Goal: Task Accomplishment & Management: Manage account settings

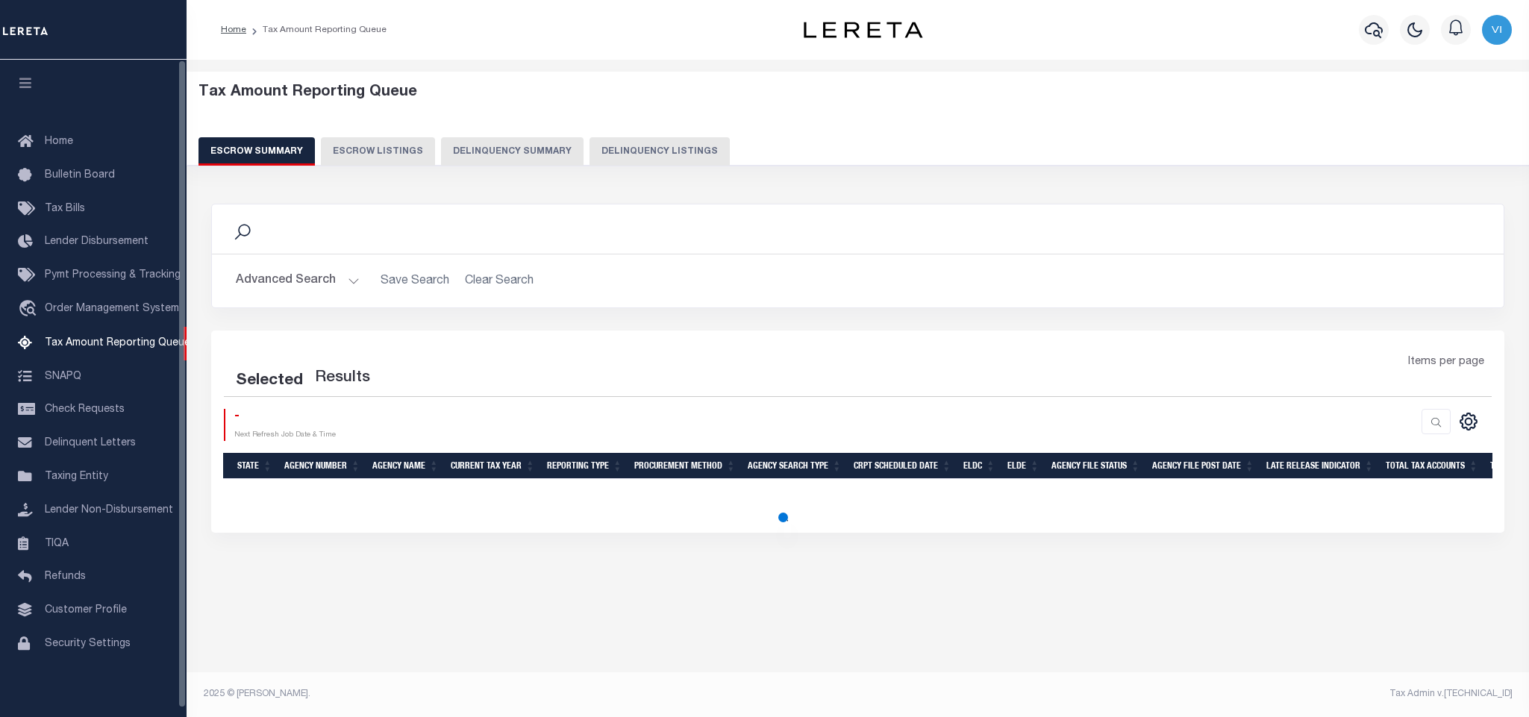
select select "100"
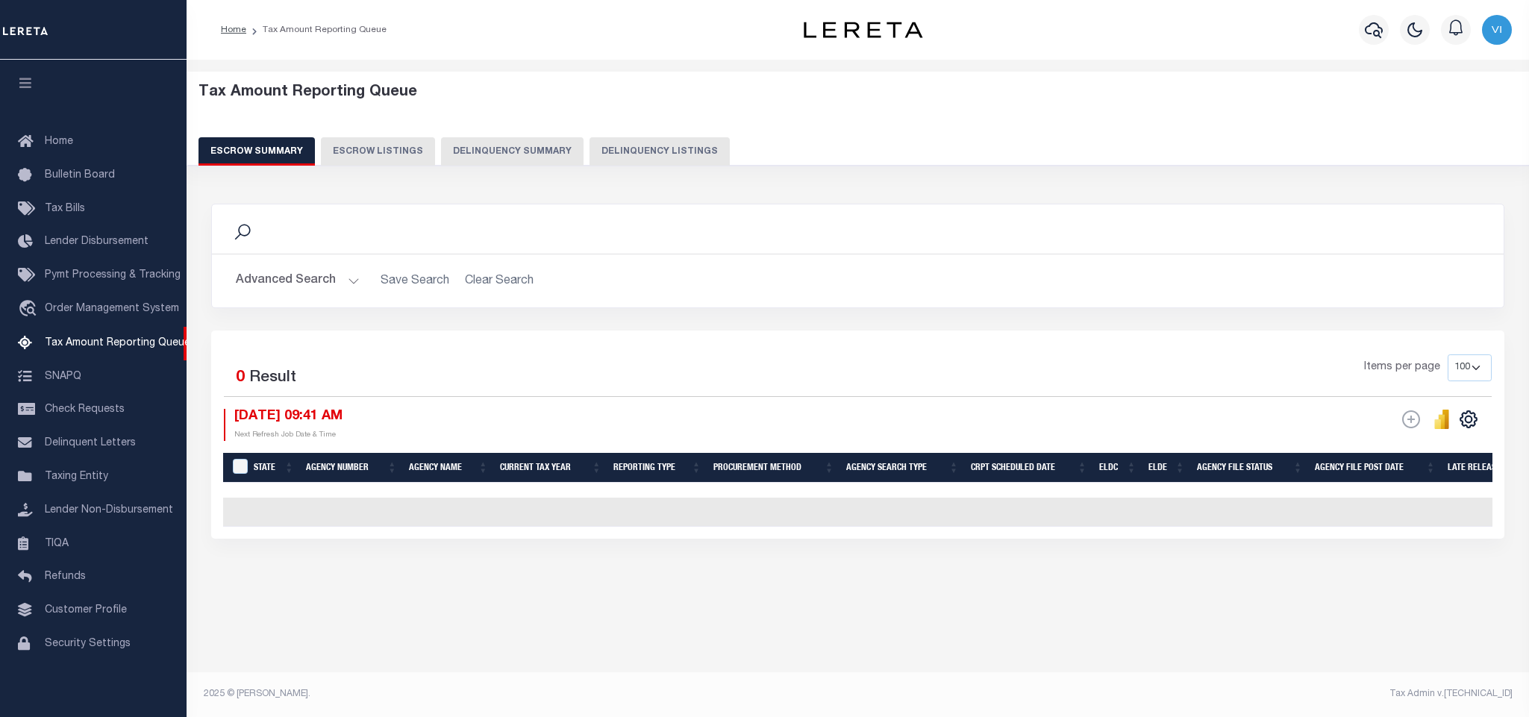
click at [616, 157] on button "Delinquency Listings" at bounding box center [660, 151] width 140 height 28
select select "100"
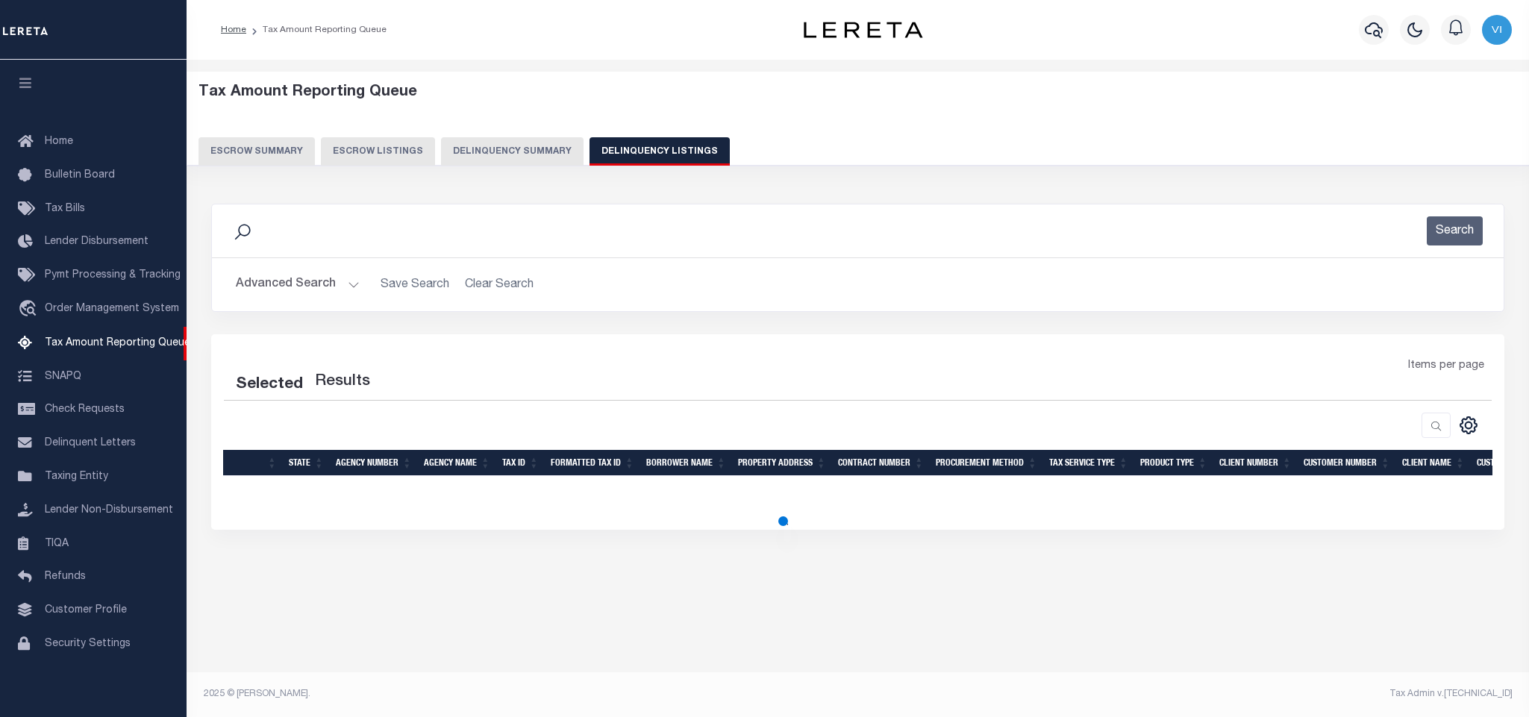
select select "100"
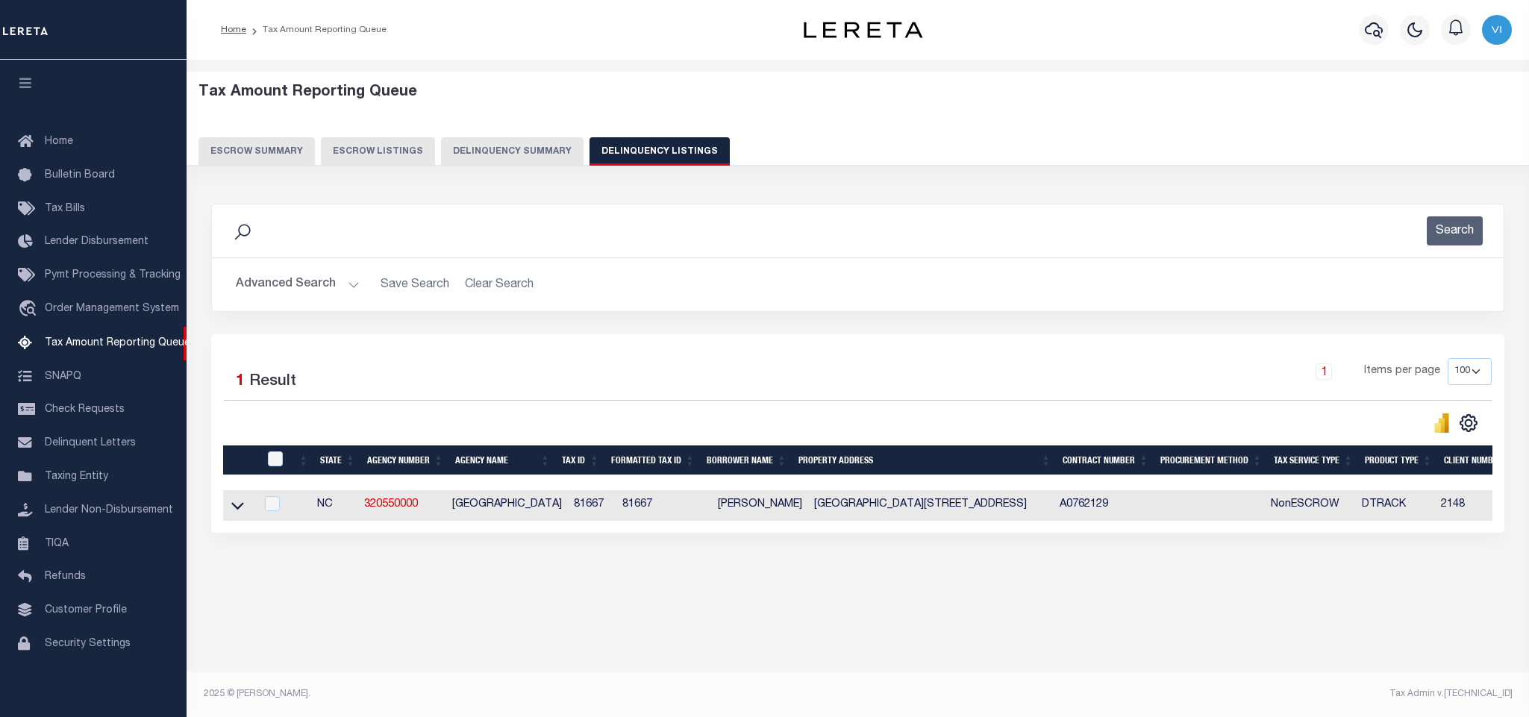
click at [336, 294] on button "Advanced Search" at bounding box center [298, 284] width 124 height 29
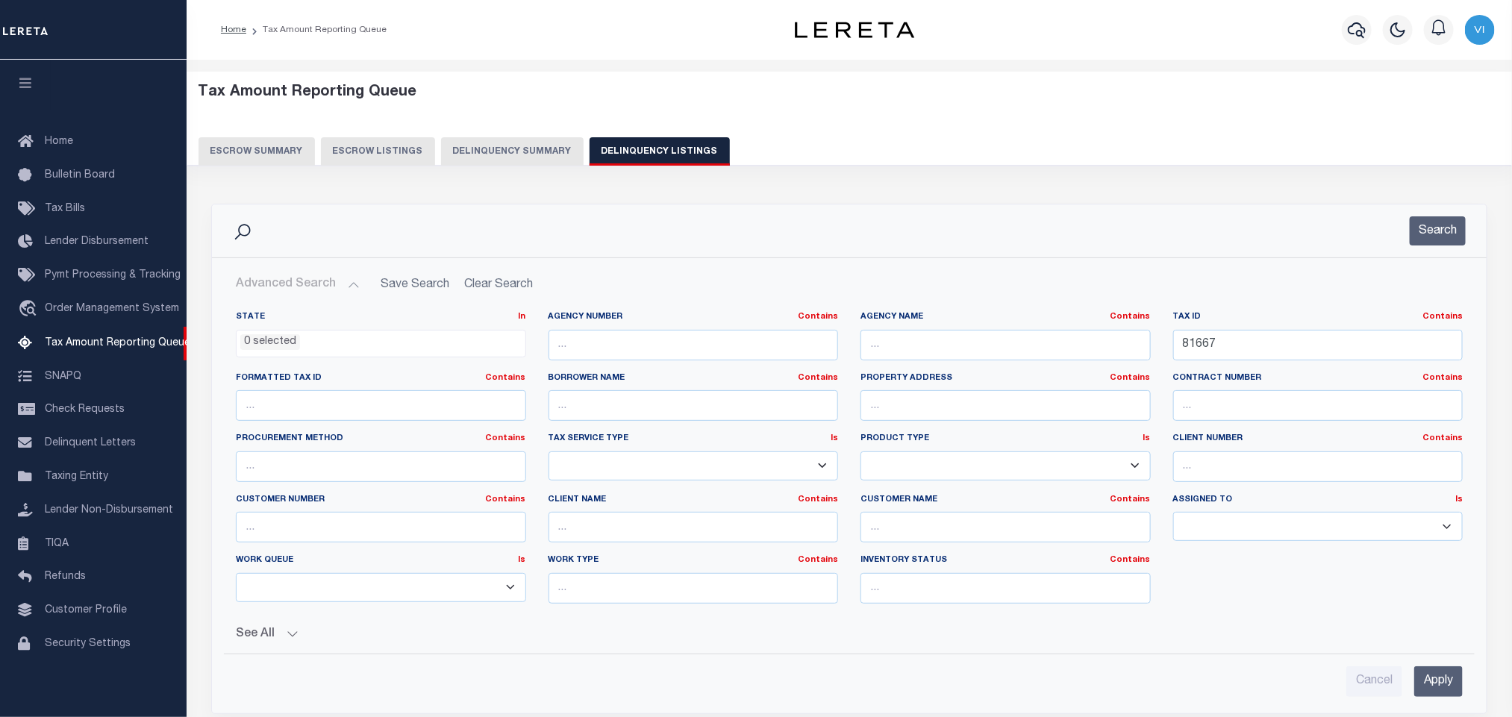
click at [314, 348] on ul "0 selected" at bounding box center [381, 341] width 289 height 20
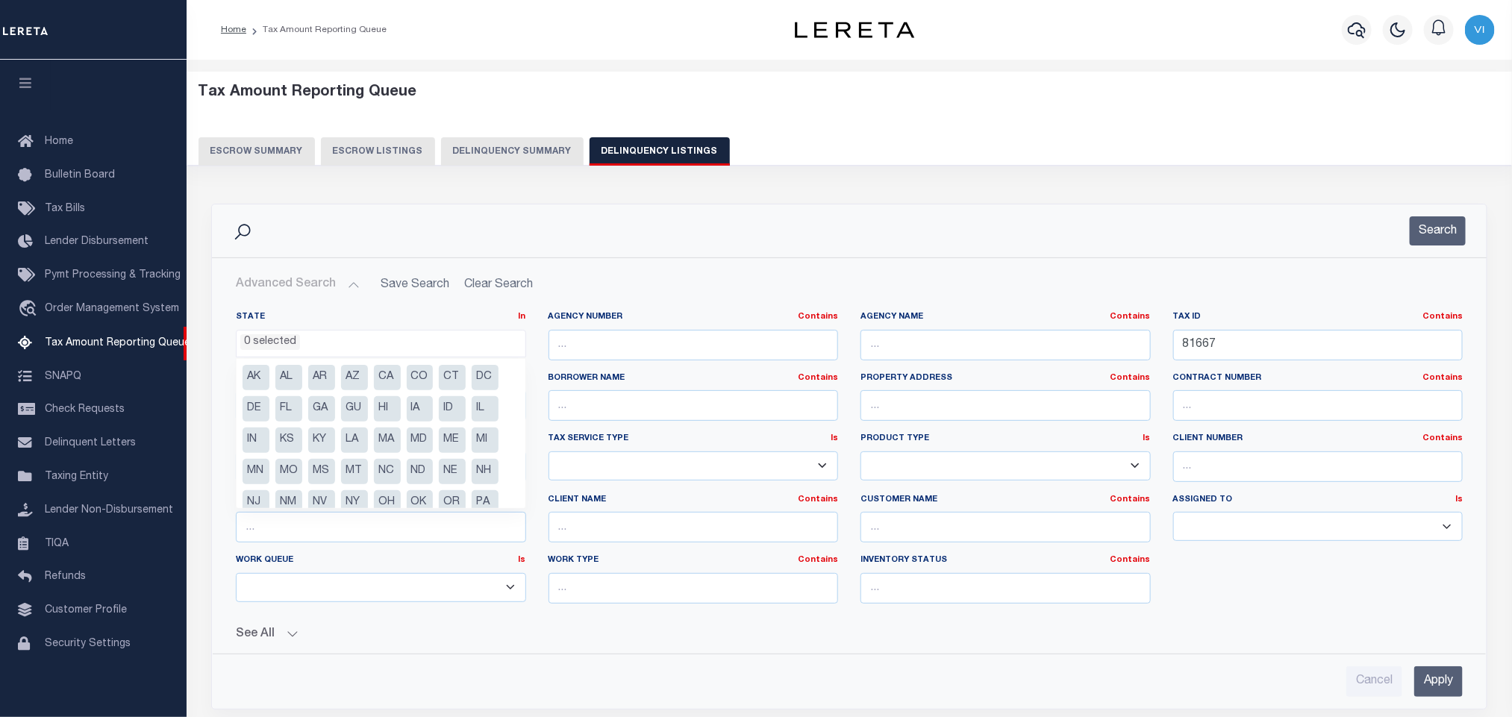
click at [452, 443] on li "ME" at bounding box center [452, 440] width 27 height 25
select select "ME"
click at [670, 637] on button "See All" at bounding box center [849, 635] width 1227 height 14
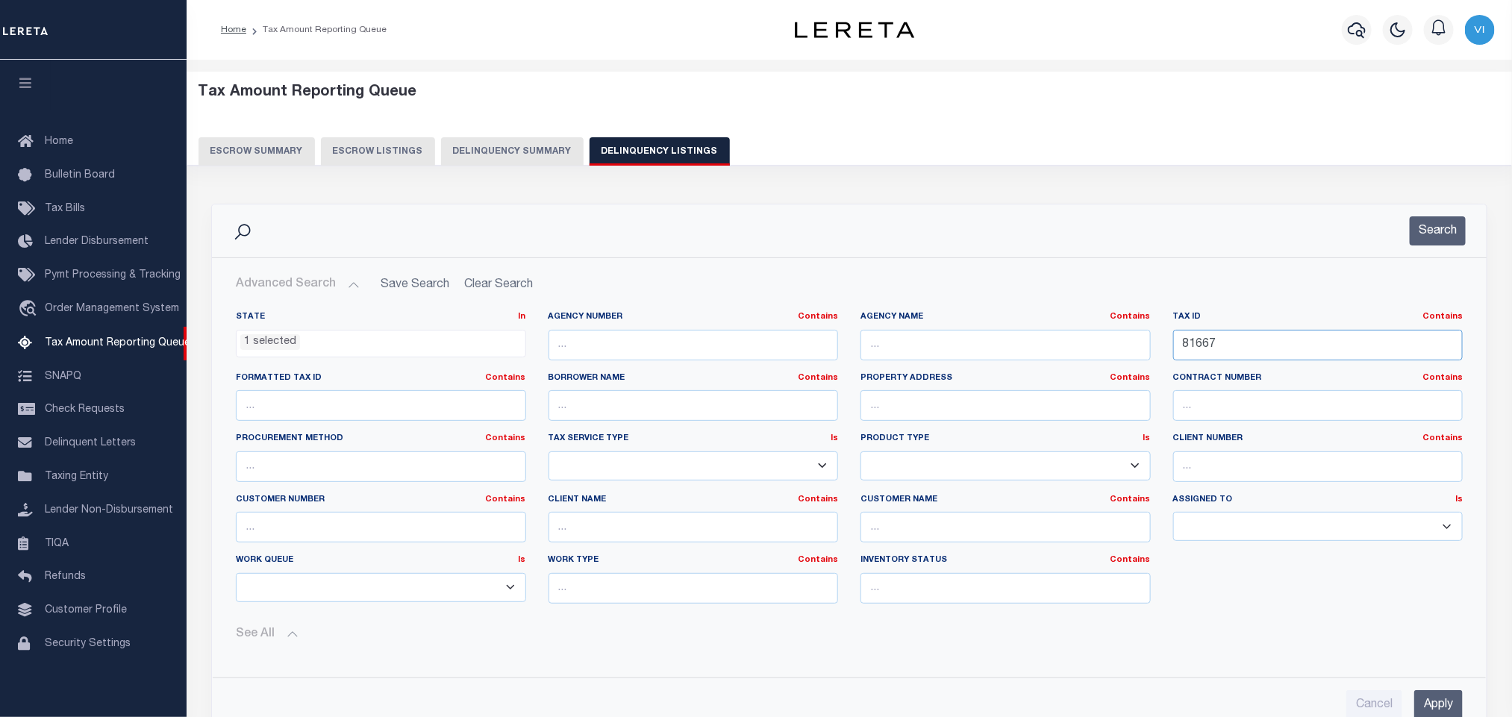
click at [1306, 354] on input "81667" at bounding box center [1318, 345] width 290 height 31
paste input "001-001-00B-000"
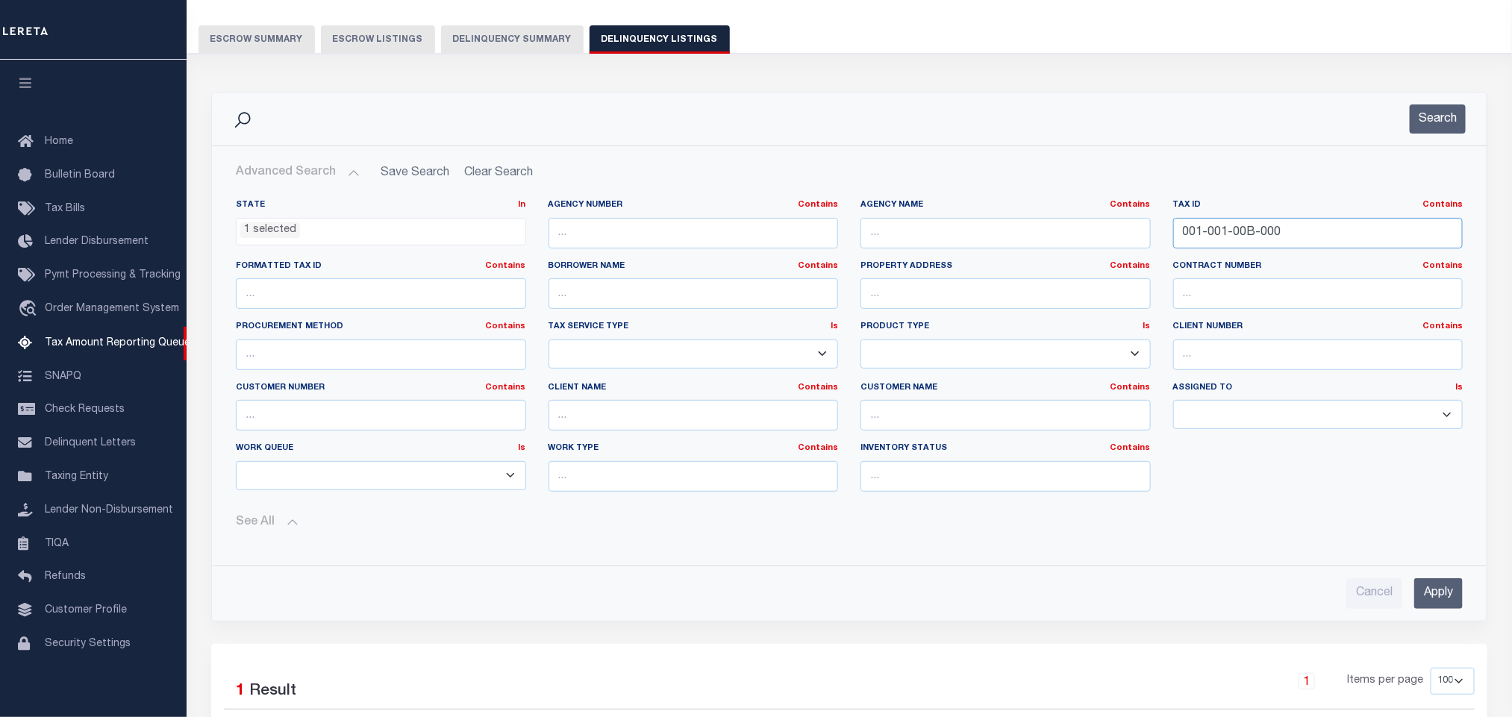
type input "001-001-00B-000"
click at [1445, 598] on input "Apply" at bounding box center [1438, 593] width 49 height 31
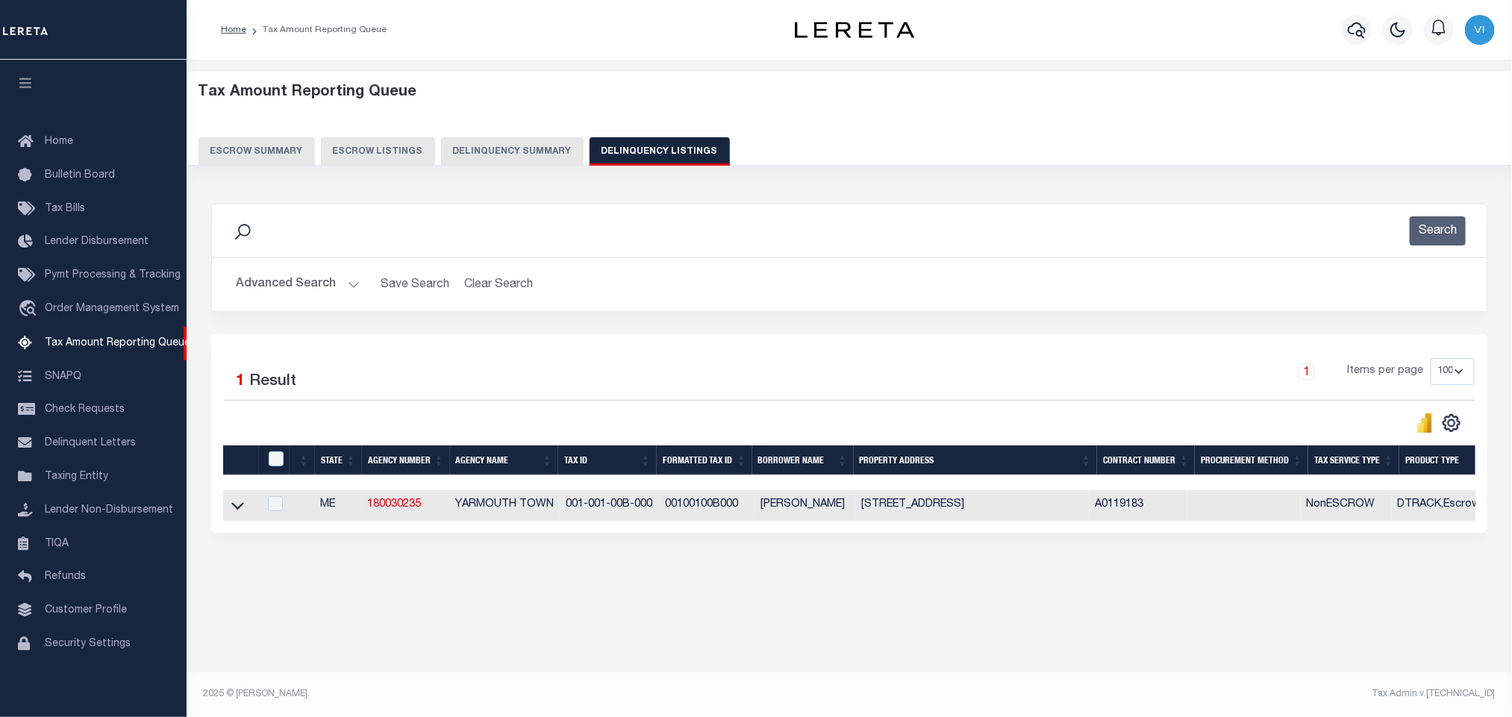
scroll to position [0, 0]
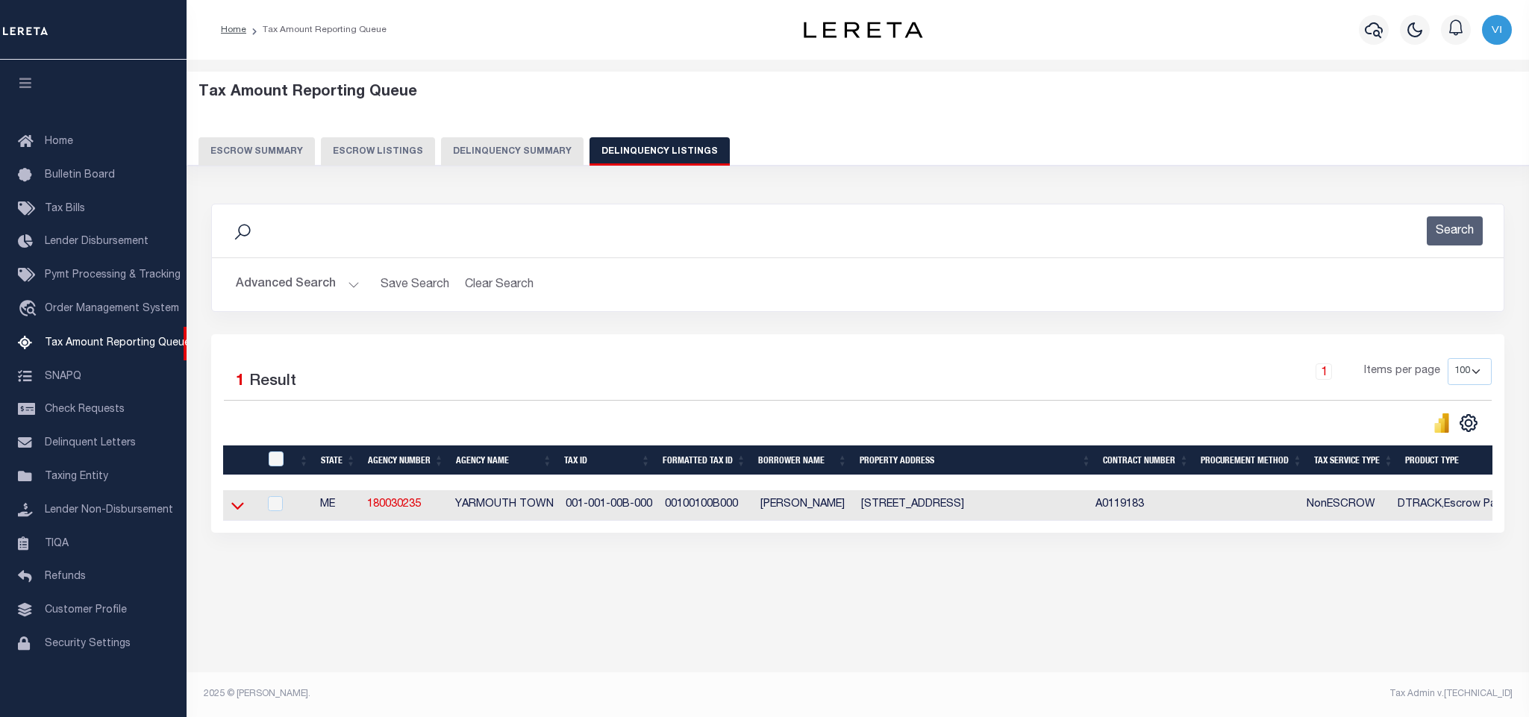
click at [240, 513] on icon at bounding box center [237, 506] width 13 height 16
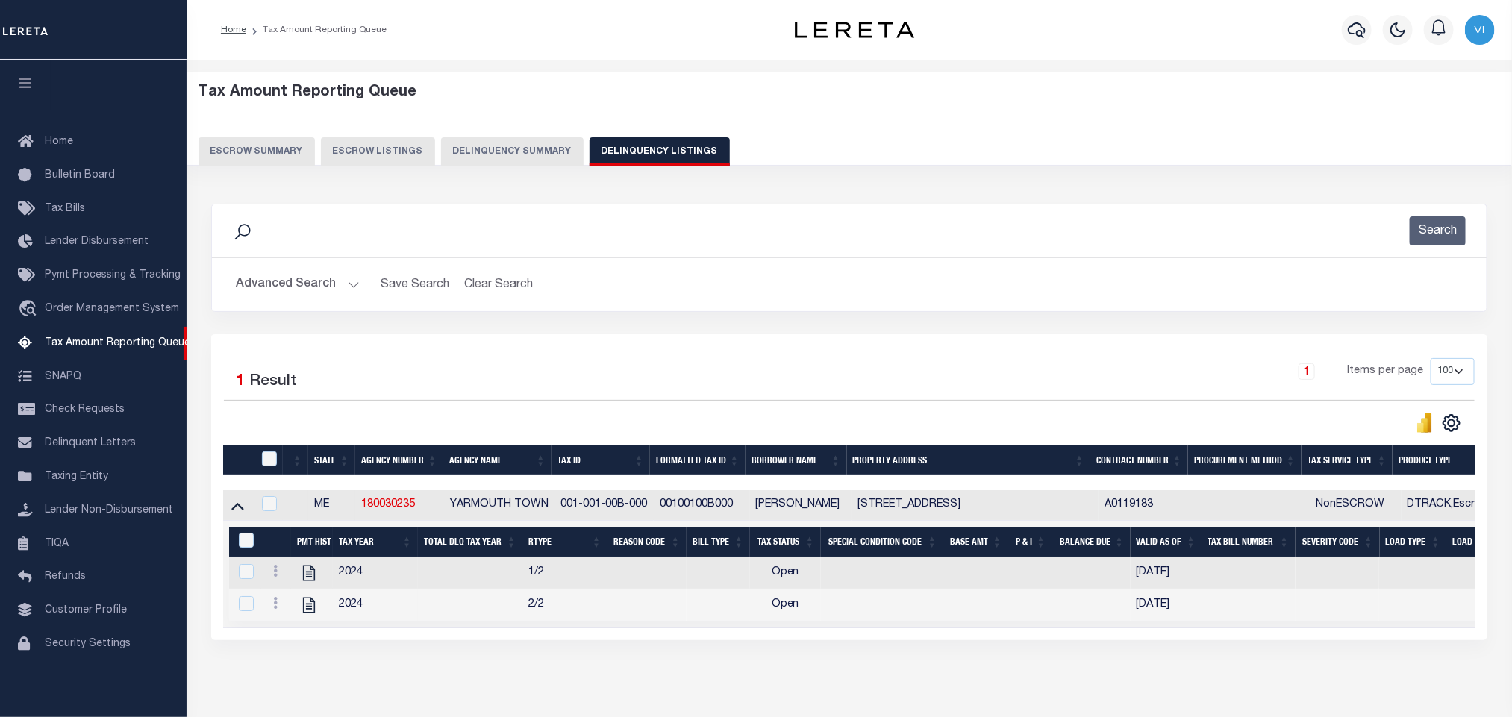
scroll to position [75, 0]
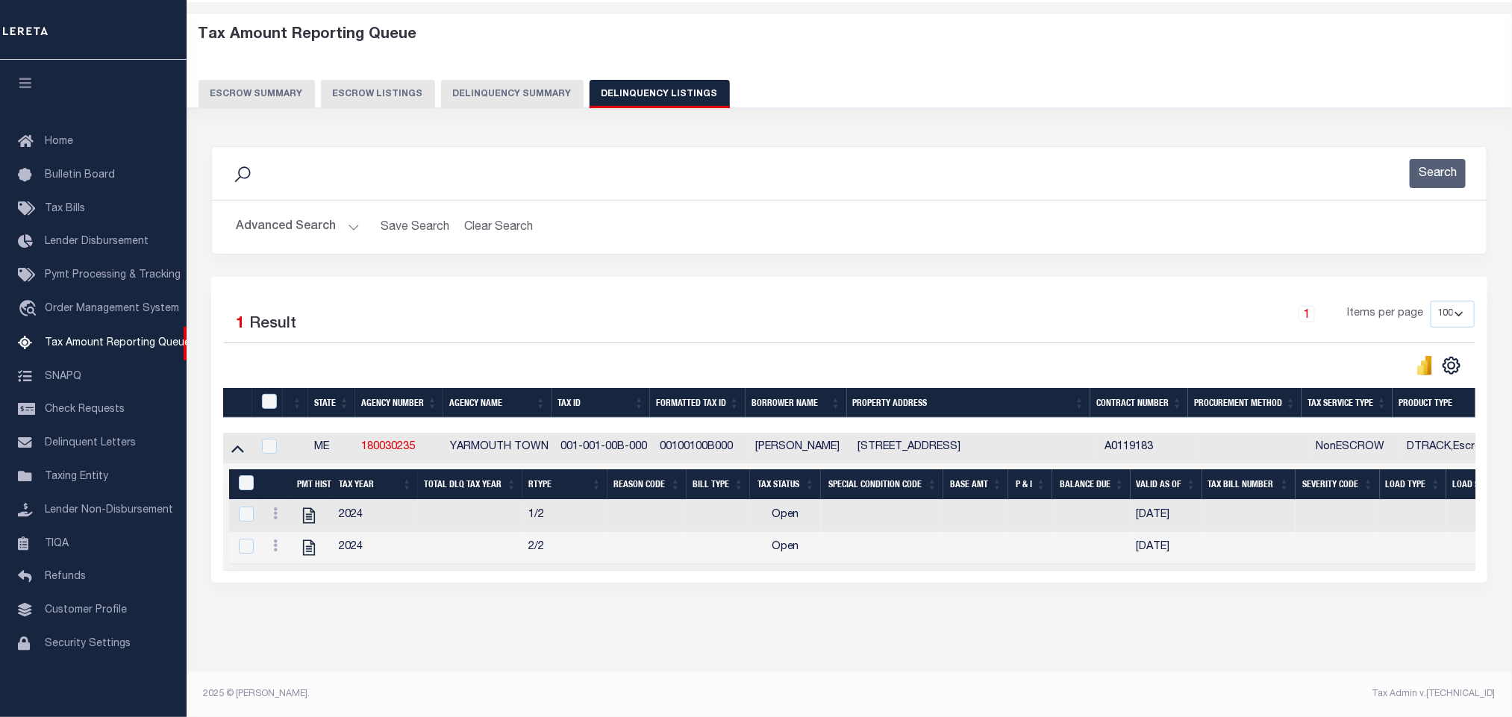
click at [366, 654] on div "Tax Amount Reporting Queue Escrow Summary Escrow Listings In" at bounding box center [849, 344] width 1317 height 655
click at [305, 540] on icon "" at bounding box center [308, 547] width 19 height 19
checkbox input "true"
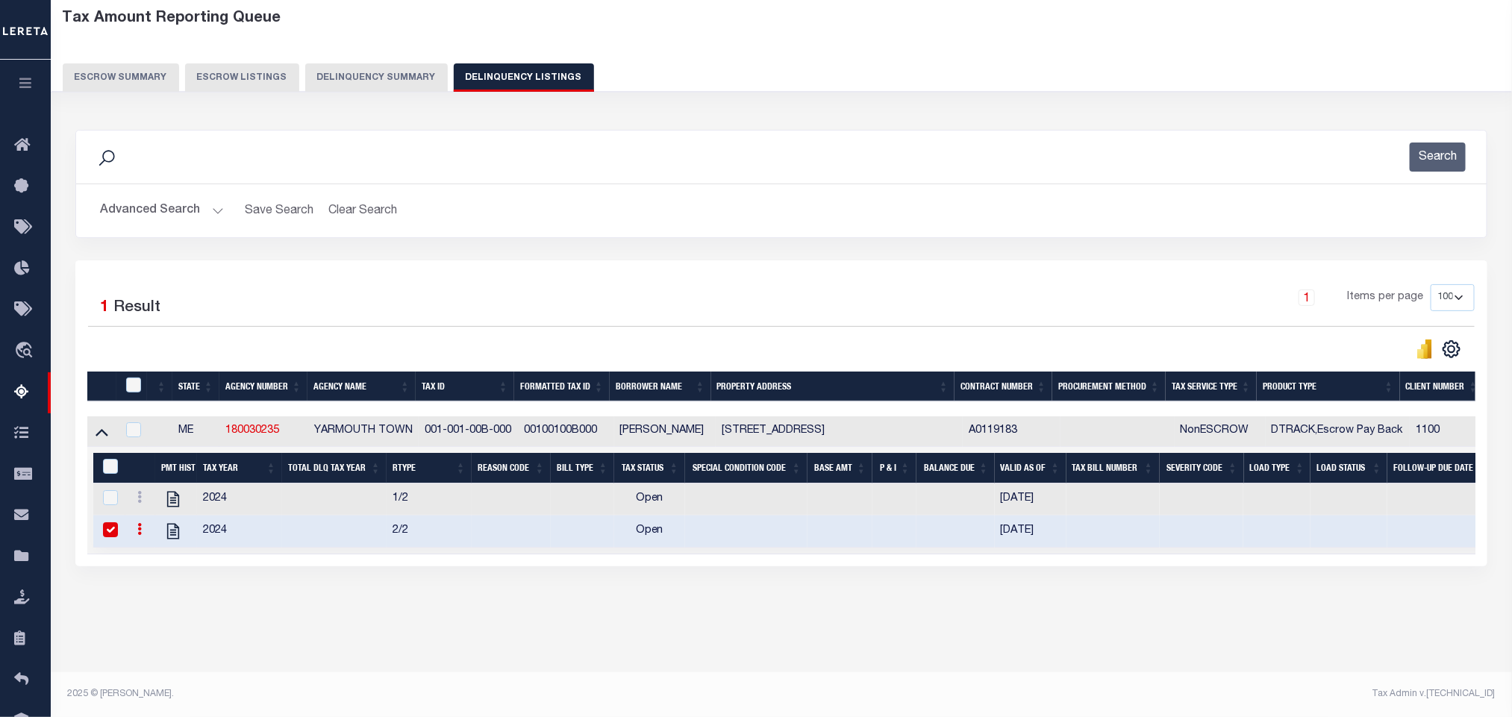
click at [142, 228] on div "Advanced Search Save Search Clear Search tblassign_wrapper_dynamictable_____Def…" at bounding box center [781, 210] width 1411 height 53
click at [142, 213] on button "Advanced Search" at bounding box center [162, 210] width 124 height 29
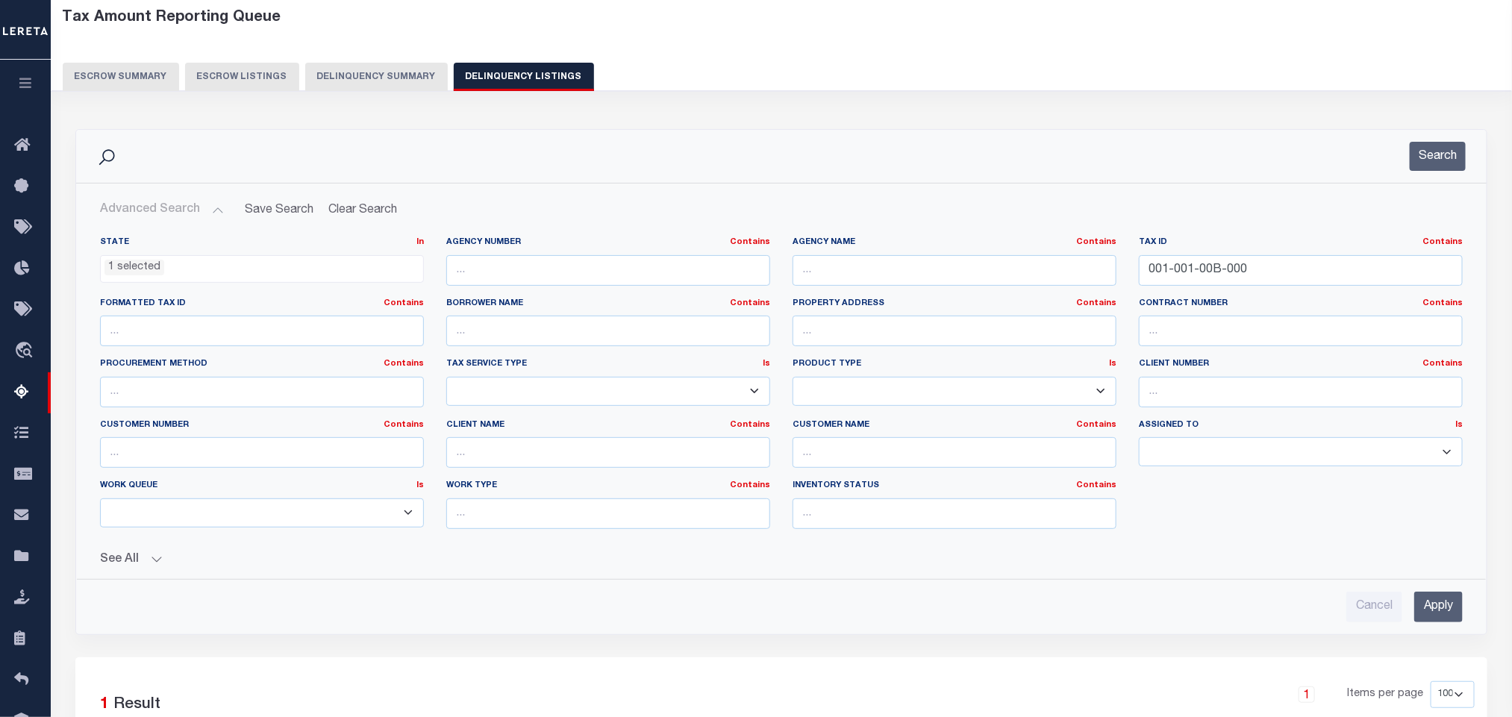
click at [146, 276] on li "1 selected" at bounding box center [135, 268] width 60 height 16
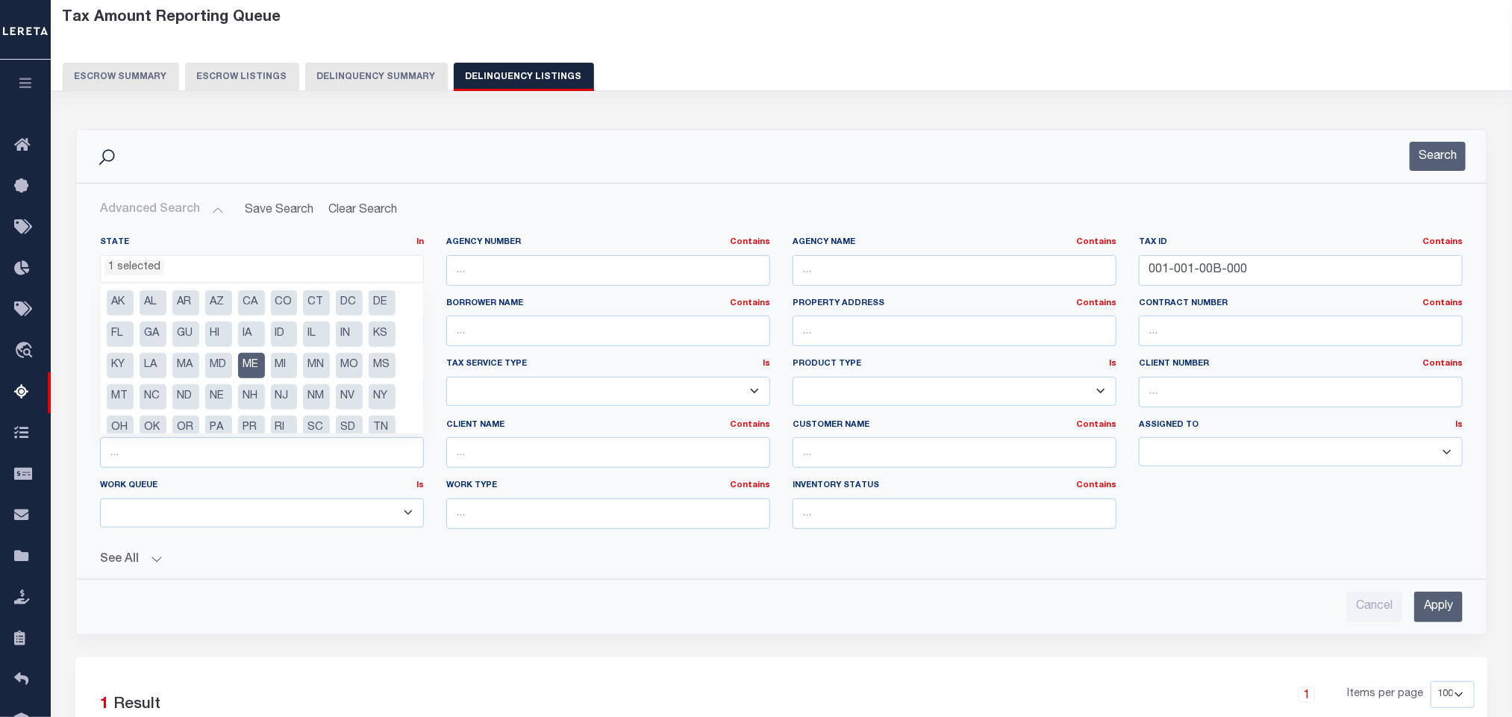
click at [252, 366] on li "ME" at bounding box center [251, 365] width 27 height 25
click at [204, 367] on ul "AK AL AR AZ CA CO CT DC DE FL GA GU HI IA ID IL IN KS KY LA MA MD ME MI MN MO M…" at bounding box center [262, 358] width 322 height 149
click at [228, 368] on li "MD" at bounding box center [218, 365] width 27 height 25
select select "MD"
click at [426, 585] on div "Cancel Apply" at bounding box center [781, 601] width 1387 height 43
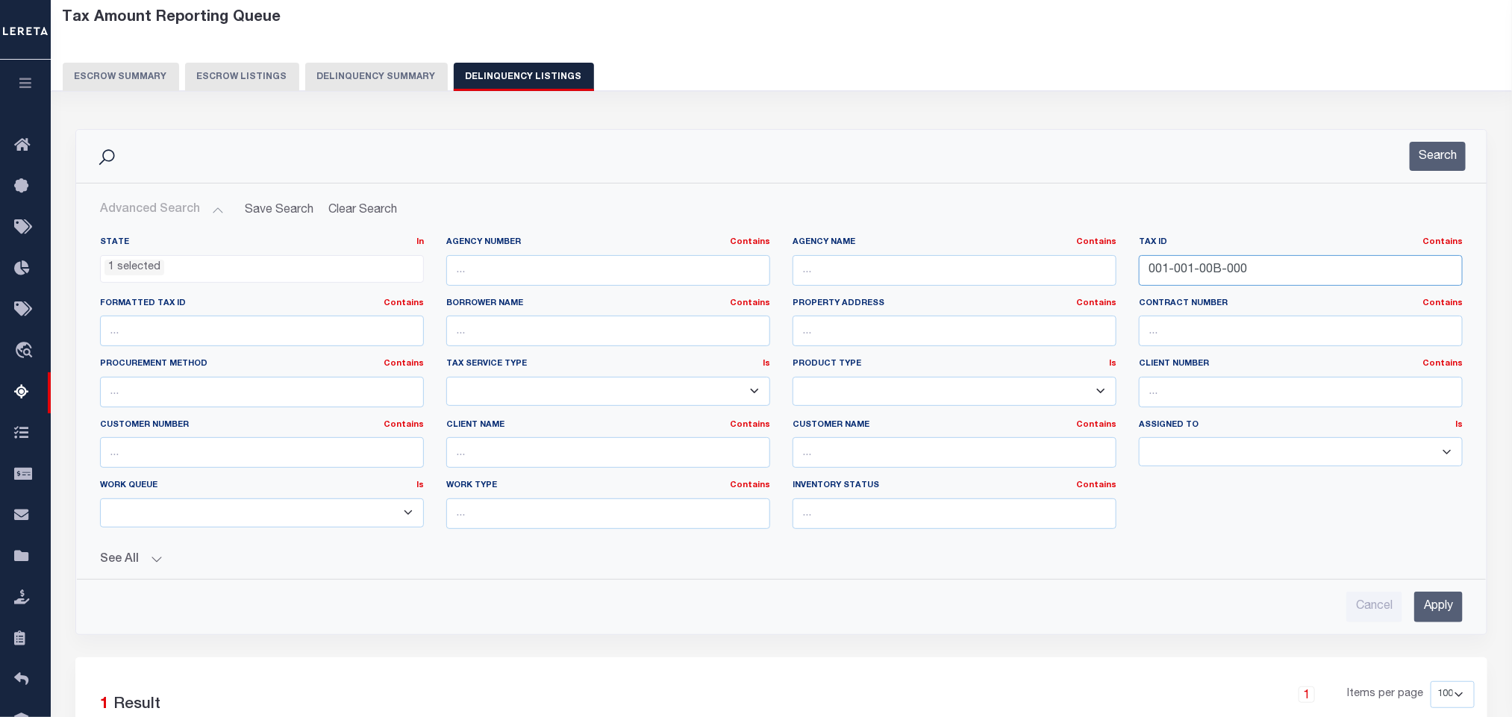
click at [1261, 283] on input "001-001-00B-000" at bounding box center [1301, 270] width 324 height 31
paste input "1700007594"
type input "1700007594"
click at [1425, 621] on input "Apply" at bounding box center [1438, 607] width 49 height 31
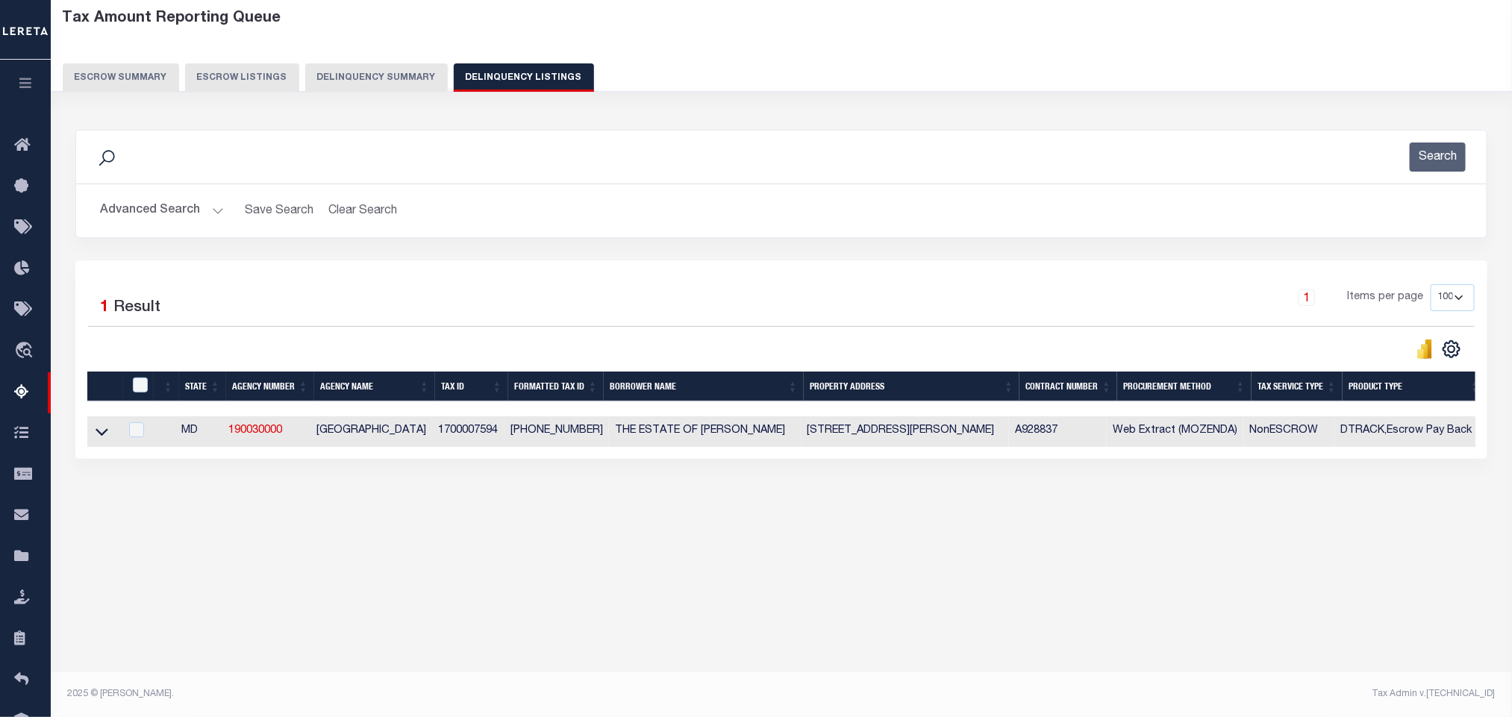
scroll to position [74, 0]
click at [104, 437] on icon at bounding box center [102, 432] width 13 height 7
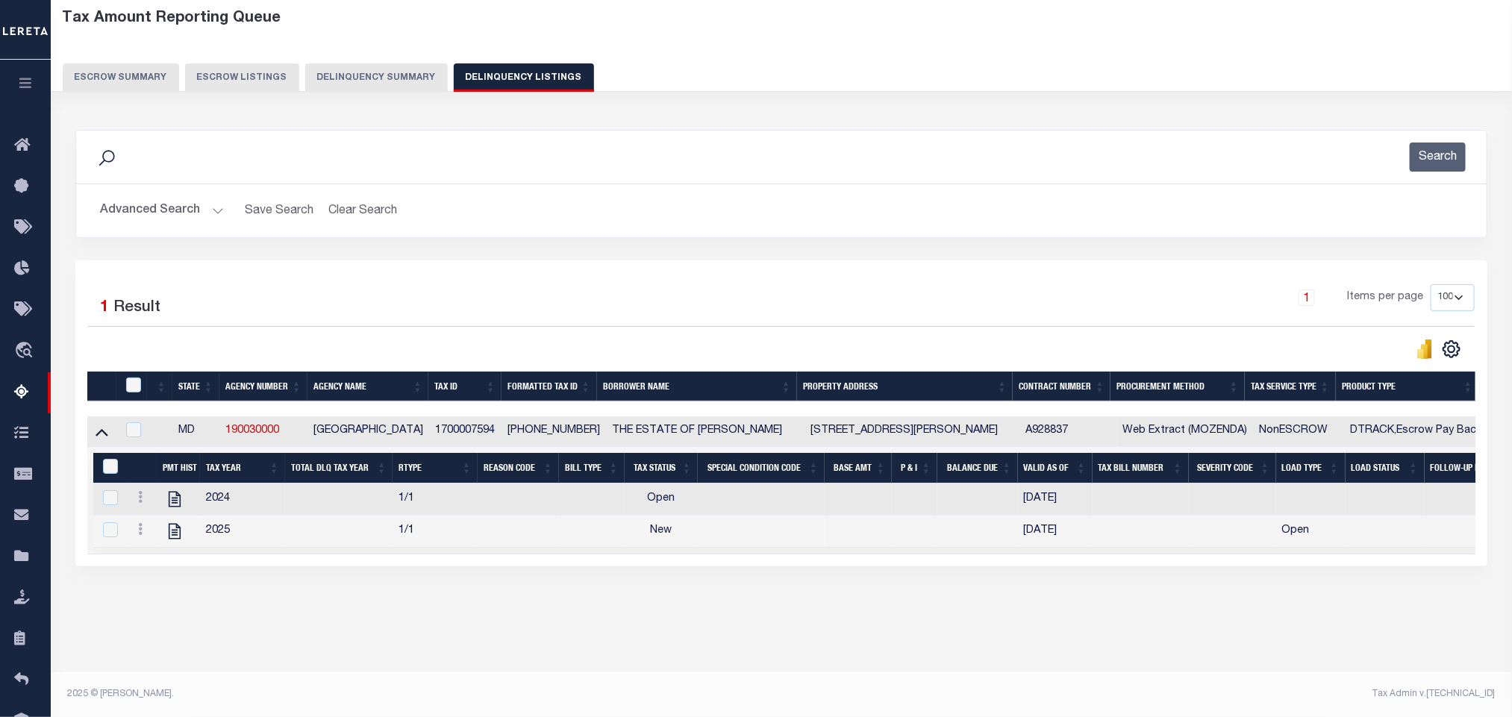
scroll to position [75, 0]
click at [336, 631] on div "Tax Amount Reporting Queue Escrow Summary Escrow Listings In" at bounding box center [781, 328] width 1453 height 655
click at [172, 540] on icon "" at bounding box center [175, 532] width 12 height 16
checkbox input "true"
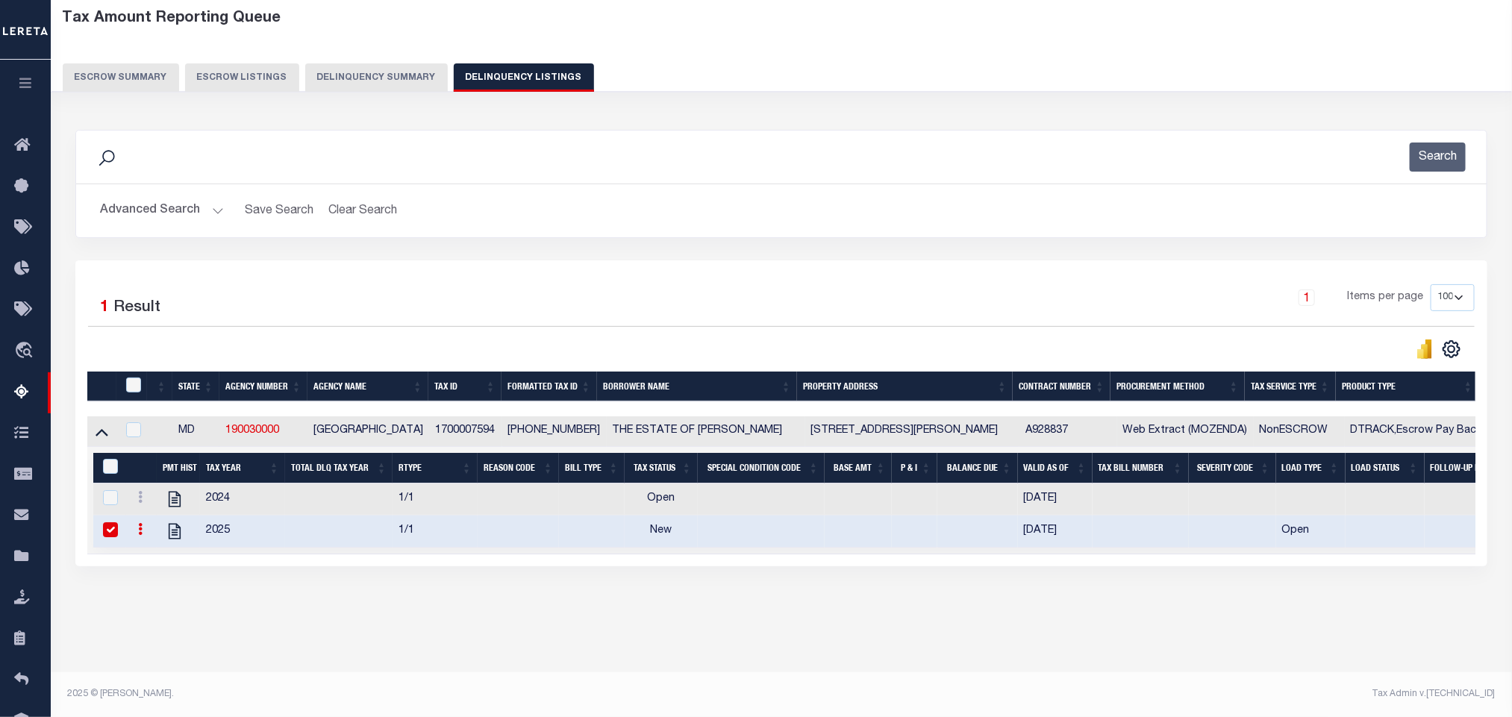
click at [149, 202] on button "Advanced Search" at bounding box center [162, 210] width 124 height 29
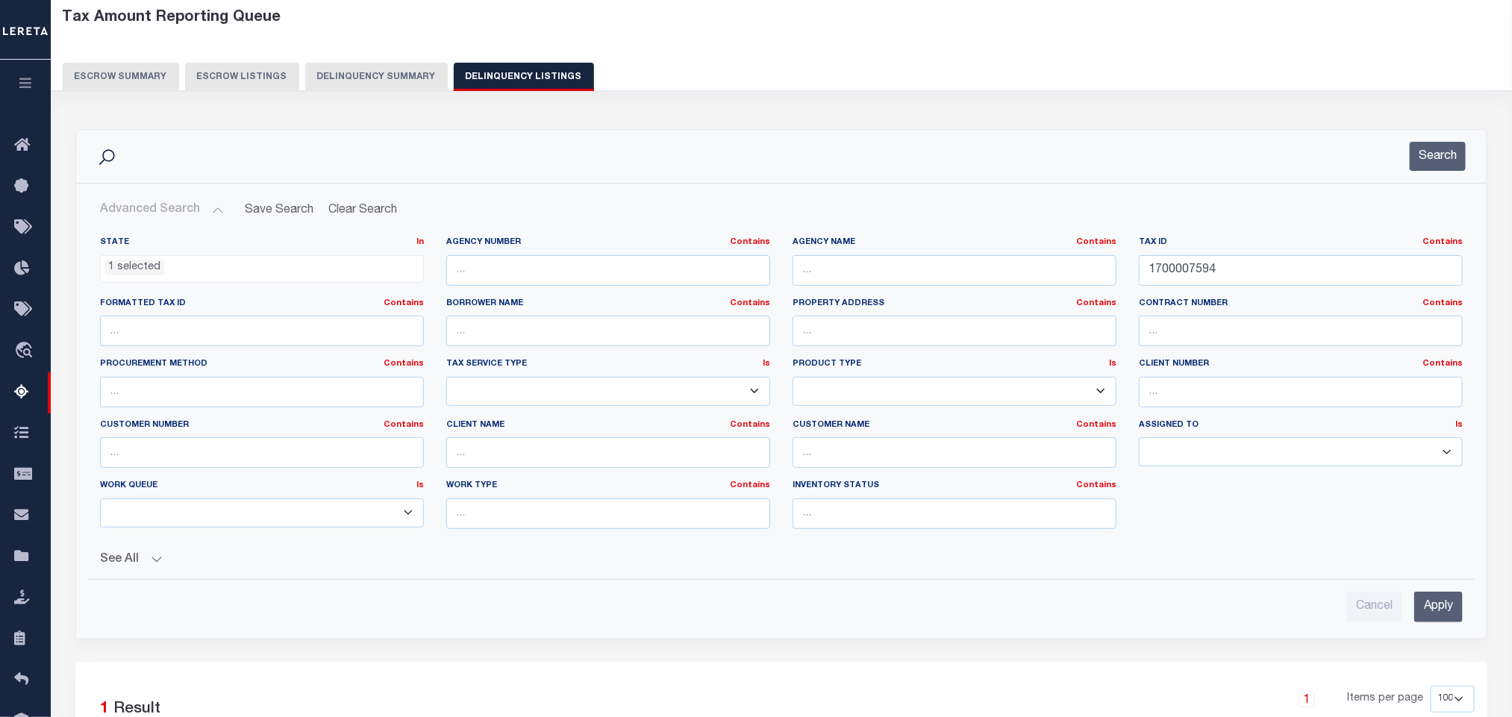
click at [116, 267] on li "1 selected" at bounding box center [135, 268] width 60 height 16
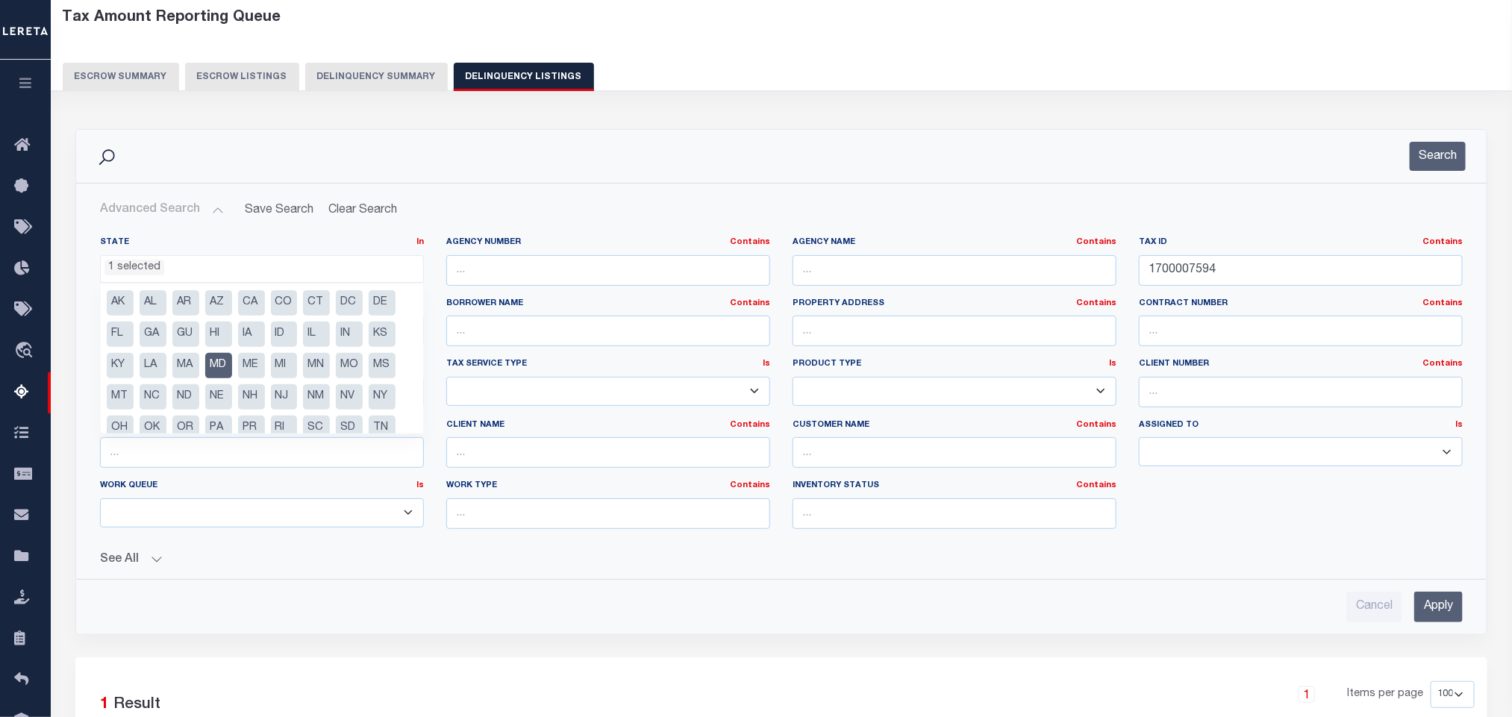
click at [219, 367] on li "MD" at bounding box center [218, 365] width 27 height 25
click at [182, 367] on li "MA" at bounding box center [185, 365] width 27 height 25
select select "MA"
click at [338, 576] on div "State In In AK AL AR AZ CA CO CT DC DE FL GA GU HI IA ID IL IN KS KY LA MA MD M…" at bounding box center [781, 424] width 1387 height 398
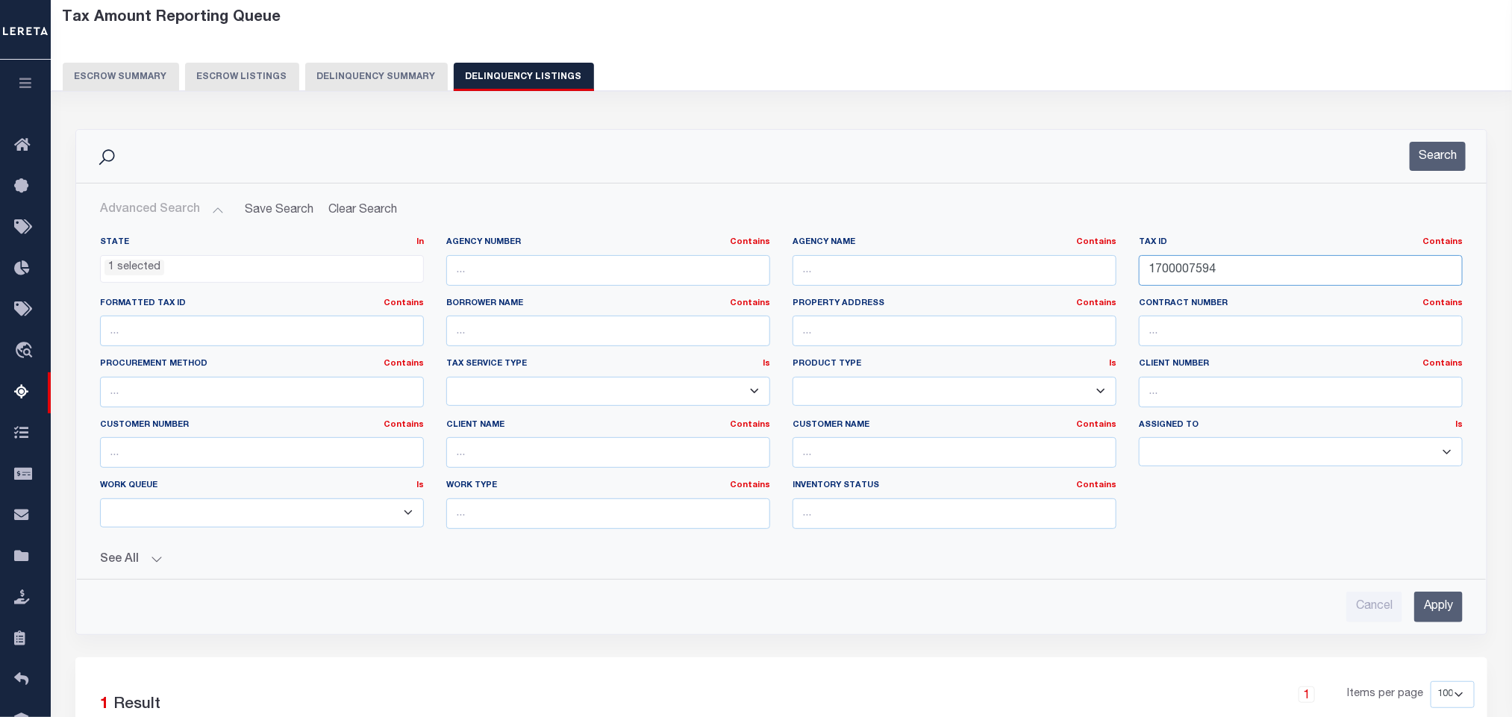
click at [1326, 271] on input "1700007594" at bounding box center [1301, 270] width 324 height 31
paste input "033-31"
type input "033-314"
click at [1458, 620] on input "Apply" at bounding box center [1438, 607] width 49 height 31
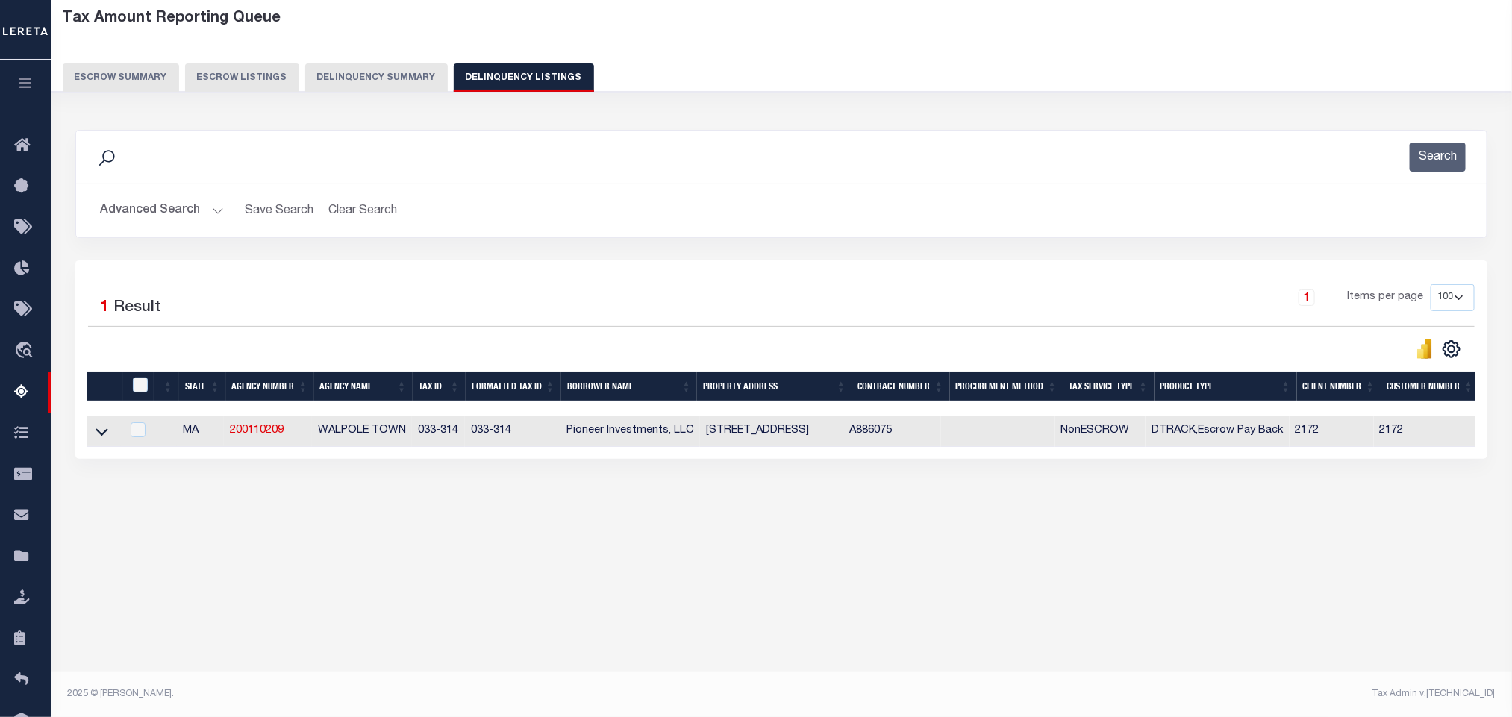
scroll to position [74, 0]
click at [107, 435] on icon at bounding box center [102, 432] width 13 height 16
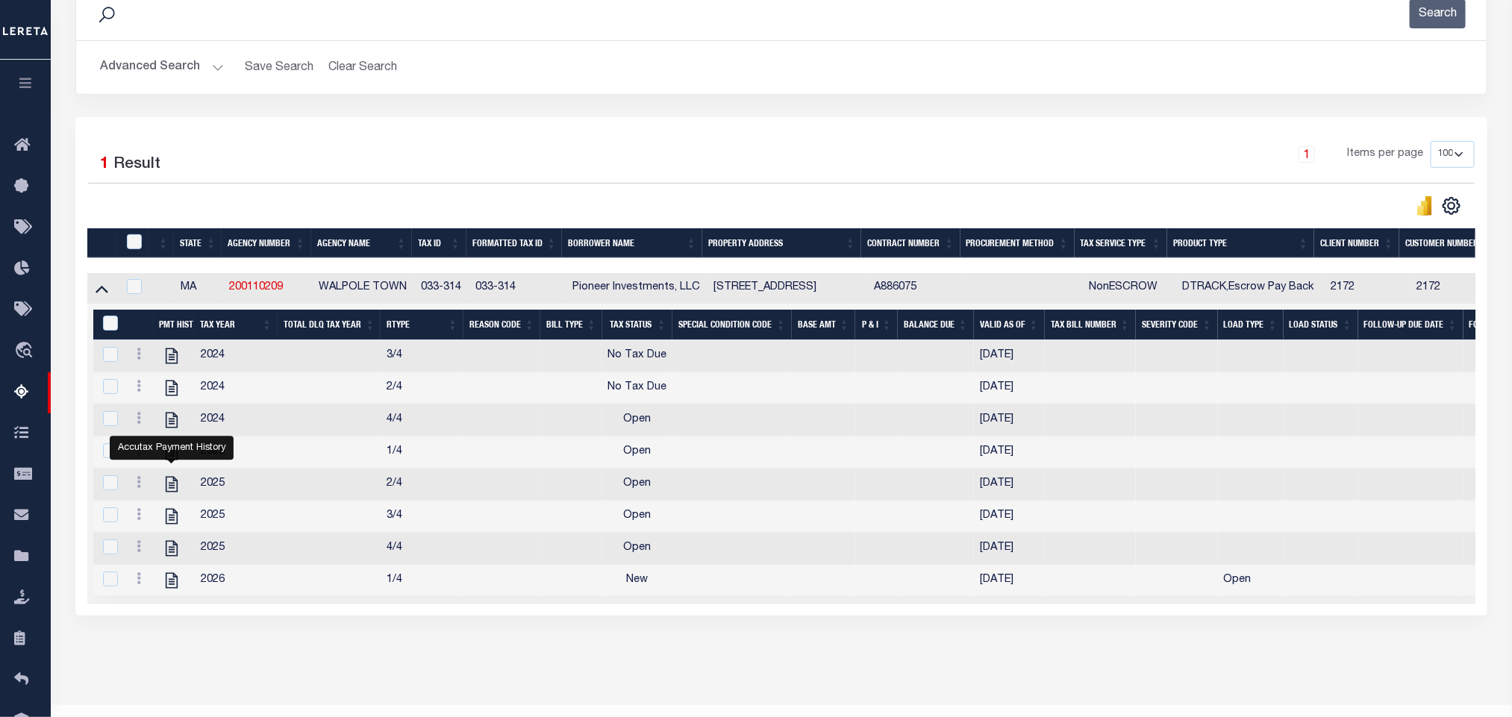
scroll to position [269, 0]
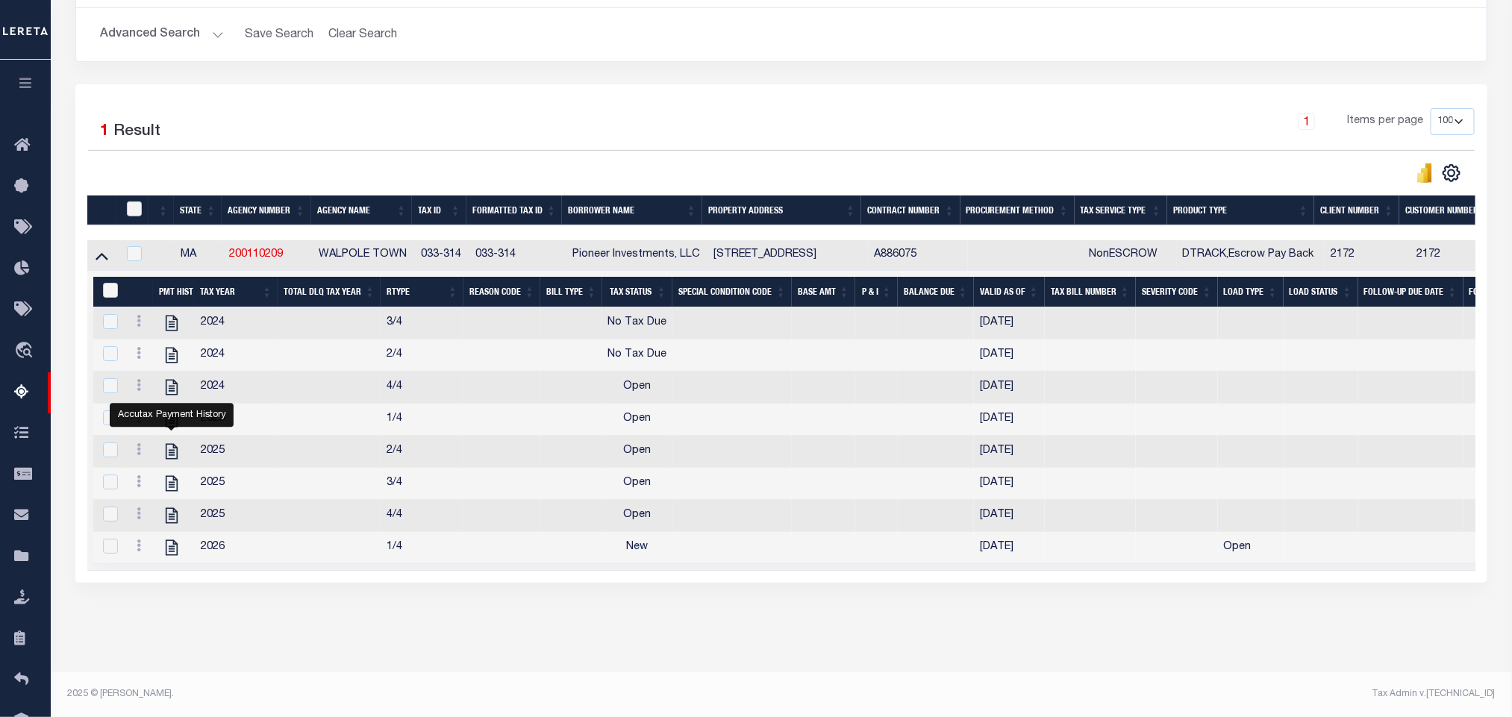
click at [290, 663] on div "Tax Amount Reporting Queue Escrow Summary Escrow Listings In" at bounding box center [781, 249] width 1453 height 848
click at [171, 540] on icon "" at bounding box center [171, 547] width 19 height 19
checkbox input "true"
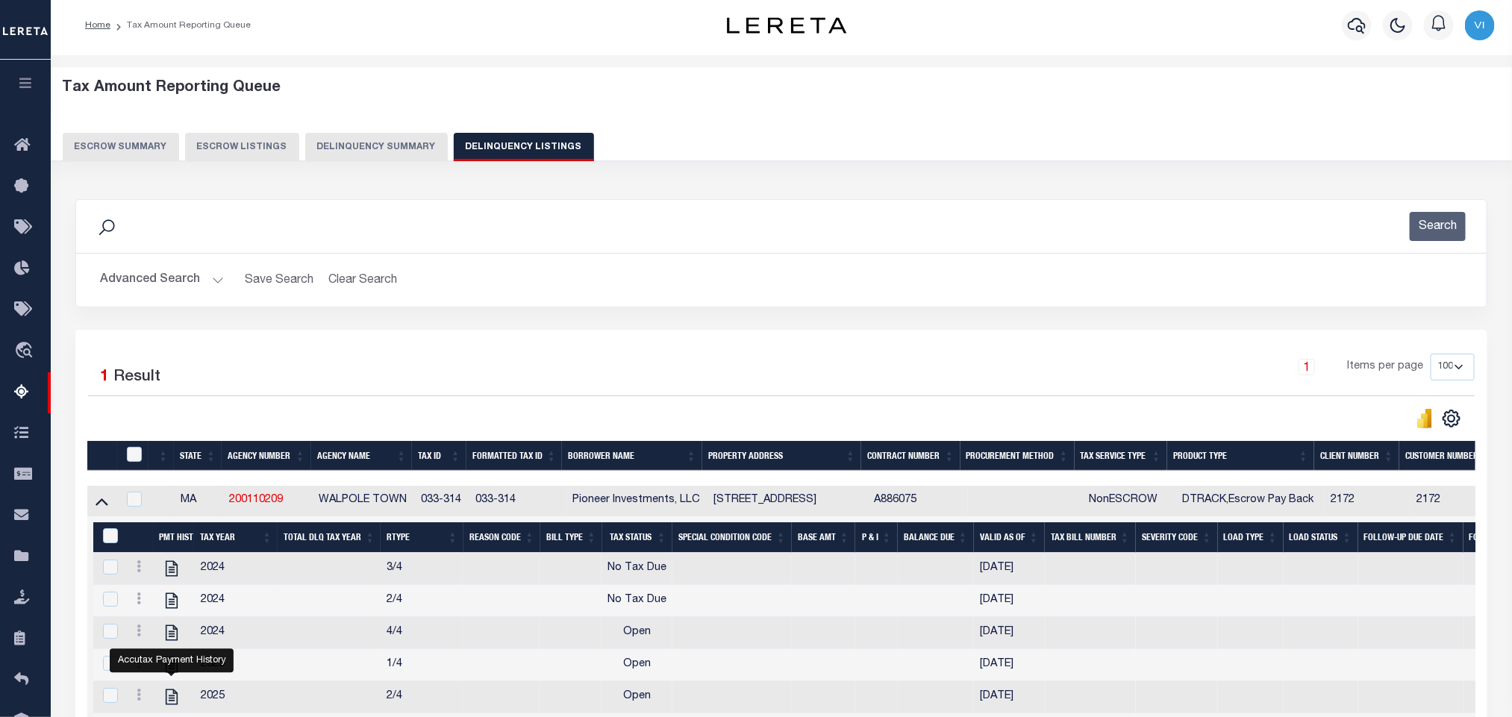
scroll to position [0, 0]
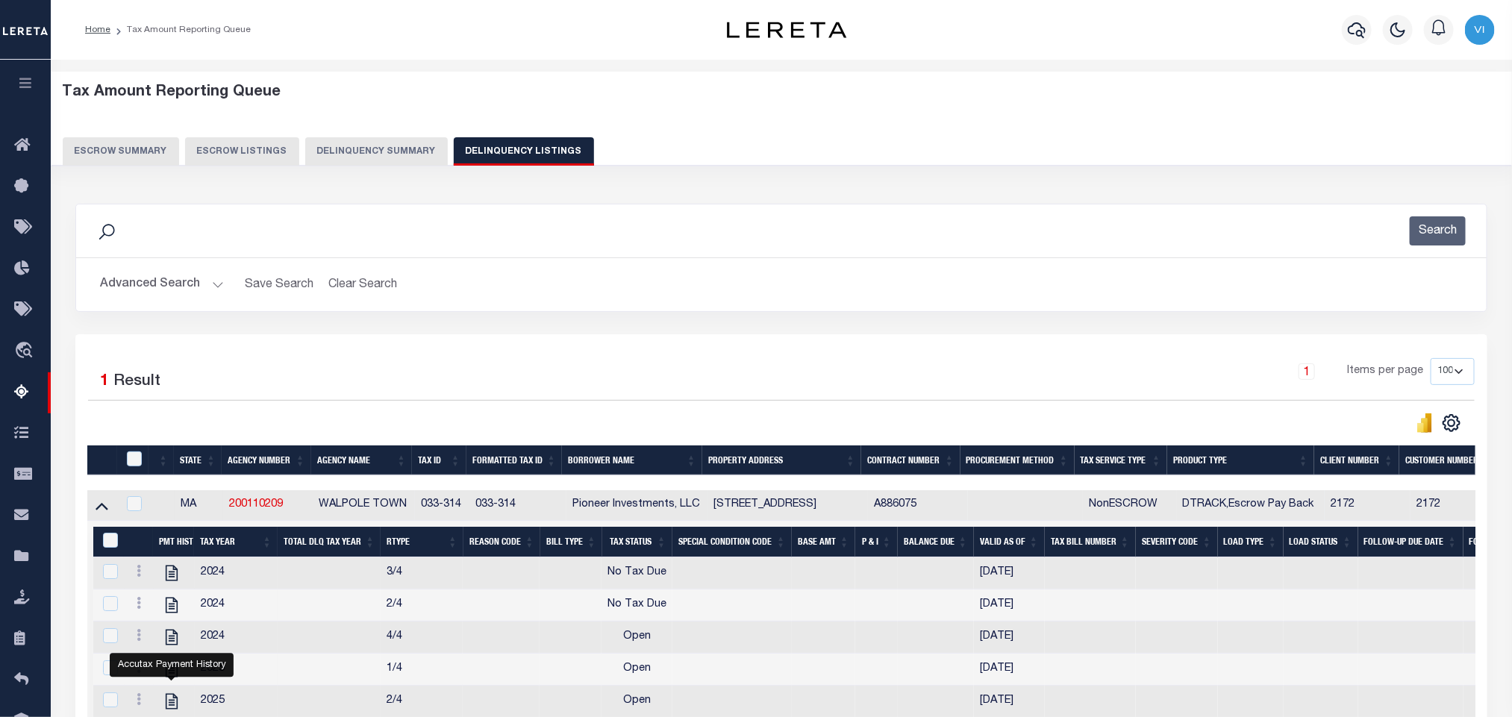
drag, startPoint x: 133, startPoint y: 294, endPoint x: 124, endPoint y: 290, distance: 10.0
click at [130, 293] on button "Advanced Search" at bounding box center [162, 284] width 124 height 29
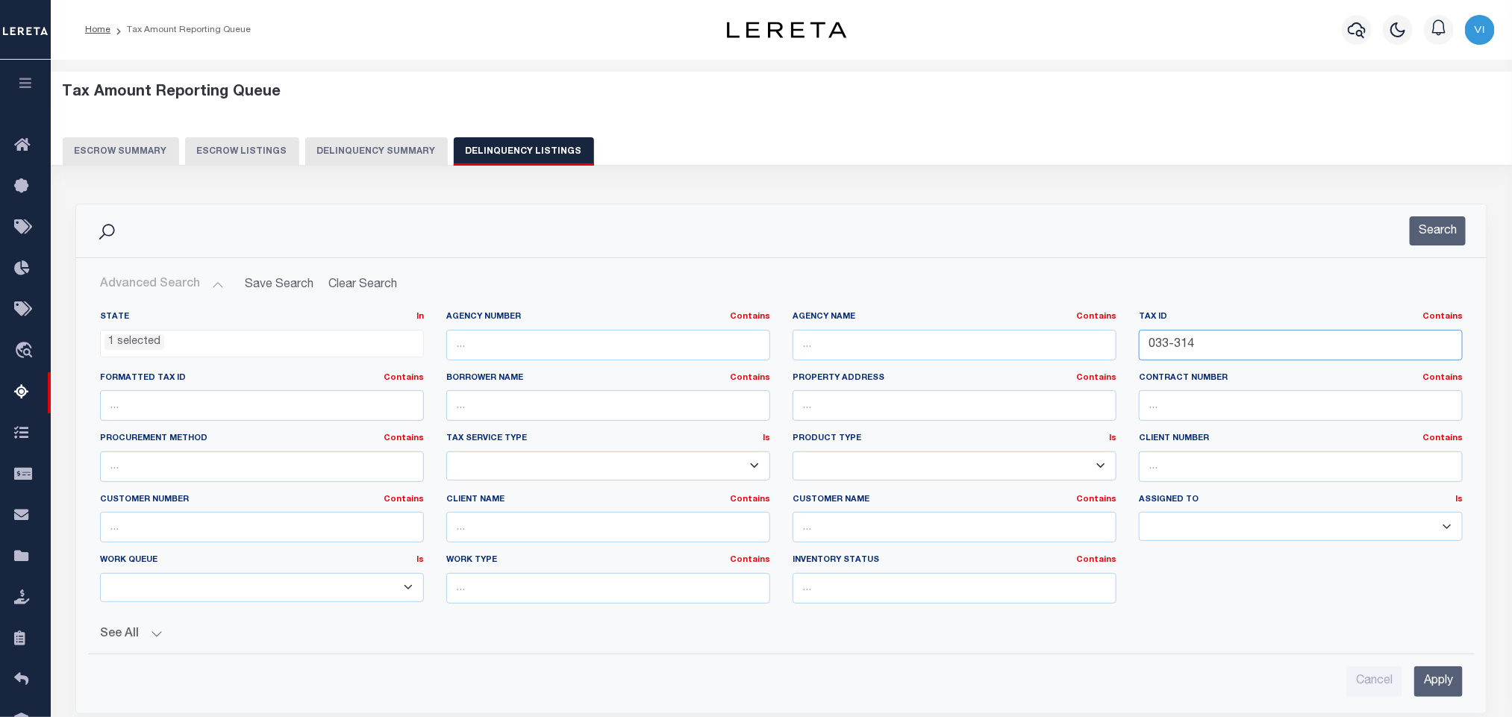
click at [1247, 354] on input "033-314" at bounding box center [1301, 345] width 324 height 31
paste input "71-0070-003100"
type input "71-0070-003100"
click at [1447, 693] on input "Apply" at bounding box center [1438, 682] width 49 height 31
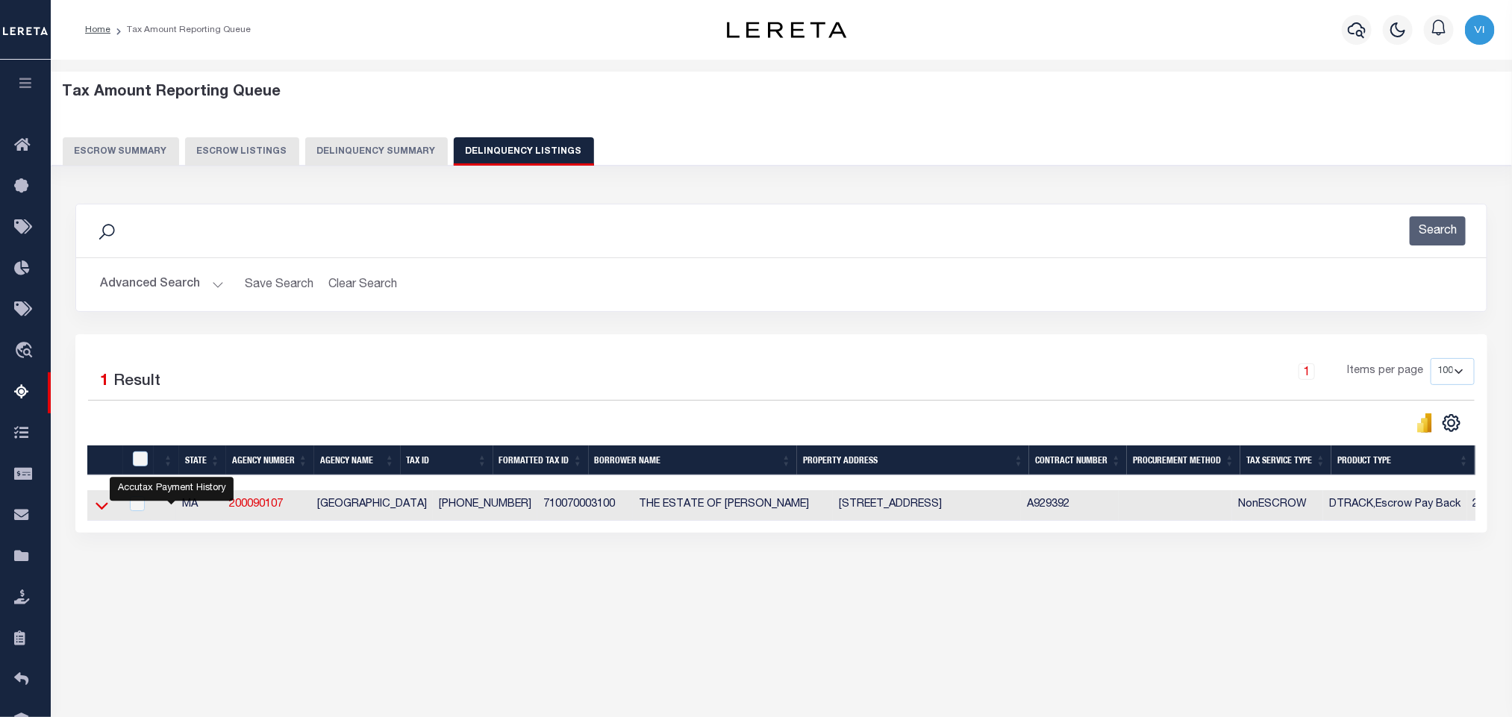
click at [96, 514] on icon at bounding box center [102, 506] width 13 height 16
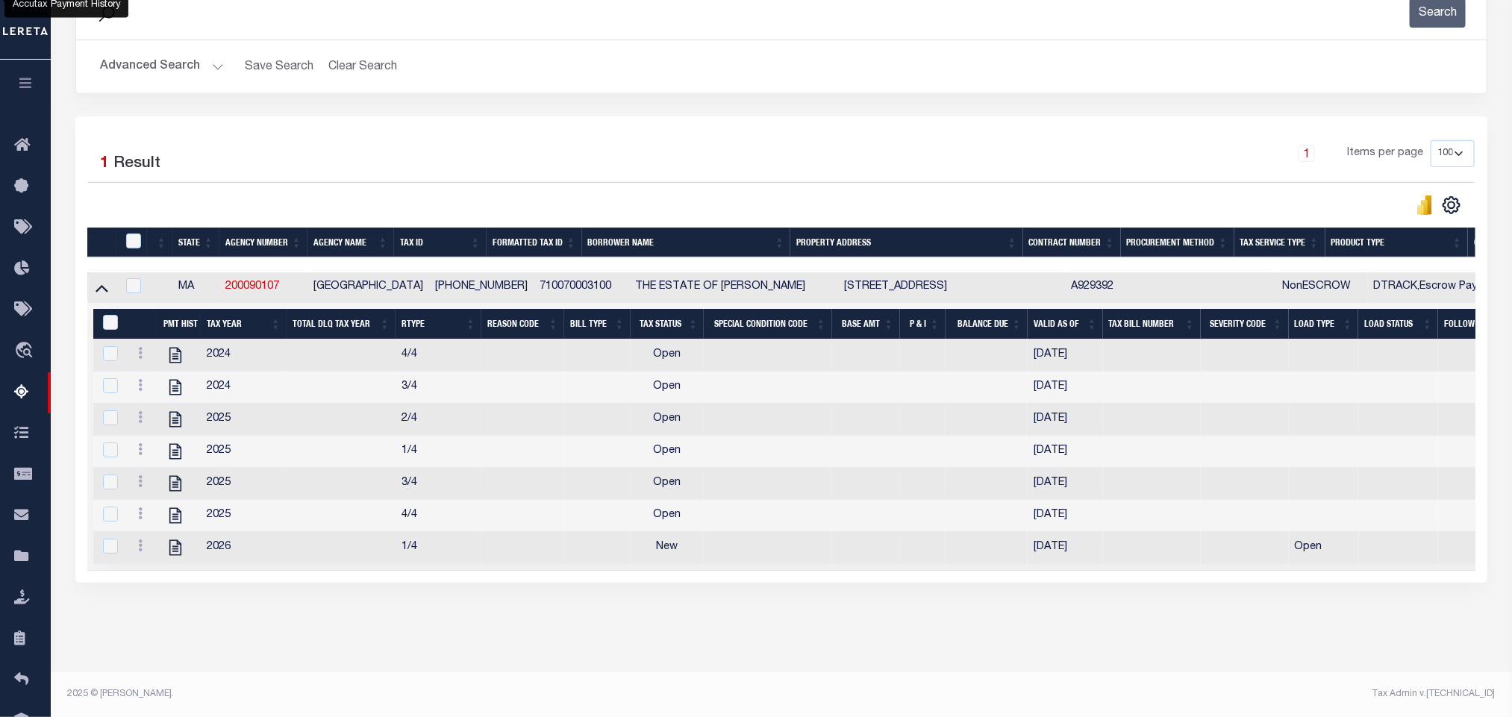
scroll to position [237, 0]
click at [458, 670] on div "Tax Amount Reporting Queue Escrow Summary Escrow Listings In" at bounding box center [781, 265] width 1453 height 816
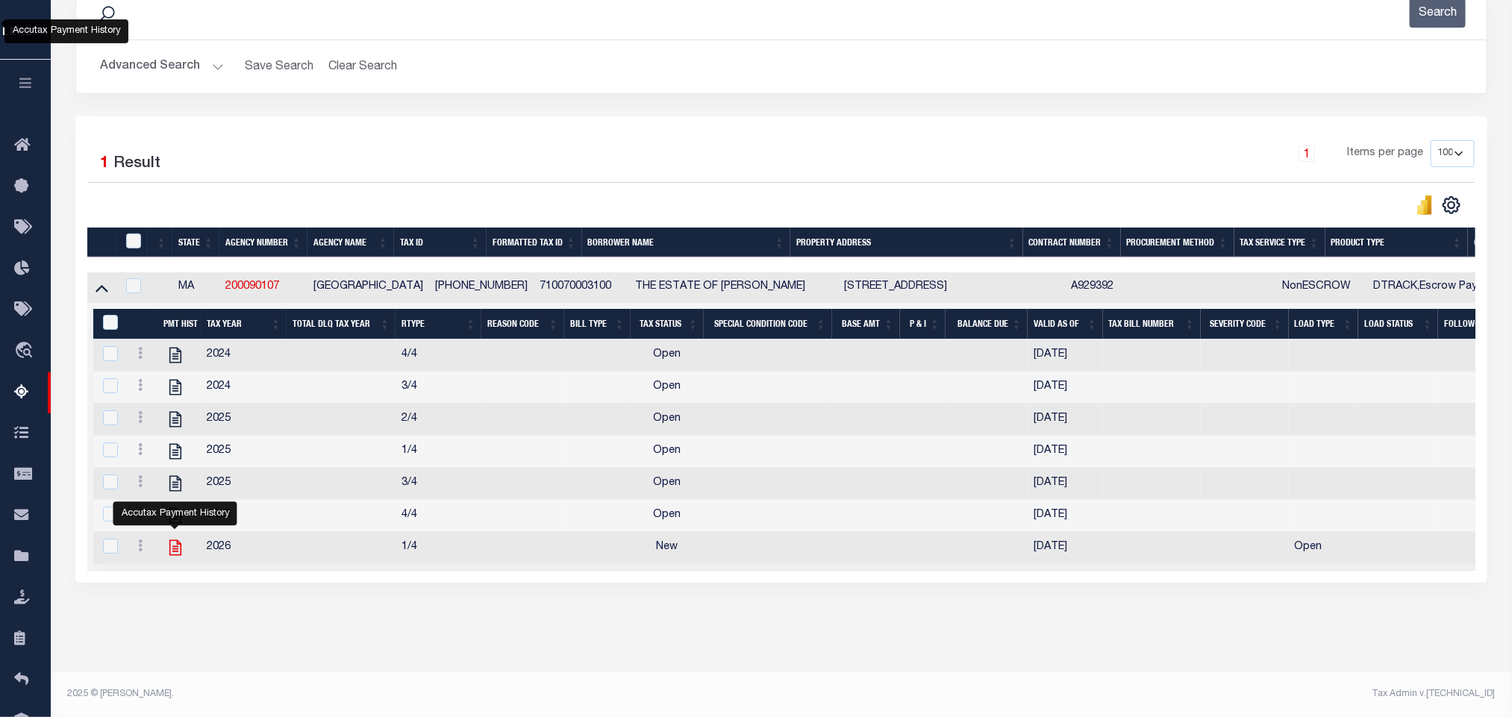
click at [169, 544] on icon "" at bounding box center [175, 548] width 12 height 16
checkbox input "true"
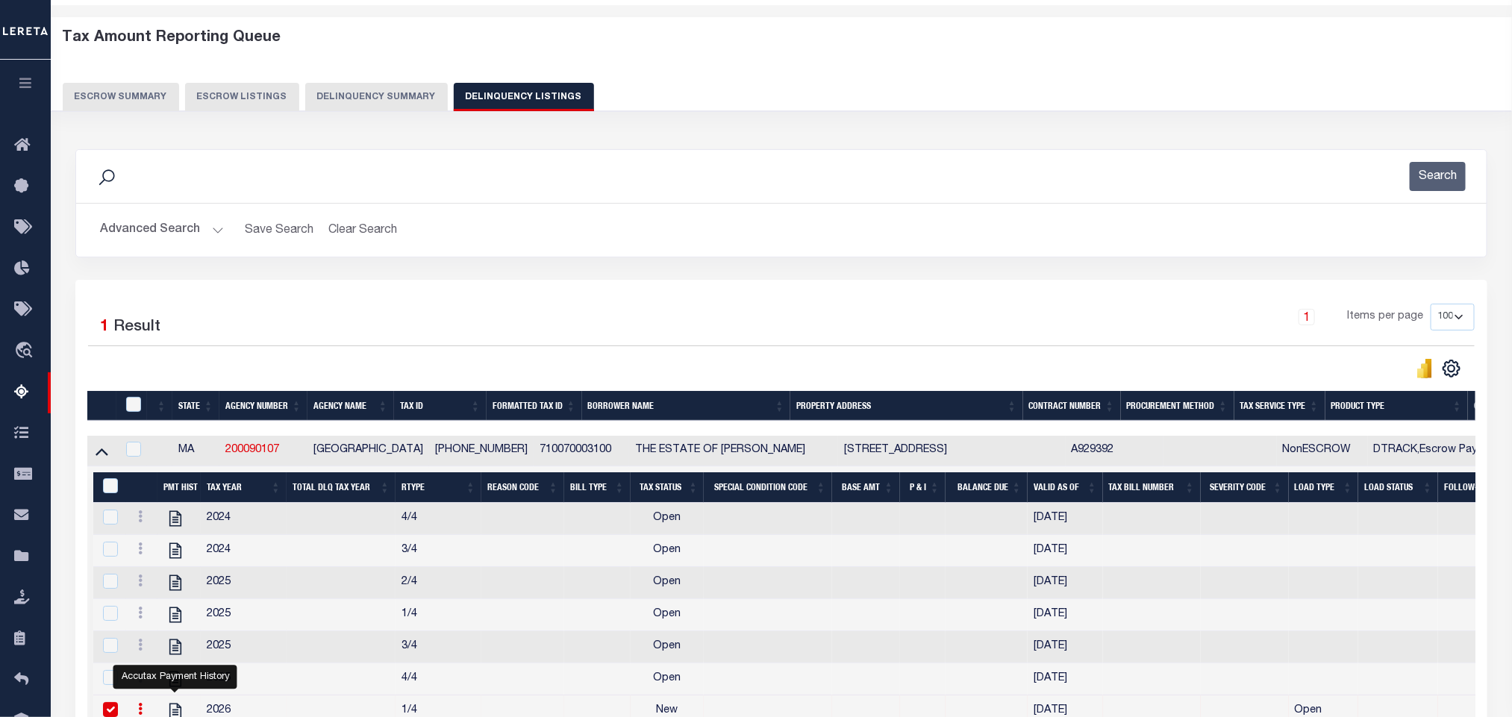
scroll to position [0, 0]
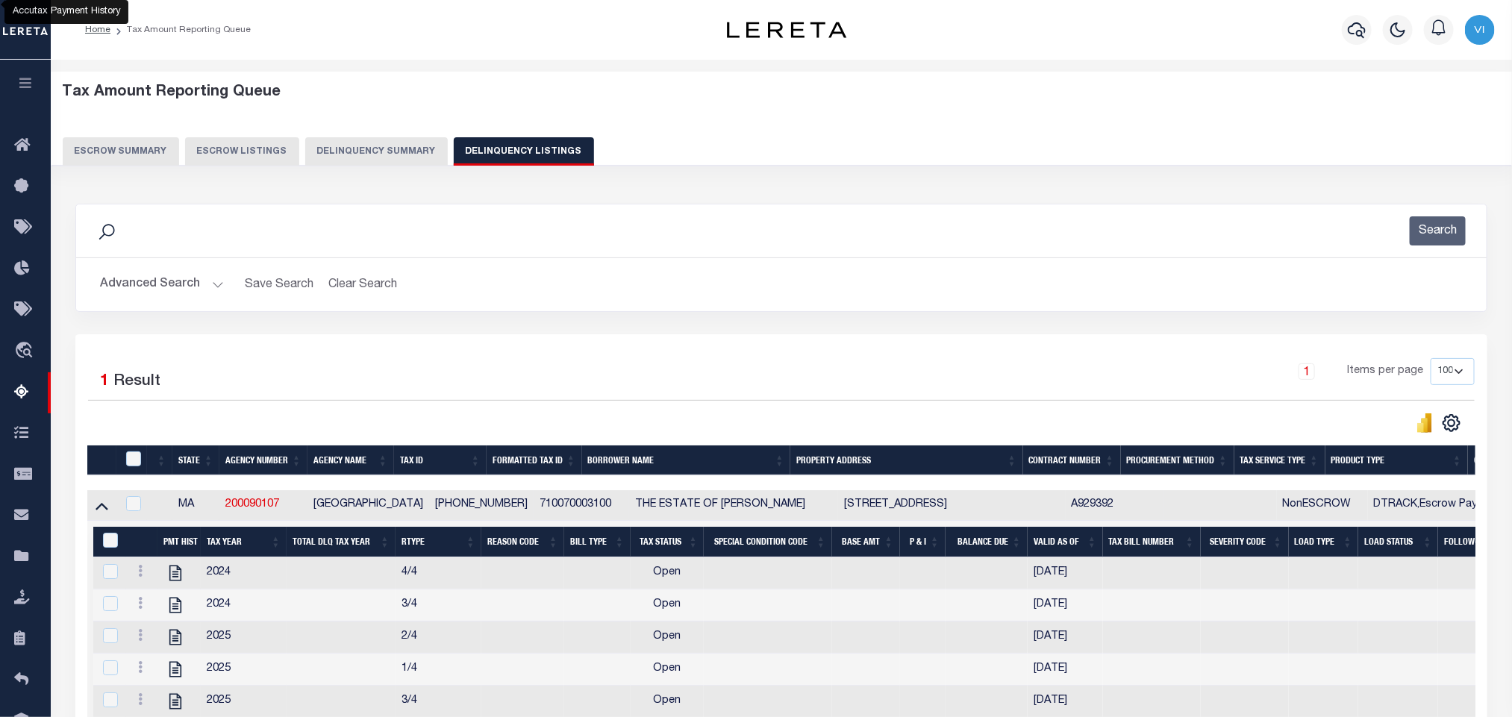
click at [137, 276] on button "Advanced Search" at bounding box center [162, 284] width 124 height 29
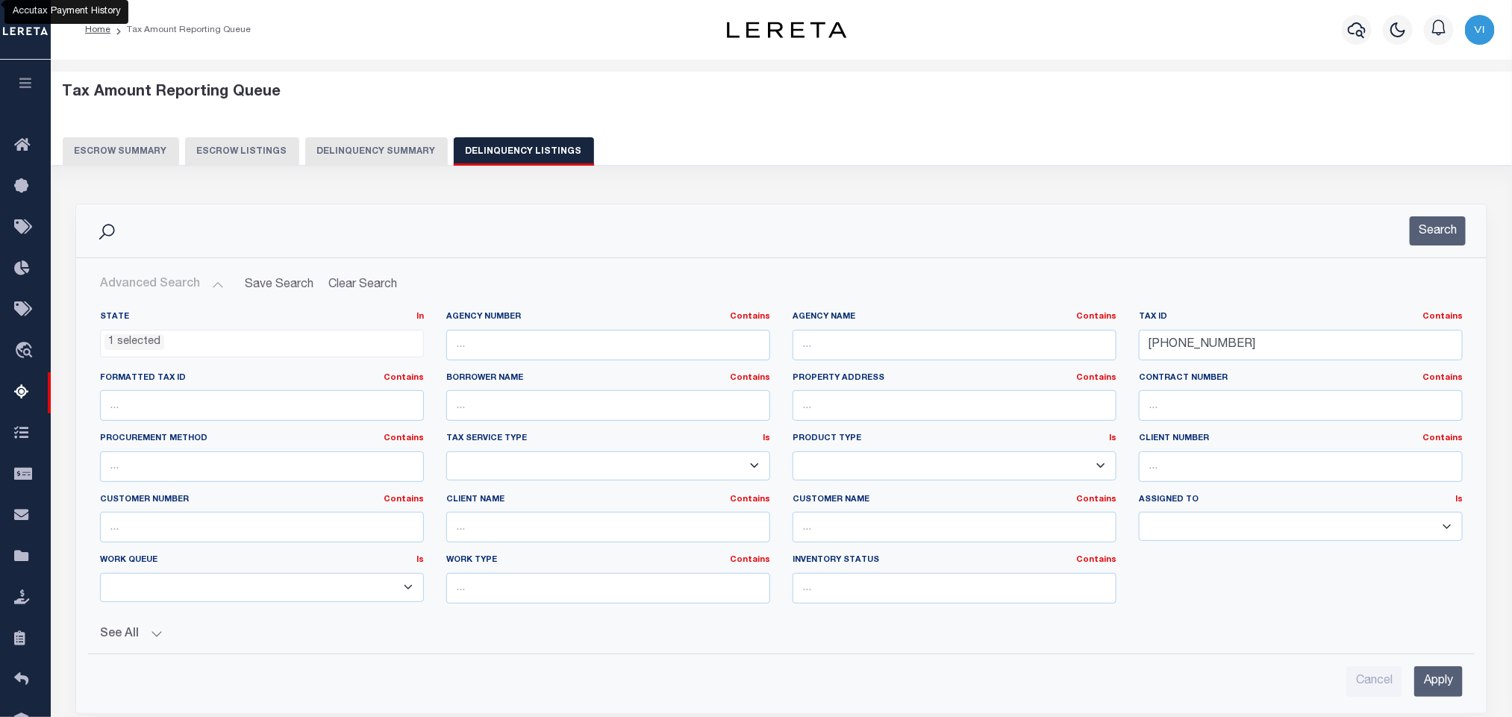
click at [160, 334] on ul "1 selected" at bounding box center [262, 341] width 322 height 20
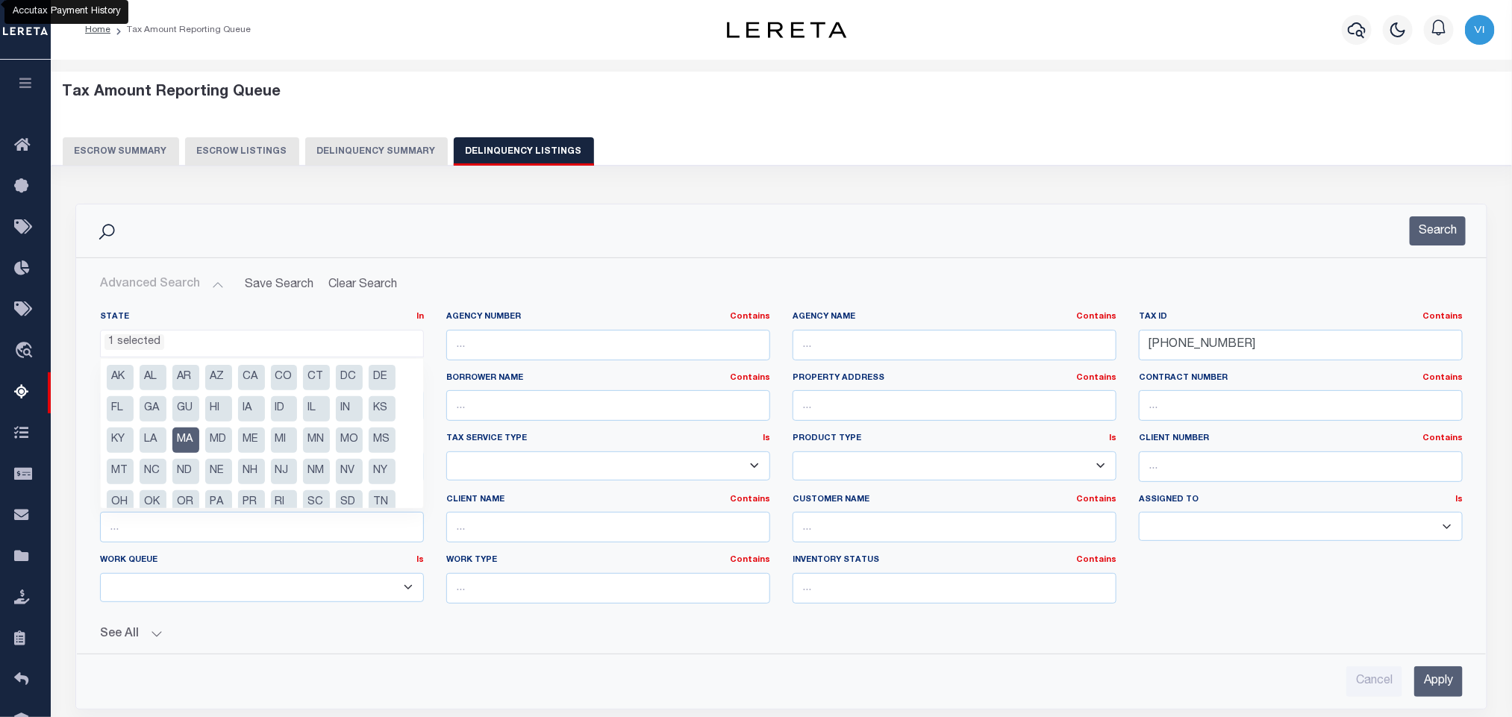
click at [181, 437] on li "MA" at bounding box center [185, 440] width 27 height 25
click at [387, 446] on li "MS" at bounding box center [382, 440] width 27 height 25
select select "MS"
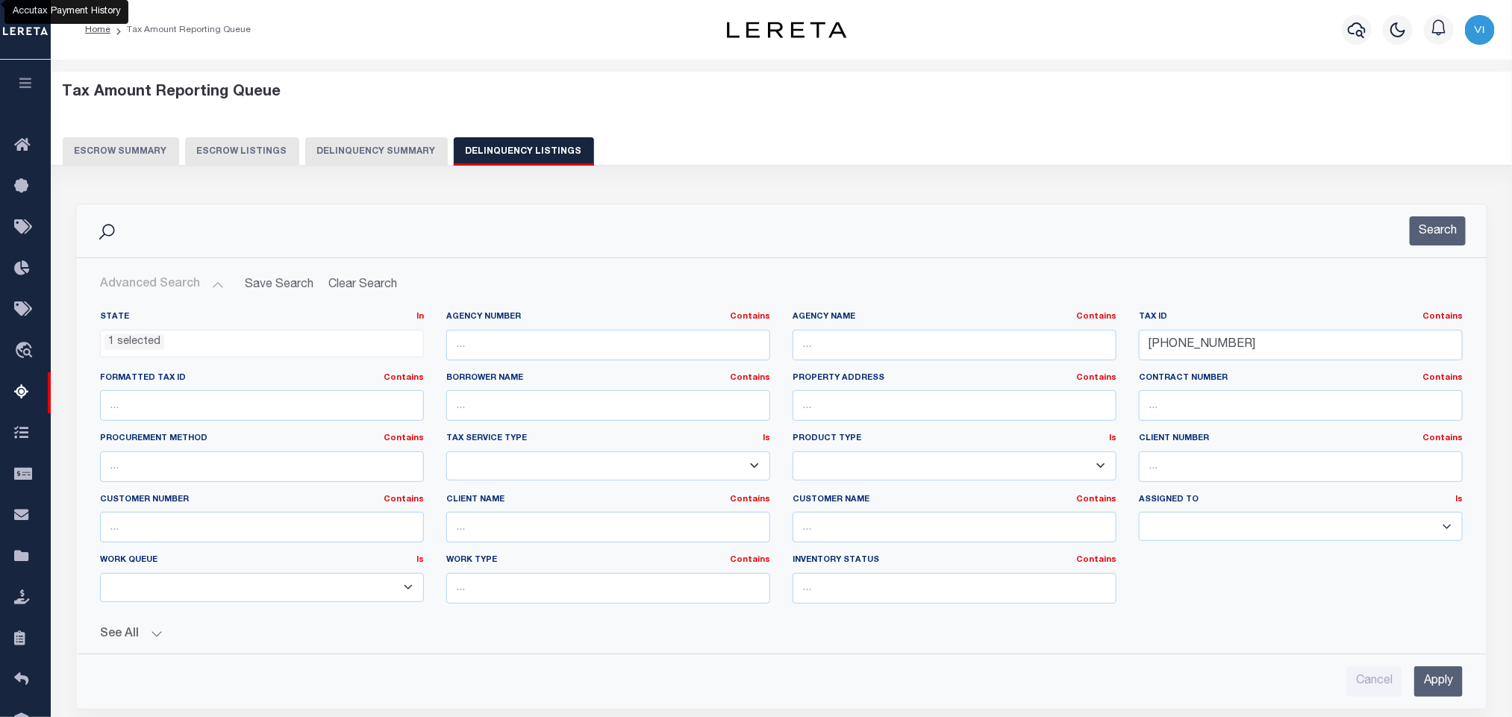
click at [555, 638] on button "See All" at bounding box center [781, 635] width 1363 height 14
click at [1323, 369] on div "Tax ID Contains Contains Is 71-0070-003100" at bounding box center [1301, 341] width 346 height 61
click at [1294, 359] on input "71-0070-003100" at bounding box center [1301, 345] width 324 height 31
paste input "0060400909 320 003"
type input "0060400909 320 003 00"
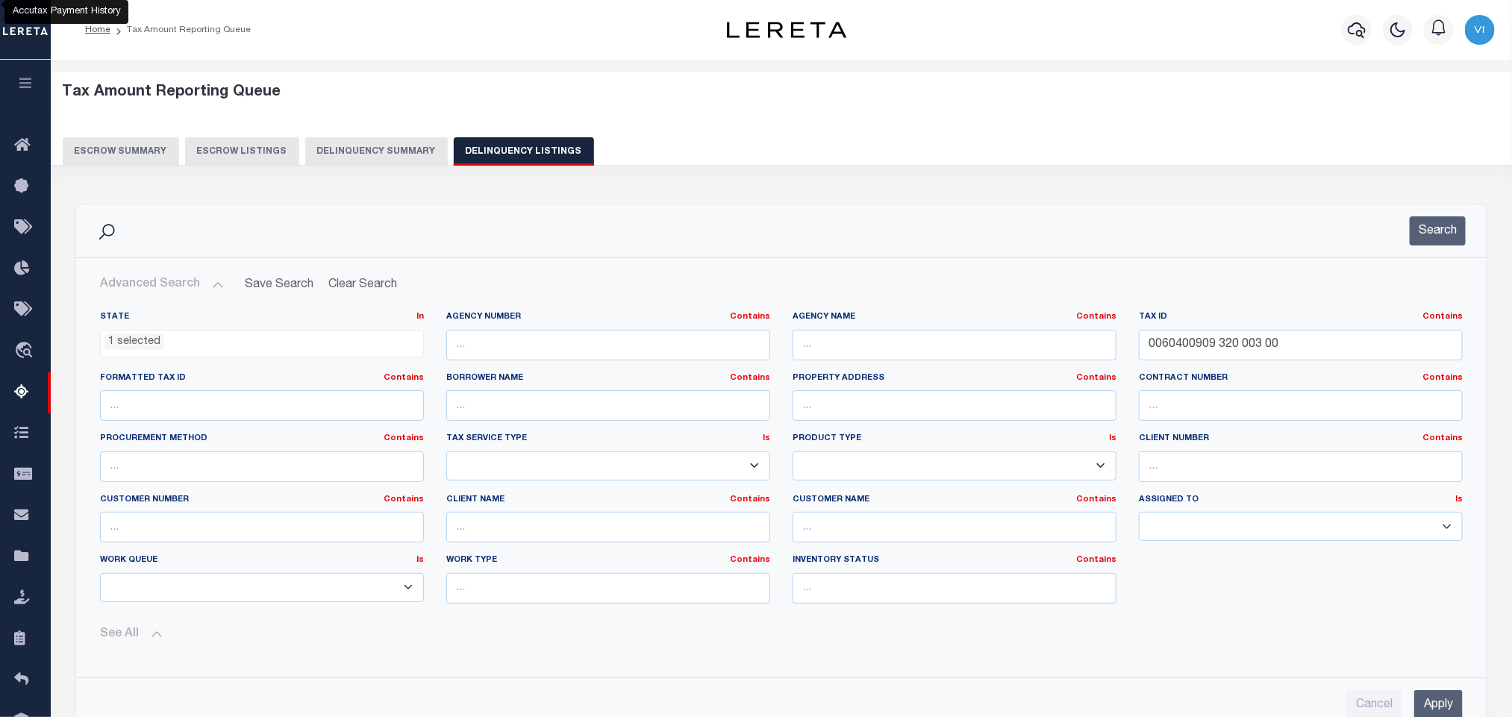
click at [1426, 708] on input "Apply" at bounding box center [1438, 705] width 49 height 31
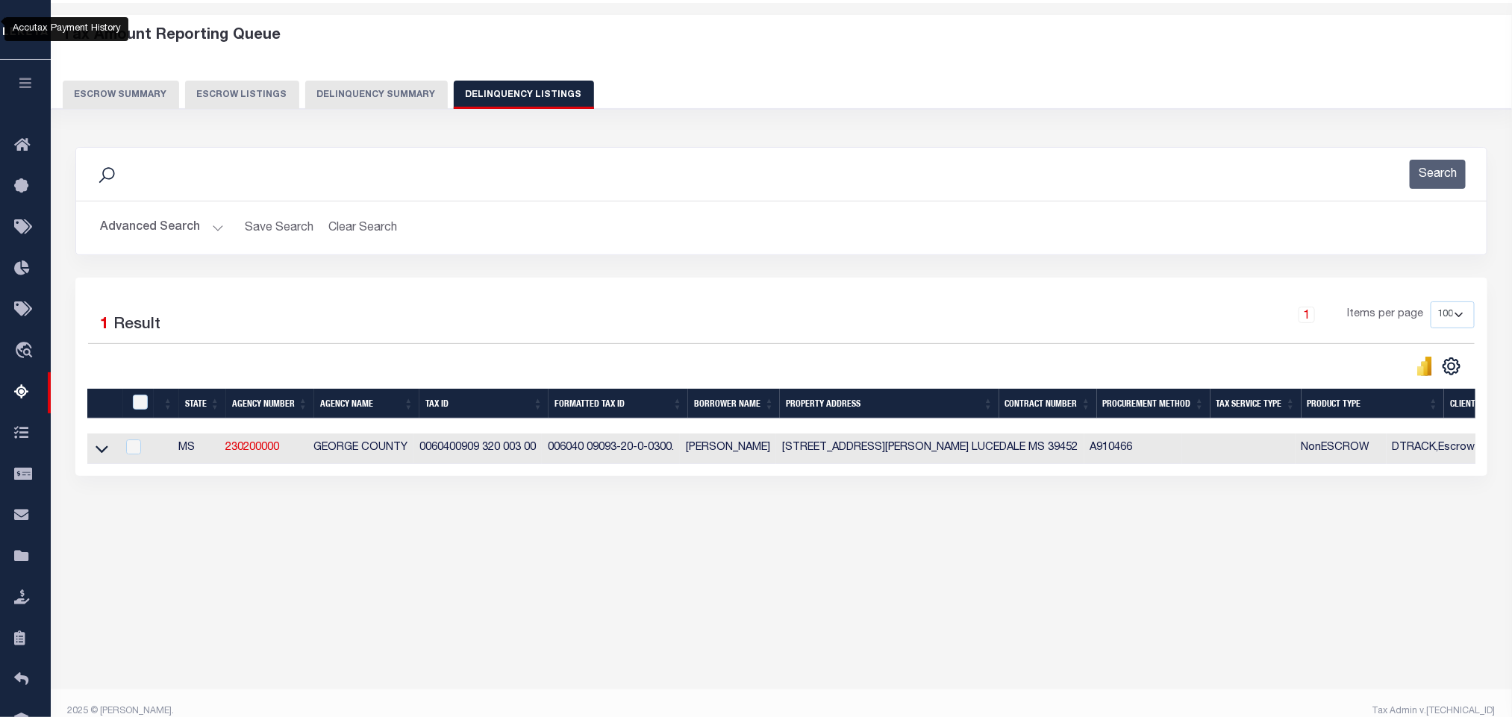
scroll to position [74, 0]
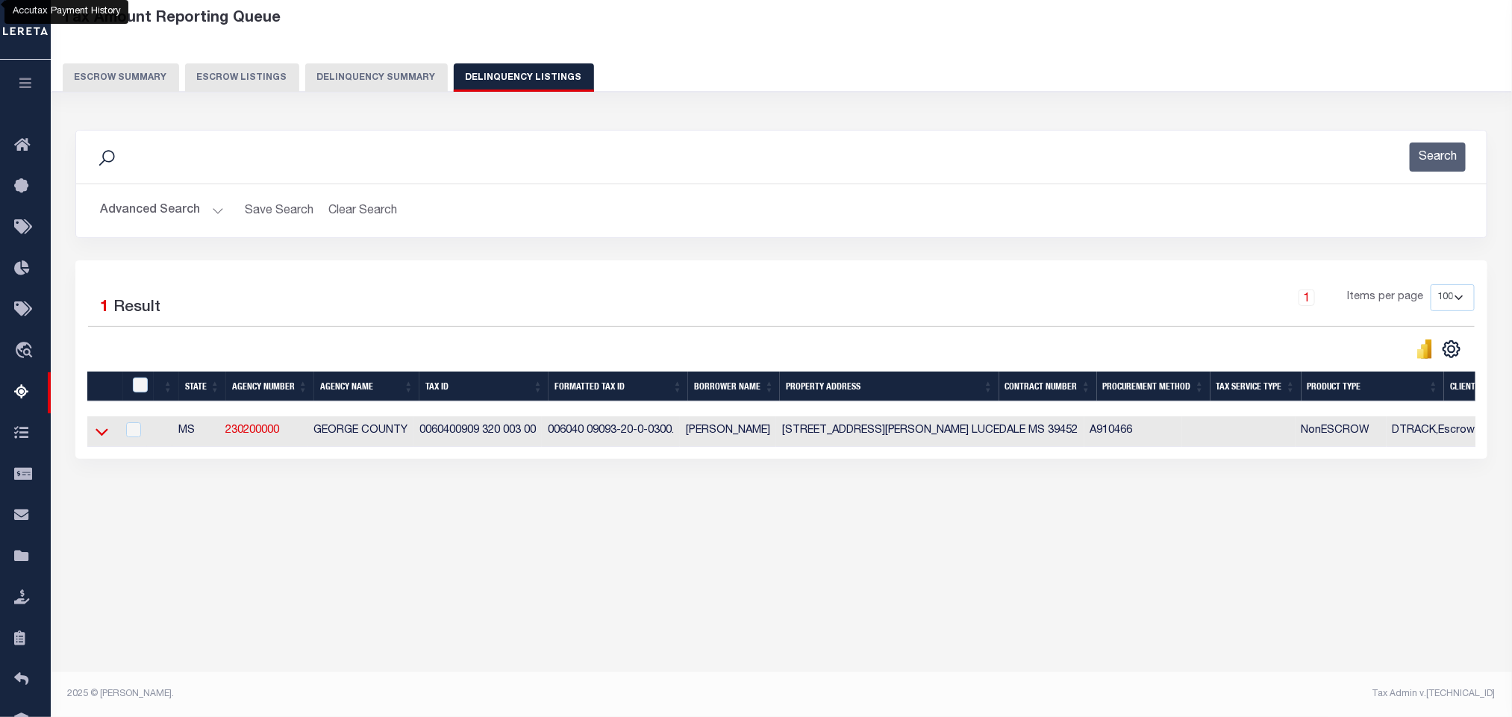
click at [97, 437] on icon at bounding box center [102, 432] width 13 height 7
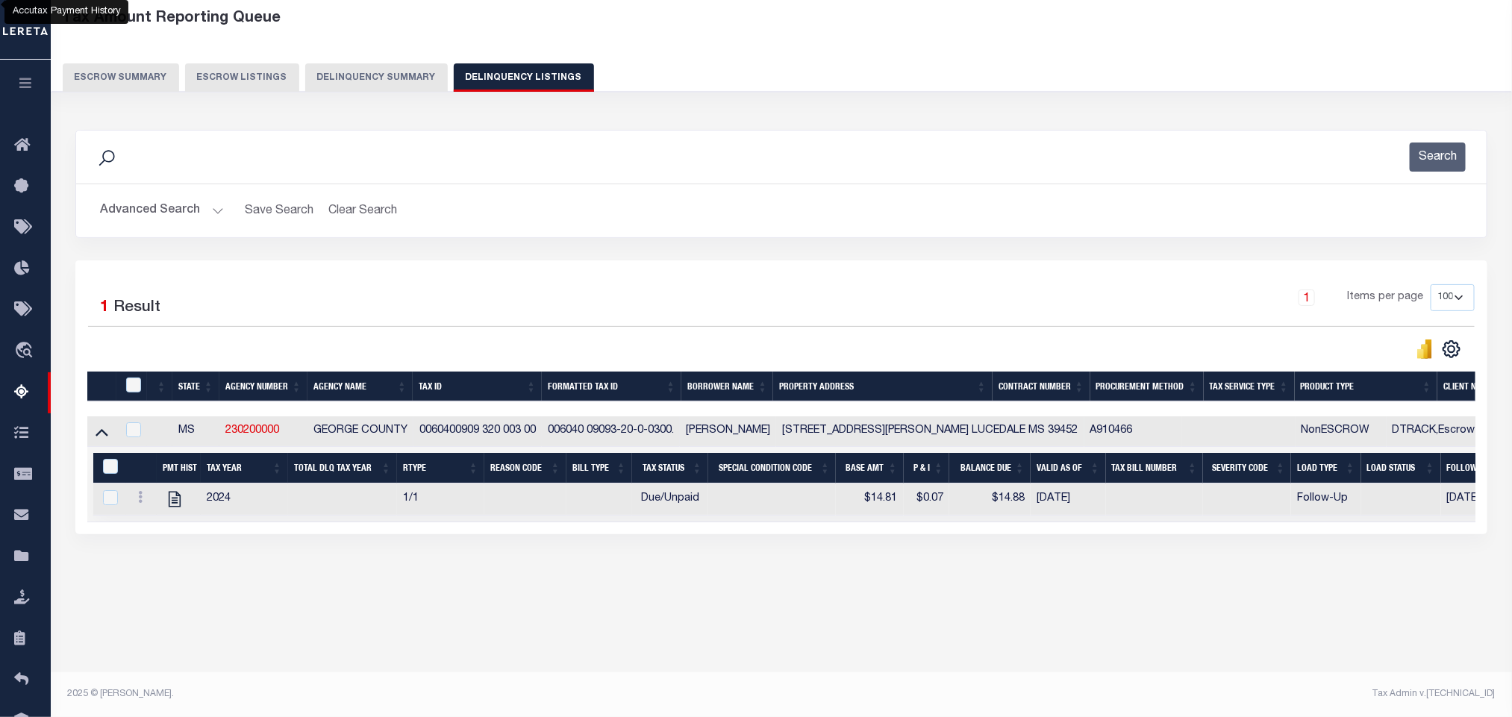
click at [444, 620] on div "Tax Amount Reporting Queue Escrow Summary Escrow Listings In" at bounding box center [781, 312] width 1453 height 623
click at [172, 502] on icon "" at bounding box center [174, 499] width 19 height 19
checkbox input "true"
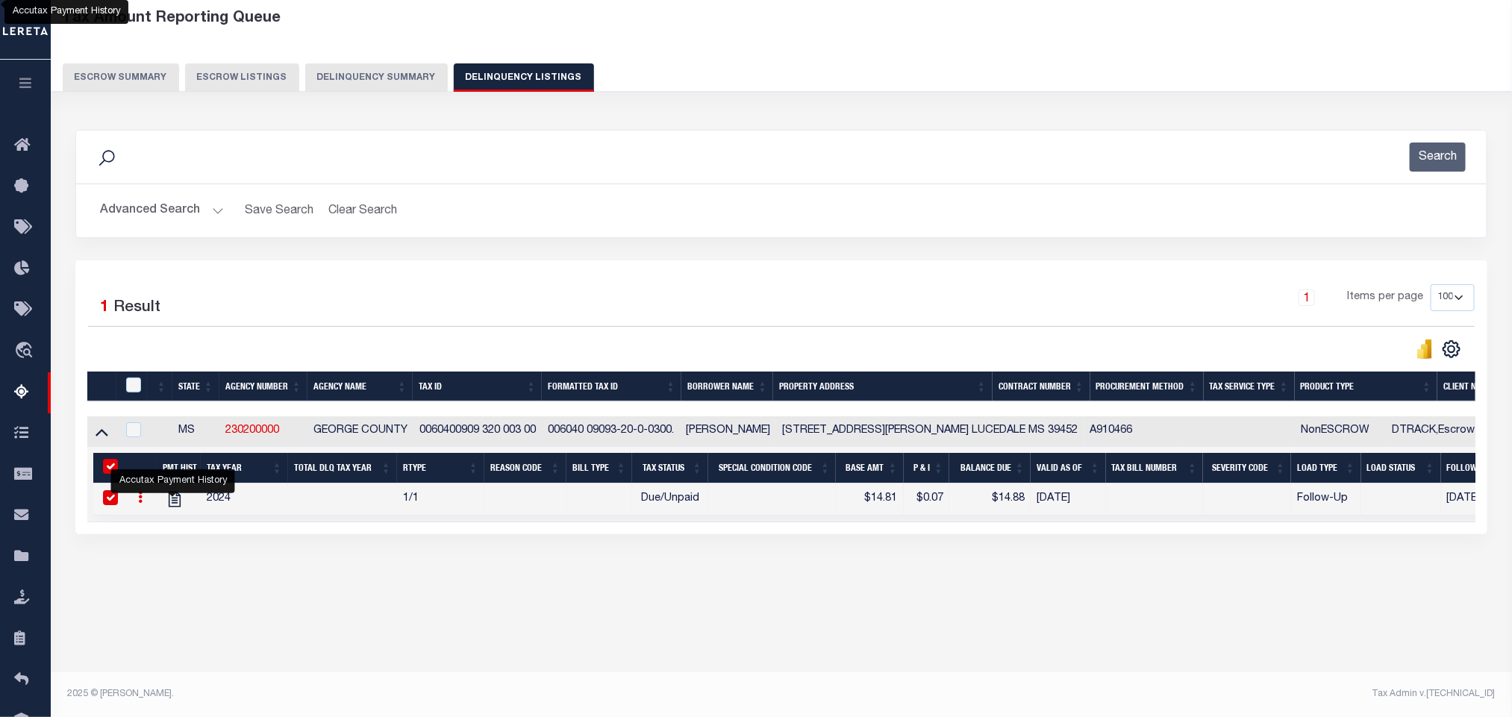
click at [128, 216] on button "Advanced Search" at bounding box center [162, 210] width 124 height 29
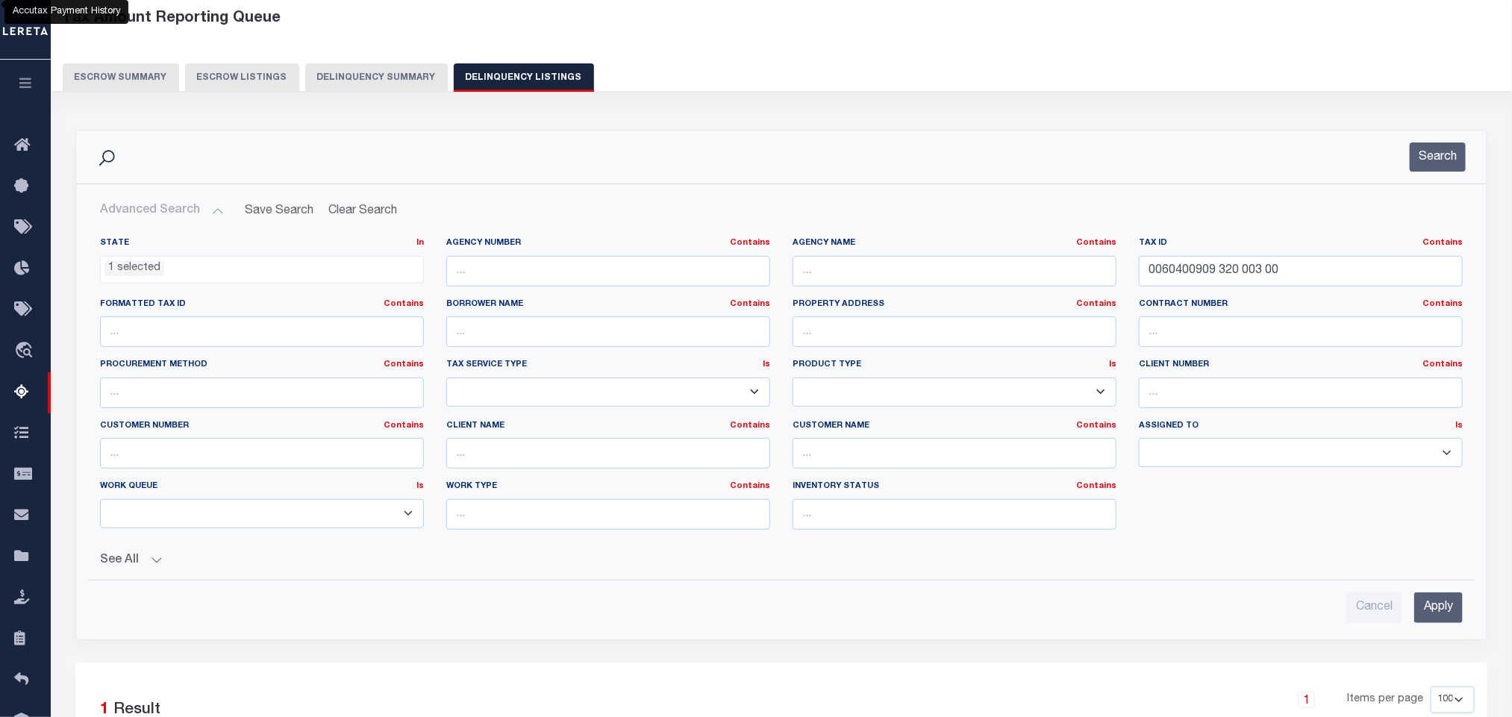
click at [171, 273] on ul "1 selected" at bounding box center [262, 267] width 322 height 20
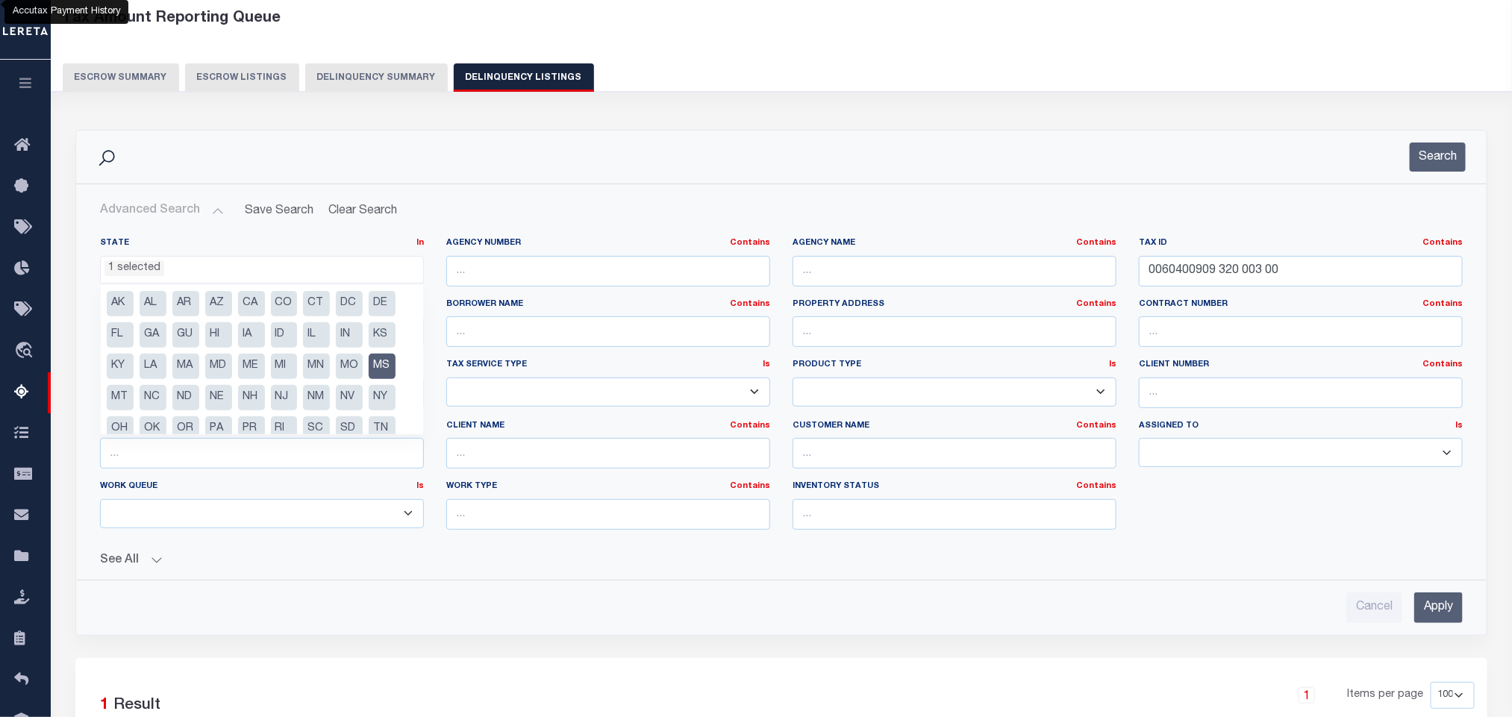
click at [381, 372] on li "MS" at bounding box center [382, 366] width 27 height 25
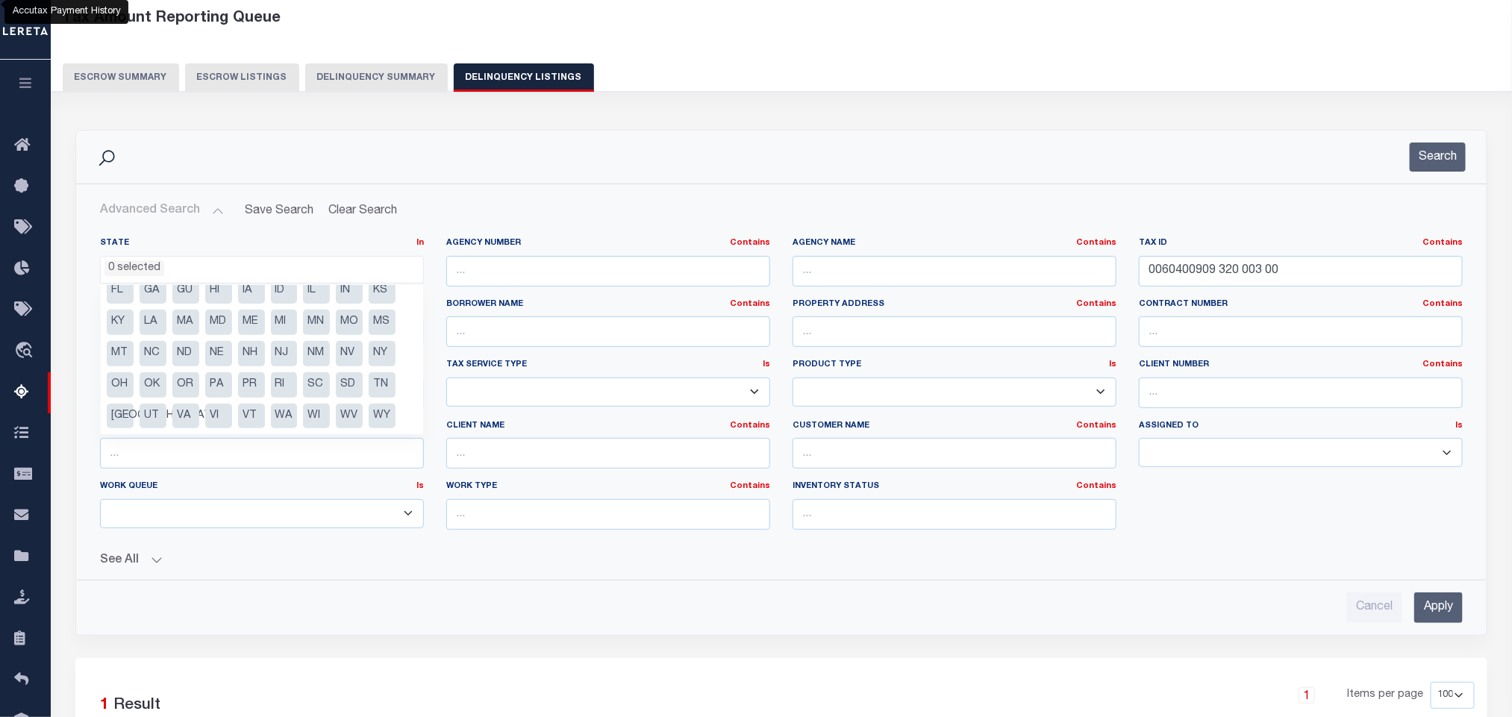
scroll to position [0, 0]
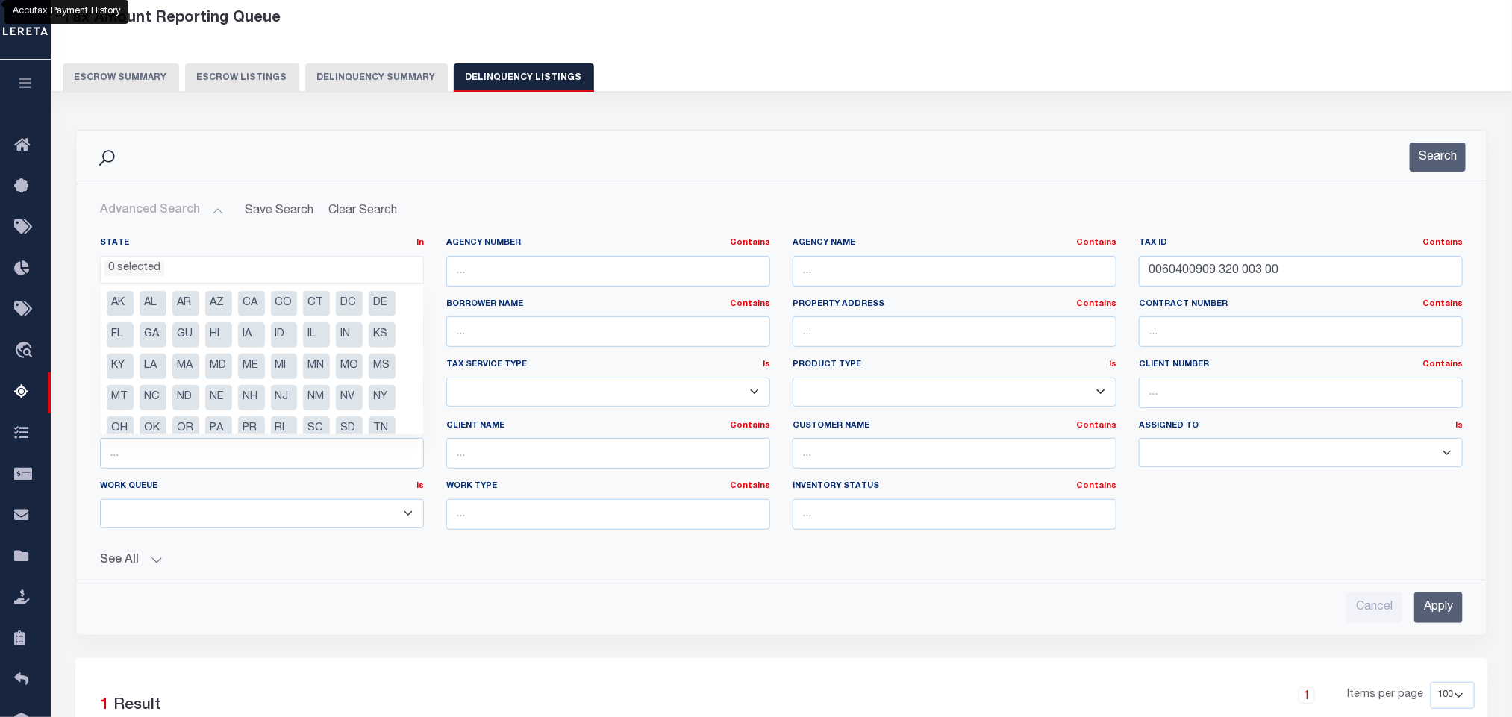
click at [114, 337] on li "FL" at bounding box center [120, 334] width 27 height 25
select select "FL"
click at [422, 564] on button "See All" at bounding box center [781, 561] width 1363 height 14
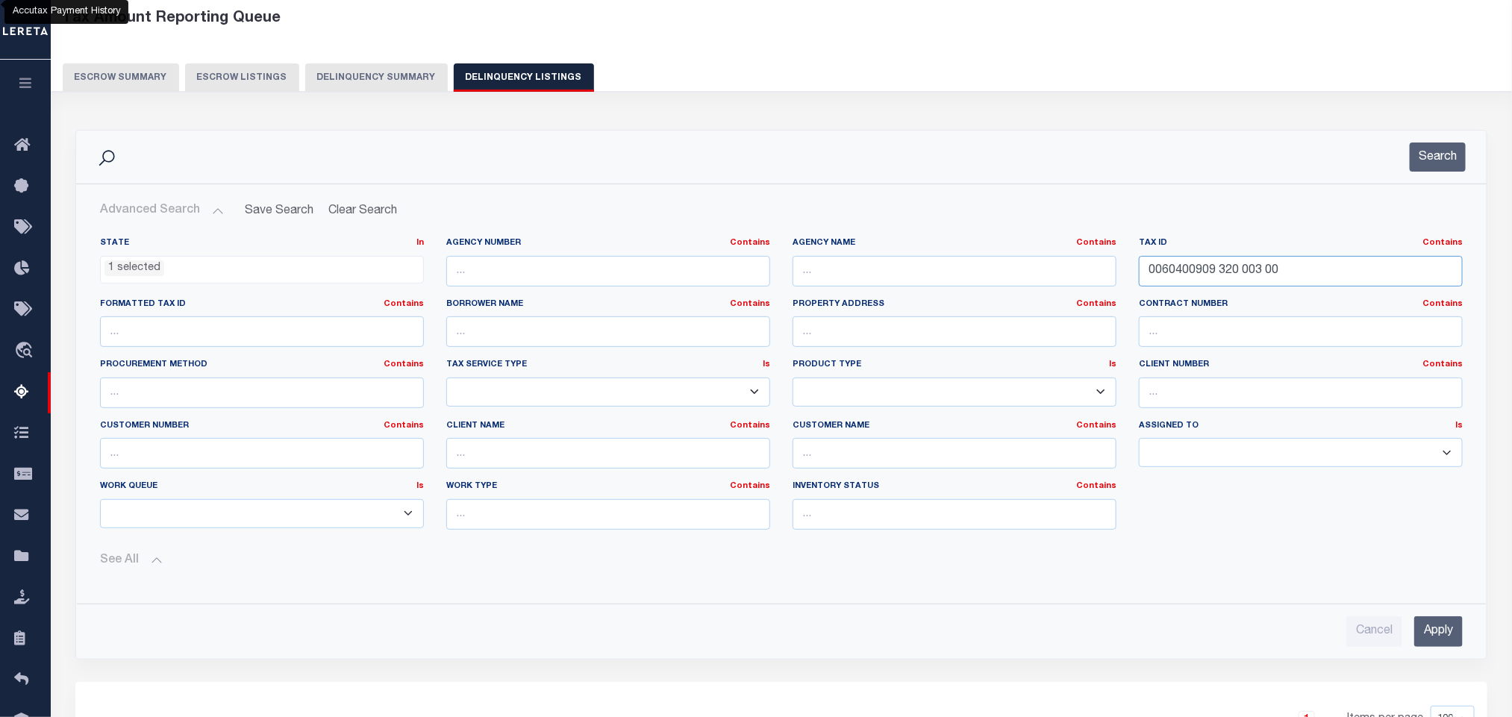
click at [1292, 269] on input "0060400909 320 003 00" at bounding box center [1301, 271] width 324 height 31
paste input "45050007"
type input "4505000700"
click at [1435, 647] on input "Apply" at bounding box center [1438, 632] width 49 height 31
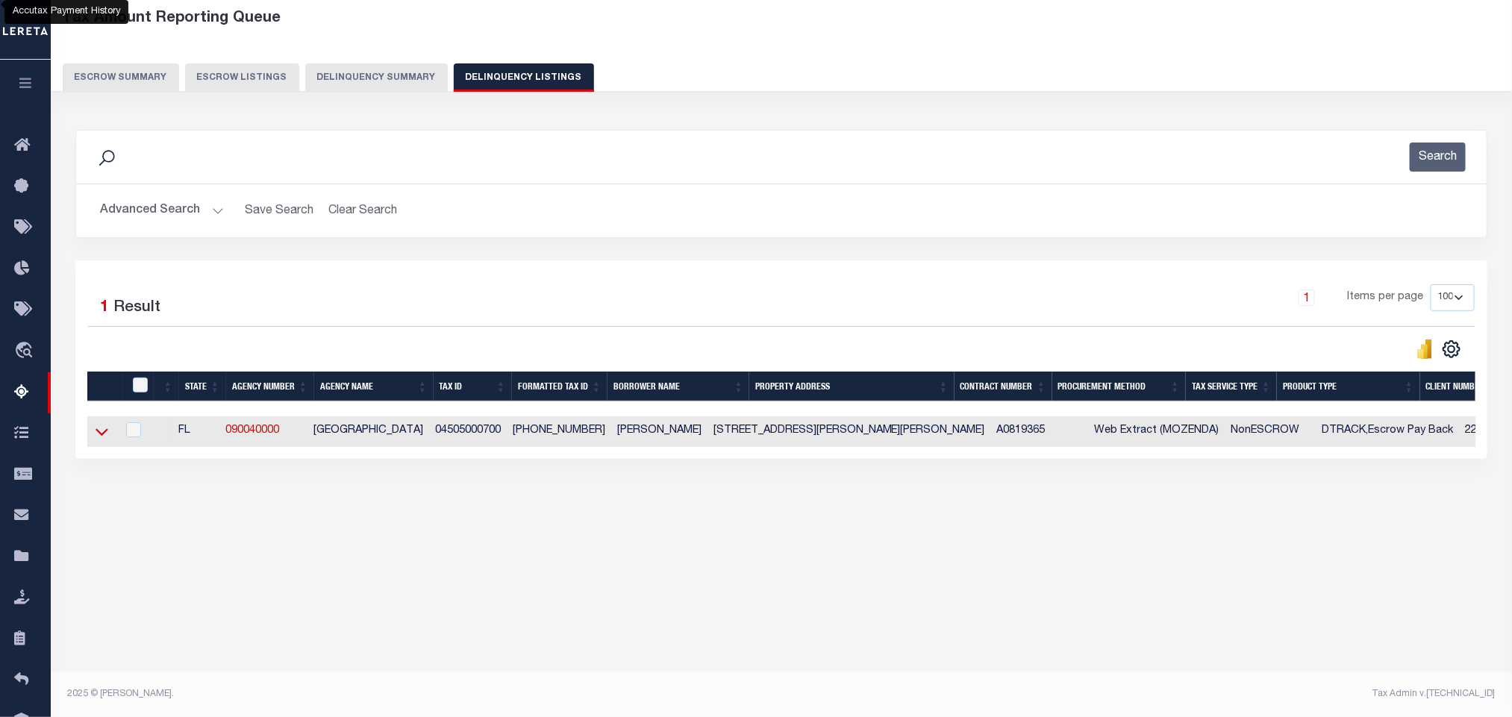
click at [99, 437] on icon at bounding box center [102, 432] width 13 height 7
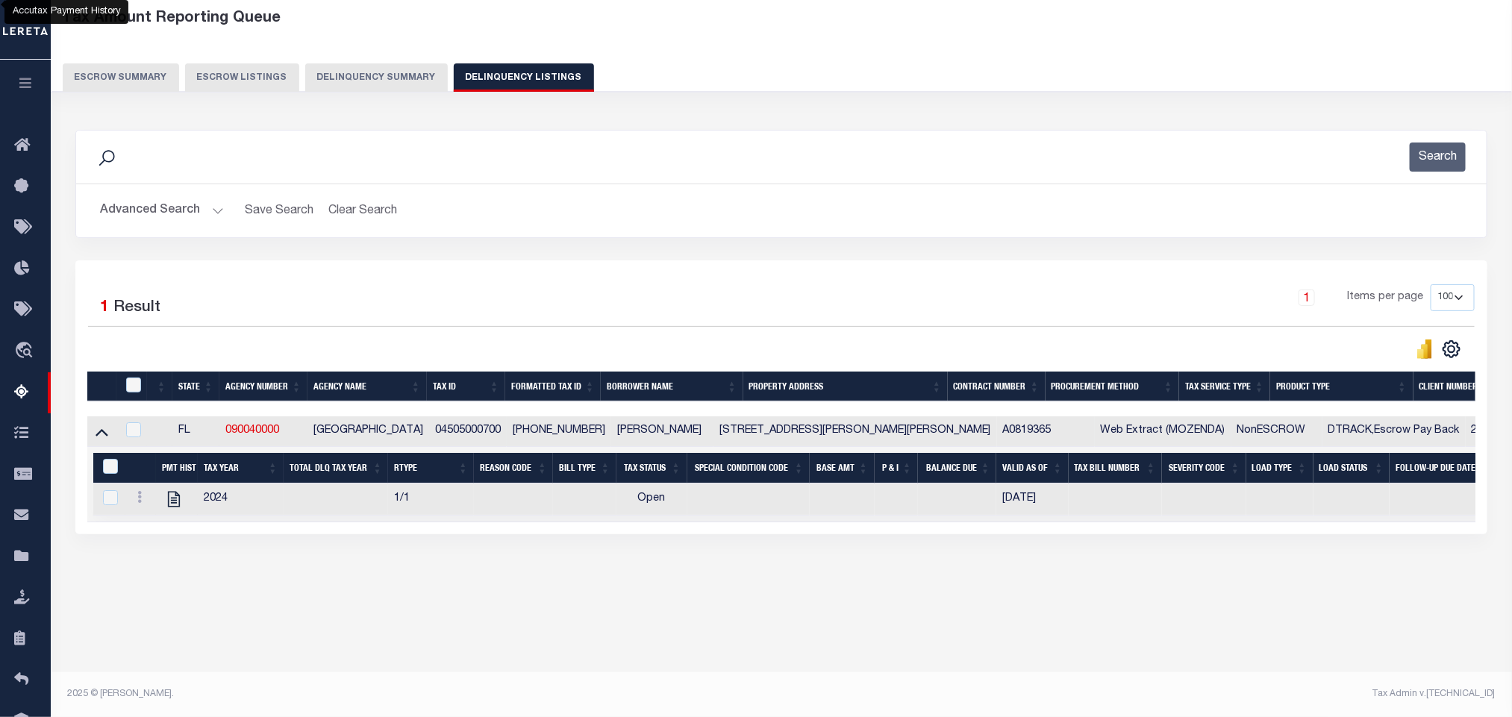
click at [611, 624] on div "Tax Amount Reporting Queue Escrow Summary Escrow Listings In" at bounding box center [781, 312] width 1453 height 623
click at [170, 506] on icon "" at bounding box center [173, 499] width 19 height 19
checkbox input "true"
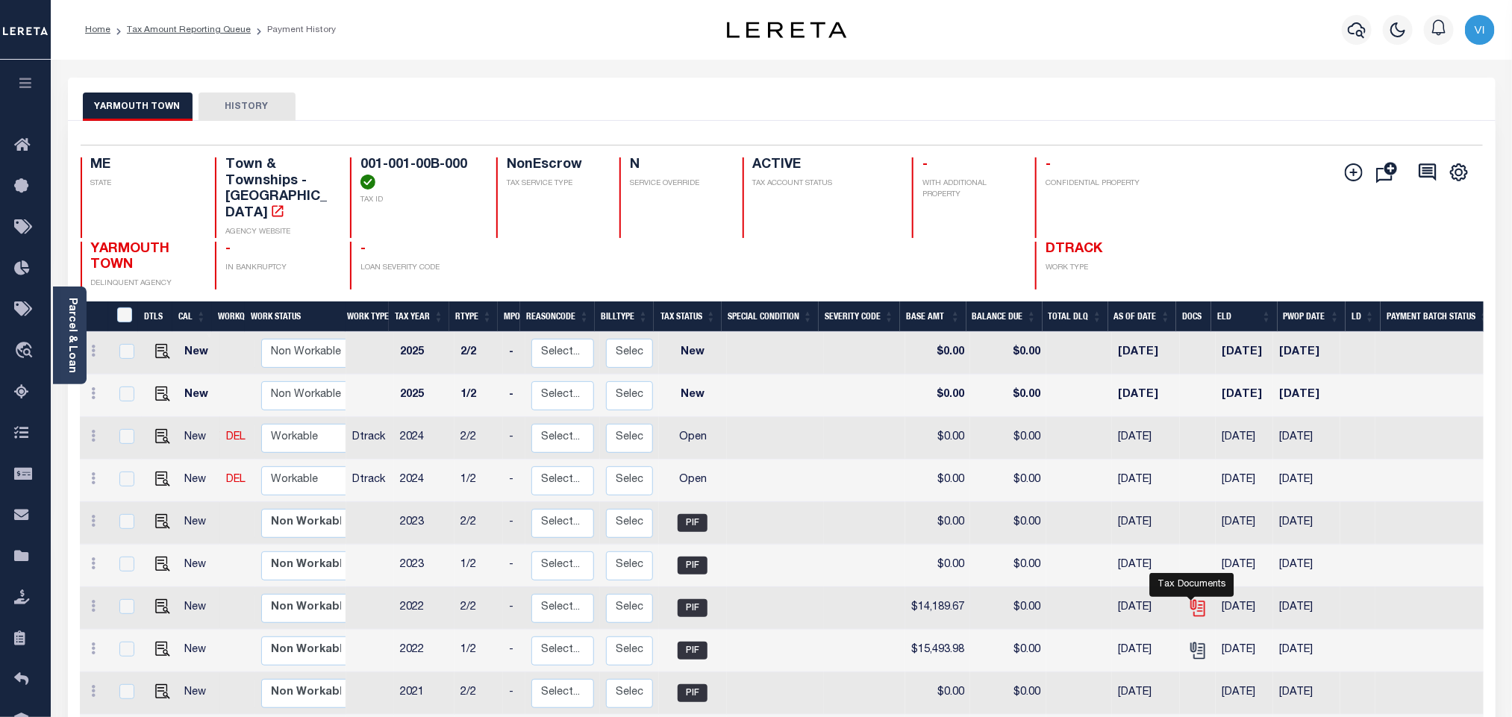
click at [1194, 600] on icon "" at bounding box center [1197, 606] width 12 height 12
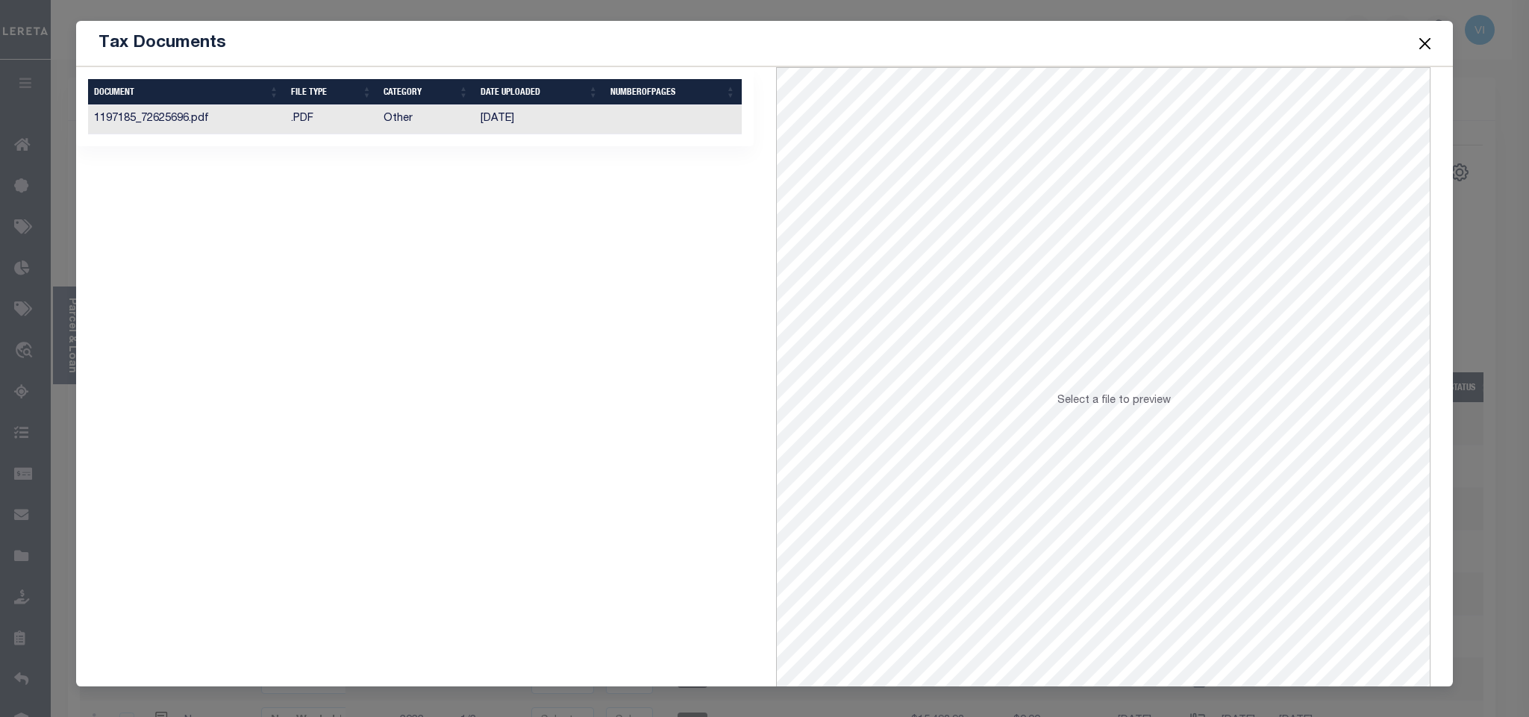
click at [475, 128] on td "06/13/2023" at bounding box center [540, 119] width 130 height 29
click at [1424, 48] on button "Close" at bounding box center [1424, 43] width 19 height 19
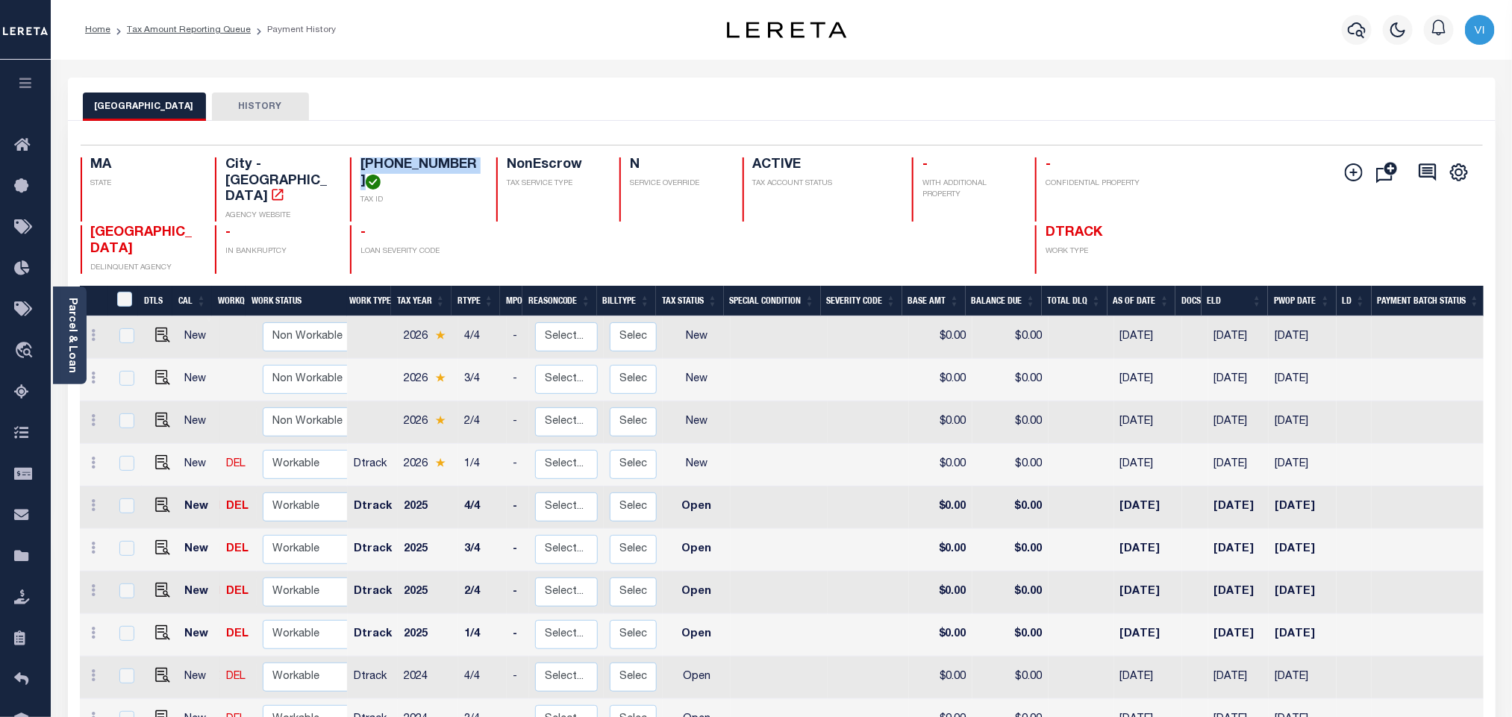
drag, startPoint x: 356, startPoint y: 163, endPoint x: 470, endPoint y: 164, distance: 114.2
click at [470, 164] on div "71-0070-003100 TAX ID" at bounding box center [414, 189] width 128 height 64
copy h4 "71-0070-003100"
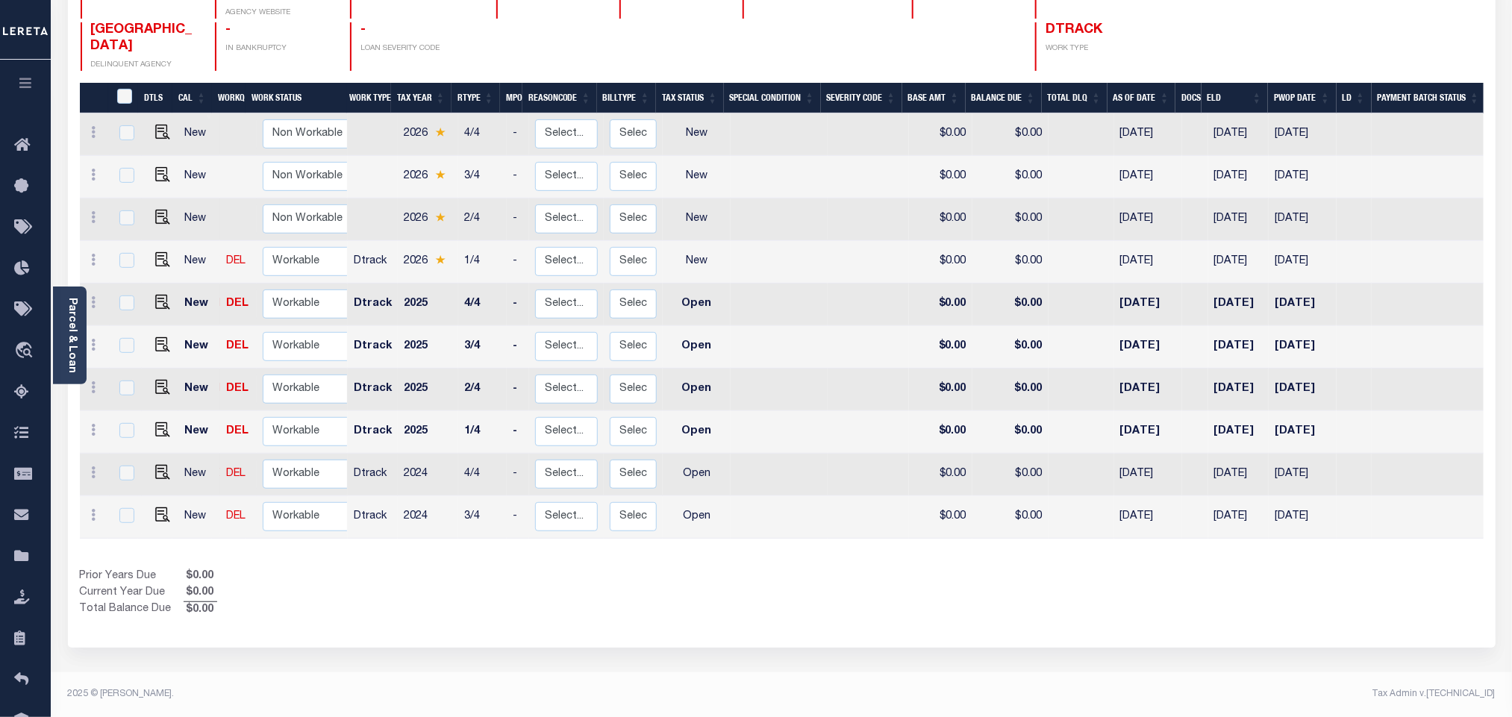
scroll to position [208, 0]
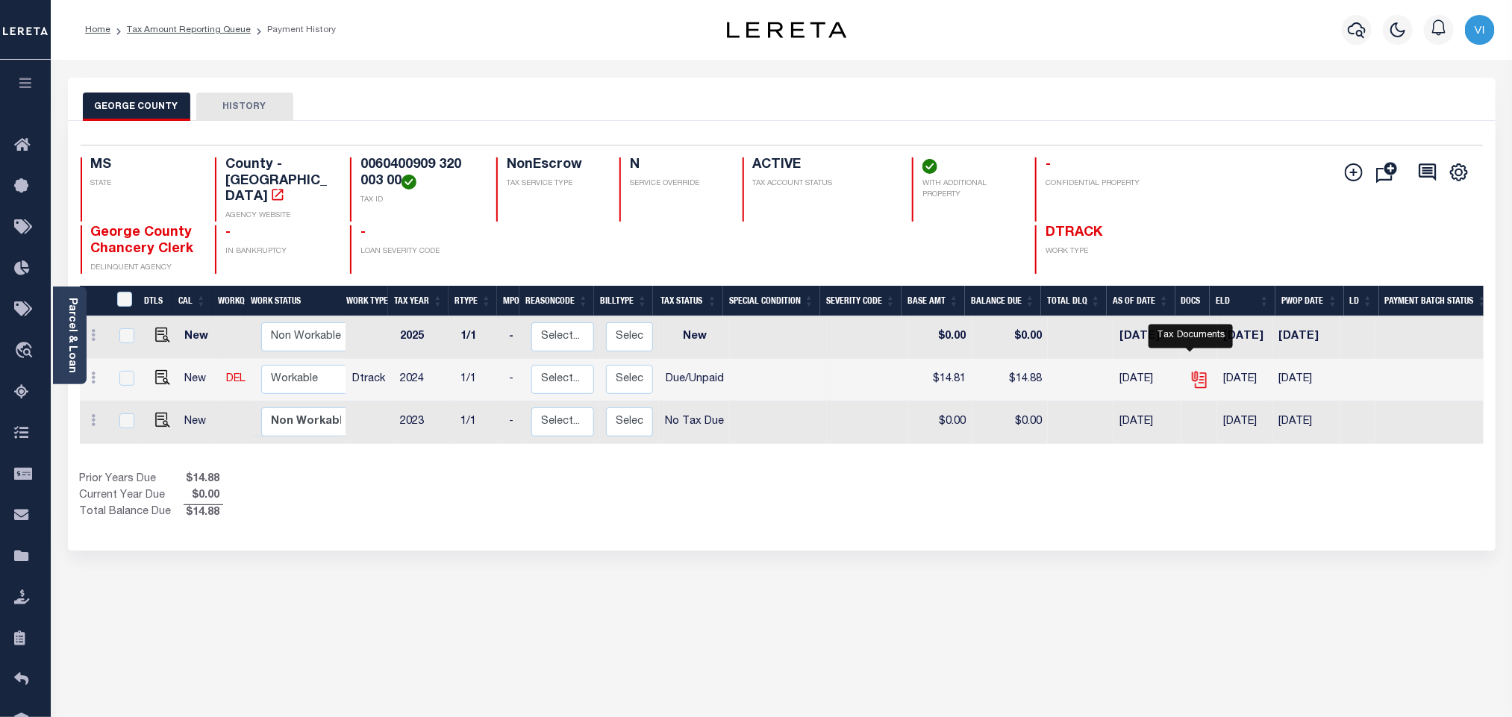
click at [1190, 374] on icon "" at bounding box center [1199, 379] width 19 height 19
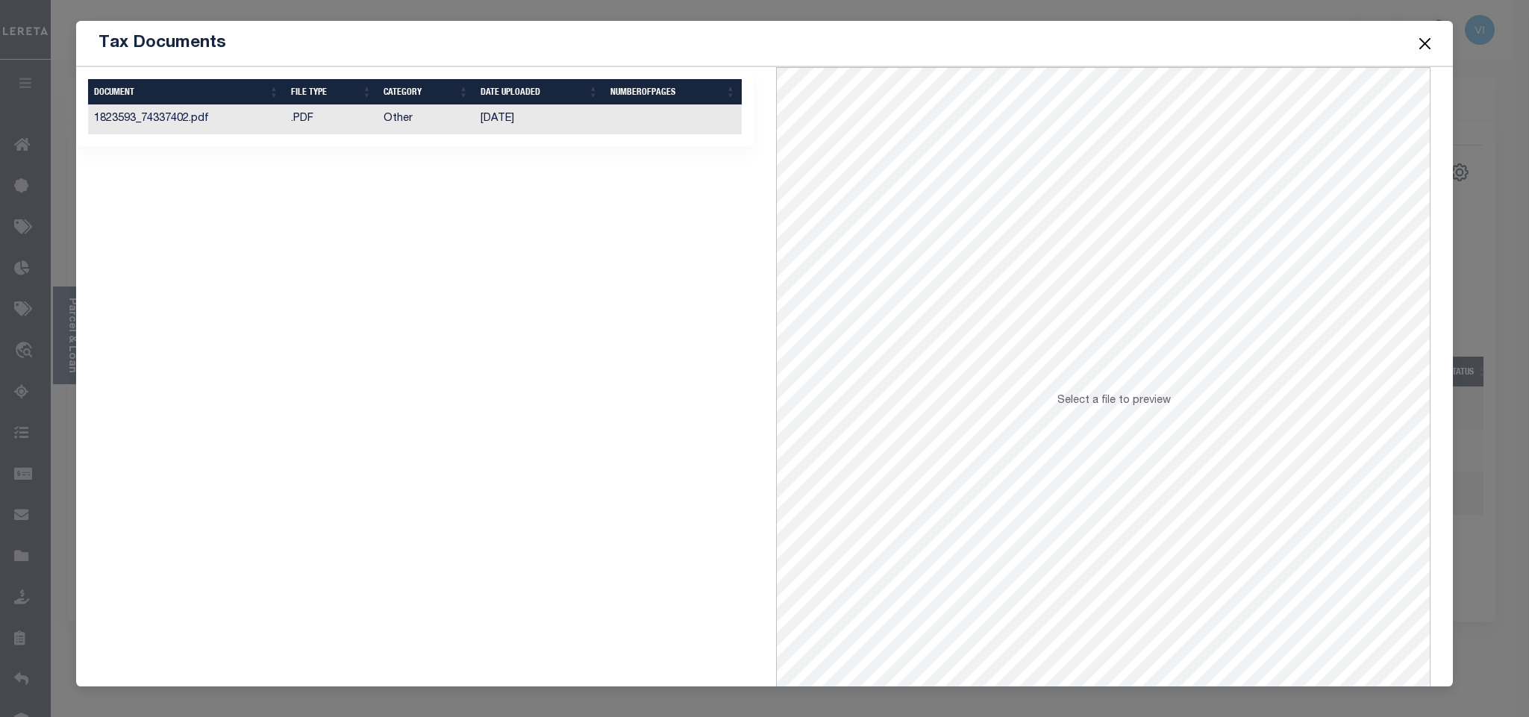
click at [582, 131] on td "[DATE]" at bounding box center [540, 119] width 130 height 29
click at [567, 119] on td "[DATE]" at bounding box center [540, 119] width 130 height 29
click at [1427, 43] on button "Close" at bounding box center [1424, 43] width 19 height 19
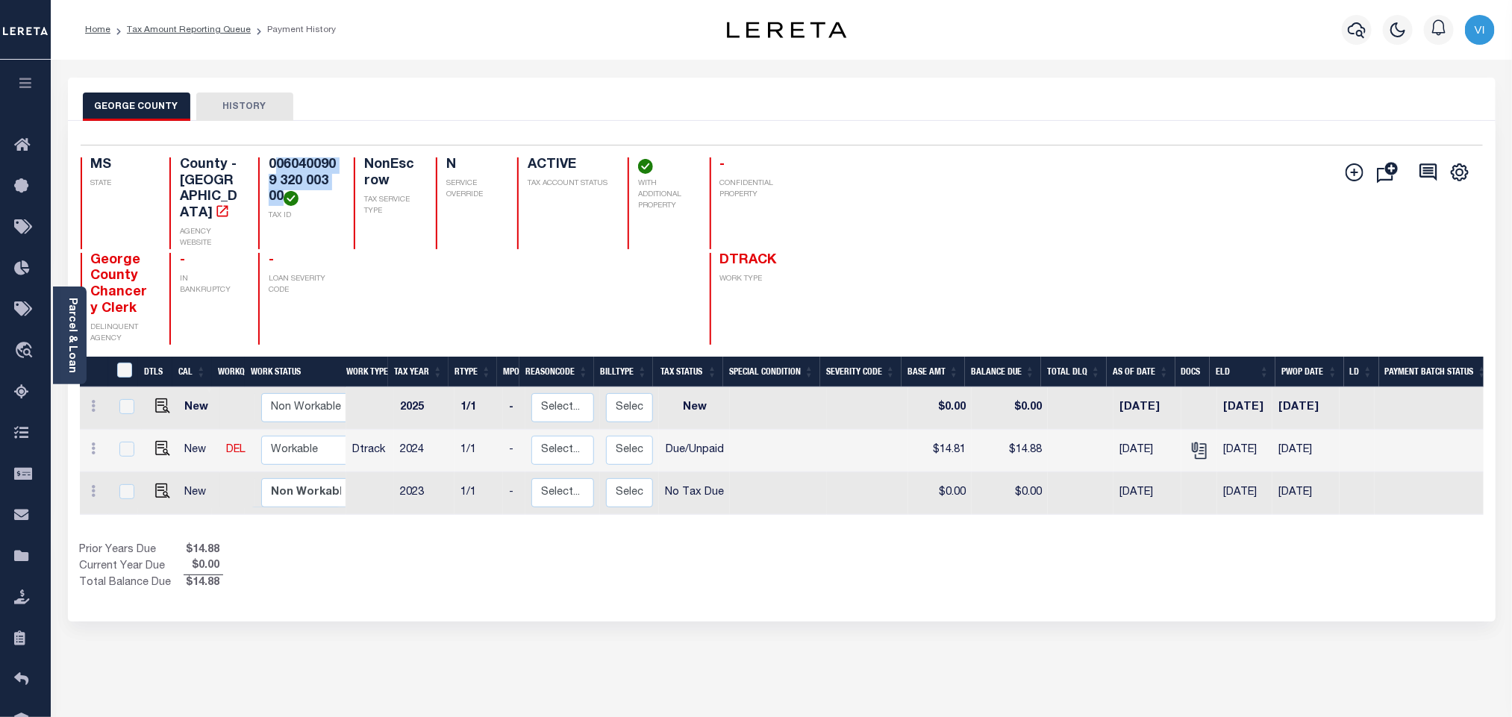
drag, startPoint x: 307, startPoint y: 199, endPoint x: 271, endPoint y: 173, distance: 44.3
click at [271, 173] on h4 "0060400909 320 003 00" at bounding box center [303, 181] width 68 height 49
click at [292, 204] on h4 "0060400909 320 003 00" at bounding box center [303, 181] width 68 height 49
drag, startPoint x: 307, startPoint y: 200, endPoint x: 261, endPoint y: 166, distance: 57.6
click at [261, 166] on div "0060400909 320 003 00 TAX ID" at bounding box center [297, 203] width 78 height 92
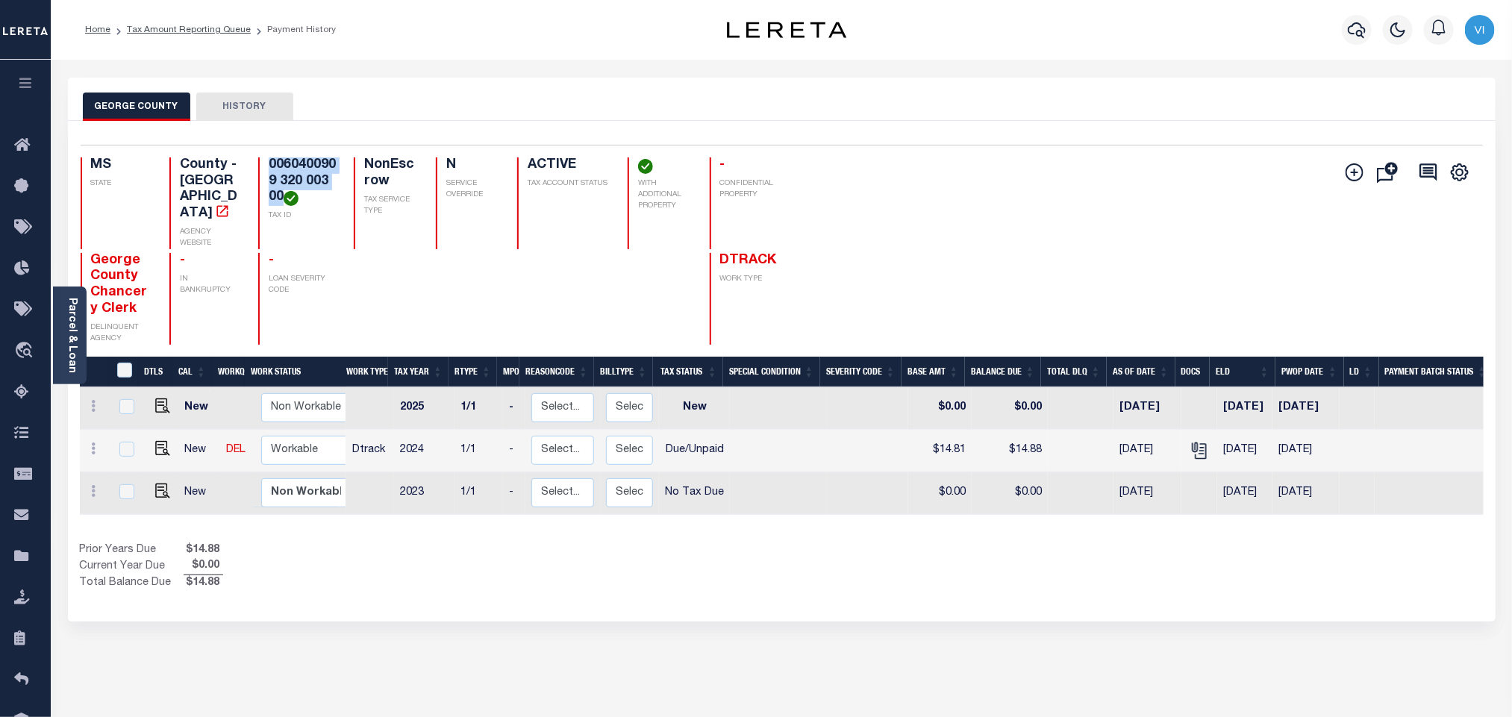
copy h4 "0060400909 320 003 00"
click at [1349, 27] on icon "button" at bounding box center [1357, 30] width 18 height 18
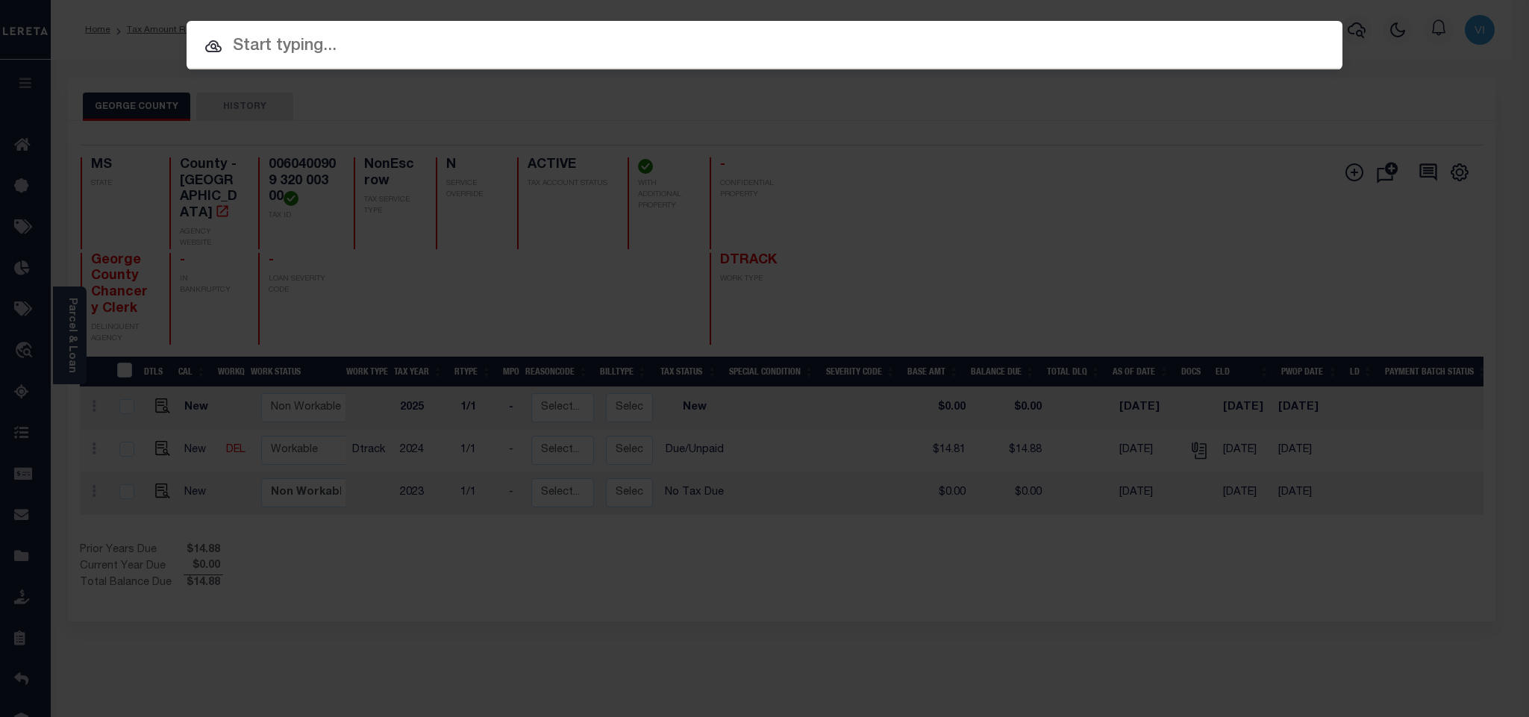
click at [1235, 36] on input "text" at bounding box center [765, 47] width 1156 height 26
paste input "FTF_207301_179277"
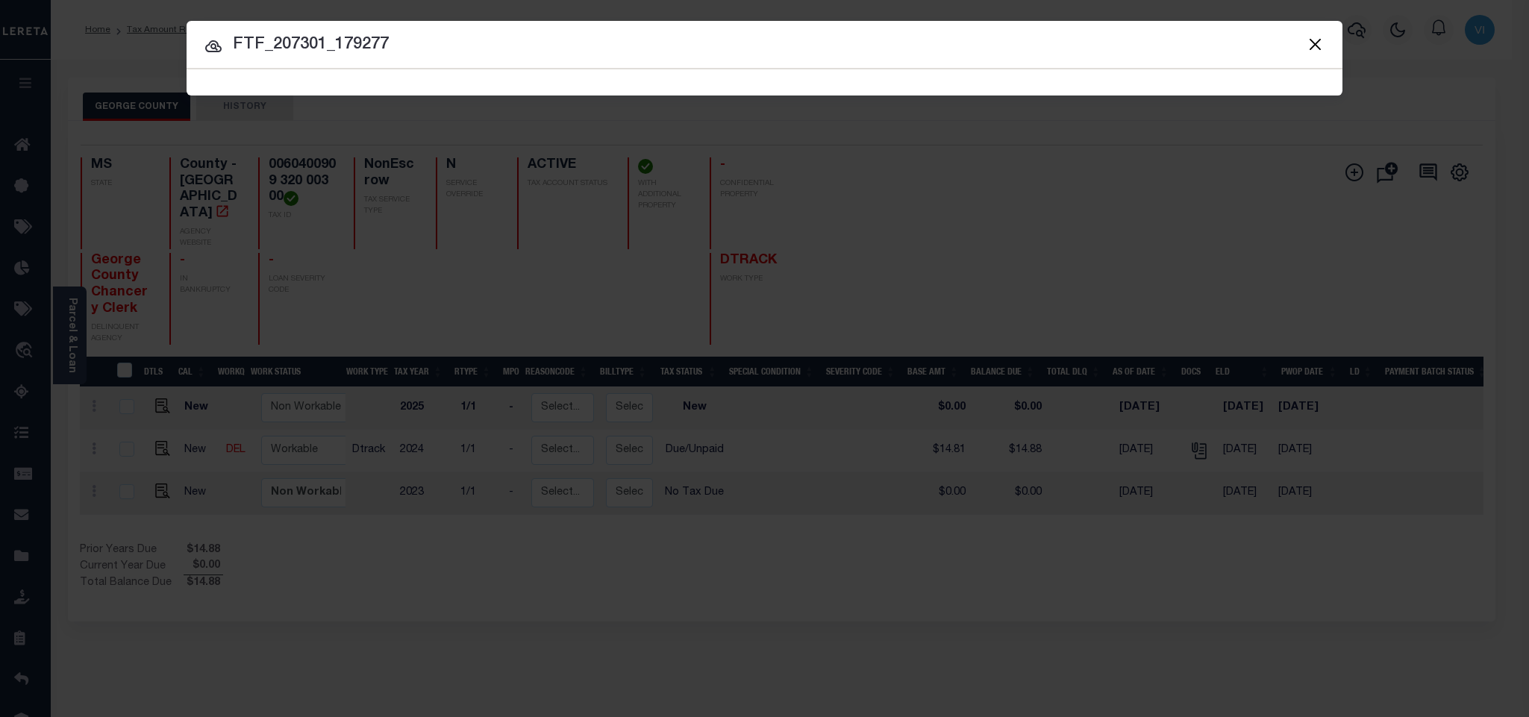
type input "FTF_207301_179277"
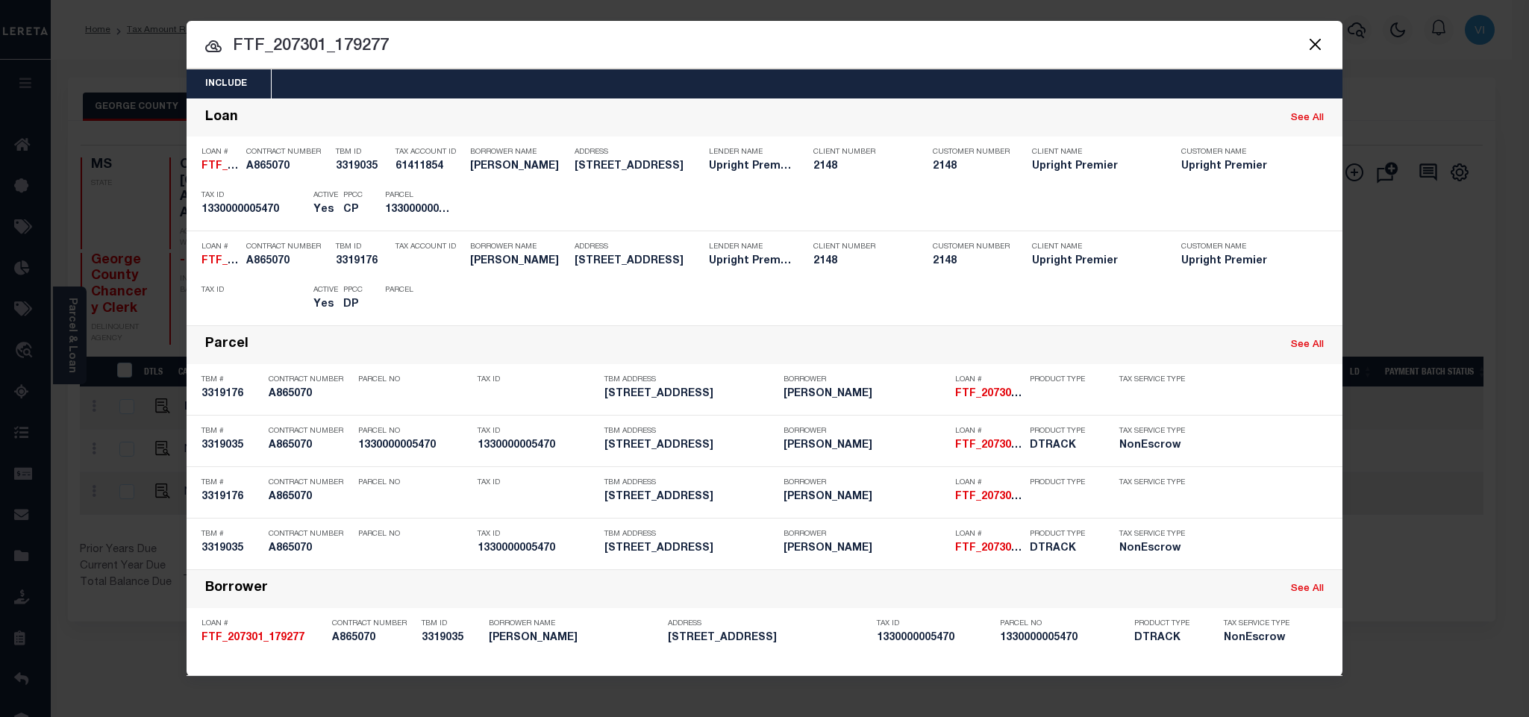
click at [840, 78] on div "Include Loans TBM Customers Borrowers Payments (Lender Non-Disb) Payments (Lend…" at bounding box center [765, 83] width 1156 height 29
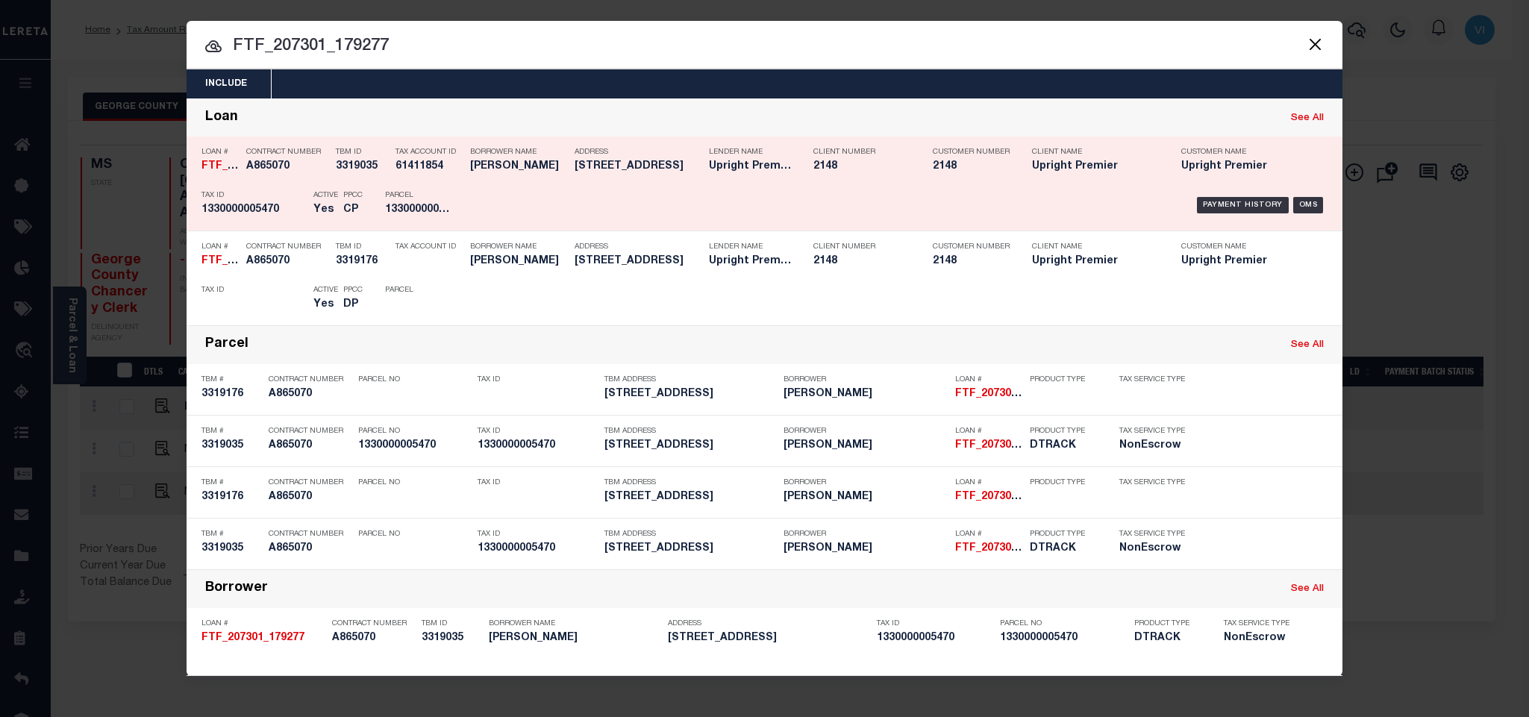
click at [399, 215] on h5 "1330000005470" at bounding box center [418, 210] width 67 height 13
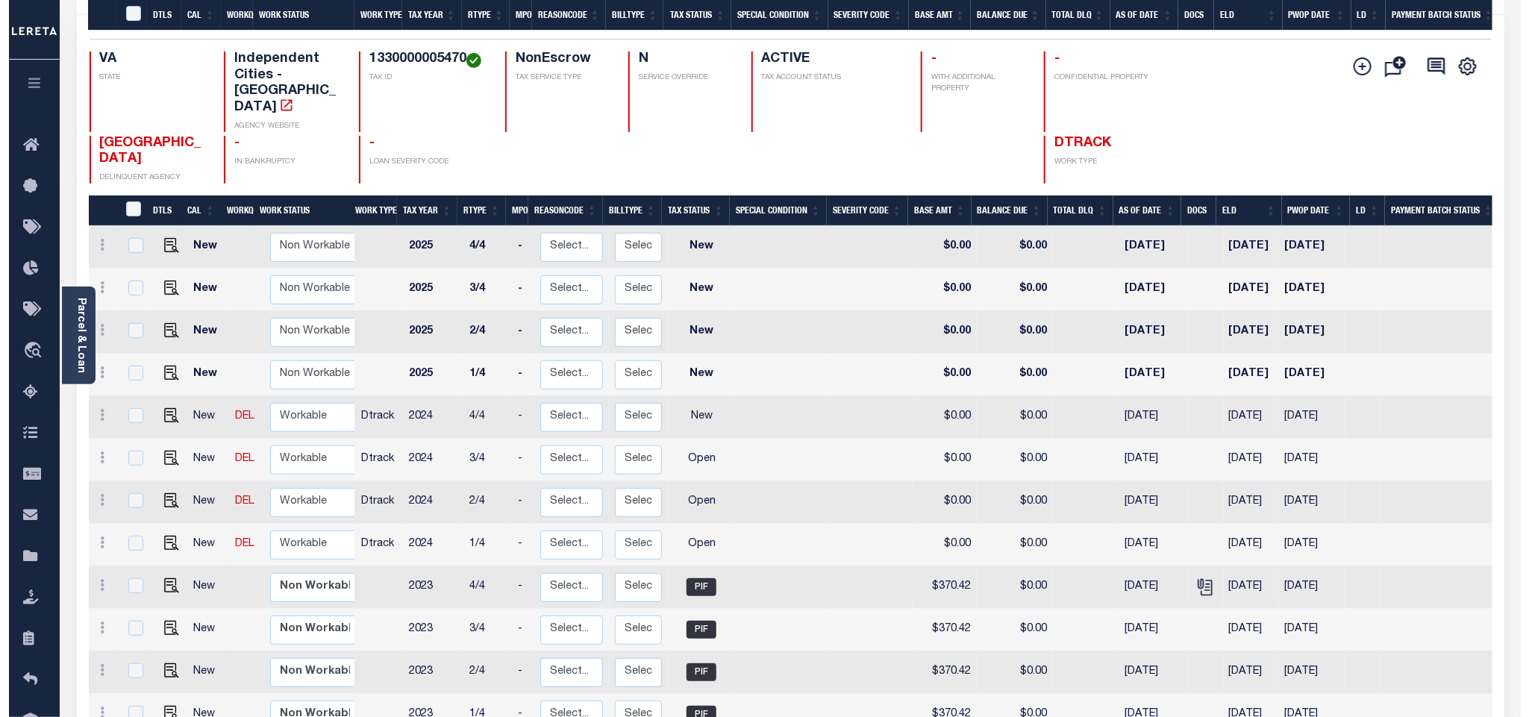
scroll to position [336, 0]
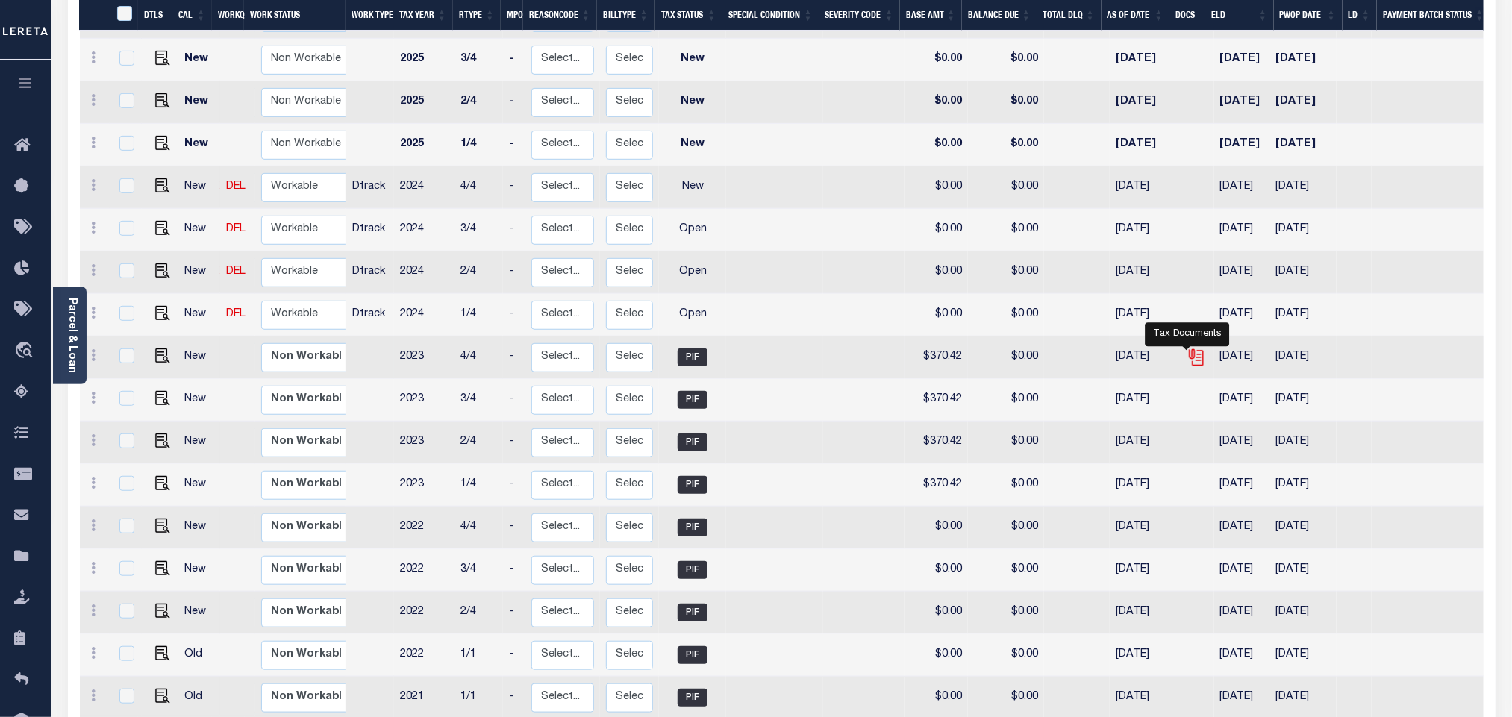
click at [1188, 348] on icon "" at bounding box center [1196, 357] width 19 height 19
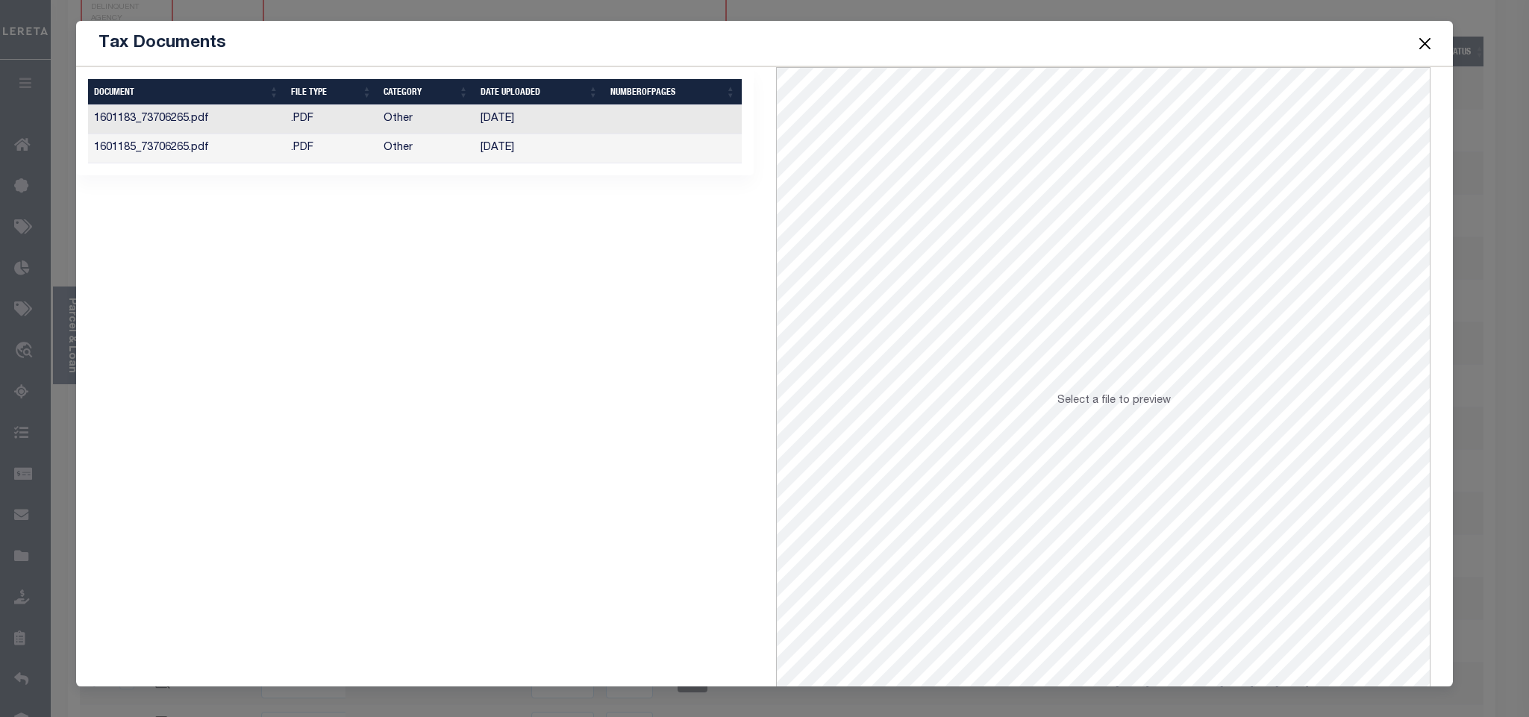
click at [657, 152] on td at bounding box center [673, 148] width 137 height 29
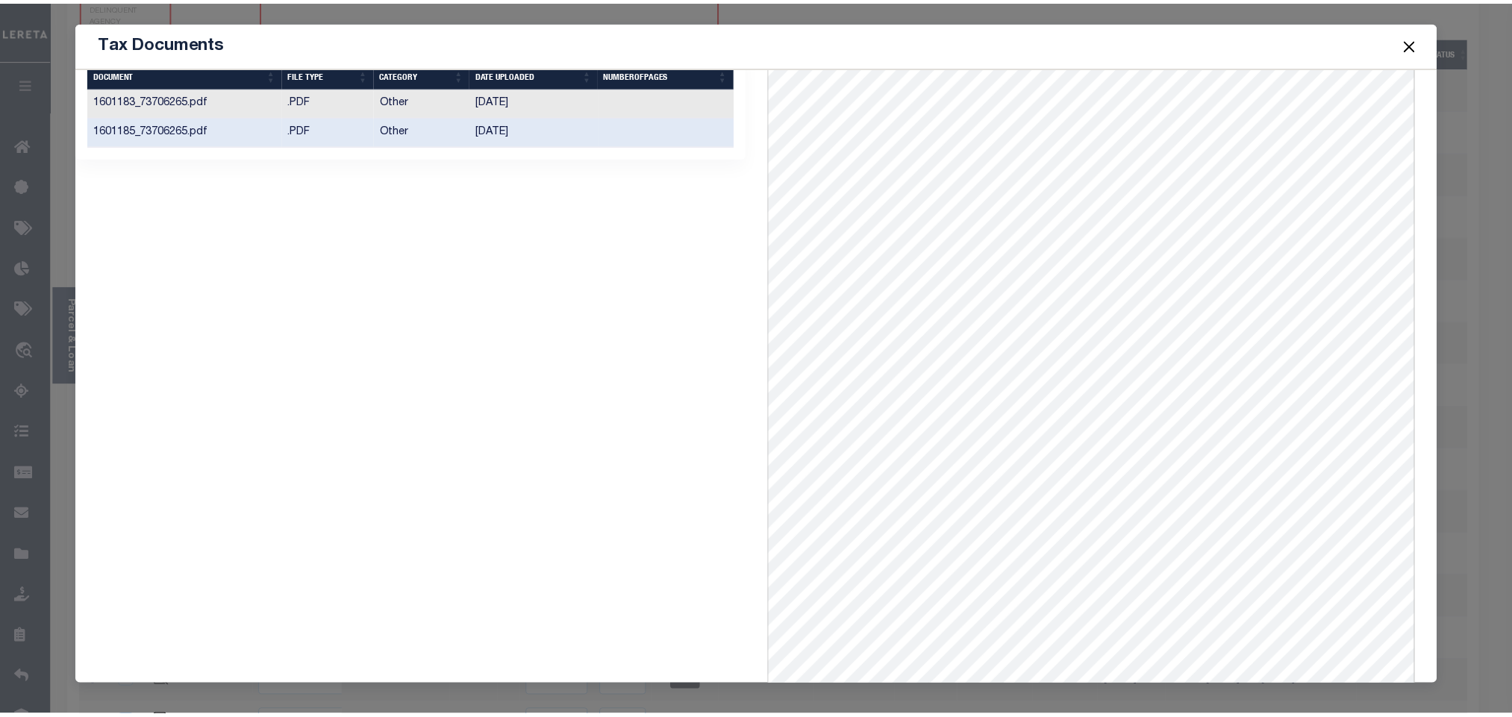
scroll to position [0, 0]
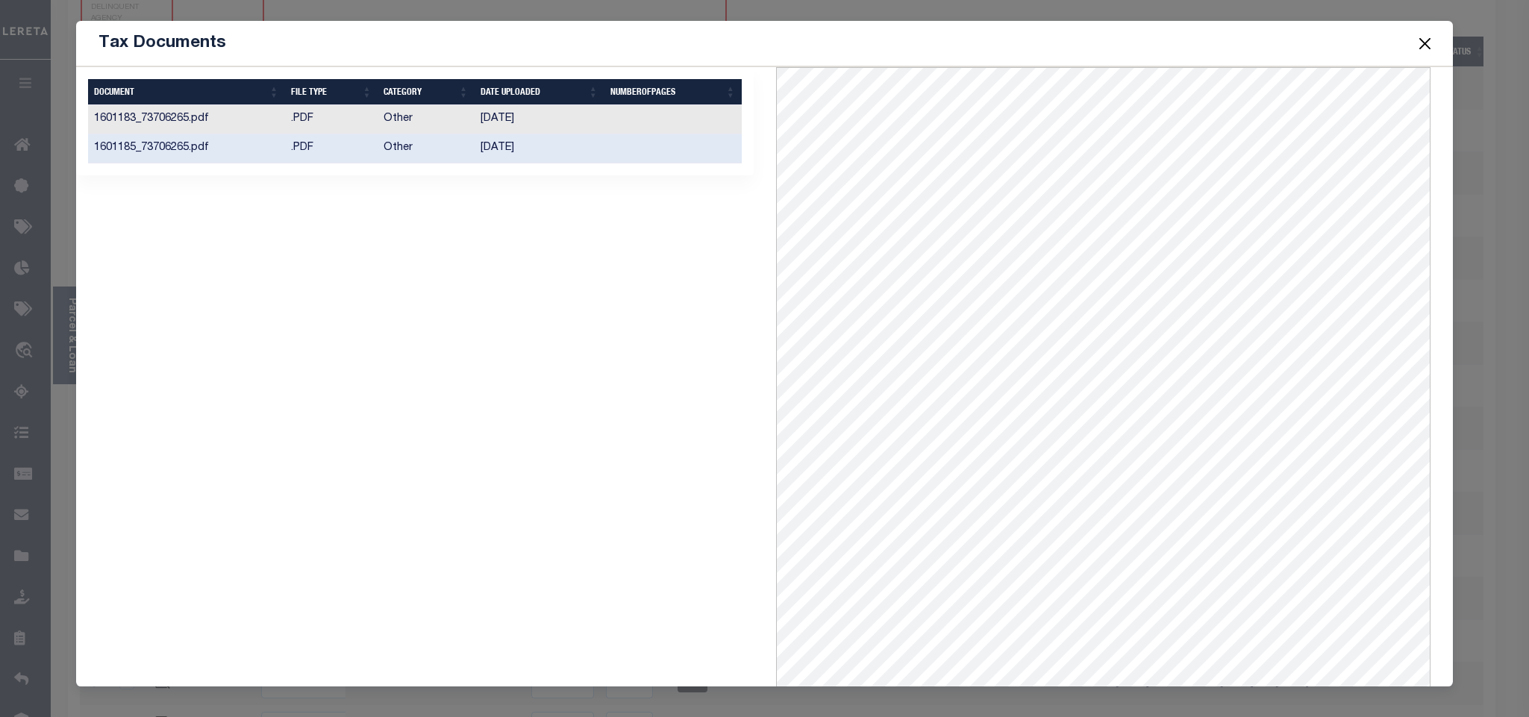
click at [1416, 41] on button "Close" at bounding box center [1424, 43] width 19 height 19
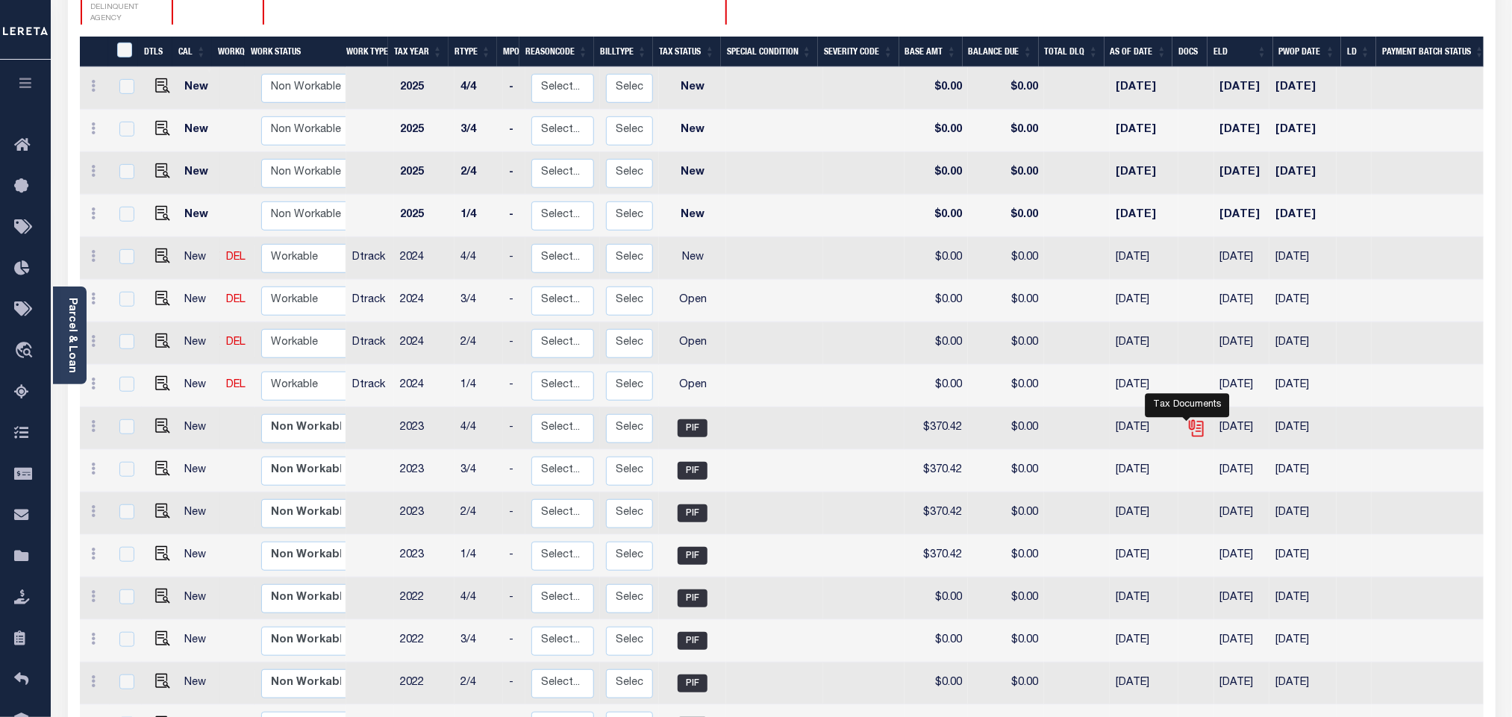
click at [1197, 419] on icon "" at bounding box center [1196, 428] width 19 height 19
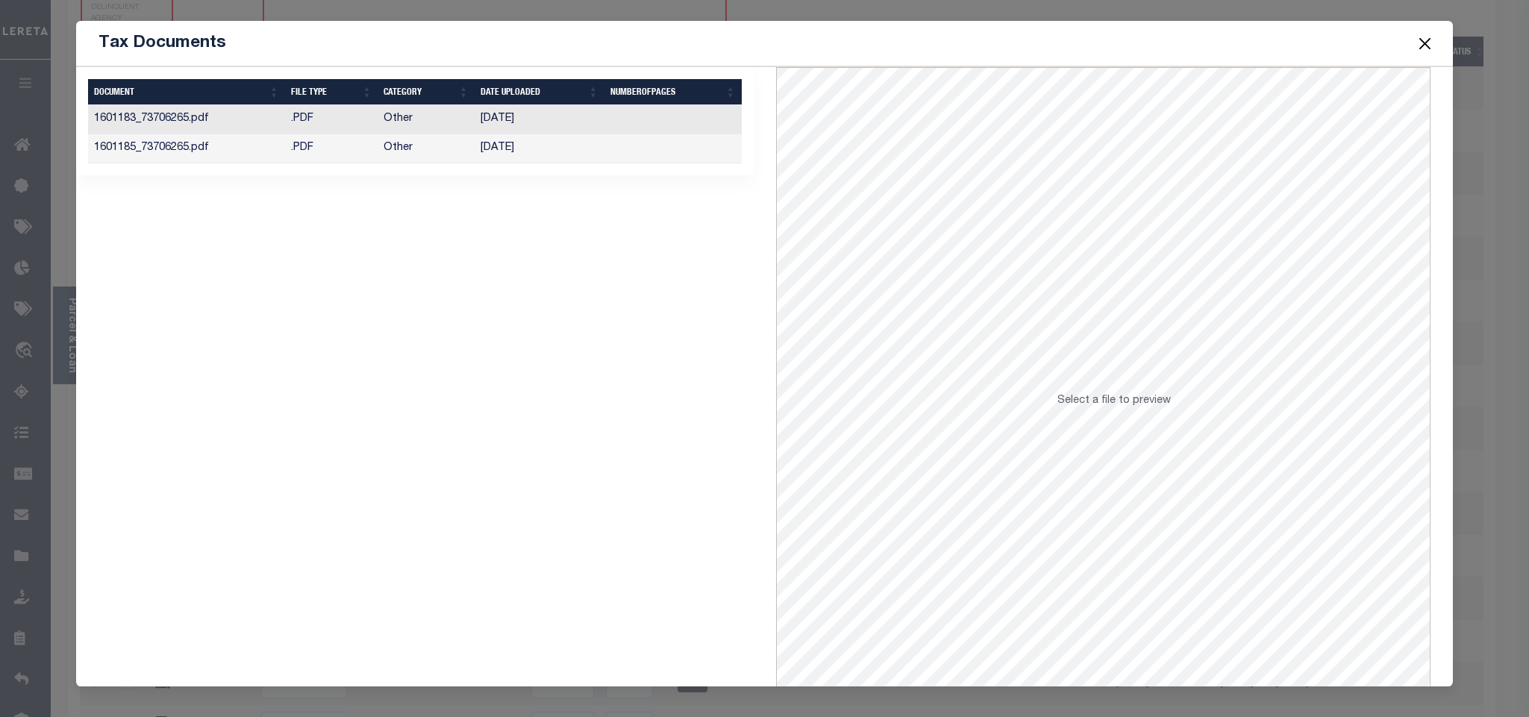
click at [621, 150] on td at bounding box center [673, 148] width 137 height 29
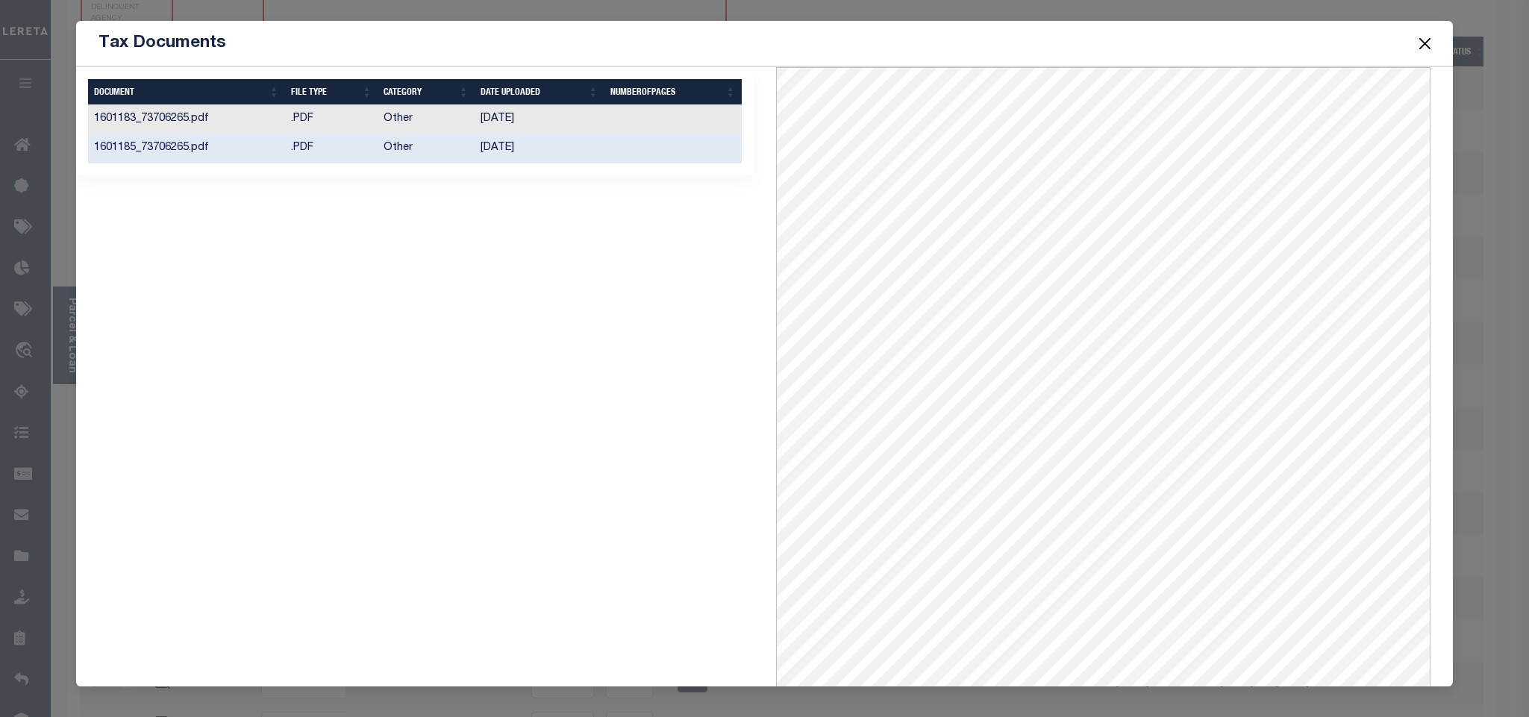
click at [1425, 43] on button "Close" at bounding box center [1424, 43] width 19 height 19
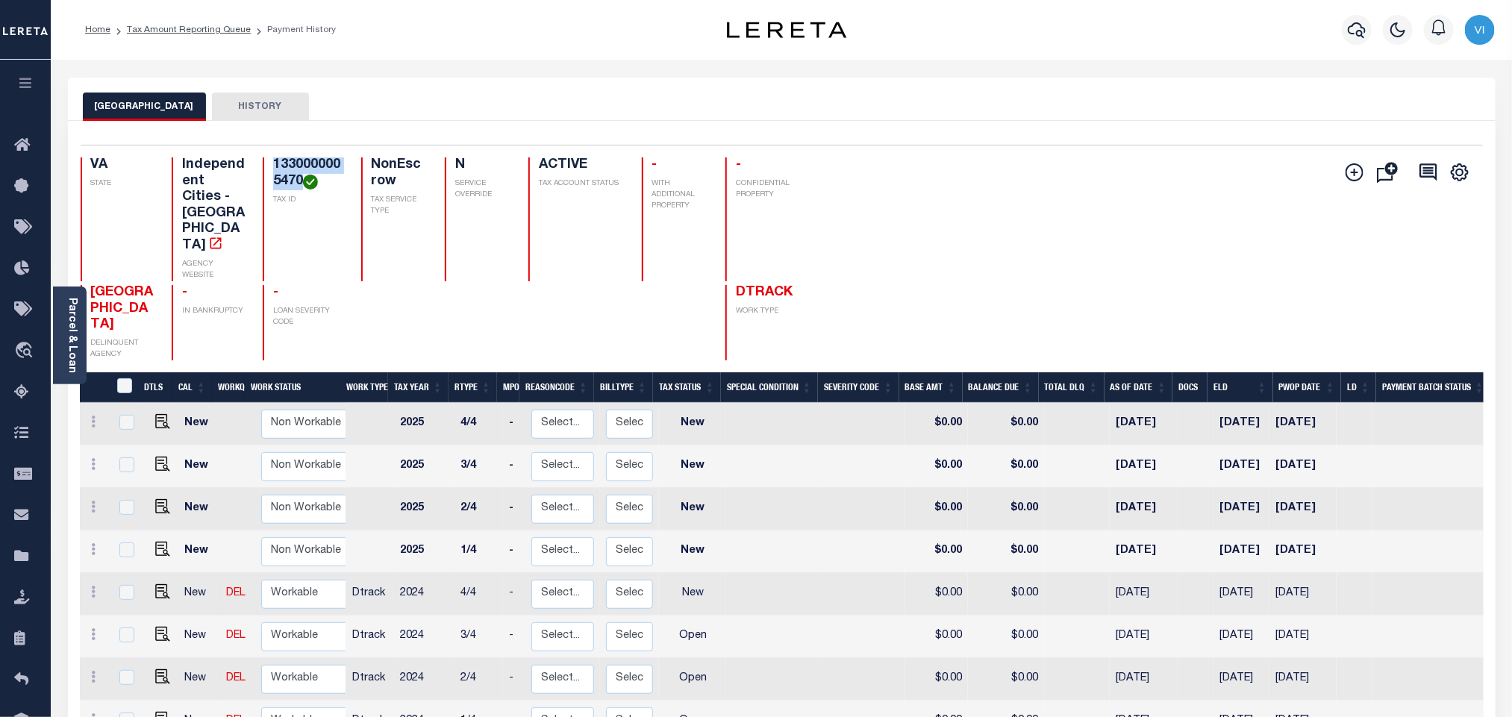
drag, startPoint x: 296, startPoint y: 186, endPoint x: 253, endPoint y: 164, distance: 48.4
click at [253, 164] on div "VA STATE Independent Cities - VA AGENCY WEBSITE 1330000005470 TAX ID NonEscrow …" at bounding box center [447, 219] width 732 height 124
copy h4 "1330000005470"
click at [1358, 39] on icon "button" at bounding box center [1357, 30] width 18 height 18
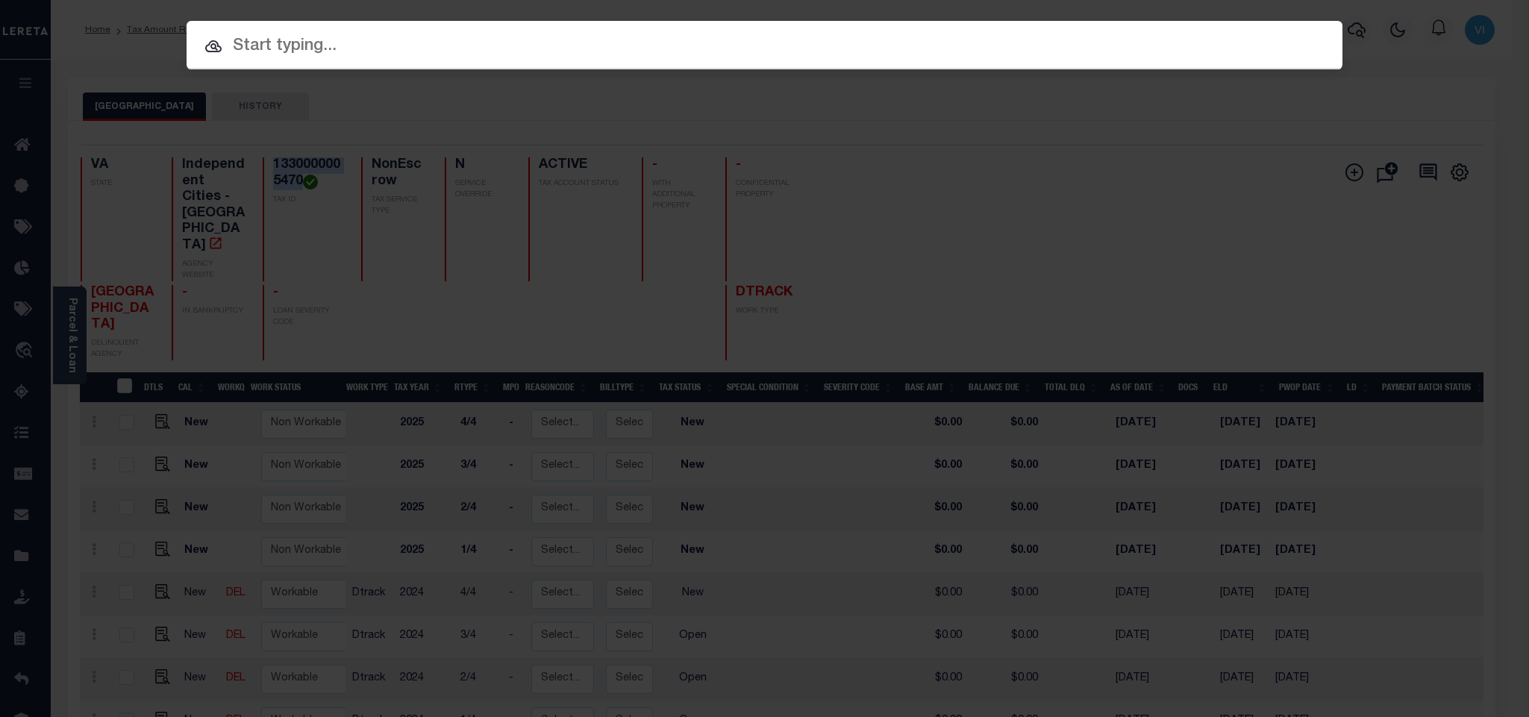
click at [1243, 59] on div "Include Loans TBM Customers Borrowers Payments (Lender Non-Disb) Payments (Lend…" at bounding box center [765, 45] width 1156 height 49
click at [1212, 57] on input "text" at bounding box center [765, 47] width 1156 height 26
paste input "304942172"
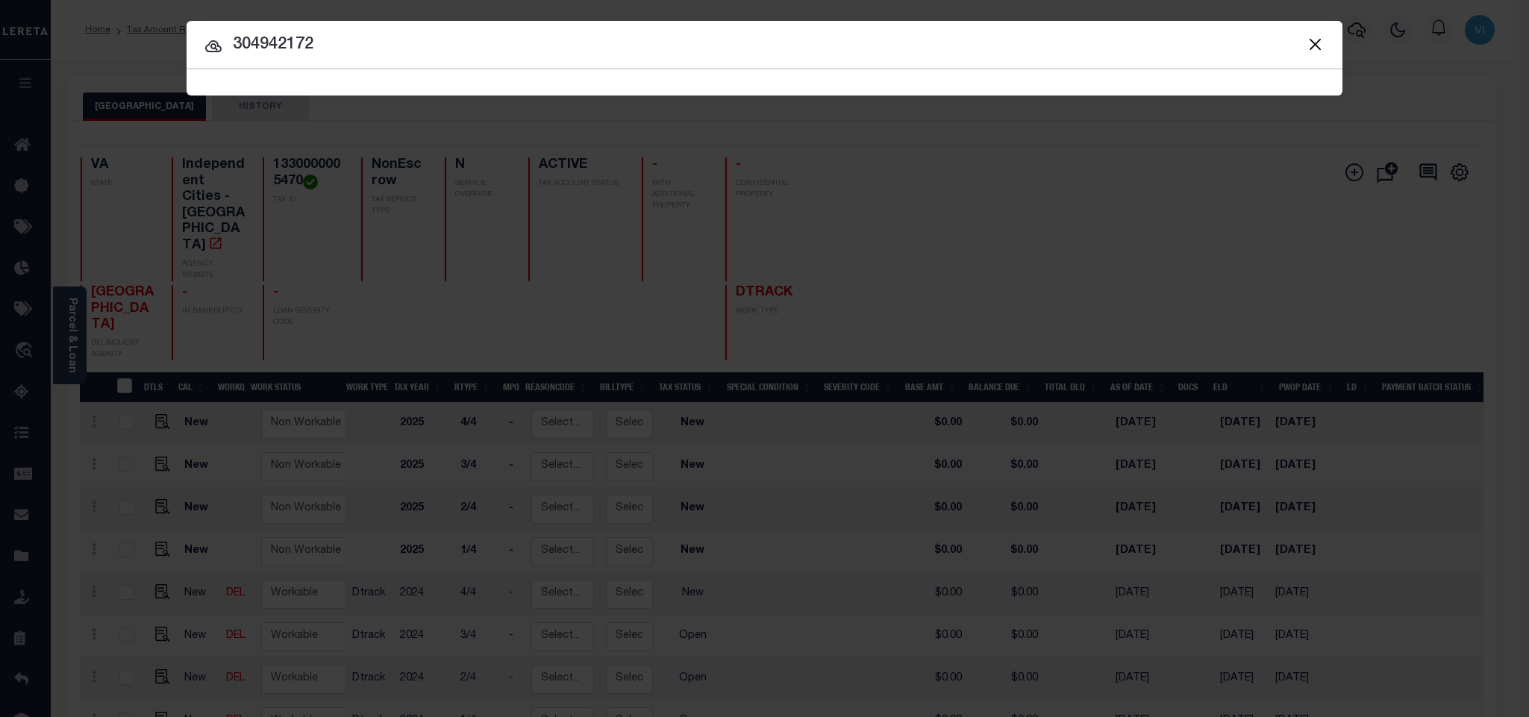
type input "304942172"
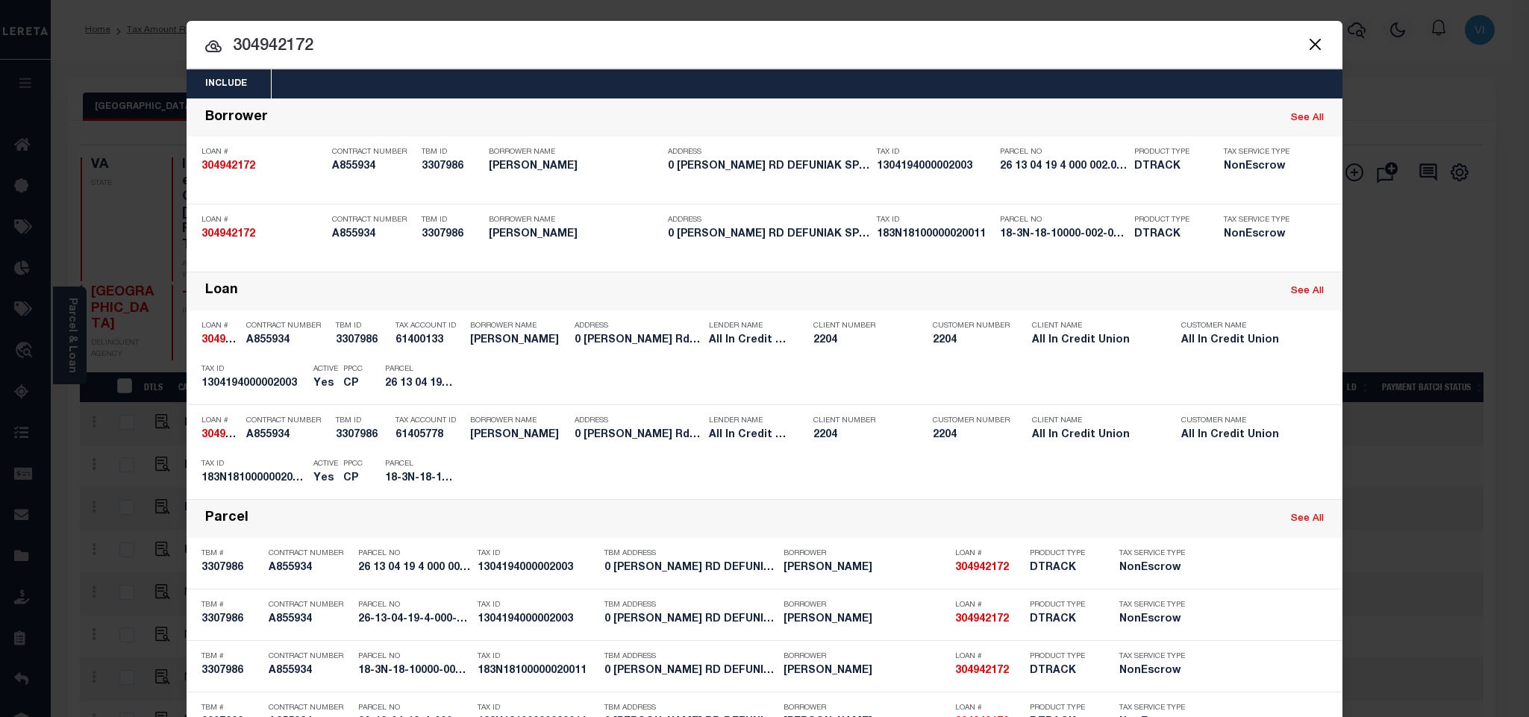
click at [376, 83] on div "Include Loans TBM Customers Borrowers Payments (Lender Non-Disb) Payments (Lend…" at bounding box center [765, 83] width 1156 height 29
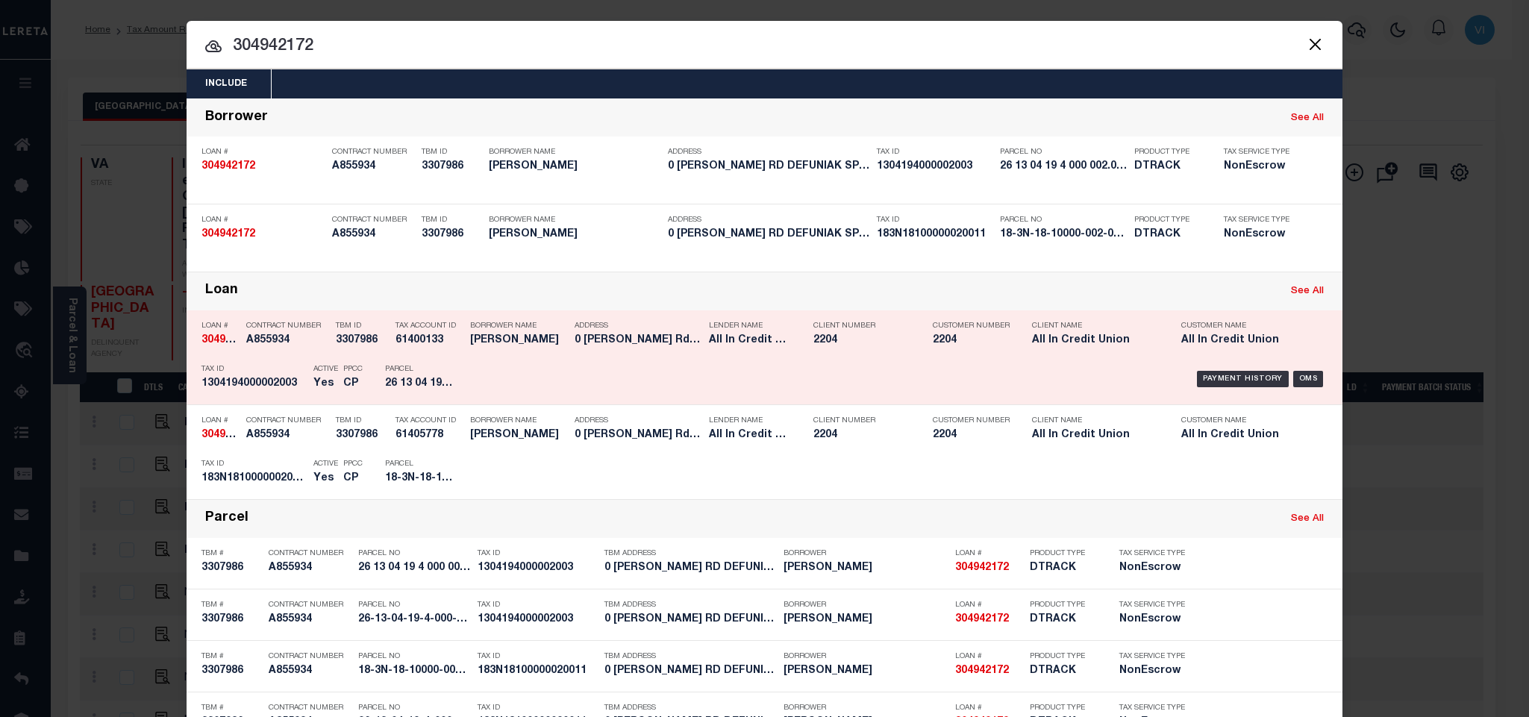
click at [271, 390] on h5 "1304194000002003" at bounding box center [254, 384] width 105 height 13
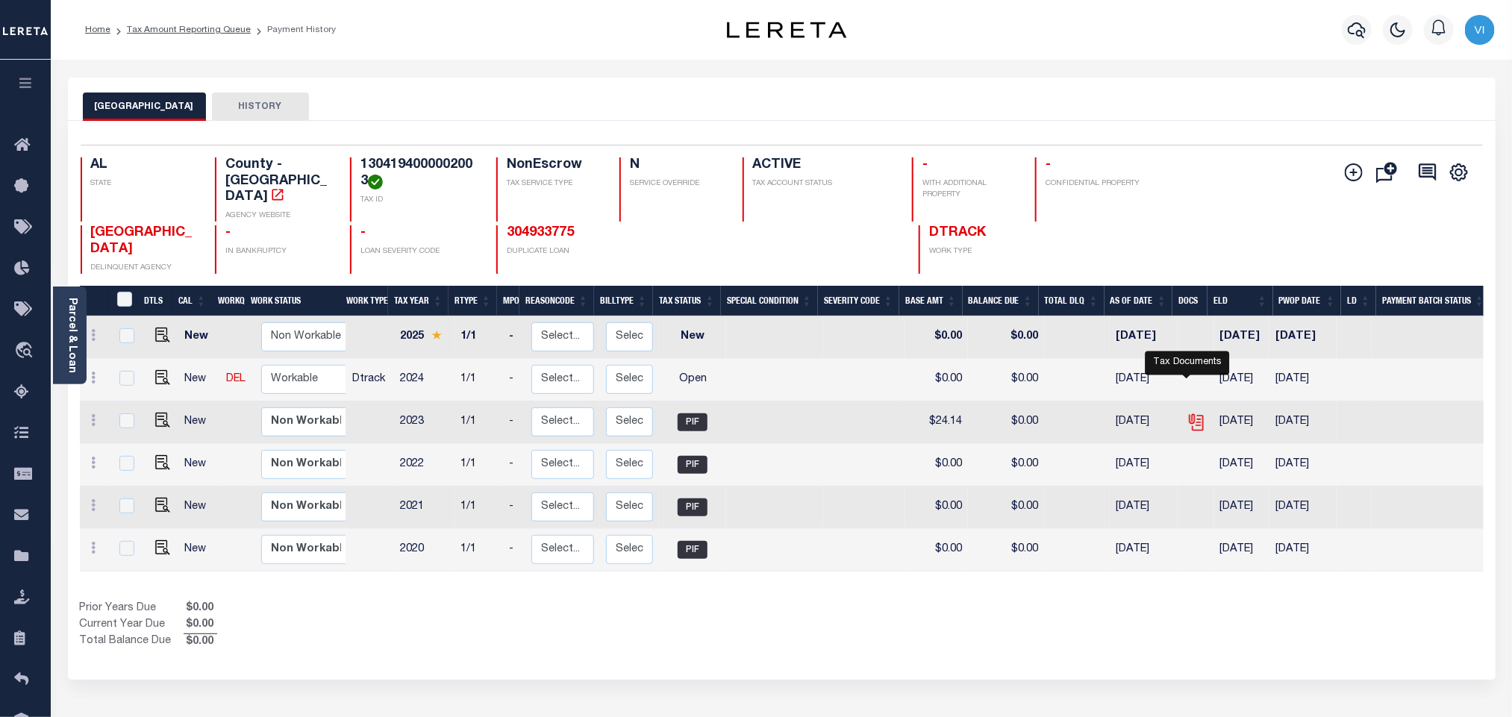
click at [1188, 413] on icon "" at bounding box center [1196, 422] width 19 height 19
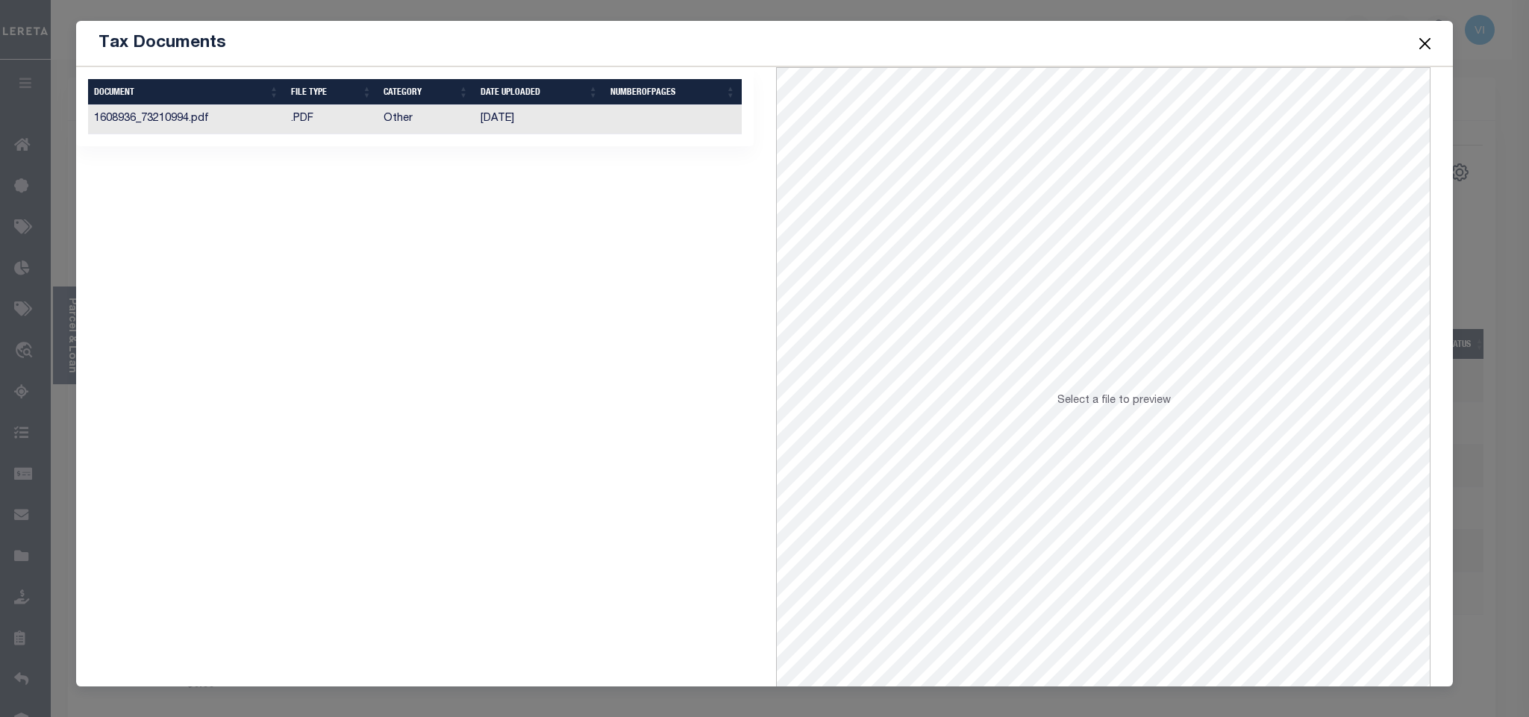
click at [534, 119] on td "[DATE]" at bounding box center [540, 119] width 130 height 29
click at [1433, 49] on button "Close" at bounding box center [1424, 43] width 19 height 19
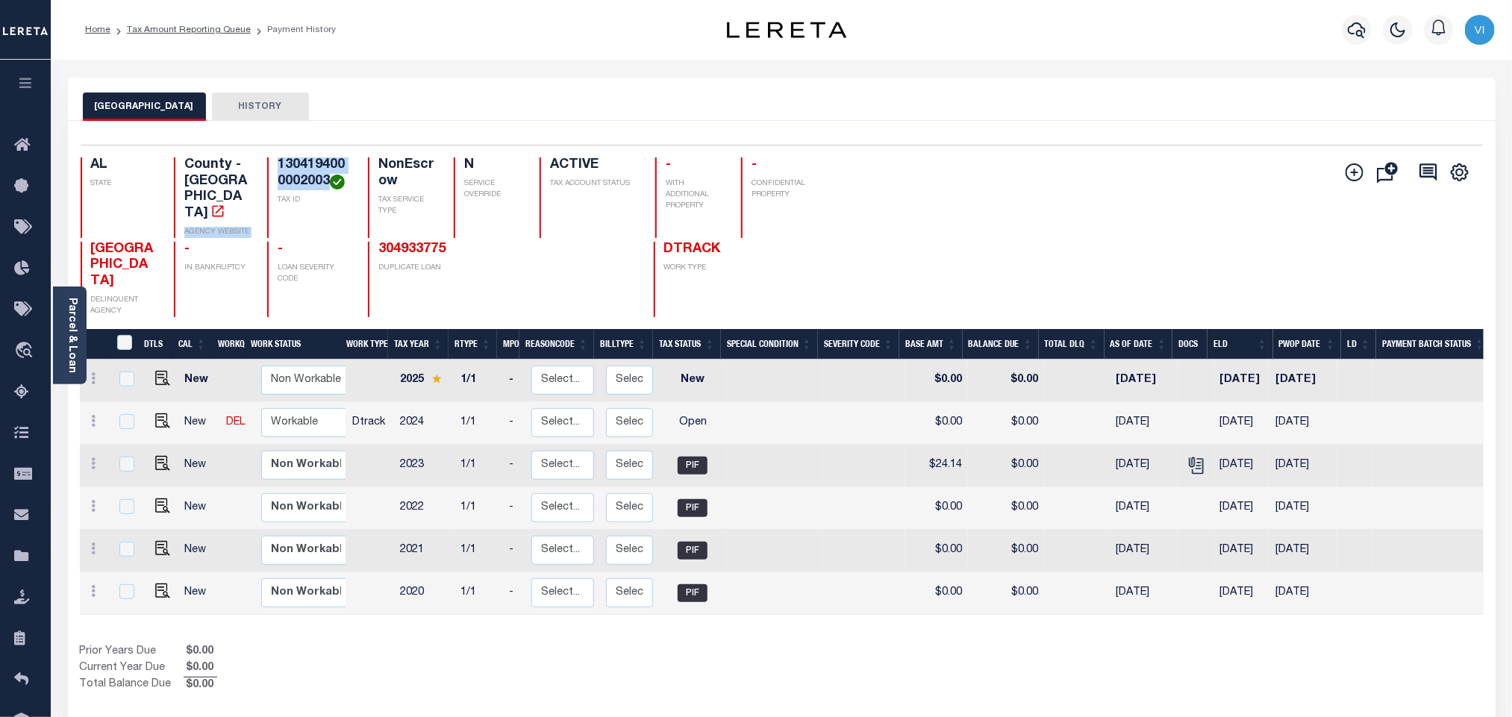
drag, startPoint x: 325, startPoint y: 184, endPoint x: 244, endPoint y: 175, distance: 81.9
click at [244, 175] on div "AL STATE County - AL AGENCY WEBSITE 1304194000002003 TAX ID NonEscrow TAX SERVI…" at bounding box center [458, 197] width 755 height 81
click at [318, 242] on h4 "-" at bounding box center [314, 250] width 72 height 16
drag, startPoint x: 327, startPoint y: 180, endPoint x: 262, endPoint y: 171, distance: 65.6
click at [267, 171] on div "1304194000002003 TAX ID" at bounding box center [308, 197] width 83 height 81
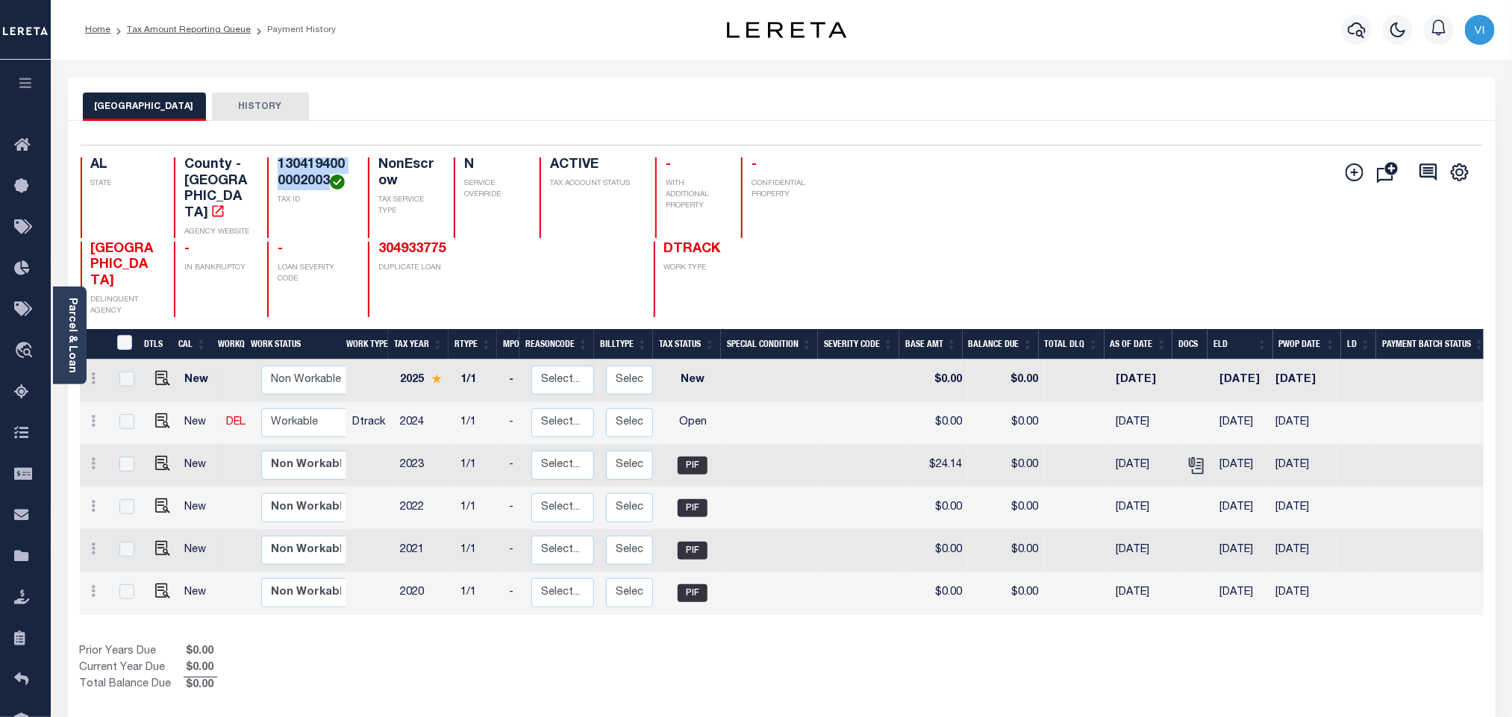
copy h4 "1304194000002003"
click at [1190, 456] on icon "" at bounding box center [1196, 465] width 19 height 19
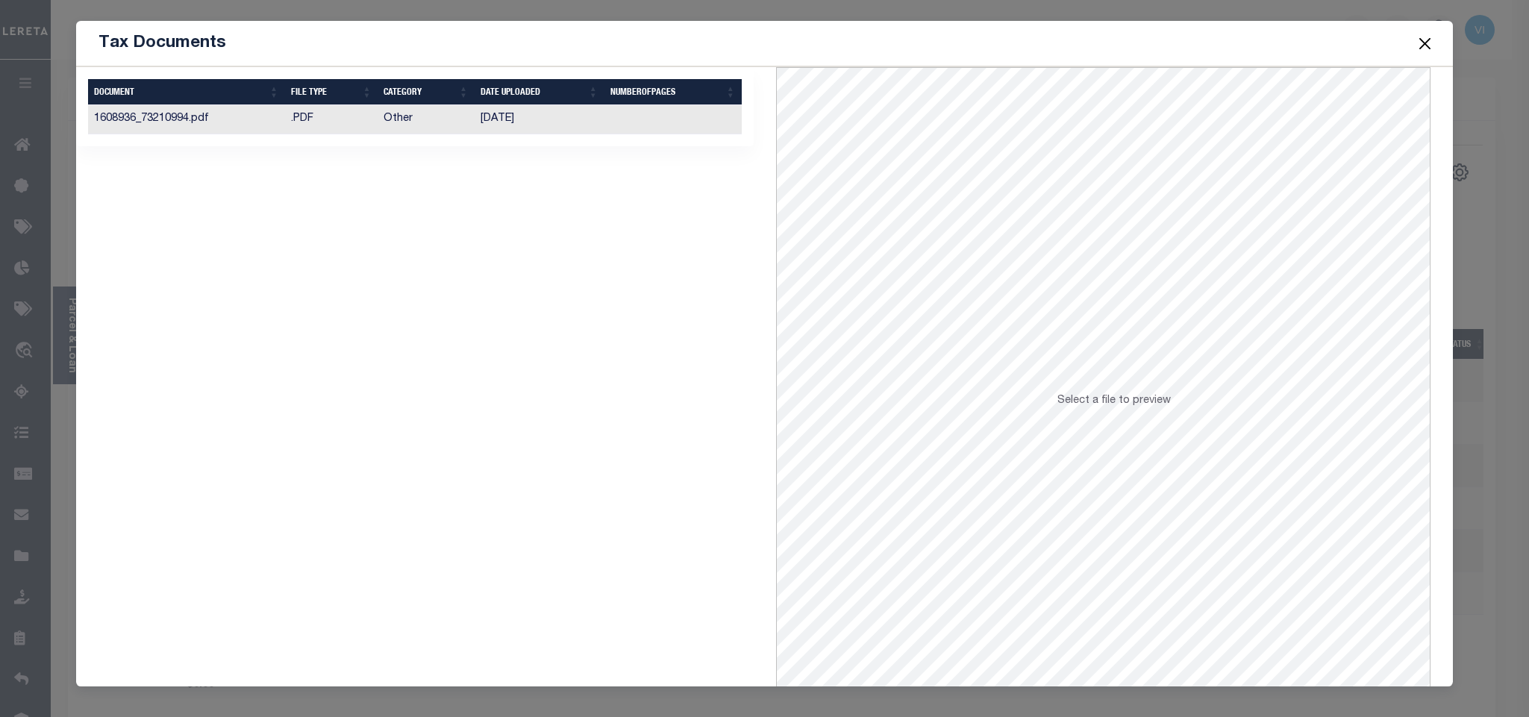
click at [621, 119] on td at bounding box center [673, 119] width 137 height 29
click at [1418, 49] on button "Close" at bounding box center [1424, 43] width 19 height 19
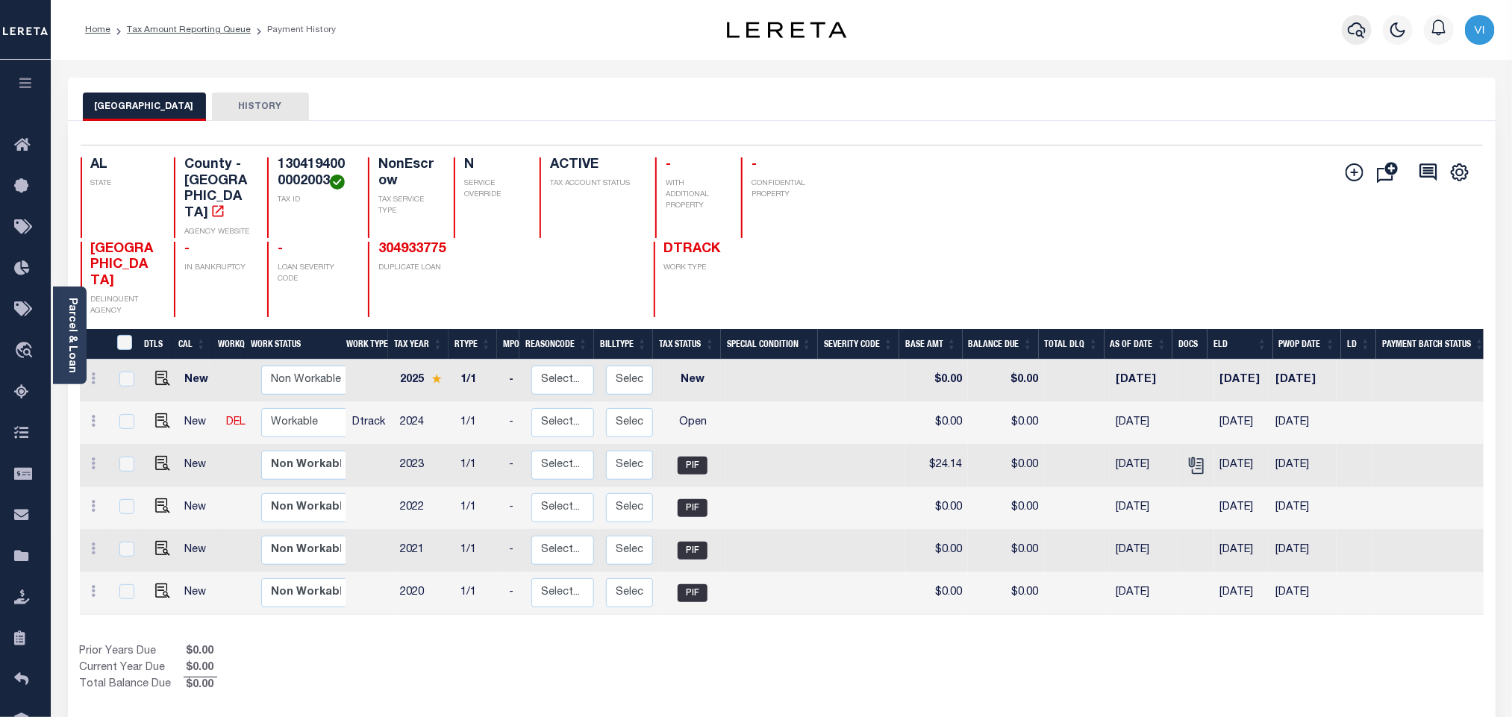
click at [1348, 40] on button "button" at bounding box center [1357, 30] width 30 height 30
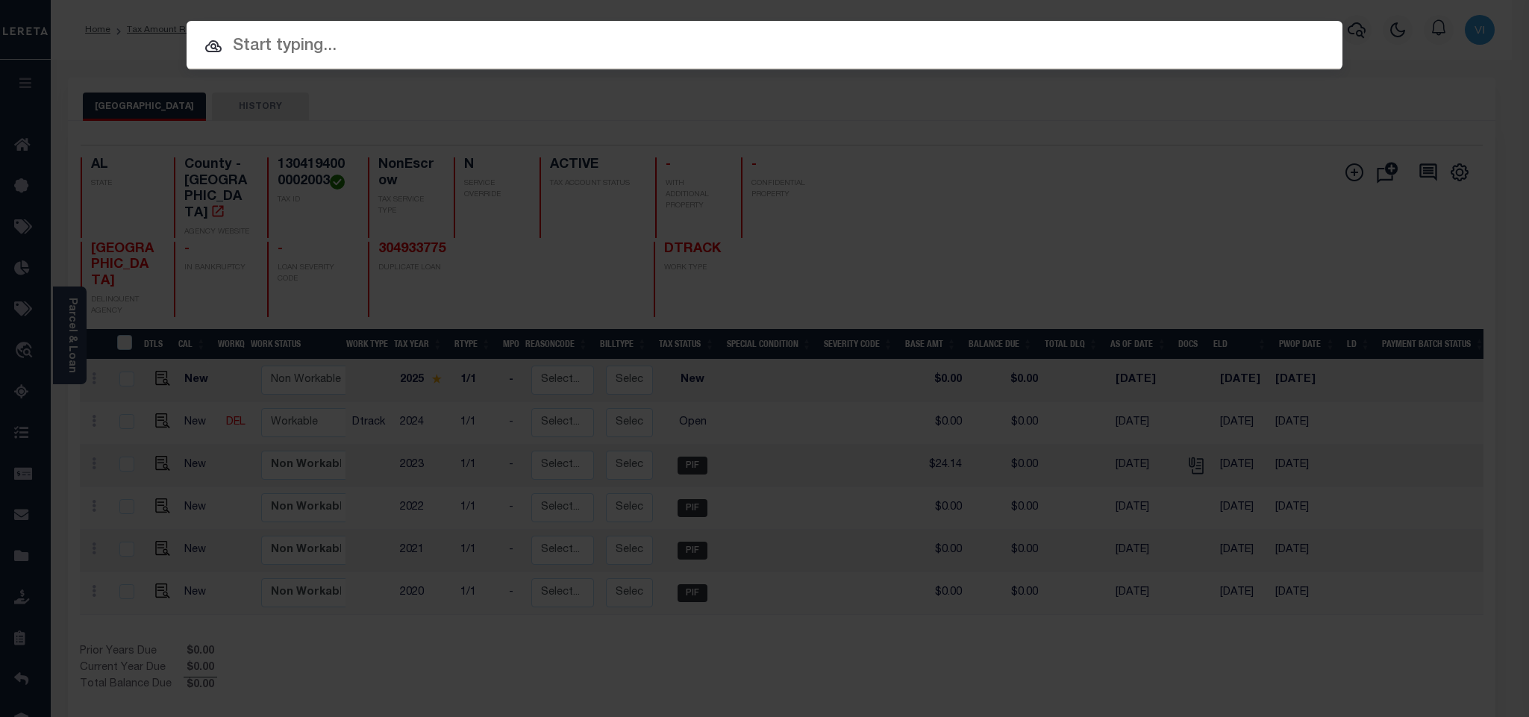
click at [1300, 43] on input "text" at bounding box center [765, 47] width 1156 height 26
paste input "993235343"
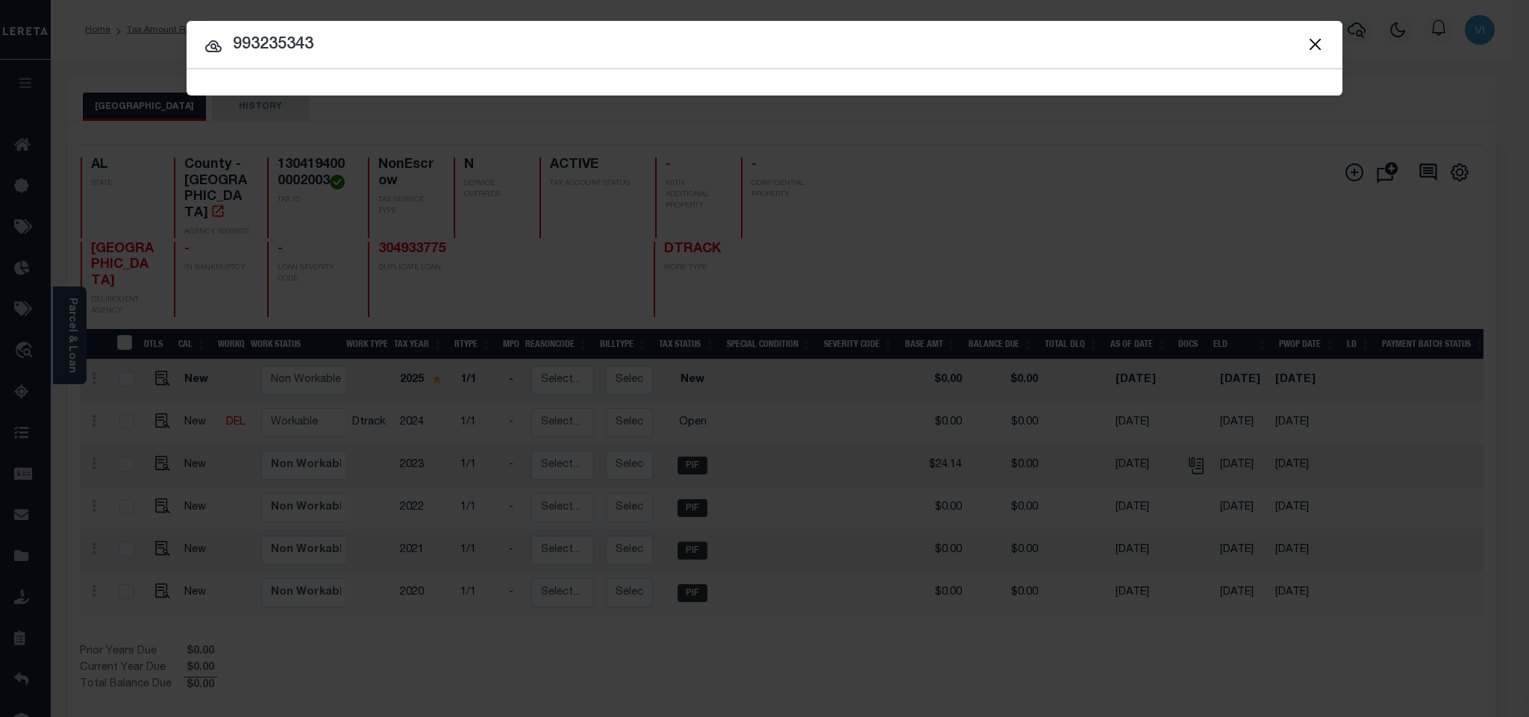
type input "993235343"
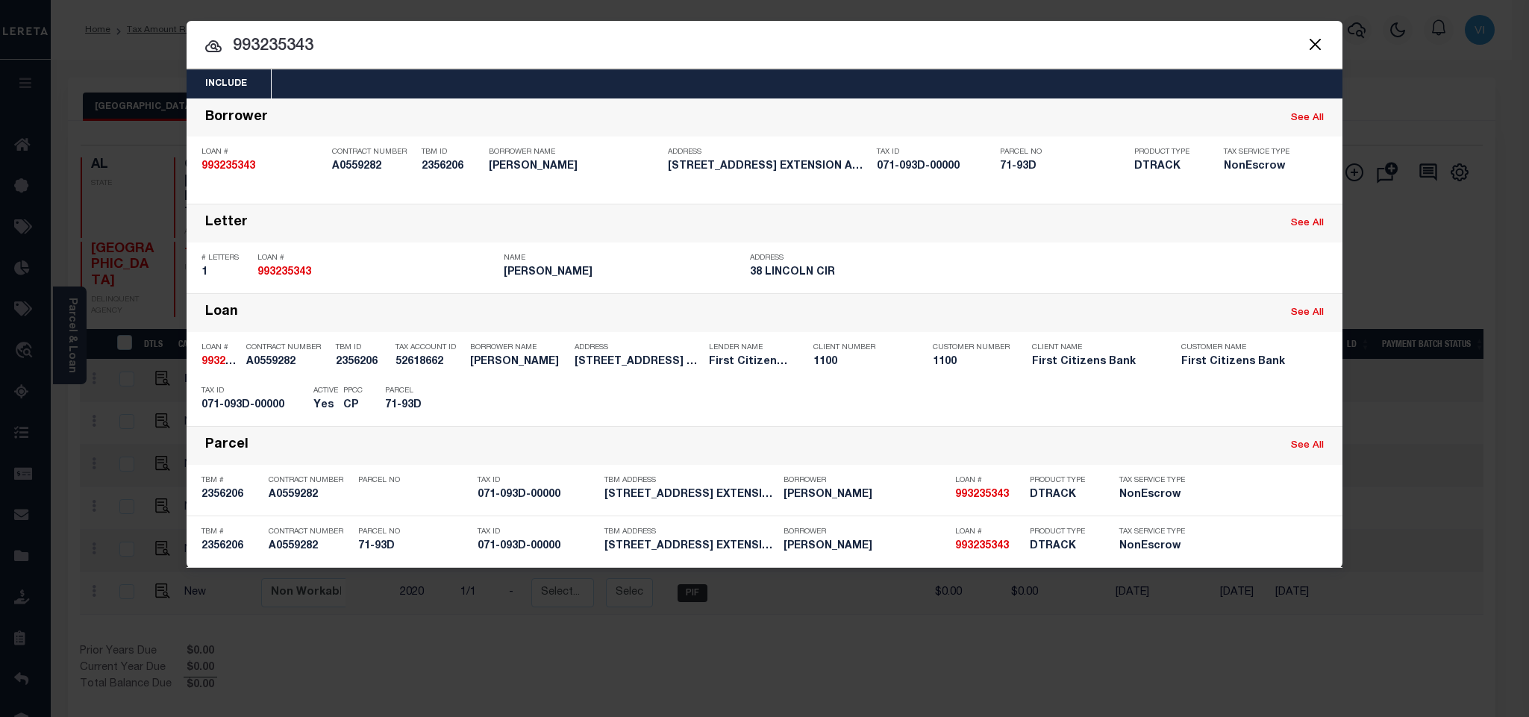
click at [453, 81] on div "Include Loans TBM Customers Borrowers Payments (Lender Non-Disb) Payments (Lend…" at bounding box center [765, 83] width 1156 height 29
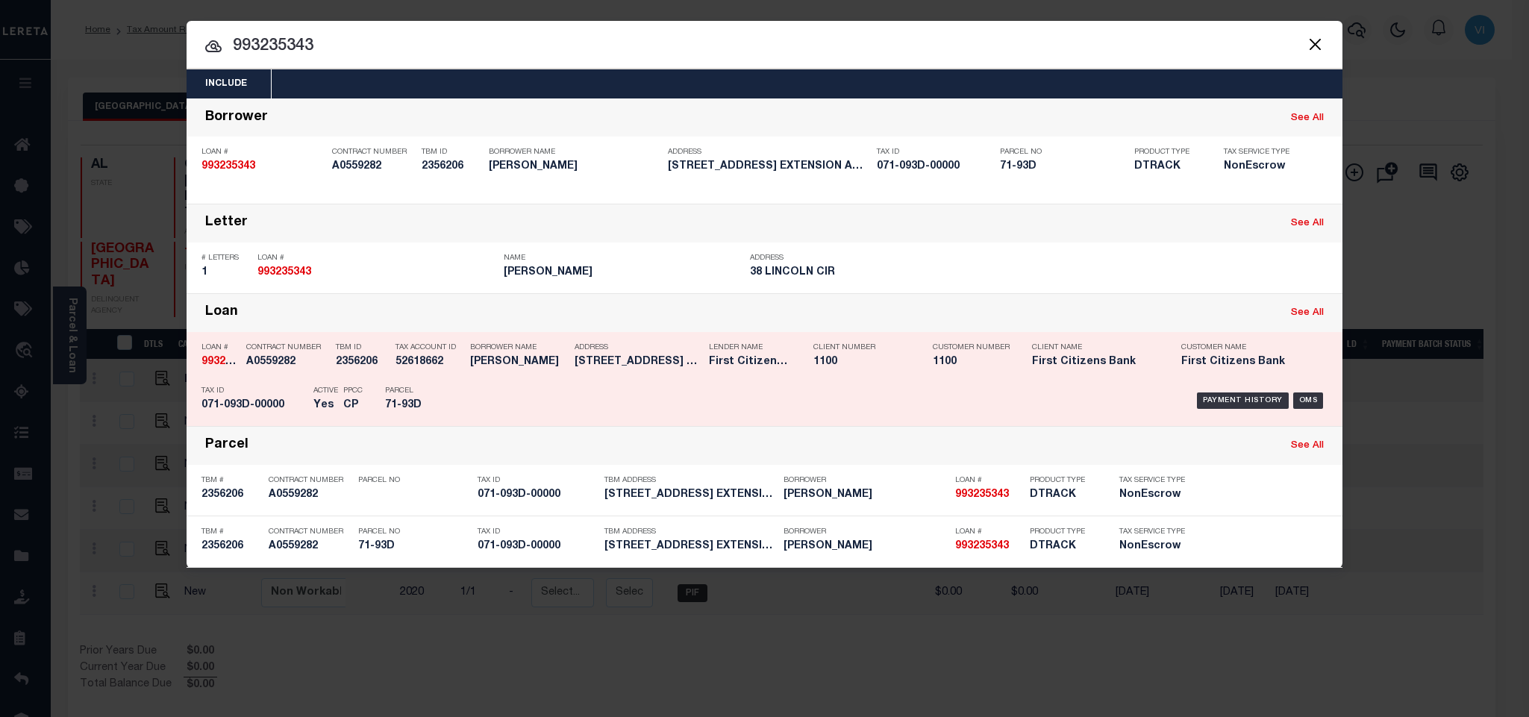
drag, startPoint x: 321, startPoint y: 387, endPoint x: 330, endPoint y: 388, distance: 9.0
click at [322, 387] on div "Active Yes" at bounding box center [326, 400] width 25 height 43
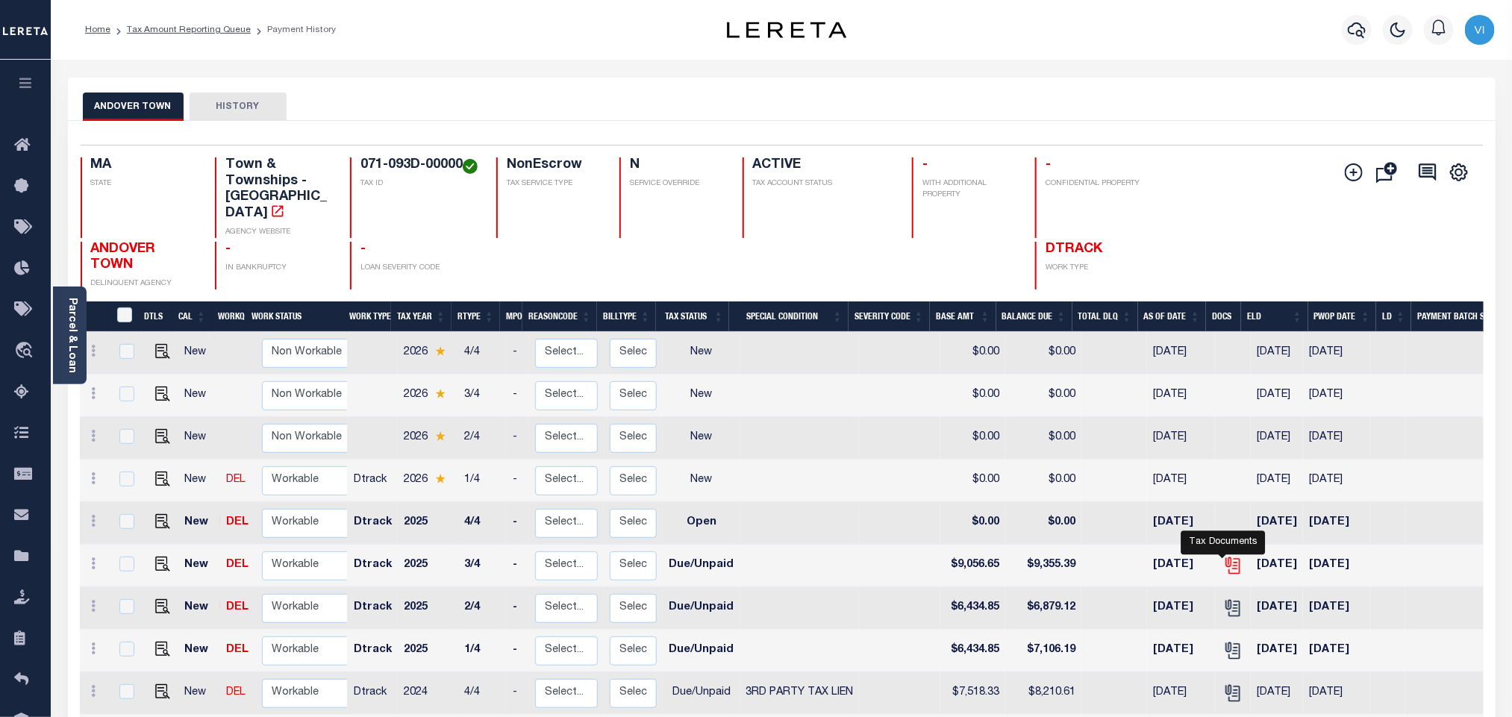
click at [1226, 558] on icon "" at bounding box center [1232, 564] width 12 height 12
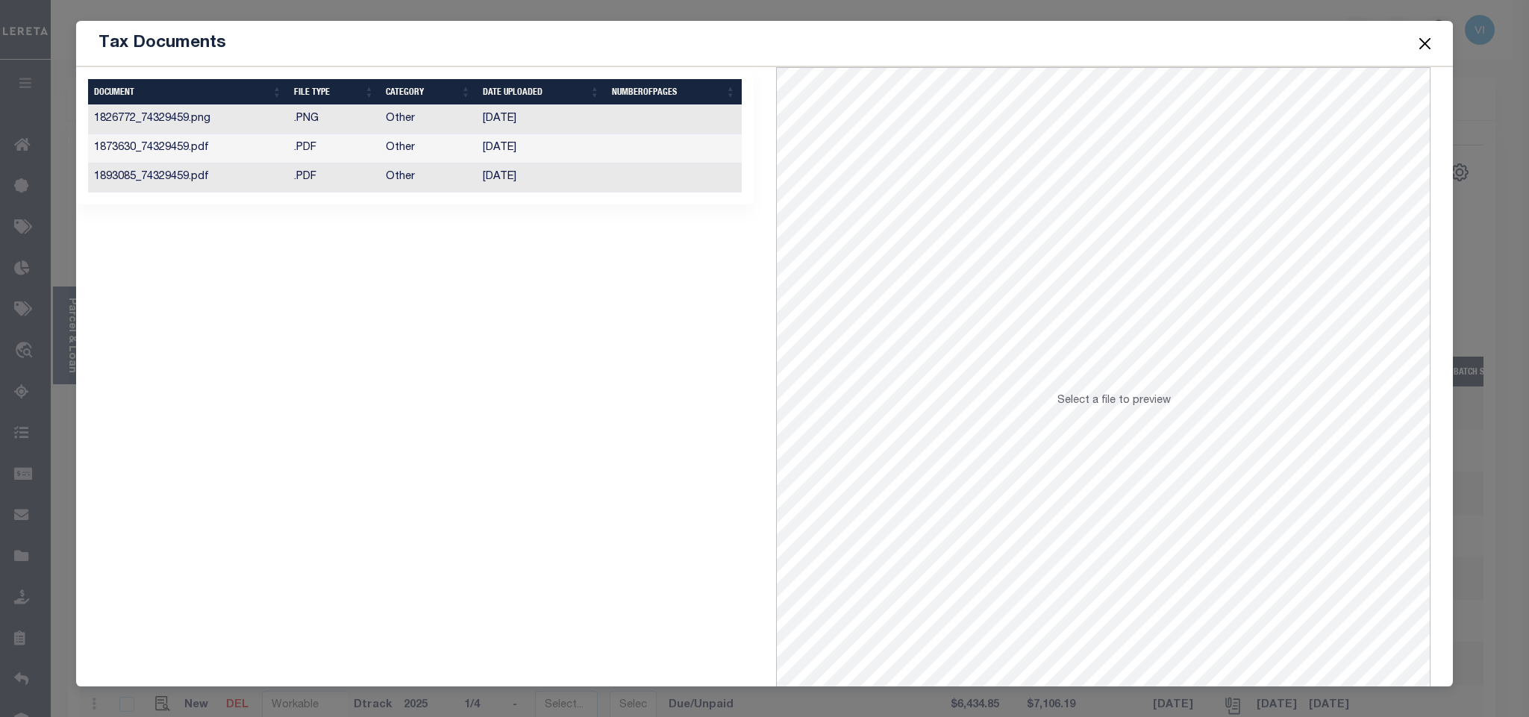
click at [528, 170] on td "[DATE]" at bounding box center [541, 177] width 129 height 29
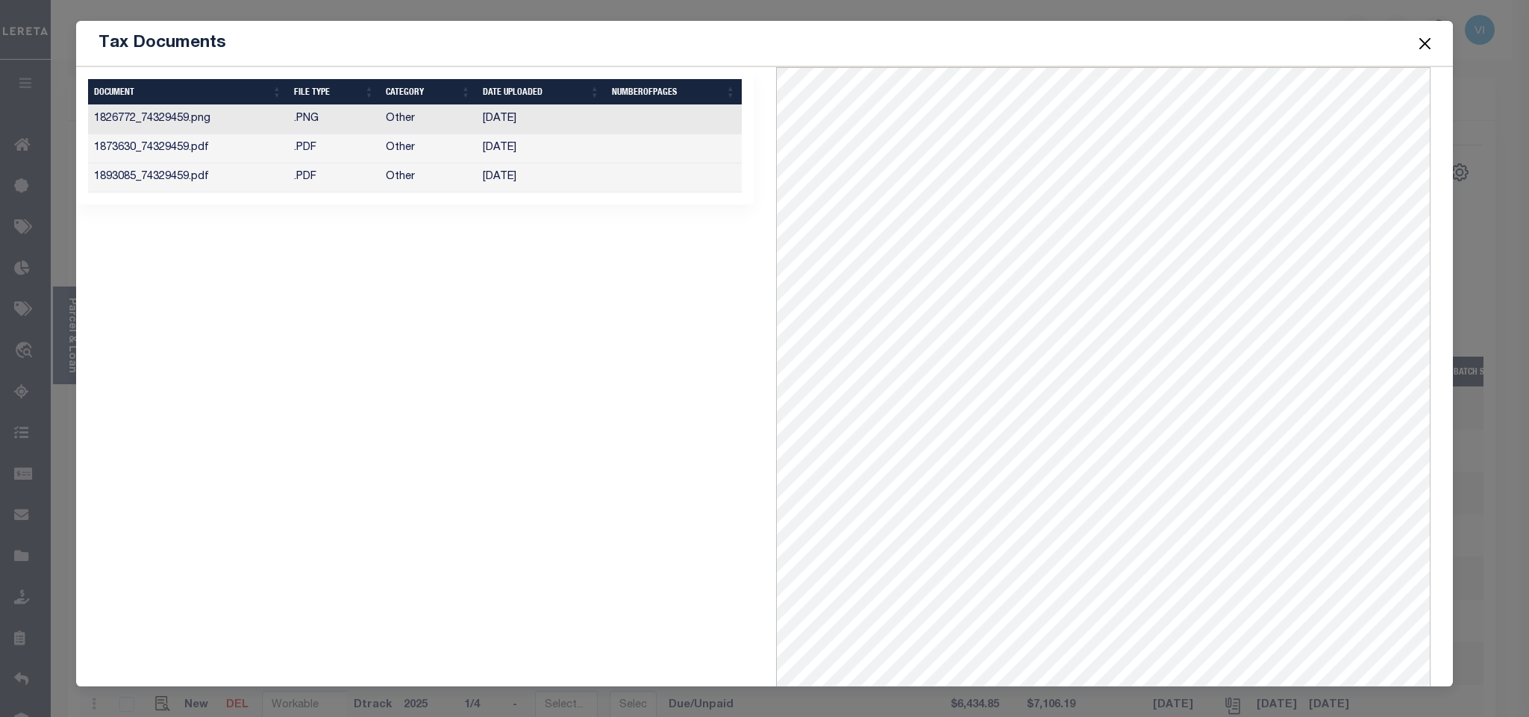
click at [1424, 46] on button "Close" at bounding box center [1424, 43] width 19 height 19
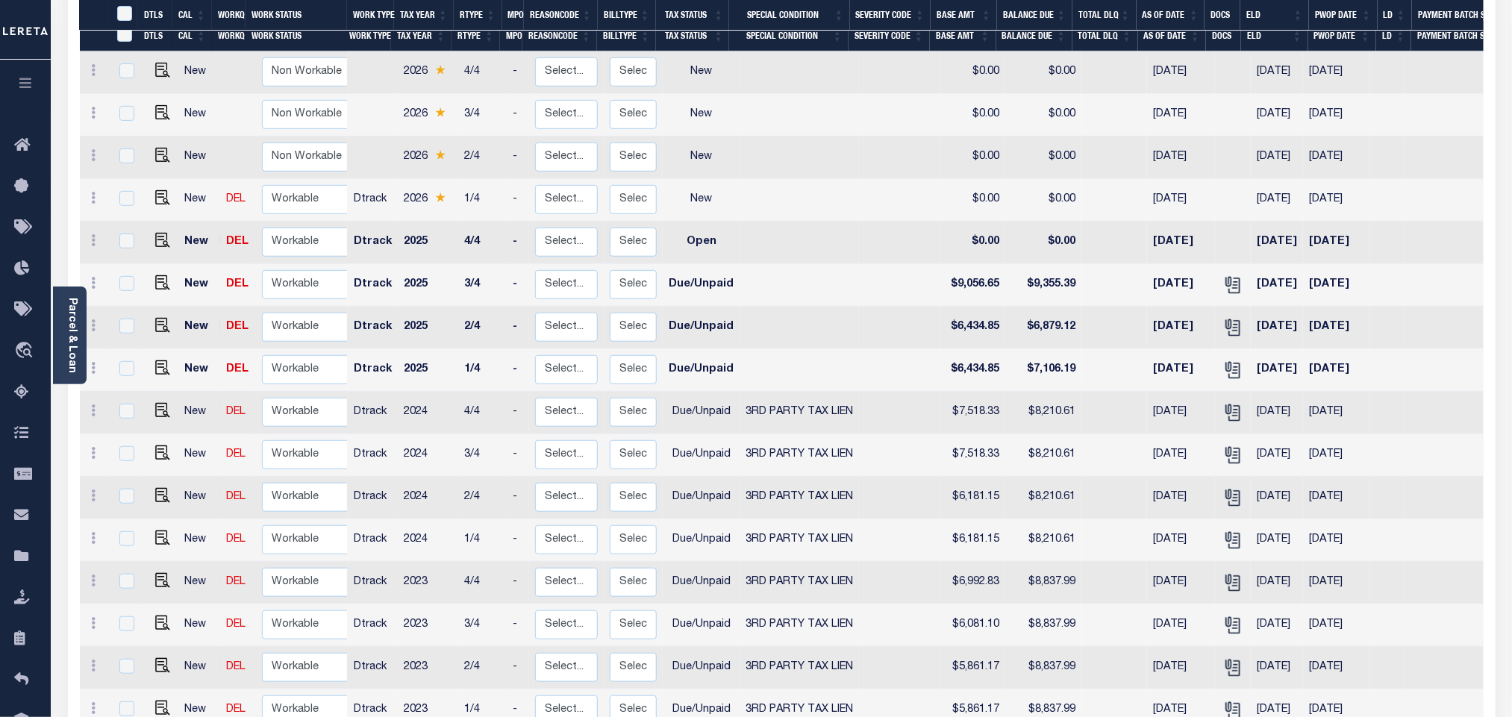
scroll to position [672, 0]
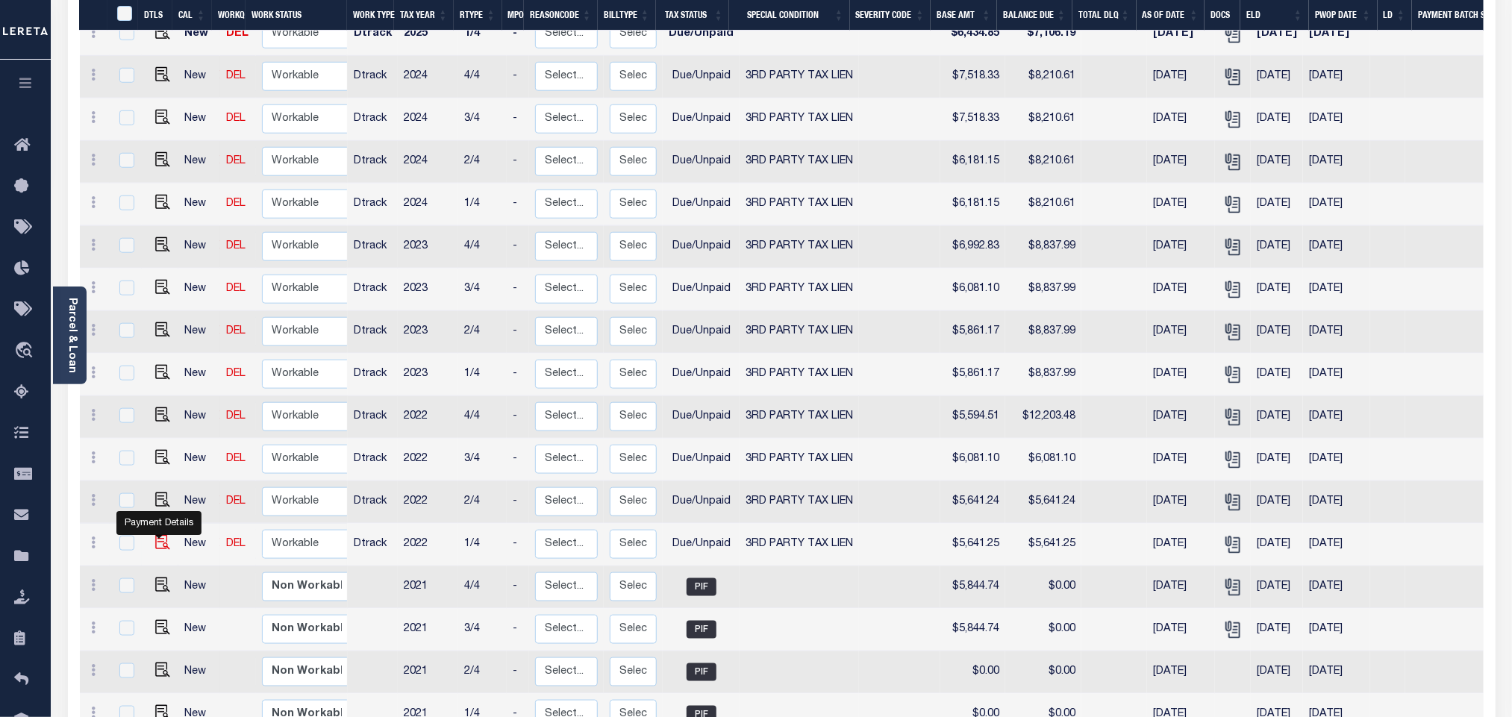
click at [160, 535] on img "" at bounding box center [162, 542] width 15 height 15
checkbox input "true"
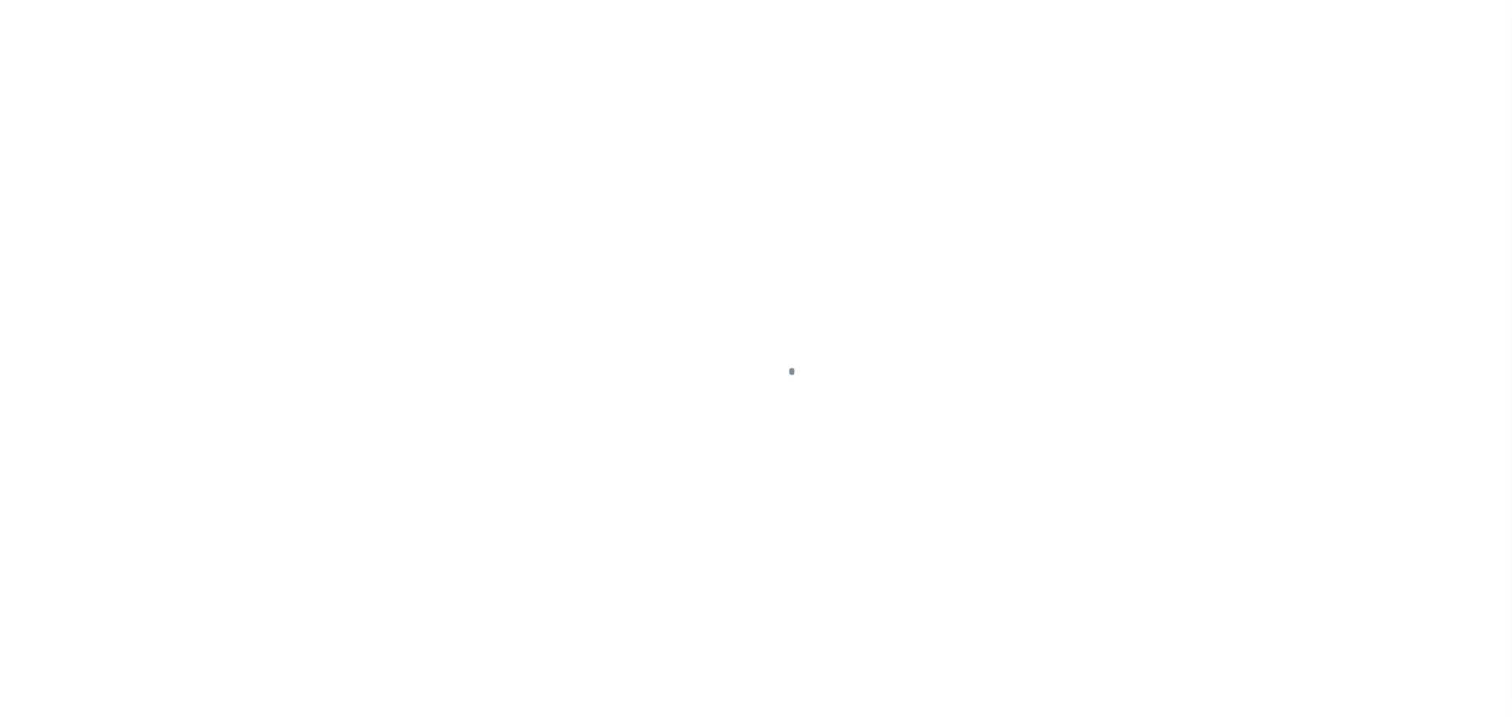
checkbox input "false"
type textarea "2022 Tax Title =$23,931.26 divided by 4 installments to get balance due for eac…"
type input "09/03/2025"
type input "[DATE]"
select select "DUE"
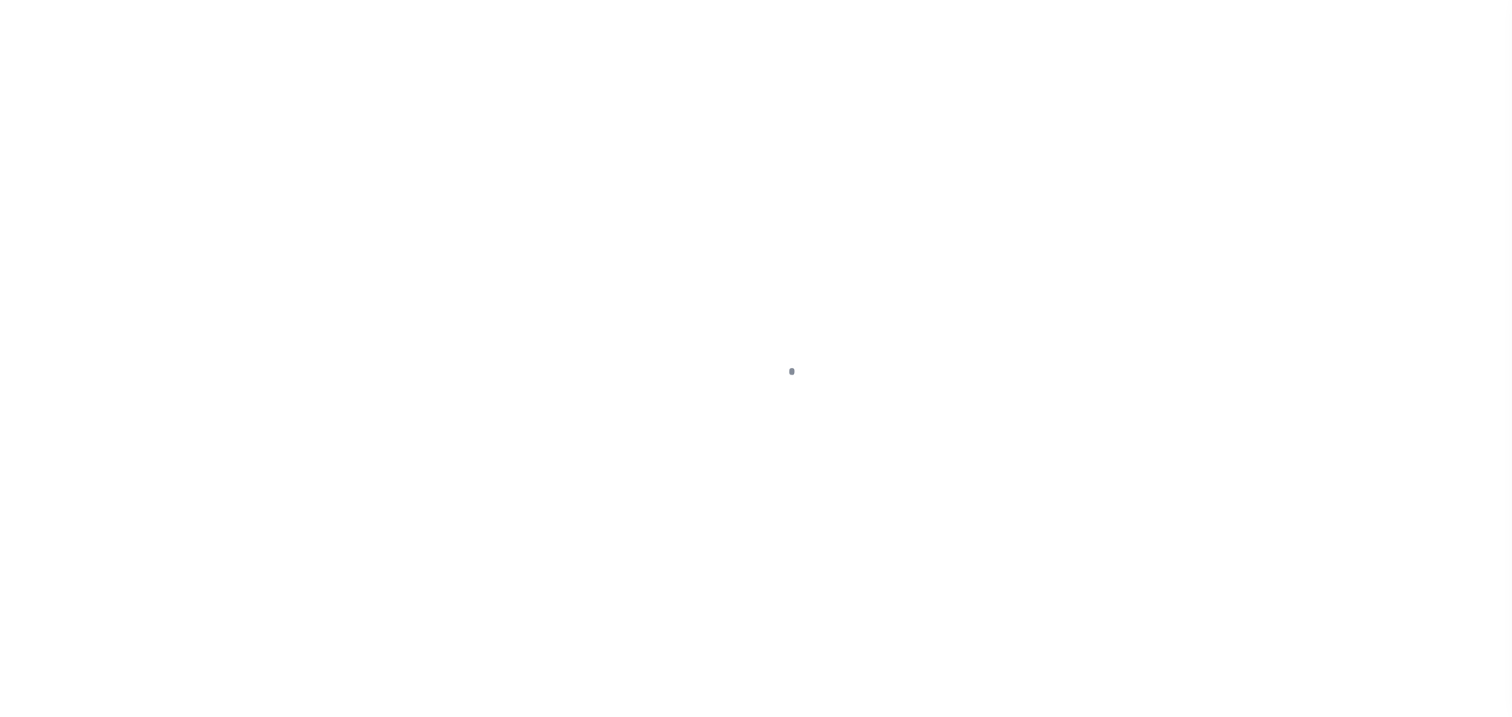
select select "20"
type input "$5,641.25"
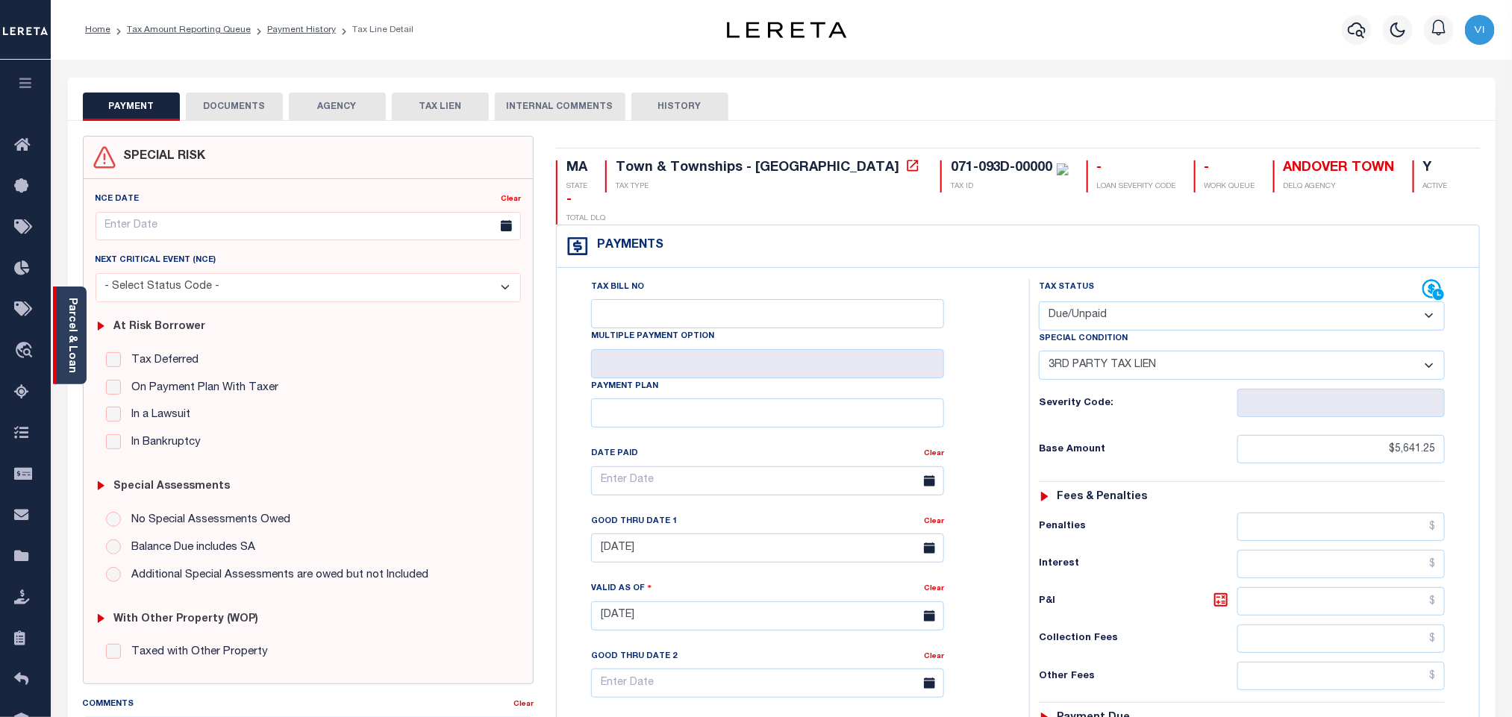
click at [78, 337] on div "Parcel & Loan" at bounding box center [70, 336] width 34 height 98
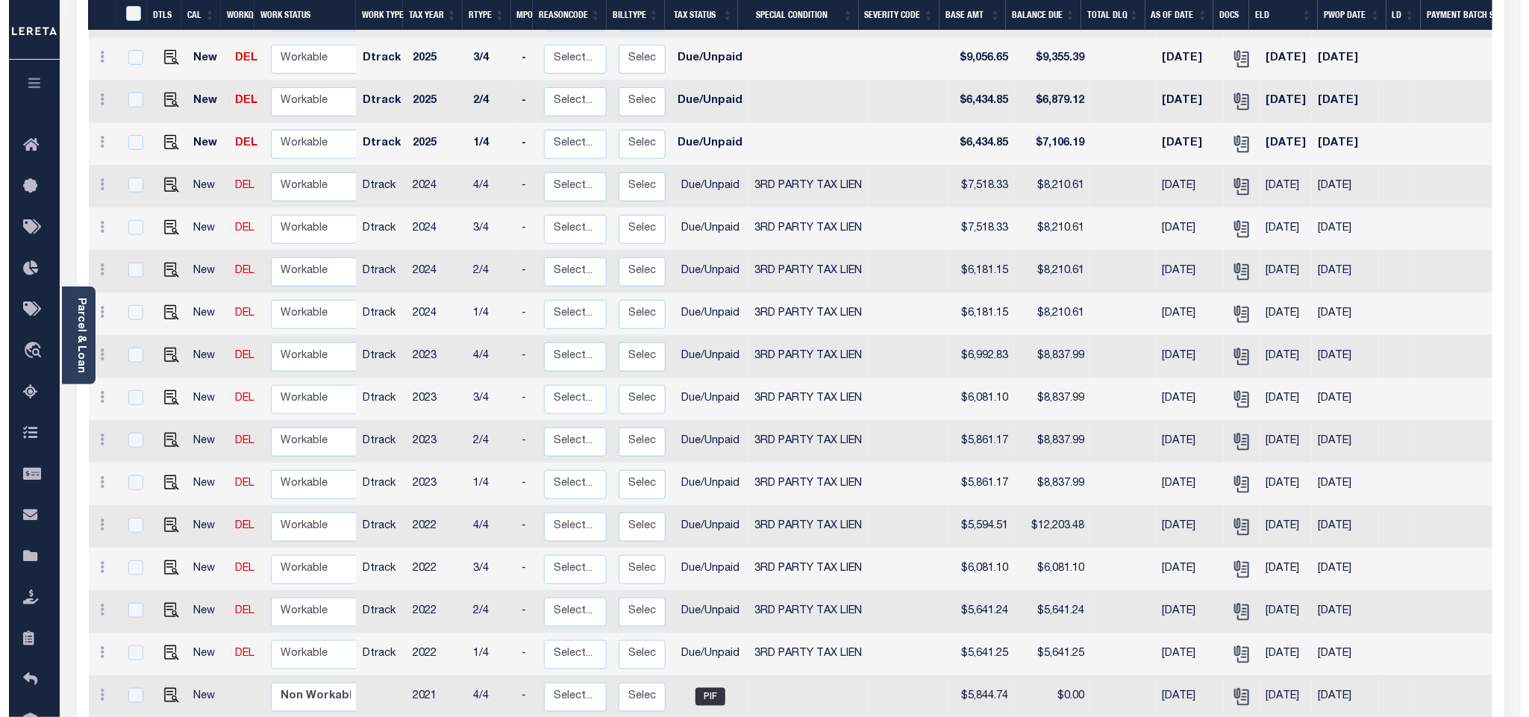
scroll to position [634, 0]
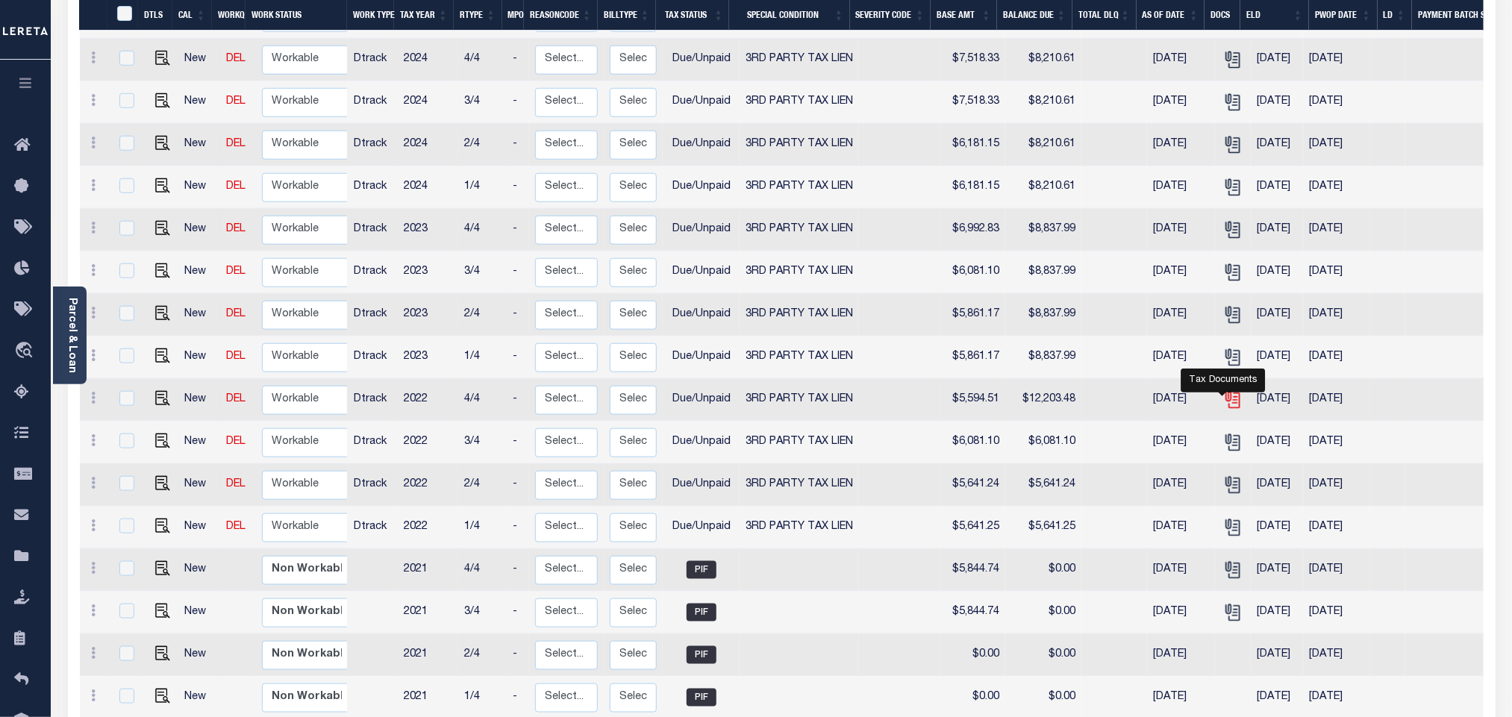
click at [1229, 395] on icon "" at bounding box center [1234, 401] width 11 height 16
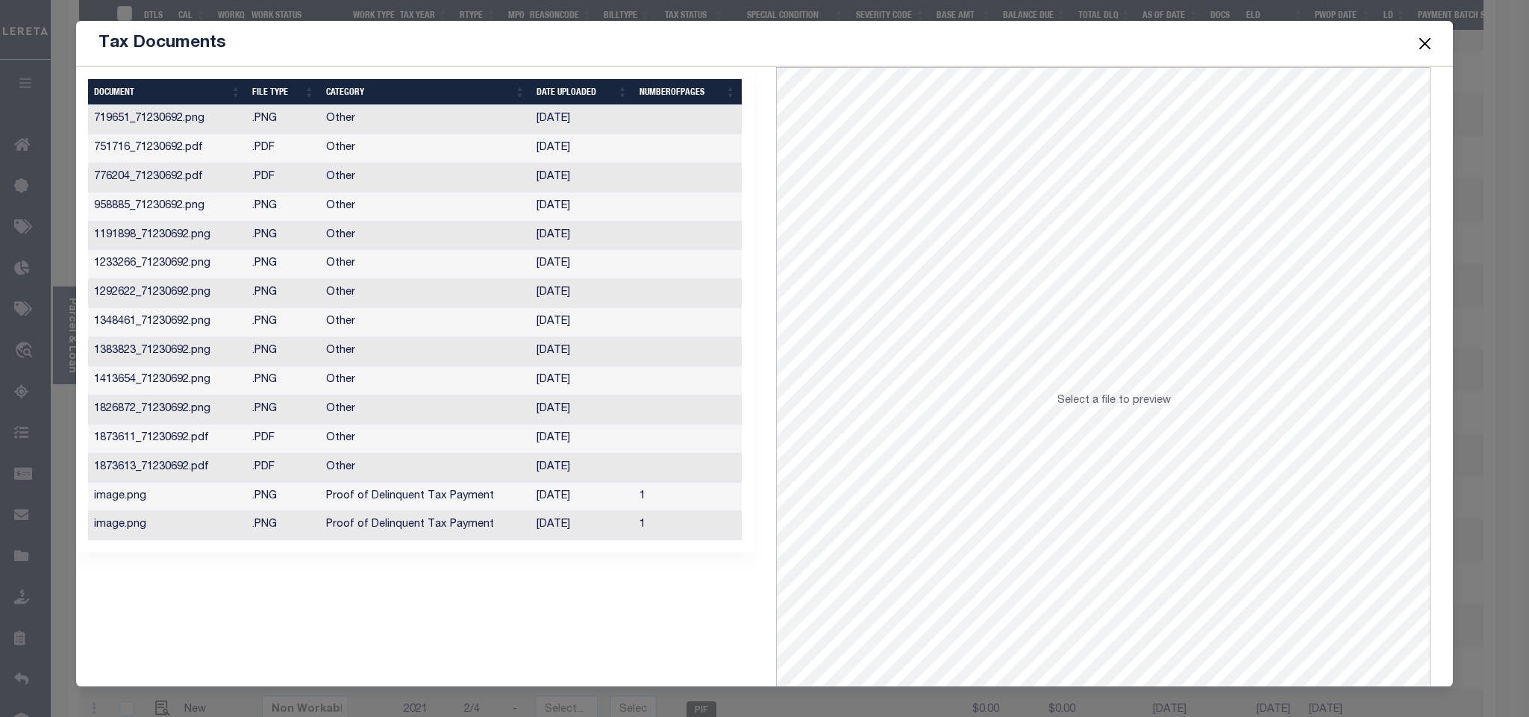
click at [450, 534] on td "Proof of Delinquent Tax Payment" at bounding box center [425, 525] width 210 height 29
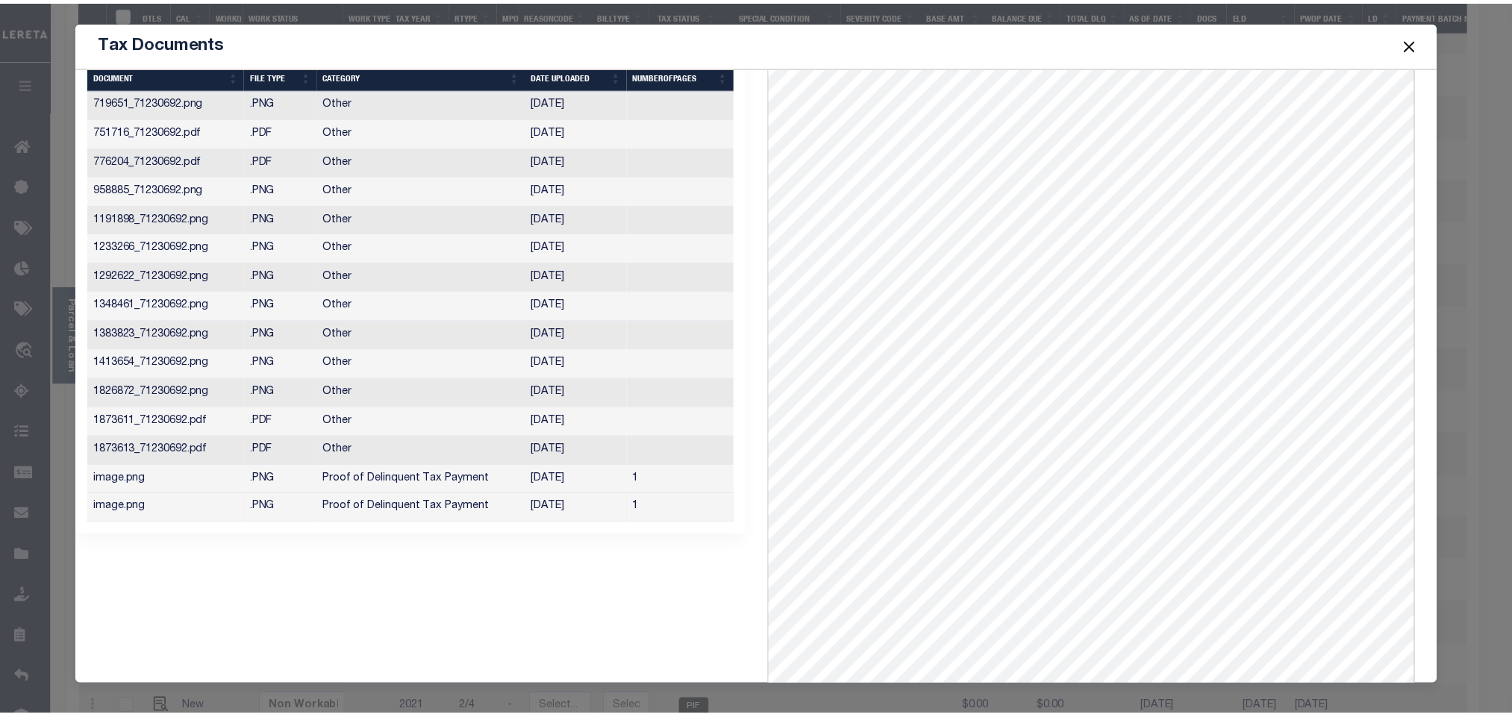
scroll to position [0, 0]
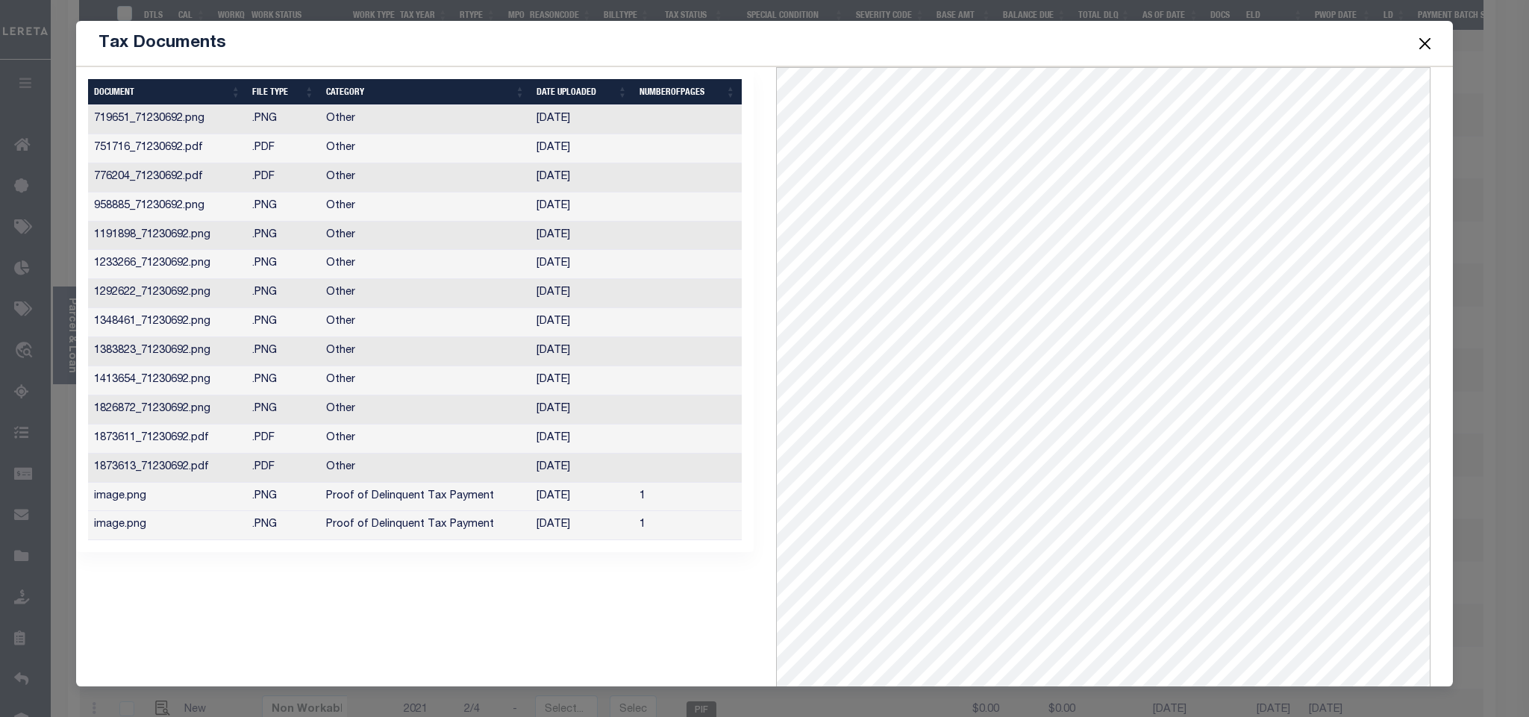
click at [1423, 46] on button "Close" at bounding box center [1424, 43] width 19 height 19
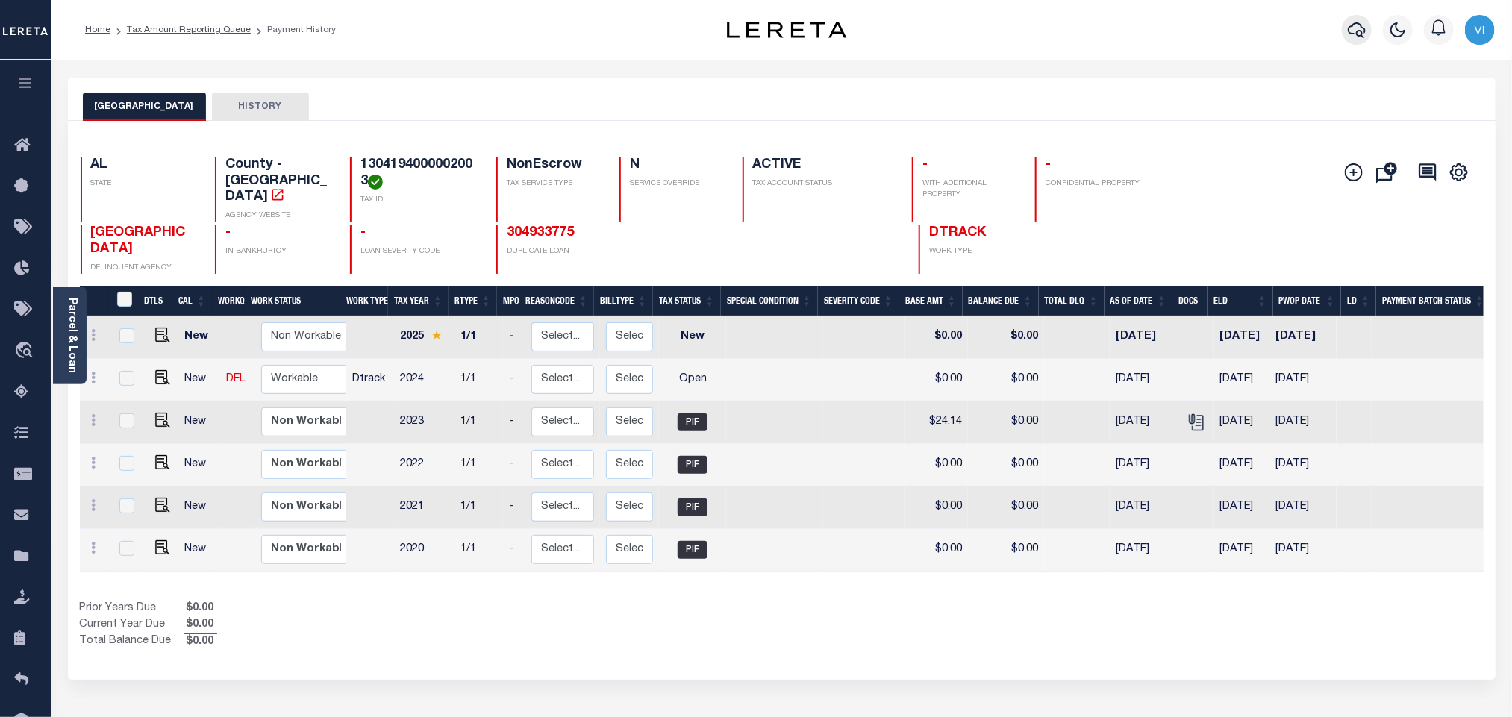
click at [1350, 31] on icon "button" at bounding box center [1357, 30] width 18 height 16
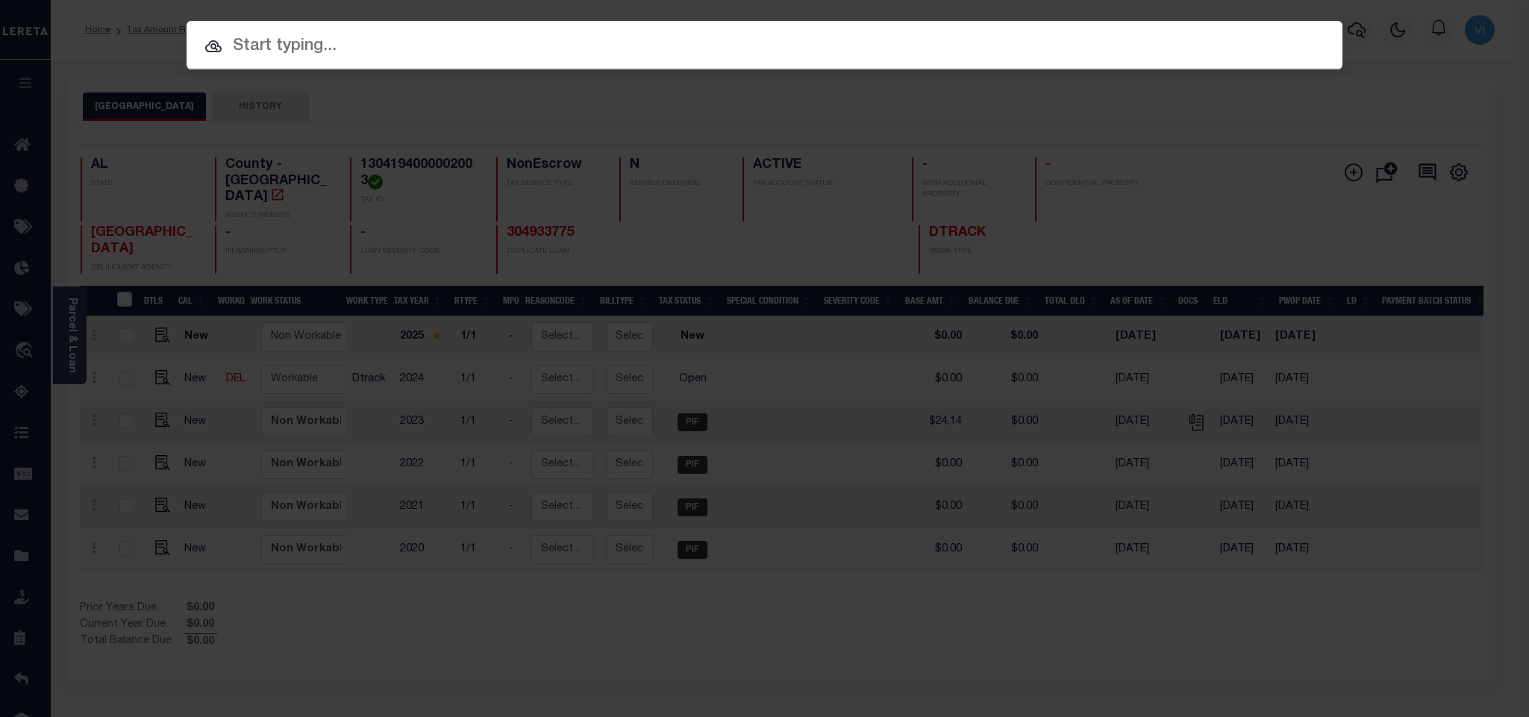
click at [1136, 66] on div at bounding box center [765, 45] width 1156 height 48
click at [1117, 63] on div at bounding box center [765, 45] width 1156 height 48
click at [1104, 59] on input "text" at bounding box center [765, 47] width 1156 height 26
paste input "993235343"
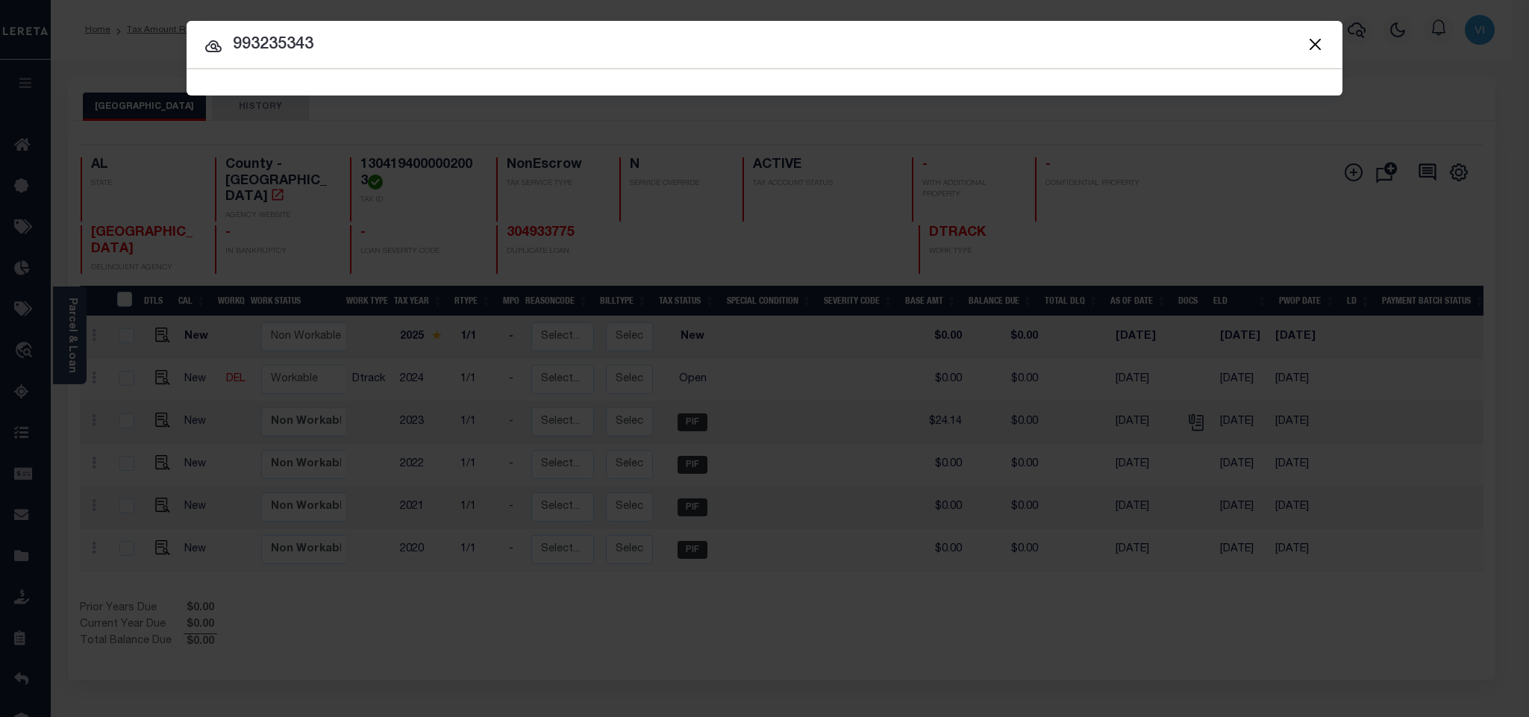
type input "993235343"
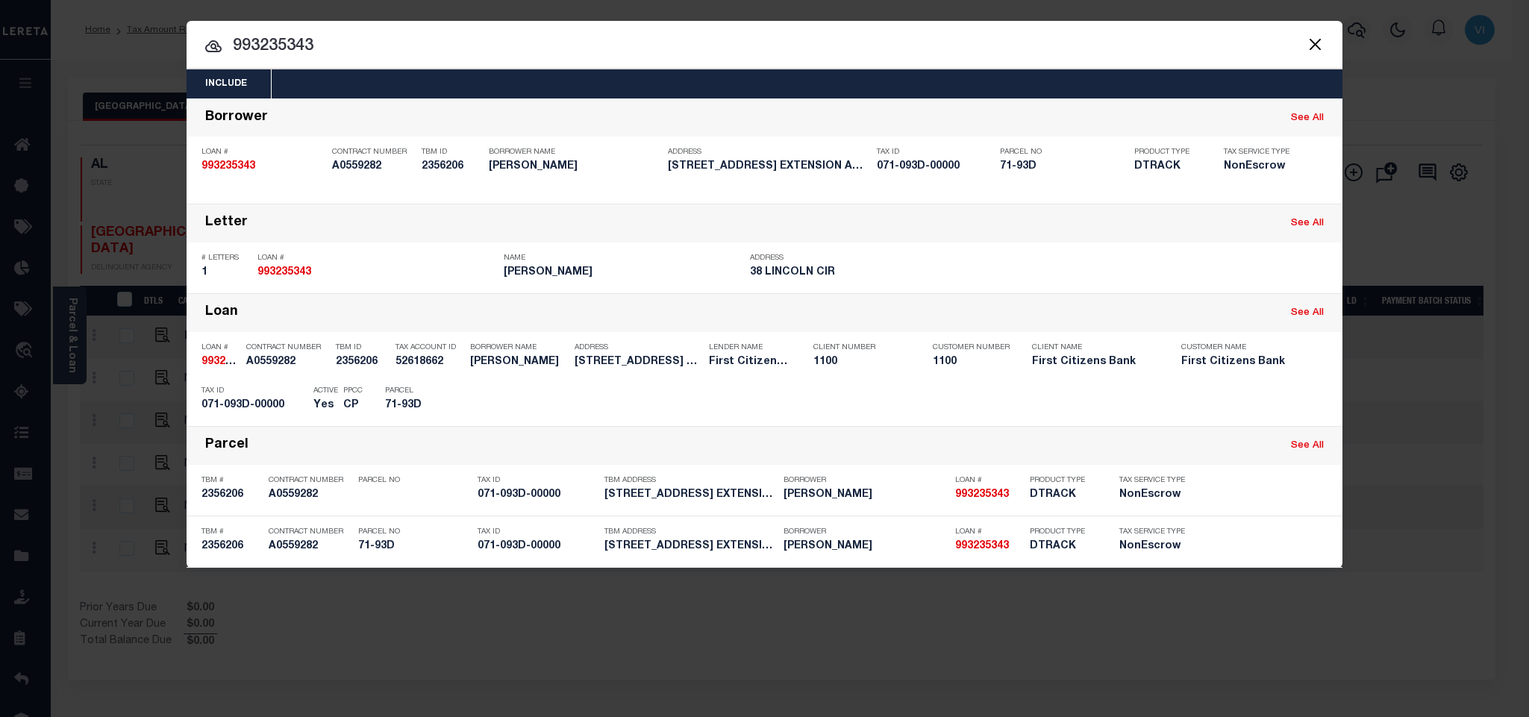
click at [517, 74] on div "Include Loans TBM Customers Borrowers Payments (Lender Non-Disb) Payments (Lend…" at bounding box center [765, 83] width 1156 height 29
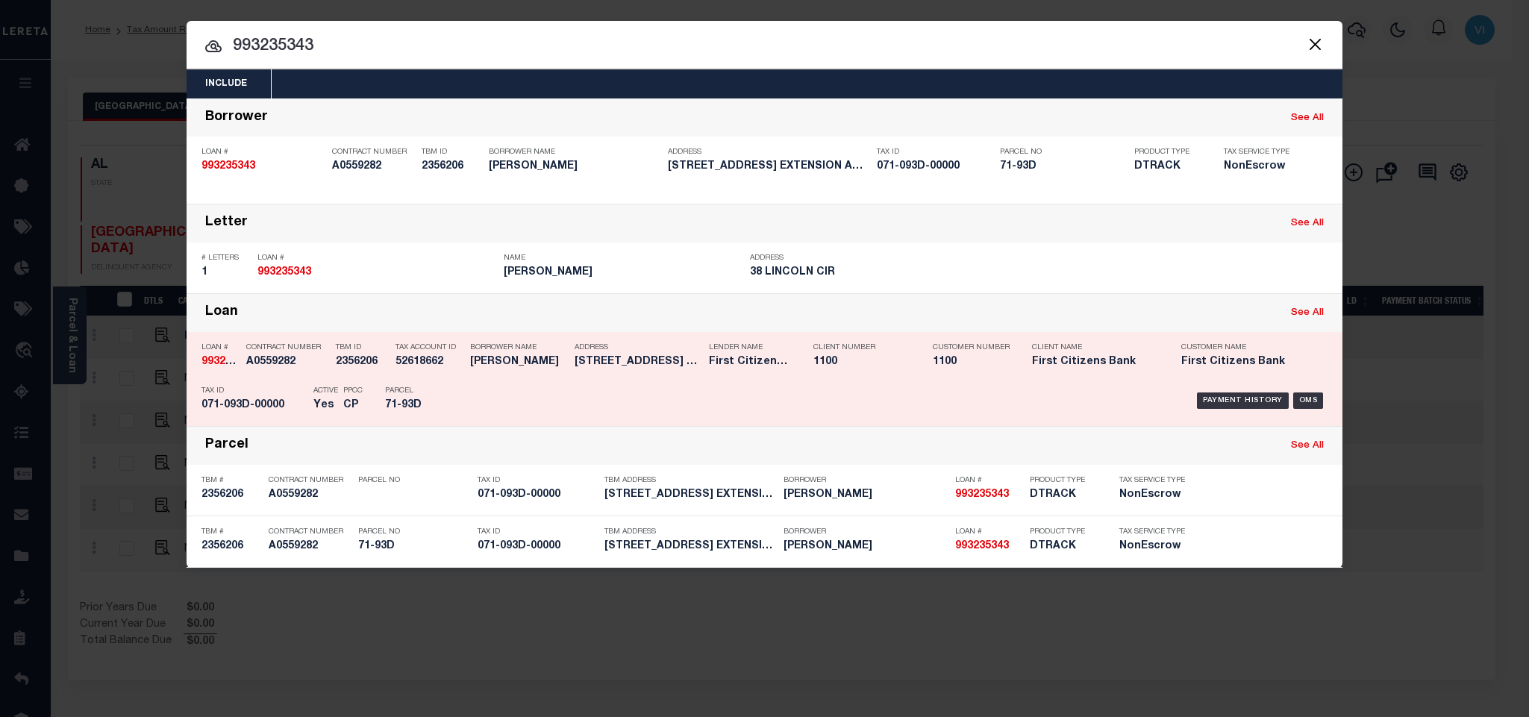
click at [423, 369] on h5 "52618662" at bounding box center [429, 362] width 67 height 13
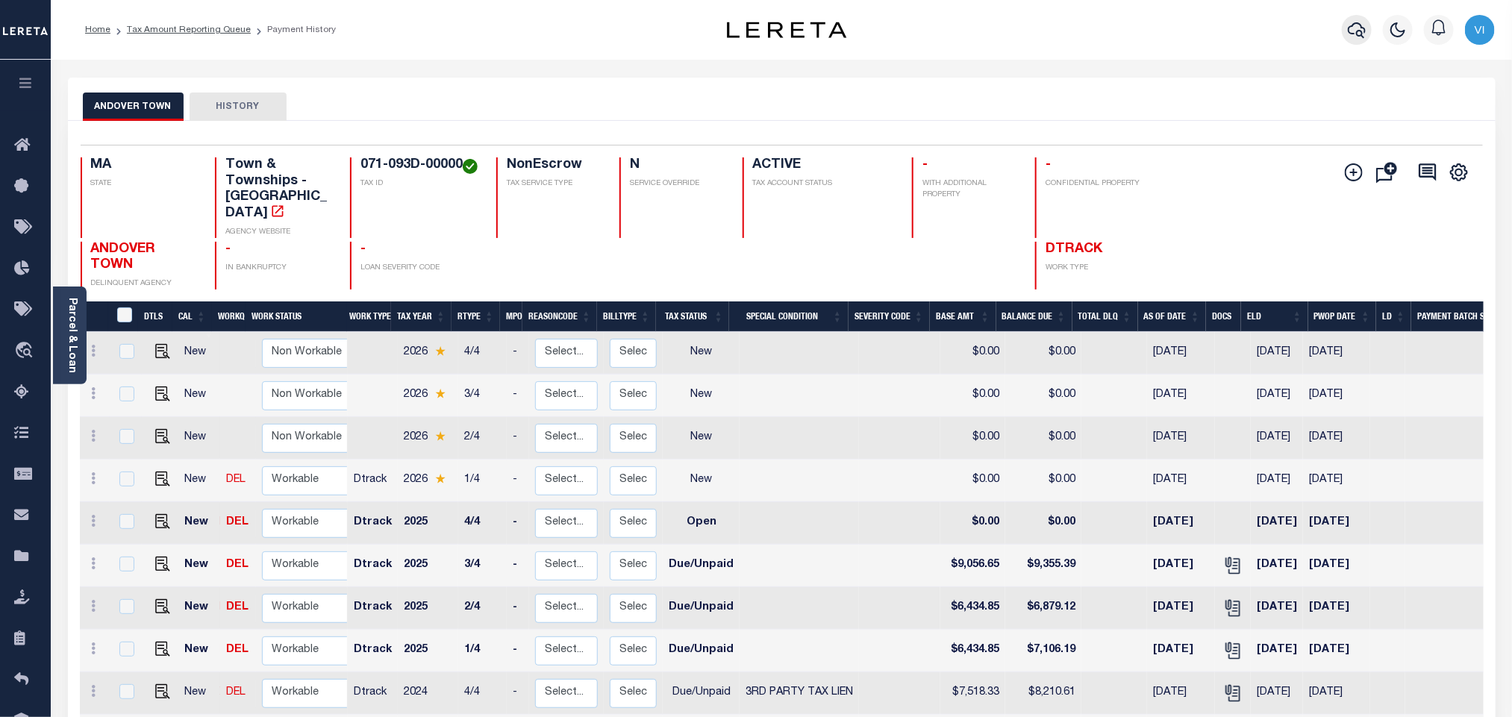
click at [1358, 25] on icon "button" at bounding box center [1357, 30] width 18 height 18
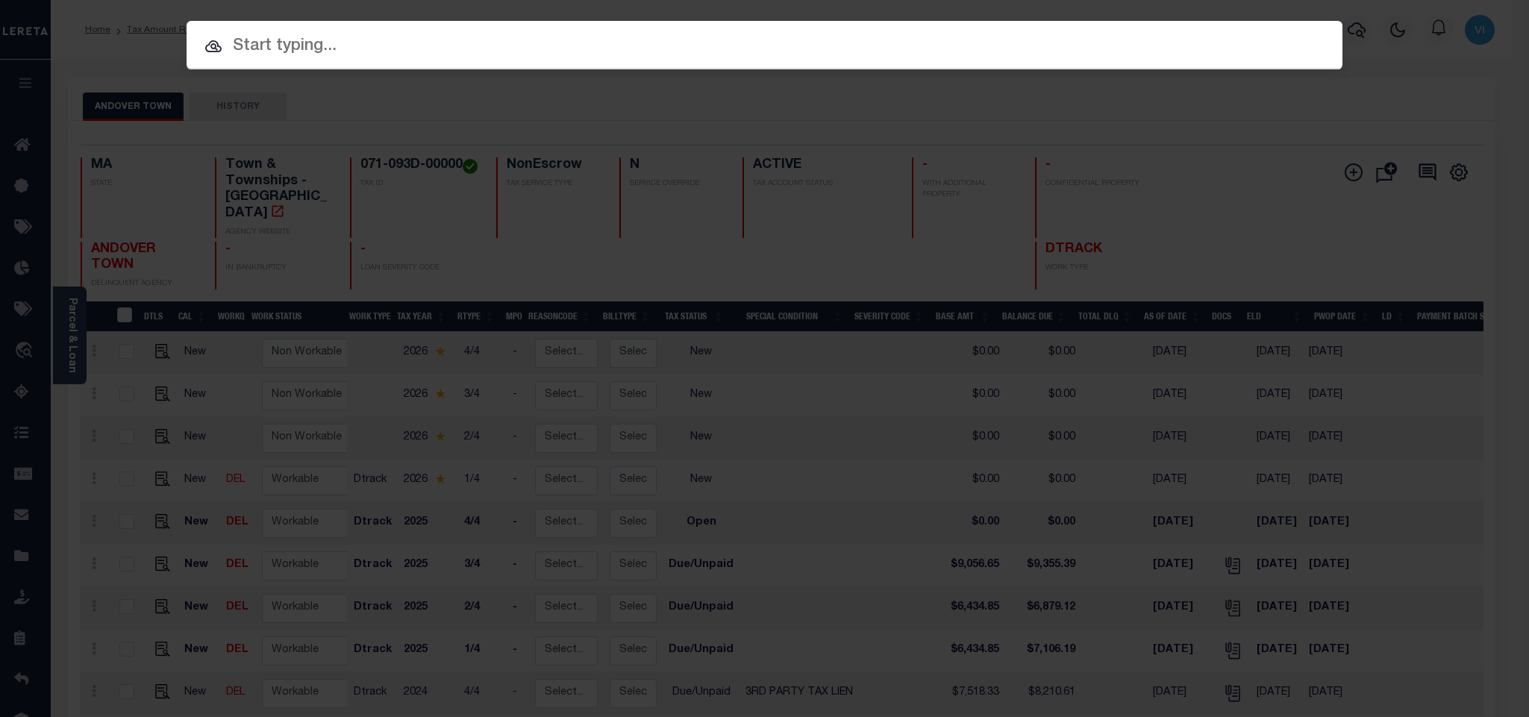
click at [1208, 45] on div "Include Loans TBM Customers Borrowers Payments (Lender Non-Disb) Payments (Lend…" at bounding box center [765, 45] width 1156 height 49
paste input "1507206716"
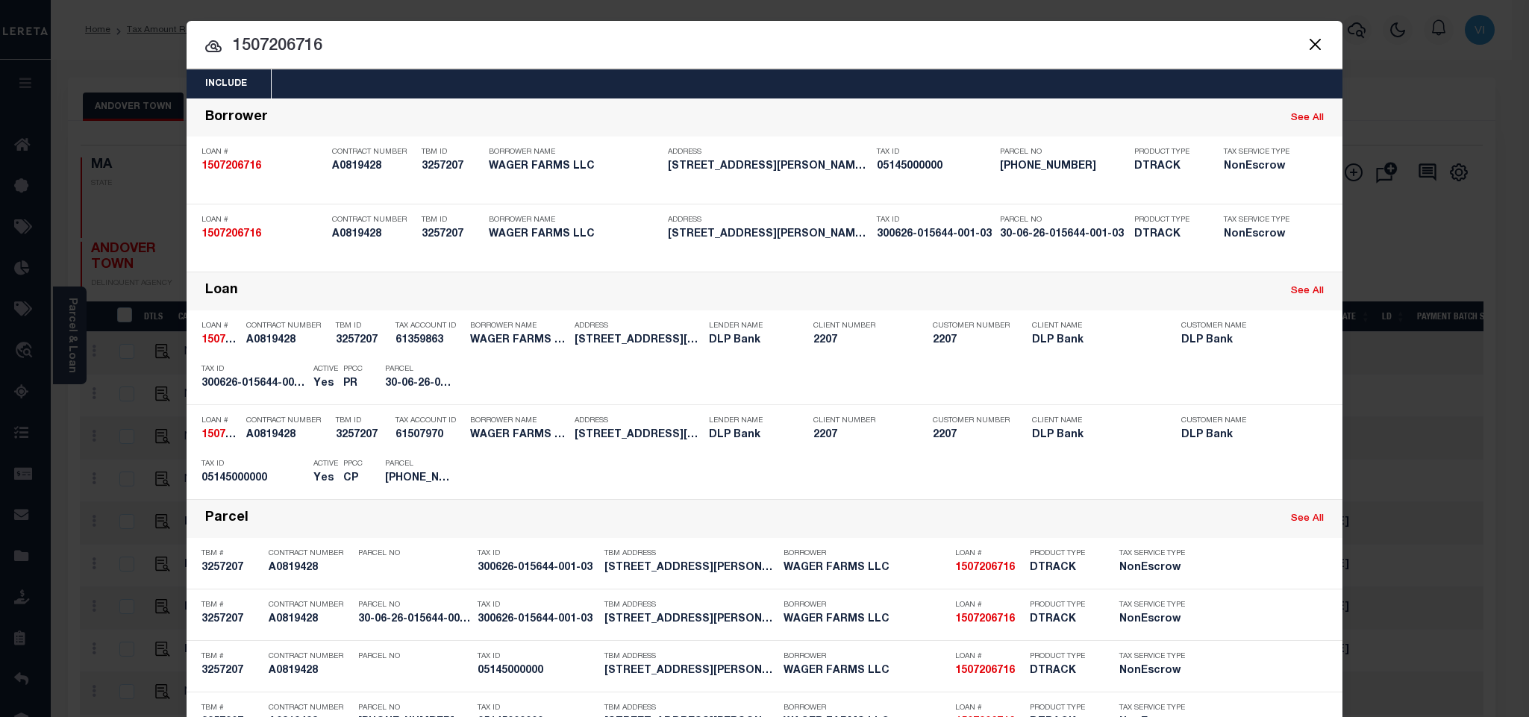
click at [355, 74] on div "Include Loans TBM Customers Borrowers Payments (Lender Non-Disb) Payments (Lend…" at bounding box center [765, 83] width 1156 height 29
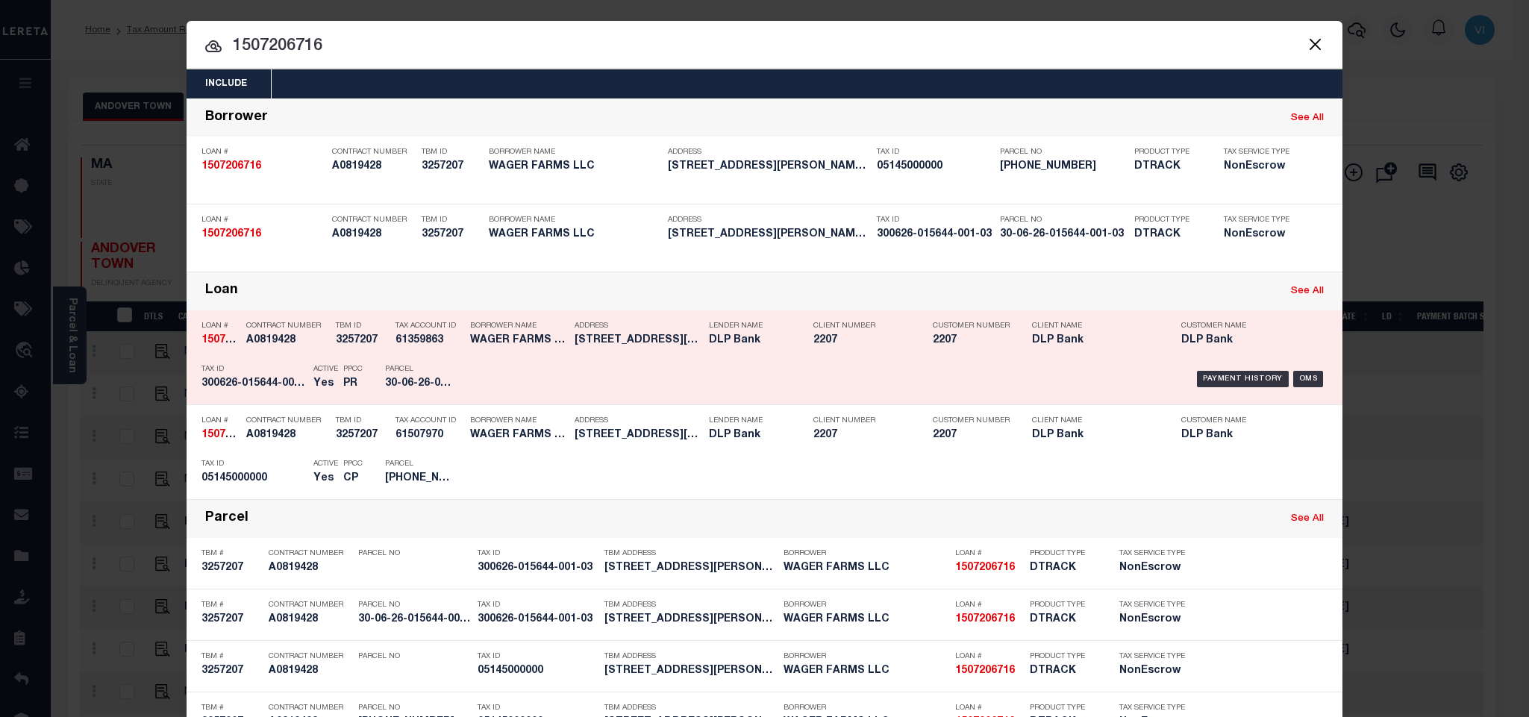
click at [1300, 289] on link "See All" at bounding box center [1307, 292] width 33 height 10
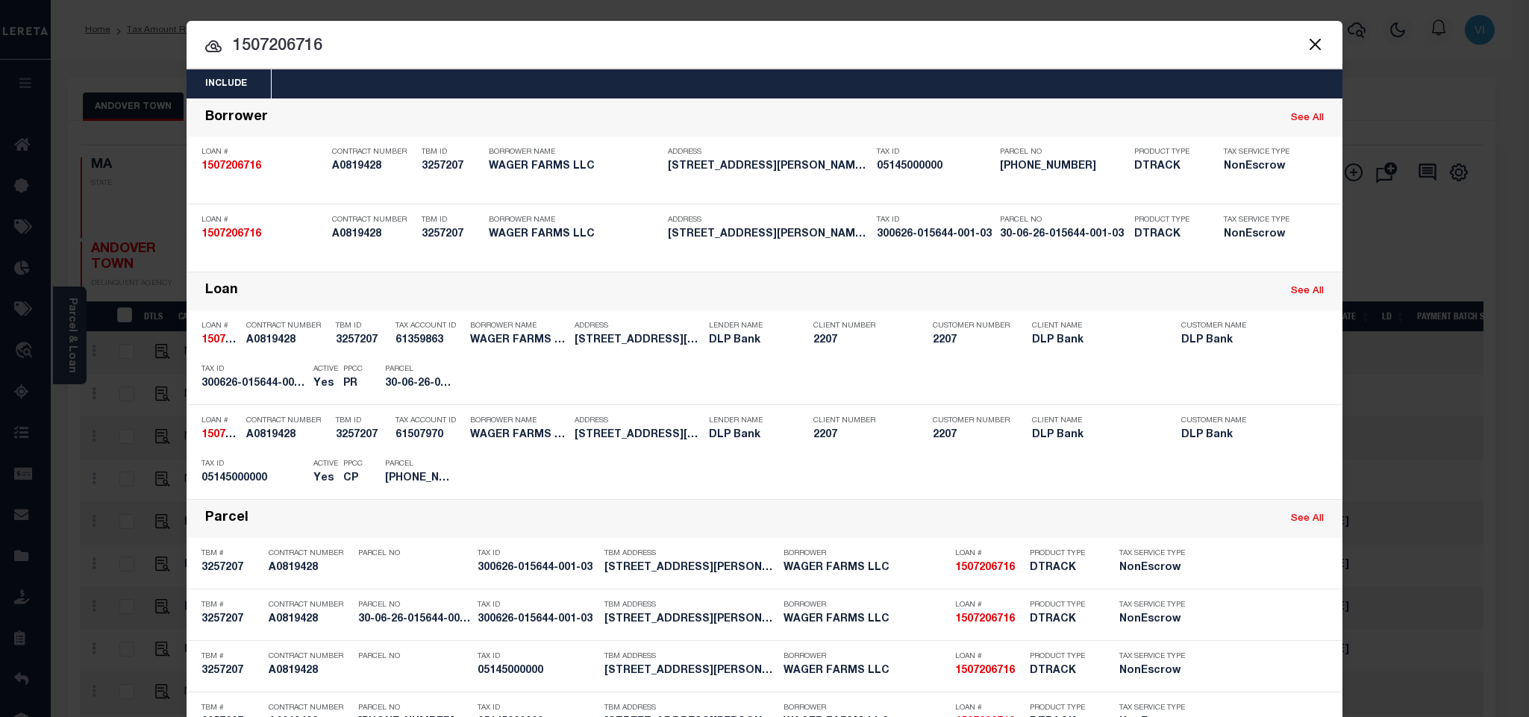
click at [1306, 46] on button "Close" at bounding box center [1315, 43] width 19 height 19
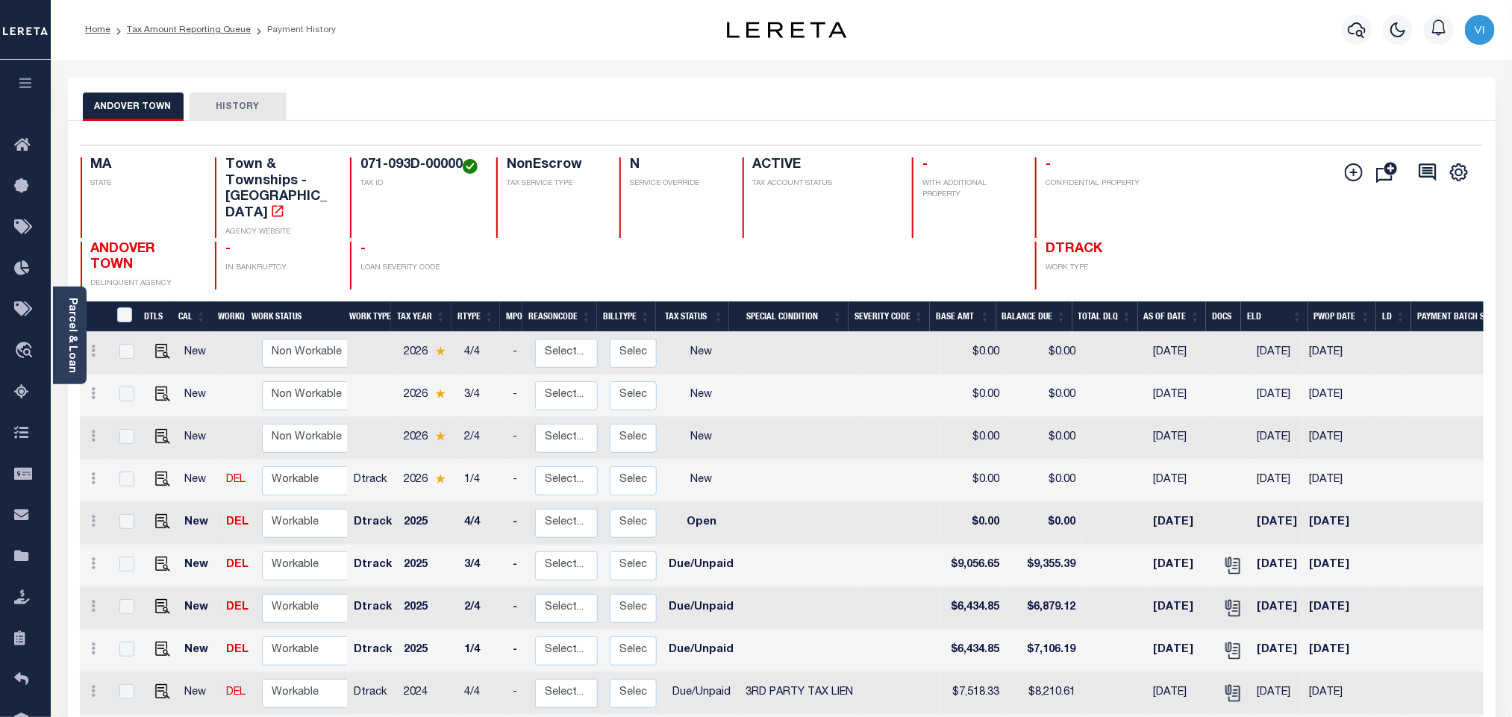
drag, startPoint x: 1387, startPoint y: 37, endPoint x: 1357, endPoint y: 29, distance: 30.8
click at [1384, 37] on button "button" at bounding box center [1398, 30] width 30 height 30
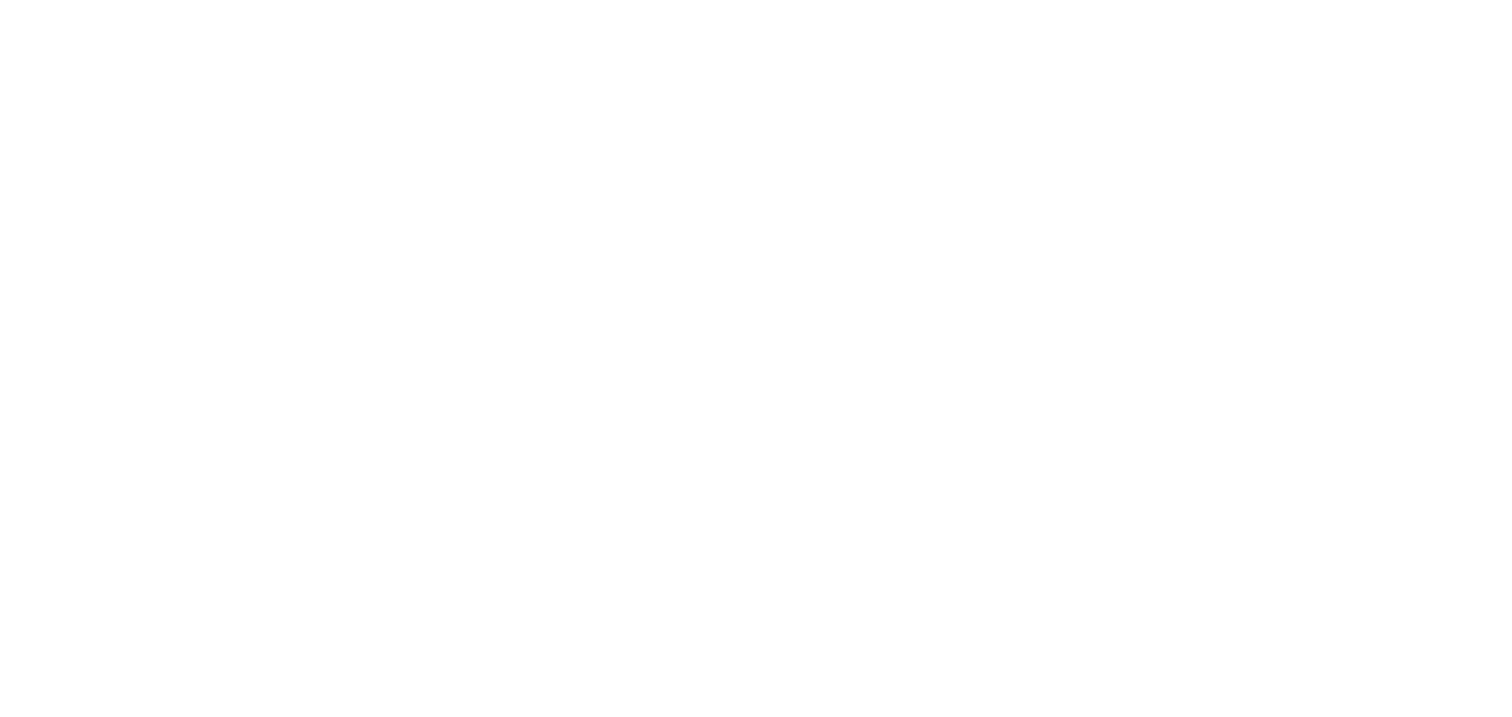
click at [1357, 29] on div at bounding box center [756, 358] width 1512 height 717
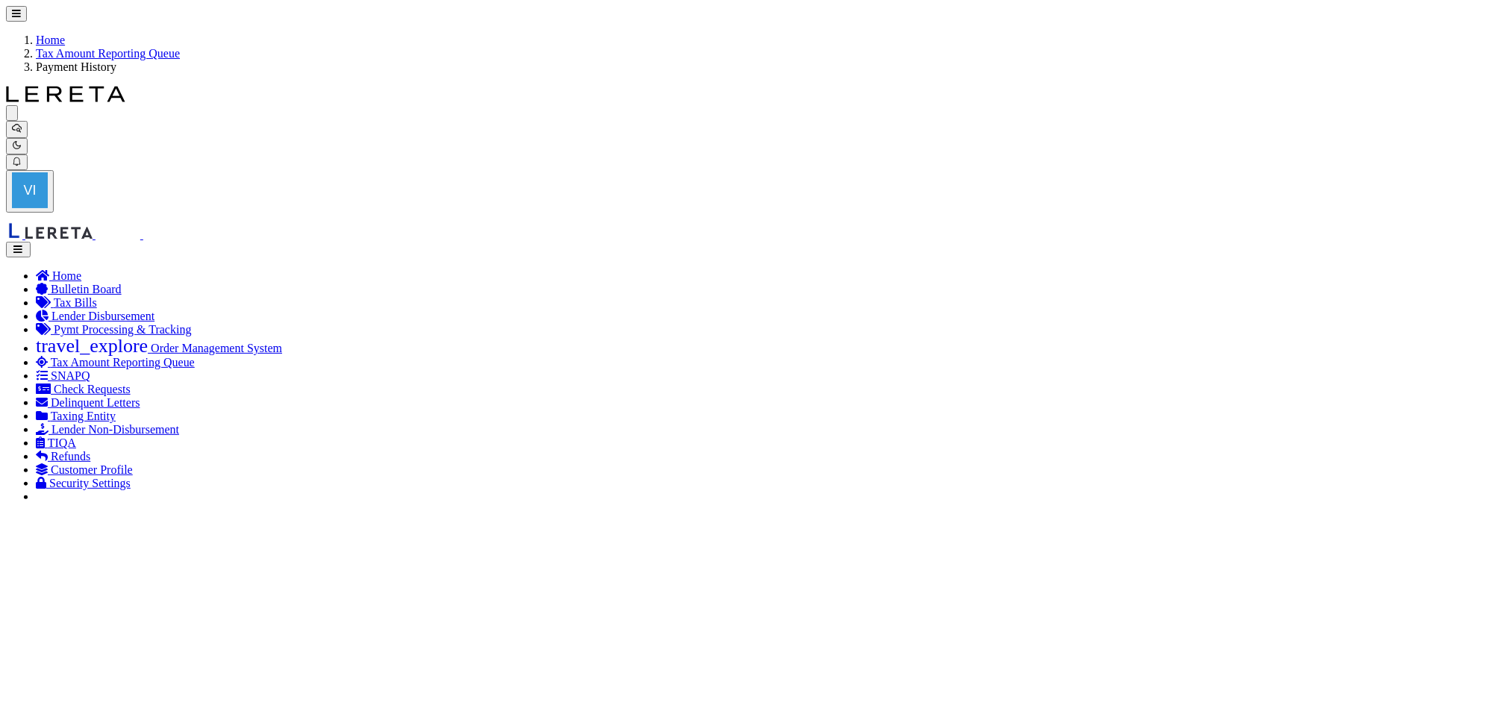
click at [22, 140] on icon "button" at bounding box center [17, 145] width 10 height 10
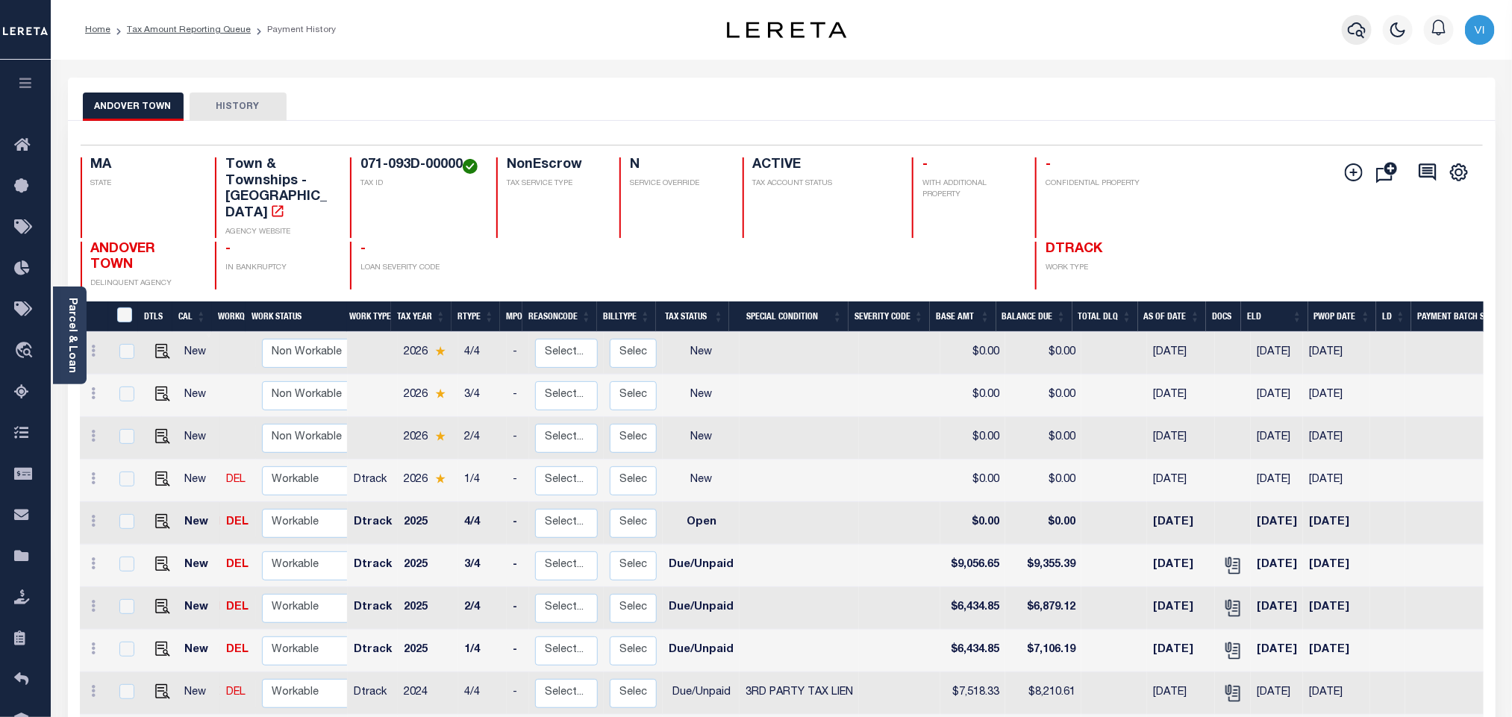
click at [1351, 27] on icon "button" at bounding box center [1357, 30] width 18 height 16
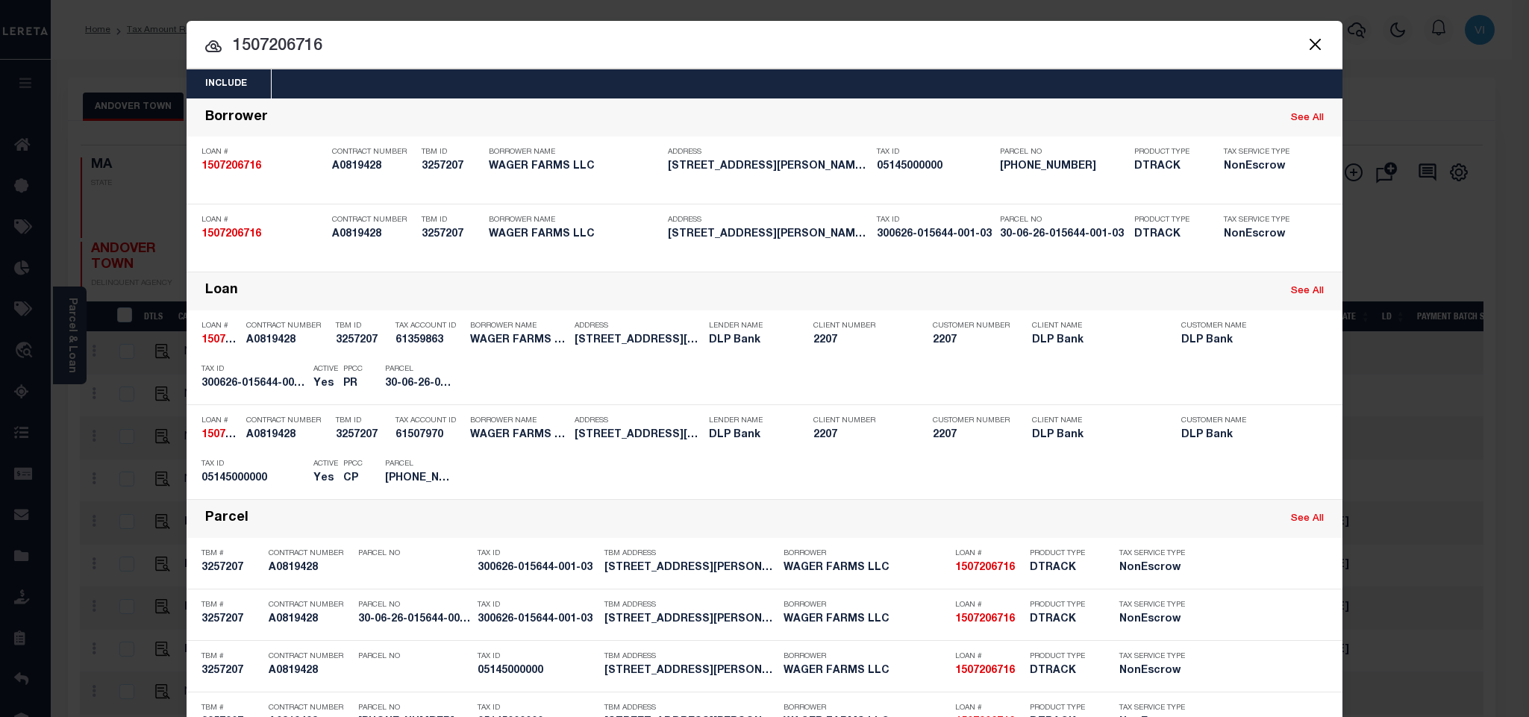
click at [1220, 69] on div "Include Loans TBM Customers Borrowers Payments (Lender Non-Disb) Payments (Lend…" at bounding box center [765, 406] width 1156 height 675
paste input "993236244"
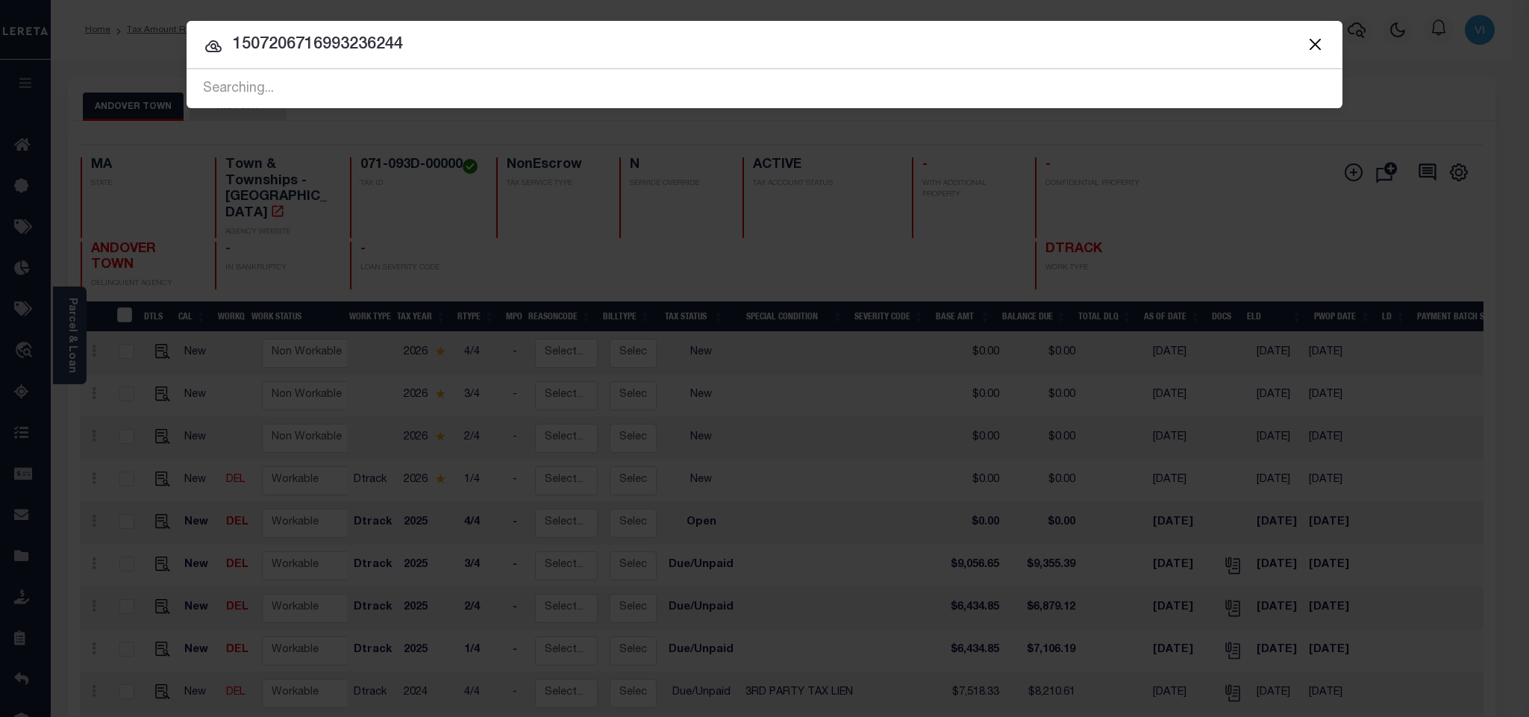
paste input "text"
type input "993236244"
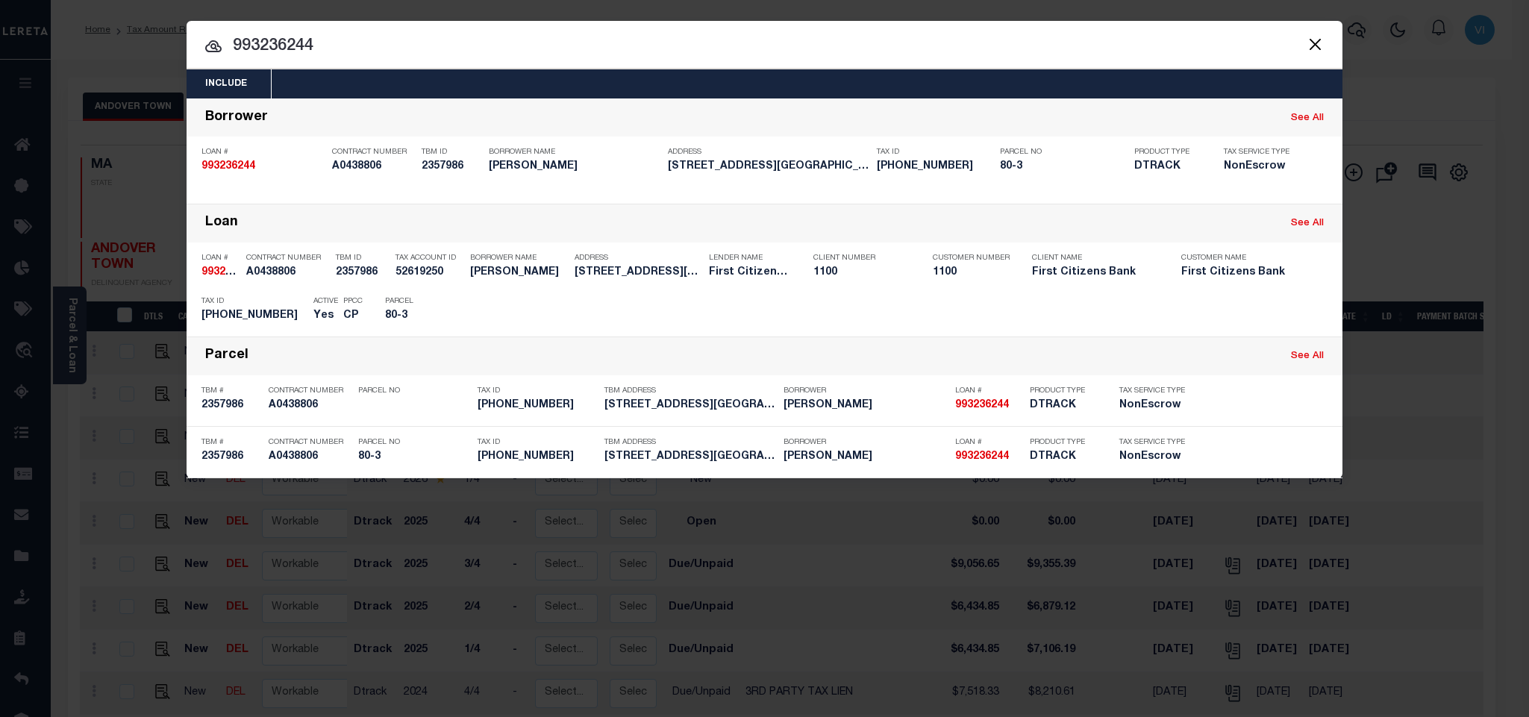
click at [720, 69] on div "Include Loans TBM Customers Borrowers Payments (Lender Non-Disb) Payments (Lend…" at bounding box center [765, 83] width 1156 height 29
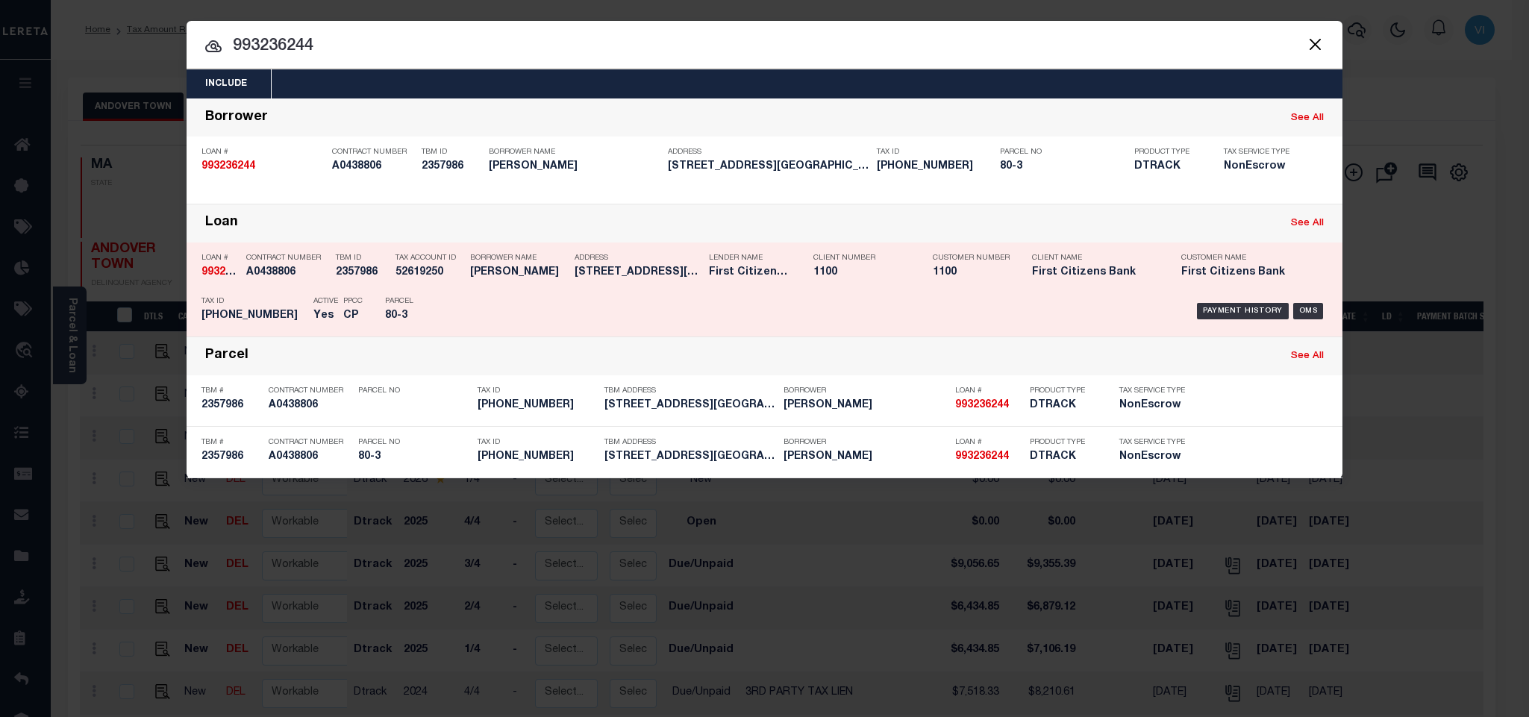
click at [365, 307] on div "PPCC CP" at bounding box center [353, 311] width 42 height 43
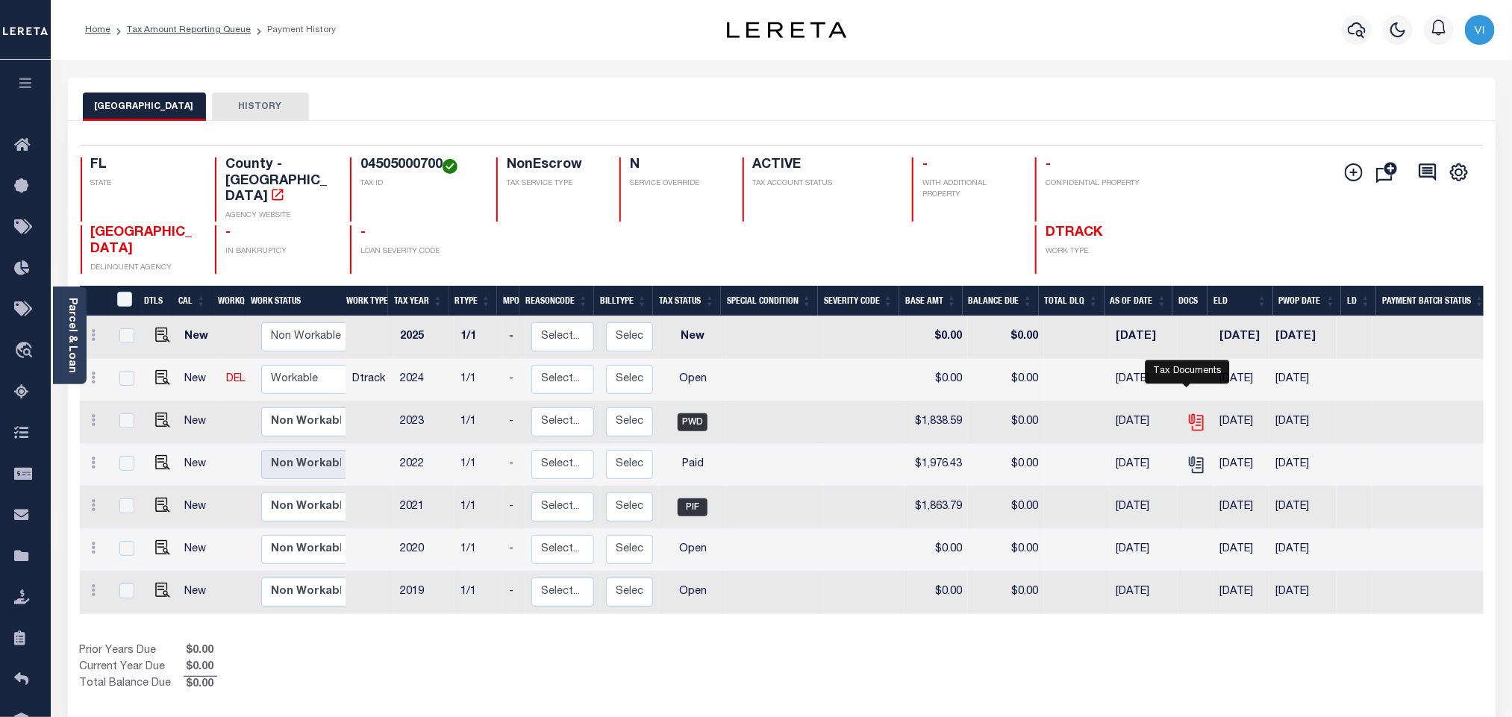
click at [1187, 413] on icon "" at bounding box center [1196, 422] width 19 height 19
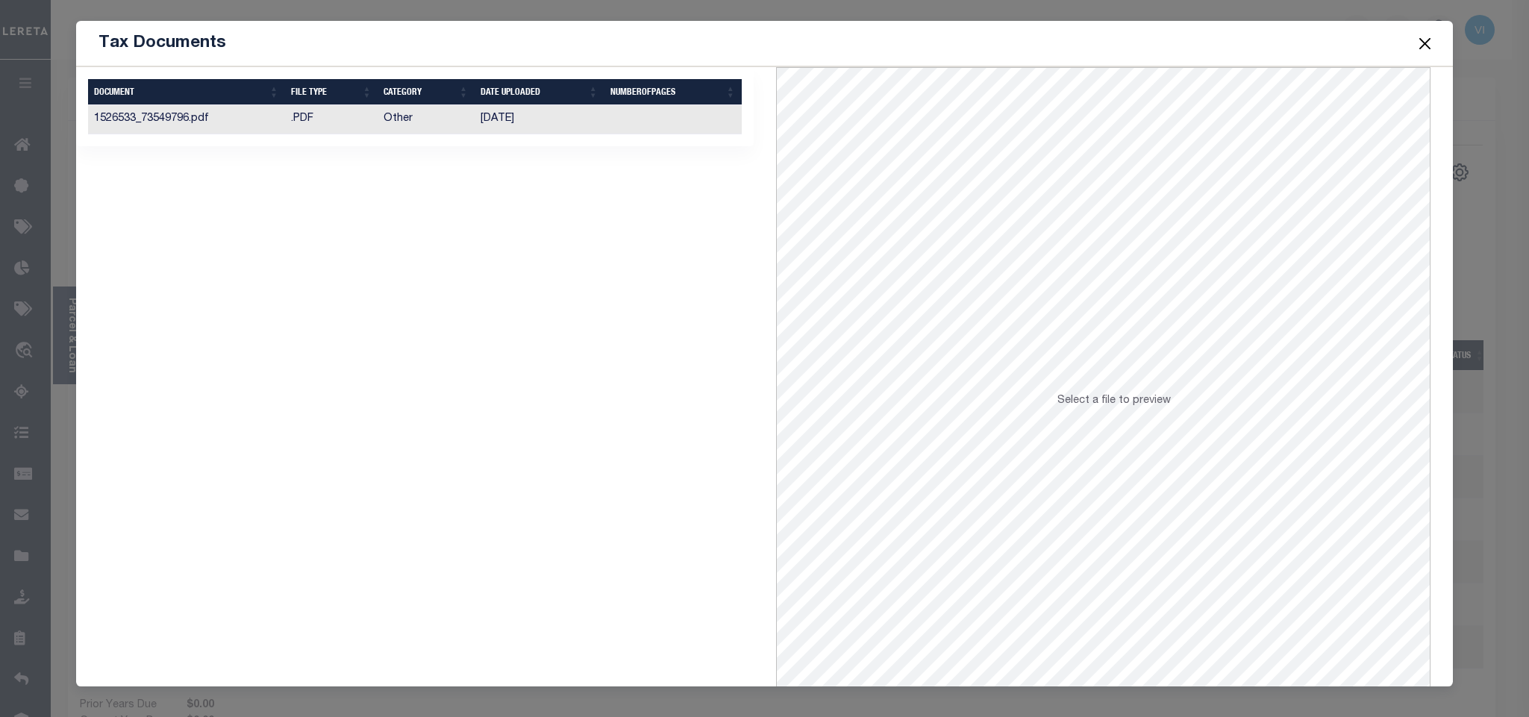
click at [488, 131] on td "04/03/2024" at bounding box center [540, 119] width 130 height 29
click at [1422, 46] on button "Close" at bounding box center [1424, 43] width 19 height 19
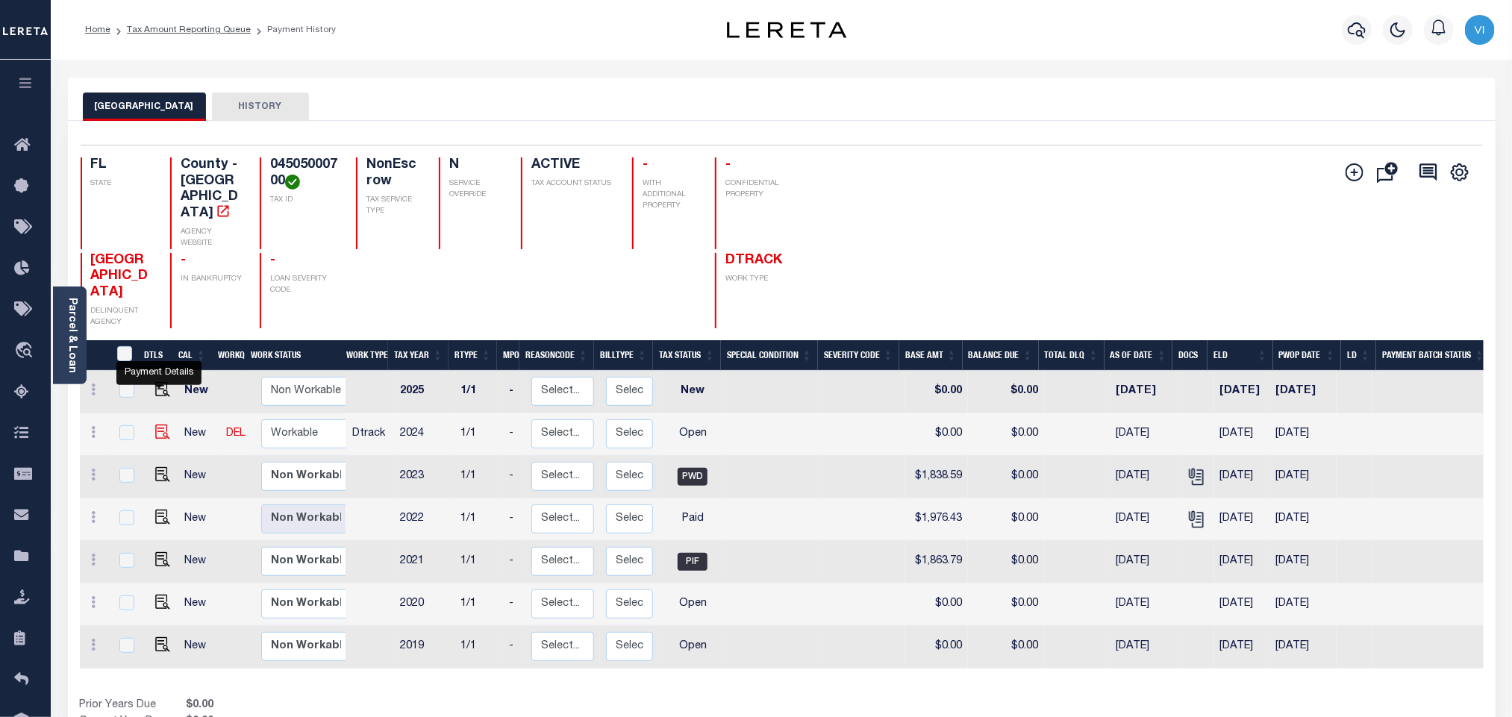
click at [160, 425] on img "" at bounding box center [162, 432] width 15 height 15
checkbox input "true"
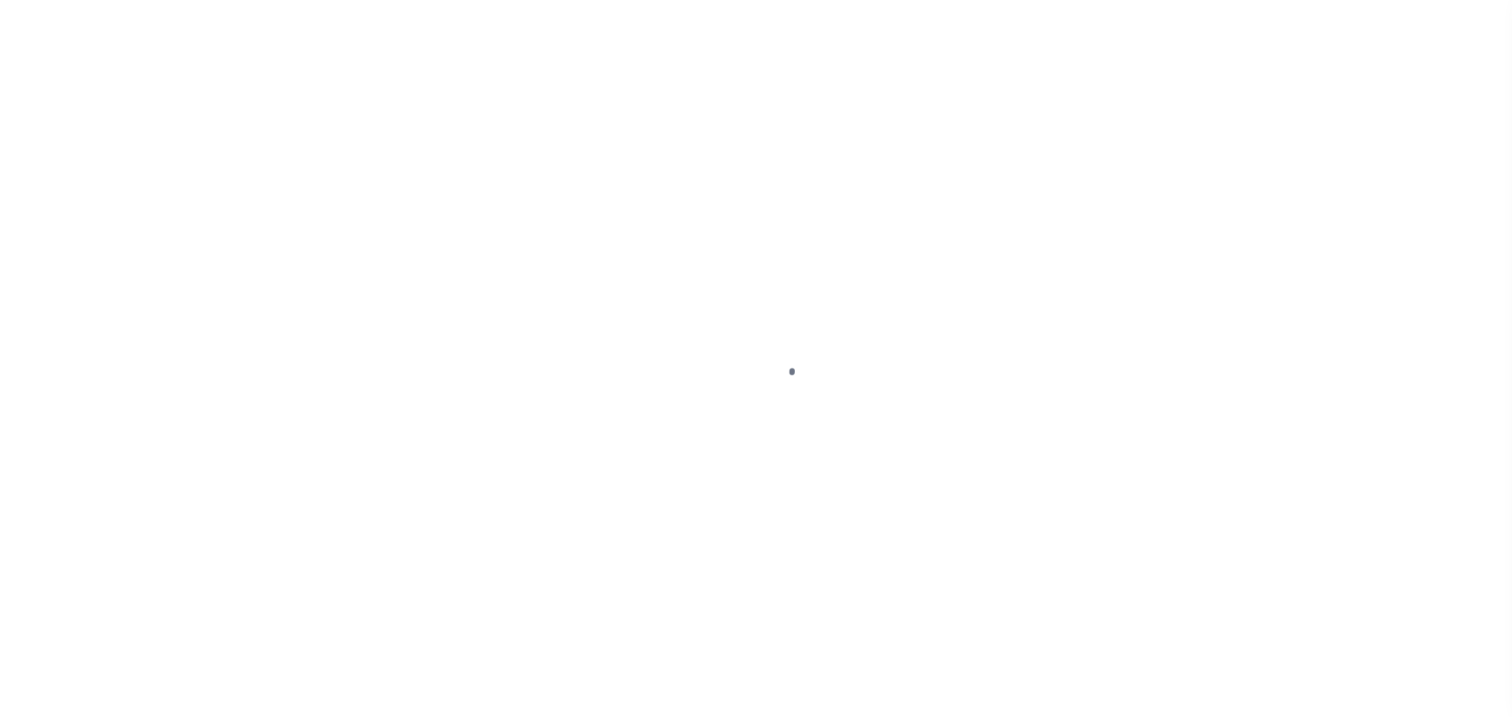
checkbox input "false"
type input "[DATE]"
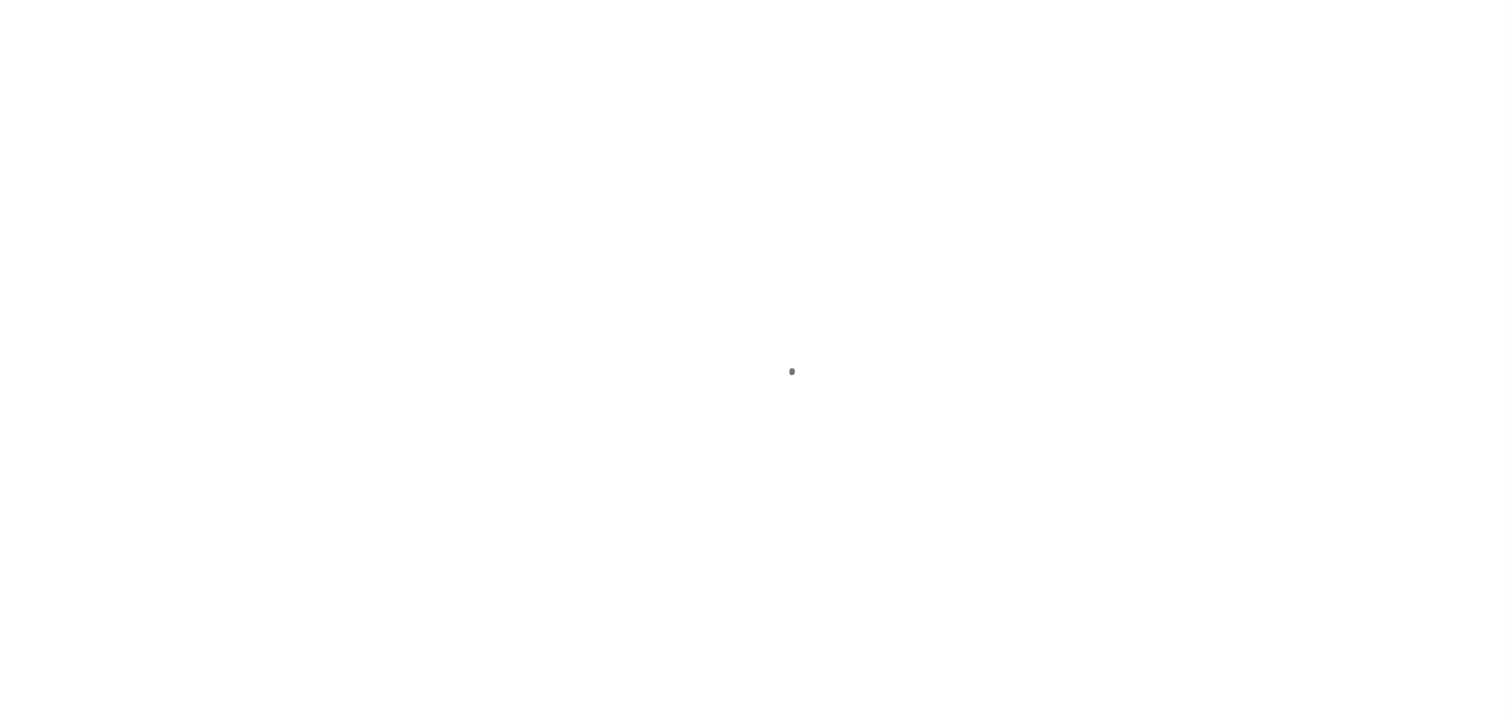
select select "OP2"
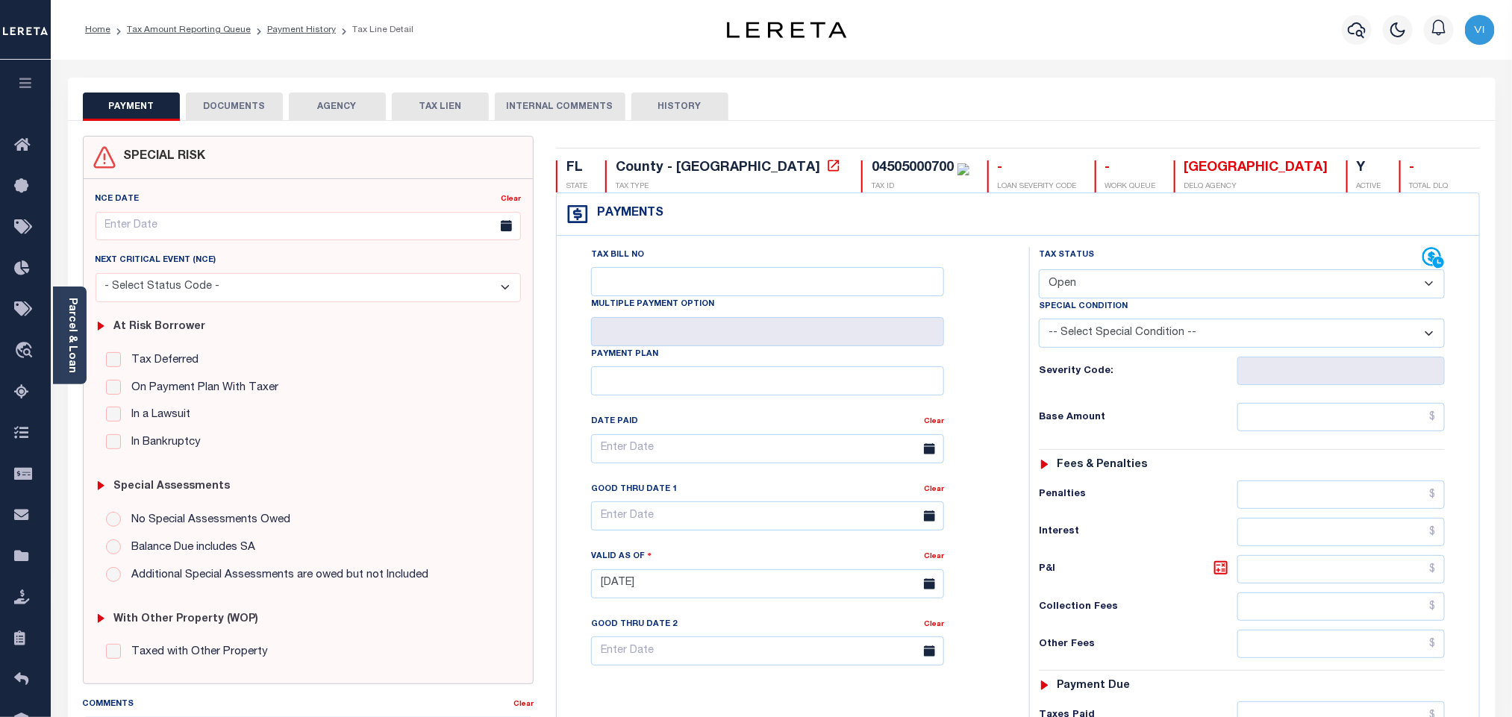
drag, startPoint x: 83, startPoint y: 327, endPoint x: 68, endPoint y: 329, distance: 15.1
click at [81, 327] on div "Parcel & Loan" at bounding box center [70, 336] width 34 height 98
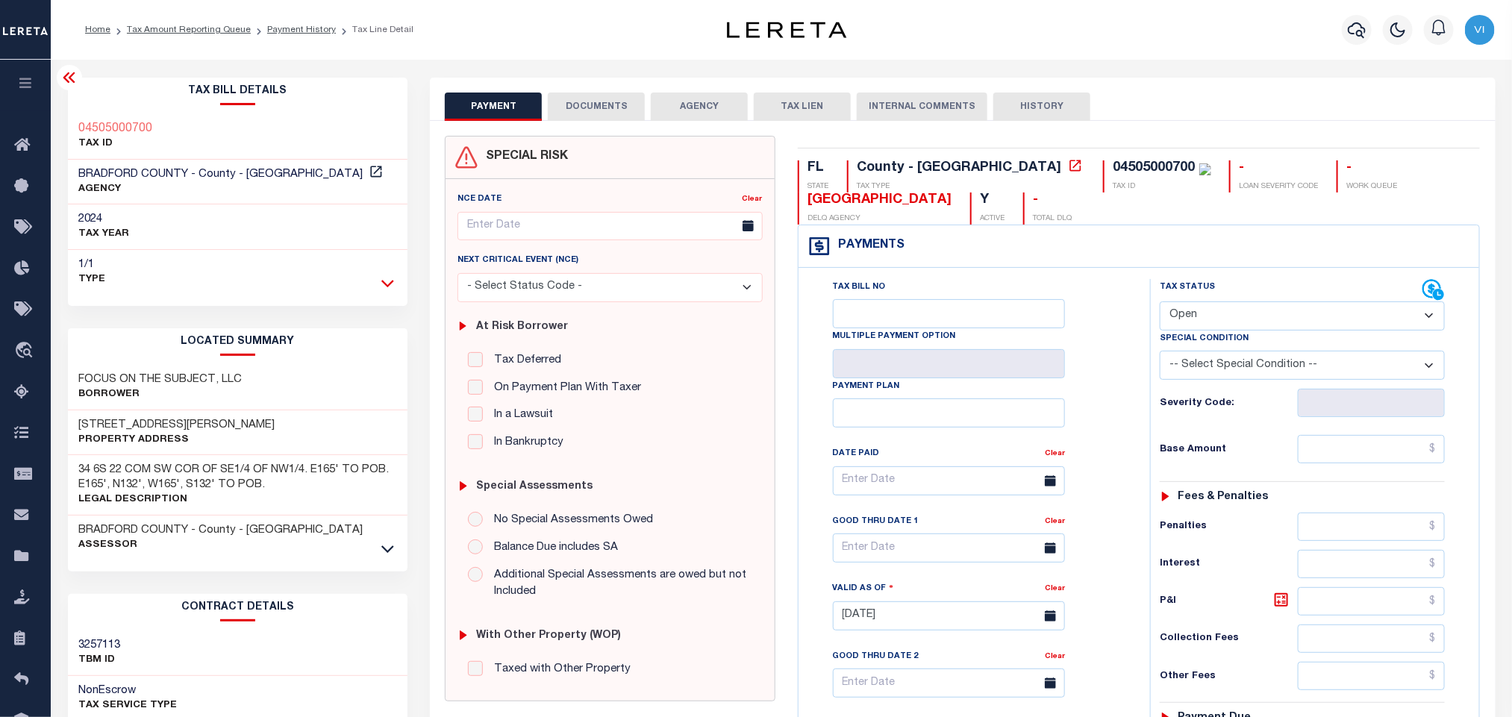
click at [385, 283] on icon at bounding box center [387, 283] width 13 height 7
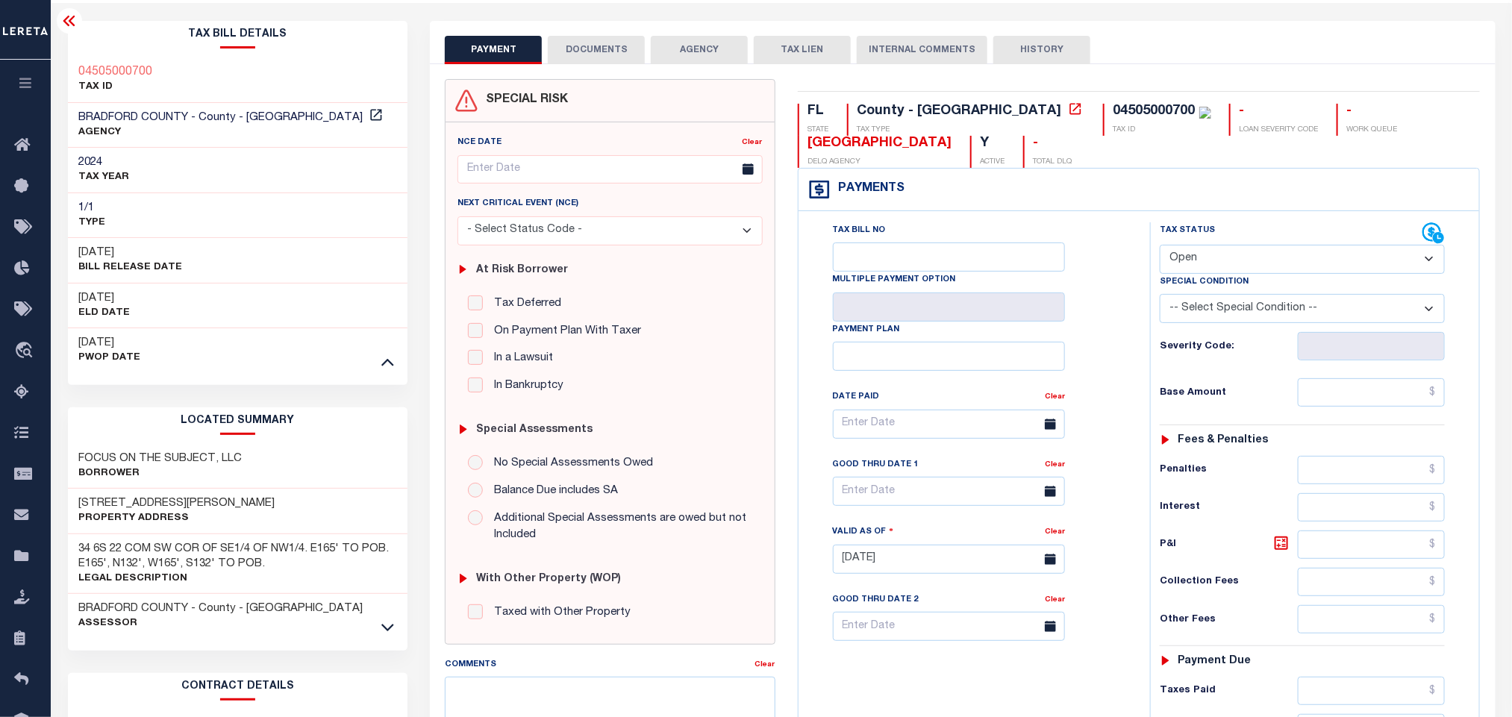
scroll to position [336, 0]
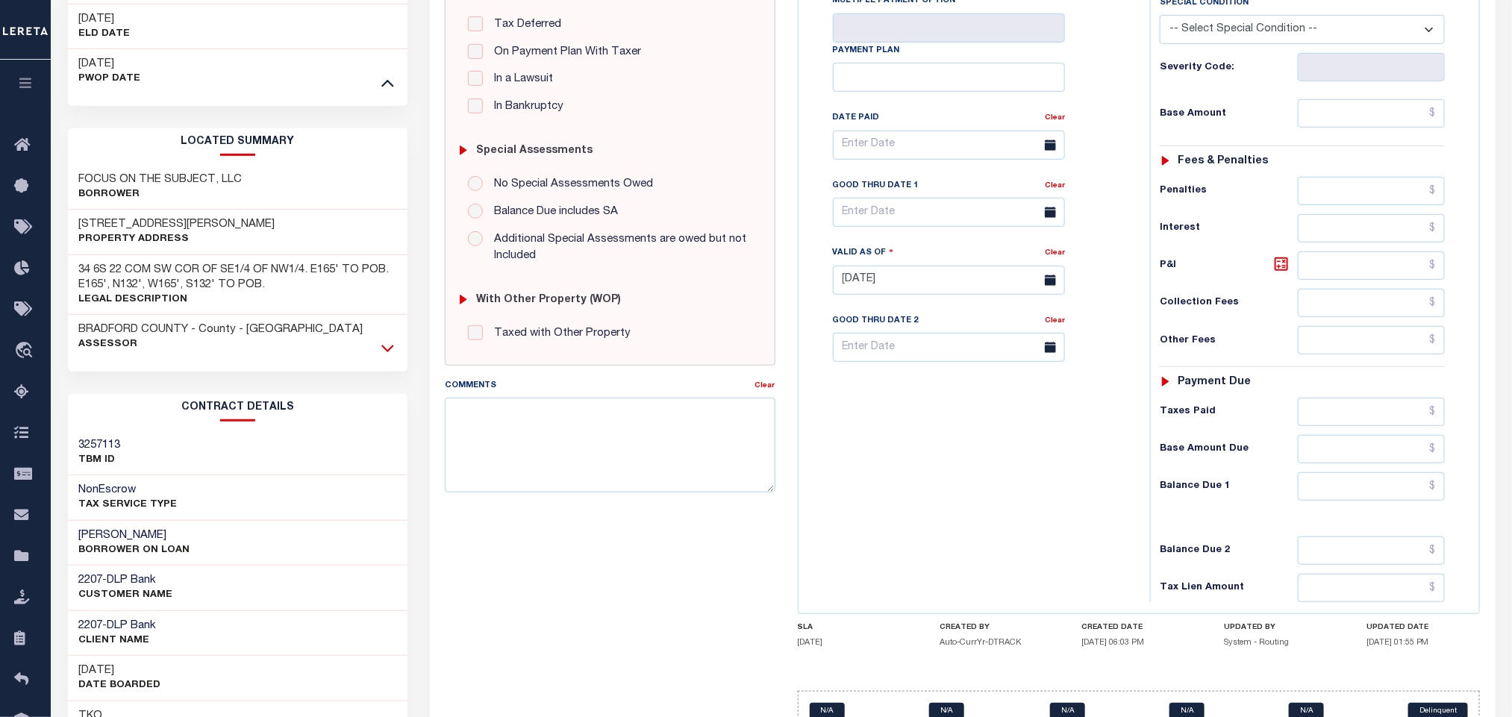
click at [388, 352] on icon at bounding box center [387, 348] width 13 height 16
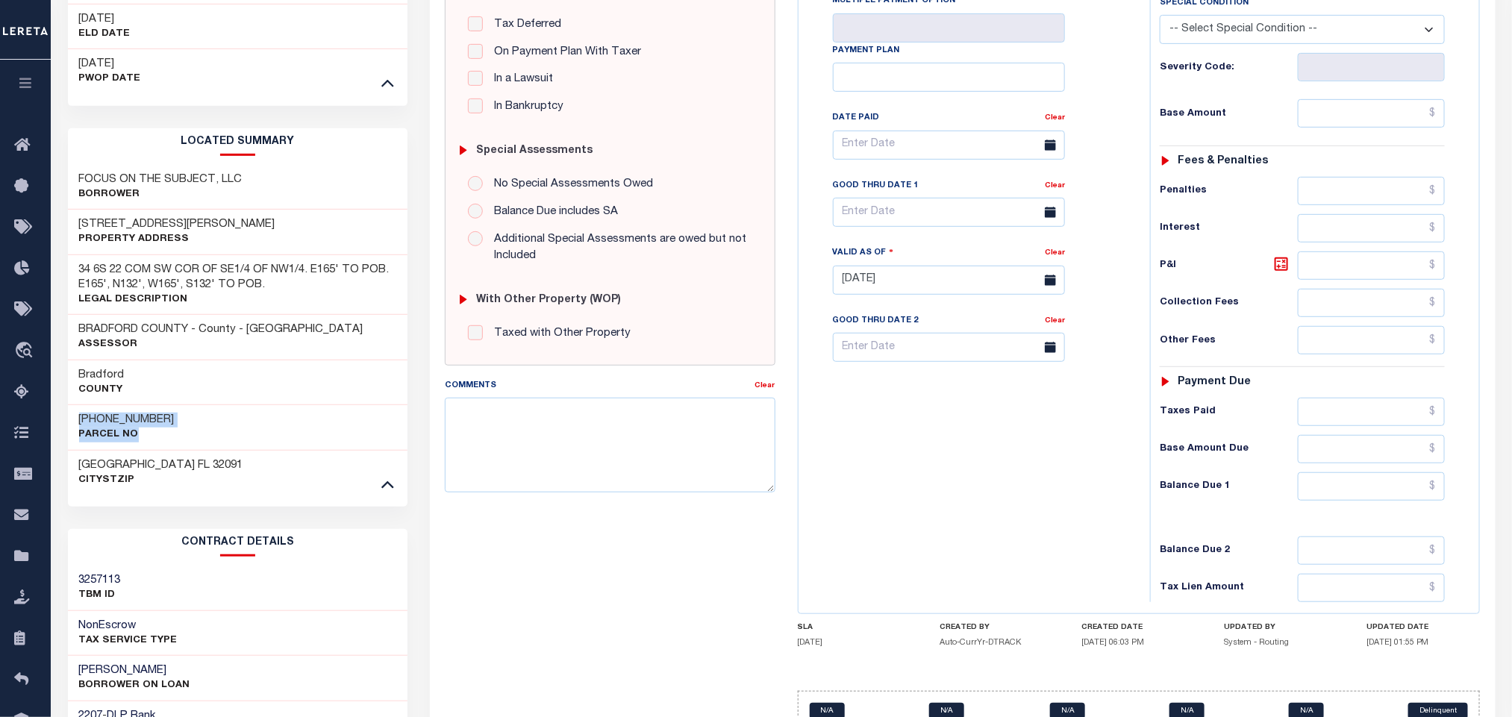
drag, startPoint x: 75, startPoint y: 421, endPoint x: 191, endPoint y: 432, distance: 117.0
click at [191, 432] on div "[PHONE_NUMBER] Parcel No" at bounding box center [238, 428] width 340 height 46
click at [222, 434] on div "[PHONE_NUMBER] Parcel No" at bounding box center [238, 428] width 340 height 46
click at [211, 437] on div "[PHONE_NUMBER] Parcel No" at bounding box center [238, 428] width 340 height 46
drag, startPoint x: 163, startPoint y: 424, endPoint x: 69, endPoint y: 419, distance: 94.2
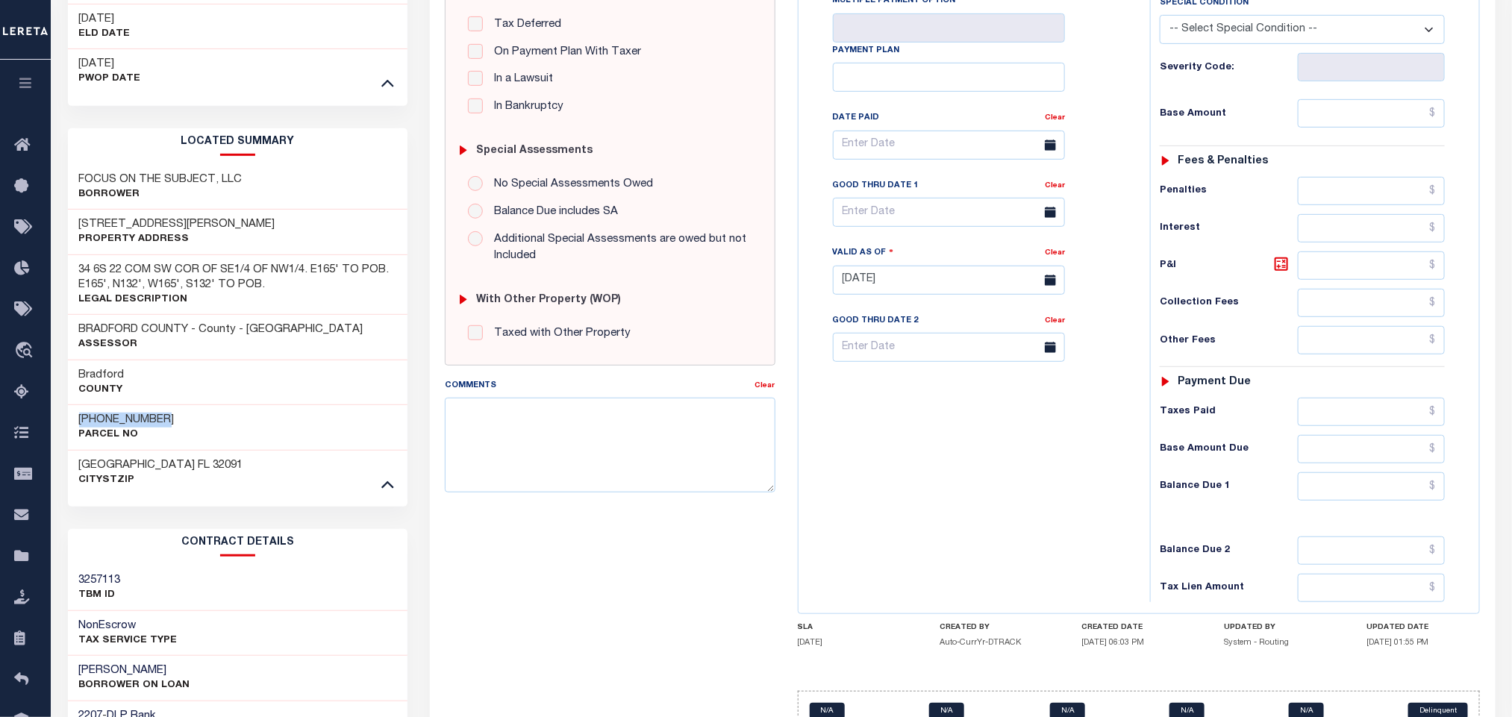
click at [69, 419] on div "[PHONE_NUMBER] Parcel No" at bounding box center [238, 428] width 340 height 46
copy h3 "[PHONE_NUMBER]"
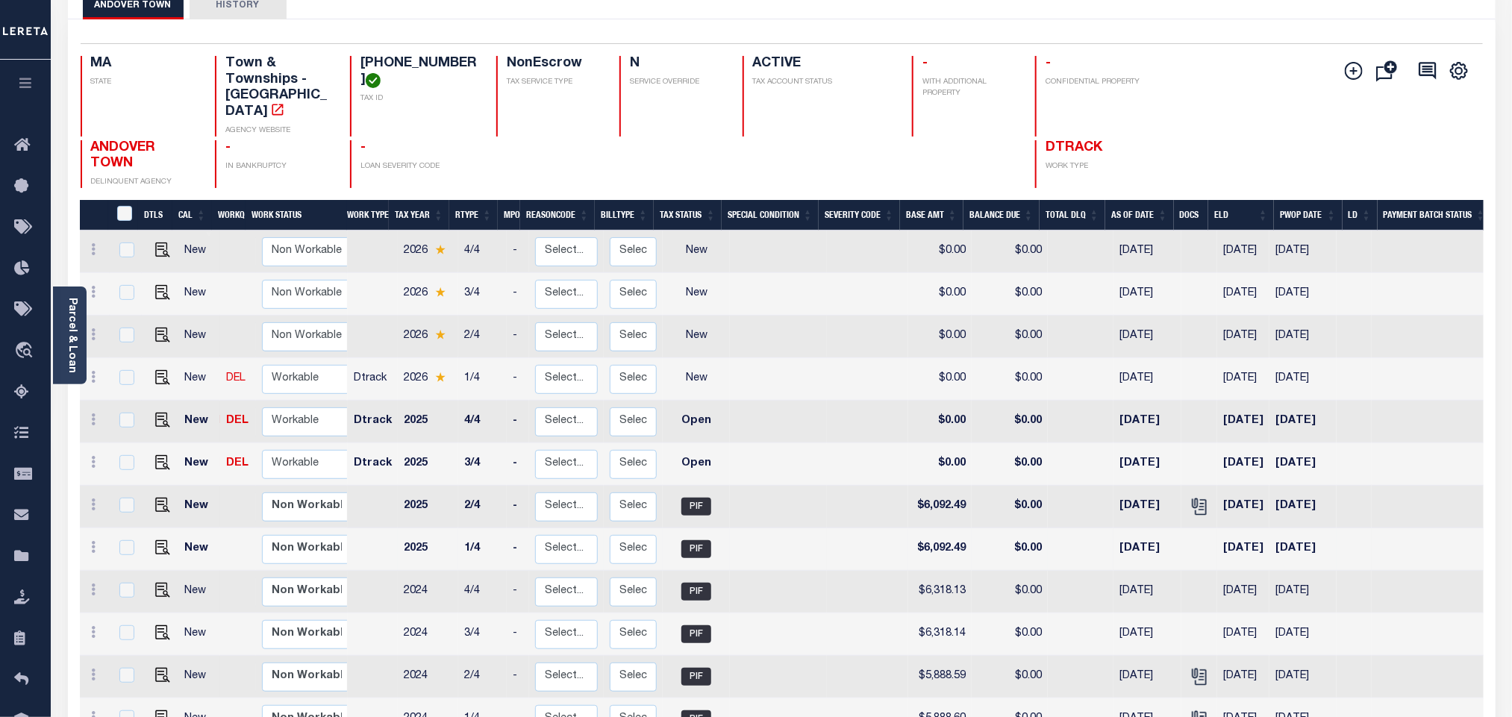
scroll to position [112, 0]
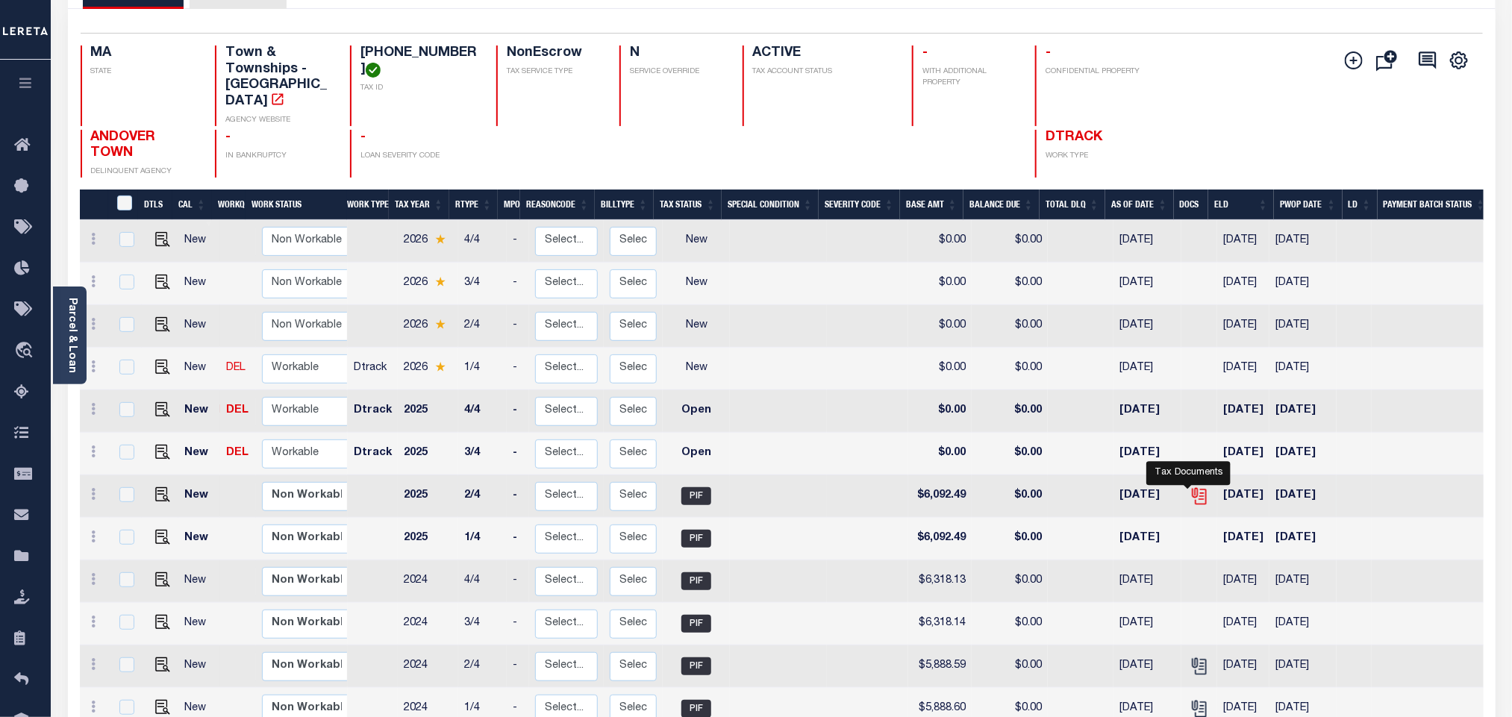
click at [1196, 491] on icon "" at bounding box center [1201, 498] width 11 height 16
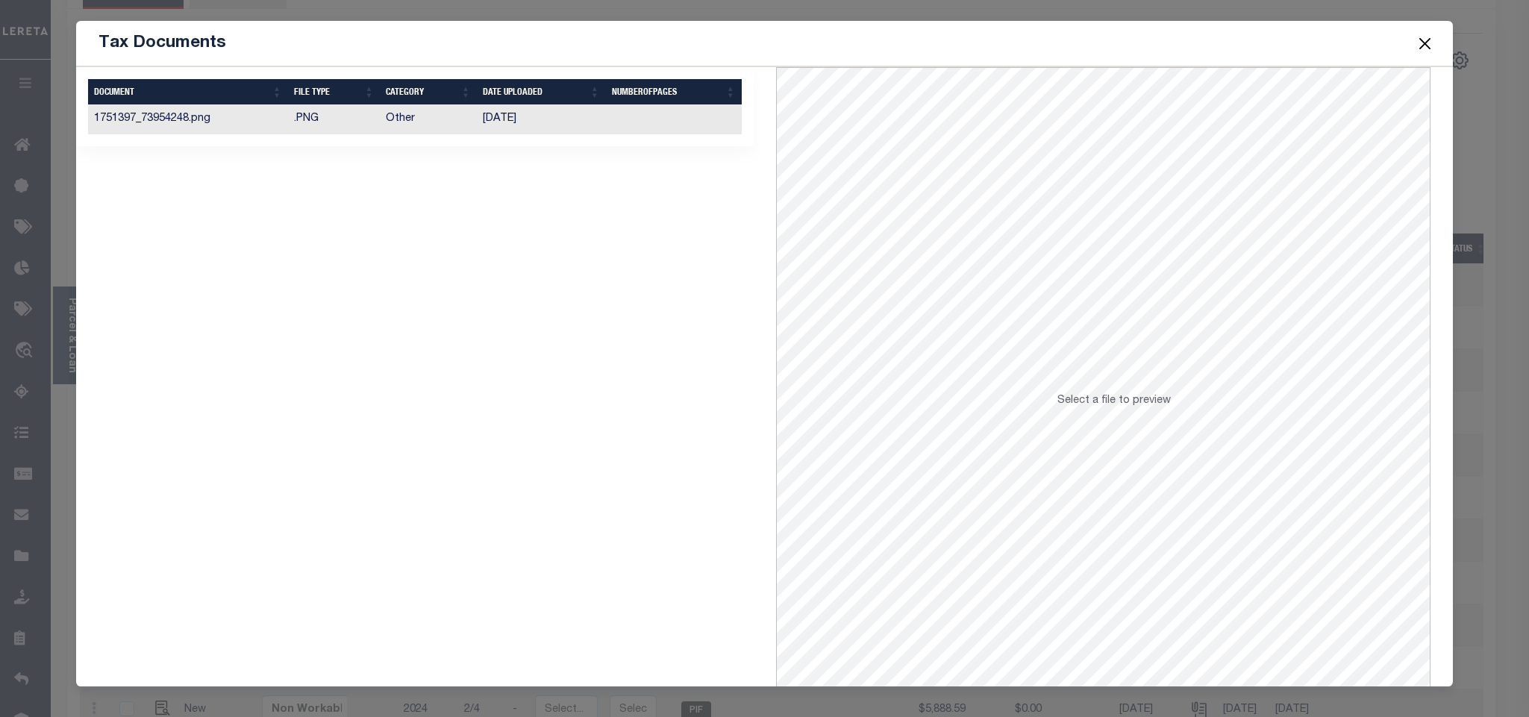
click at [598, 128] on td "[DATE]" at bounding box center [541, 119] width 129 height 29
click at [1426, 52] on button "Close" at bounding box center [1424, 43] width 19 height 19
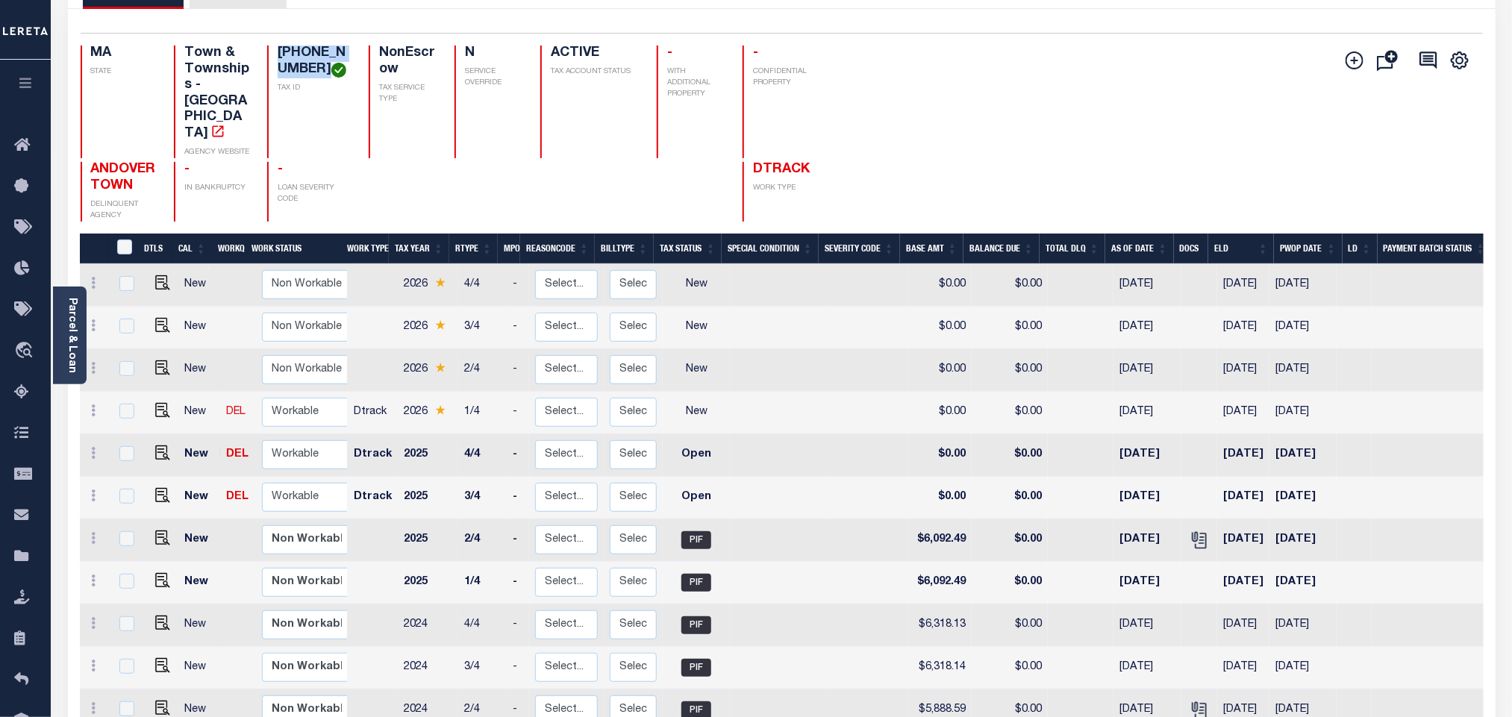
drag, startPoint x: 305, startPoint y: 72, endPoint x: 255, endPoint y: 54, distance: 52.2
click at [267, 54] on div "080-0030-00000 TAX ID" at bounding box center [309, 102] width 84 height 113
copy h4 "[PHONE_NUMBER]"
click at [1196, 533] on icon "" at bounding box center [1201, 541] width 11 height 16
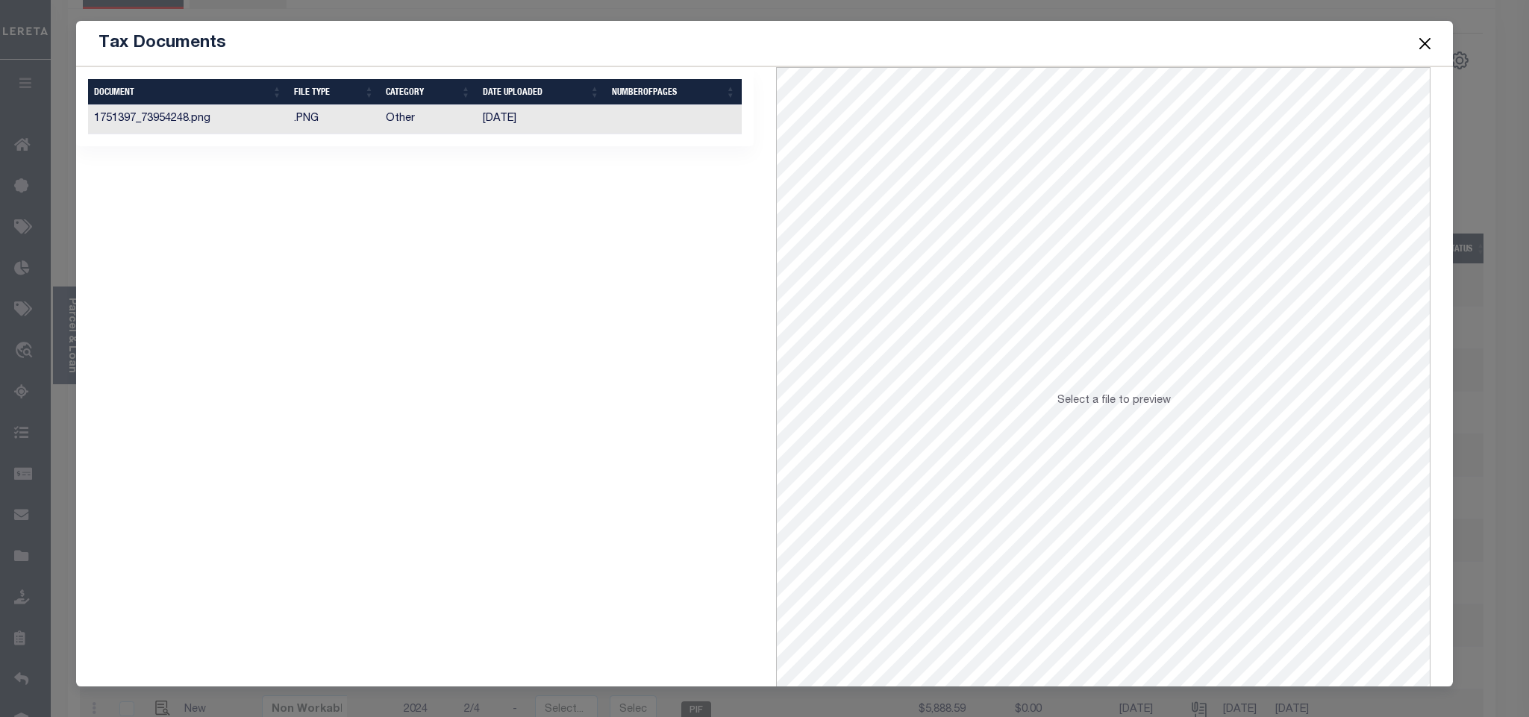
click at [668, 128] on td at bounding box center [674, 119] width 136 height 29
click at [1427, 41] on button "Close" at bounding box center [1424, 43] width 19 height 19
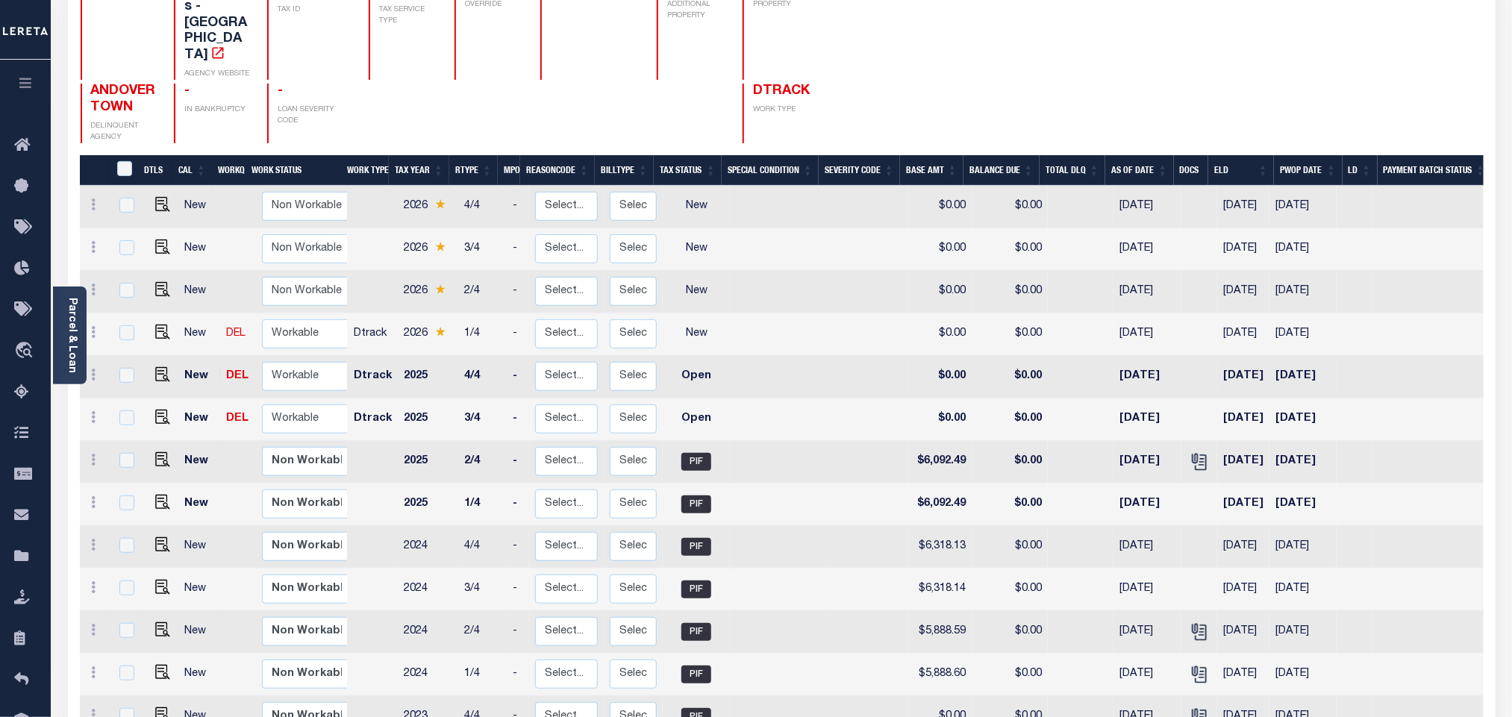
scroll to position [224, 0]
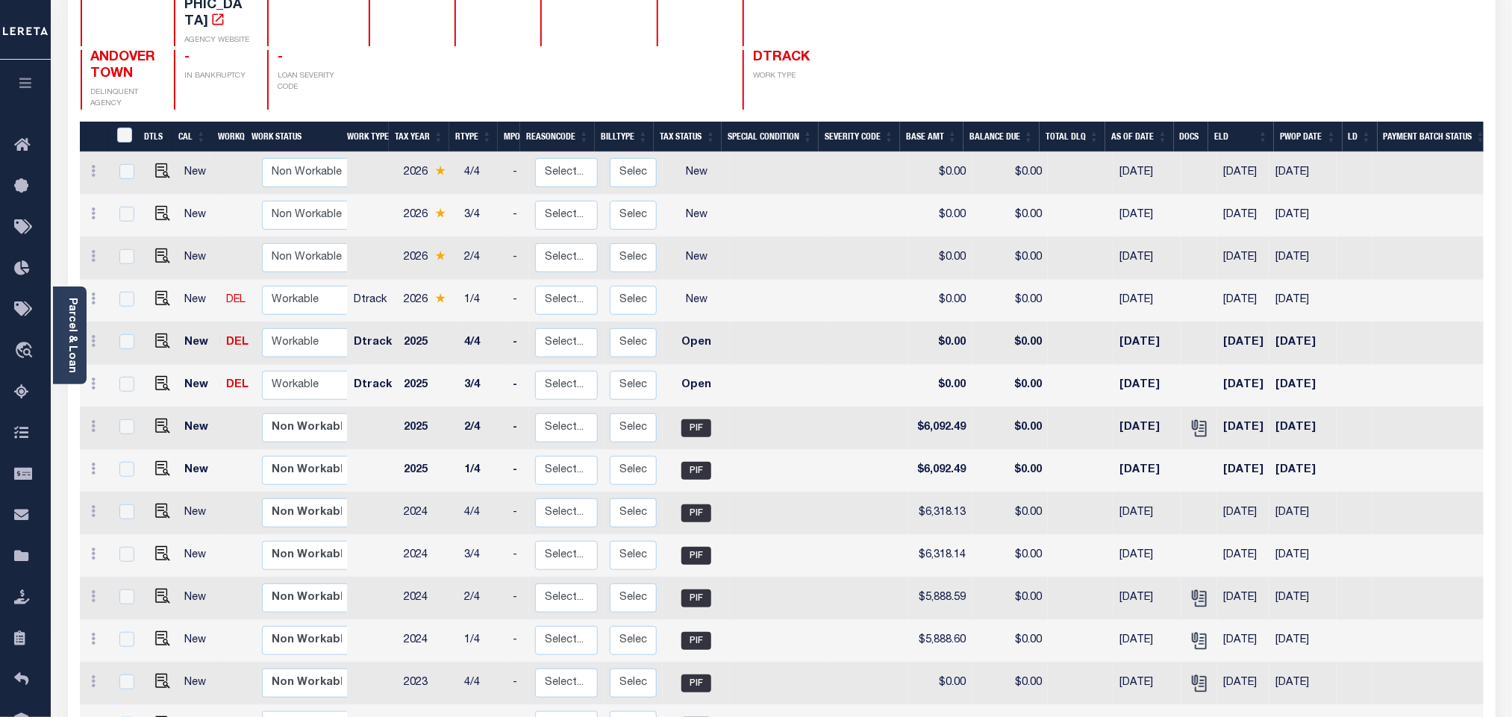
click at [157, 374] on td at bounding box center [160, 386] width 37 height 43
checkbox input "true"
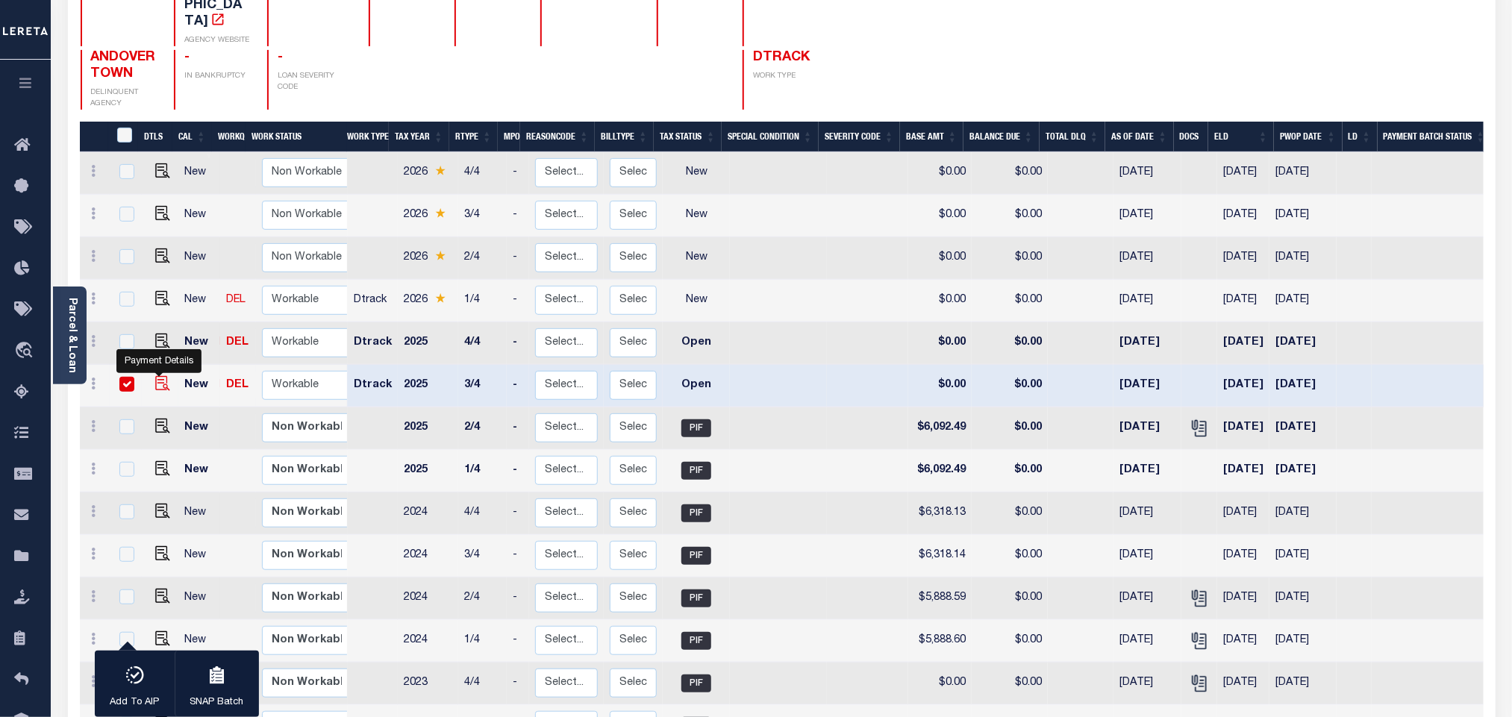
click at [157, 376] on img "" at bounding box center [162, 383] width 15 height 15
checkbox input "false"
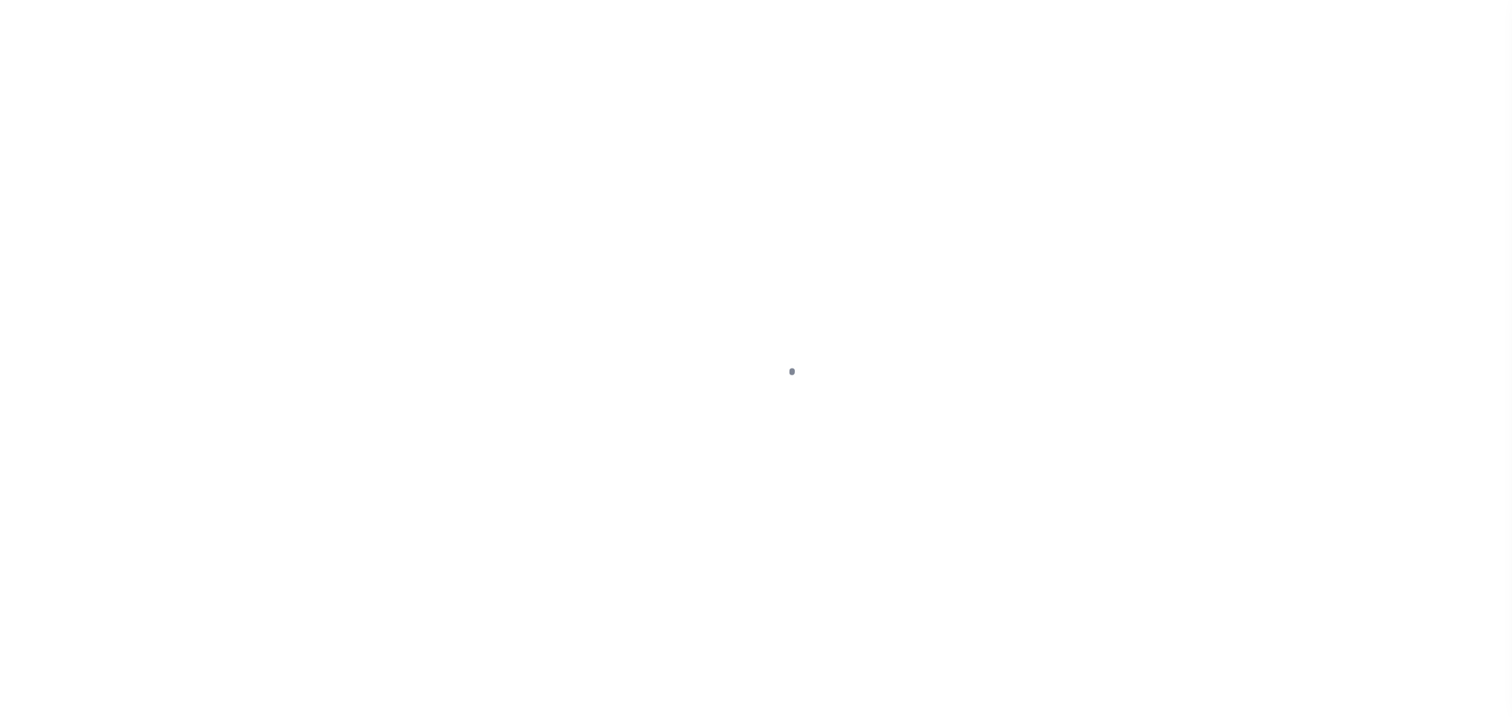
checkbox input "false"
type input "[DATE]"
select select "OP2"
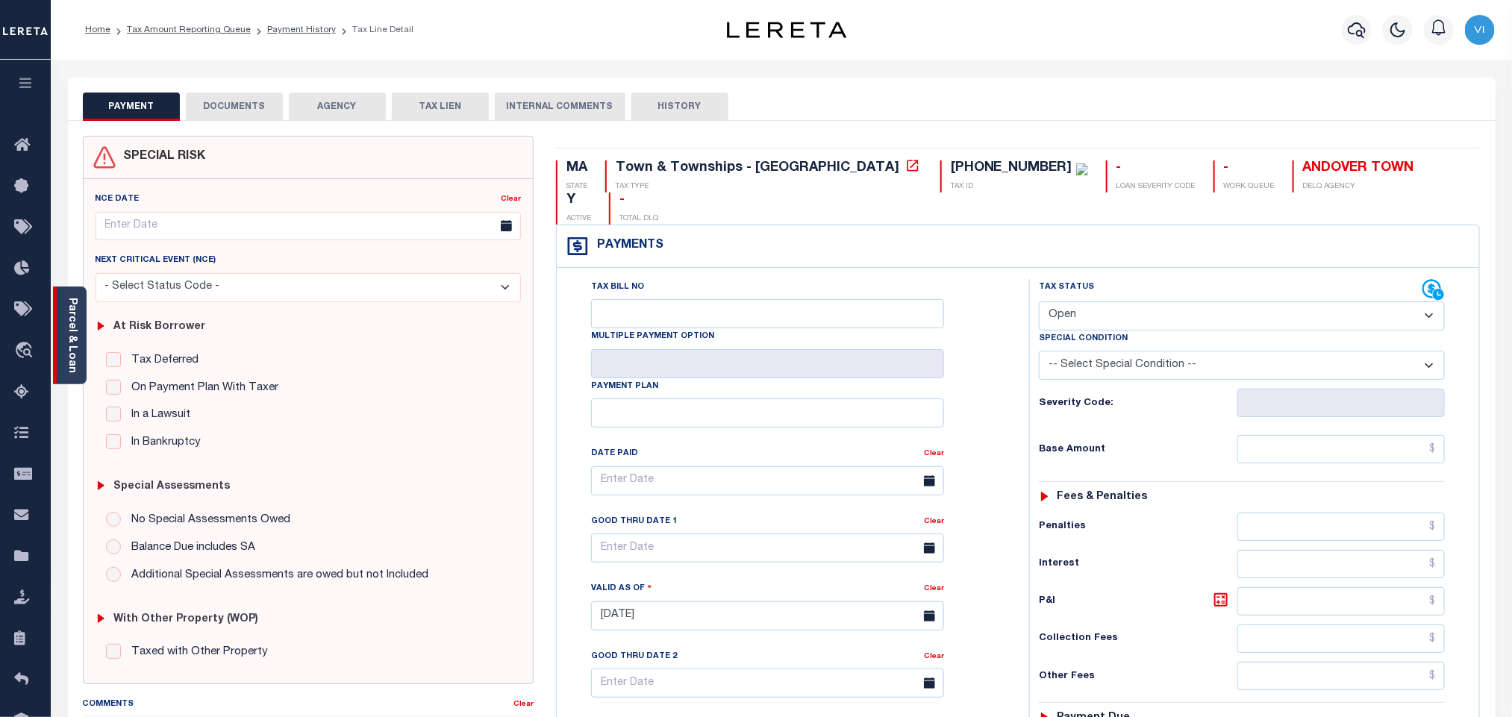
click at [81, 332] on div "Parcel & Loan" at bounding box center [70, 336] width 34 height 98
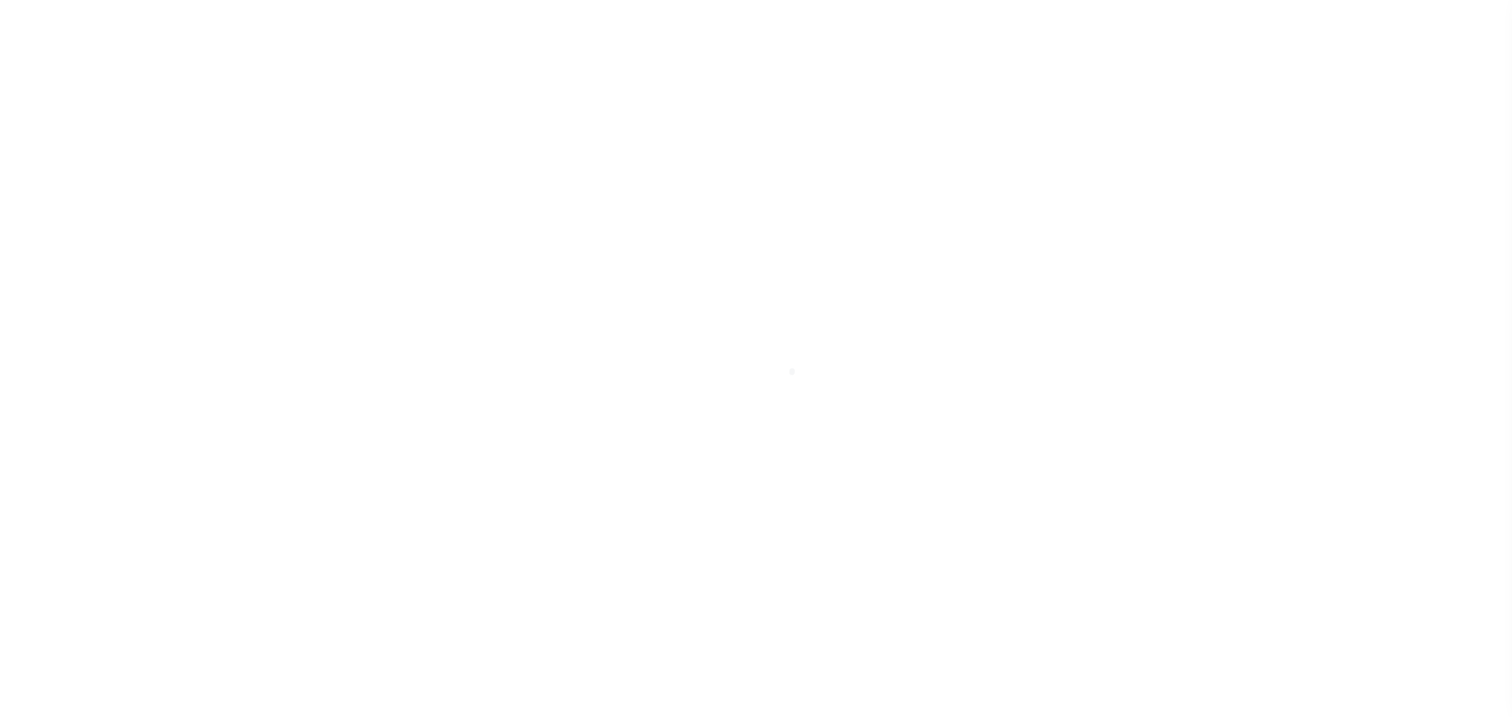
scroll to position [119, 0]
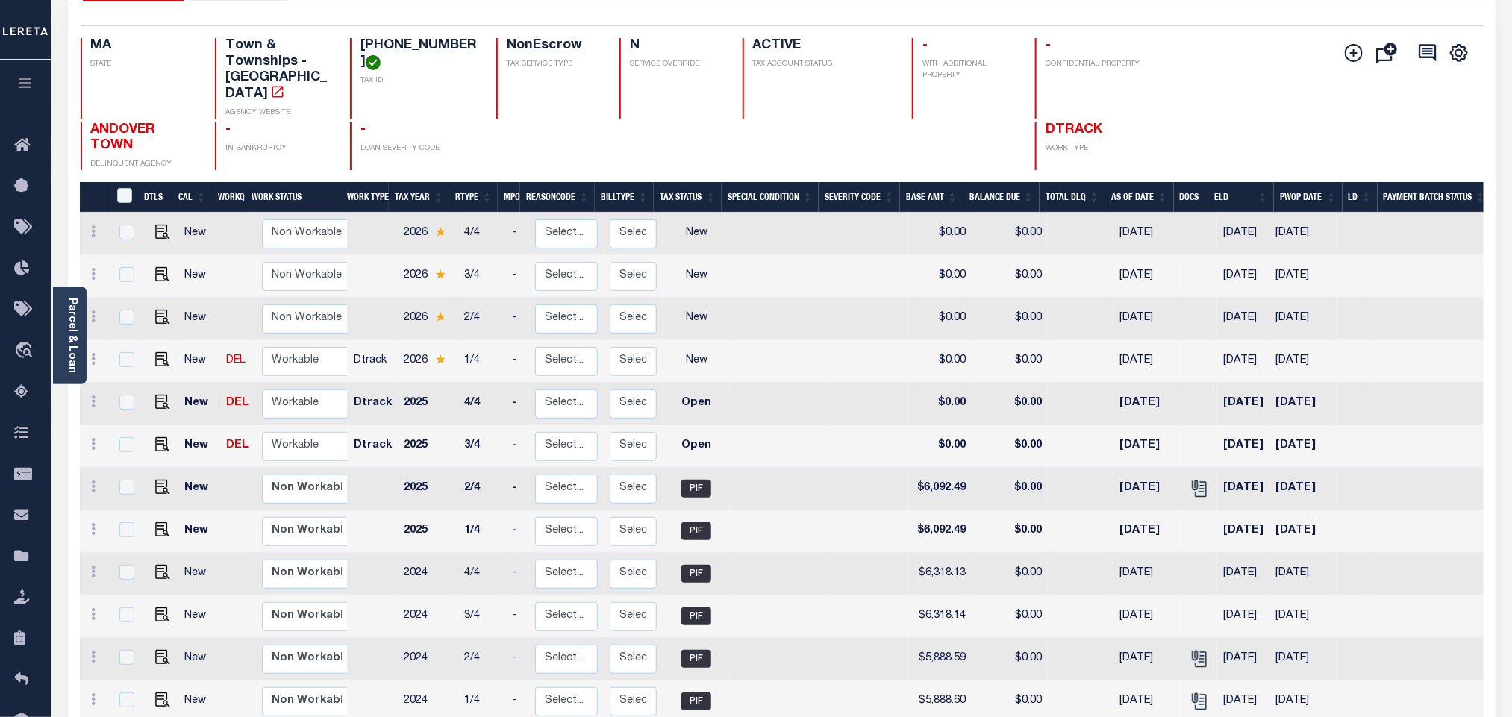
click at [352, 43] on div "[PHONE_NUMBER] TAX ID" at bounding box center [414, 78] width 128 height 81
copy h4 "080"
click at [473, 78] on p "TAX ID" at bounding box center [420, 80] width 118 height 11
drag, startPoint x: 467, startPoint y: 45, endPoint x: 323, endPoint y: 49, distance: 143.4
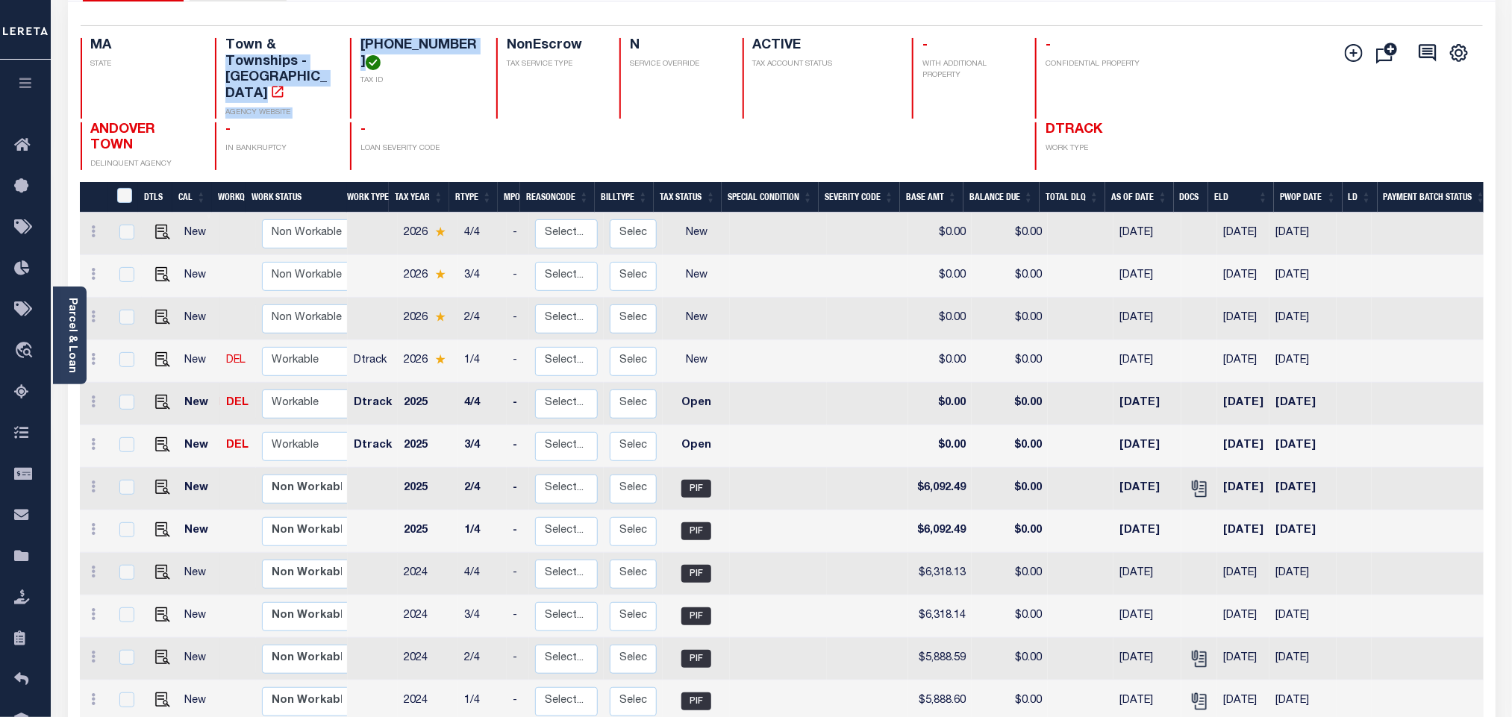
click at [323, 49] on div "MA STATE Town & Townships - MA AGENCY WEBSITE 080-0030-00000 TAX ID NonEscrow T…" at bounding box center [665, 78] width 1169 height 81
click at [443, 72] on div "080-0030-00000 TAX ID" at bounding box center [414, 78] width 128 height 81
drag, startPoint x: 458, startPoint y: 41, endPoint x: 340, endPoint y: 50, distance: 117.5
click at [340, 50] on div "MA STATE Town & Townships - MA AGENCY WEBSITE 080-0030-00000 TAX ID NonEscrow T…" at bounding box center [665, 78] width 1169 height 81
copy h4 "[PHONE_NUMBER]"
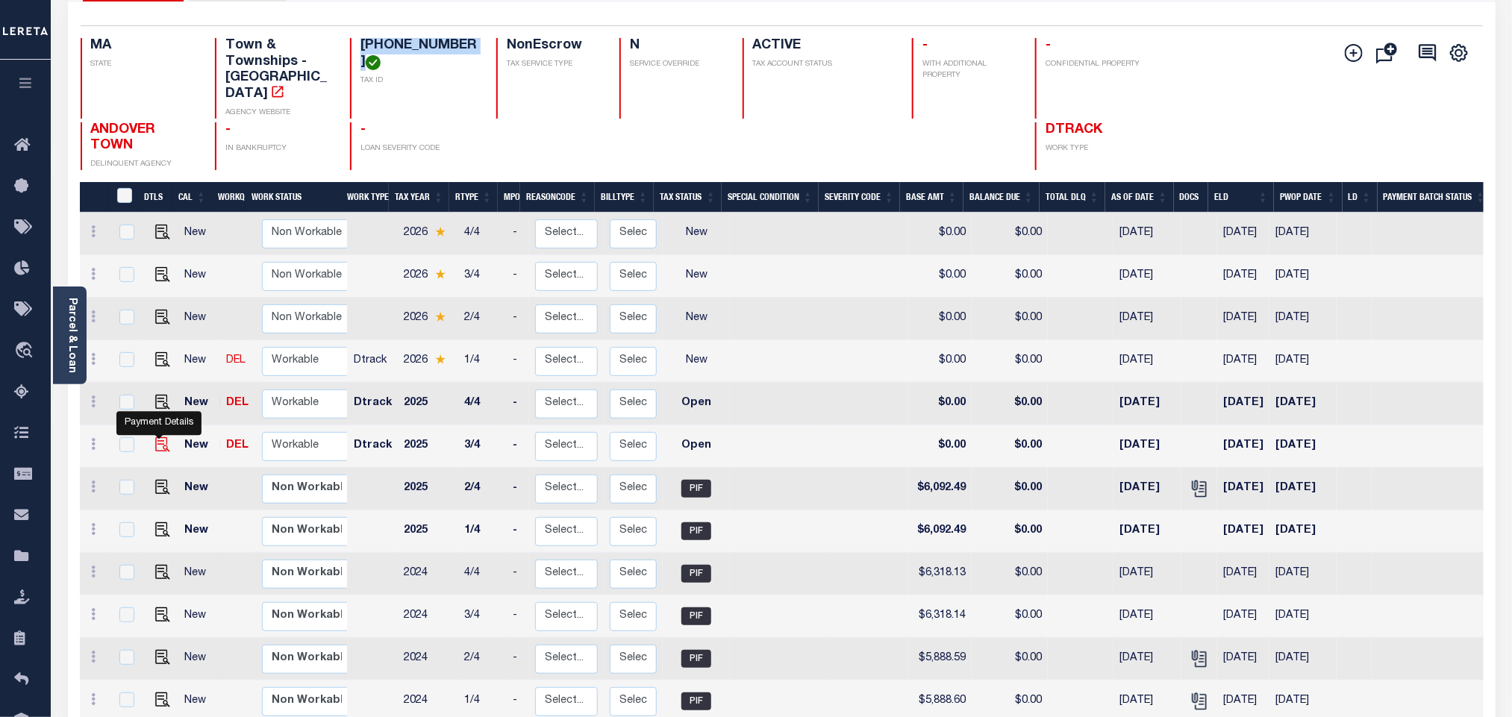
click at [157, 437] on img "" at bounding box center [162, 444] width 15 height 15
checkbox input "true"
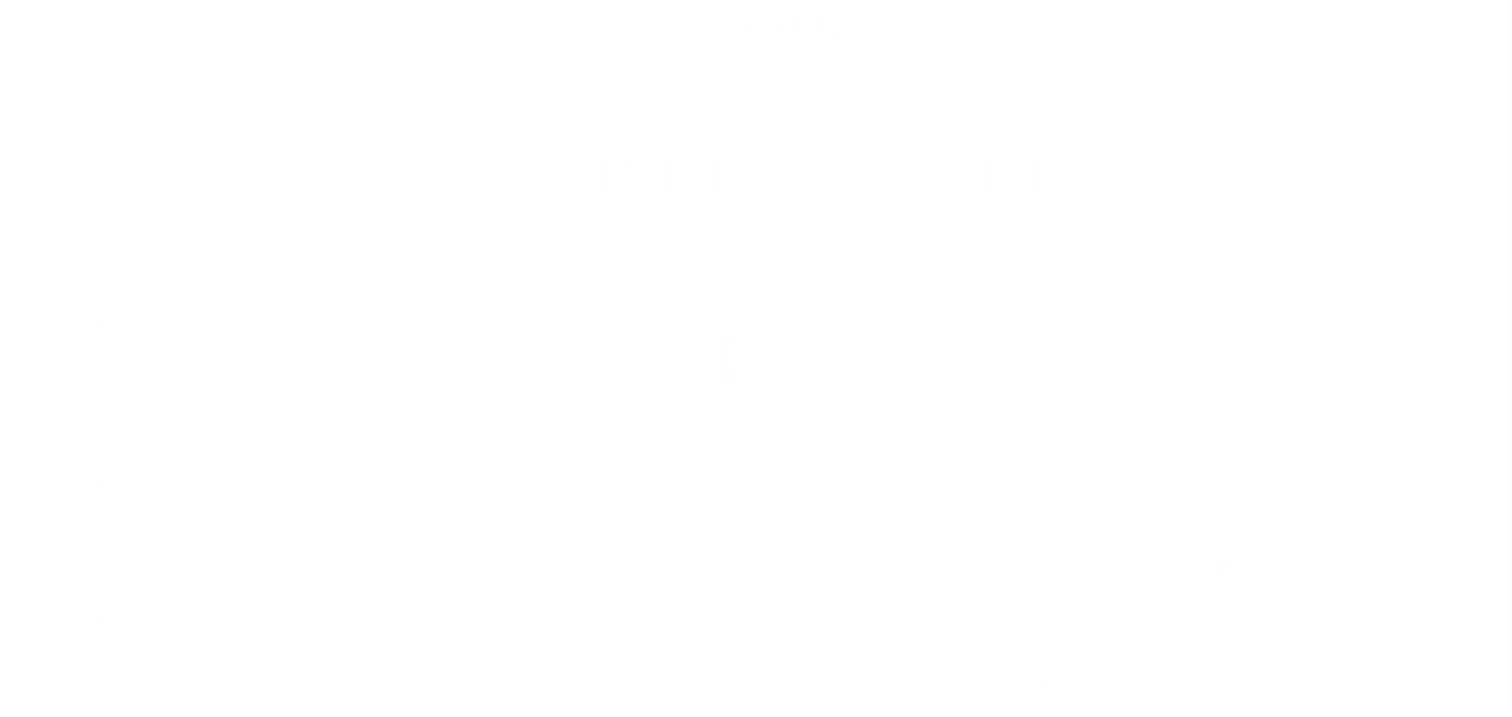
select select "OP2"
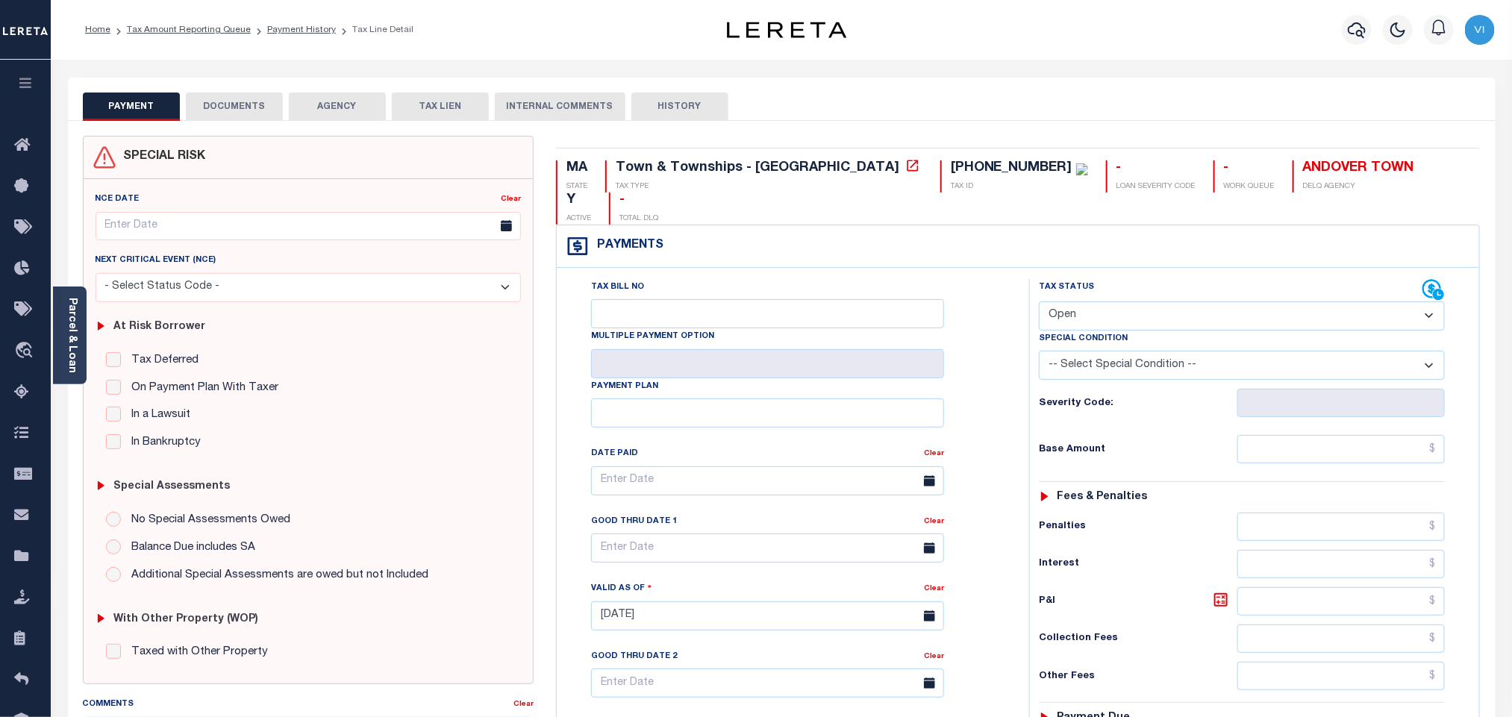
click at [213, 108] on button "DOCUMENTS" at bounding box center [234, 107] width 97 height 28
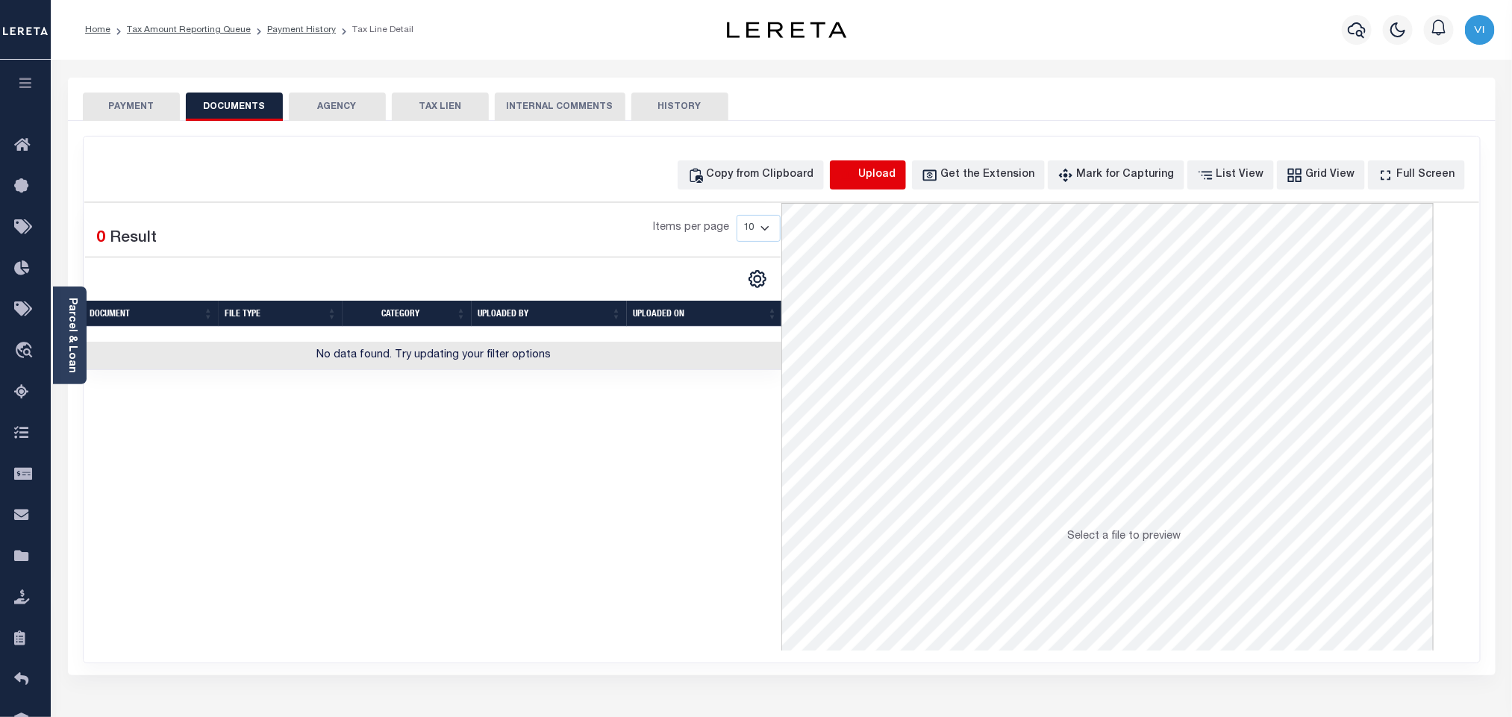
click at [854, 177] on icon "button" at bounding box center [846, 174] width 13 height 12
select select "POP"
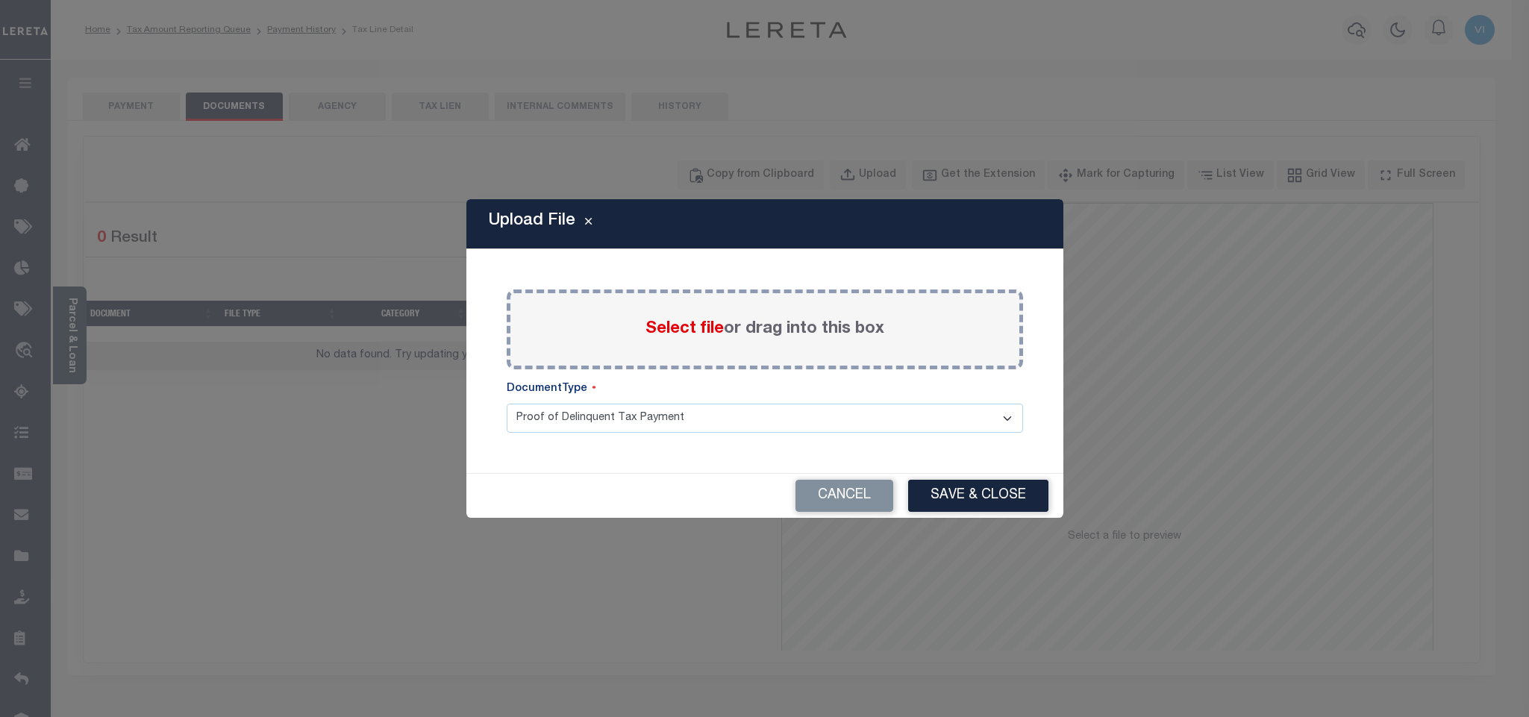
click at [674, 346] on div "Select file or drag into this box" at bounding box center [765, 330] width 517 height 80
click at [665, 334] on span "Select file" at bounding box center [685, 329] width 78 height 16
click at [0, 0] on input "Select file or drag into this box" at bounding box center [0, 0] width 0 height 0
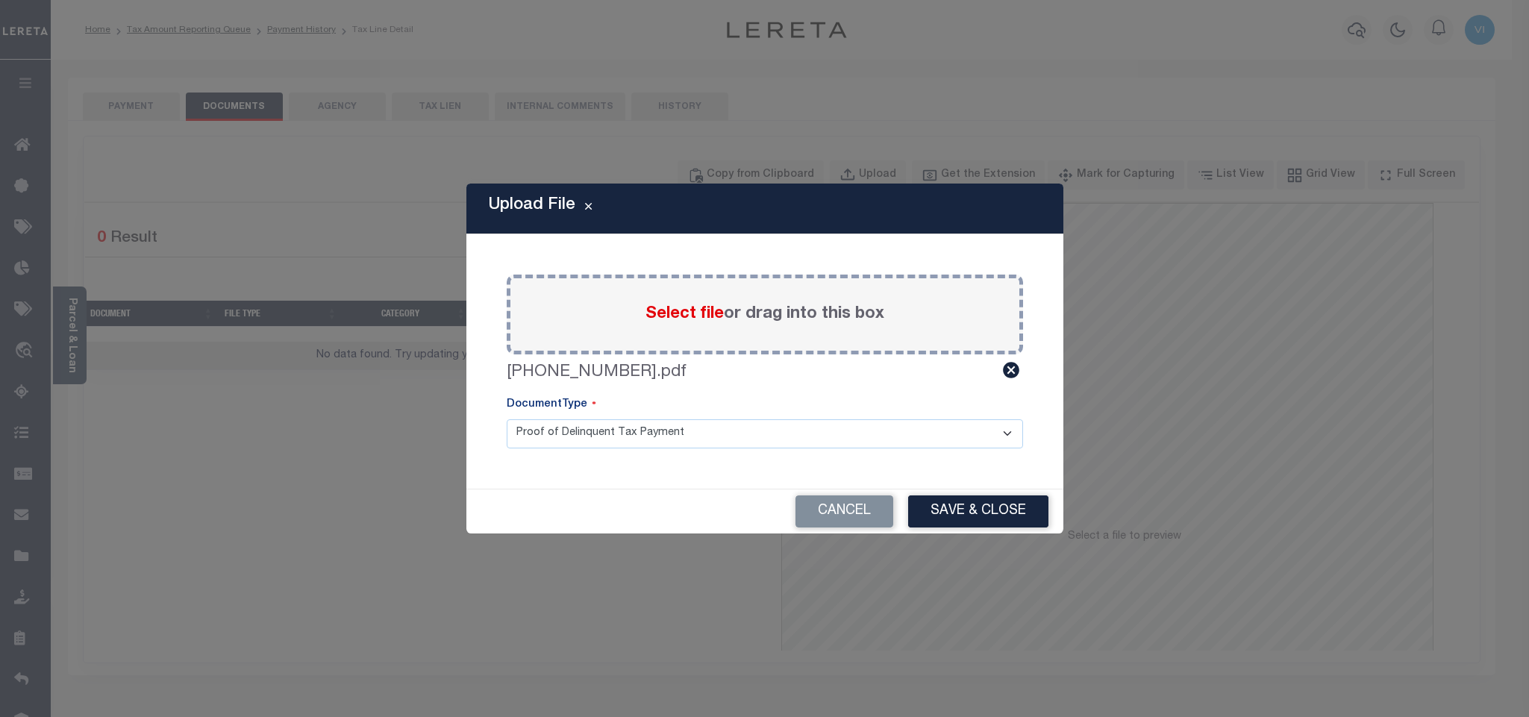
click at [533, 434] on select "Proof of Delinquent Tax Payment" at bounding box center [765, 433] width 517 height 29
click at [507, 419] on select "Proof of Delinquent Tax Payment" at bounding box center [765, 433] width 517 height 29
click at [923, 517] on button "Save & Close" at bounding box center [978, 512] width 140 height 32
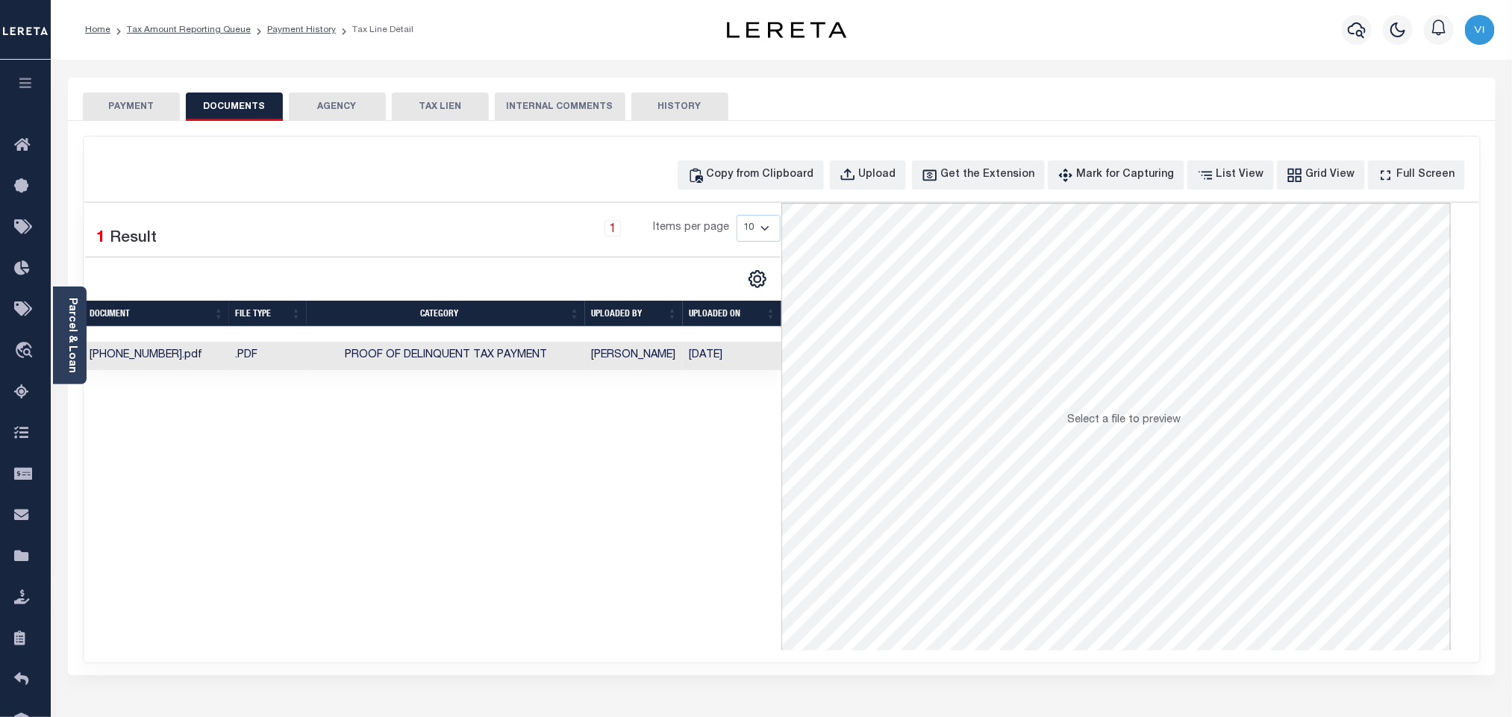
click at [135, 107] on button "PAYMENT" at bounding box center [131, 107] width 97 height 28
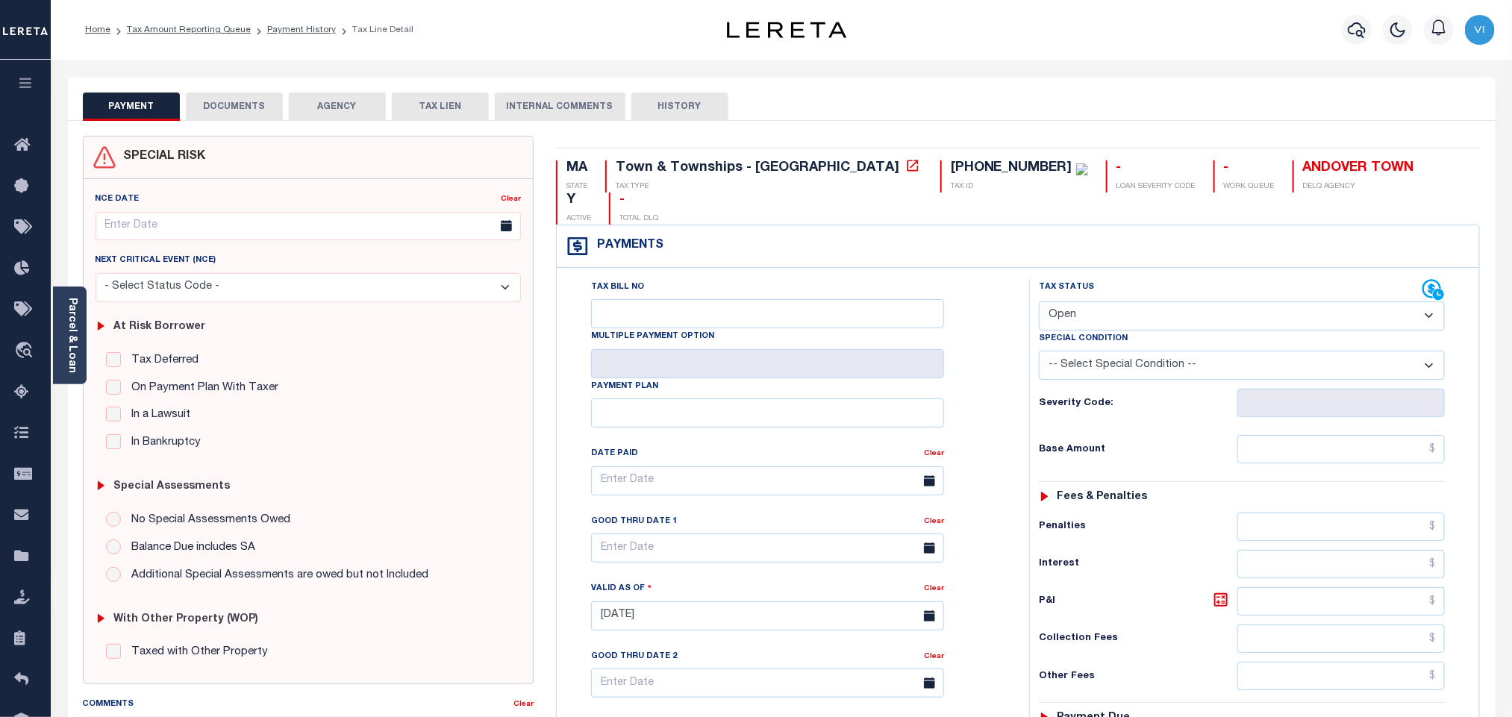
click at [1111, 302] on select "- Select Status Code - Open Due/Unpaid Paid Incomplete No Tax Due Internal Refu…" at bounding box center [1242, 316] width 406 height 29
select select "PYD"
click at [1039, 302] on select "- Select Status Code - Open Due/Unpaid Paid Incomplete No Tax Due Internal Refu…" at bounding box center [1242, 316] width 406 height 29
type input "[DATE]"
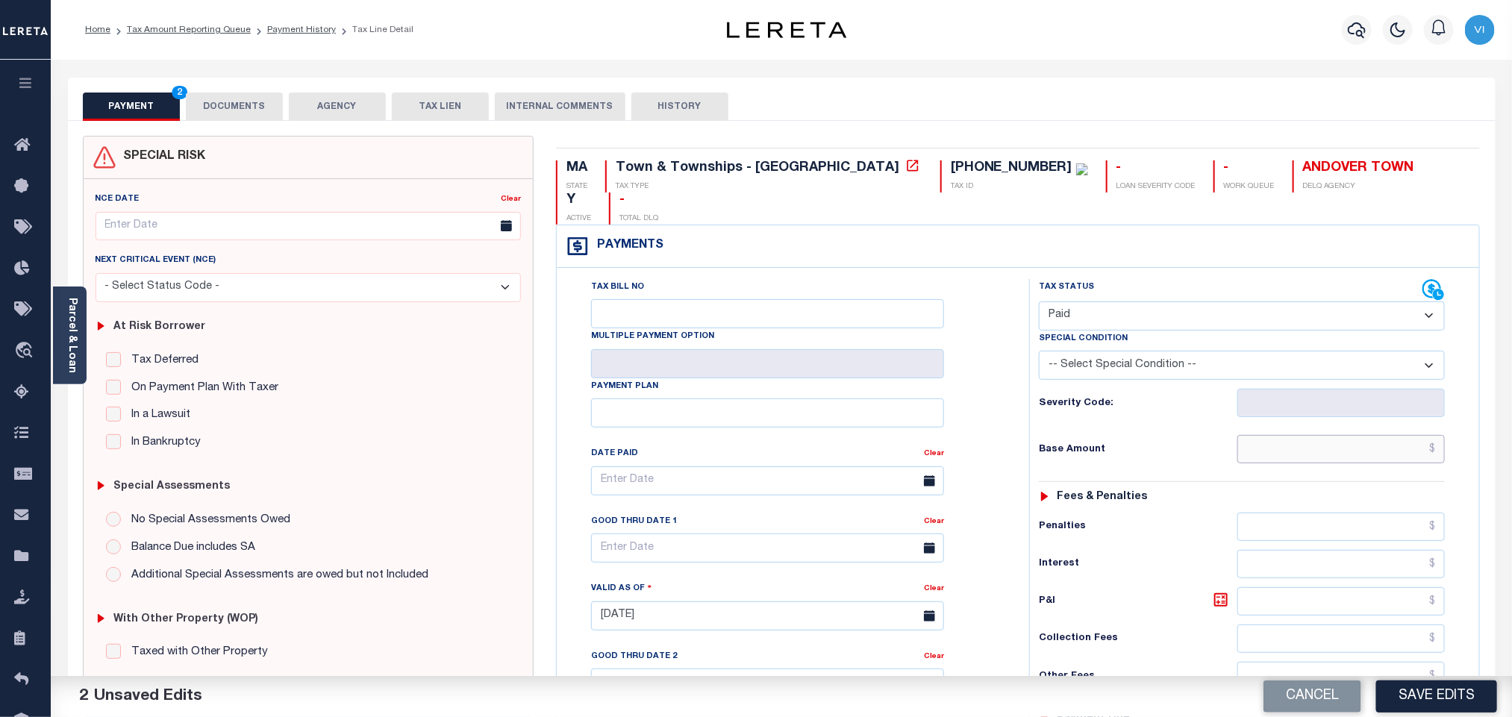
click at [1279, 437] on input "text" at bounding box center [1342, 449] width 208 height 28
paste input "7,023.3"
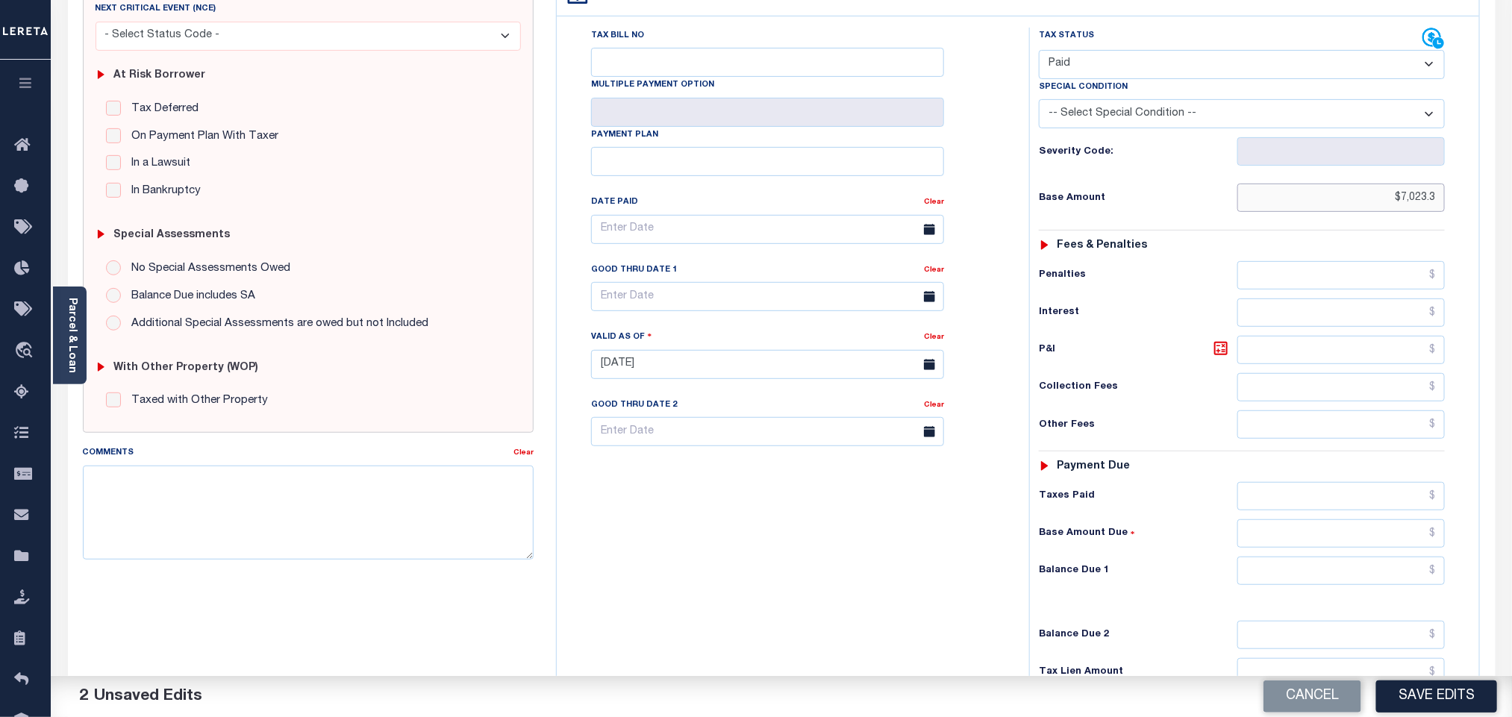
scroll to position [388, 0]
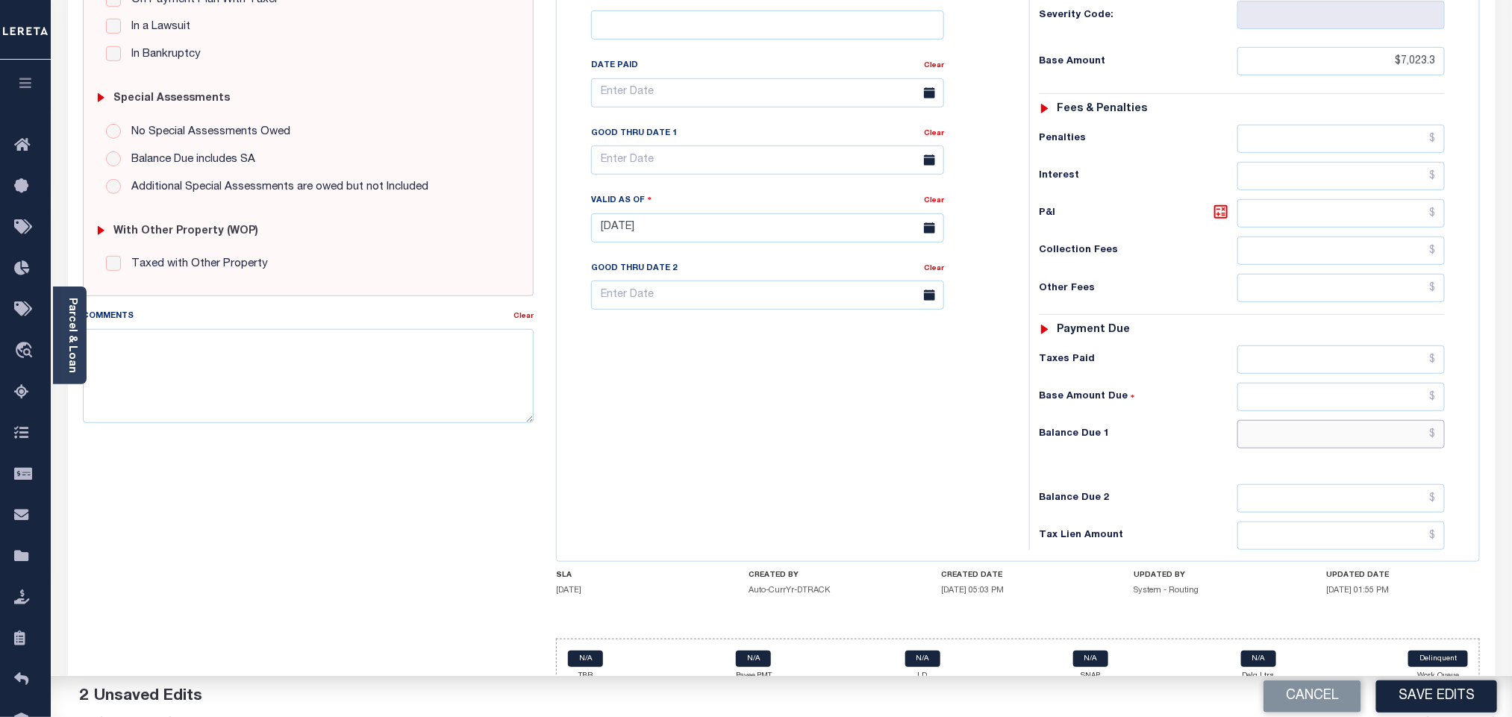
type input "$7,023.30"
click at [1270, 421] on input "text" at bounding box center [1342, 434] width 208 height 28
type input "$0.00"
drag, startPoint x: 1068, startPoint y: 472, endPoint x: 1232, endPoint y: 540, distance: 177.7
click at [1073, 484] on div "Balance Due 2" at bounding box center [1242, 498] width 406 height 28
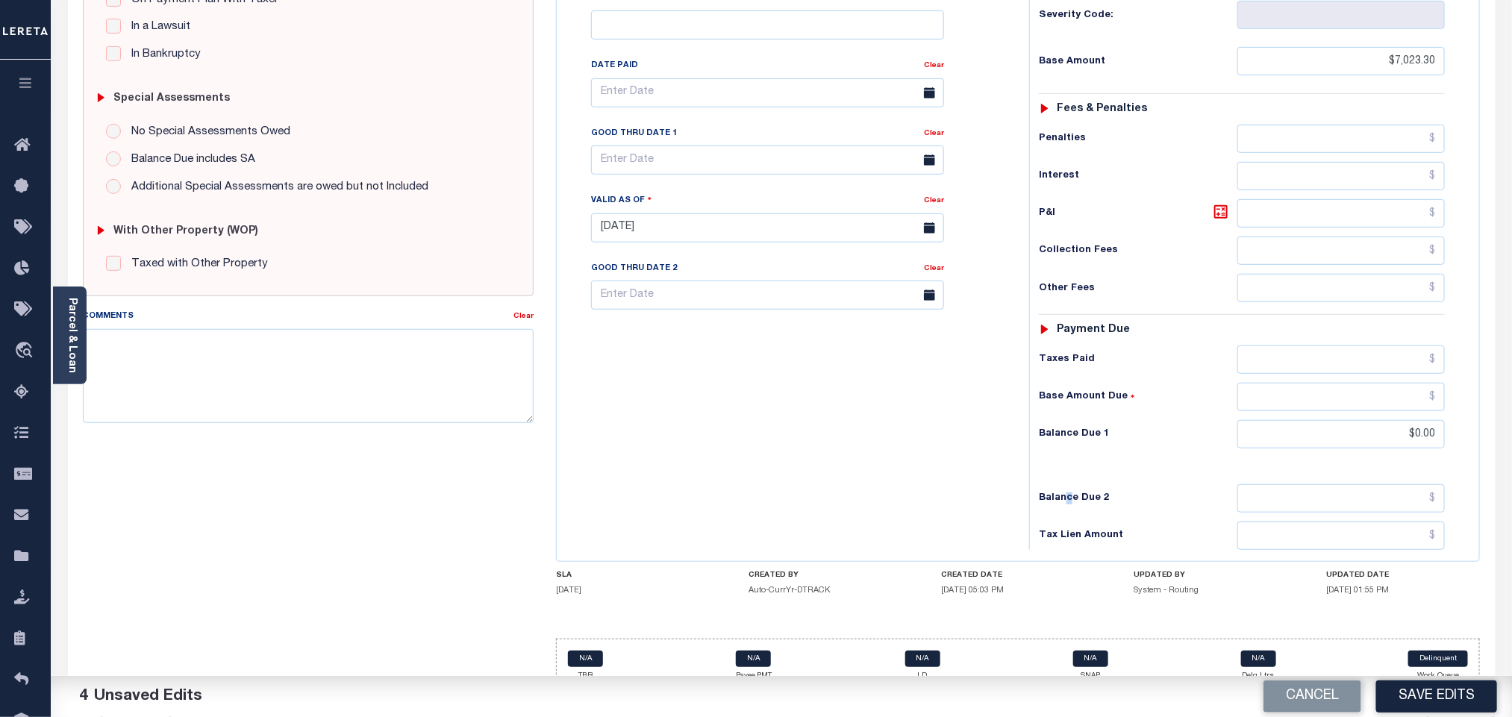
drag, startPoint x: 1398, startPoint y: 708, endPoint x: 1391, endPoint y: 701, distance: 10.6
click at [1395, 708] on button "Save Edits" at bounding box center [1436, 697] width 121 height 32
checkbox input "false"
type input "$7,023.3"
type input "$0"
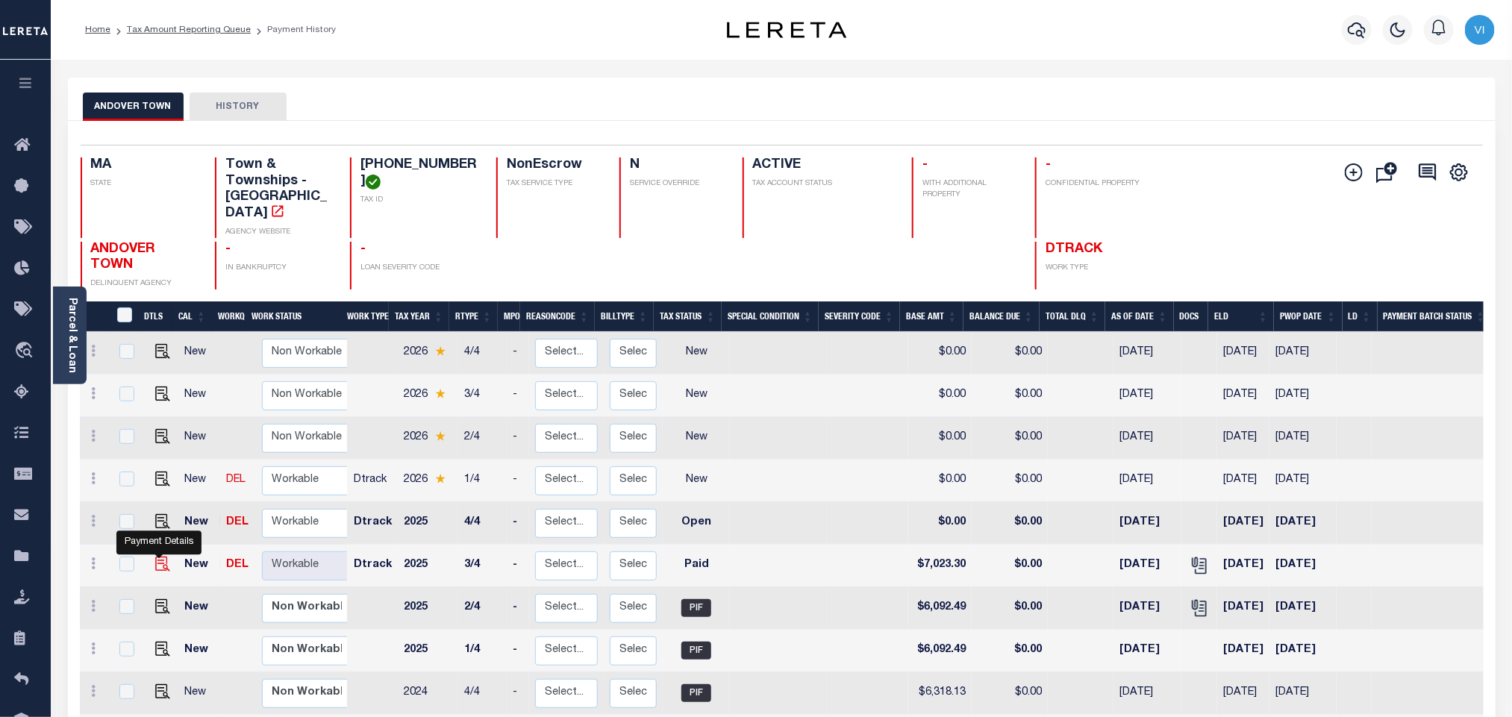
click at [160, 557] on img "" at bounding box center [162, 564] width 15 height 15
checkbox input "true"
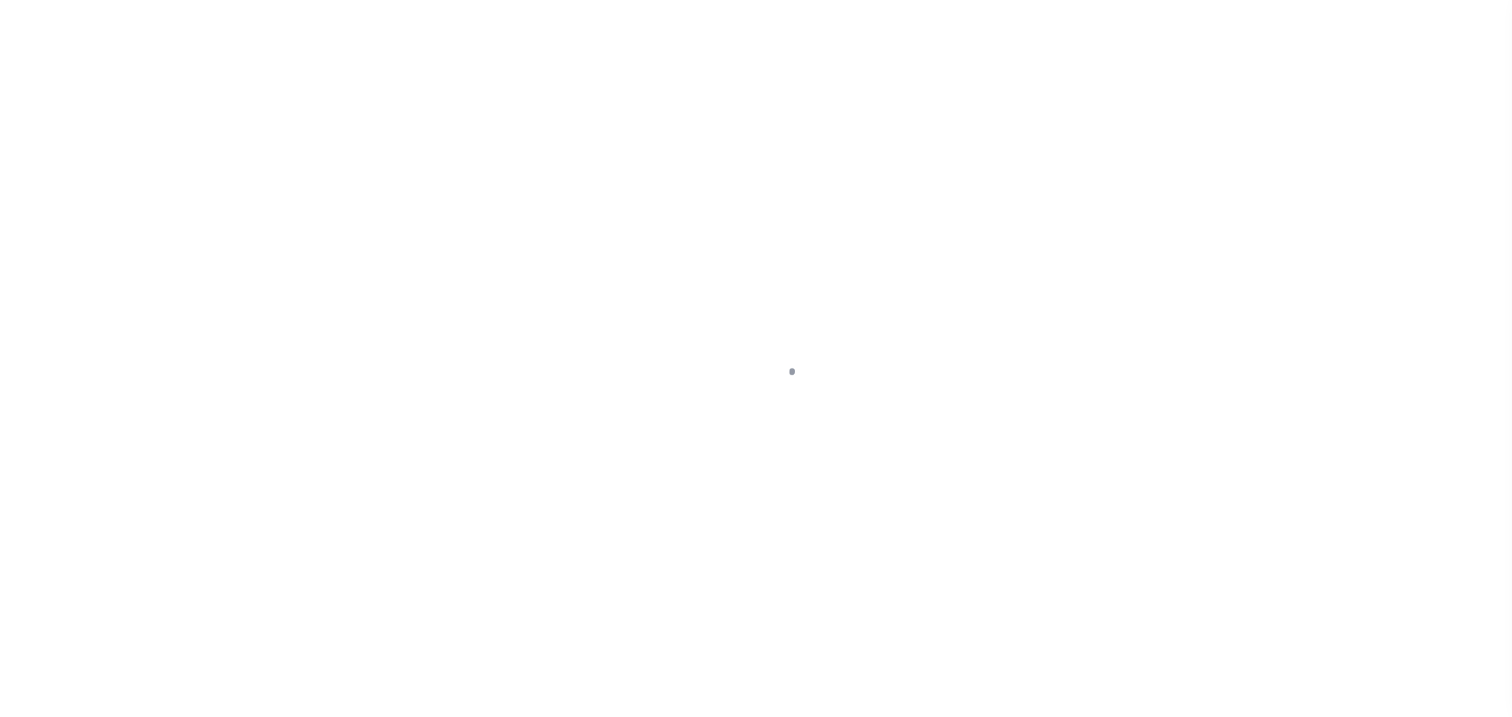
checkbox input "false"
type input "[DATE]"
select select "PYD"
type input "$7,023.3"
type input "$0"
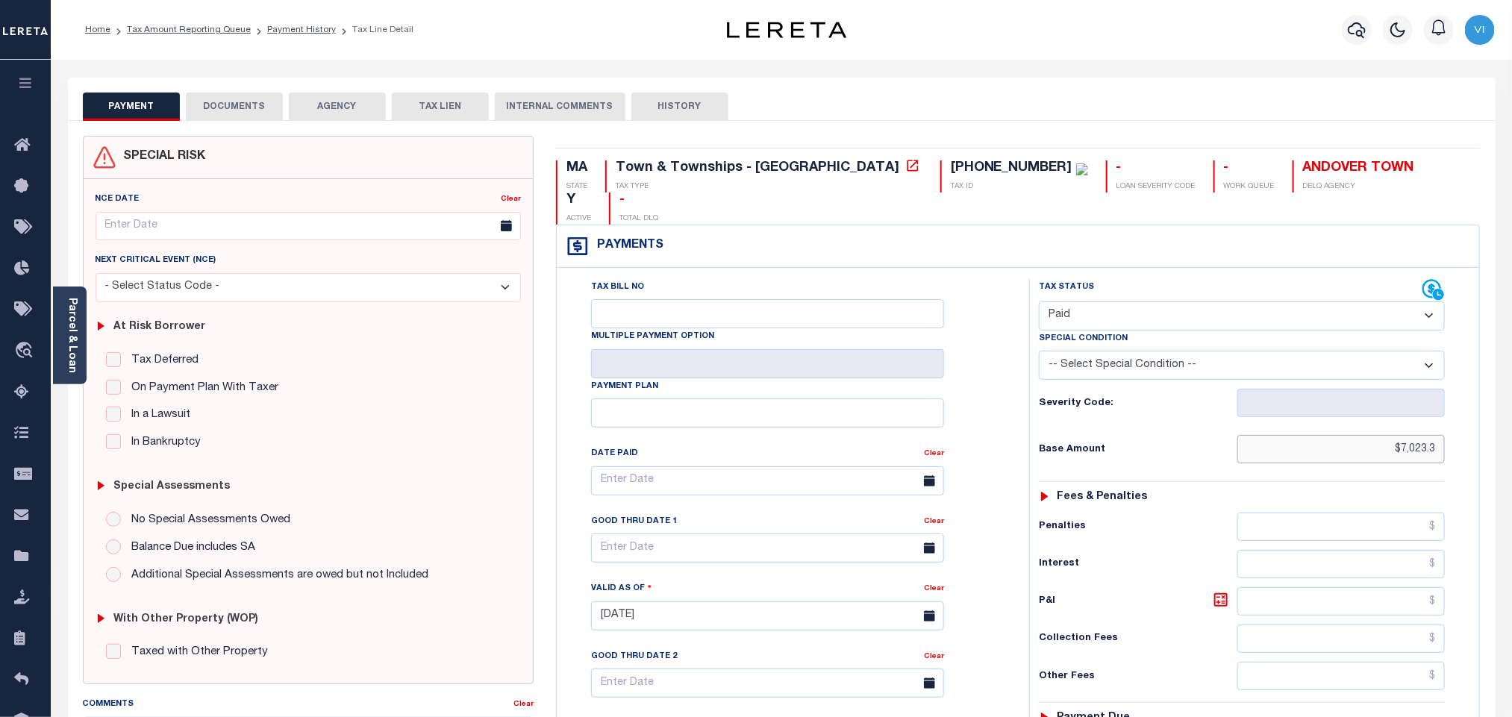
click at [1429, 435] on input "$7,023.3" at bounding box center [1342, 449] width 208 height 28
drag, startPoint x: 1416, startPoint y: 422, endPoint x: 1462, endPoint y: 428, distance: 46.7
click at [1462, 428] on div "Tax Status Status - Select Status Code -" at bounding box center [1246, 608] width 435 height 659
paste input "7,023.3"
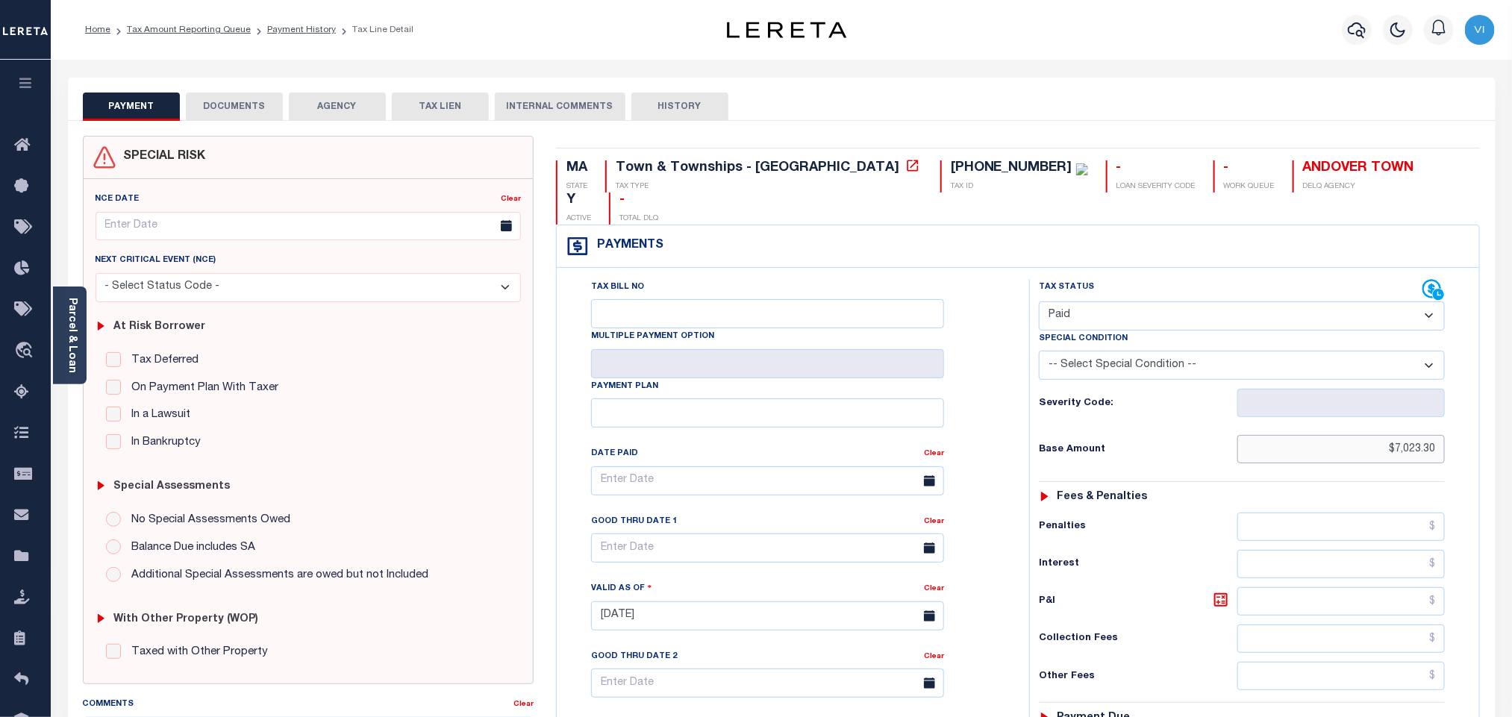
click at [1403, 435] on input "$7,023.30" at bounding box center [1342, 449] width 208 height 28
paste input "1"
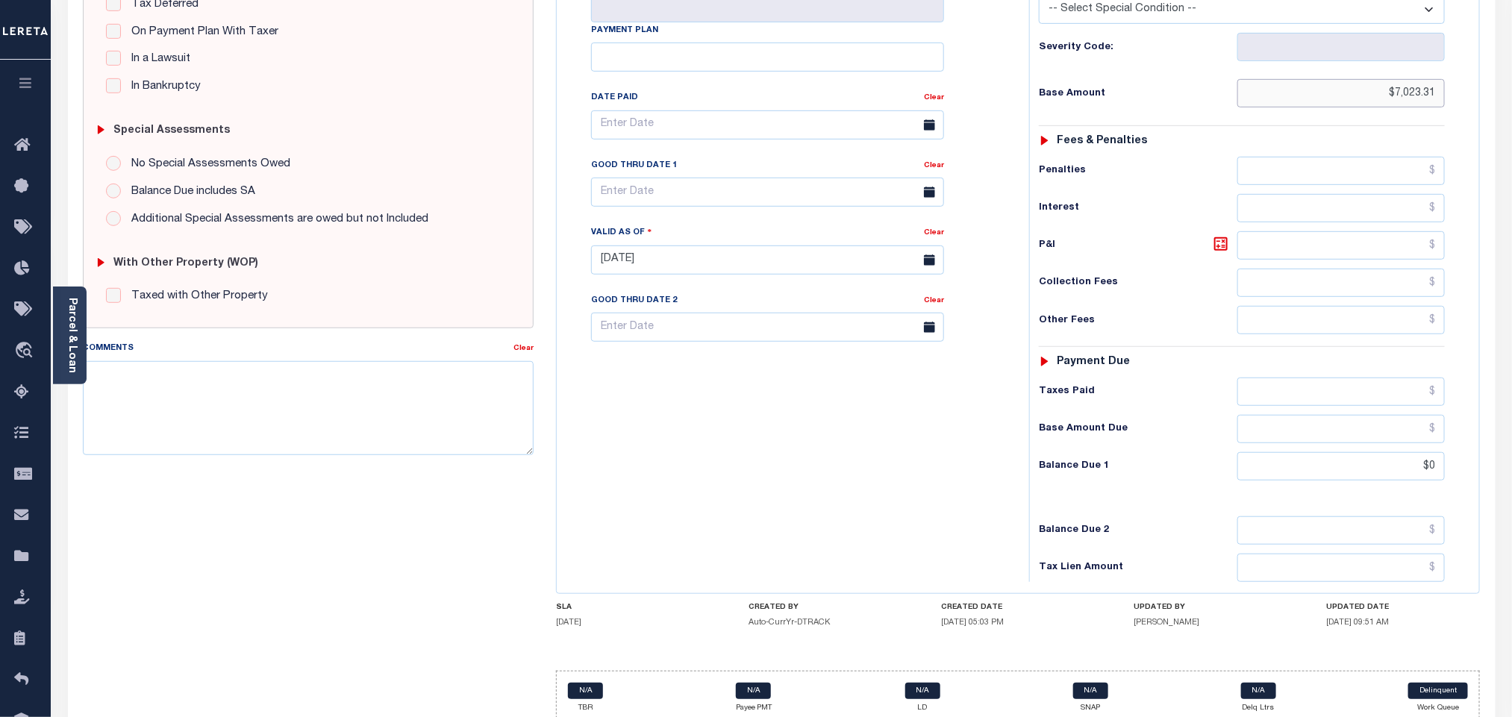
scroll to position [393, 0]
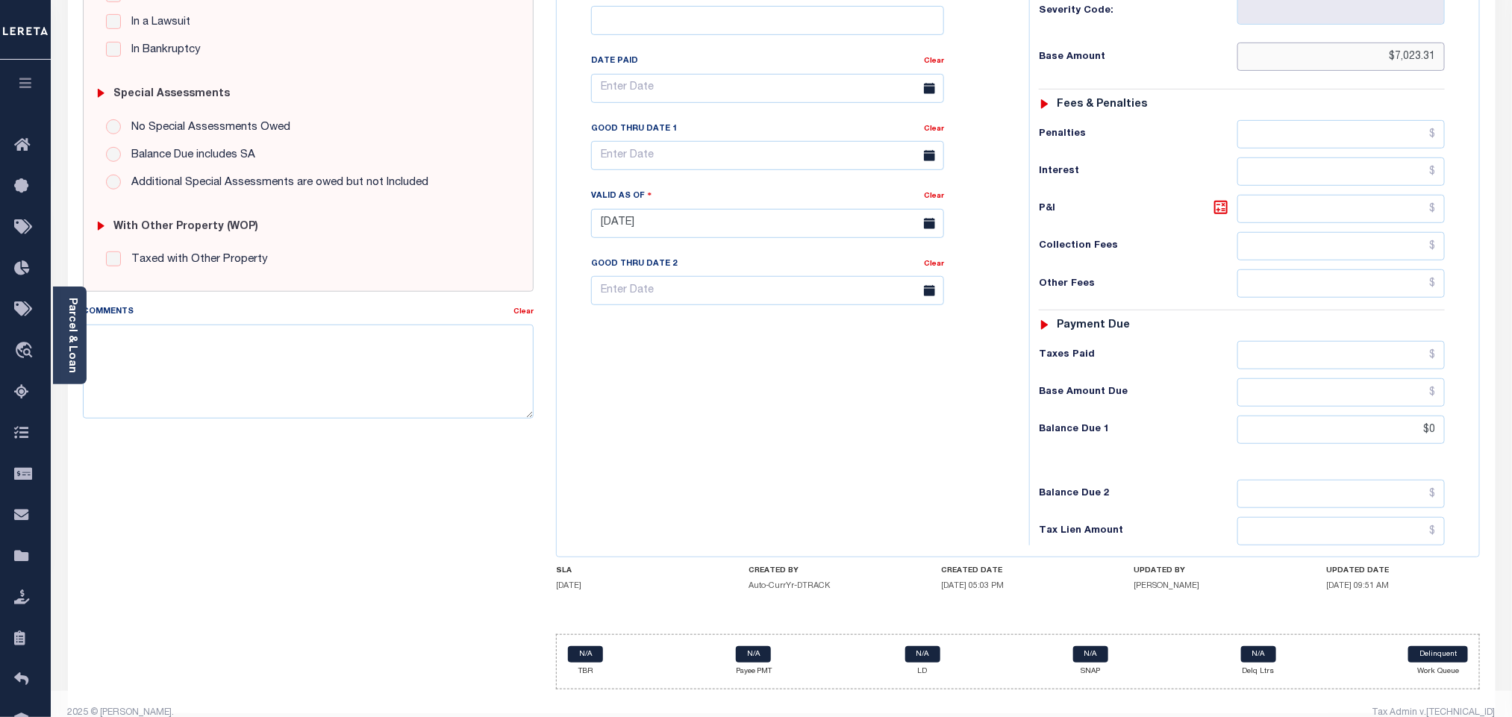
type input "$7,023.31"
click at [1378, 346] on input "text" at bounding box center [1342, 355] width 208 height 28
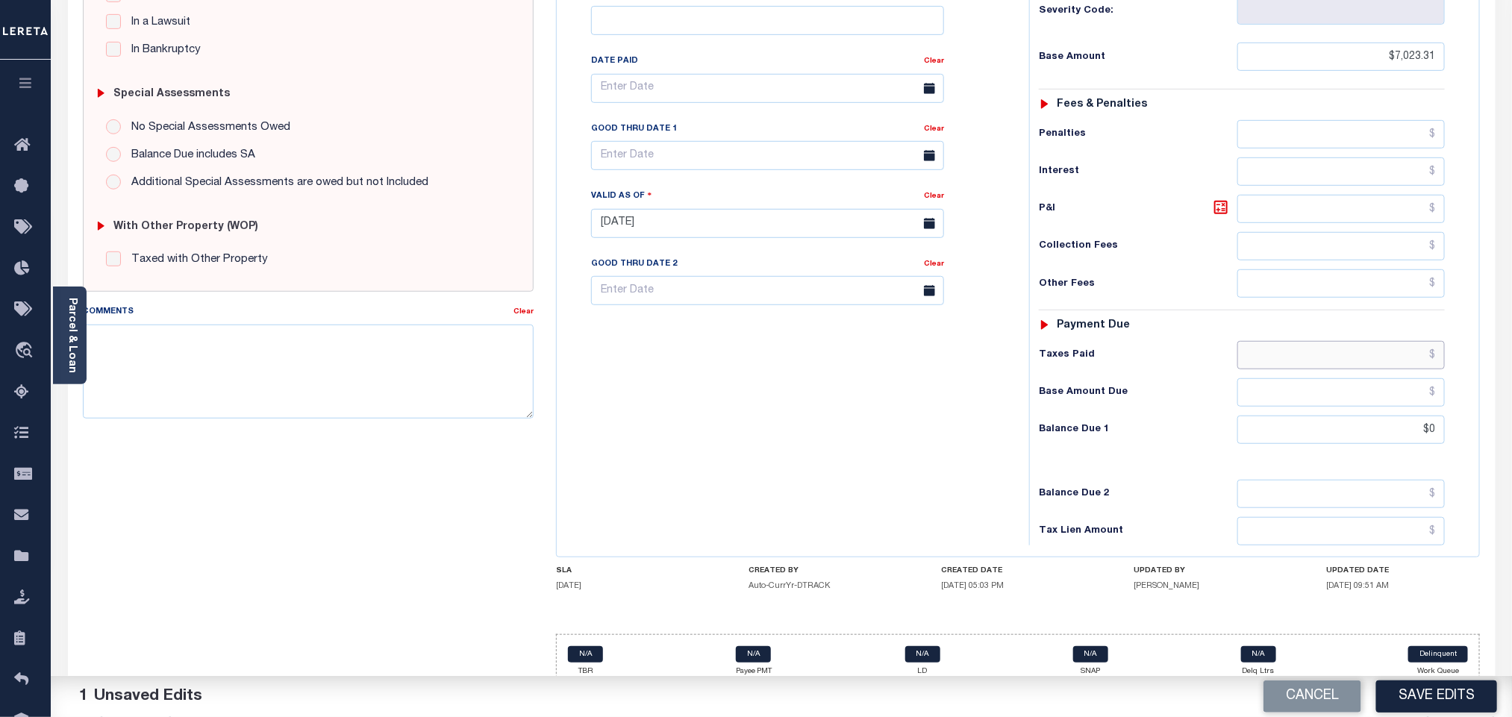
paste input "7,023.31"
type input "$7,023.31"
click at [694, 528] on div "Tax Bill No Multiple Payment Option Payment Plan" at bounding box center [1018, 215] width 923 height 681
click at [1417, 695] on button "Save Edits" at bounding box center [1436, 697] width 121 height 32
checkbox input "false"
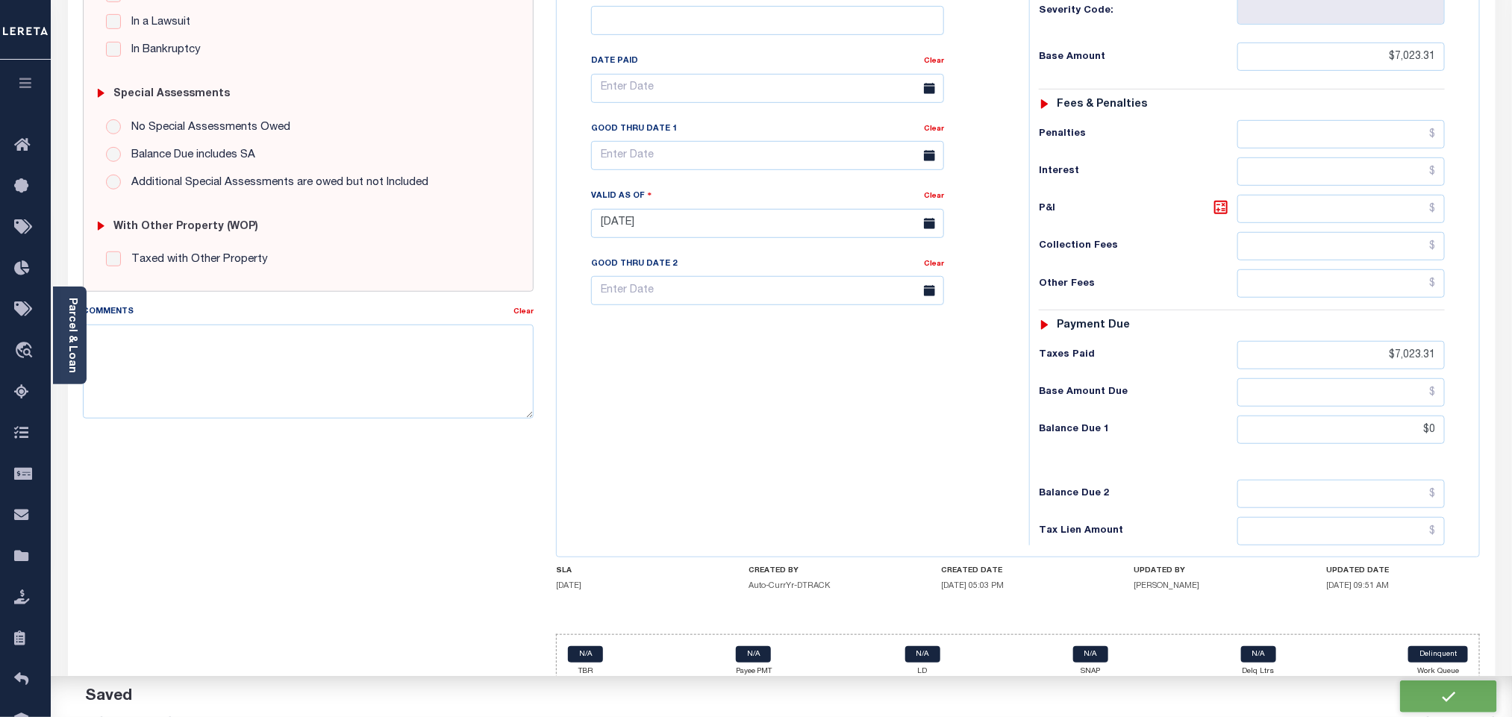
type input "$7,023.31"
type input "$0"
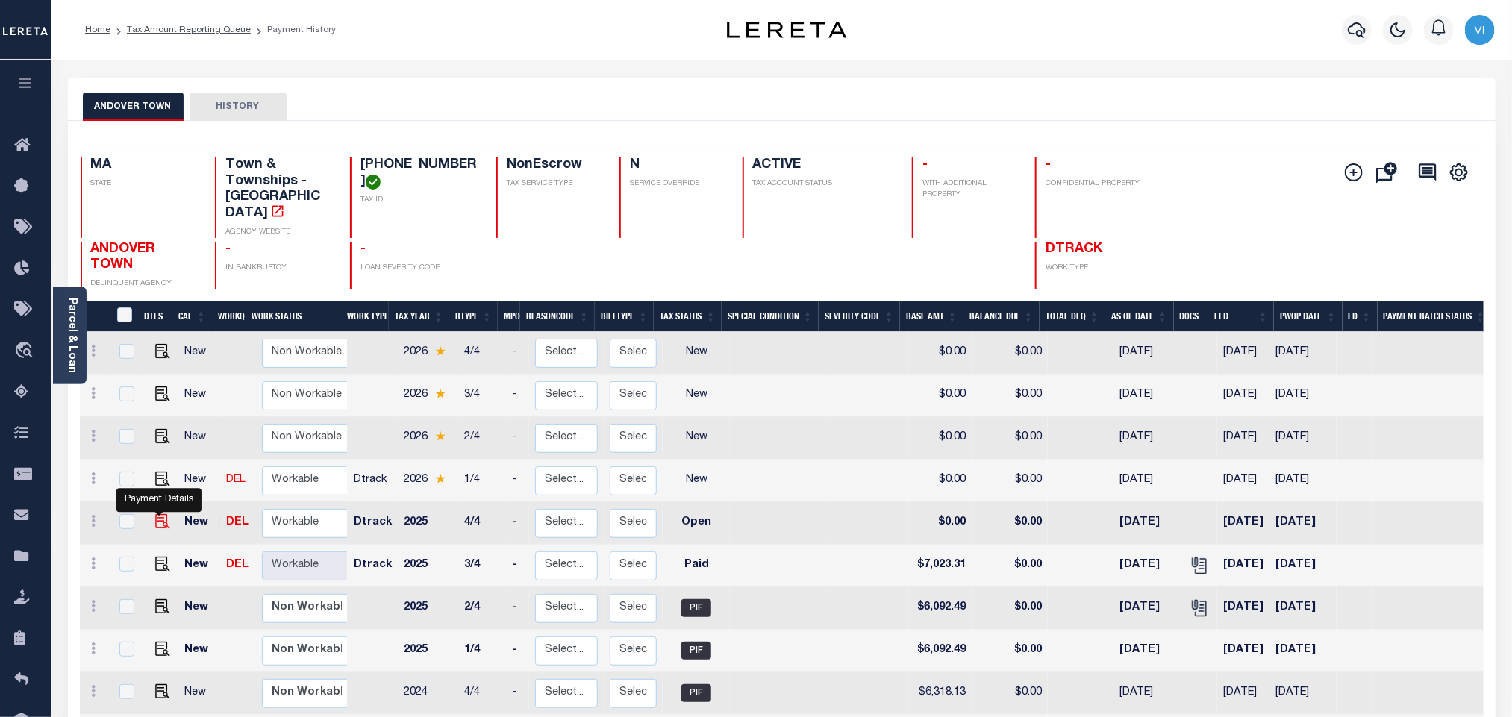
click at [155, 514] on img "" at bounding box center [162, 521] width 15 height 15
checkbox input "true"
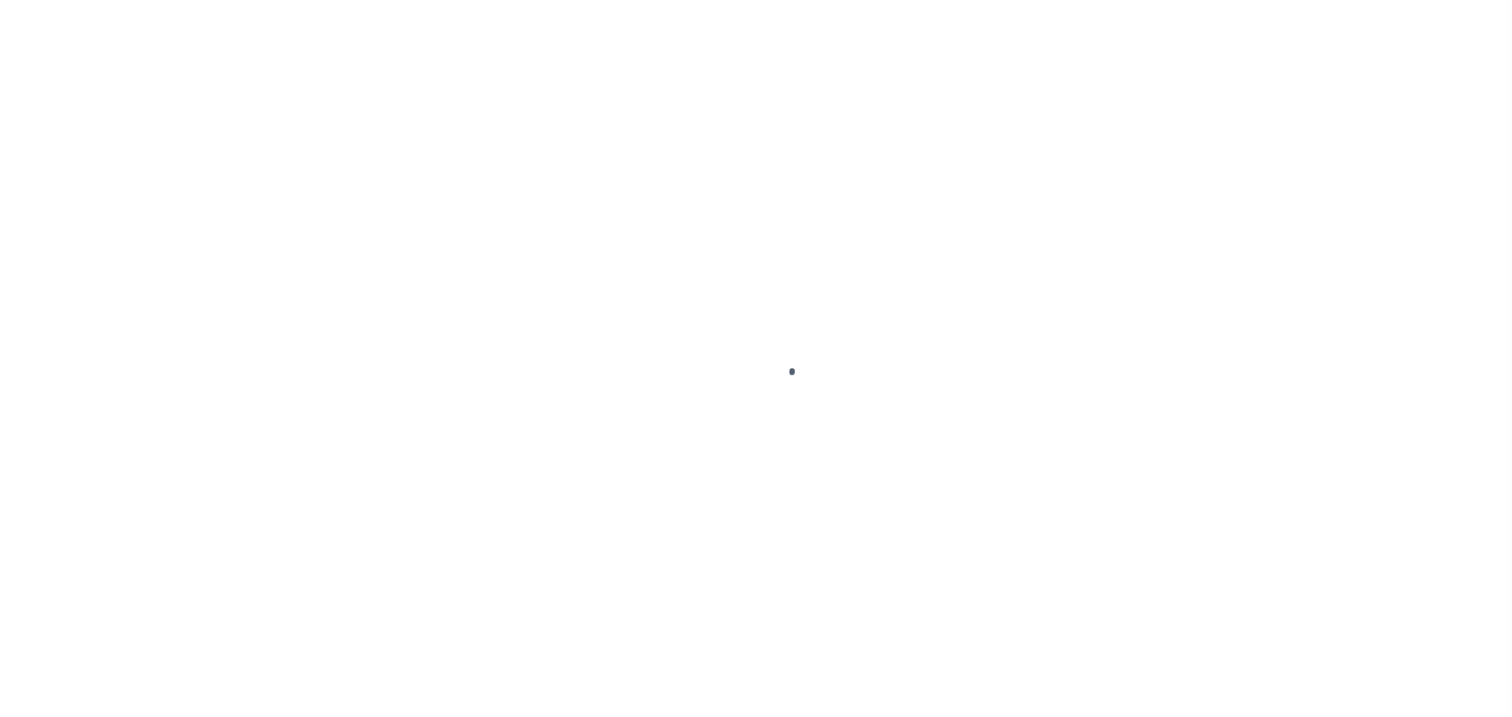
checkbox input "false"
type input "[DATE]"
select select "OP2"
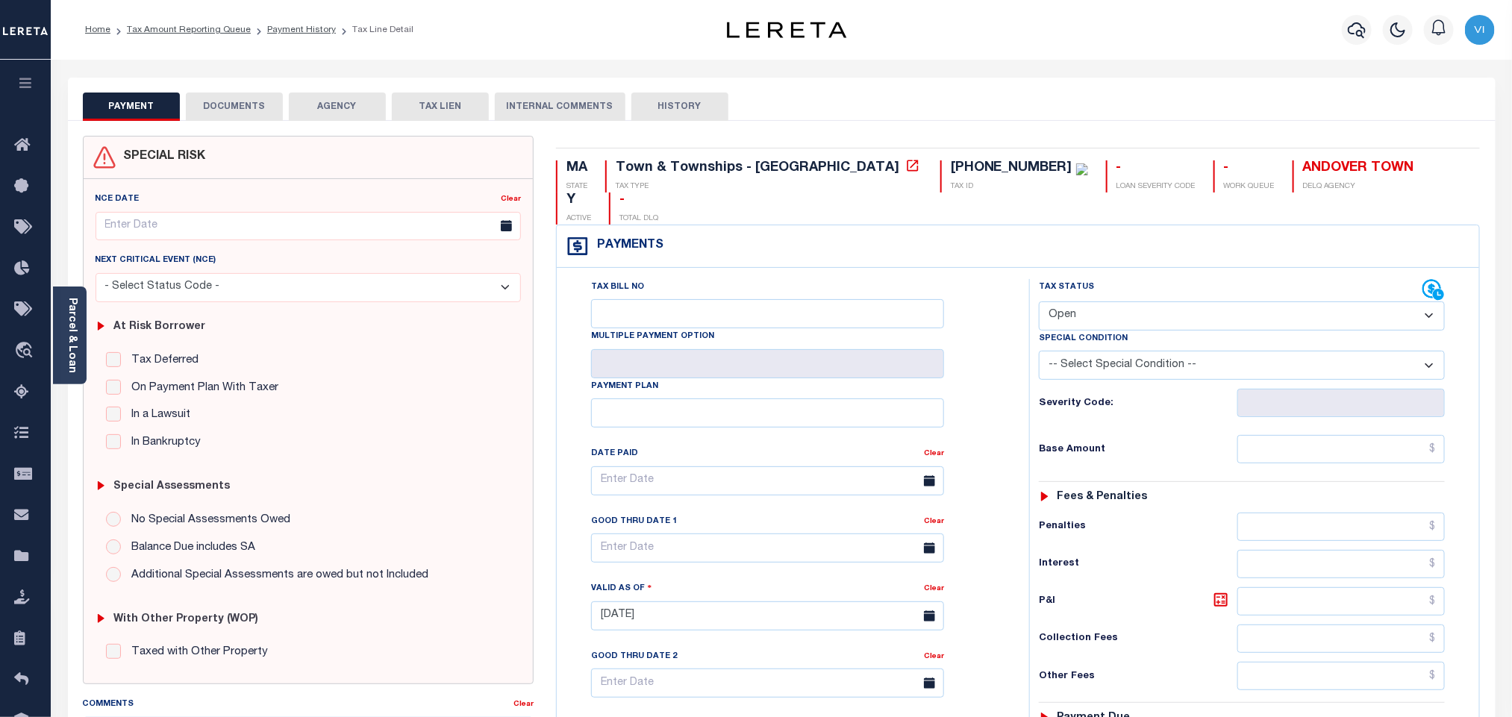
click at [199, 110] on button "DOCUMENTS" at bounding box center [234, 107] width 97 height 28
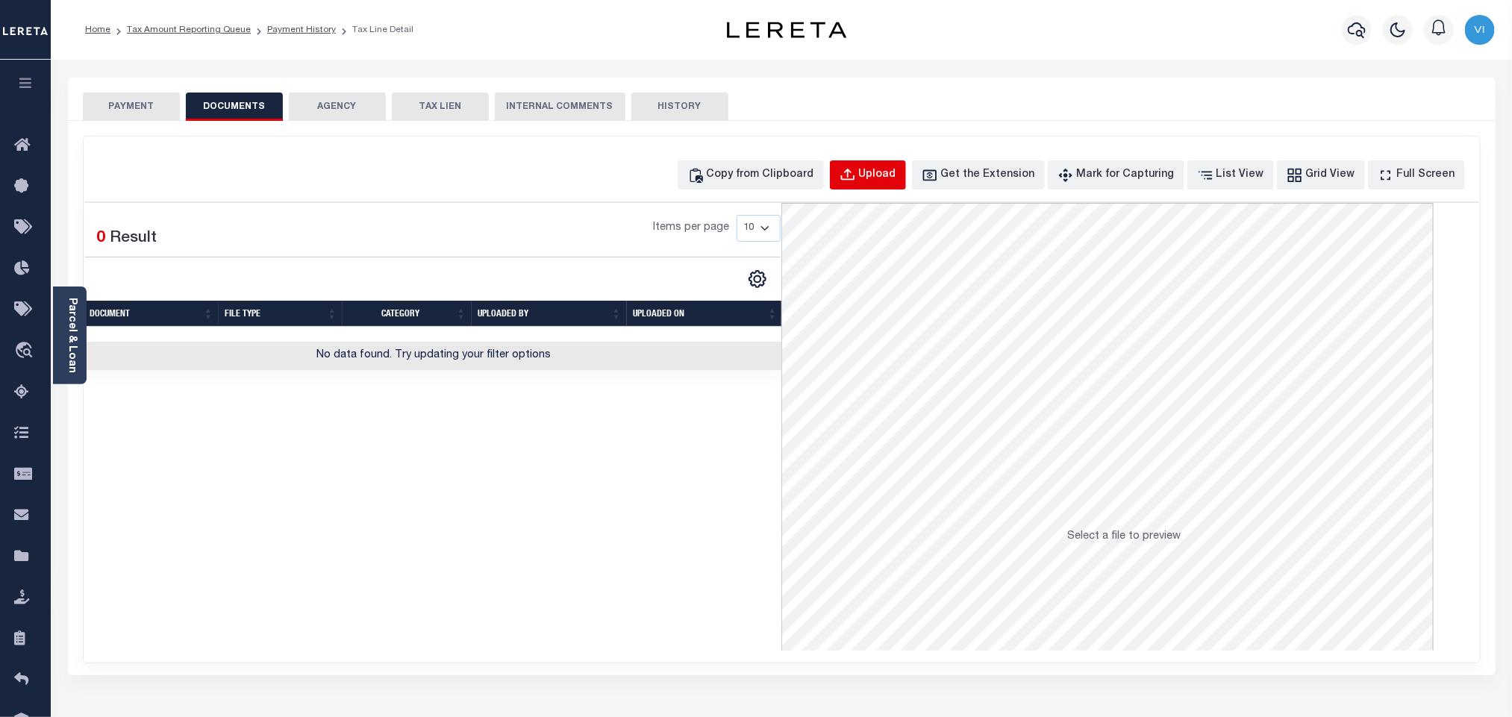
click at [883, 179] on button "Upload" at bounding box center [868, 174] width 76 height 29
select select "POP"
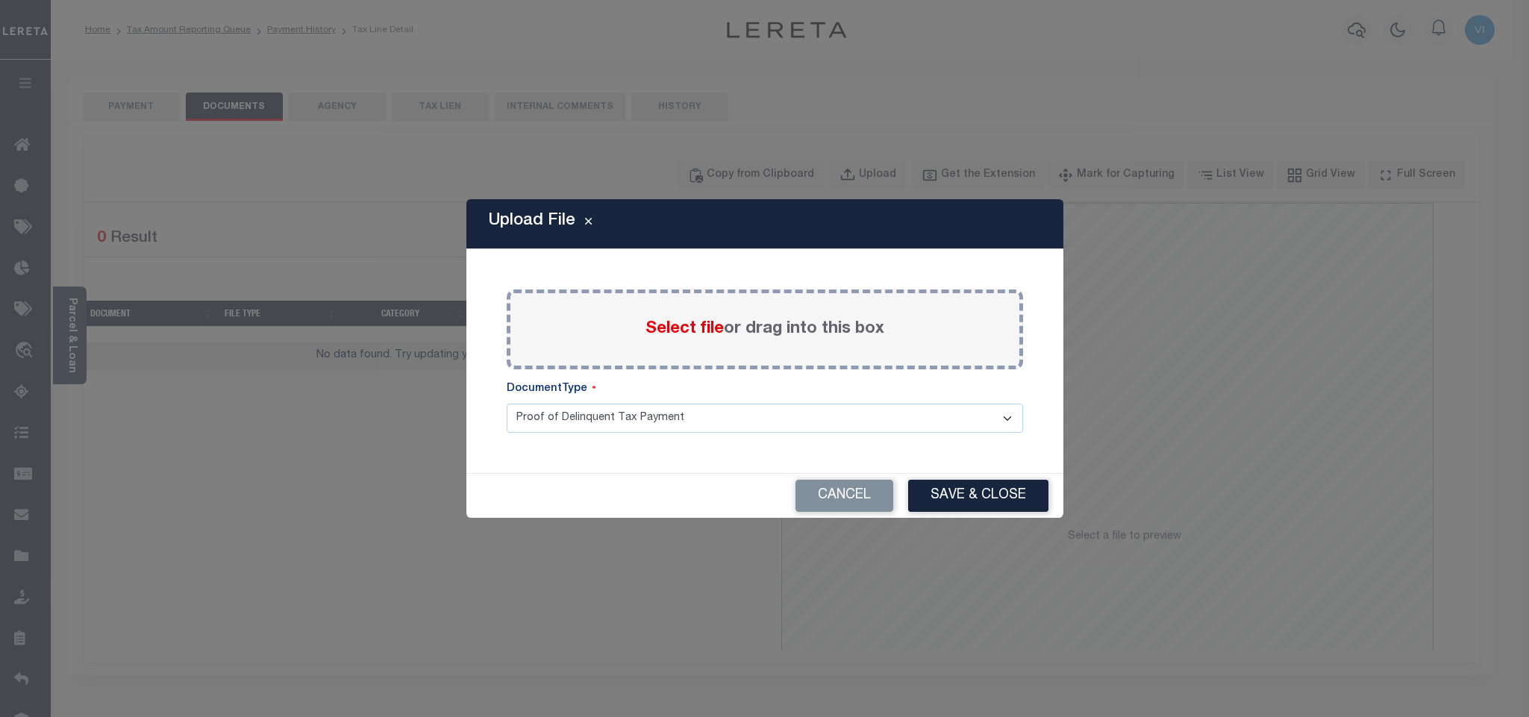
click at [690, 323] on span "Select file" at bounding box center [685, 329] width 78 height 16
click at [0, 0] on input "Select file or drag into this box" at bounding box center [0, 0] width 0 height 0
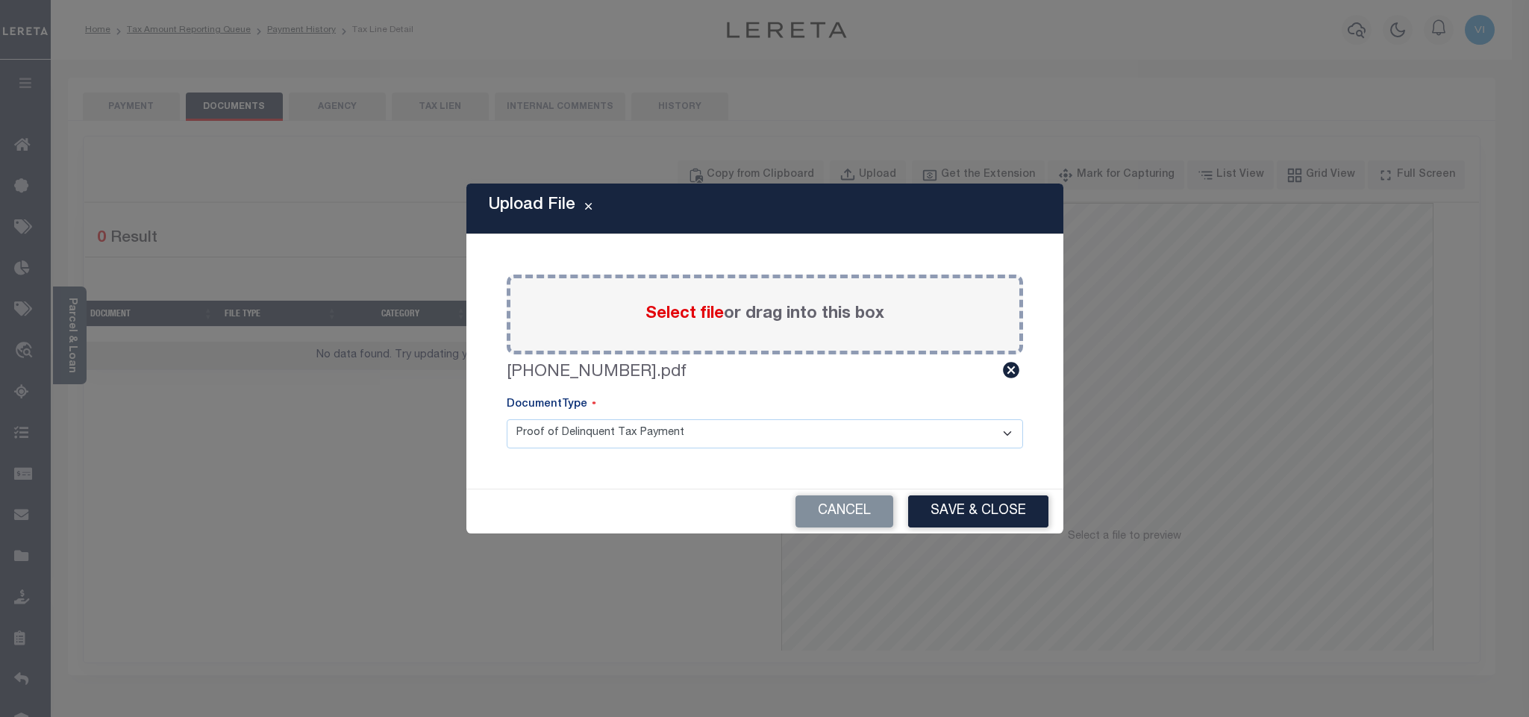
drag, startPoint x: 533, startPoint y: 437, endPoint x: 536, endPoint y: 446, distance: 8.7
click at [534, 437] on select "Proof of Delinquent Tax Payment" at bounding box center [765, 433] width 517 height 29
click at [507, 419] on select "Proof of Delinquent Tax Payment" at bounding box center [765, 433] width 517 height 29
click at [979, 517] on button "Save & Close" at bounding box center [978, 512] width 140 height 32
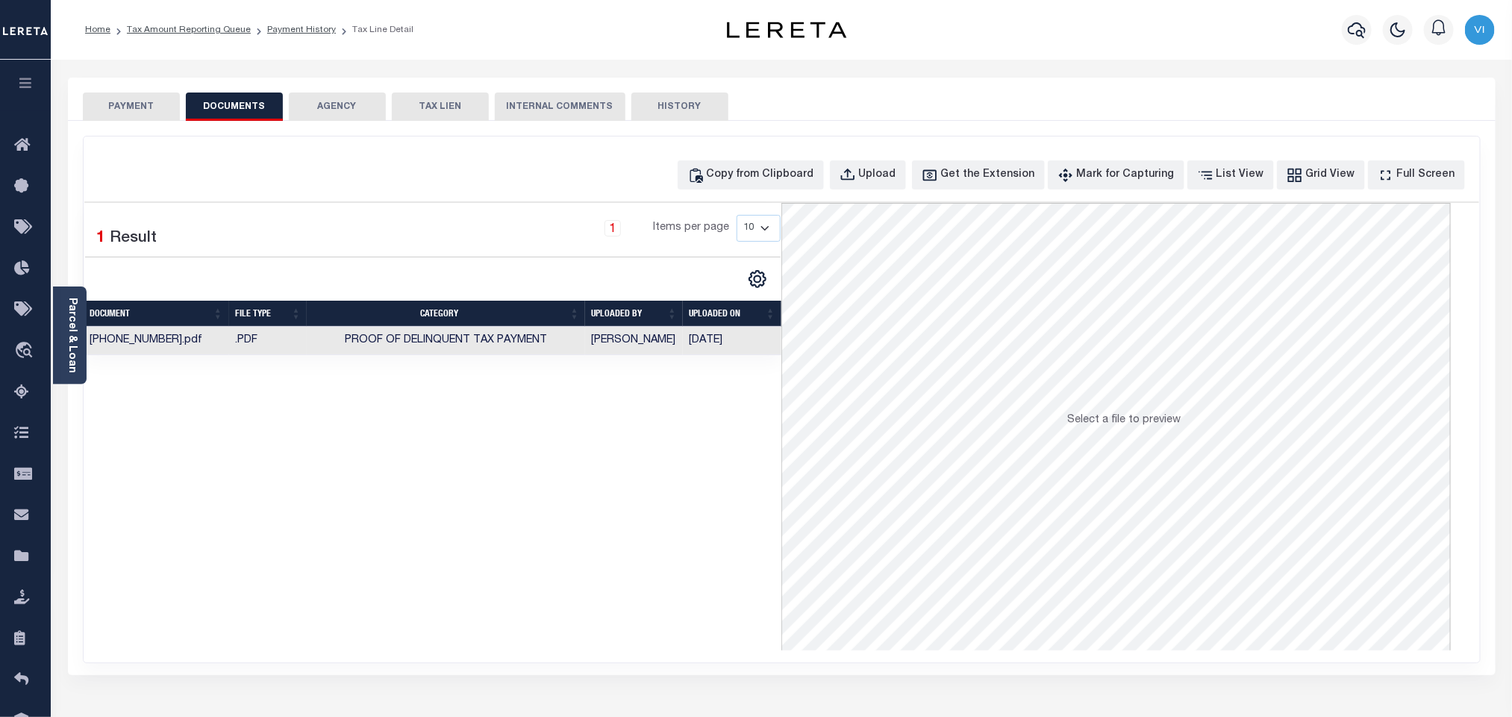
click at [126, 106] on button "PAYMENT" at bounding box center [131, 107] width 97 height 28
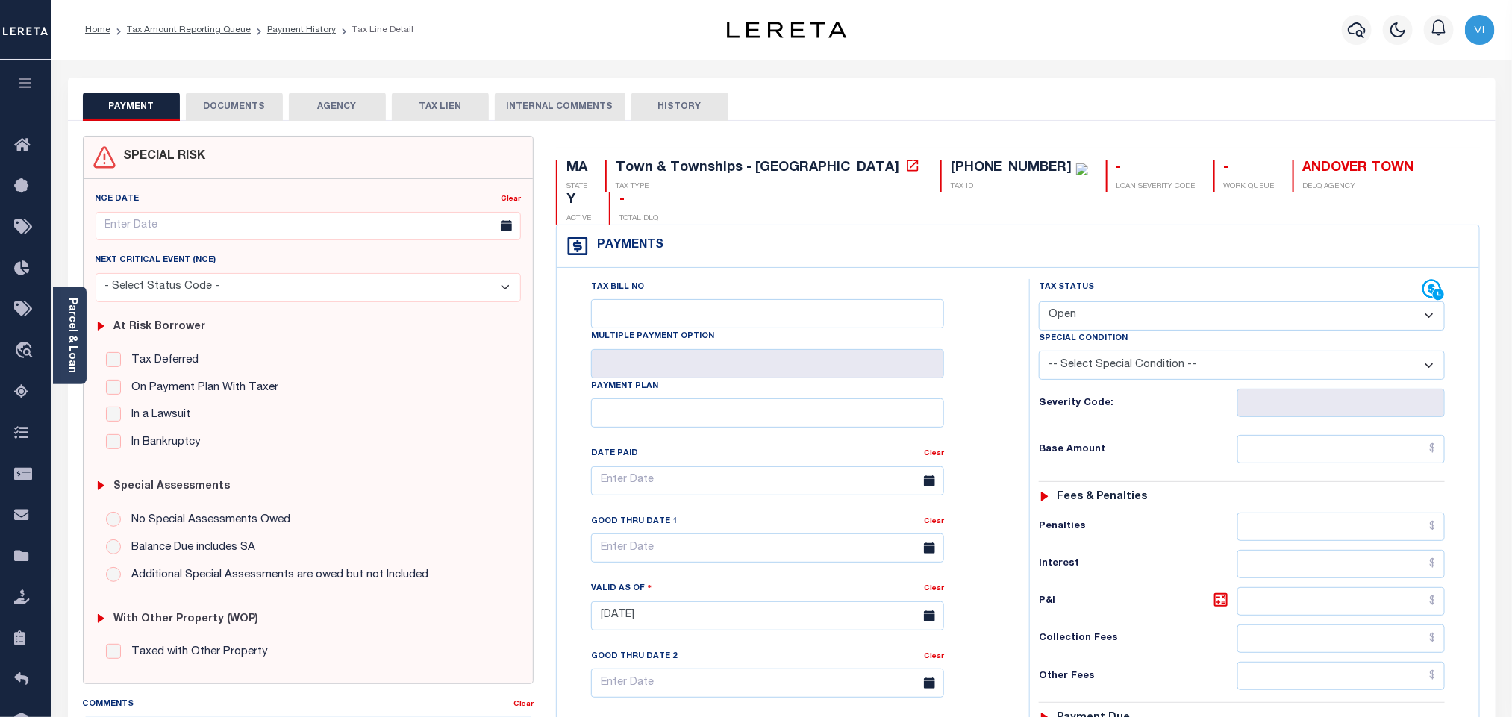
click at [1095, 302] on select "- Select Status Code - Open Due/Unpaid Paid Incomplete No Tax Due Internal Refu…" at bounding box center [1242, 316] width 406 height 29
select select "PYD"
click at [1039, 302] on select "- Select Status Code - Open Due/Unpaid Paid Incomplete No Tax Due Internal Refu…" at bounding box center [1242, 316] width 406 height 29
type input "[DATE]"
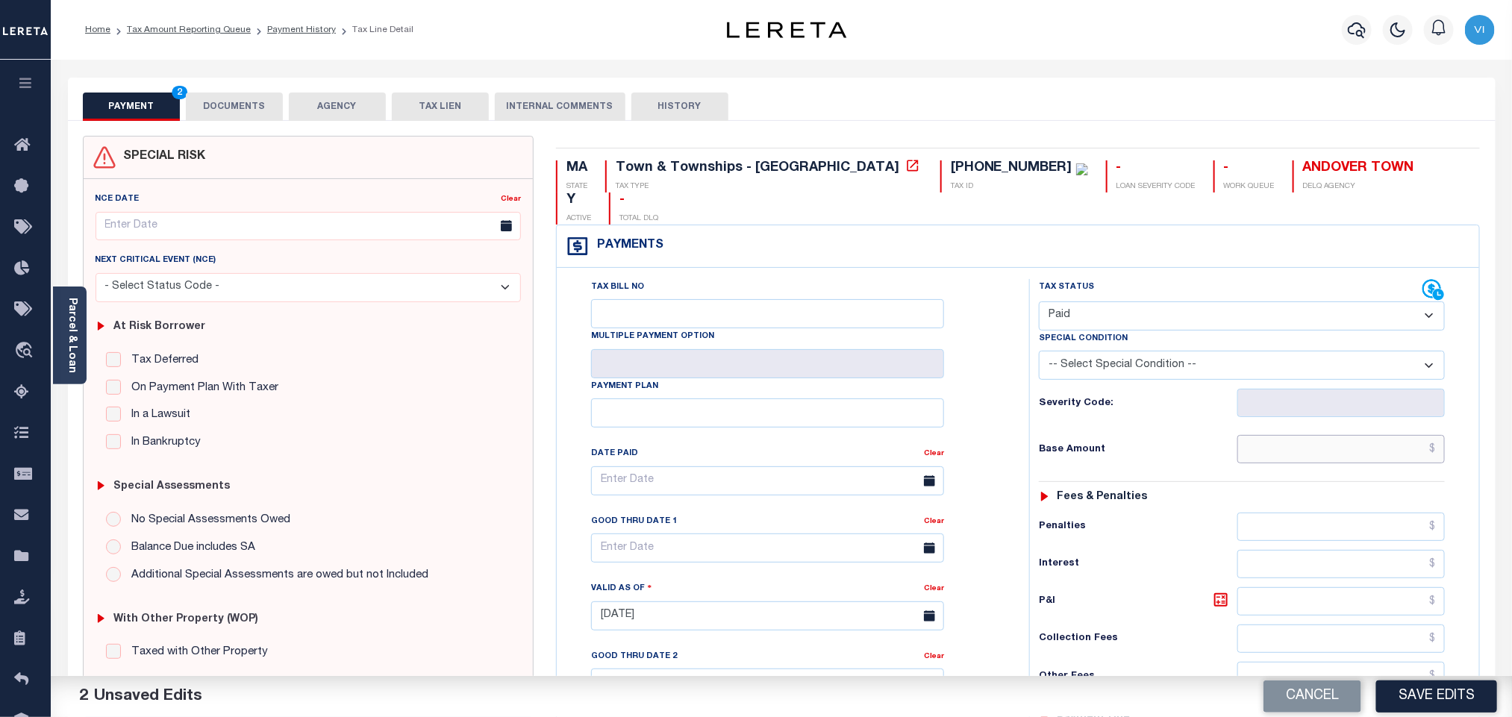
click at [1285, 435] on input "text" at bounding box center [1342, 449] width 208 height 28
paste input "7,023.31"
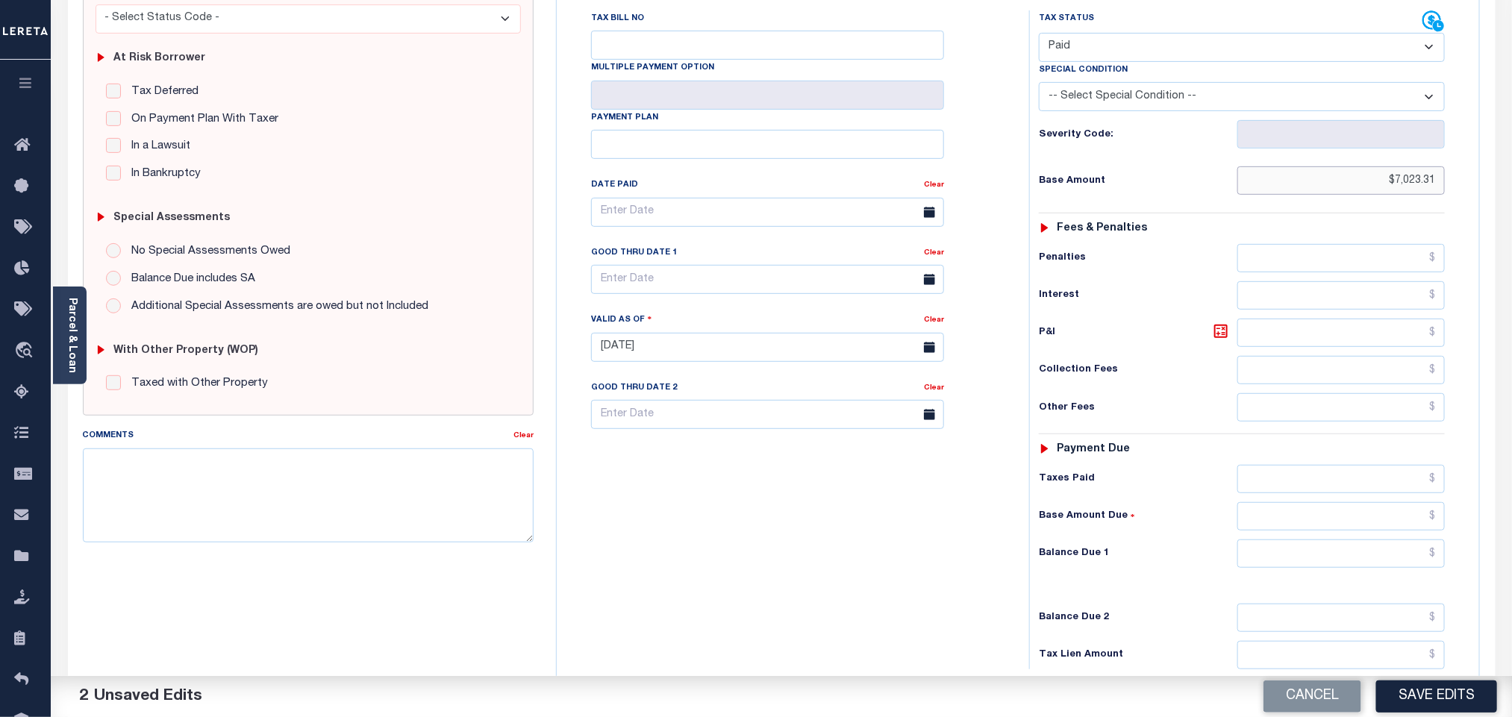
scroll to position [388, 0]
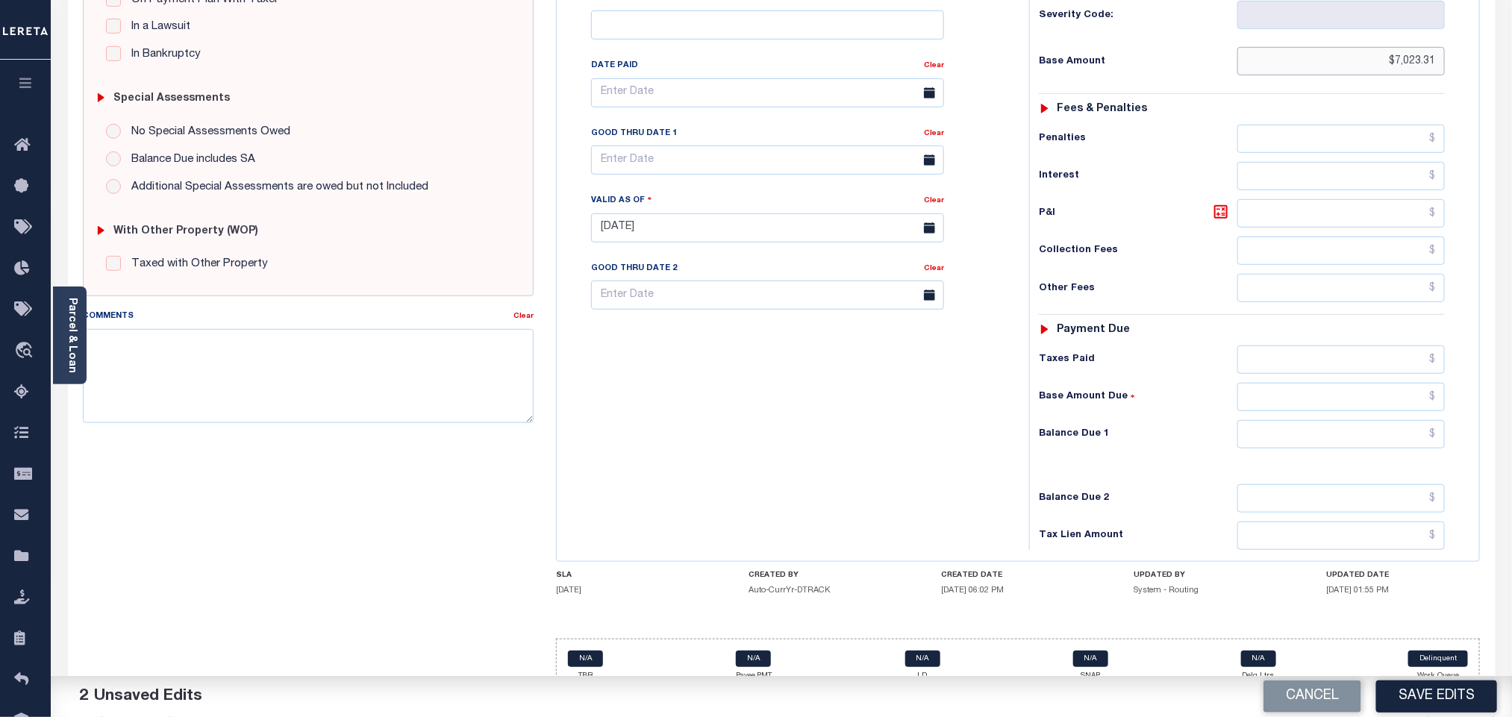
type input "$7,023.31"
click at [1273, 324] on div "Payment due" at bounding box center [1242, 330] width 406 height 13
click at [1266, 346] on input "text" at bounding box center [1342, 360] width 208 height 28
paste input "7,023.31"
type input "$7,023.31"
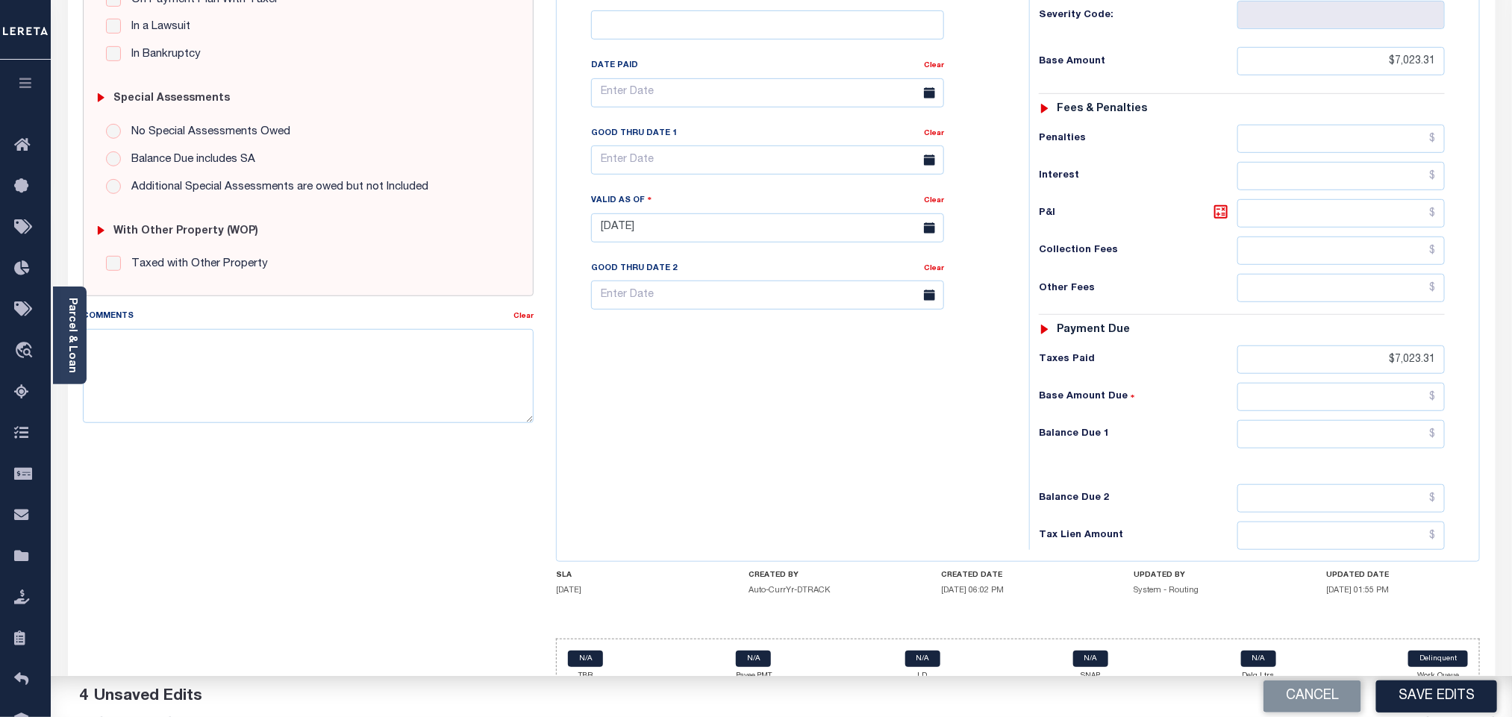
click at [1290, 430] on div "Tax Status Status - Select Status Code -" at bounding box center [1246, 220] width 435 height 659
click at [1286, 426] on input "text" at bounding box center [1342, 434] width 208 height 28
type input "$0.00"
click at [1170, 484] on div "Balance Due 2" at bounding box center [1242, 498] width 406 height 28
click at [1427, 703] on button "Save Edits" at bounding box center [1436, 697] width 121 height 32
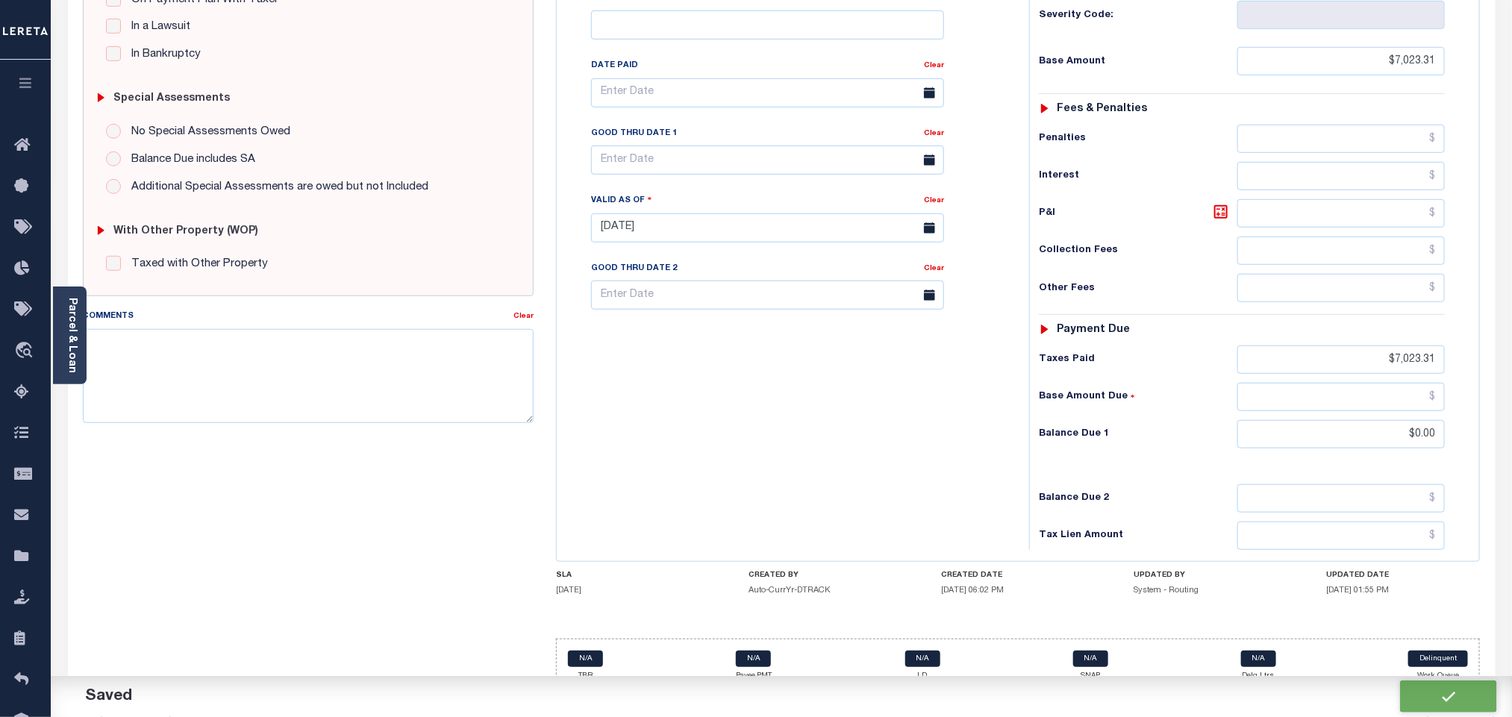
checkbox input "false"
type input "$7,023.31"
type input "$0"
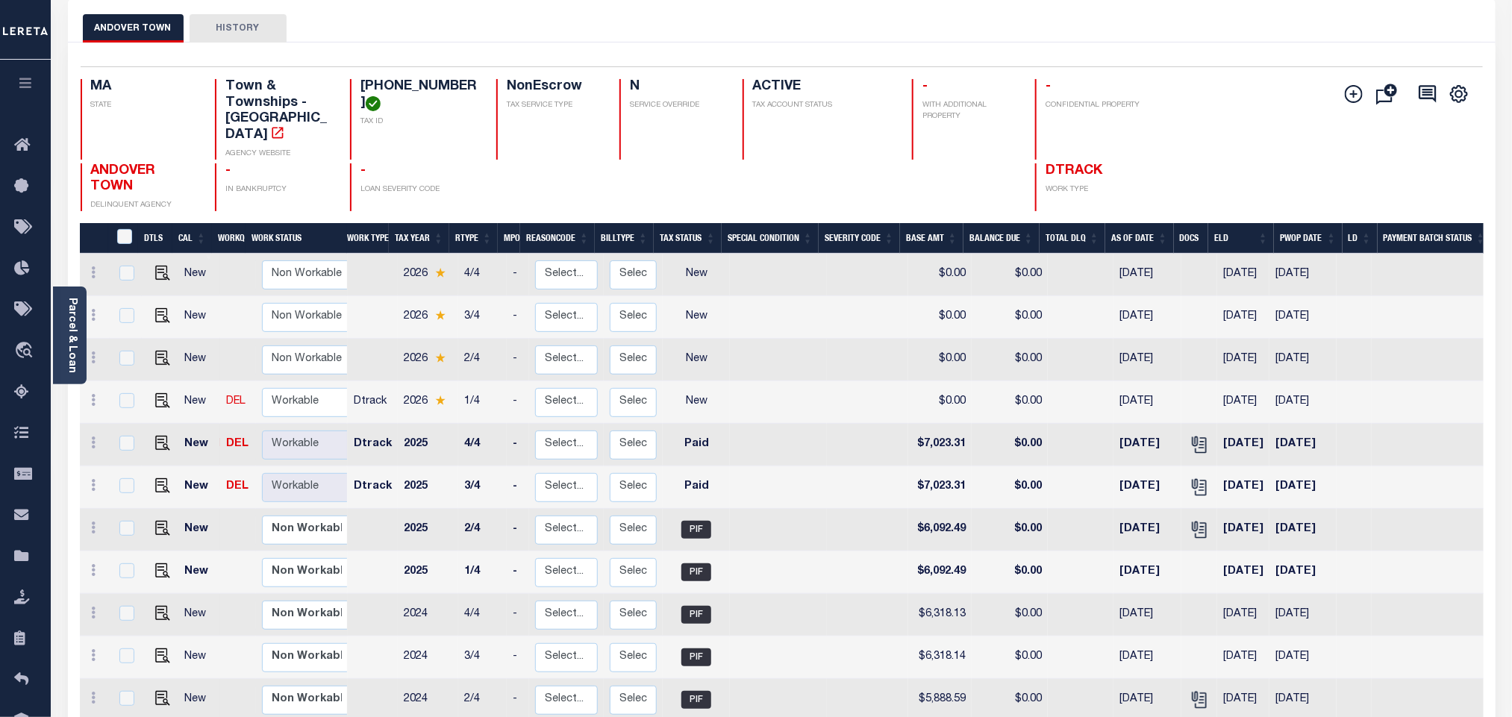
scroll to position [112, 0]
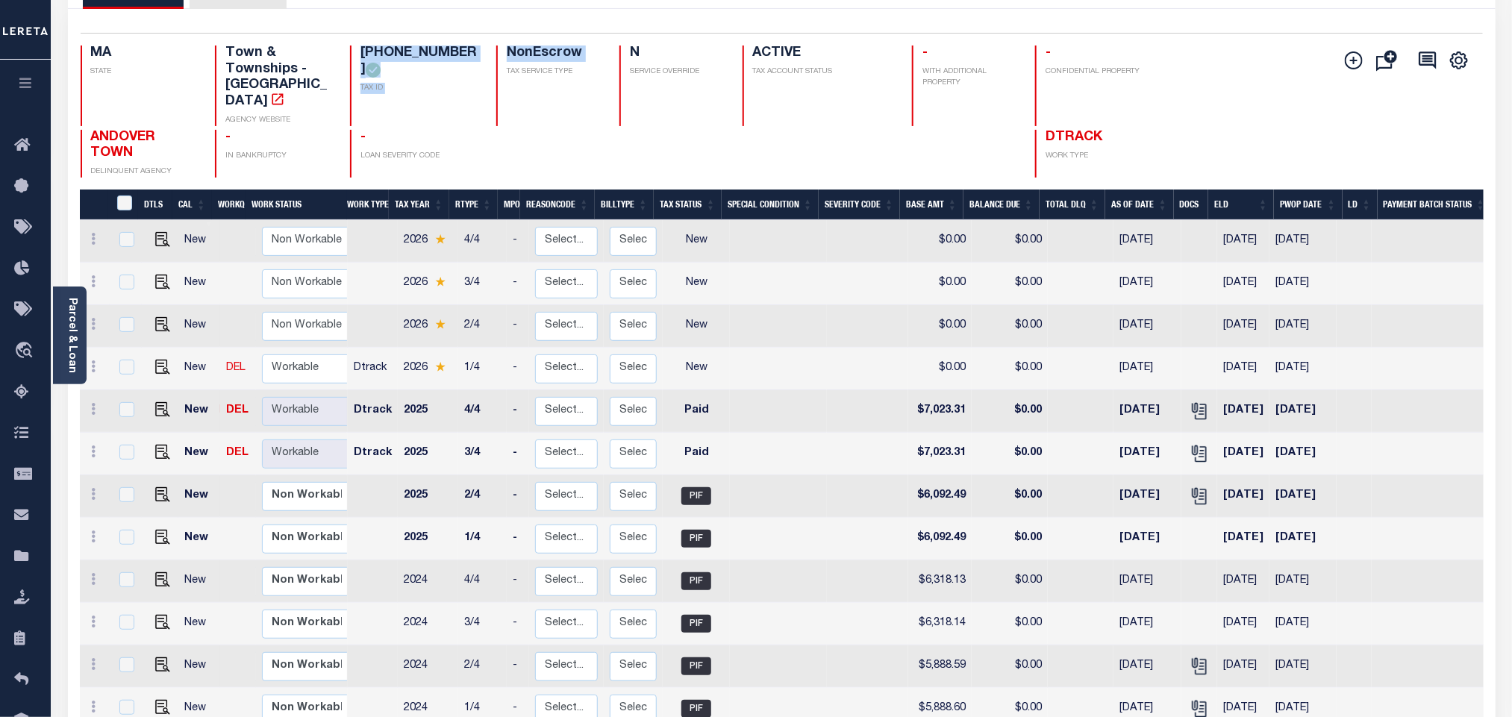
drag, startPoint x: 359, startPoint y: 50, endPoint x: 508, endPoint y: 67, distance: 150.3
click at [508, 67] on div "MA STATE Town & Townships - MA AGENCY WEBSITE [PHONE_NUMBER] TAX ID NonEscrow T…" at bounding box center [665, 86] width 1169 height 81
click at [469, 78] on h4 "[PHONE_NUMBER]" at bounding box center [420, 62] width 118 height 32
drag, startPoint x: 462, startPoint y: 56, endPoint x: 352, endPoint y: 46, distance: 111.0
click at [352, 46] on div "[PHONE_NUMBER] TAX ID" at bounding box center [414, 86] width 128 height 81
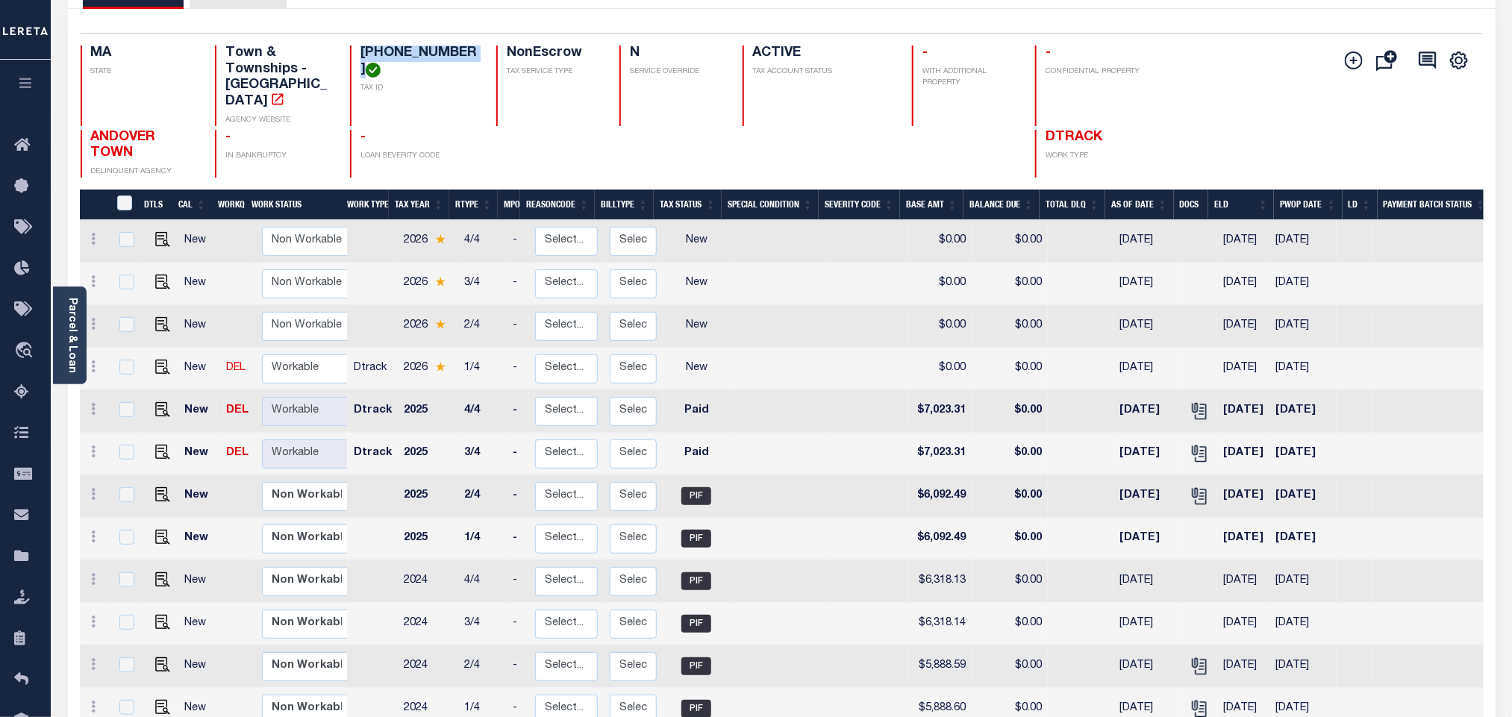
copy h4 "[PHONE_NUMBER]"
click at [160, 360] on img "" at bounding box center [162, 367] width 15 height 15
checkbox input "true"
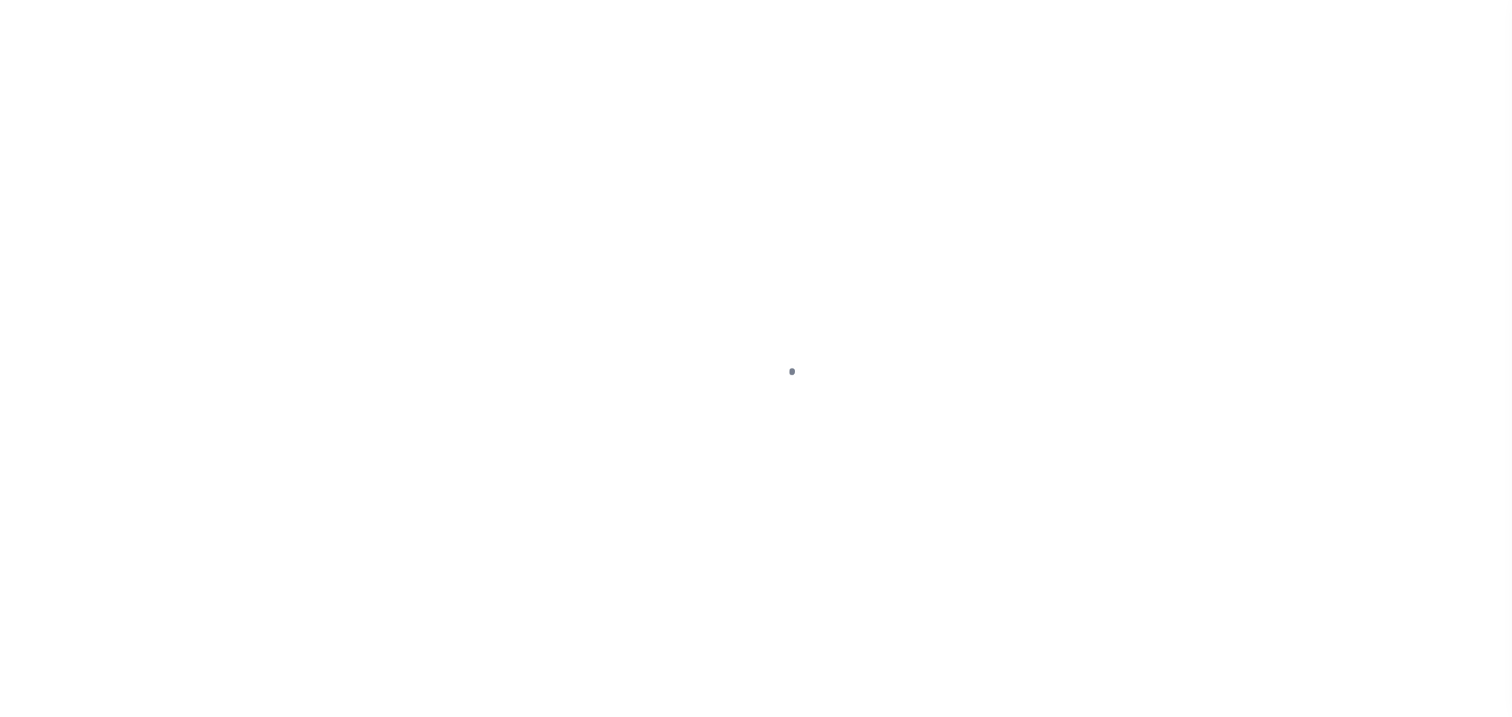
checkbox input "false"
type input "[DATE]"
select select "NW2"
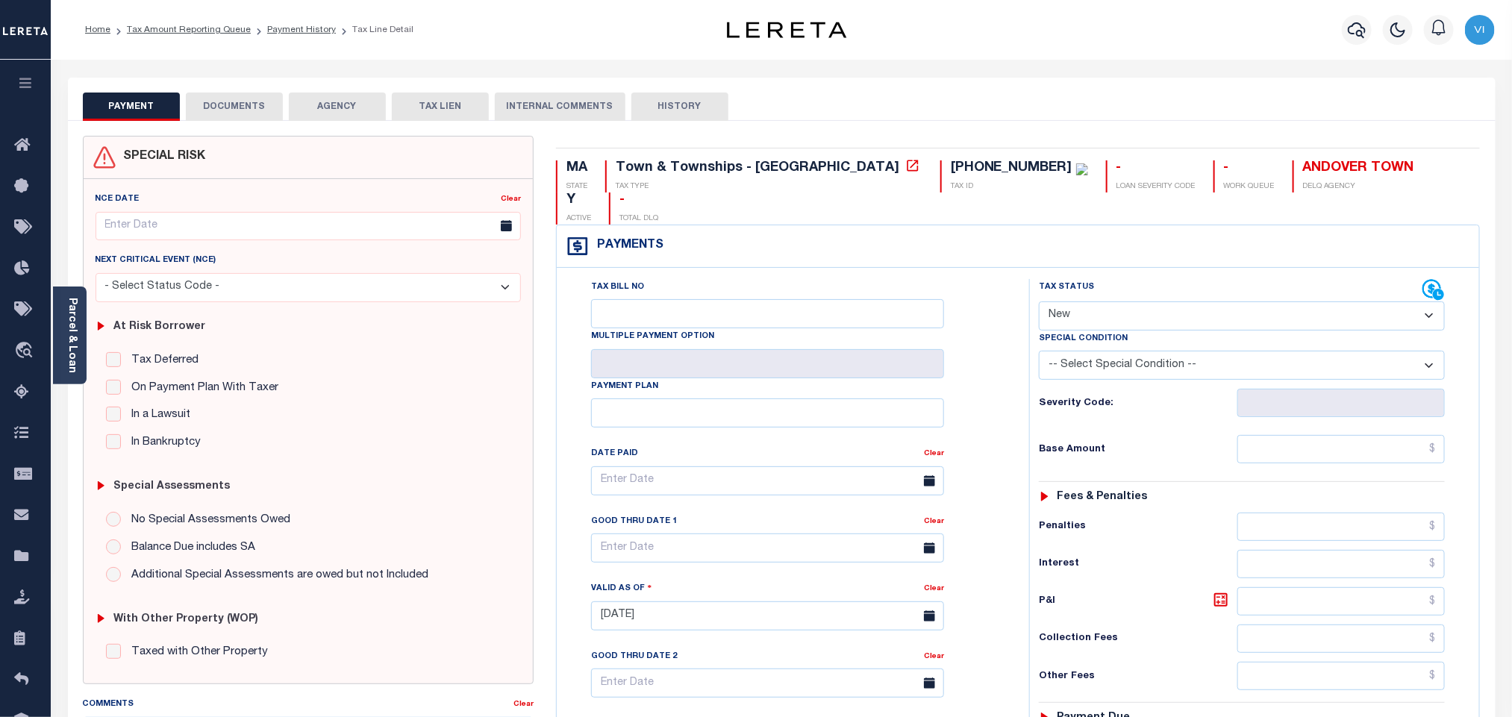
click at [211, 113] on button "DOCUMENTS" at bounding box center [234, 107] width 97 height 28
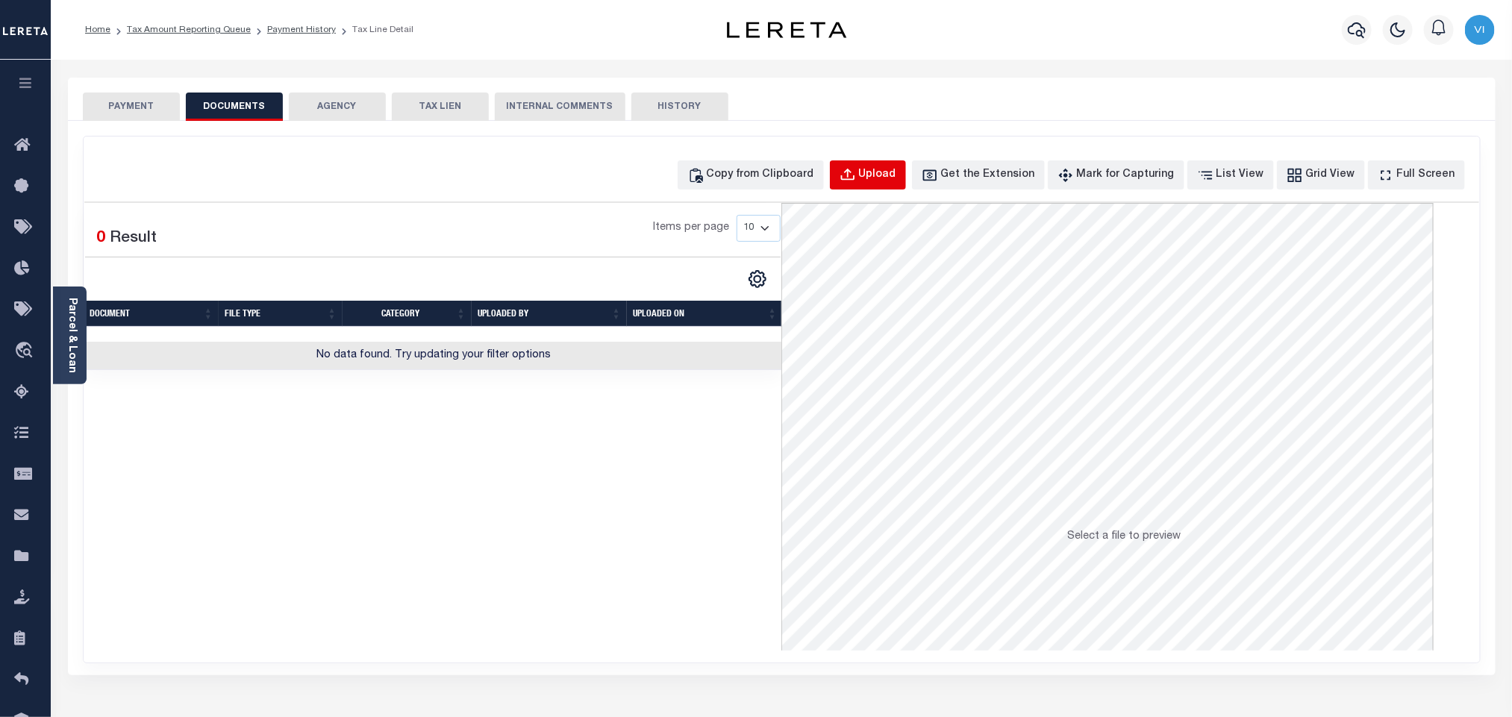
click at [896, 171] on div "Upload" at bounding box center [877, 175] width 37 height 16
select select "POP"
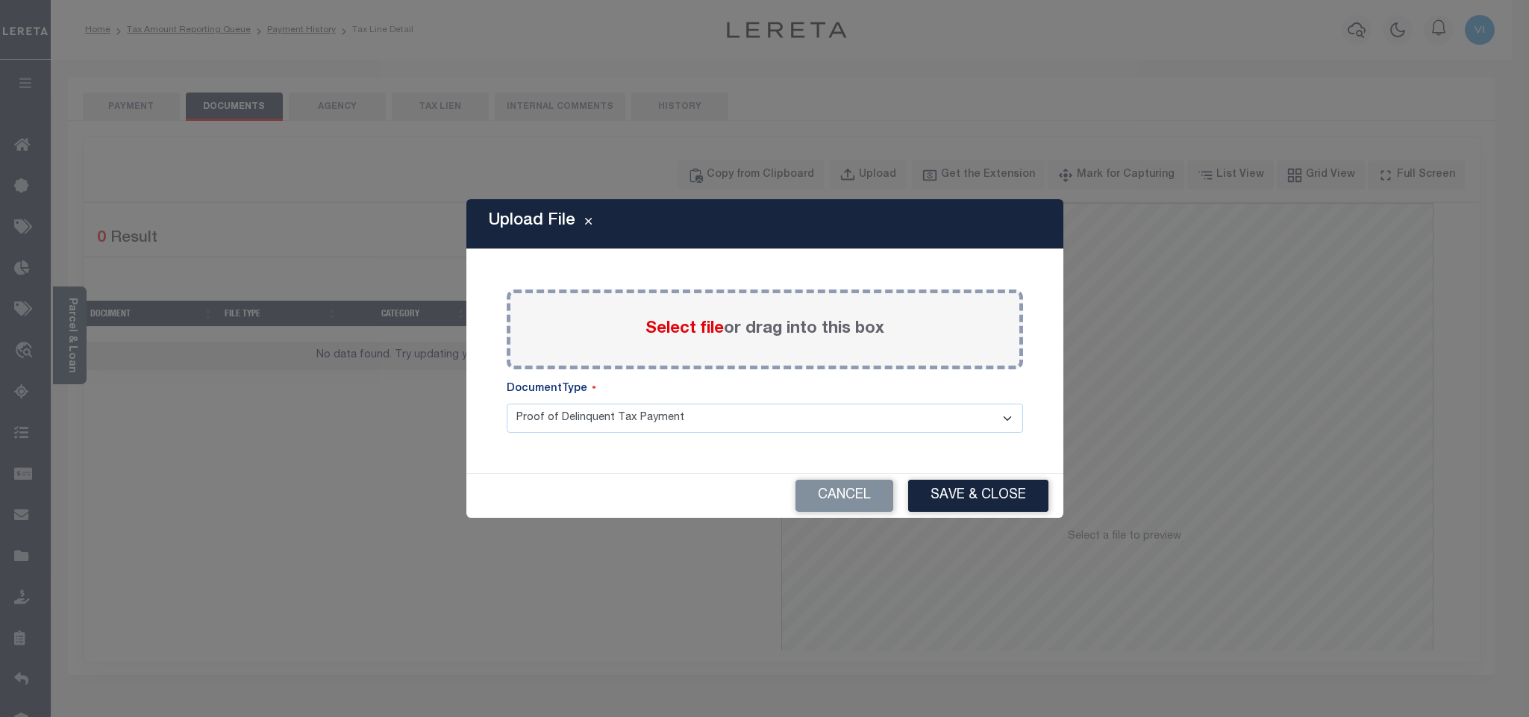
click at [663, 331] on span "Select file" at bounding box center [685, 329] width 78 height 16
click at [0, 0] on input "Select file or drag into this box" at bounding box center [0, 0] width 0 height 0
click at [499, 441] on div "Paste copied image or file into this box Select file or drag into this box Plea…" at bounding box center [764, 361] width 561 height 188
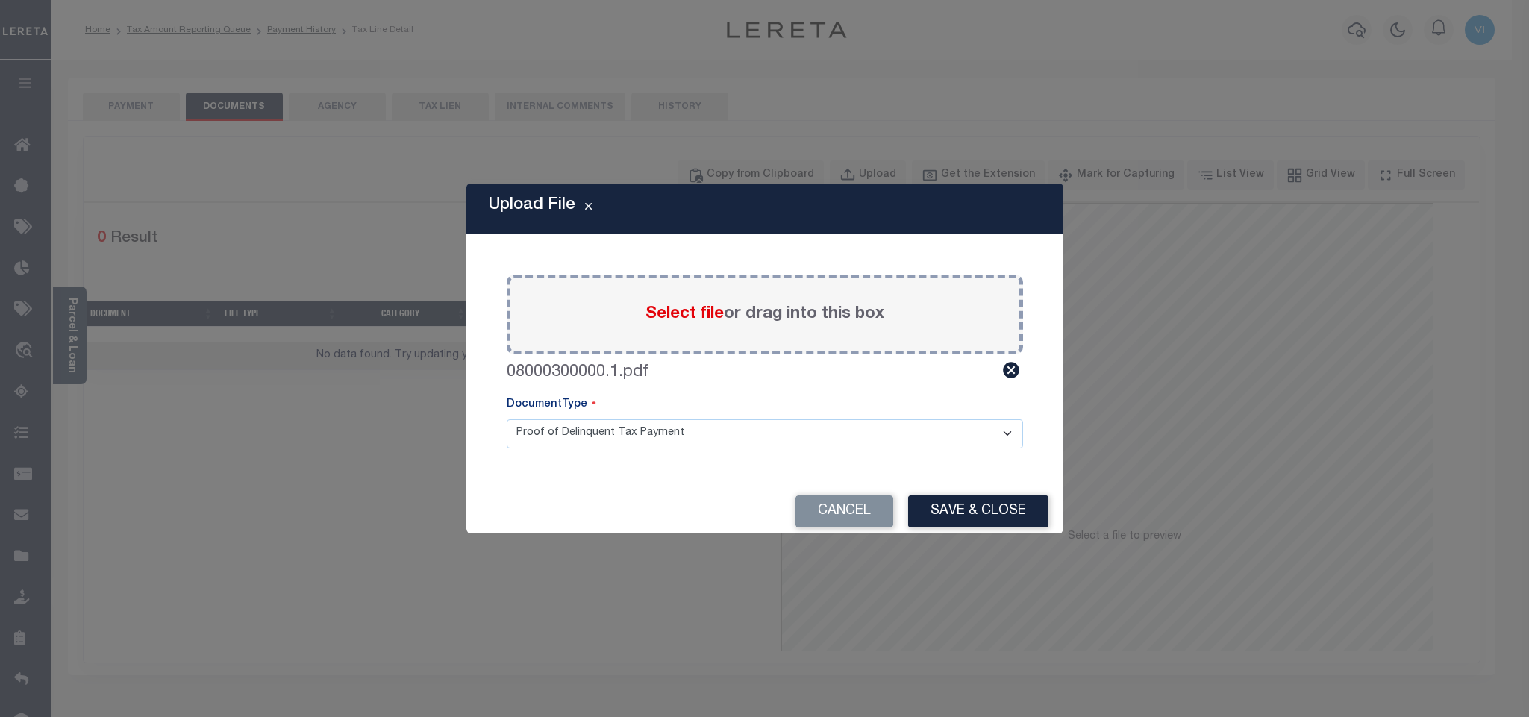
click at [531, 443] on select "Proof of Delinquent Tax Payment" at bounding box center [765, 433] width 517 height 29
click at [507, 419] on select "Proof of Delinquent Tax Payment" at bounding box center [765, 433] width 517 height 29
click at [996, 522] on button "Save & Close" at bounding box center [978, 512] width 140 height 32
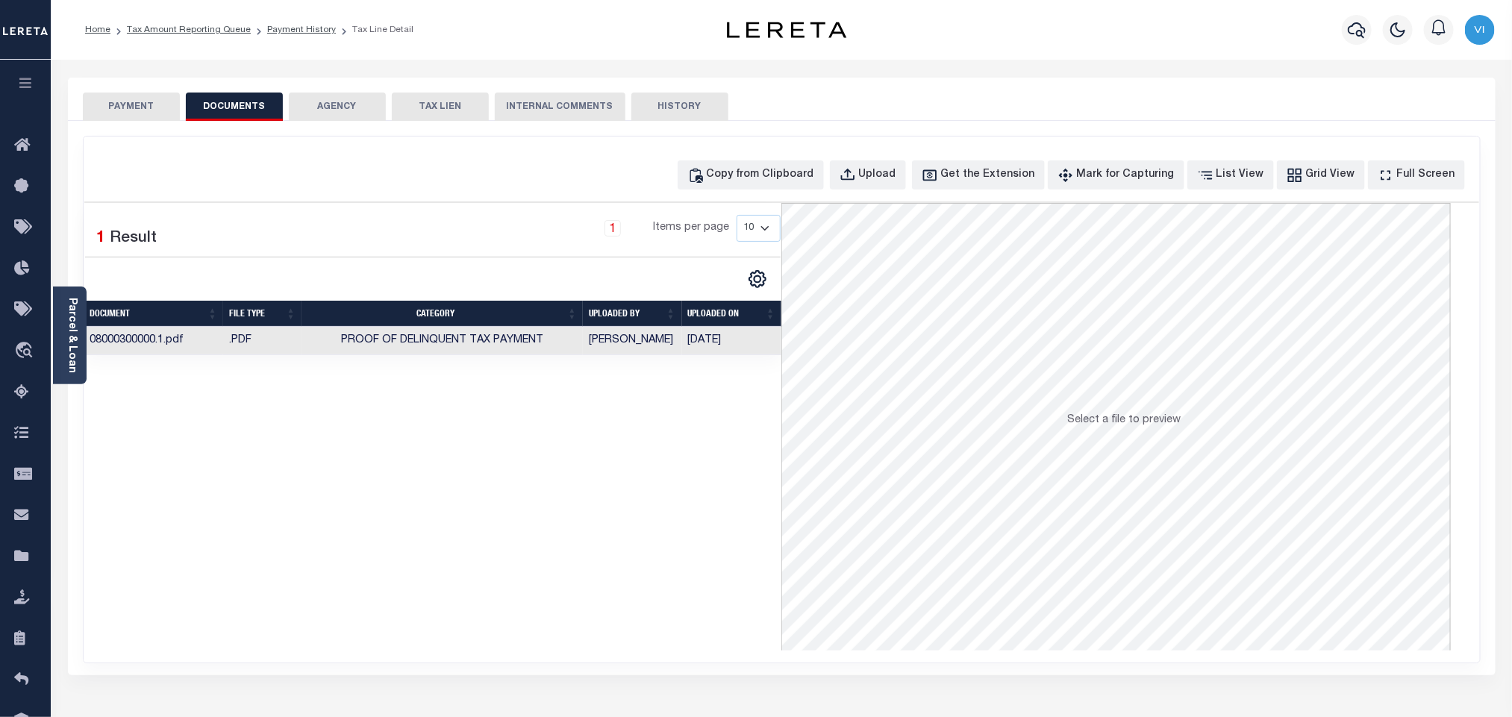
click at [144, 94] on button "PAYMENT" at bounding box center [131, 107] width 97 height 28
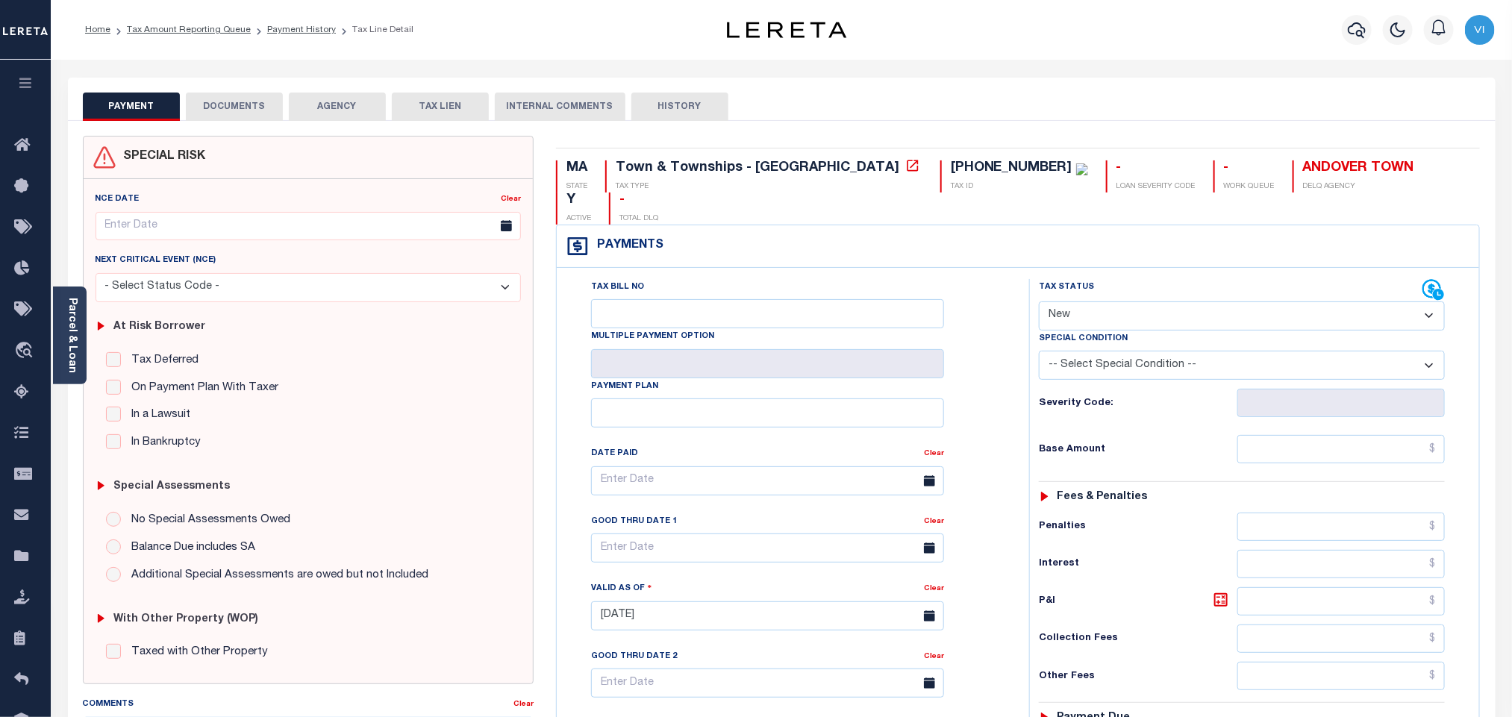
drag, startPoint x: 1057, startPoint y: 281, endPoint x: 1057, endPoint y: 299, distance: 17.9
click at [1057, 302] on select "- Select Status Code - Open Due/Unpaid Paid Incomplete No Tax Due Internal Refu…" at bounding box center [1242, 316] width 406 height 29
select select "PYD"
click at [1039, 302] on select "- Select Status Code - Open Due/Unpaid Paid Incomplete No Tax Due Internal Refu…" at bounding box center [1242, 316] width 406 height 29
type input "[DATE]"
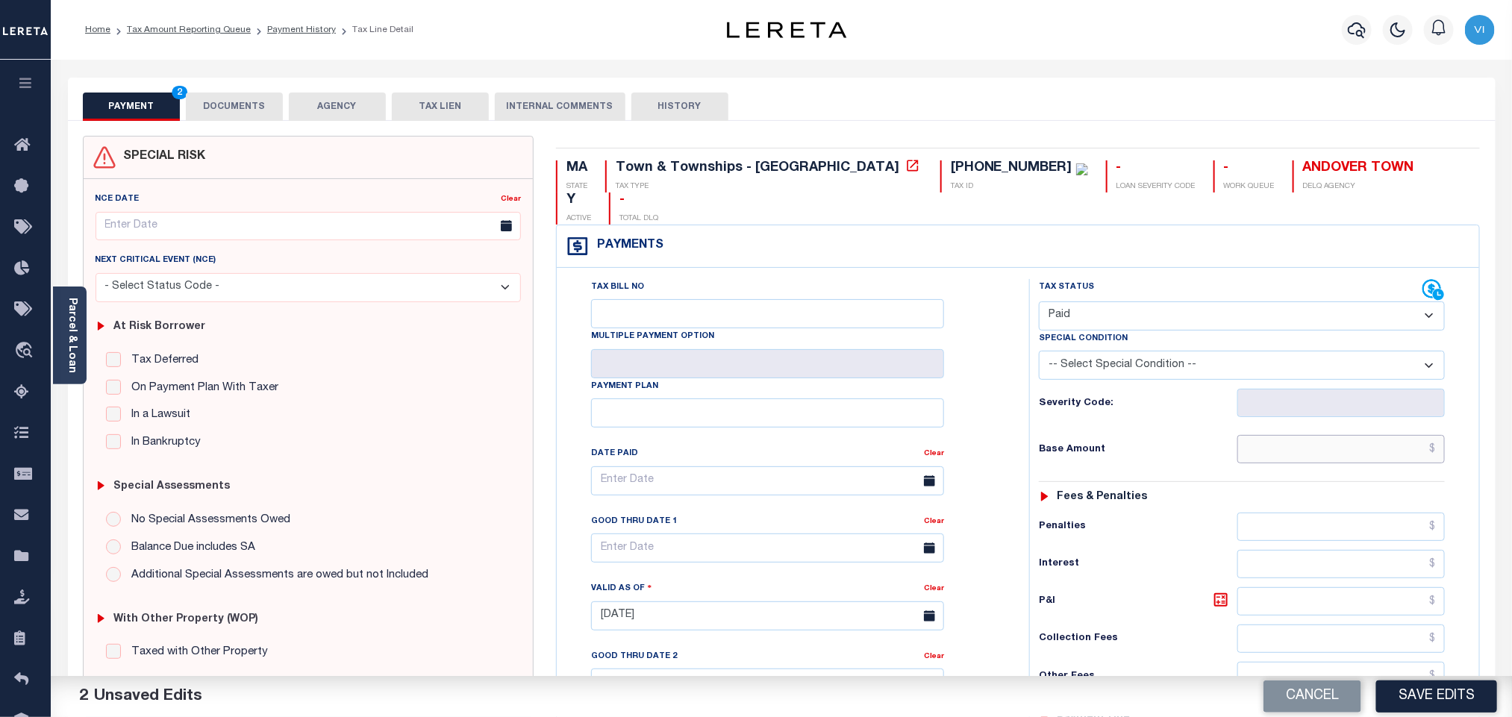
click at [1288, 435] on input "text" at bounding box center [1342, 449] width 208 height 28
paste input "6,547.03"
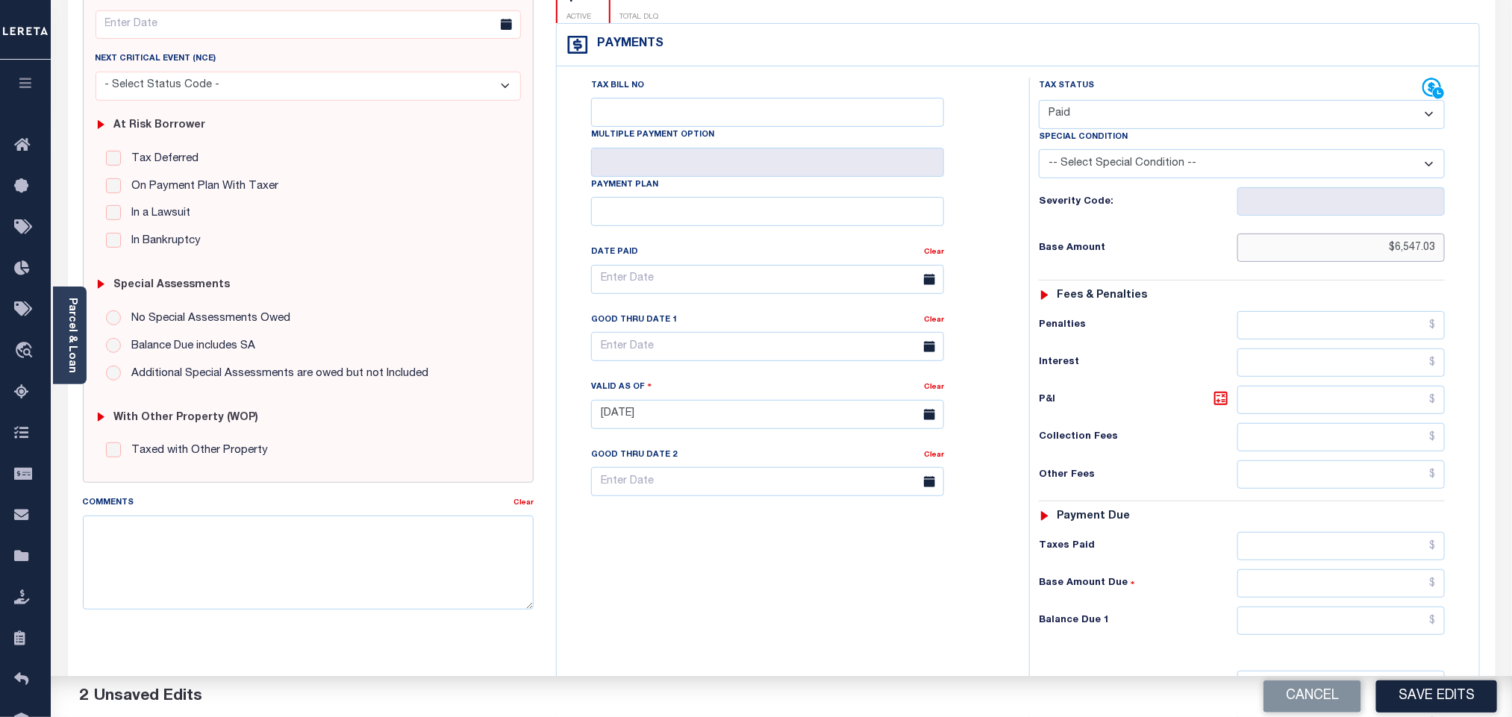
scroll to position [388, 0]
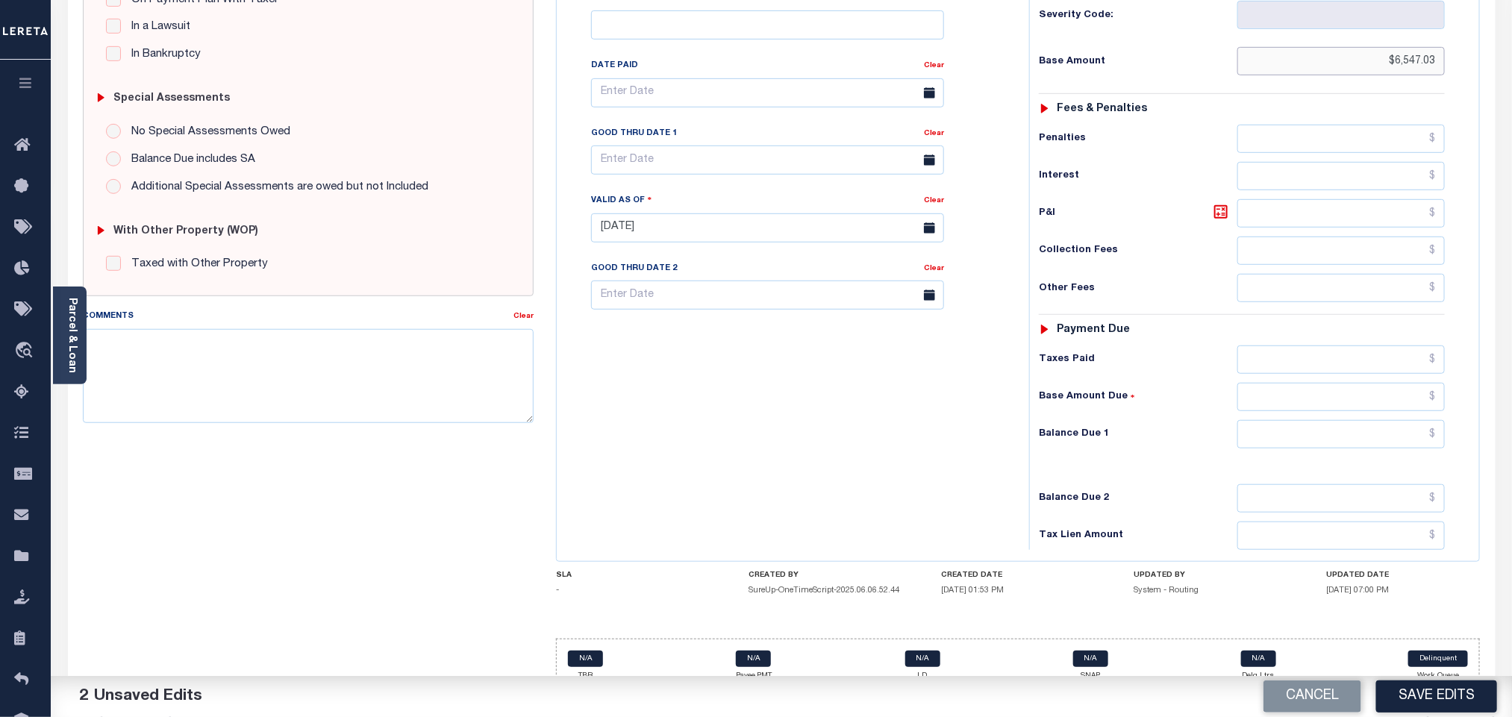
type input "$6,547.03"
click at [1294, 346] on input "text" at bounding box center [1342, 360] width 208 height 28
paste input "6,547.03"
type input "$6,547.03"
click at [1302, 420] on input "text" at bounding box center [1342, 434] width 208 height 28
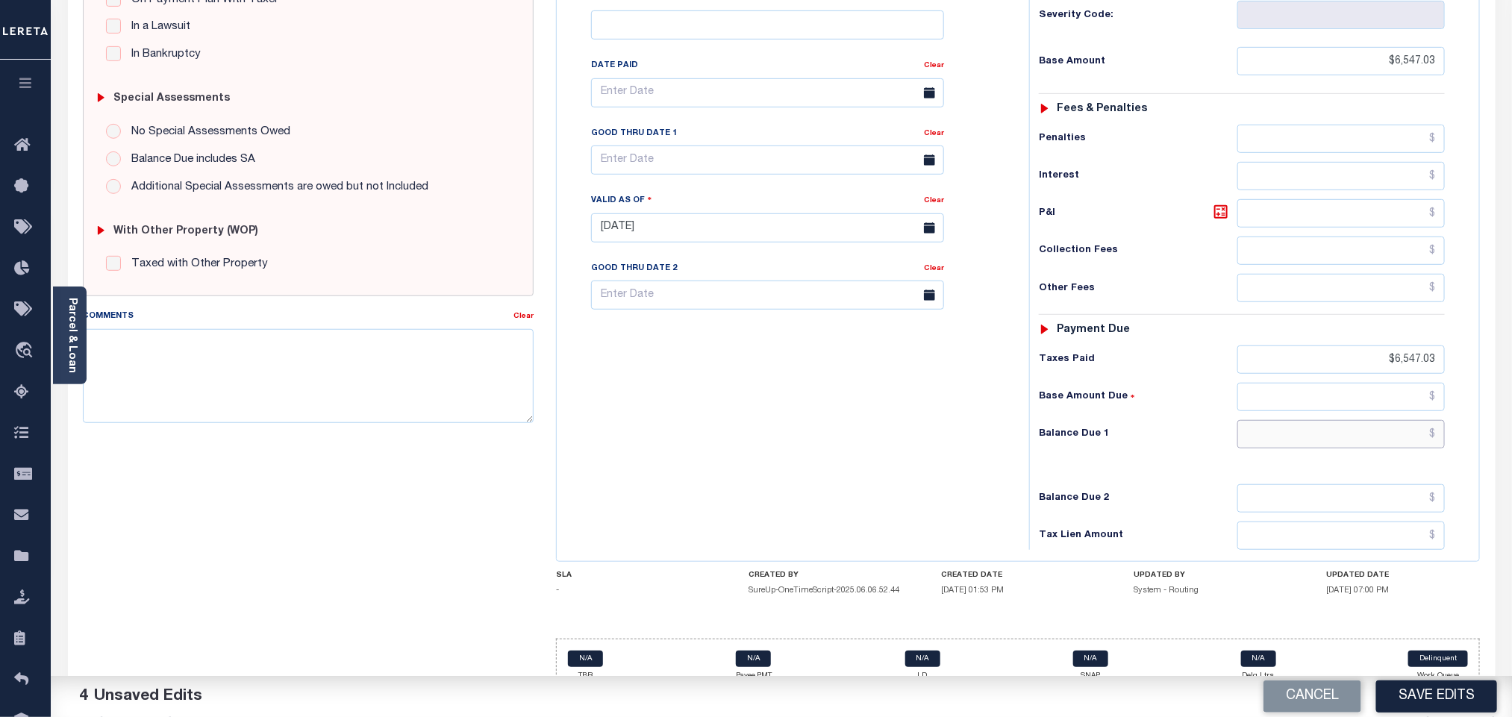
type input "$0.00"
click at [1129, 484] on div "Balance Due 2" at bounding box center [1242, 498] width 406 height 28
click at [1440, 699] on button "Save Edits" at bounding box center [1436, 697] width 121 height 32
checkbox input "false"
type input "$6,547.03"
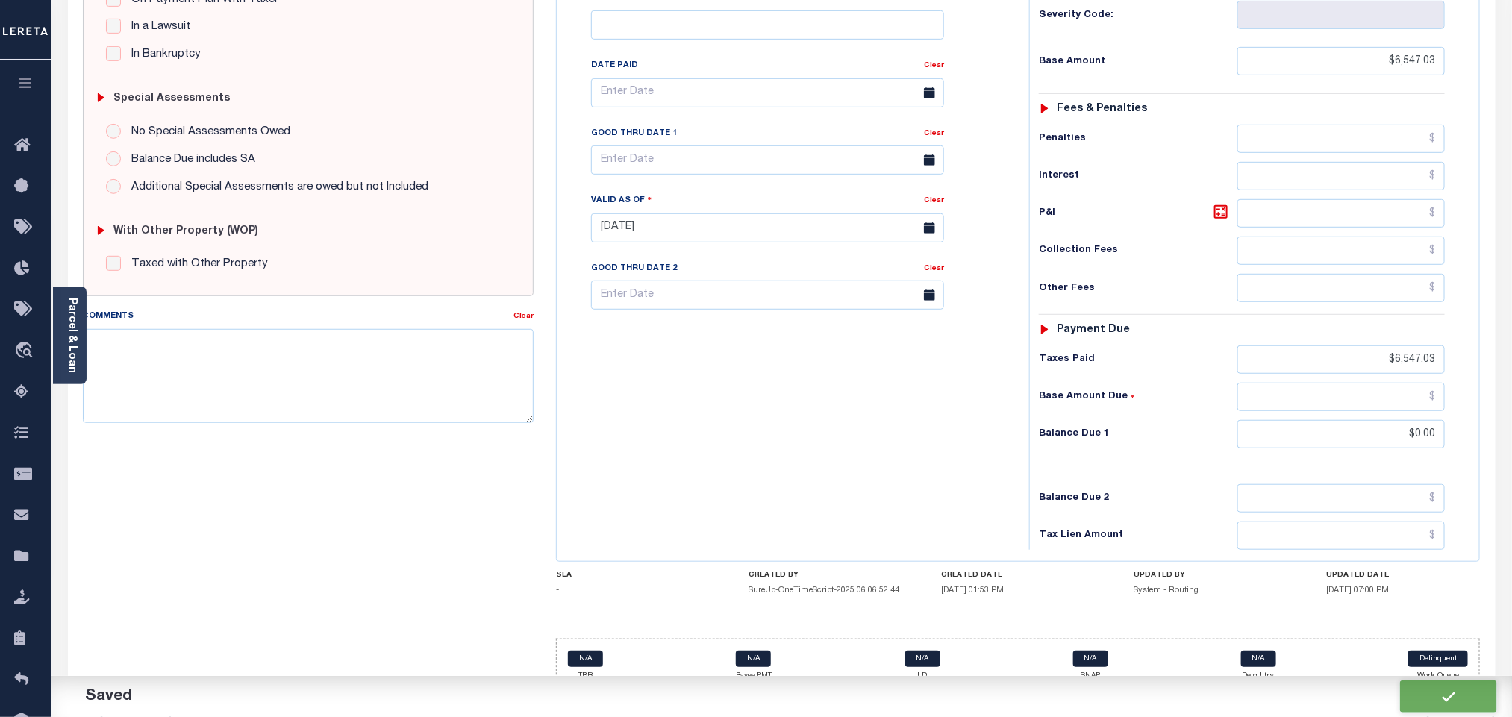
type input "$6,547.03"
type input "$0"
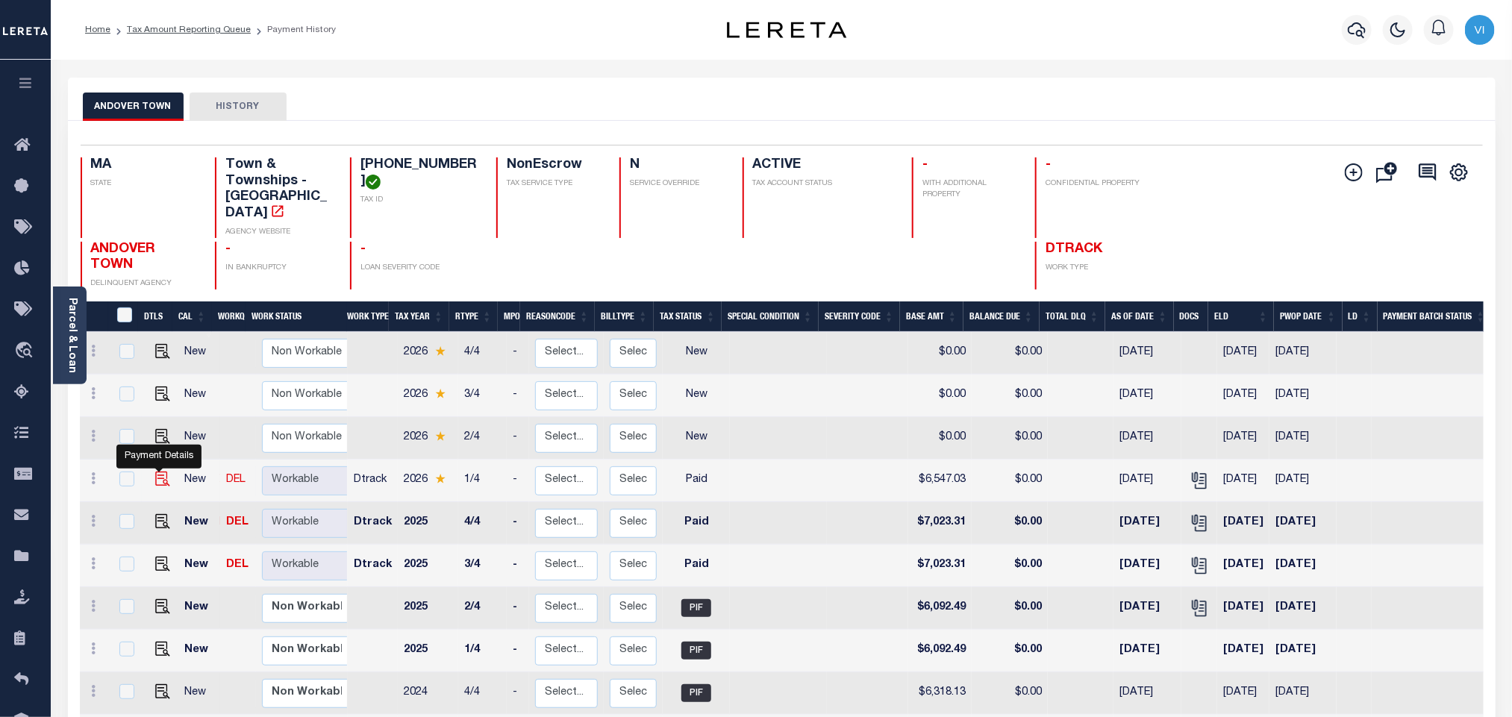
click at [160, 472] on img "" at bounding box center [162, 479] width 15 height 15
checkbox input "true"
click at [61, 352] on div "Parcel & Loan" at bounding box center [70, 336] width 34 height 98
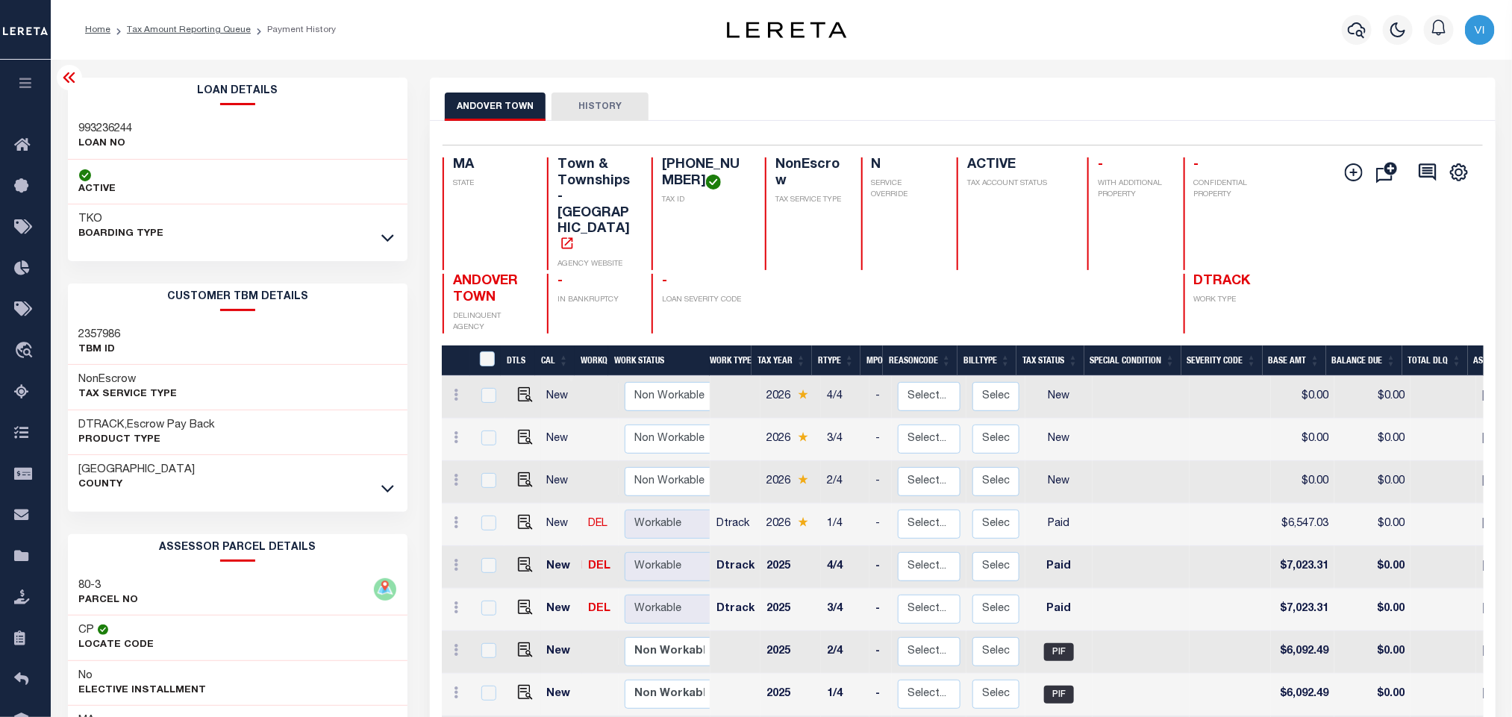
click at [69, 116] on div "993236244 LOAN NO" at bounding box center [238, 137] width 340 height 46
copy h3 "993236244"
drag, startPoint x: 694, startPoint y: 184, endPoint x: 654, endPoint y: 168, distance: 43.5
click at [654, 168] on div "080-0030-00000 TAX ID" at bounding box center [700, 213] width 96 height 113
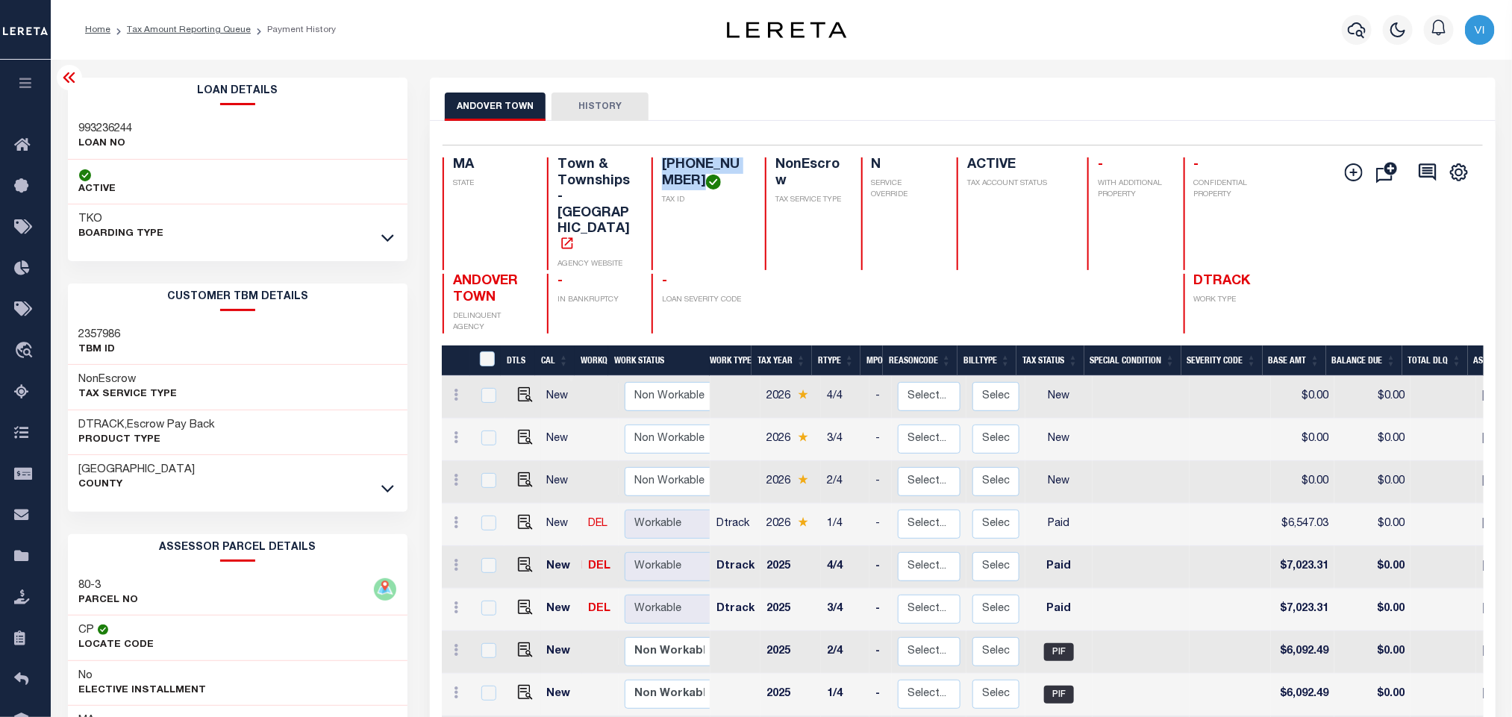
copy h4 "[PHONE_NUMBER]"
click at [1349, 23] on icon "button" at bounding box center [1357, 30] width 18 height 18
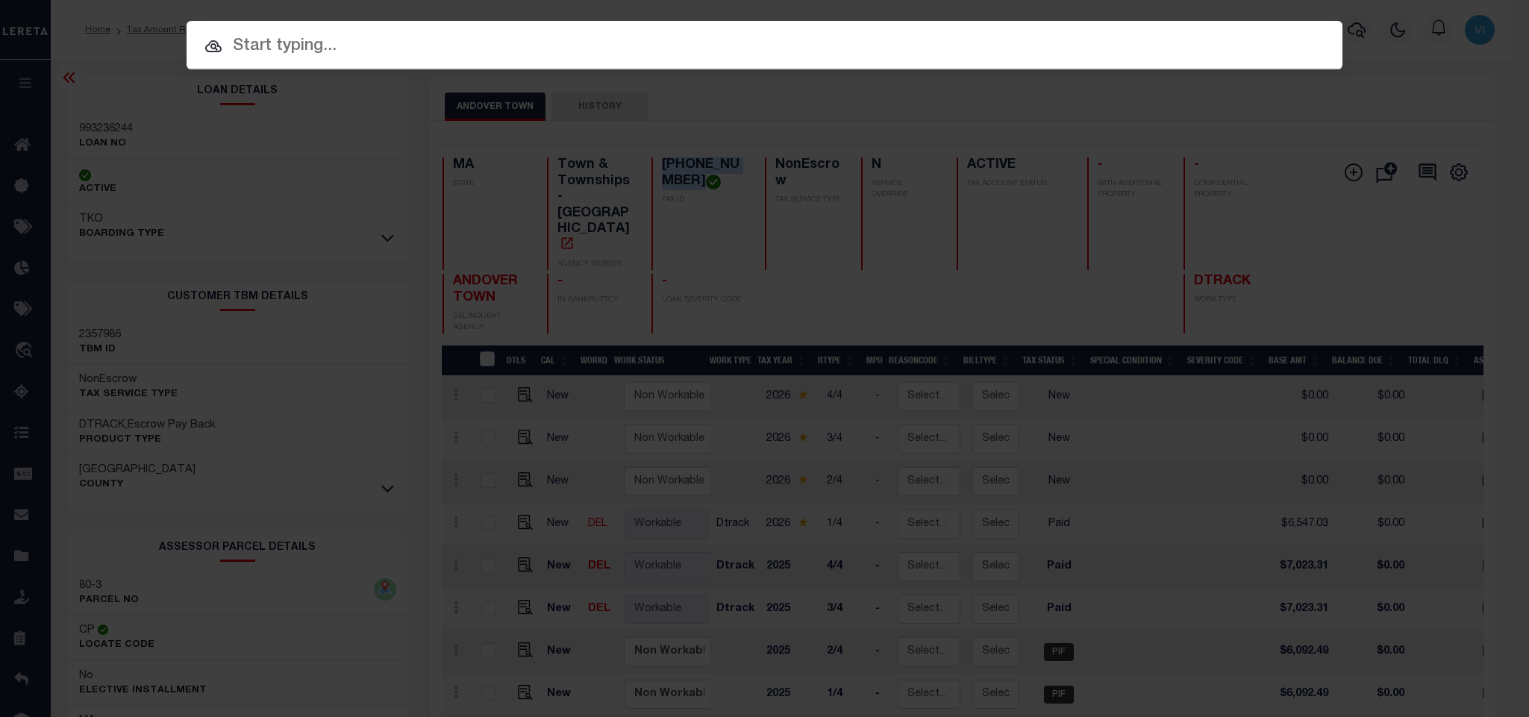
click at [1283, 34] on input "text" at bounding box center [765, 47] width 1156 height 26
paste input "993236351"
type input "993236351"
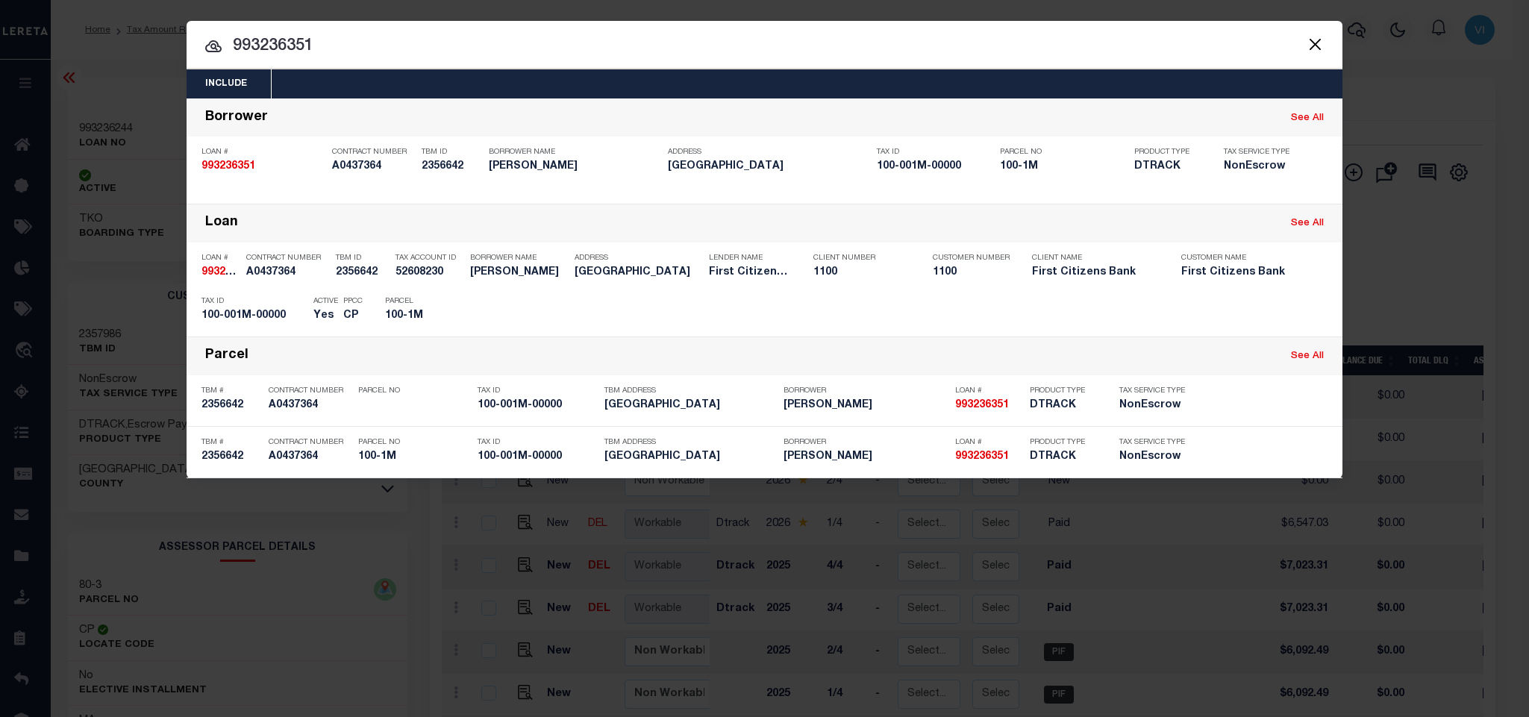
click at [477, 84] on div "Include Loans TBM Customers Borrowers Payments (Lender Non-Disb) Payments (Lend…" at bounding box center [765, 83] width 1156 height 29
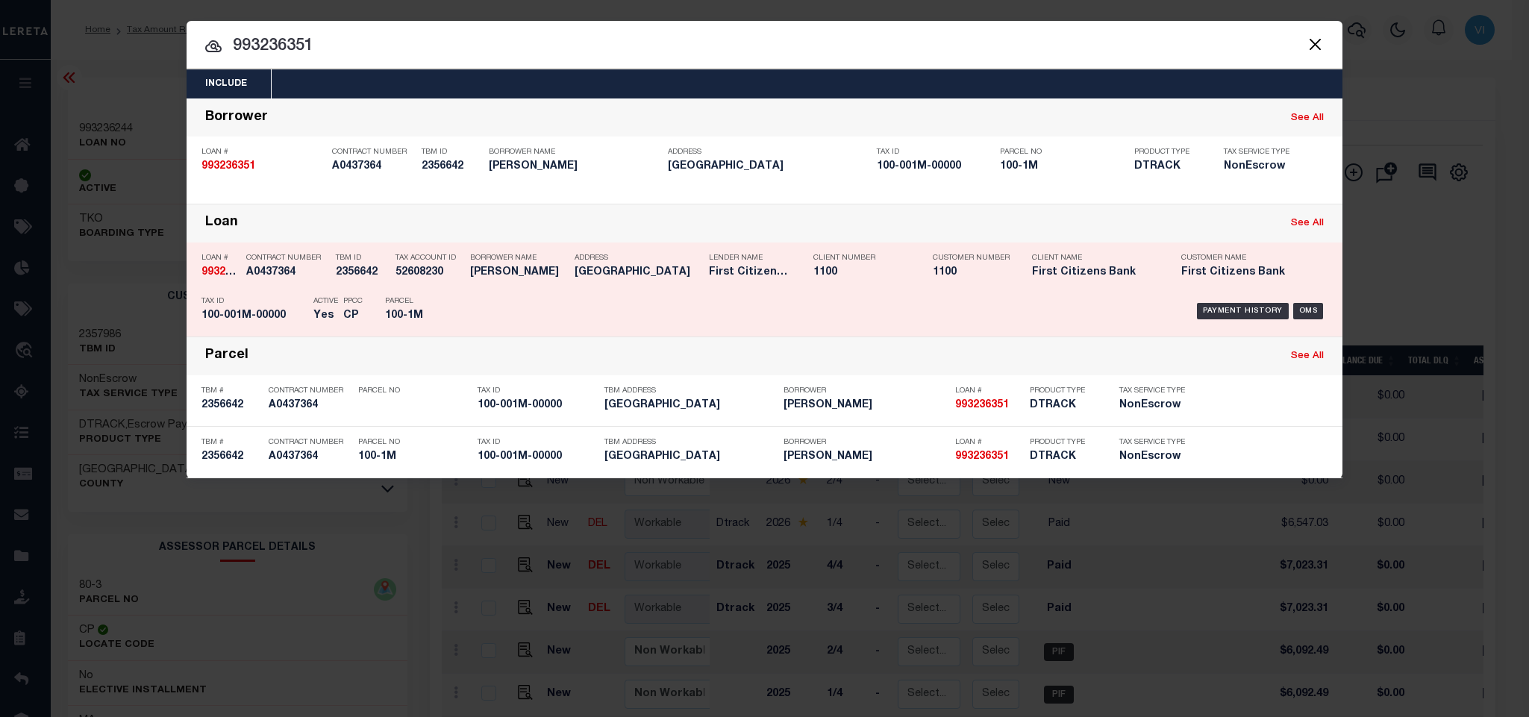
click at [423, 260] on p "Tax Account ID" at bounding box center [429, 258] width 67 height 9
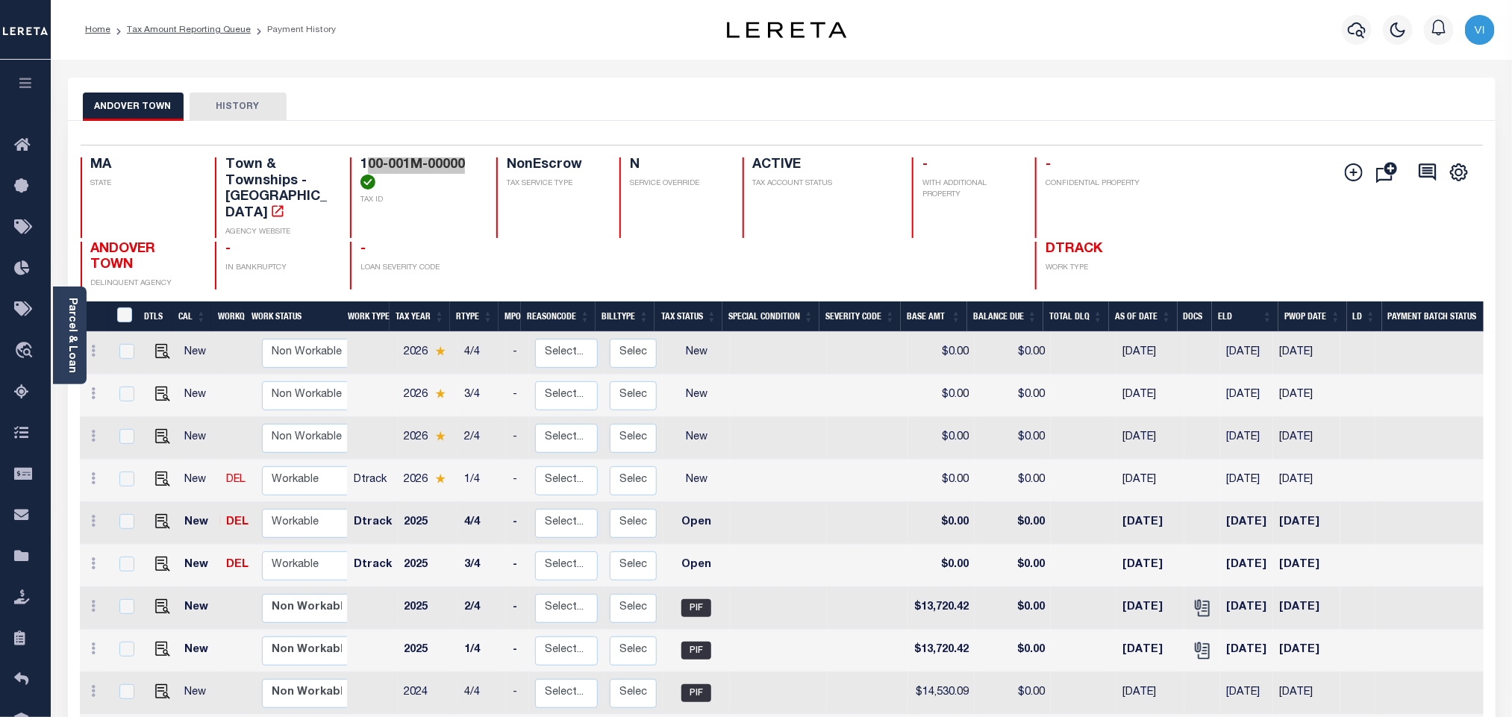
drag, startPoint x: 469, startPoint y: 166, endPoint x: 364, endPoint y: 159, distance: 105.5
click at [364, 159] on h4 "100-001M-00000" at bounding box center [420, 173] width 118 height 32
click at [431, 198] on p "TAX ID" at bounding box center [420, 200] width 118 height 11
drag, startPoint x: 358, startPoint y: 163, endPoint x: 473, endPoint y: 155, distance: 115.2
click at [473, 155] on div "Selected 51 Results 1 Items per page 25 50 100 MA STATE Town & Townships - MA A…" at bounding box center [782, 217] width 1426 height 145
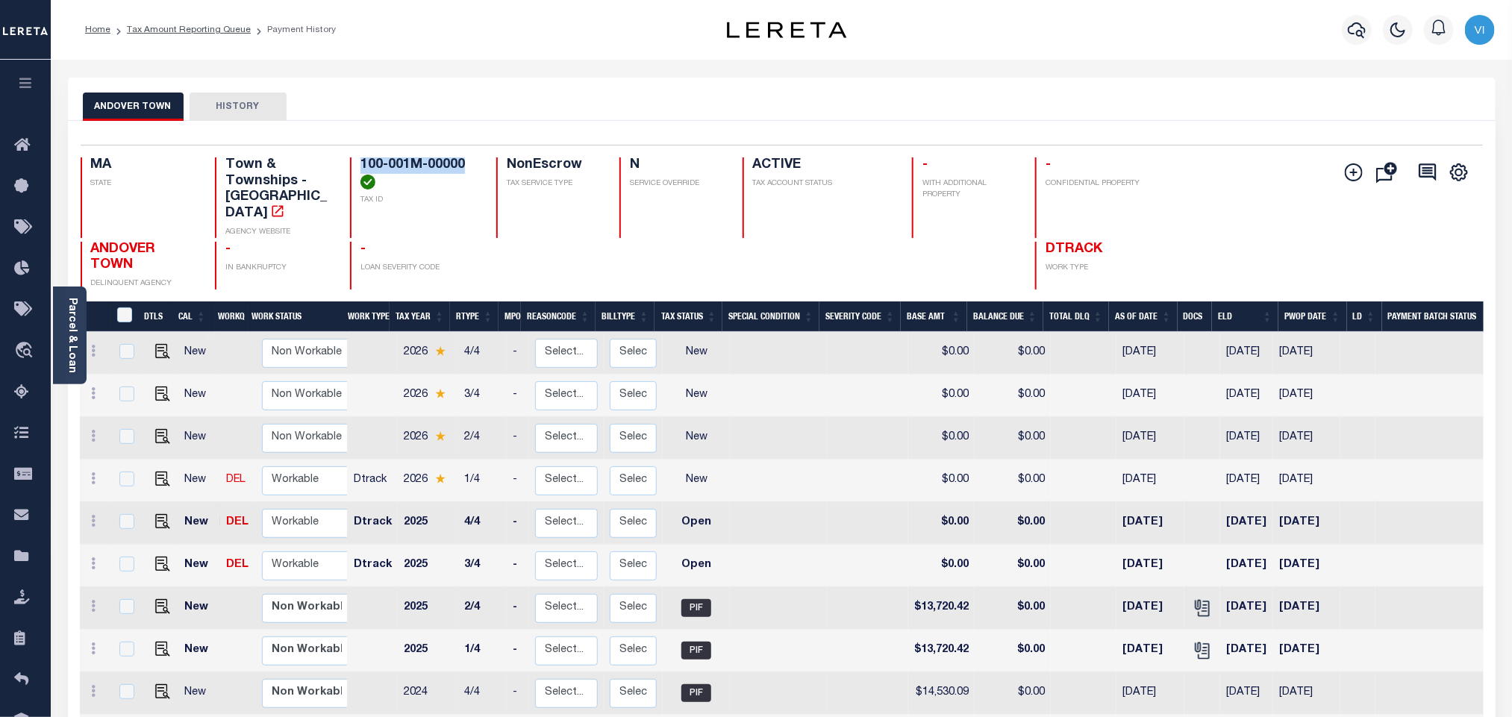
copy h4 "100-001M-00000"
click at [160, 557] on img "" at bounding box center [162, 564] width 15 height 15
checkbox input "true"
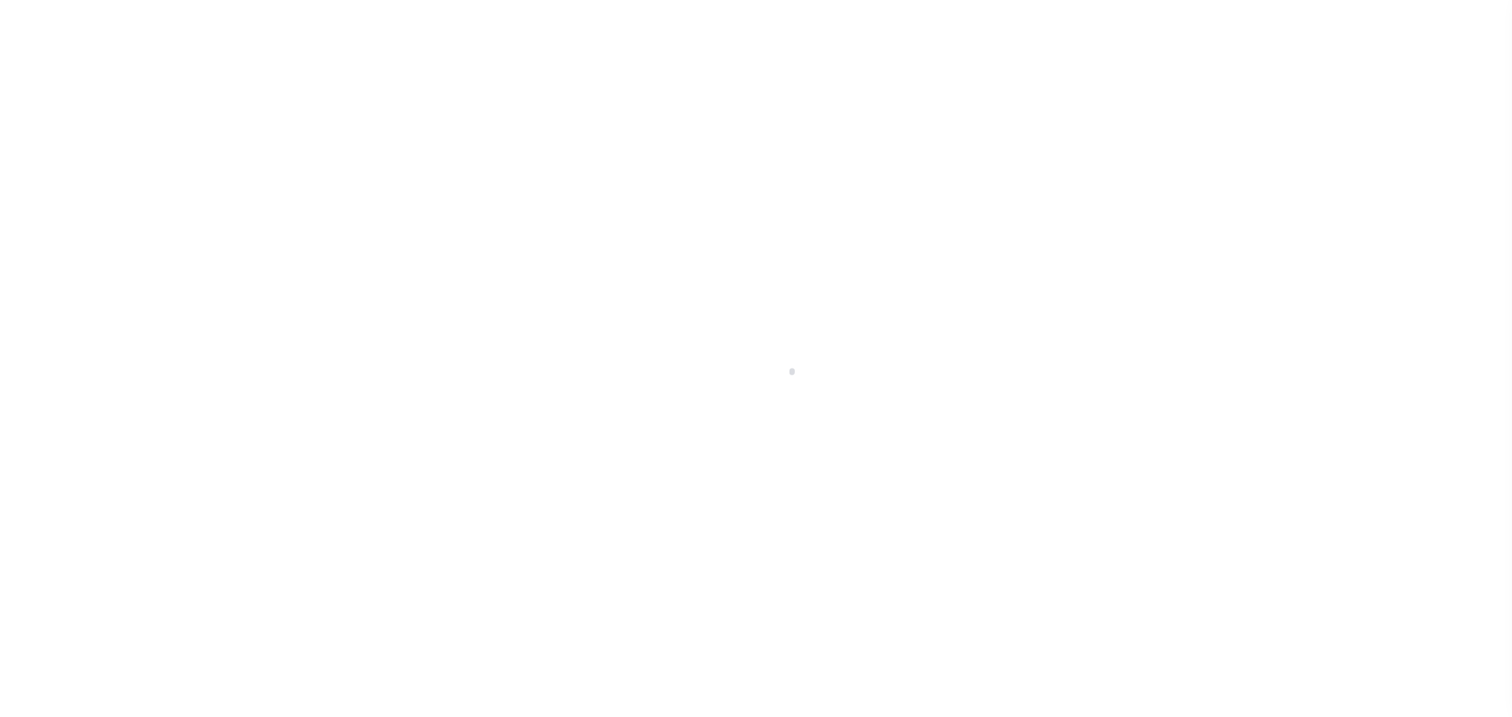
select select "OP2"
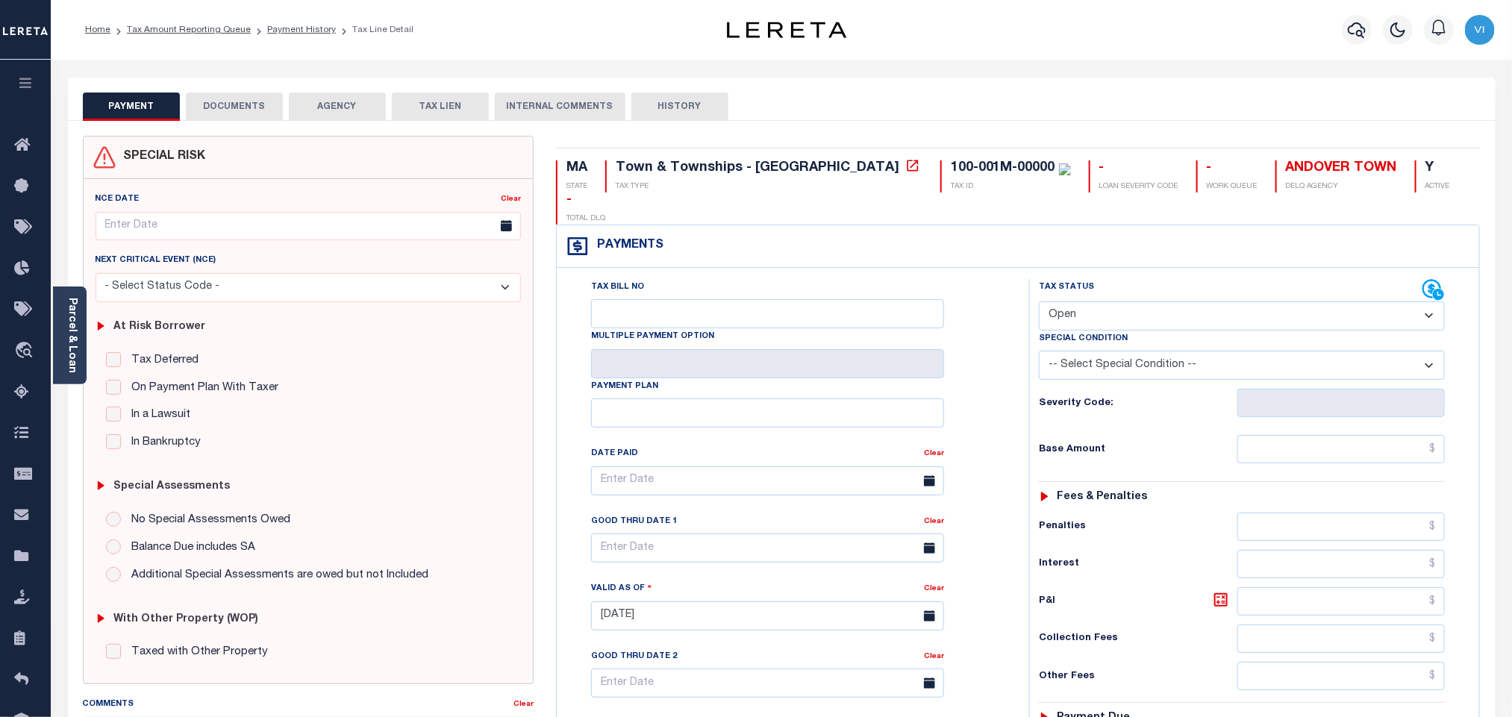
click at [229, 104] on button "DOCUMENTS" at bounding box center [234, 107] width 97 height 28
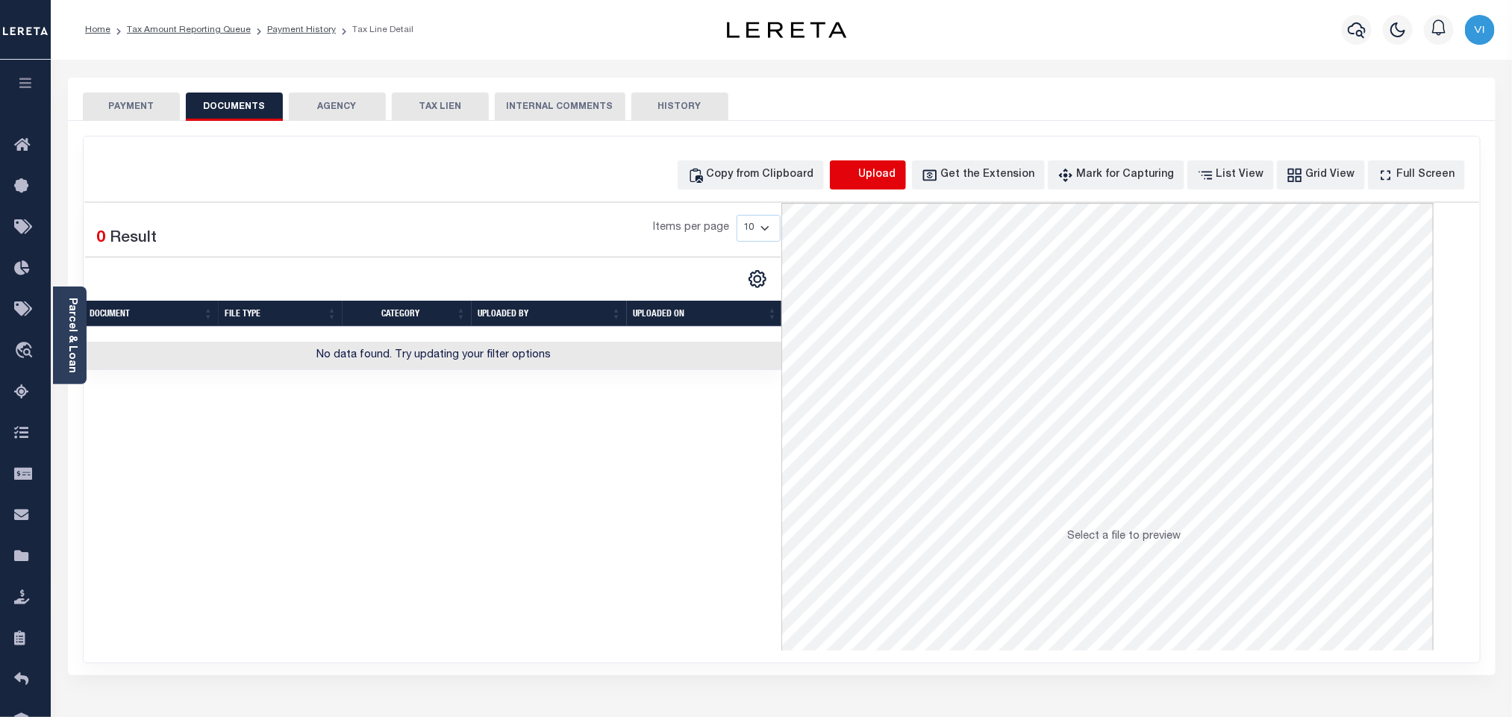
click at [856, 182] on icon "button" at bounding box center [848, 175] width 16 height 16
select select "POP"
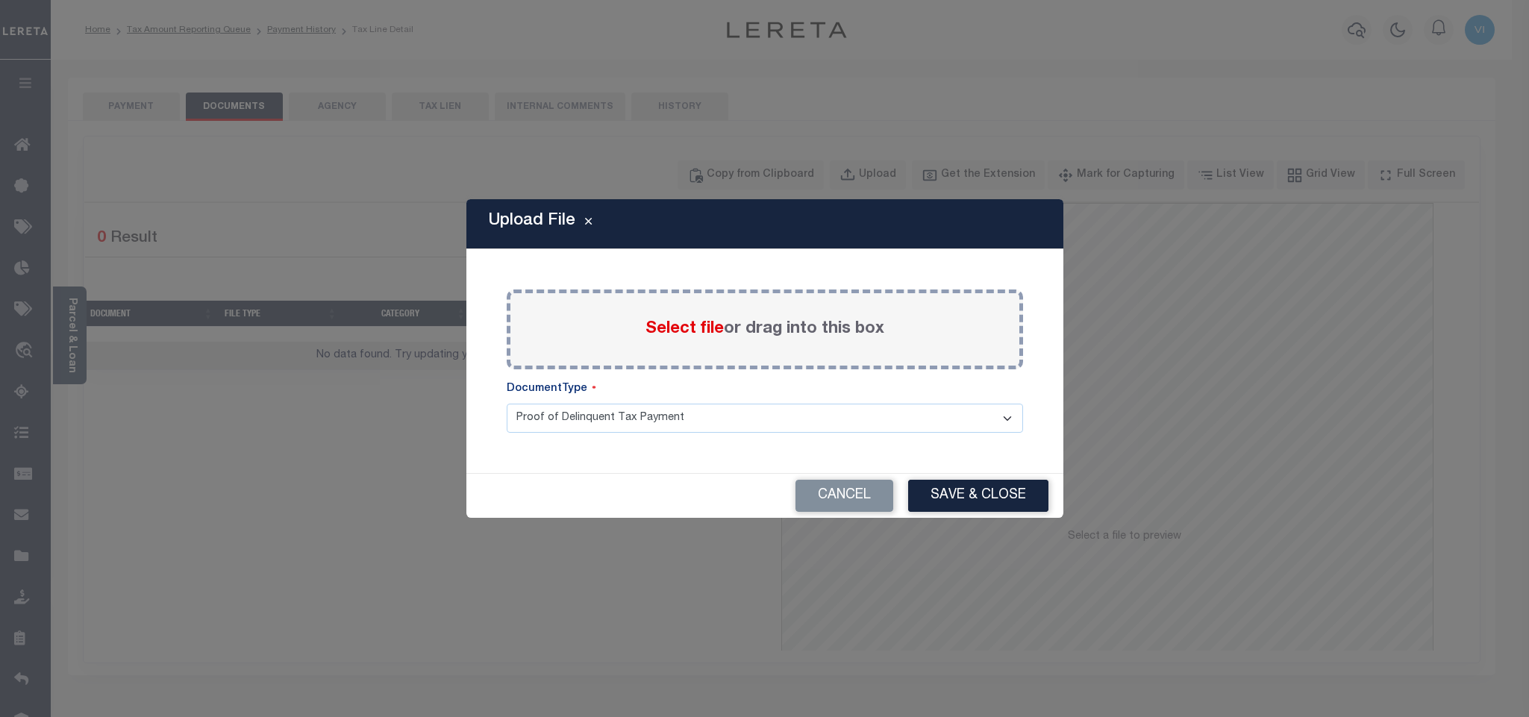
click at [661, 337] on span "Select file" at bounding box center [685, 329] width 78 height 16
click at [0, 0] on input "Select file or drag into this box" at bounding box center [0, 0] width 0 height 0
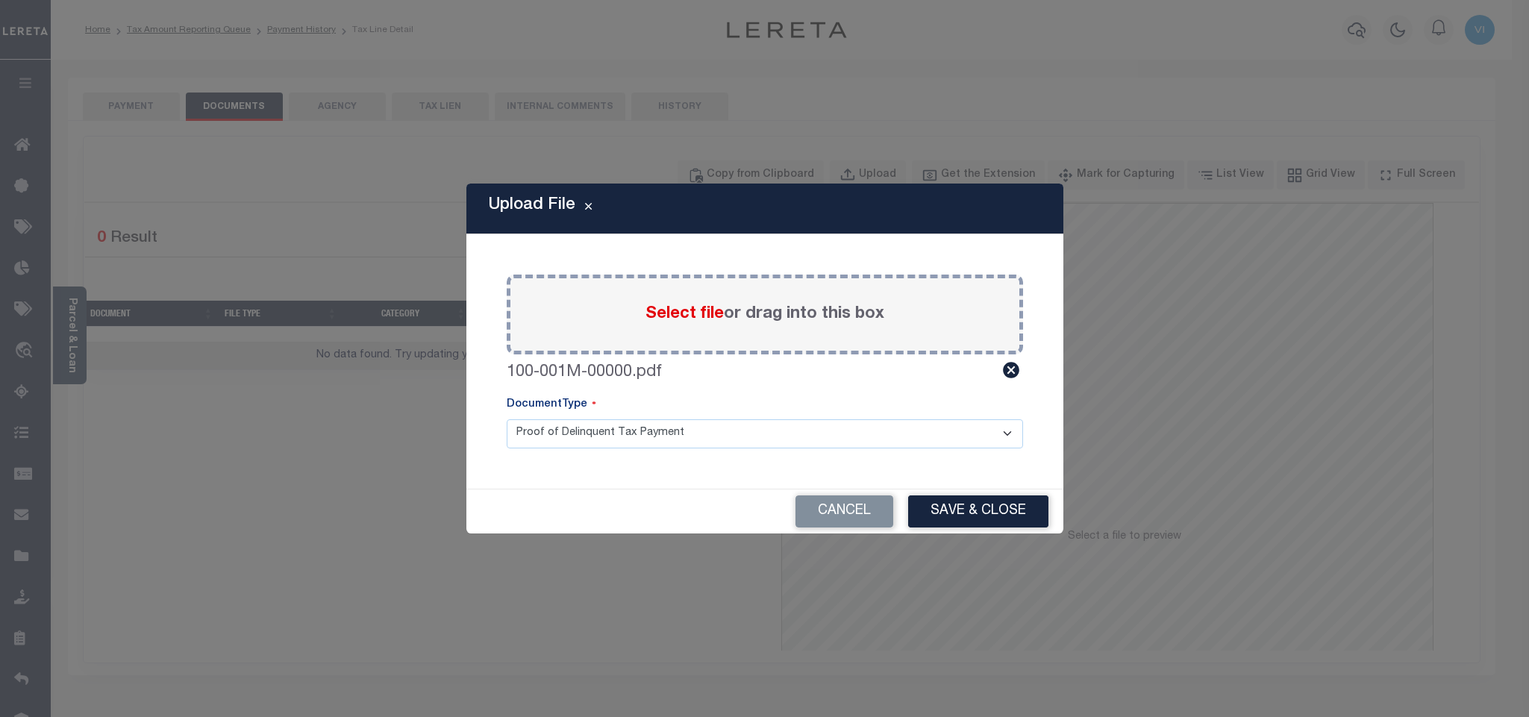
click at [549, 444] on select "Proof of Delinquent Tax Payment" at bounding box center [765, 433] width 517 height 29
click at [507, 419] on select "Proof of Delinquent Tax Payment" at bounding box center [765, 433] width 517 height 29
click at [1035, 520] on button "Save & Close" at bounding box center [978, 512] width 140 height 32
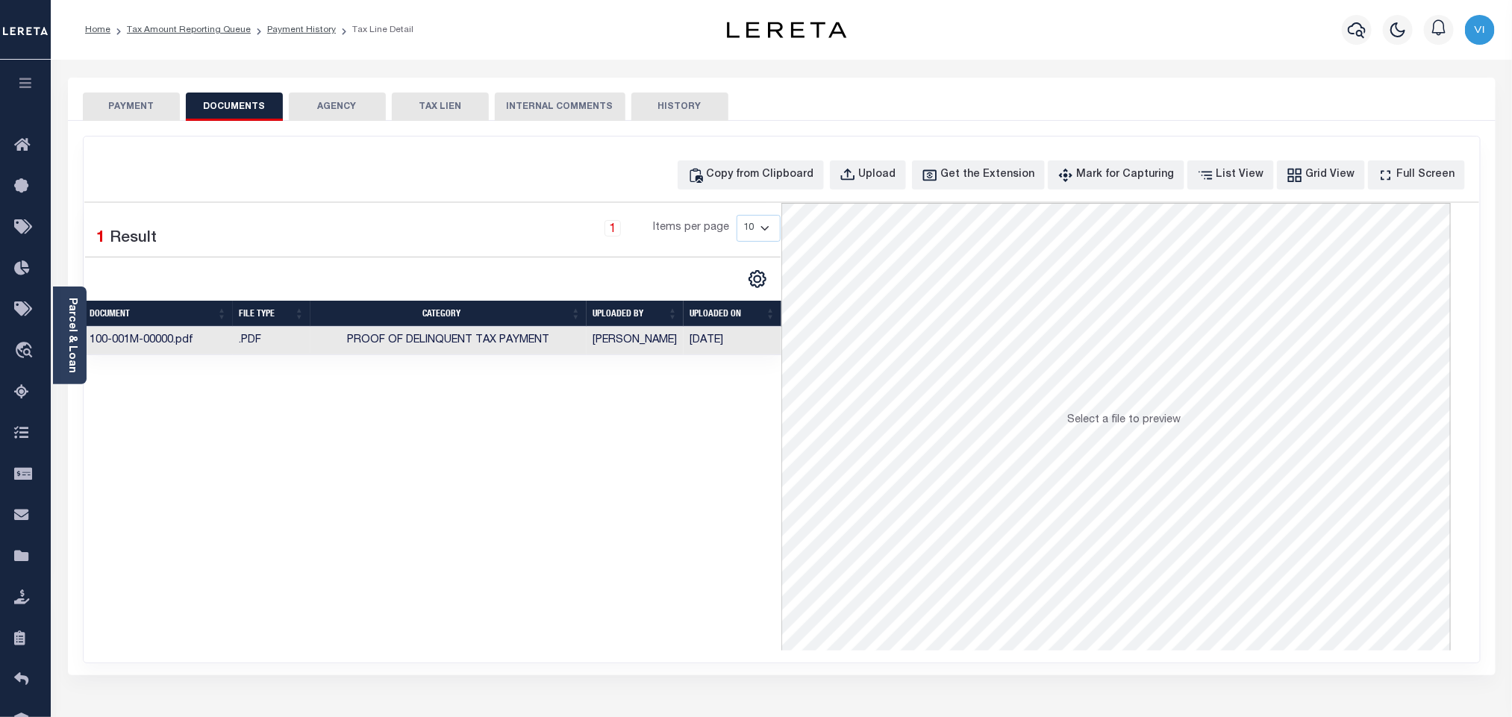
click at [116, 106] on button "PAYMENT" at bounding box center [131, 107] width 97 height 28
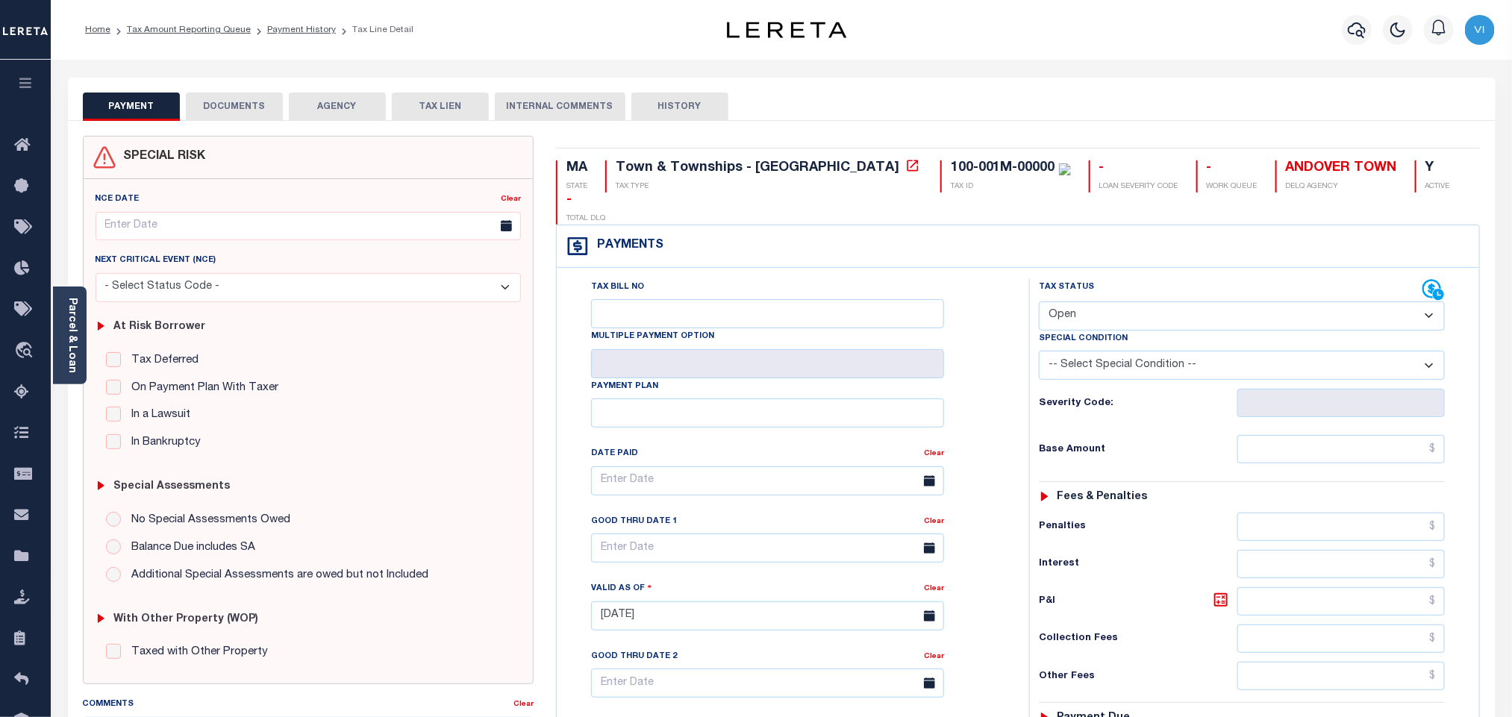
click at [1098, 302] on select "- Select Status Code - Open Due/Unpaid Paid Incomplete No Tax Due Internal Refu…" at bounding box center [1242, 316] width 406 height 29
select select "PYD"
click at [1039, 302] on select "- Select Status Code - Open Due/Unpaid Paid Incomplete No Tax Due Internal Refu…" at bounding box center [1242, 316] width 406 height 29
type input "[DATE]"
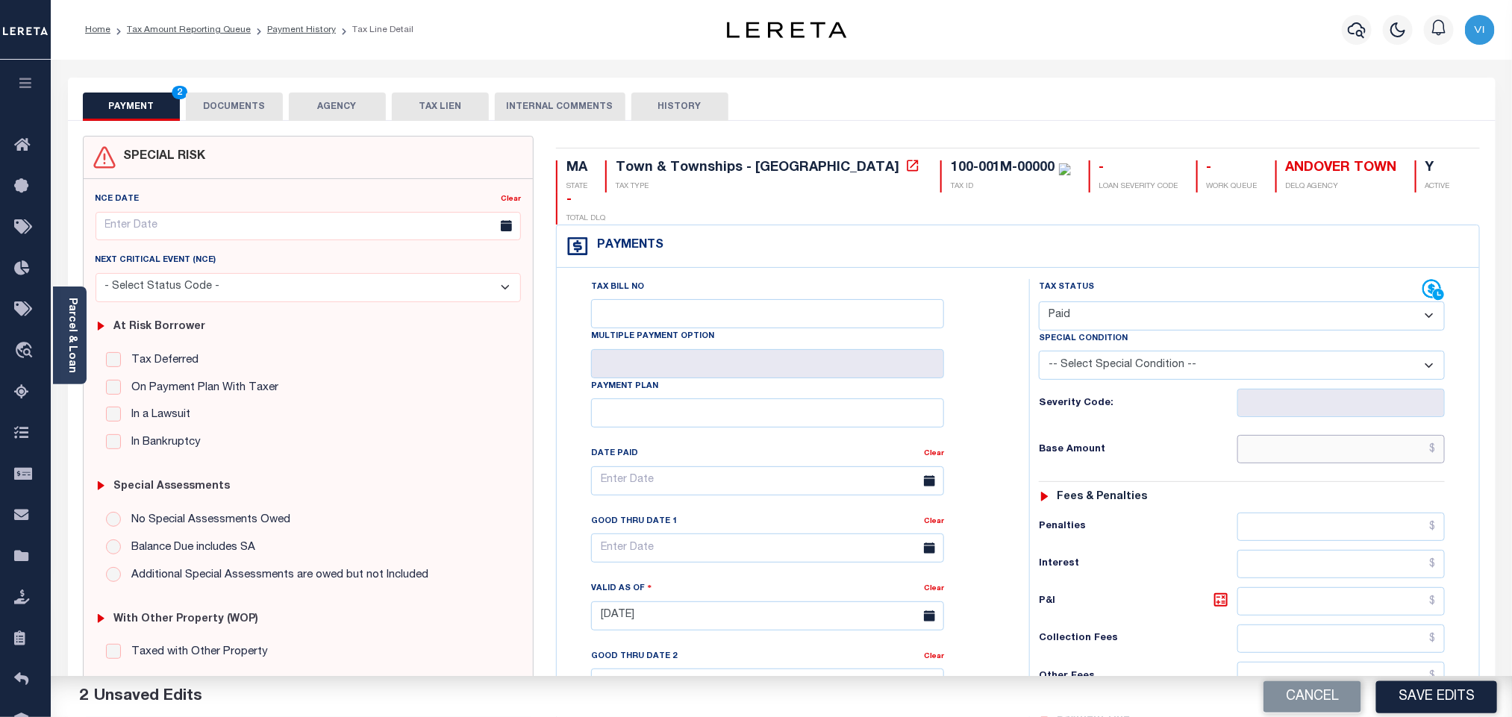
click at [1321, 435] on input "text" at bounding box center [1342, 449] width 208 height 28
paste input "13,579.60"
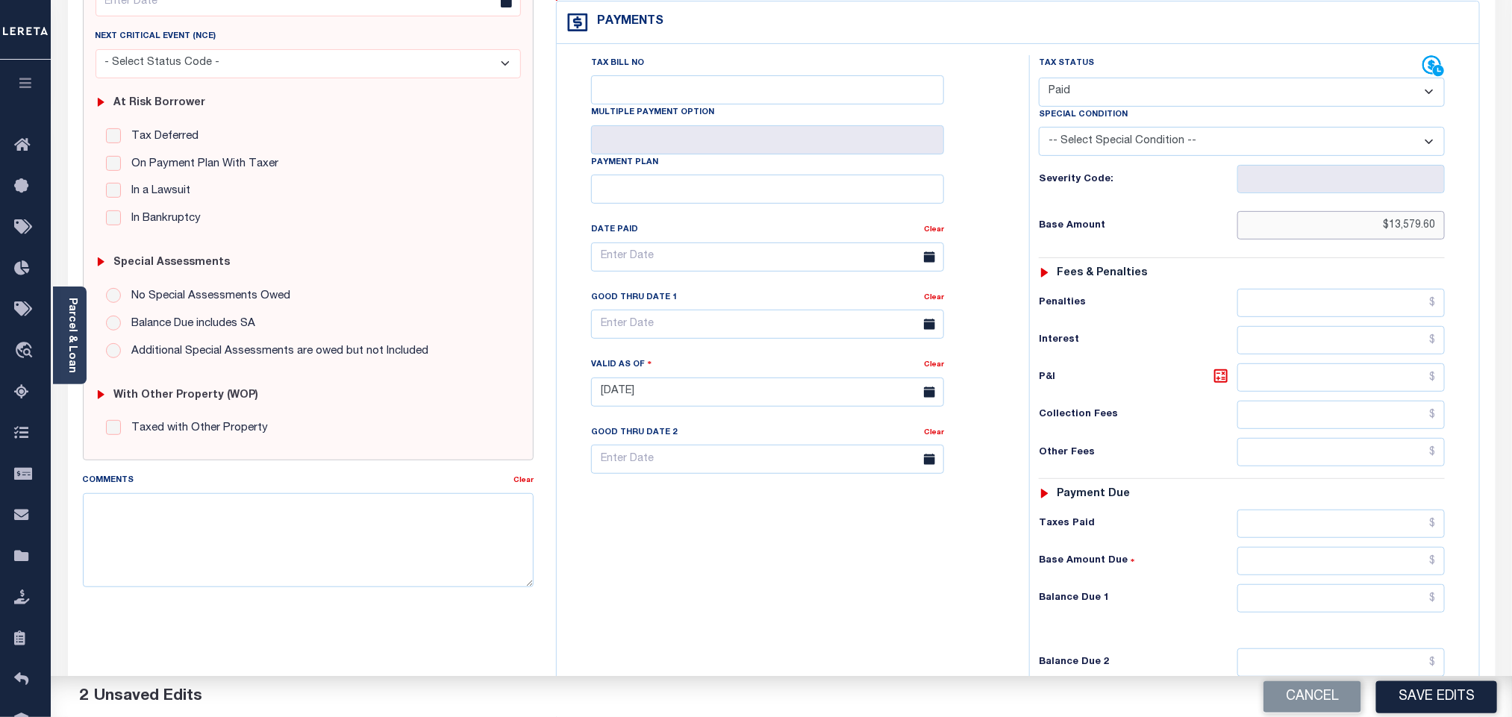
scroll to position [388, 0]
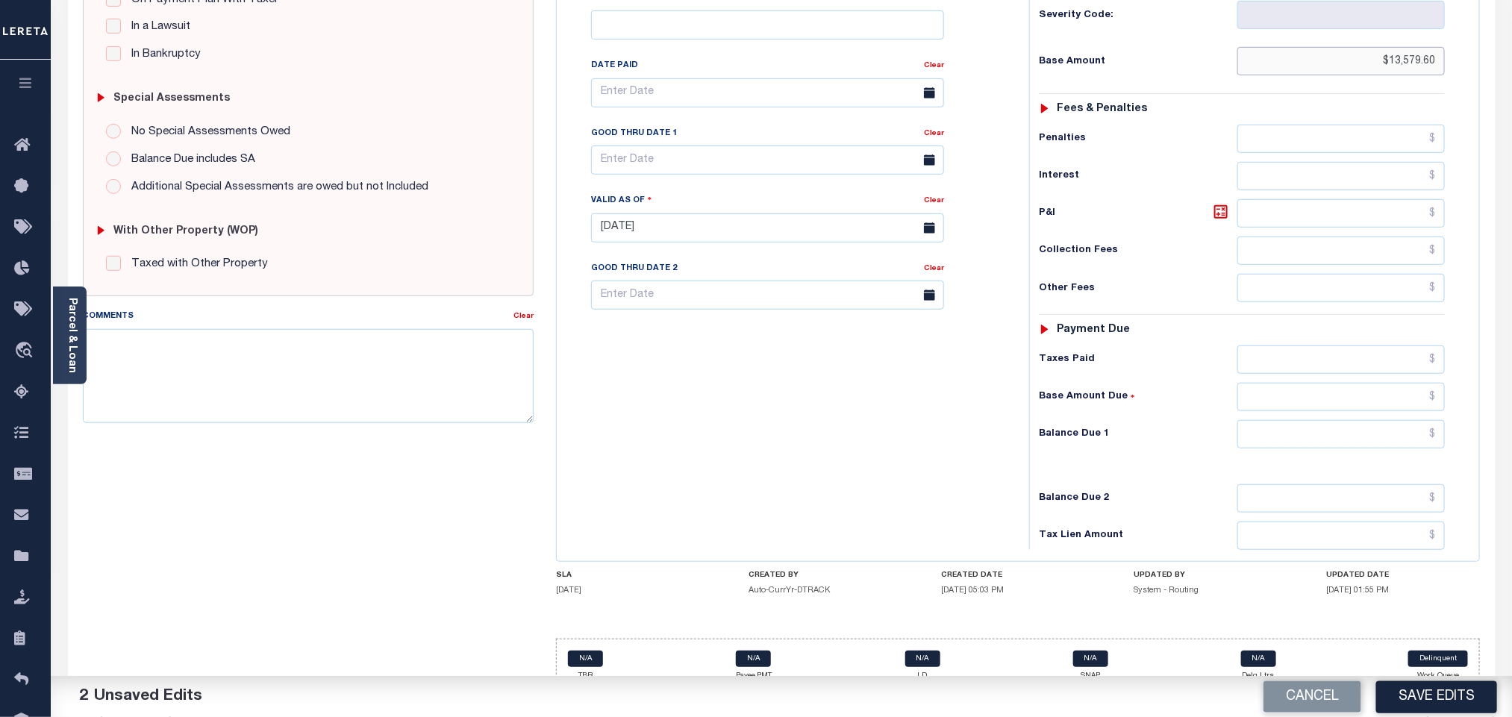
type input "$13,579.60"
click at [1324, 420] on input "text" at bounding box center [1342, 434] width 208 height 28
type input "$0.00"
click at [1220, 493] on h6 "Balance Due 2" at bounding box center [1138, 499] width 199 height 12
click at [1426, 706] on button "Save Edits" at bounding box center [1436, 697] width 121 height 32
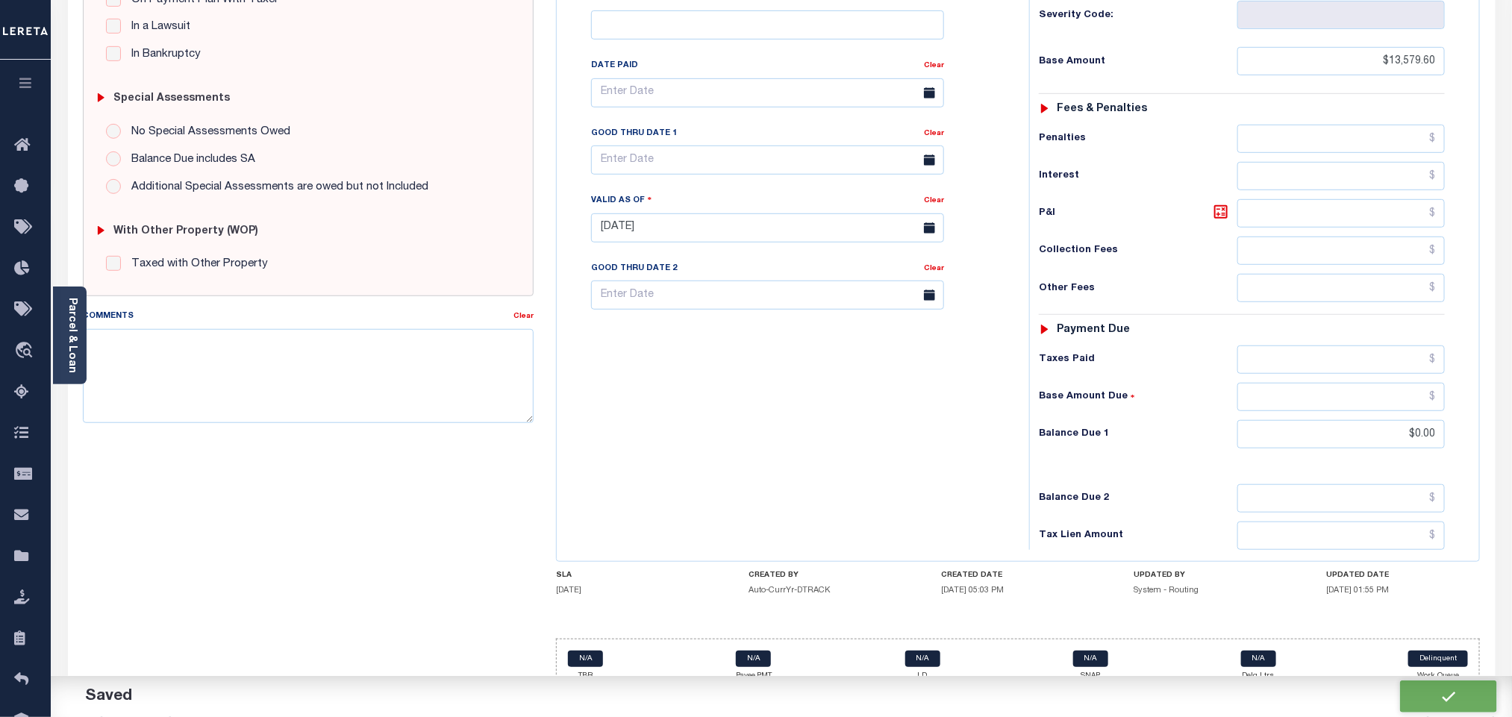
checkbox input "false"
type input "$13,579.6"
type input "$0"
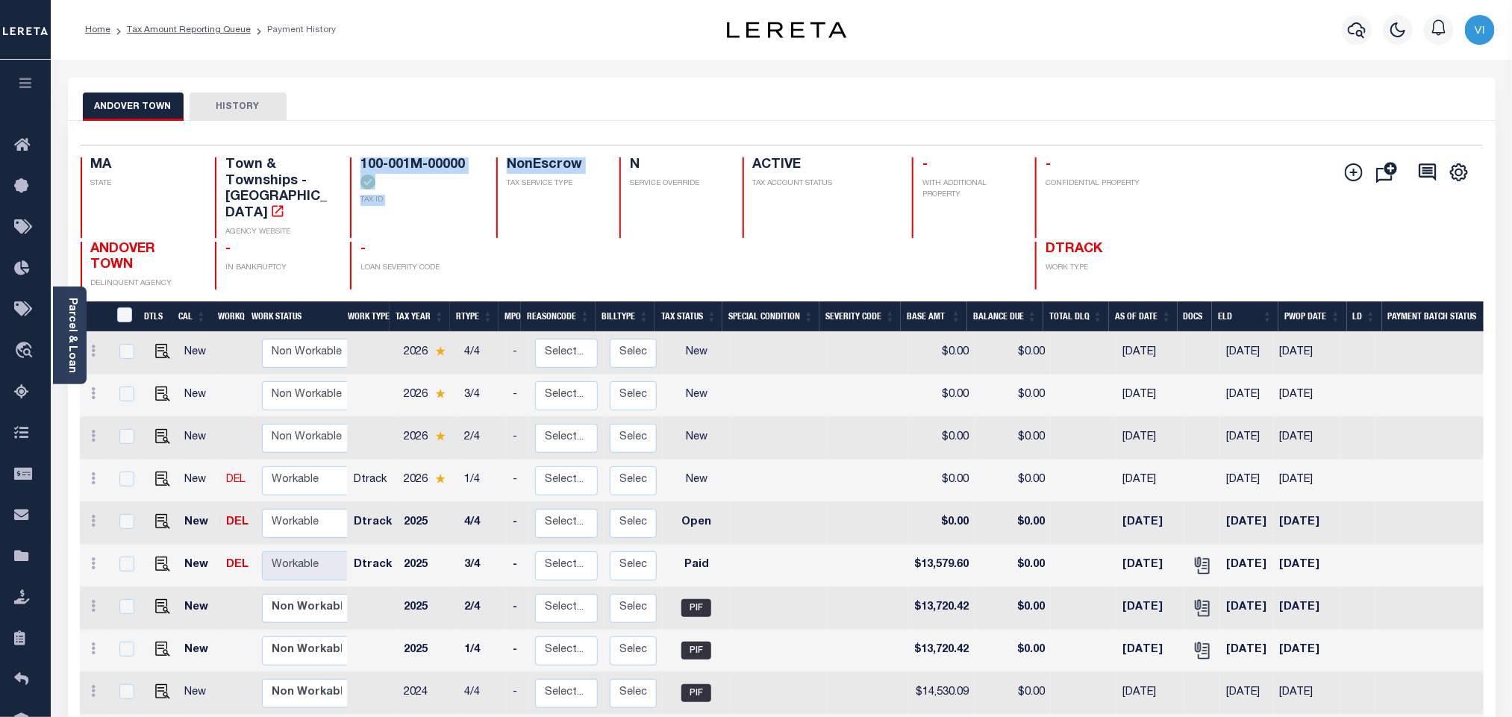
drag, startPoint x: 354, startPoint y: 161, endPoint x: 490, endPoint y: 175, distance: 137.3
click at [490, 175] on div "MA STATE Town & Townships - MA AGENCY WEBSITE 100-001M-00000 TAX ID NonEscrow T…" at bounding box center [665, 197] width 1169 height 81
click at [502, 215] on div "NonEscrow TAX SERVICE TYPE" at bounding box center [548, 197] width 105 height 81
drag, startPoint x: 469, startPoint y: 166, endPoint x: 361, endPoint y: 168, distance: 108.2
click at [361, 168] on h4 "100-001M-00000" at bounding box center [420, 173] width 118 height 32
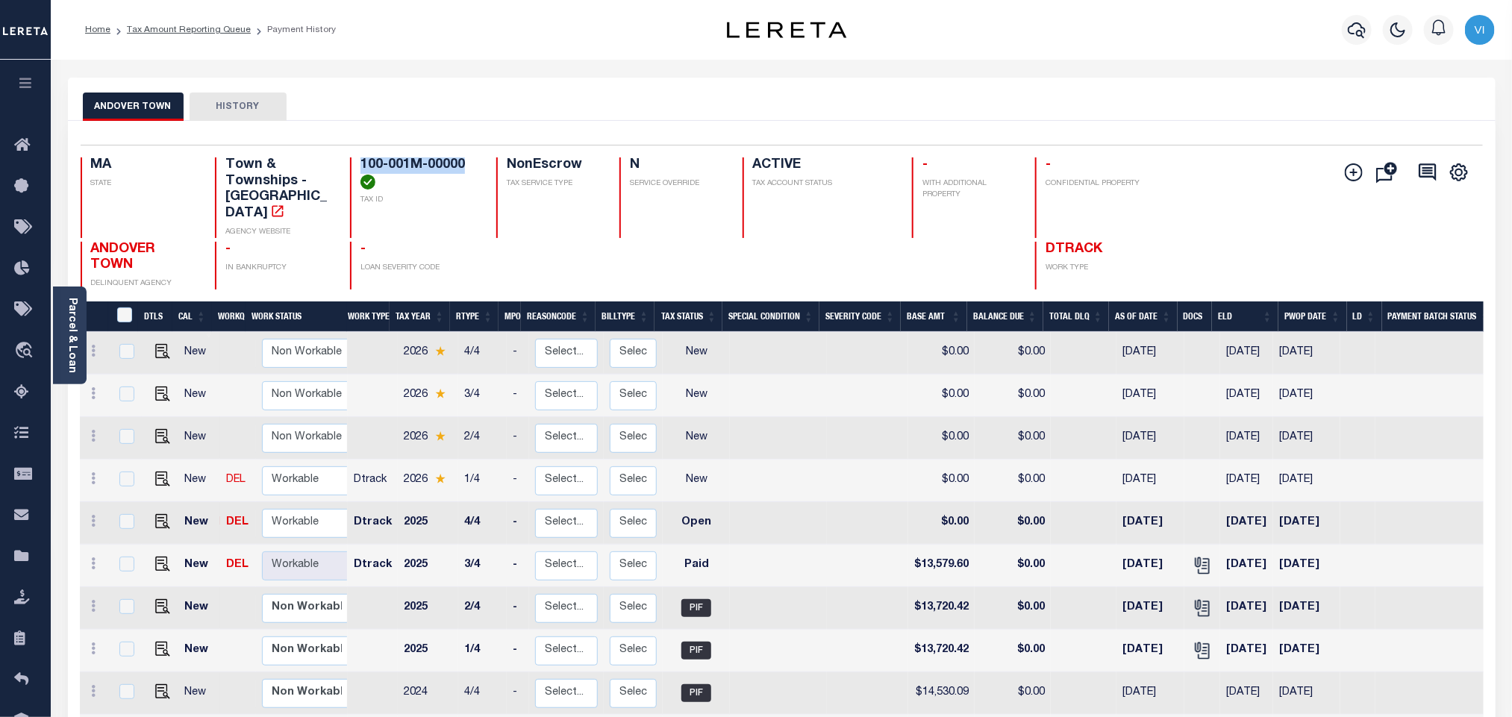
copy h4 "100-001M-00000"
click at [162, 514] on img "" at bounding box center [162, 521] width 15 height 15
checkbox input "true"
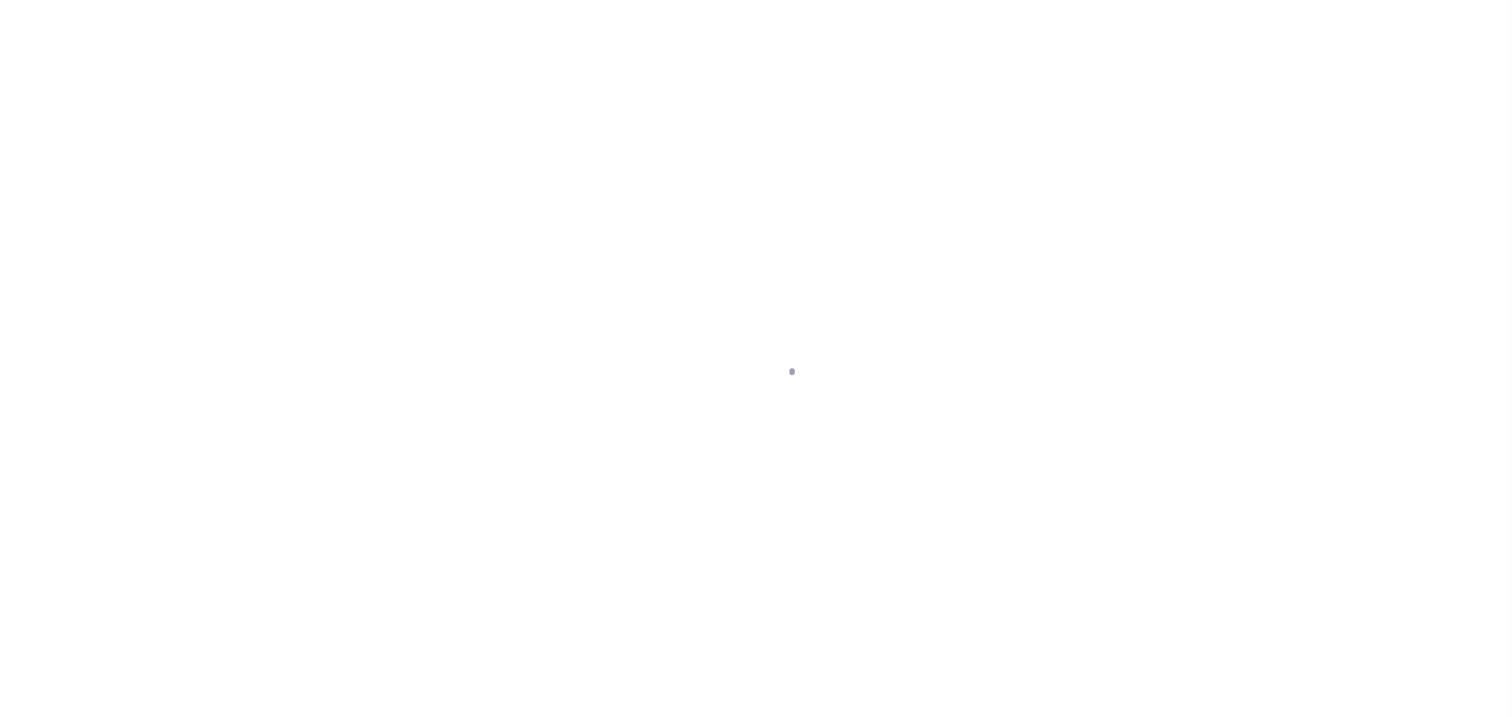
checkbox input "false"
type input "[DATE]"
select select "OP2"
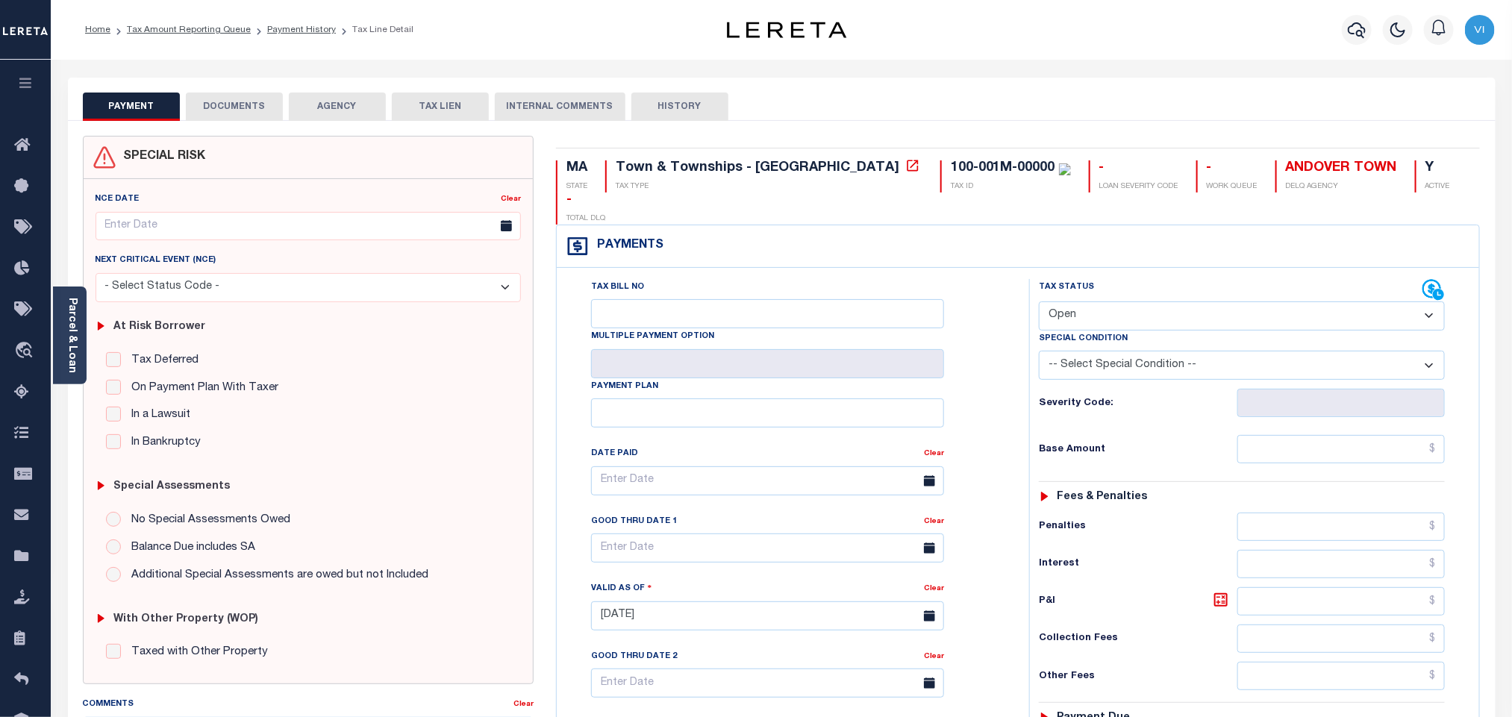
click at [222, 114] on button "DOCUMENTS" at bounding box center [234, 107] width 97 height 28
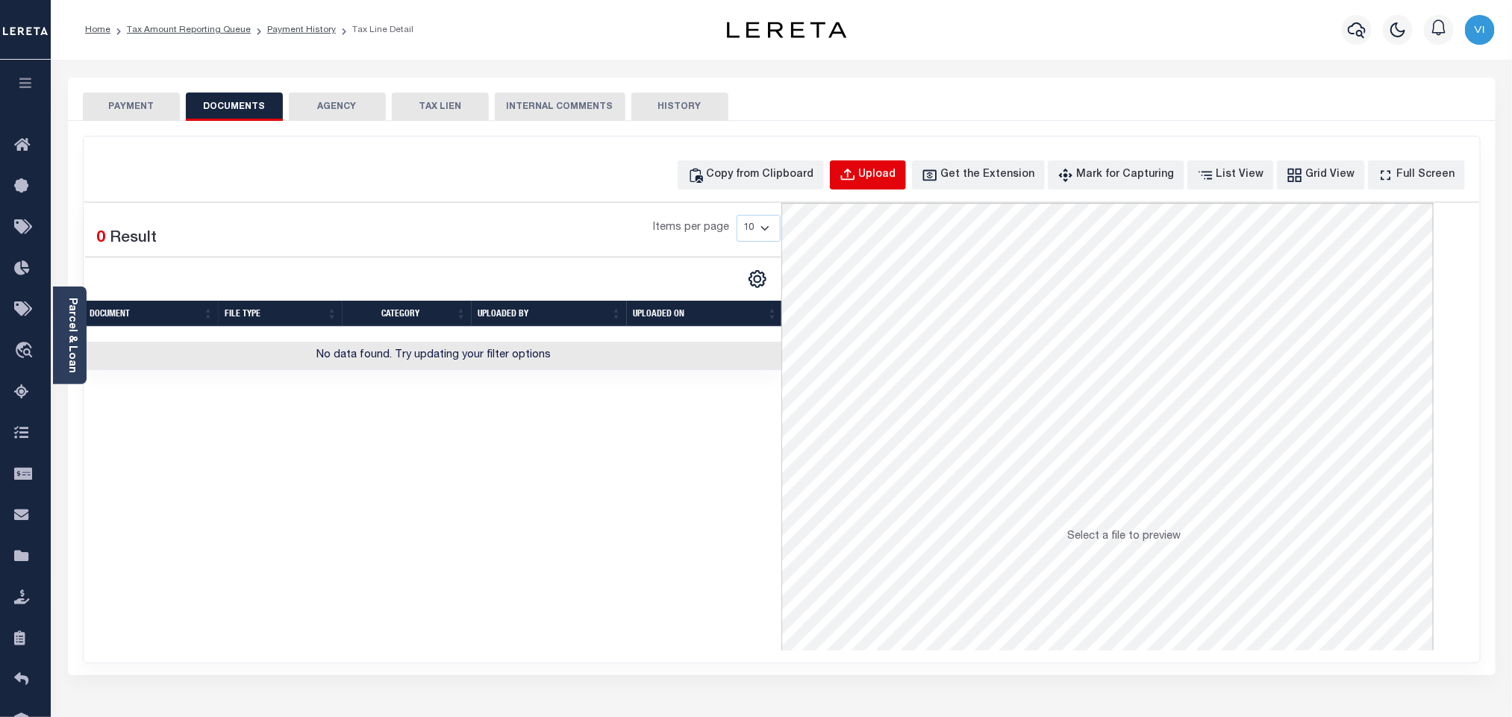
click at [885, 167] on div "Upload" at bounding box center [877, 175] width 37 height 16
select select "POP"
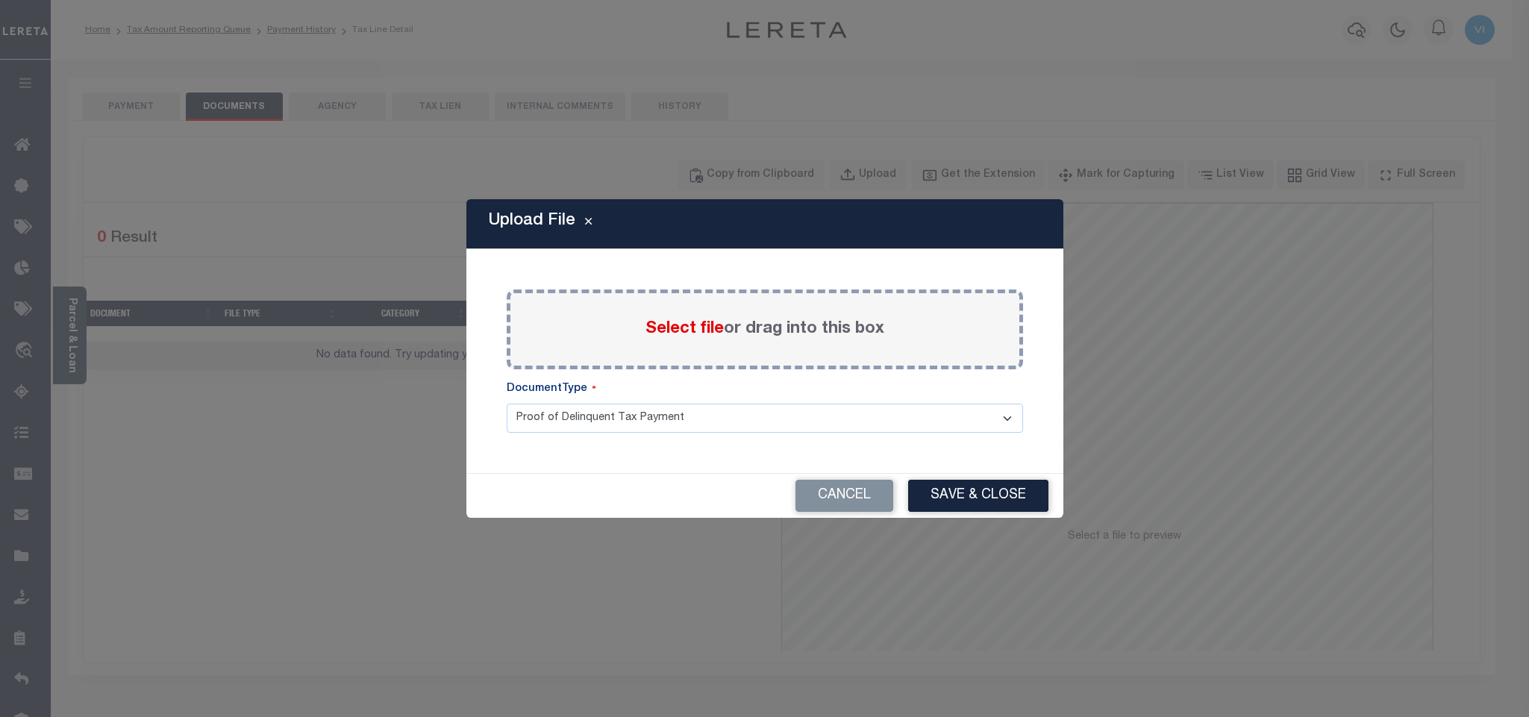
click at [661, 329] on span "Select file" at bounding box center [685, 329] width 78 height 16
click at [0, 0] on input "Select file or drag into this box" at bounding box center [0, 0] width 0 height 0
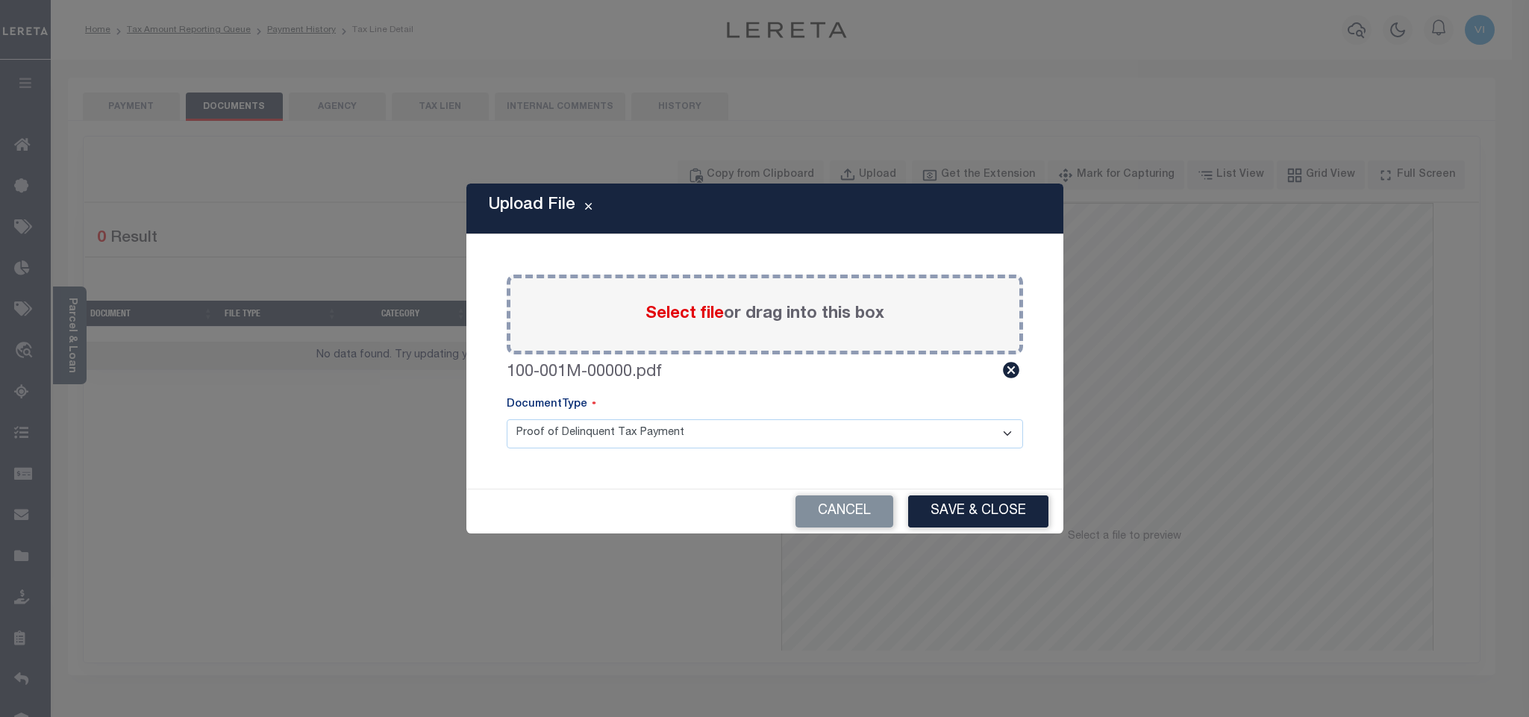
click at [553, 431] on select "Proof of Delinquent Tax Payment" at bounding box center [765, 433] width 517 height 29
click at [507, 419] on select "Proof of Delinquent Tax Payment" at bounding box center [765, 433] width 517 height 29
click at [930, 514] on button "Save & Close" at bounding box center [978, 512] width 140 height 32
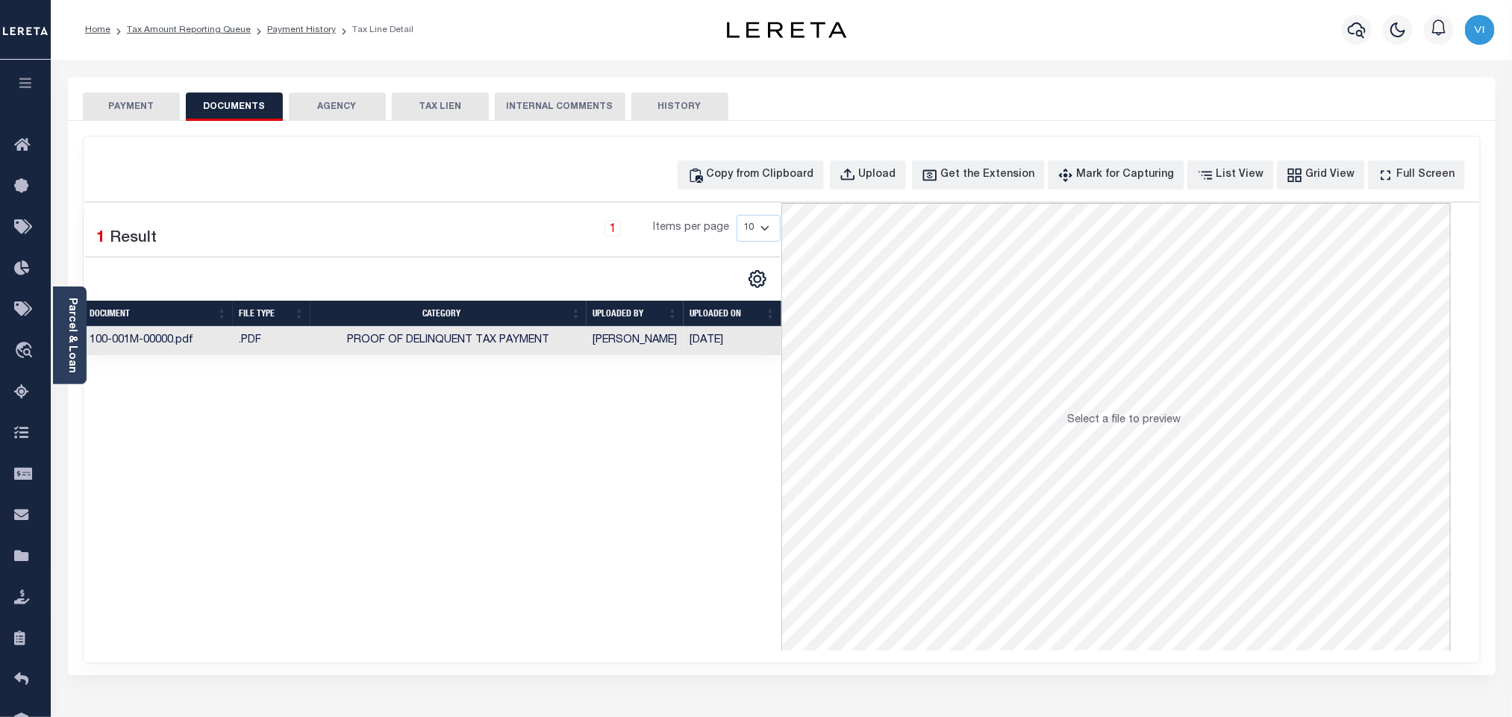
click at [104, 101] on button "PAYMENT" at bounding box center [131, 107] width 97 height 28
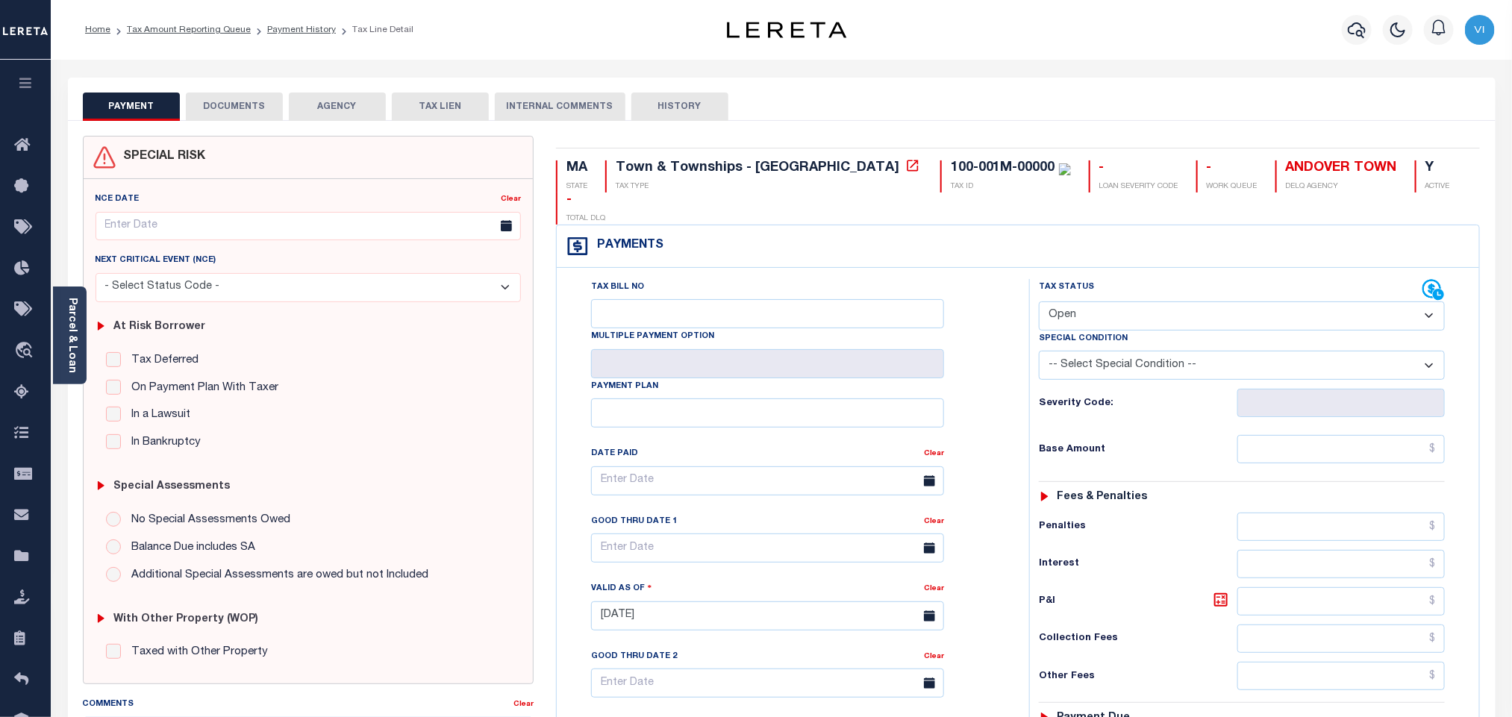
click at [1089, 302] on select "- Select Status Code - Open Due/Unpaid Paid Incomplete No Tax Due Internal Refu…" at bounding box center [1242, 316] width 406 height 29
select select "PYD"
click at [1039, 302] on select "- Select Status Code - Open Due/Unpaid Paid Incomplete No Tax Due Internal Refu…" at bounding box center [1242, 316] width 406 height 29
type input "[DATE]"
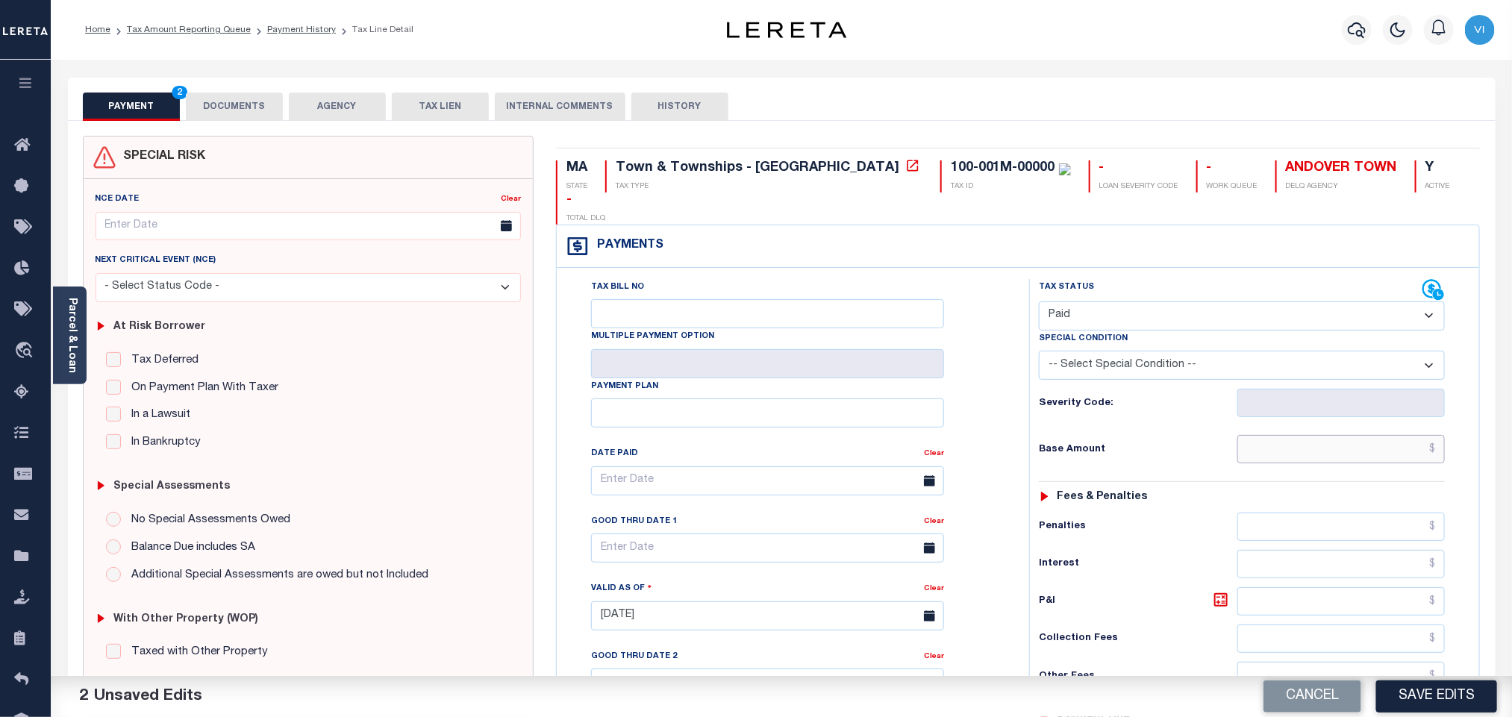
click at [1317, 435] on input "text" at bounding box center [1342, 449] width 208 height 28
click at [1259, 435] on input "text" at bounding box center [1342, 449] width 208 height 28
paste input "13,579.60"
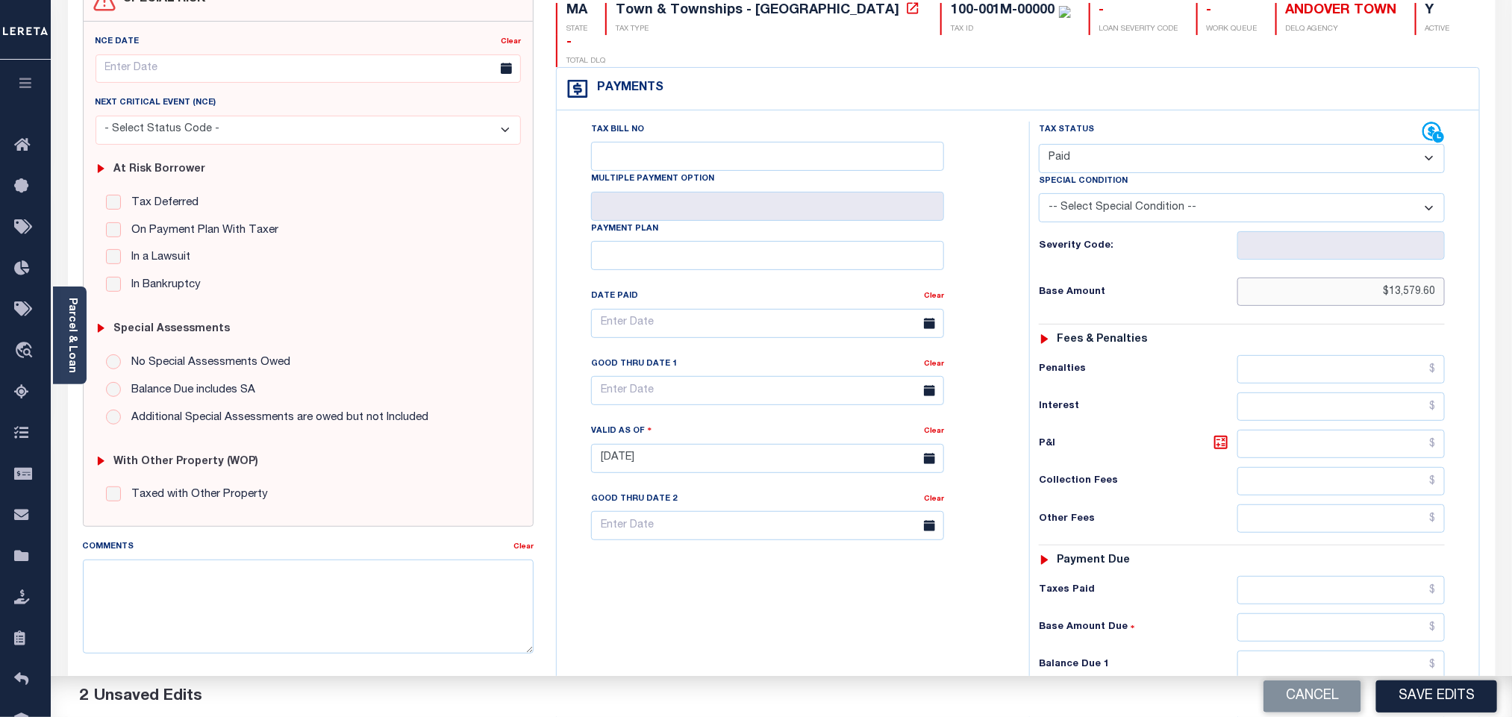
scroll to position [388, 0]
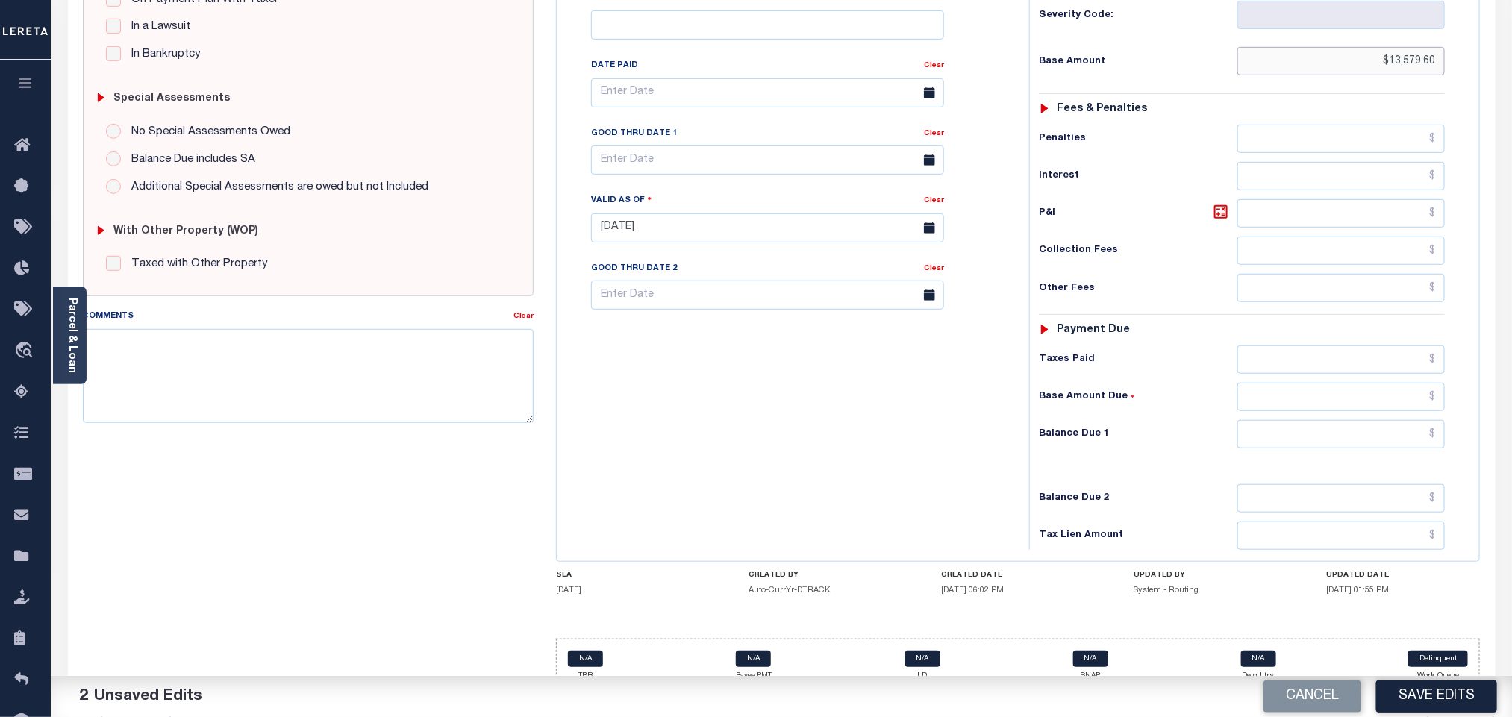
type input "$13,579.60"
click at [1302, 352] on input "text" at bounding box center [1342, 360] width 208 height 28
paste input "13,579.60"
type input "$13,579.60"
click at [1308, 420] on input "text" at bounding box center [1342, 434] width 208 height 28
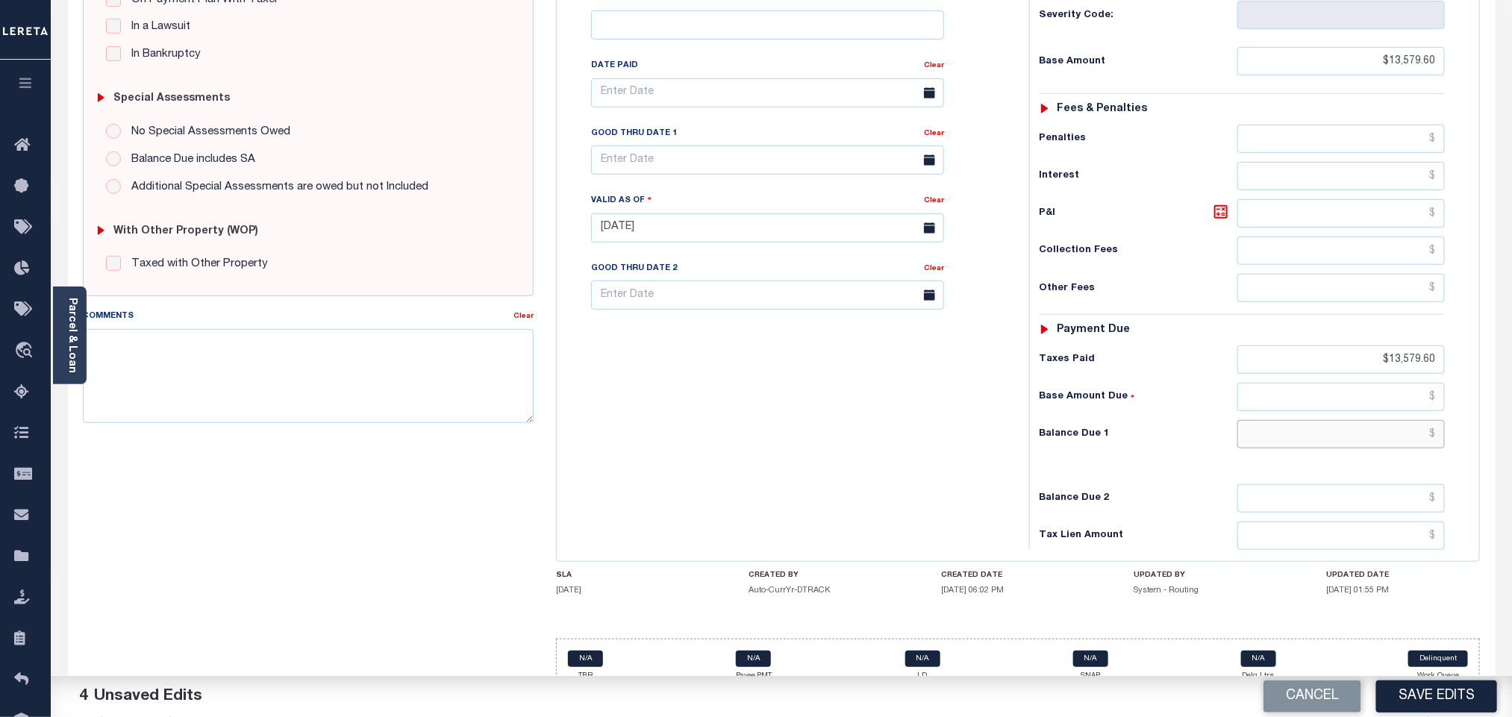
type input "$0.00"
click at [1161, 462] on div "Tax Status Status - Select Status Code -" at bounding box center [1246, 220] width 435 height 659
click at [1409, 702] on button "Save Edits" at bounding box center [1436, 697] width 121 height 32
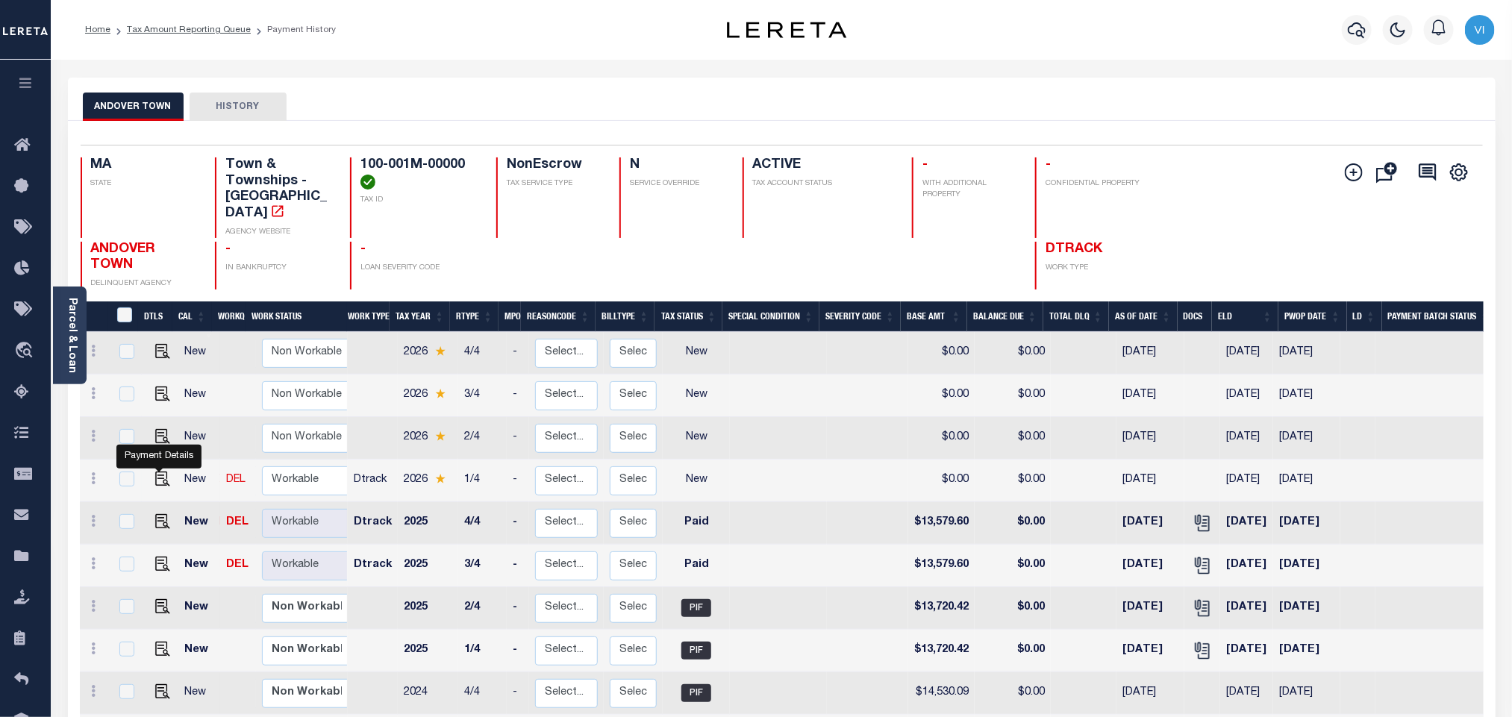
drag, startPoint x: 162, startPoint y: 470, endPoint x: 182, endPoint y: 469, distance: 20.2
click at [162, 472] on img "" at bounding box center [162, 479] width 15 height 15
checkbox input "true"
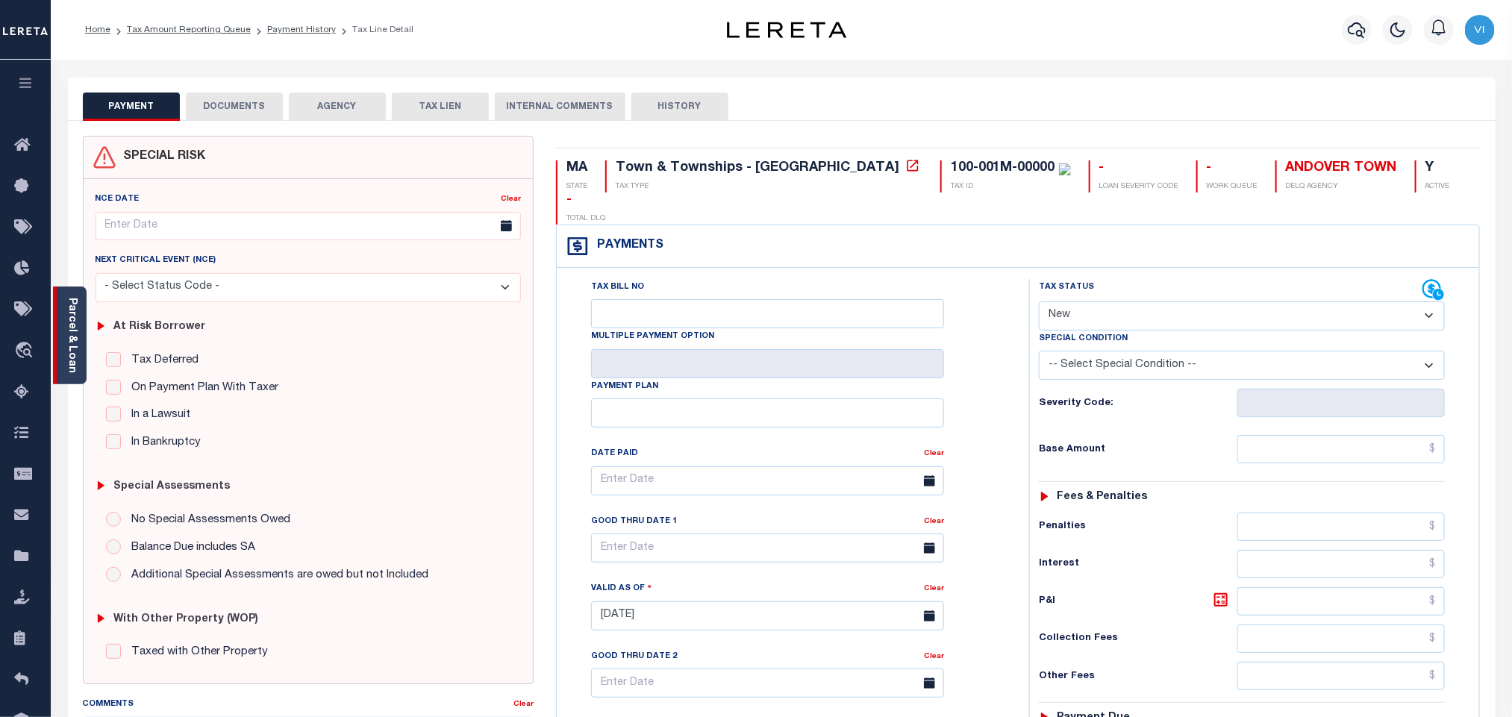
click at [75, 329] on link "Parcel & Loan" at bounding box center [71, 335] width 10 height 75
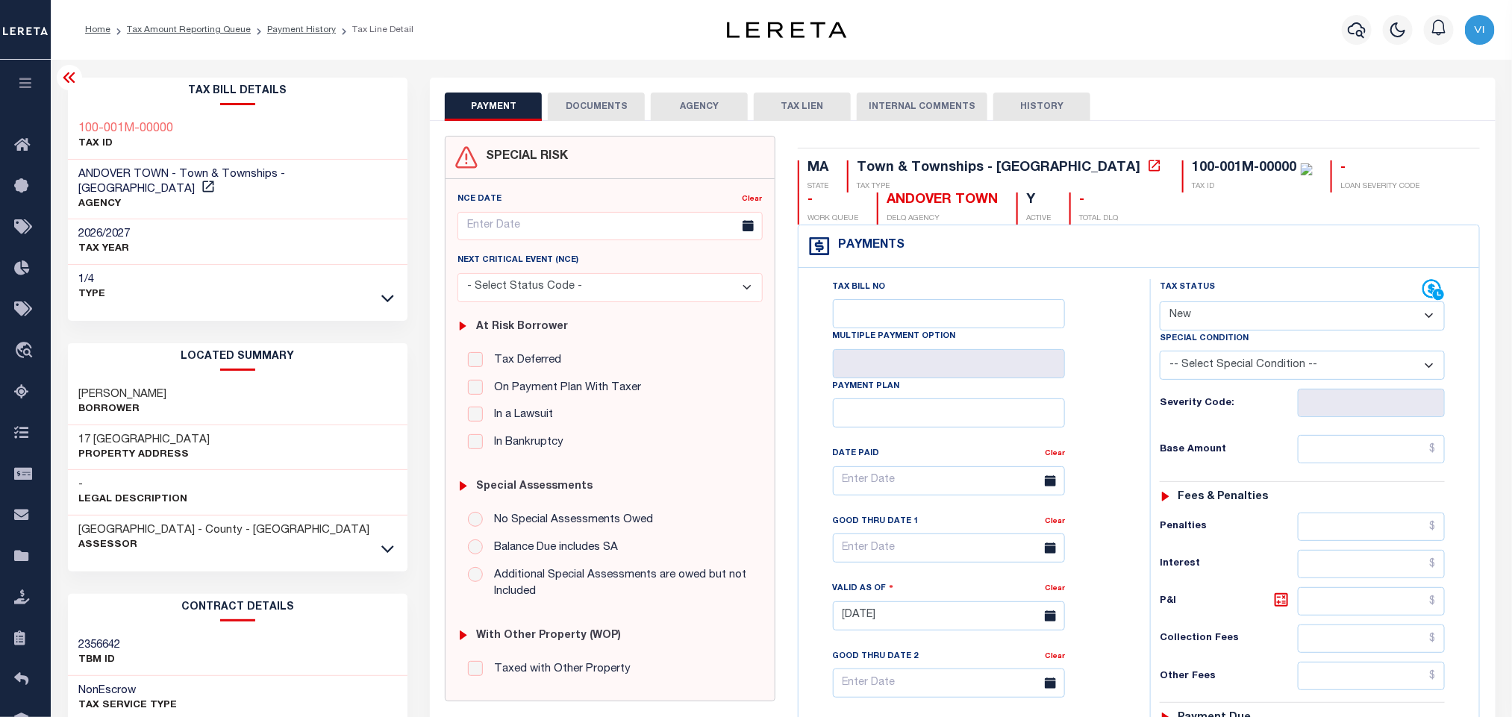
click at [1220, 322] on select "- Select Status Code - Open Due/Unpaid Paid Incomplete No Tax Due Internal Refu…" at bounding box center [1302, 316] width 285 height 29
select select "DUE"
click at [1160, 303] on select "- Select Status Code - Open Due/Unpaid Paid Incomplete No Tax Due Internal Refu…" at bounding box center [1302, 316] width 285 height 29
type input "[DATE]"
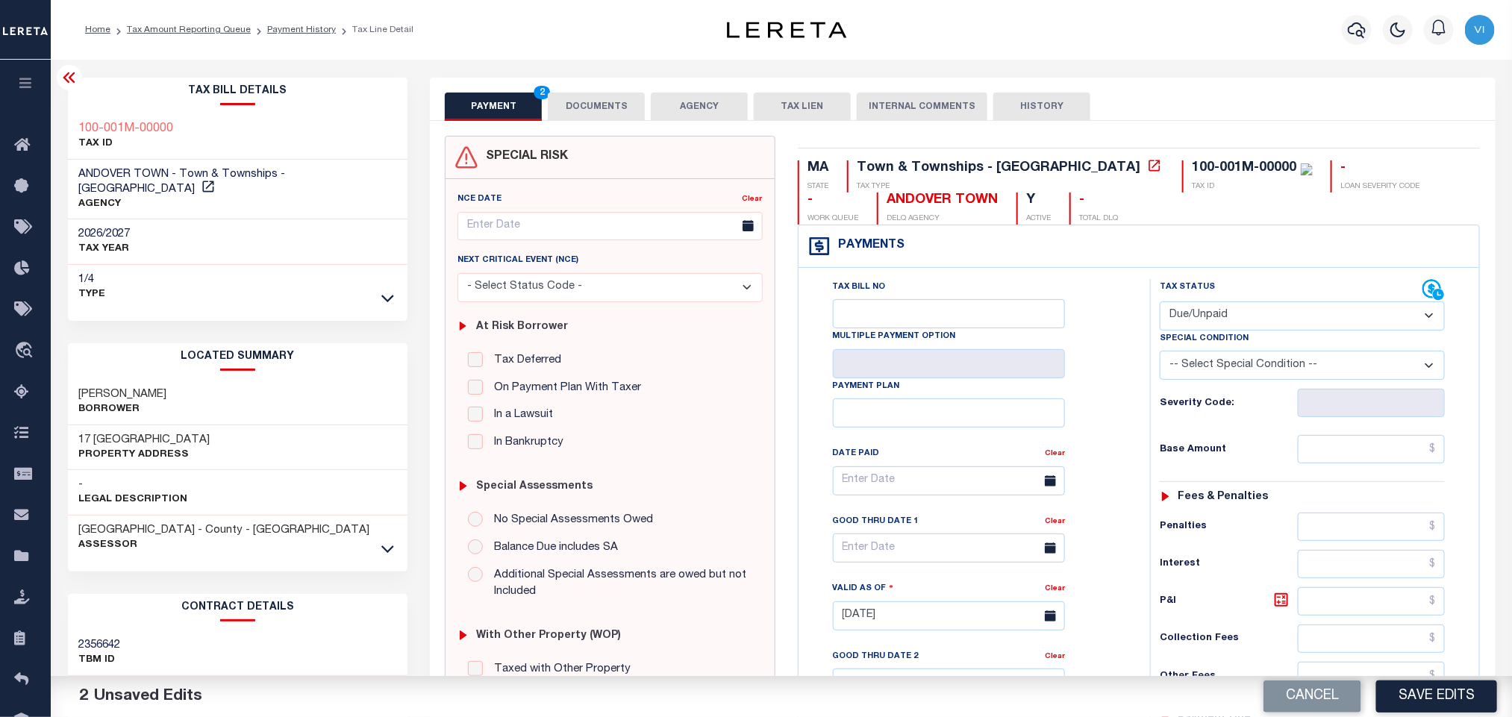
click at [1212, 365] on select "-- Select Special Condition -- 3RD PARTY TAX LIEN AGENCY TAX LIEN (A.K.A Inside…" at bounding box center [1302, 365] width 285 height 29
select select "15"
click at [1160, 355] on select "-- Select Special Condition -- 3RD PARTY TAX LIEN AGENCY TAX LIEN (A.K.A Inside…" at bounding box center [1302, 365] width 285 height 29
click at [1335, 446] on input "text" at bounding box center [1372, 449] width 148 height 28
paste input "13,650.01"
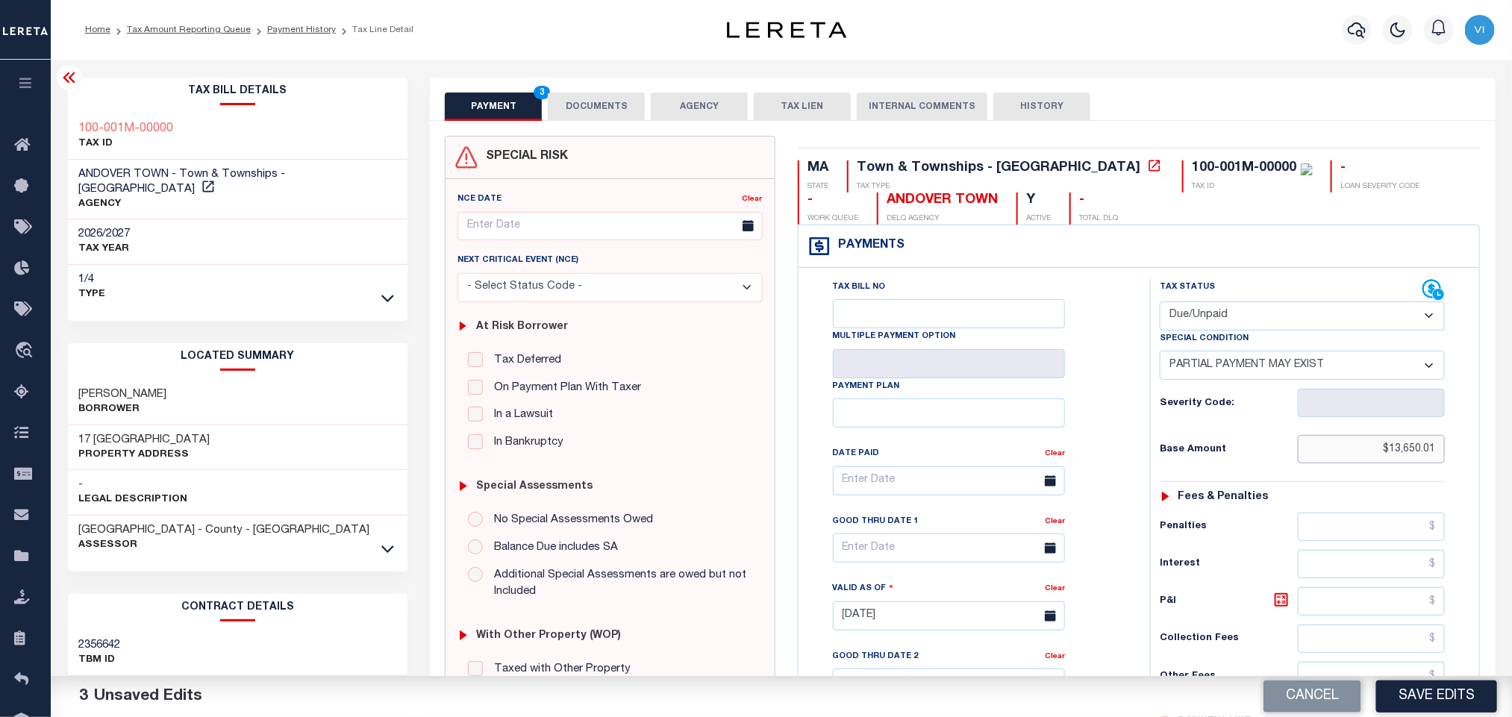
type input "$13,650.01"
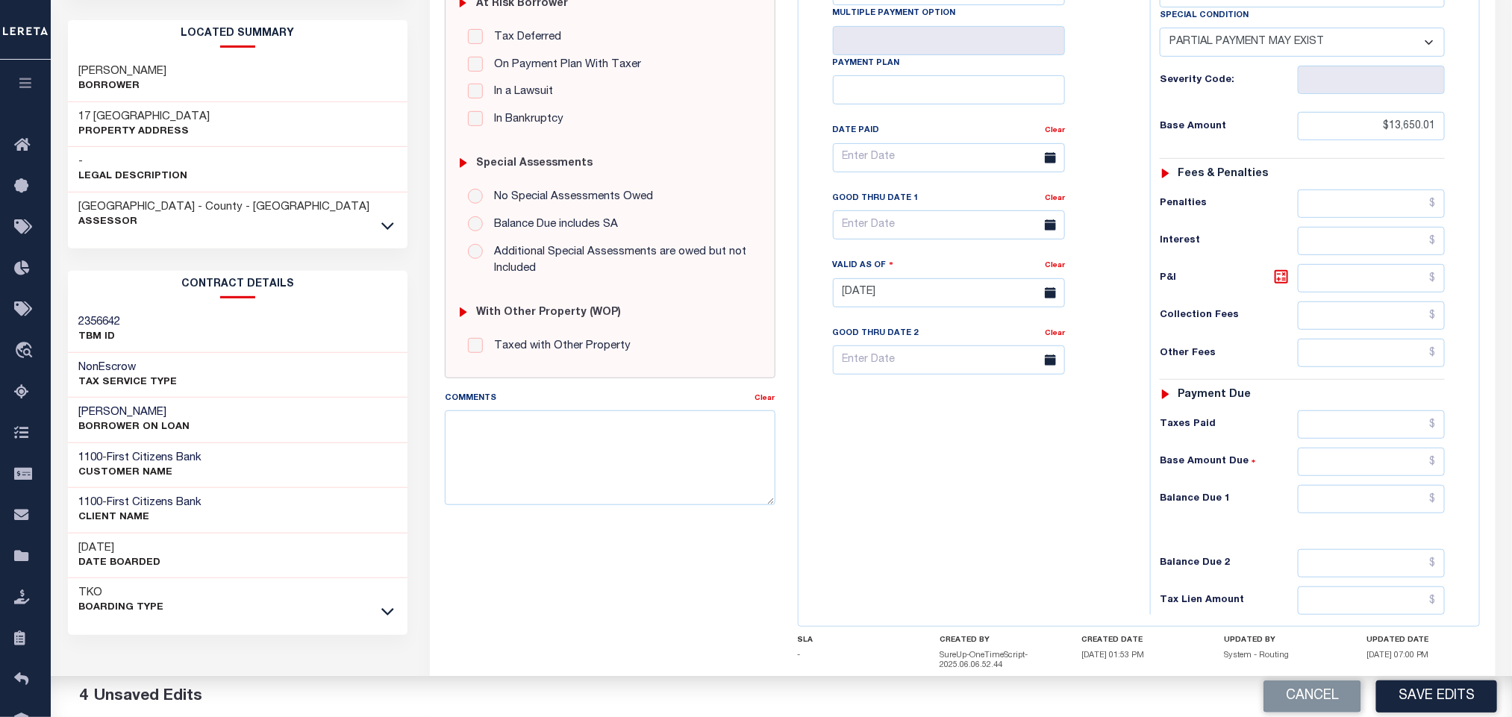
scroll to position [434, 0]
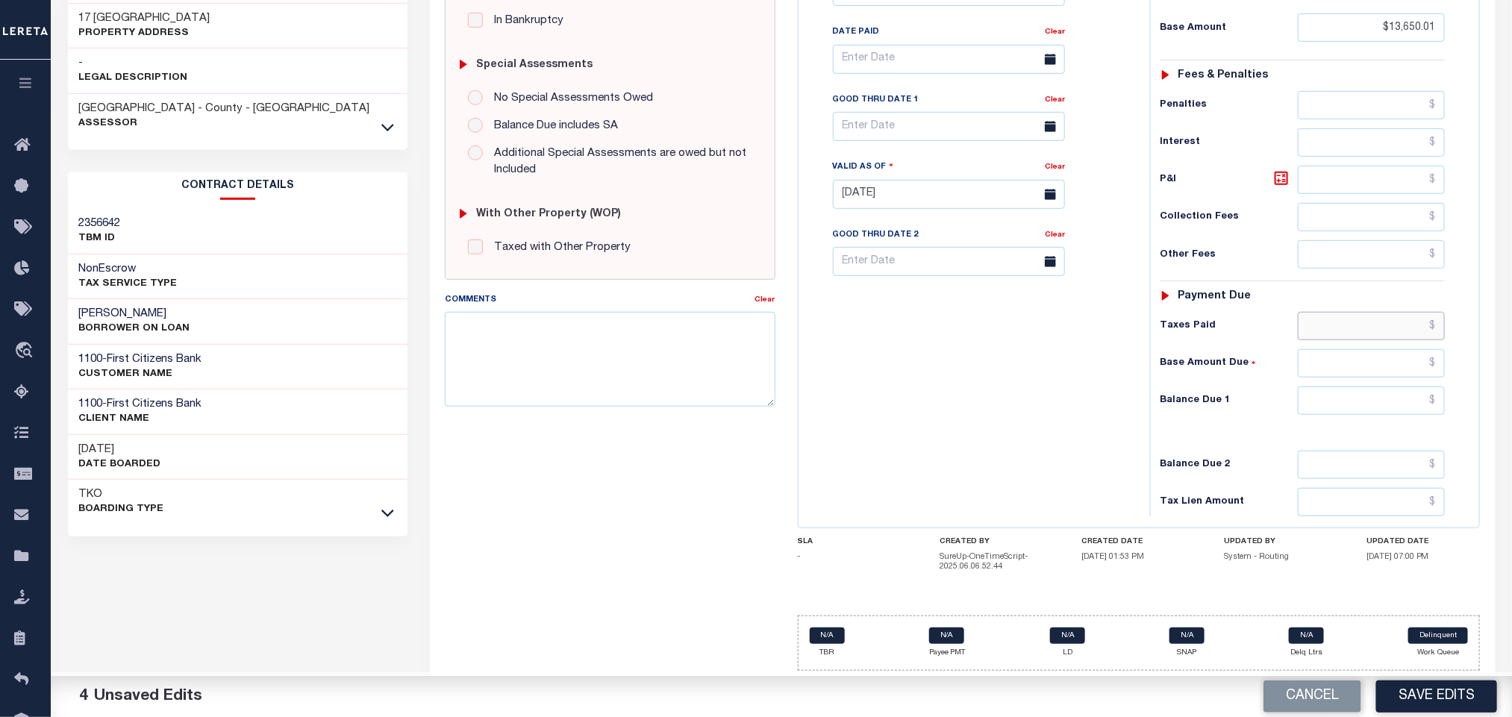
click at [1328, 334] on input "text" at bounding box center [1372, 326] width 148 height 28
paste input "13,634.30"
type input "$13,634.30"
click at [1370, 375] on div "Tax Status Status - Select Status Code -" at bounding box center [1307, 186] width 314 height 659
click at [1370, 374] on input "text" at bounding box center [1372, 363] width 148 height 28
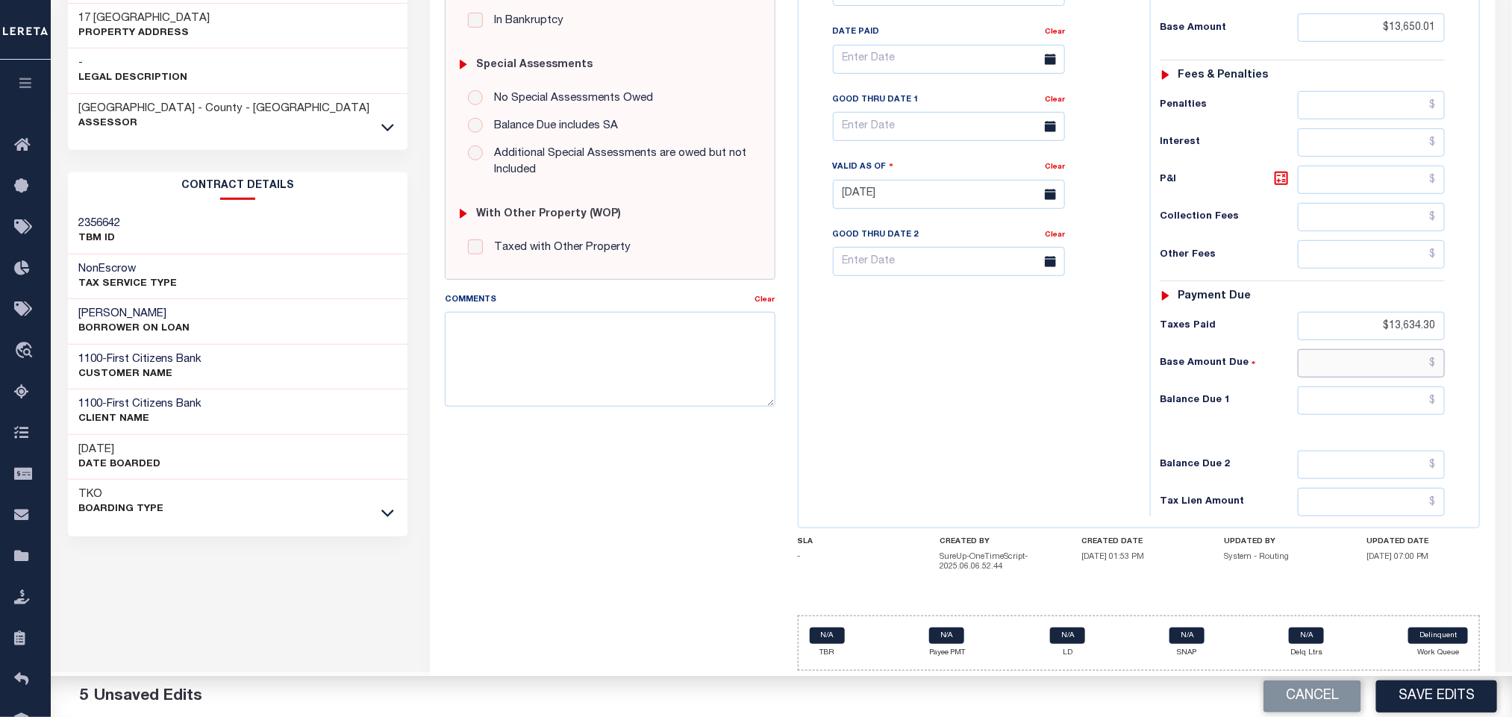
paste input "15.71"
type input "$15.71"
click at [1314, 394] on input "text" at bounding box center [1372, 401] width 148 height 28
paste input "16.24"
type input "$16.24"
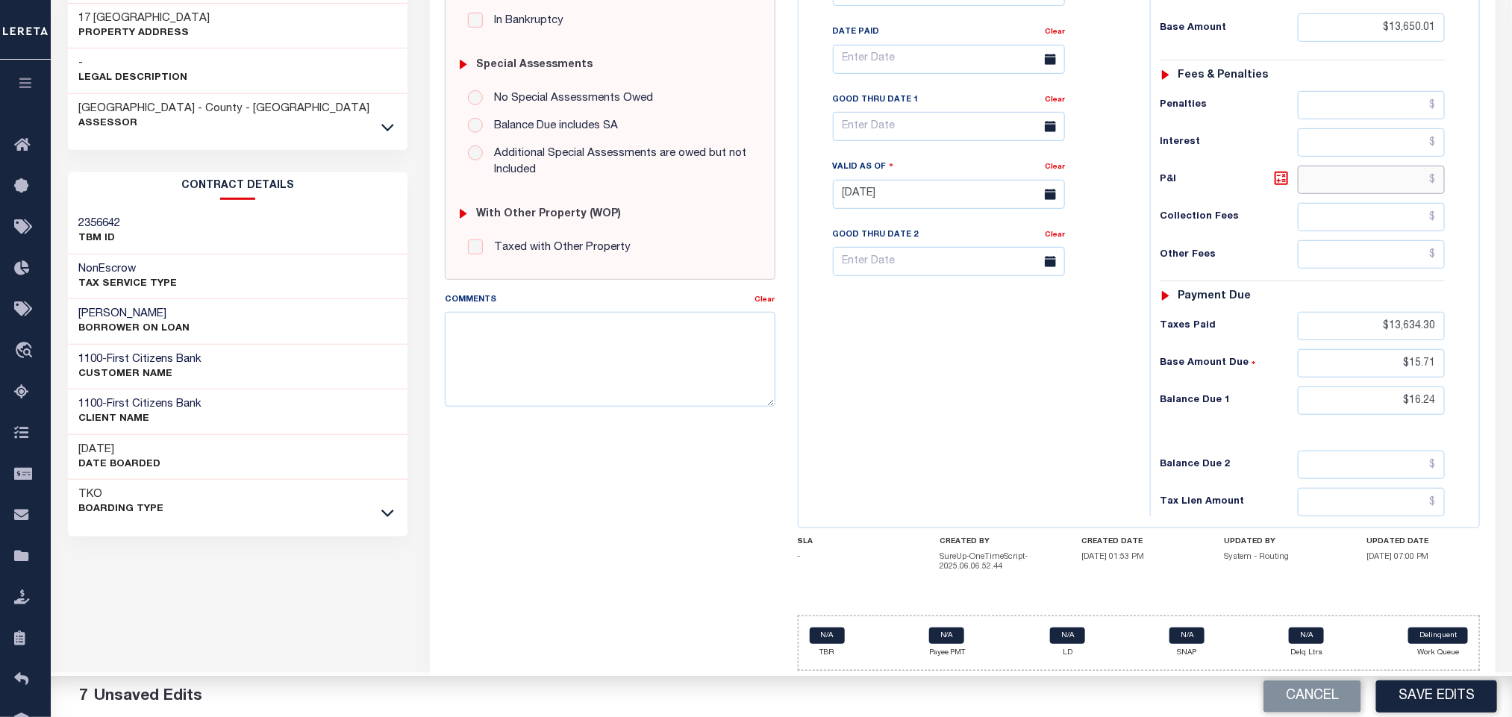
click at [1364, 178] on input "text" at bounding box center [1372, 180] width 148 height 28
type input "$0.53"
click at [879, 102] on label "Good Thru Date 1" at bounding box center [876, 100] width 86 height 13
click at [867, 122] on input "text" at bounding box center [949, 126] width 232 height 29
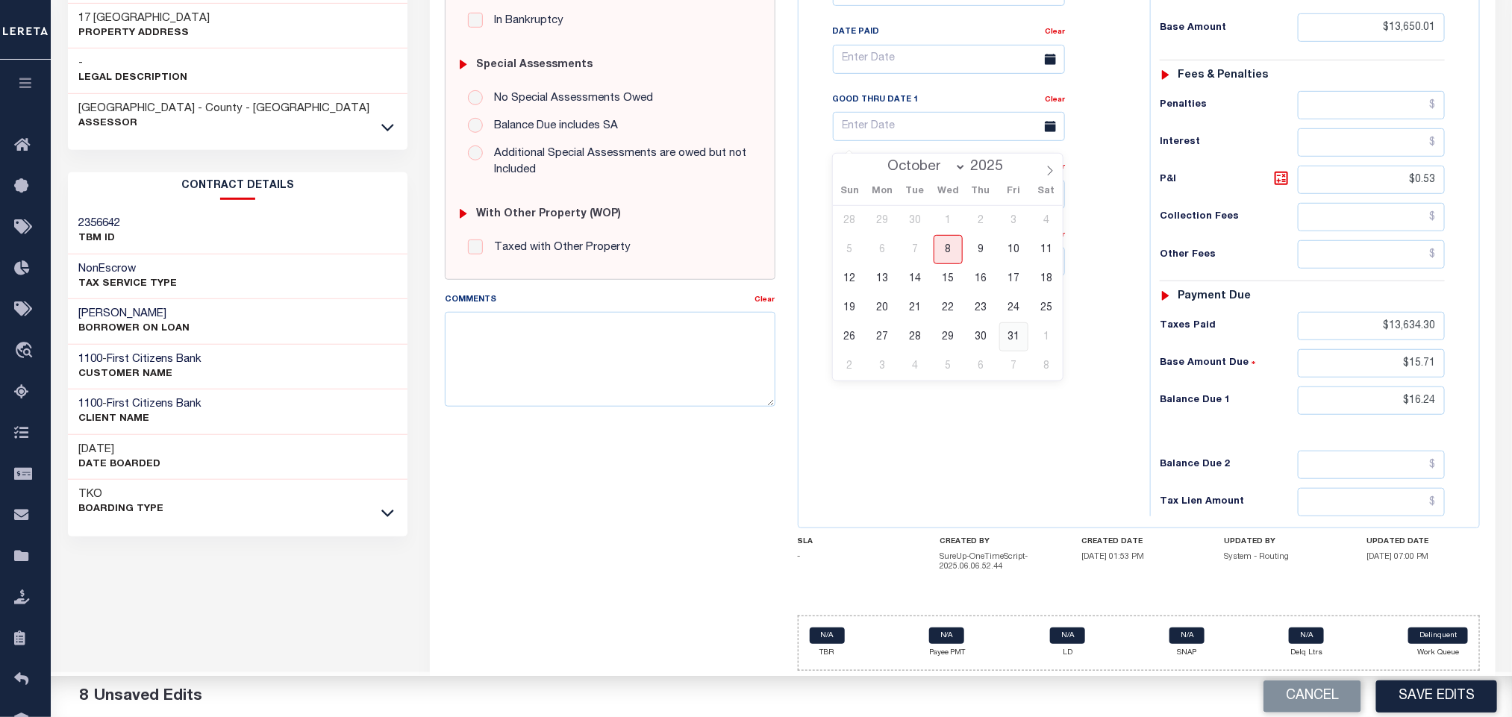
click at [999, 329] on span "31" at bounding box center [1013, 336] width 29 height 29
type input "[DATE]"
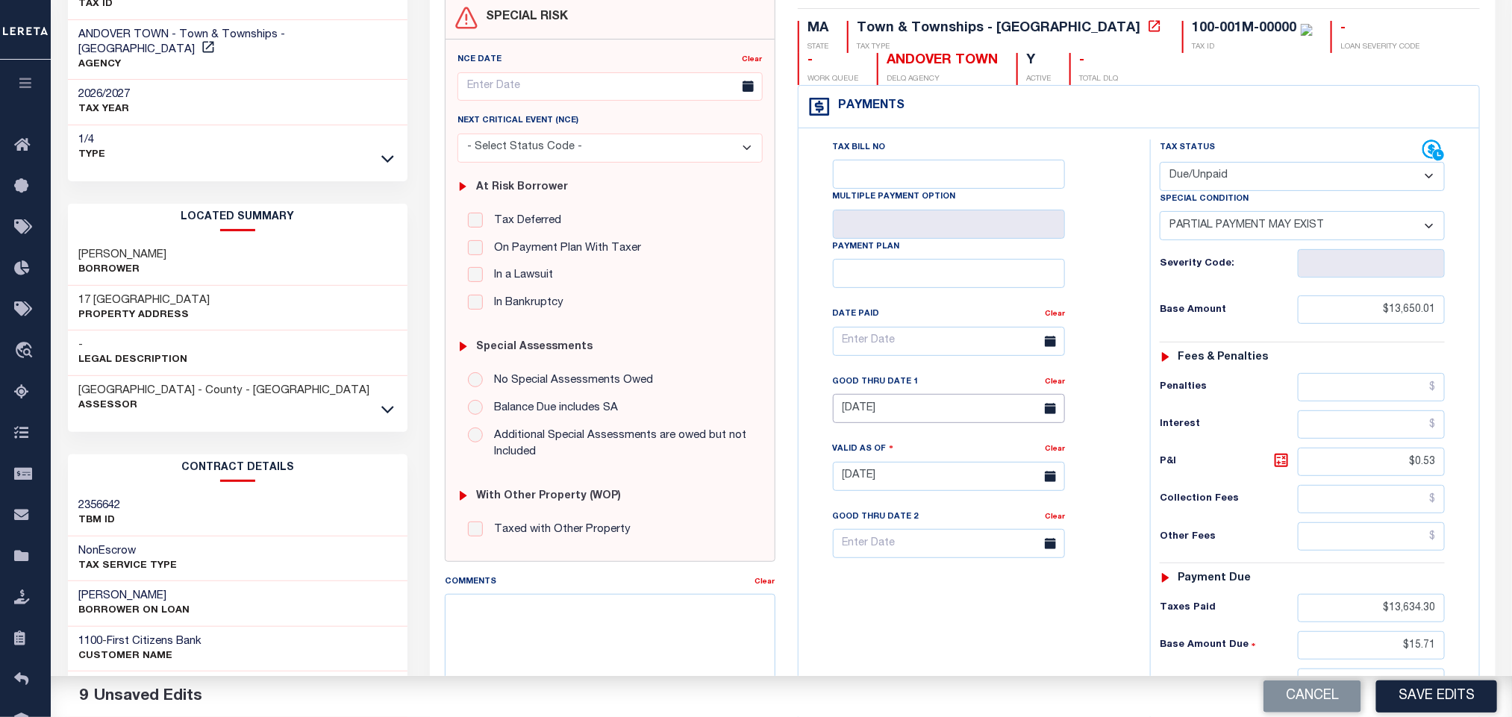
scroll to position [0, 0]
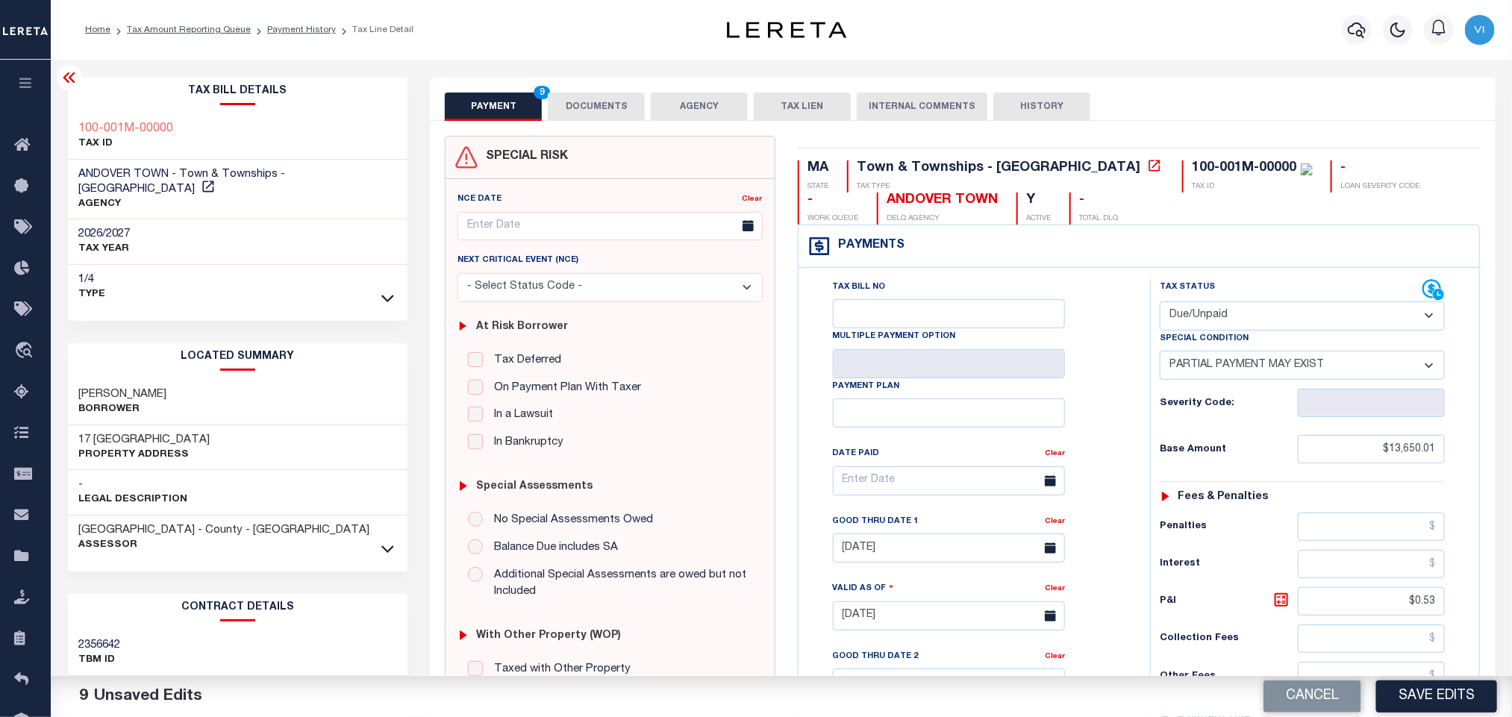
click at [1077, 143] on div "MA STATE Town & Townships - MA TAX TYPE 100-001M-00000 TAX ID - LOAN SEVERITY C…" at bounding box center [1139, 620] width 705 height 969
drag, startPoint x: 1064, startPoint y: 157, endPoint x: 1165, endPoint y: 171, distance: 101.7
click at [1165, 171] on div "MA STATE Town & Townships - MA TAX TYPE 100-001M-00000 TAX ID - LOAN SEVERITY C…" at bounding box center [1139, 620] width 705 height 969
copy div "100-001M-0000"
click at [1152, 208] on div "MA STATE Town & Townships - MA TAX TYPE 100-001M-00000 TAX ID - LOAN SEVERITY C…" at bounding box center [1139, 192] width 683 height 64
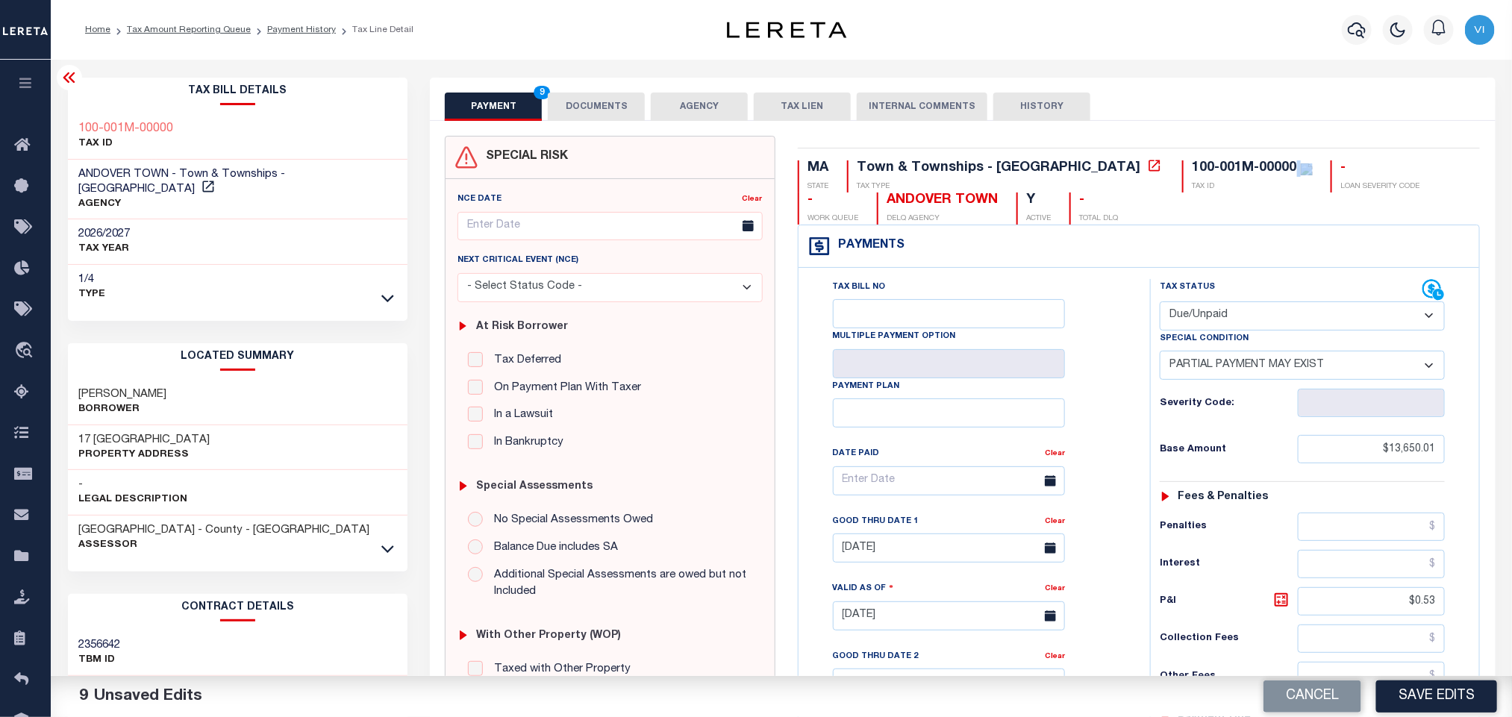
drag, startPoint x: 1171, startPoint y: 171, endPoint x: 1062, endPoint y: 178, distance: 109.2
click at [1182, 178] on div "100-001M-00000 TAX ID" at bounding box center [1247, 176] width 131 height 32
click at [1193, 184] on p "TAX ID" at bounding box center [1253, 186] width 120 height 11
drag, startPoint x: 1171, startPoint y: 166, endPoint x: 1060, endPoint y: 172, distance: 111.4
click at [1182, 172] on div "100-001M-00000 TAX ID" at bounding box center [1247, 176] width 131 height 32
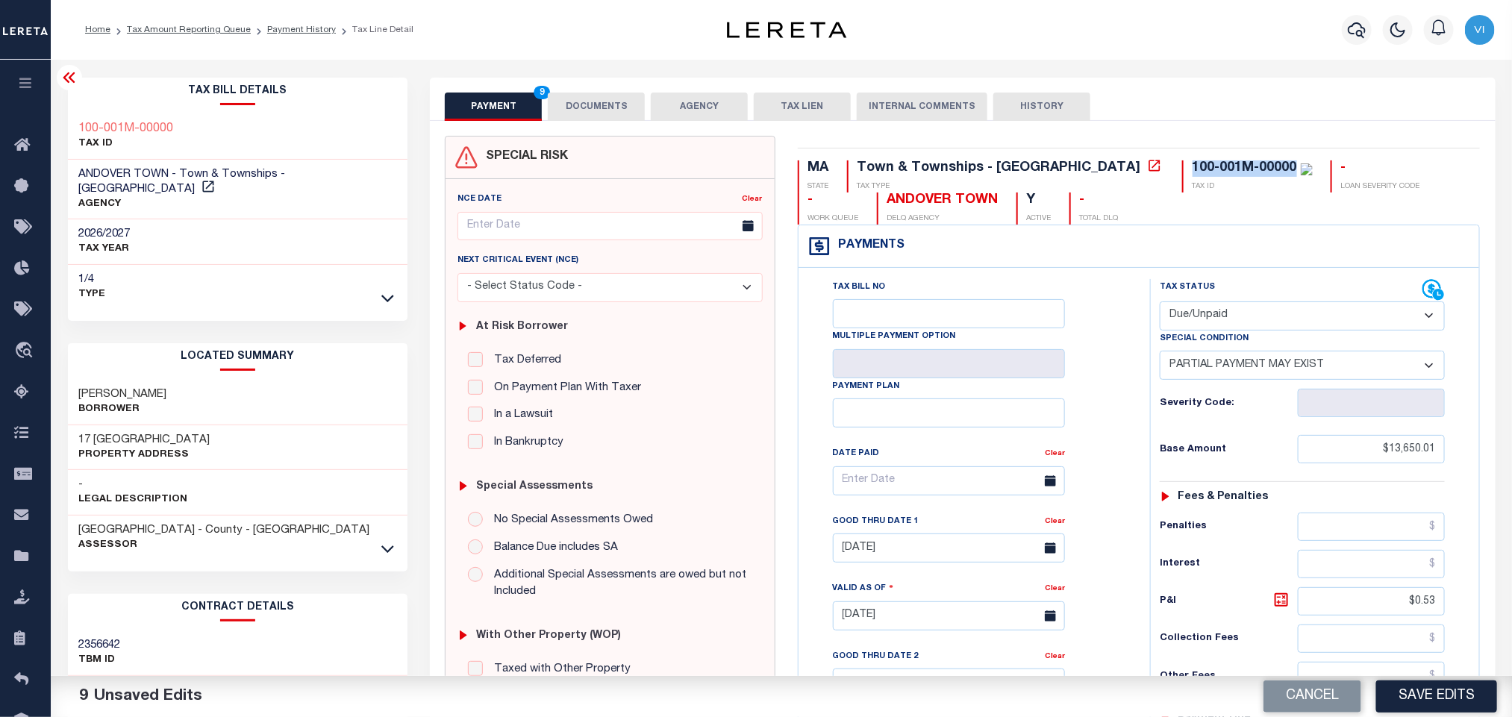
copy div "100-001M-00000"
click at [587, 115] on button "DOCUMENTS" at bounding box center [596, 107] width 97 height 28
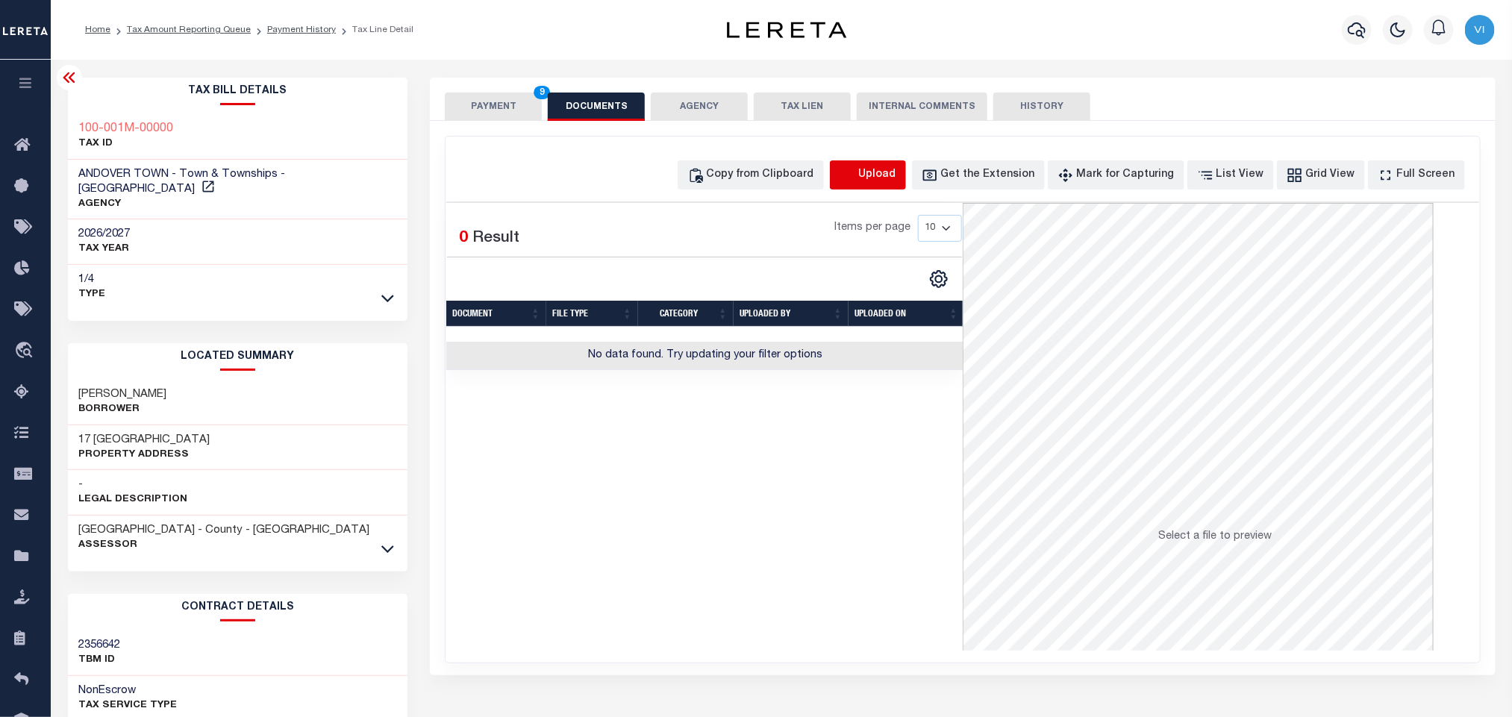
click at [854, 171] on icon "button" at bounding box center [846, 174] width 13 height 12
select select "POP"
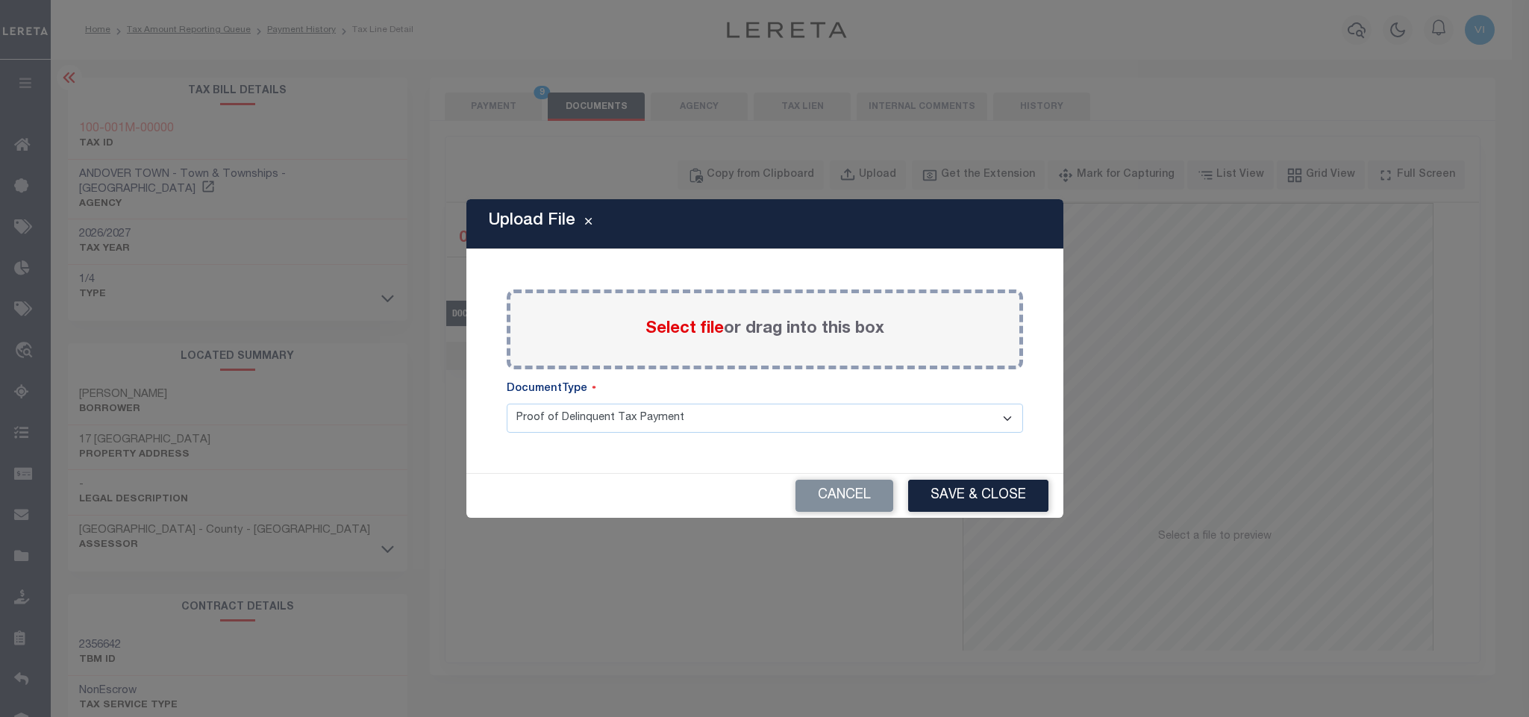
click at [696, 329] on span "Select file" at bounding box center [685, 329] width 78 height 16
click at [0, 0] on input "Select file or drag into this box" at bounding box center [0, 0] width 0 height 0
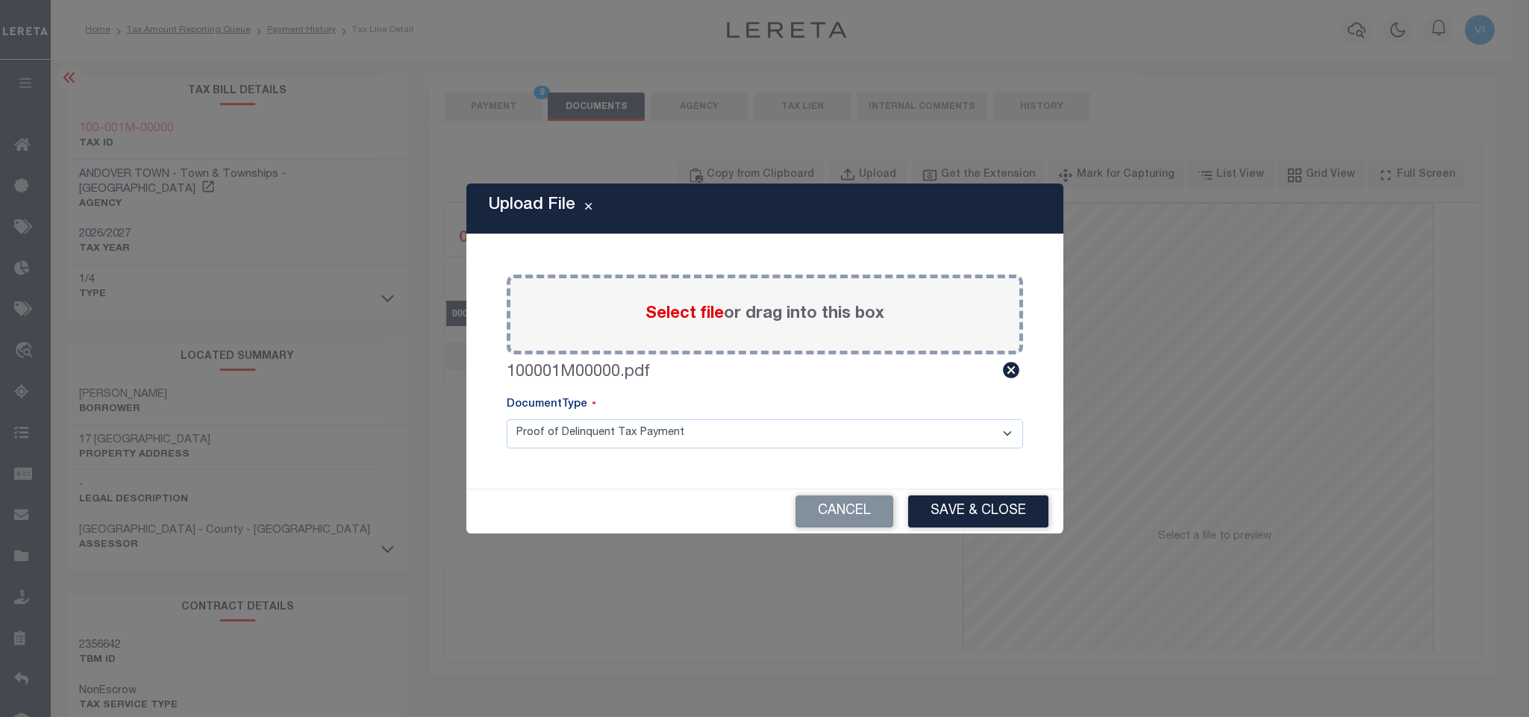
click at [549, 432] on select "Proof of Delinquent Tax Payment" at bounding box center [765, 433] width 517 height 29
click at [507, 419] on select "Proof of Delinquent Tax Payment" at bounding box center [765, 433] width 517 height 29
click at [593, 437] on select "Proof of Delinquent Tax Payment" at bounding box center [765, 433] width 517 height 29
click at [507, 419] on select "Proof of Delinquent Tax Payment" at bounding box center [765, 433] width 517 height 29
click at [946, 506] on button "Save & Close" at bounding box center [978, 512] width 140 height 32
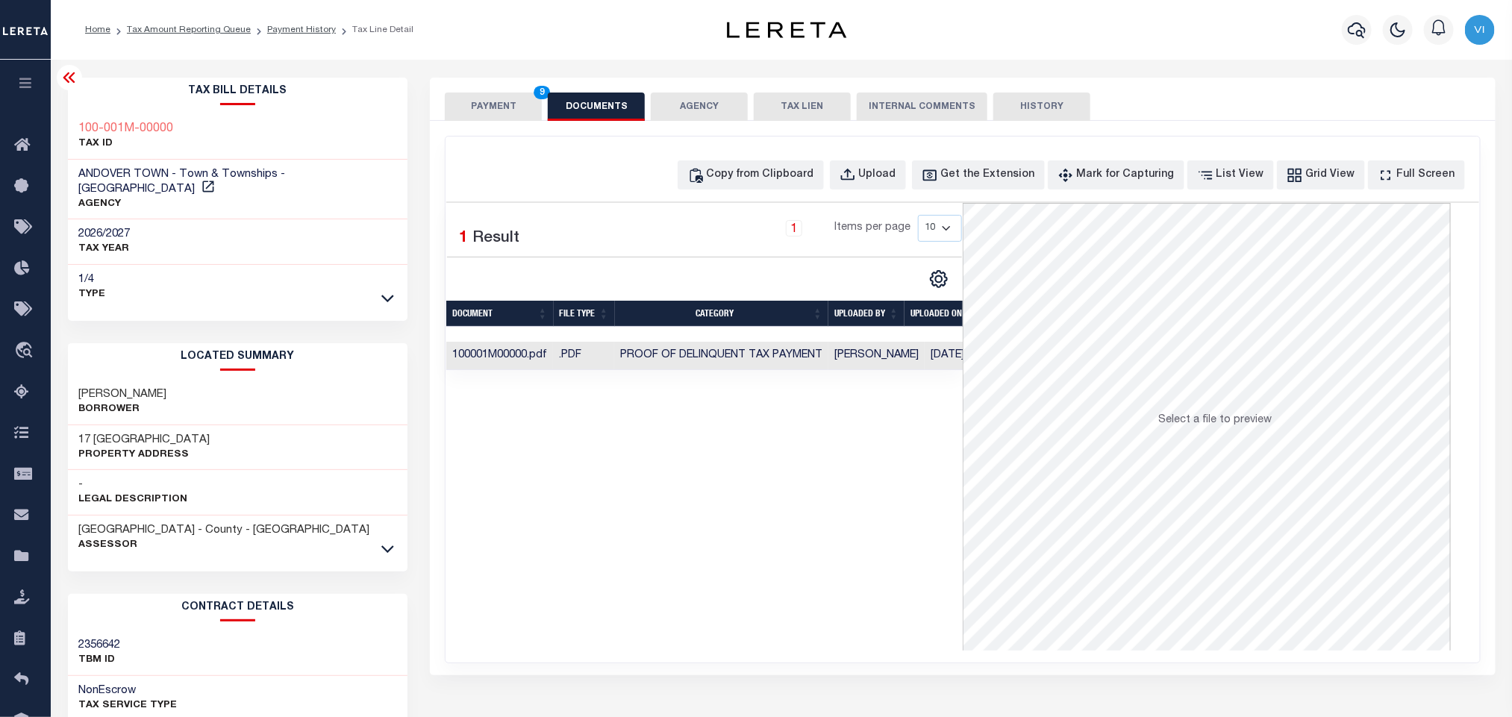
click at [514, 123] on div "SPECIAL RISK NCE Date Clear" at bounding box center [962, 398] width 1065 height 555
click at [507, 113] on button "PAYMENT 9" at bounding box center [493, 107] width 97 height 28
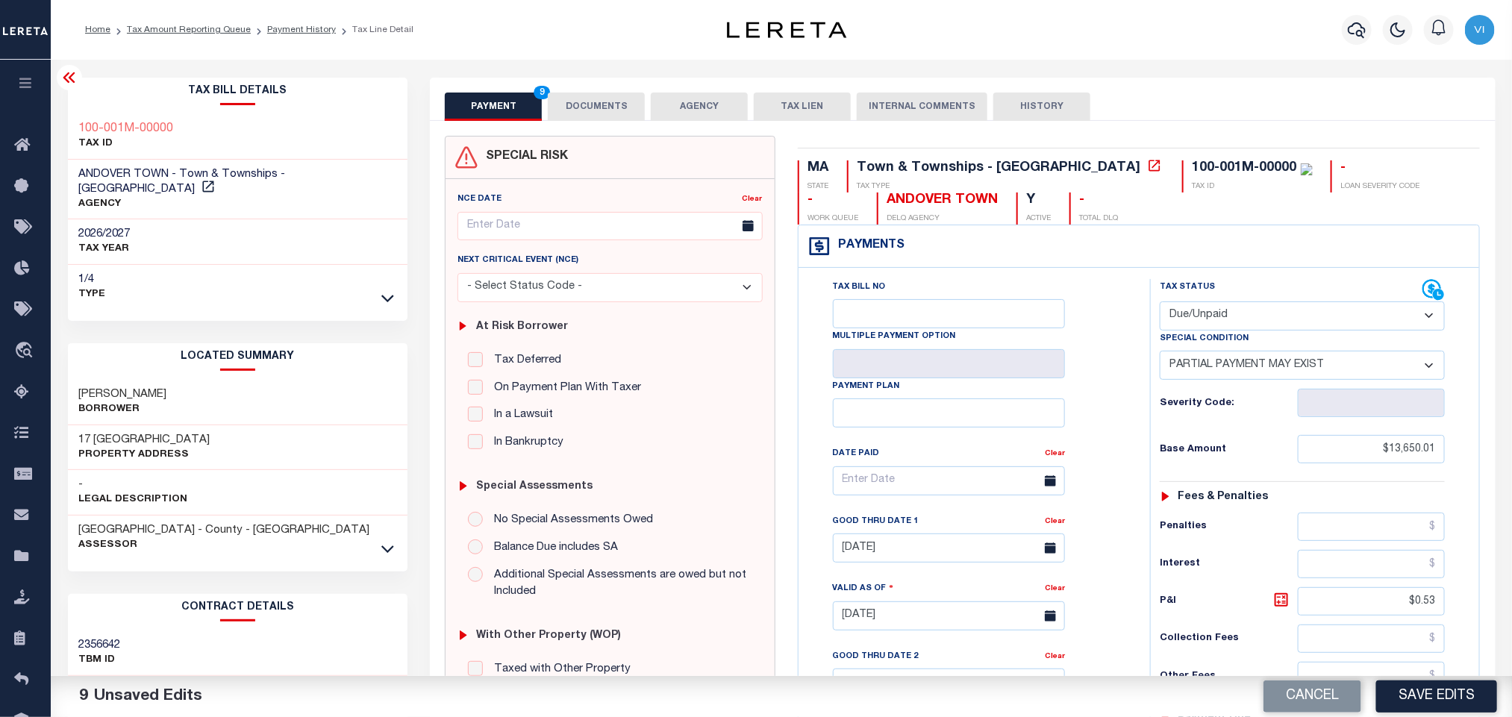
click at [1088, 394] on div "Tax Bill No Multiple Payment Option Payment Plan Clear" at bounding box center [971, 488] width 314 height 419
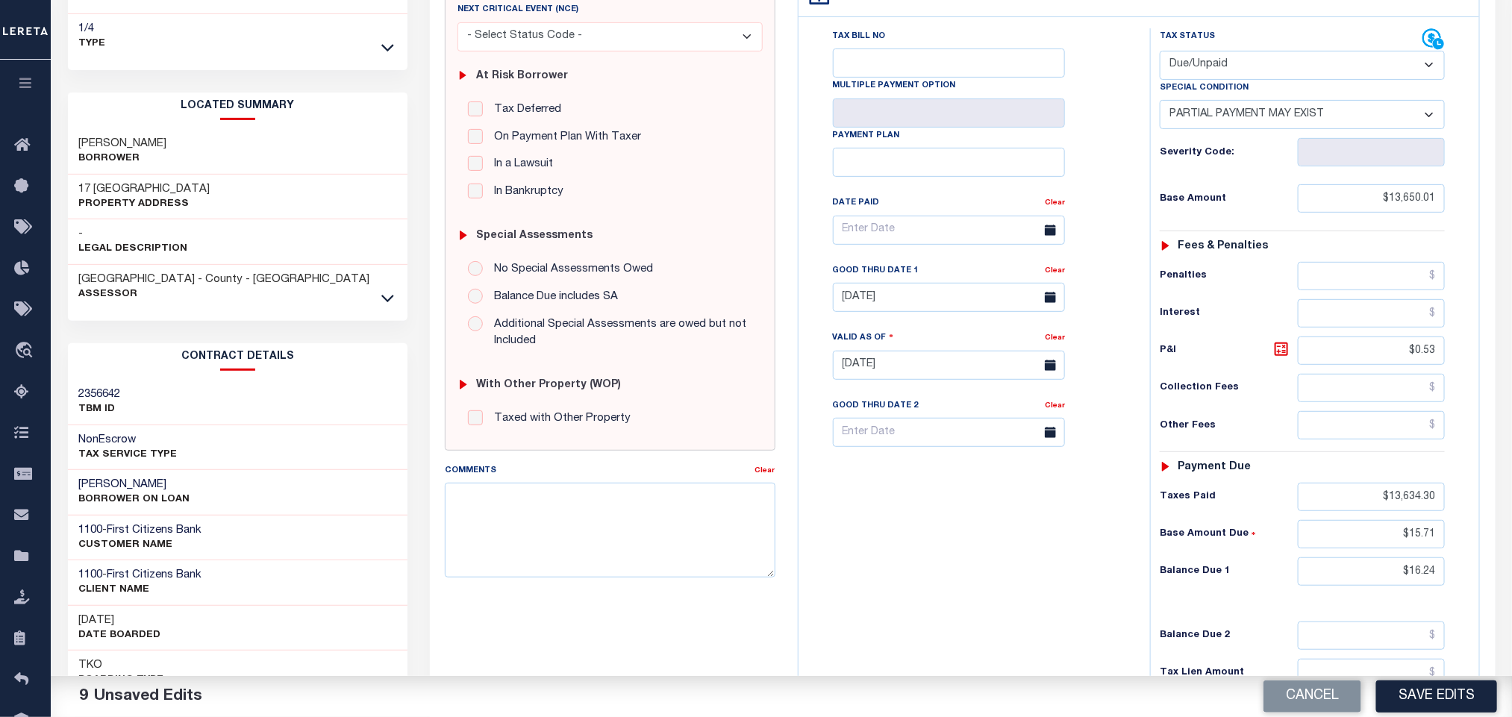
scroll to position [430, 0]
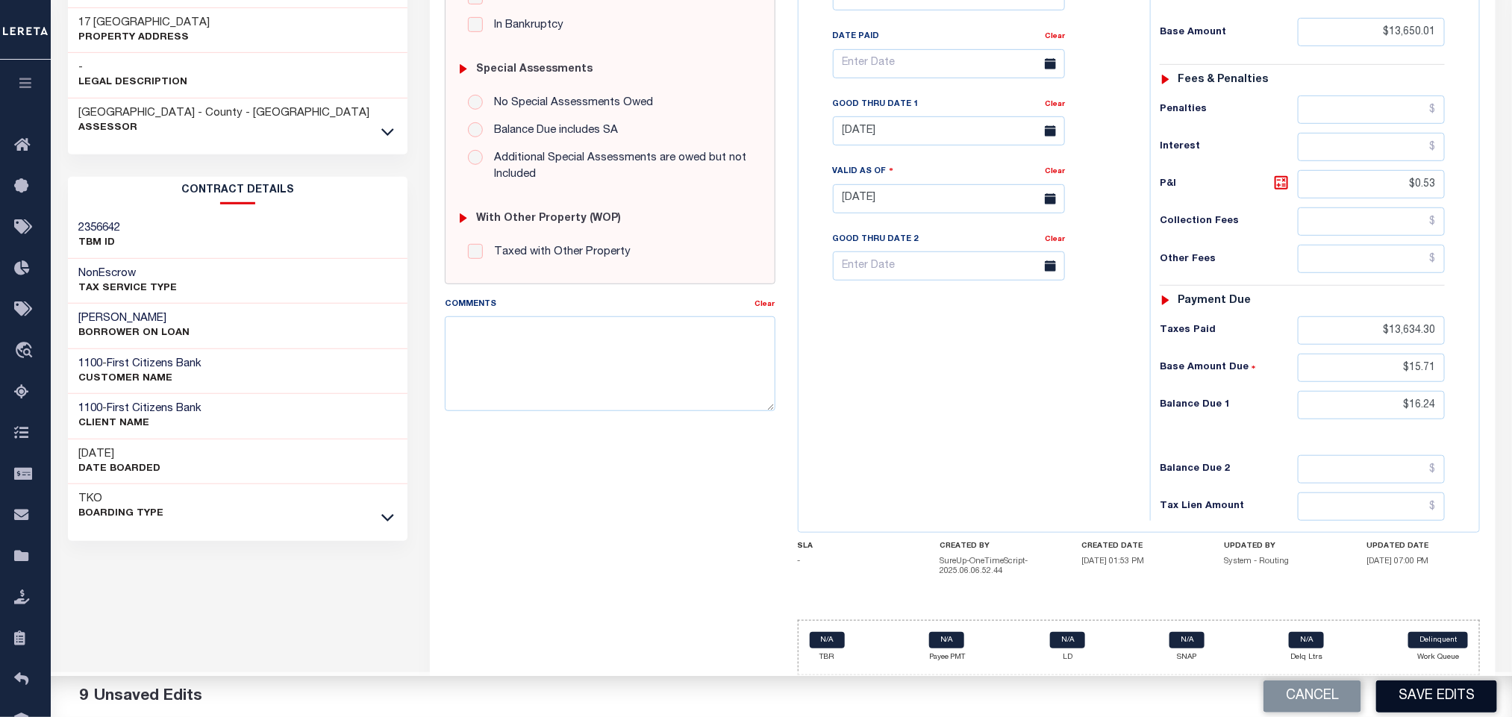
click at [1409, 690] on button "Save Edits" at bounding box center [1436, 697] width 121 height 32
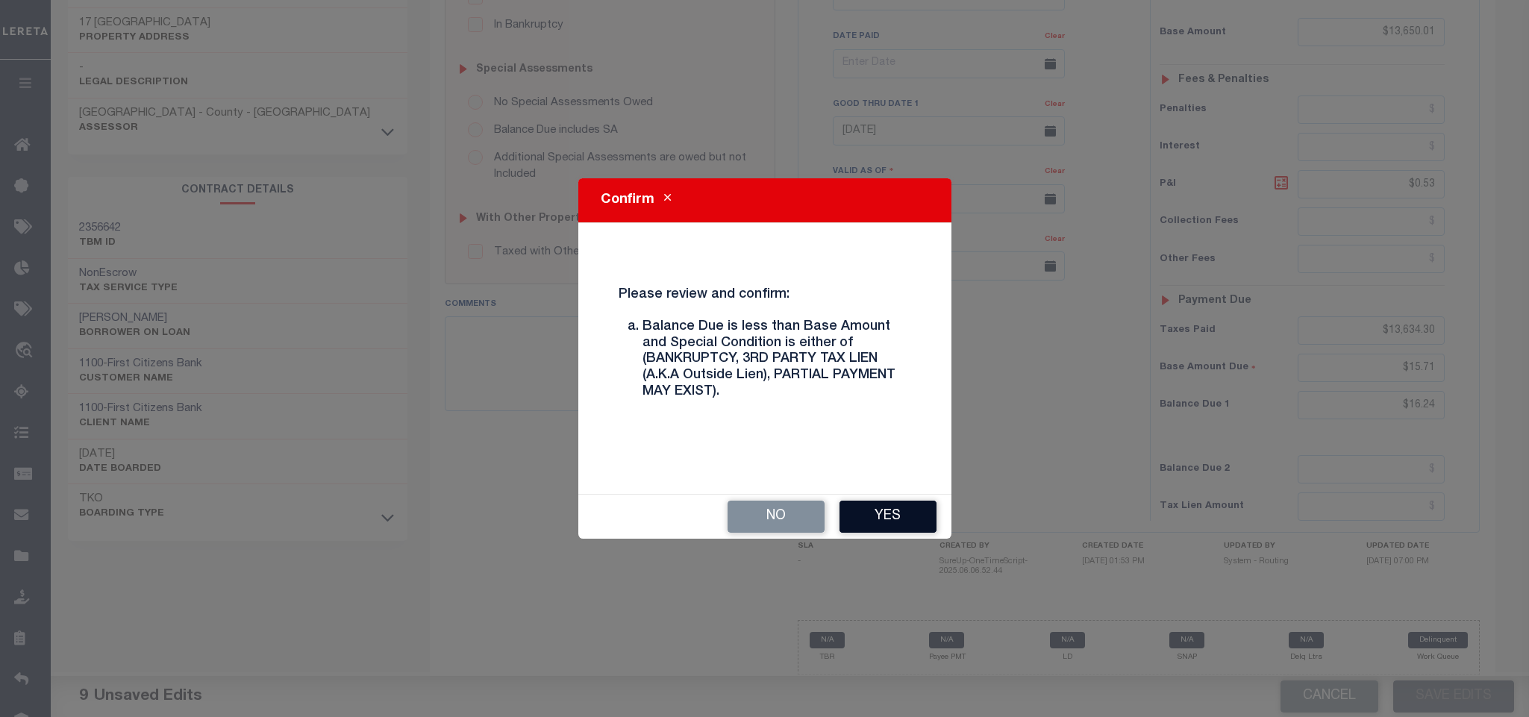
click at [889, 526] on button "Yes" at bounding box center [888, 517] width 97 height 32
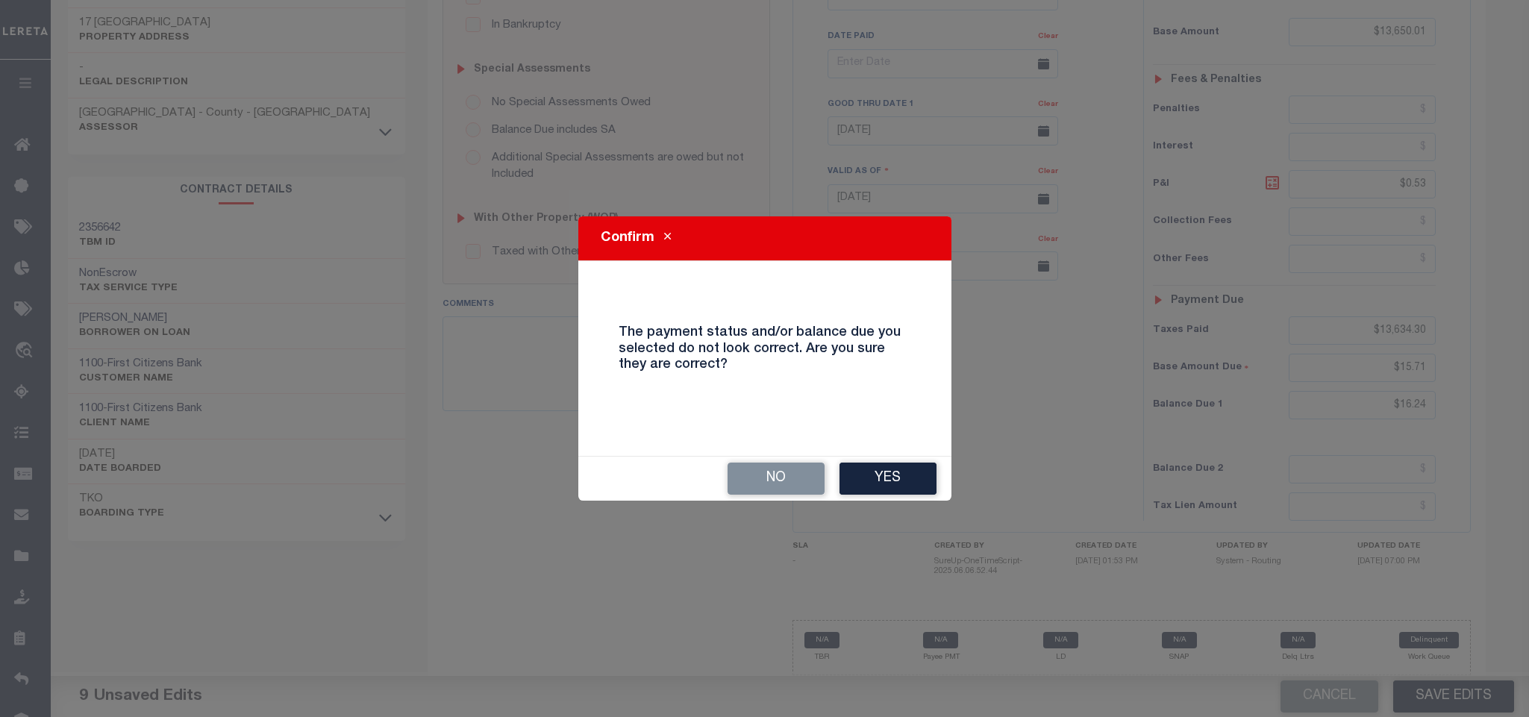
click at [864, 520] on div "Confirm The payment status and/or balance due you selected do not look correct.…" at bounding box center [764, 358] width 1529 height 717
click at [853, 484] on button "Yes" at bounding box center [888, 479] width 97 height 32
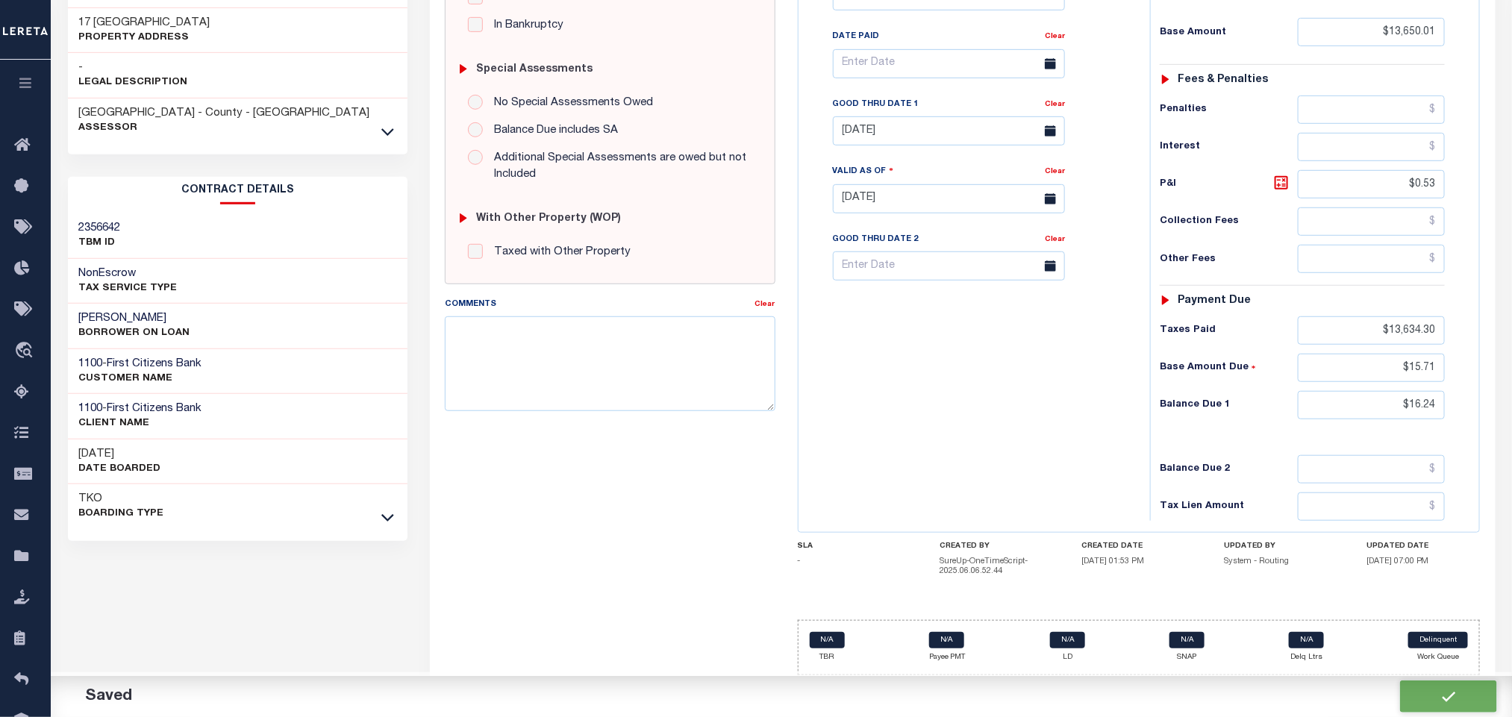
checkbox input "false"
type input "$13,650.01"
type input "$0.53"
type input "$13,634.3"
type input "$15.71"
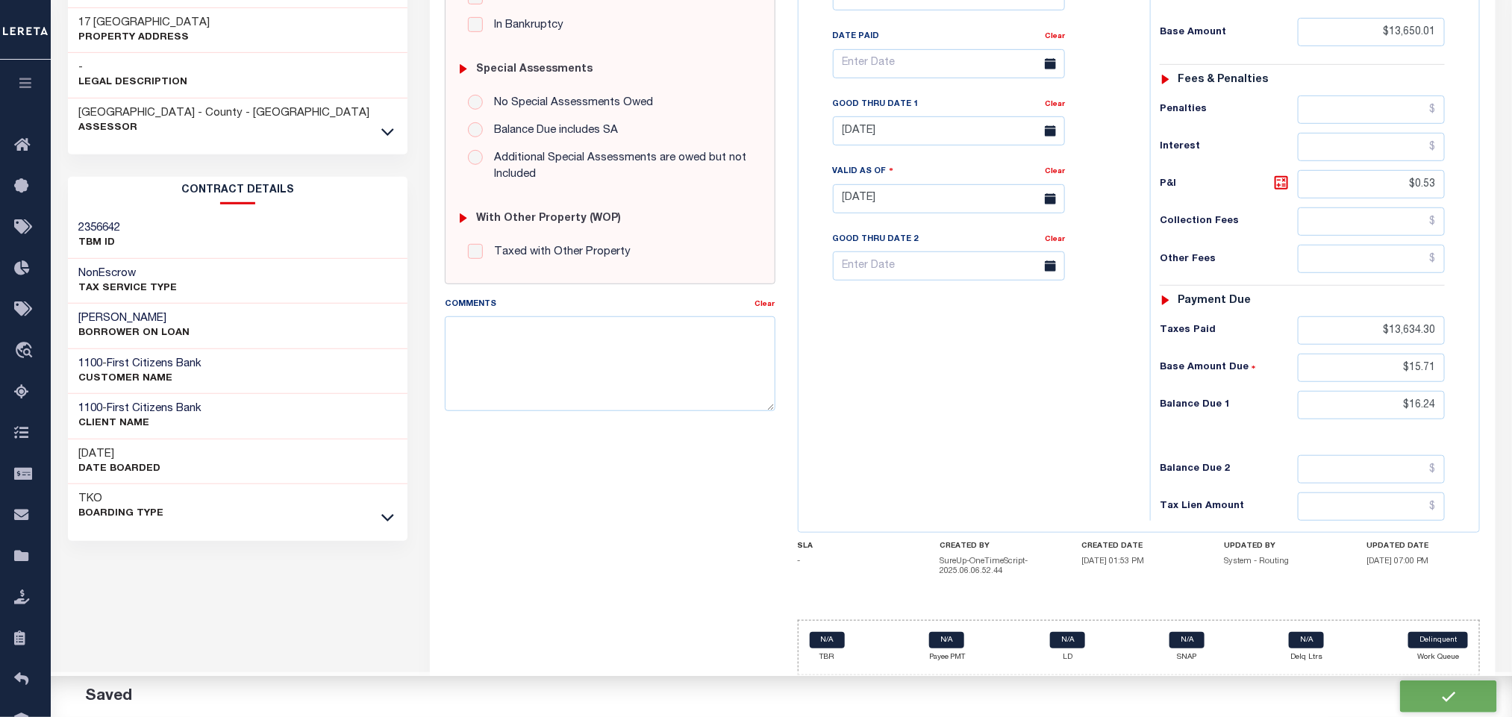
type input "$16.24"
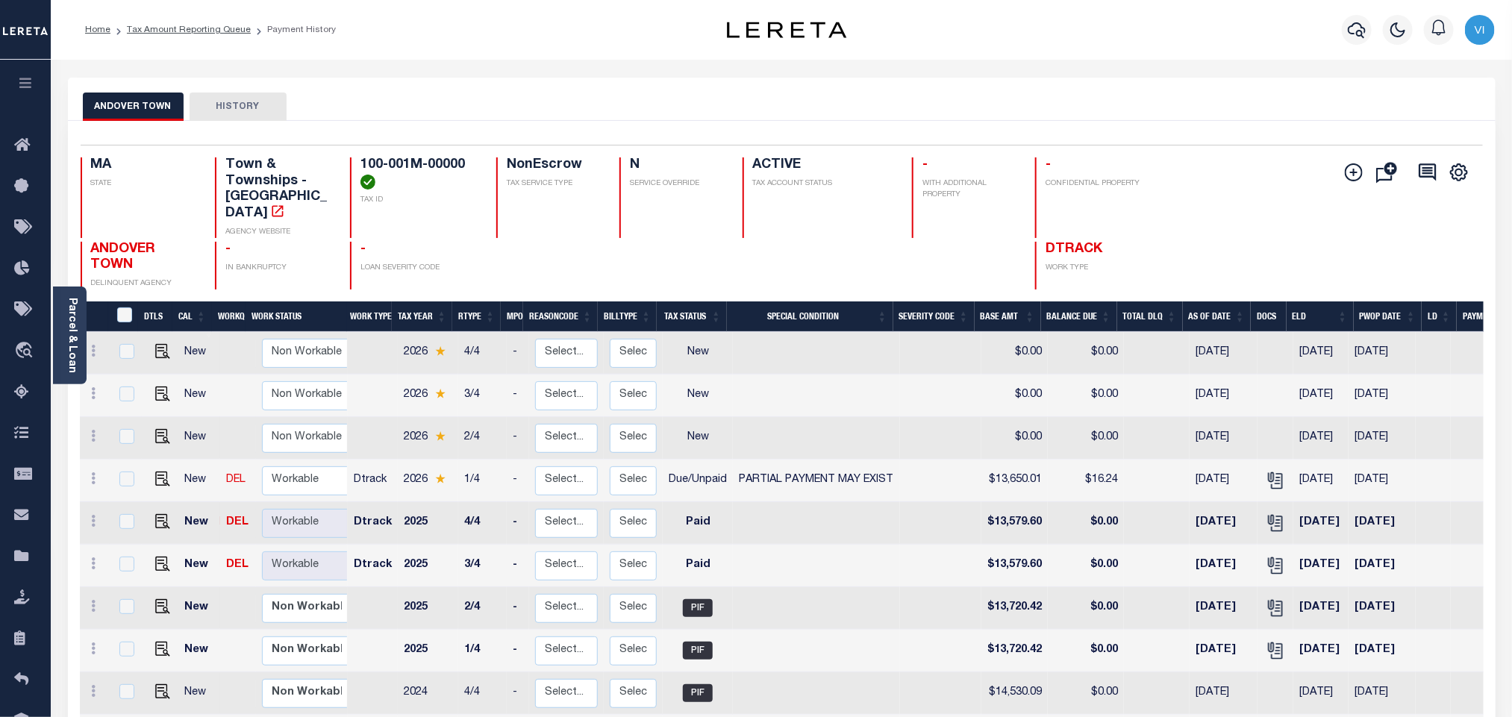
click at [383, 157] on h4 "100-001M-00000" at bounding box center [420, 173] width 118 height 32
drag, startPoint x: 359, startPoint y: 162, endPoint x: 469, endPoint y: 166, distance: 109.8
click at [469, 166] on h4 "100-001M-00000" at bounding box center [420, 173] width 118 height 32
copy h4 "100-001M-00000"
click at [70, 321] on link "Parcel & Loan" at bounding box center [71, 335] width 10 height 75
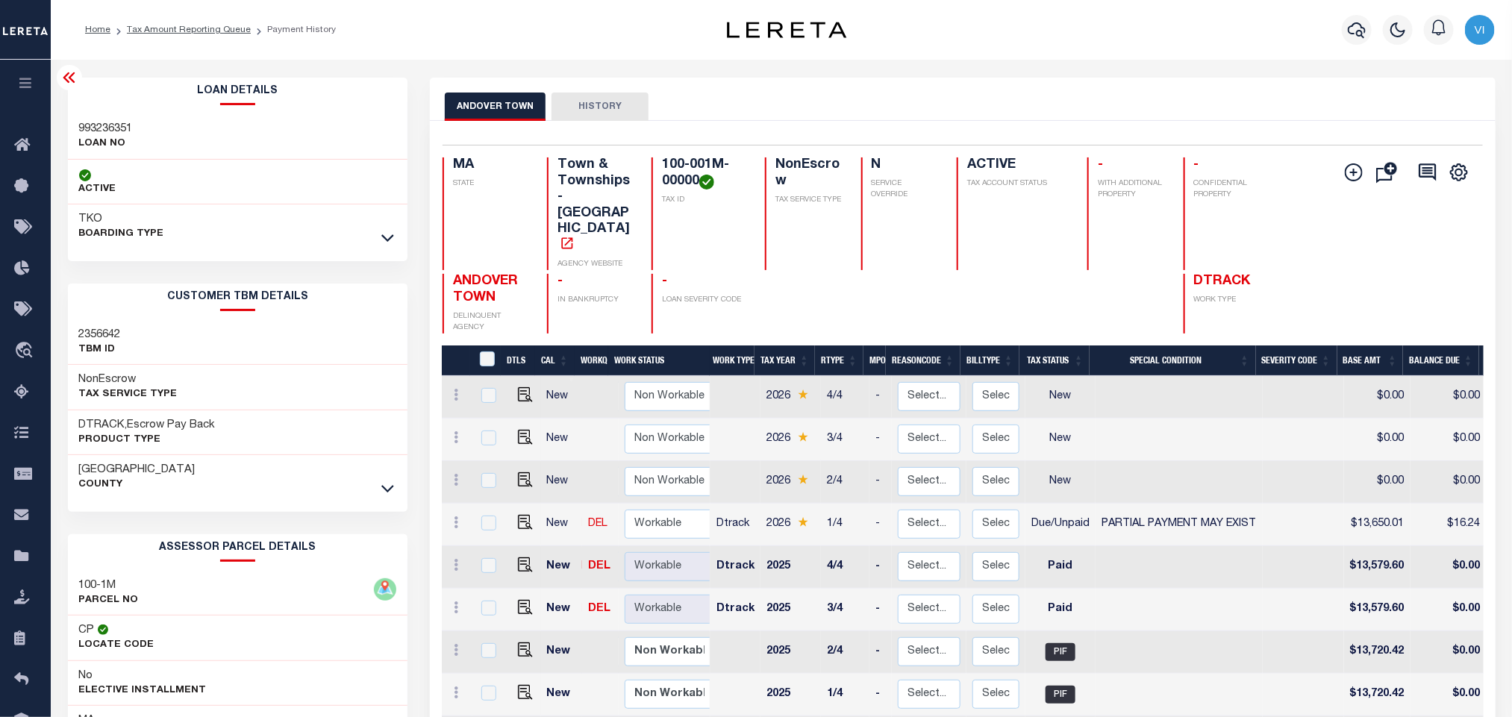
click at [87, 119] on div "993236351 LOAN NO" at bounding box center [238, 137] width 340 height 46
copy h3 "993236351"
click at [1350, 30] on icon "button" at bounding box center [1357, 30] width 18 height 16
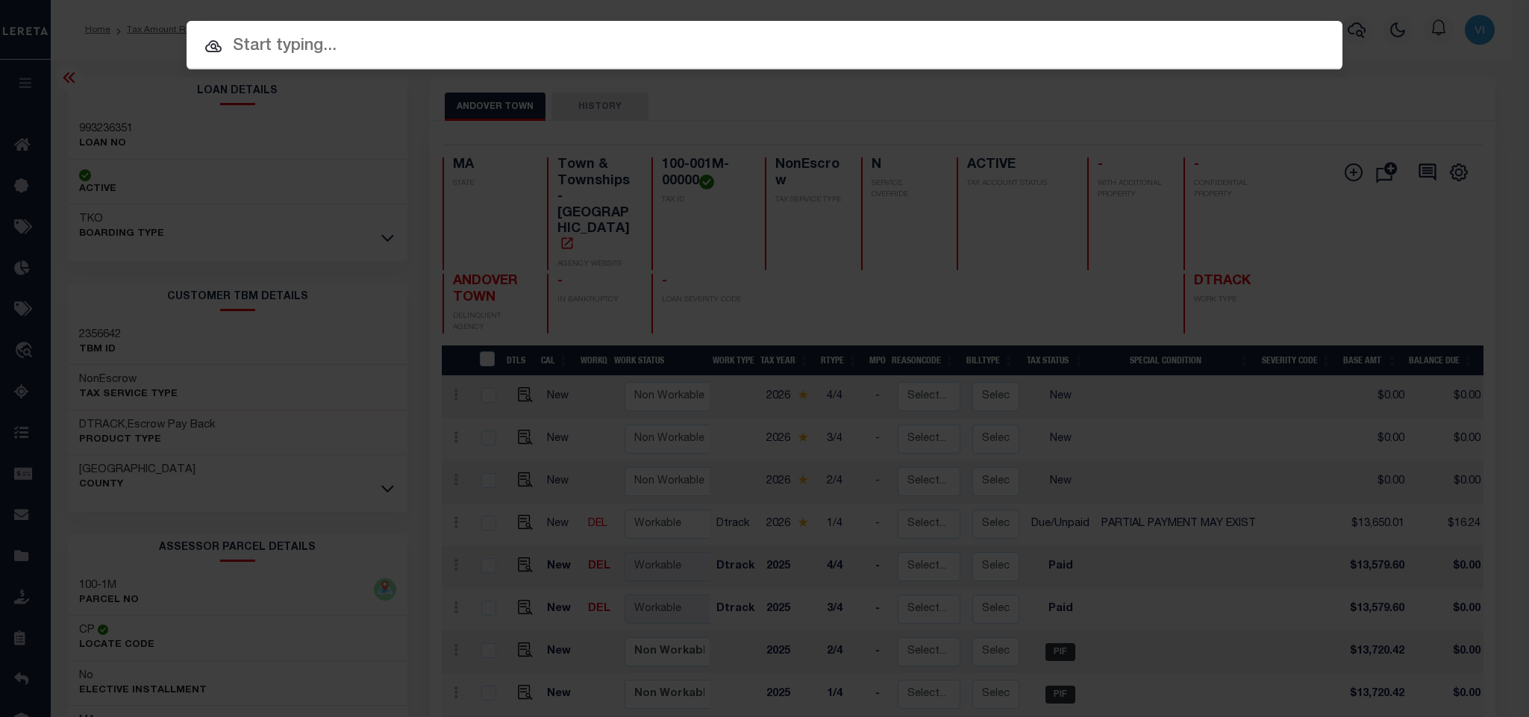
click at [1218, 48] on input "text" at bounding box center [765, 47] width 1156 height 26
paste input "993235343"
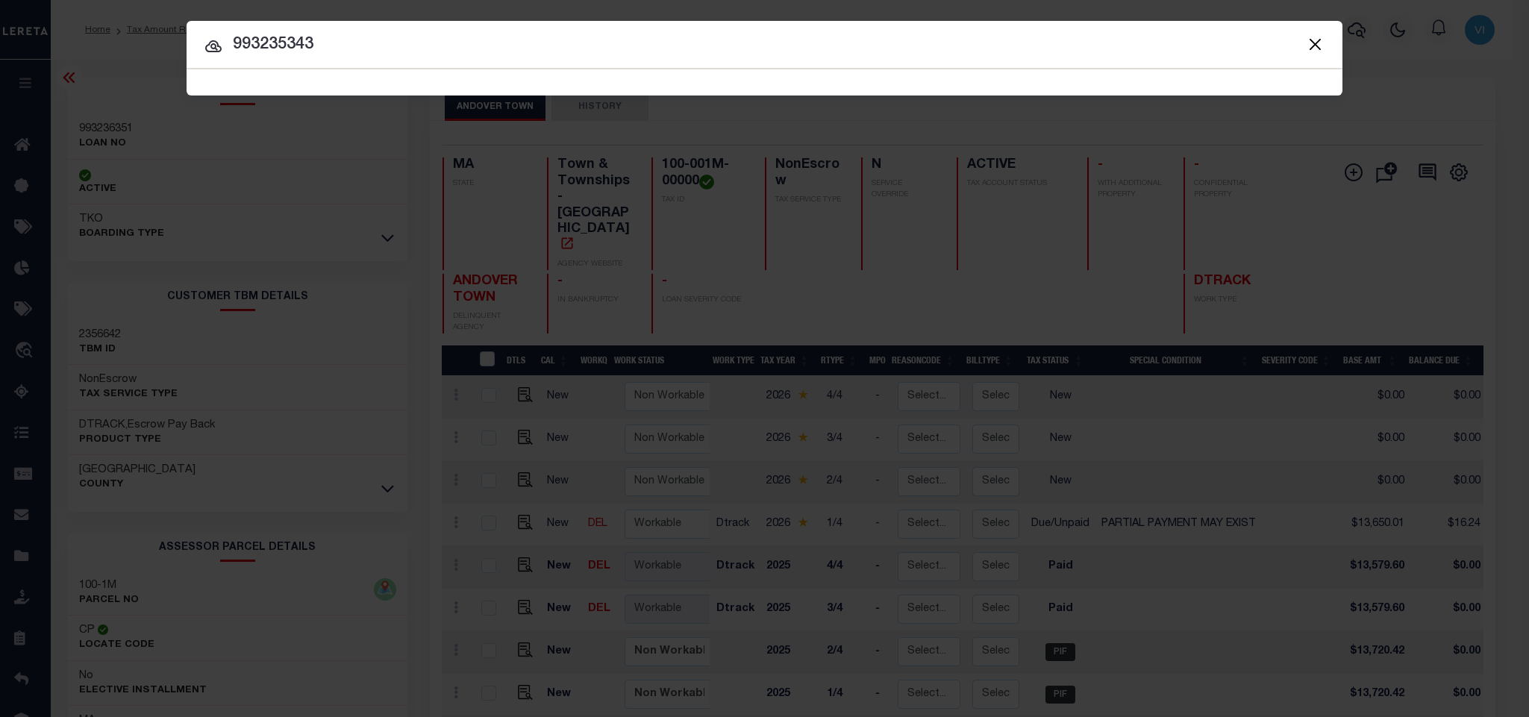
type input "993235343"
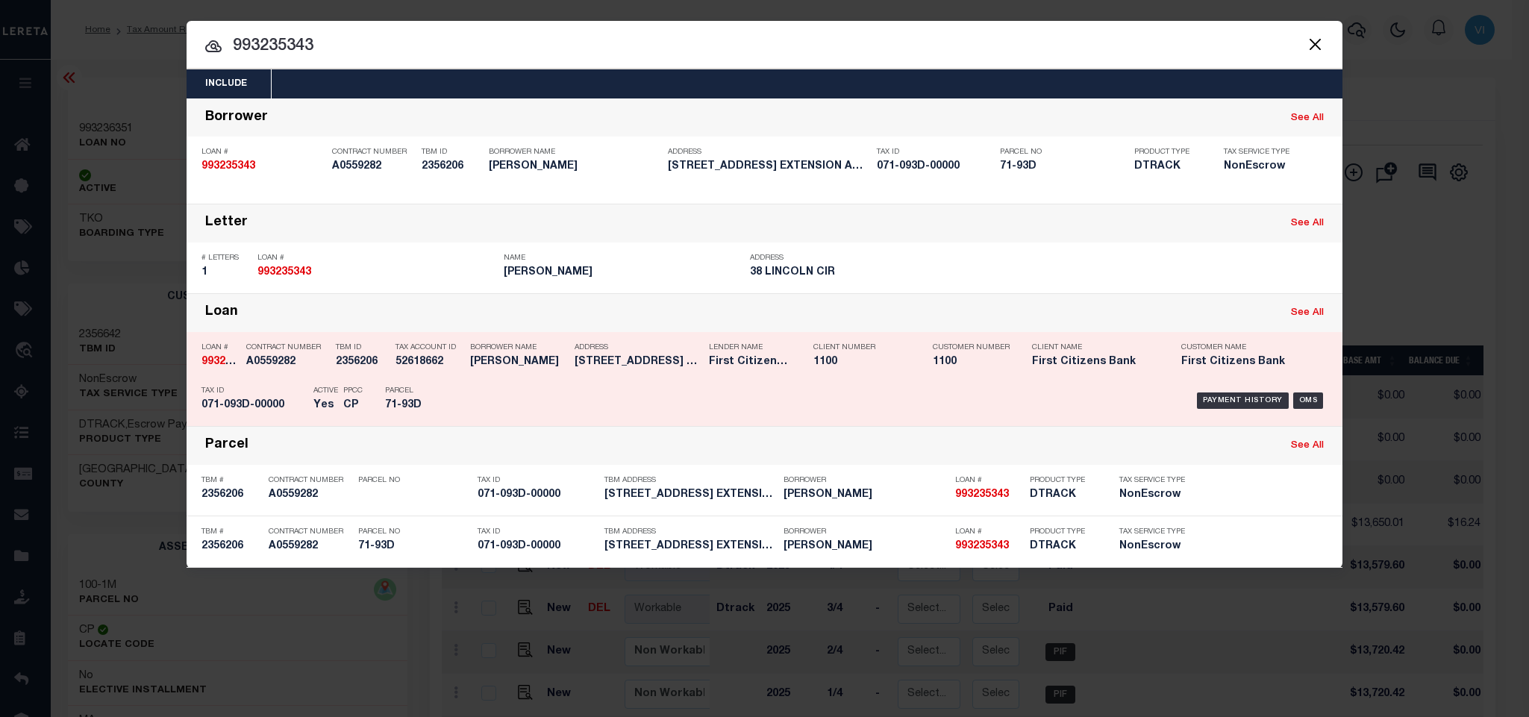
click at [641, 411] on div "Payment History OMS" at bounding box center [901, 400] width 853 height 43
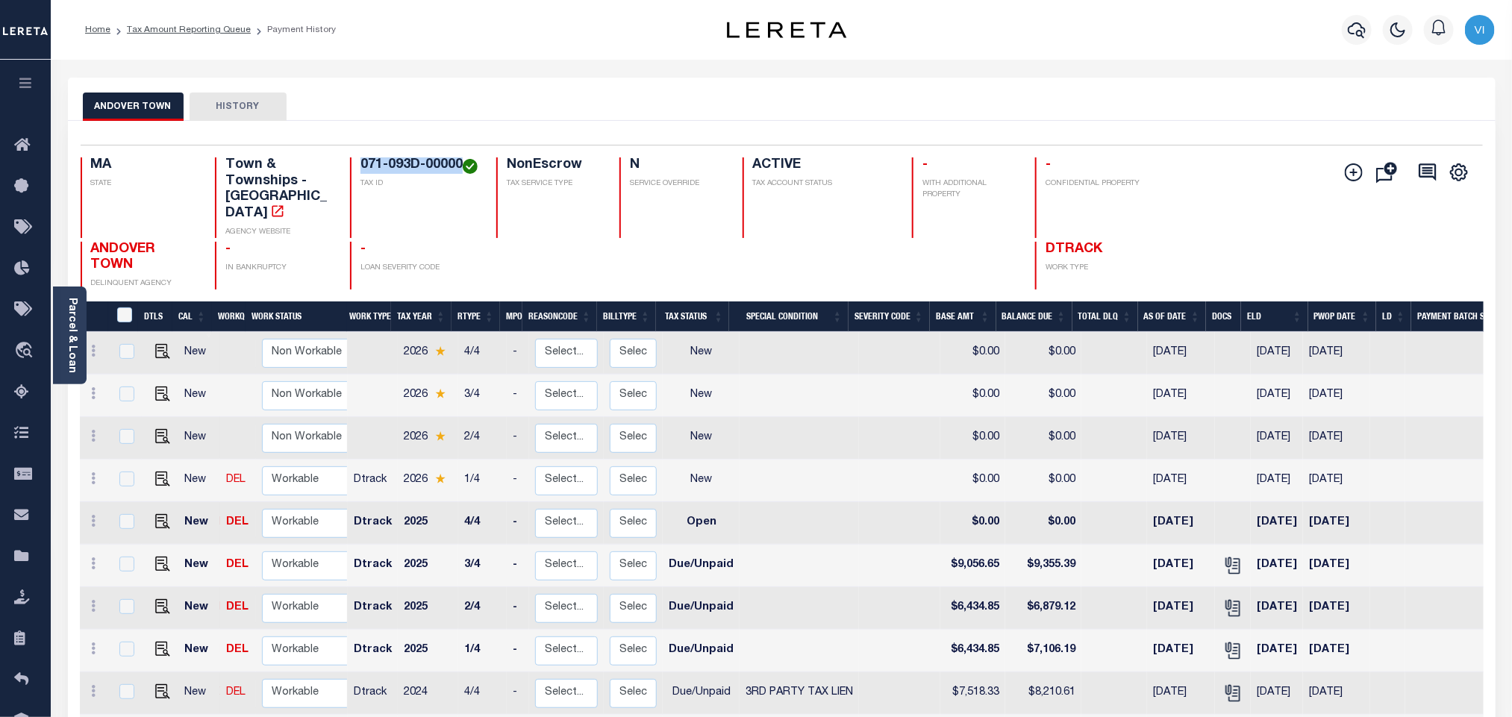
drag, startPoint x: 346, startPoint y: 168, endPoint x: 472, endPoint y: 168, distance: 126.9
click at [472, 168] on div "MA STATE Town & Townships - MA AGENCY WEBSITE 071-093D-00000 TAX ID NonEscrow T…" at bounding box center [665, 197] width 1169 height 81
copy h4 "071-093D-00000"
click at [1344, 25] on button "button" at bounding box center [1357, 30] width 30 height 30
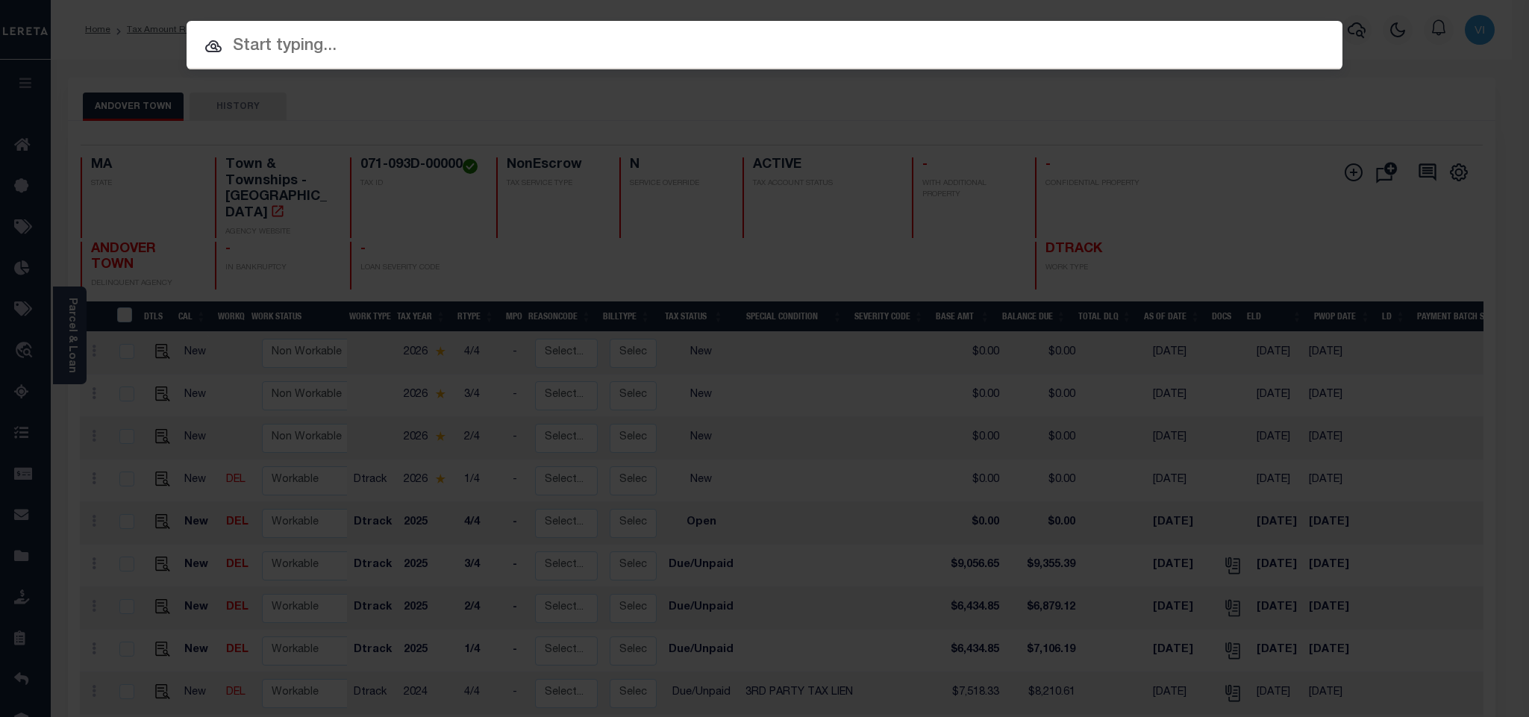
click at [1214, 28] on div "Include Loans TBM Customers Borrowers Payments (Lender Non-Disb) Payments (Lend…" at bounding box center [765, 45] width 1156 height 49
paste input "993236244"
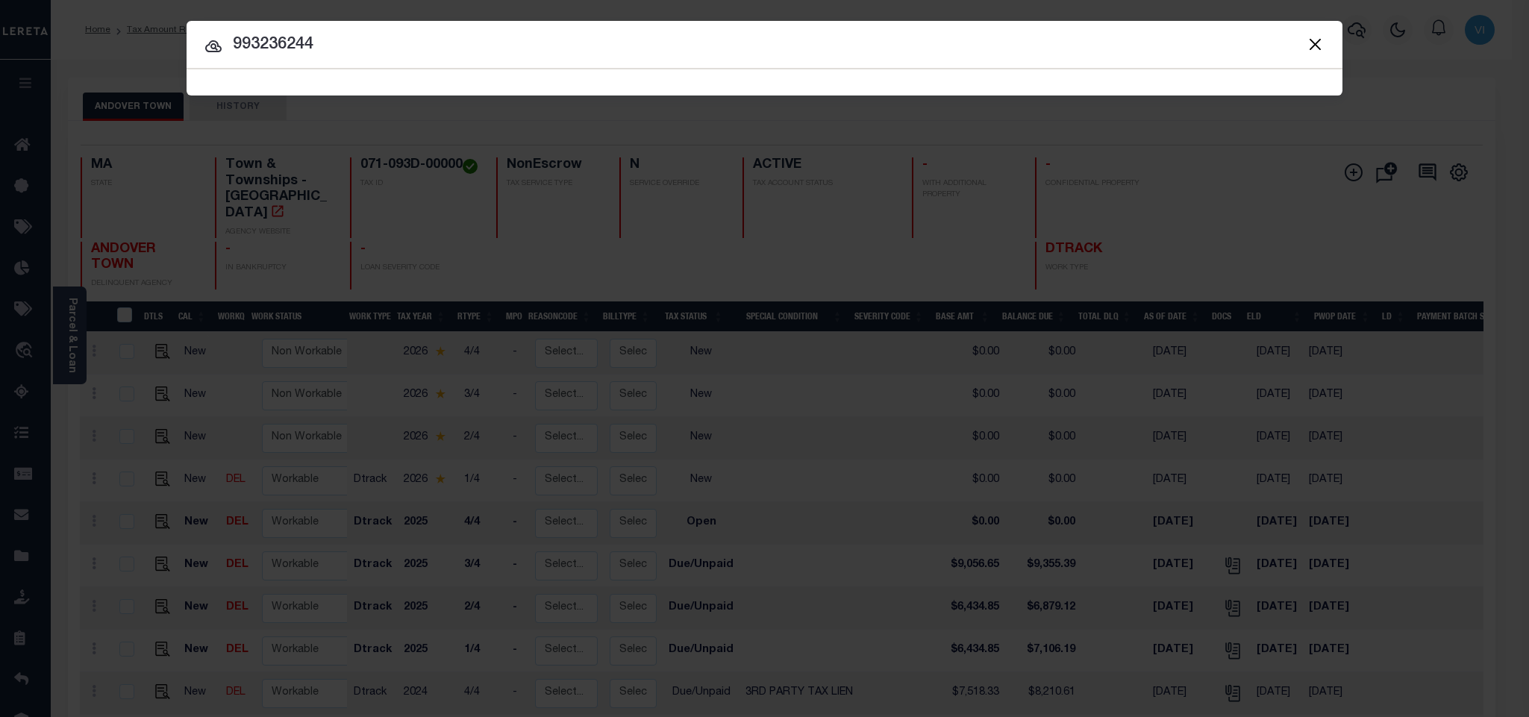
type input "993236244"
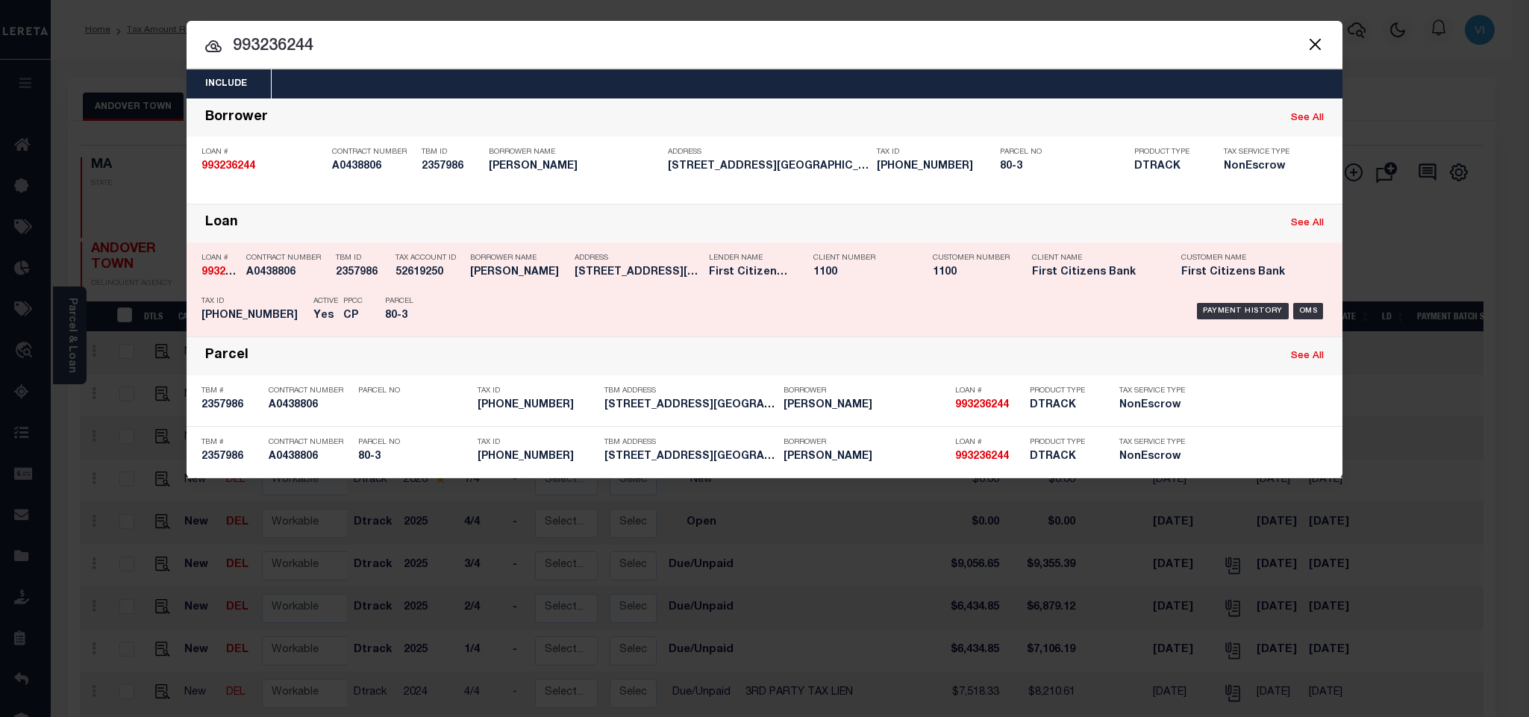
click at [495, 310] on div "Payment History OMS" at bounding box center [901, 311] width 853 height 43
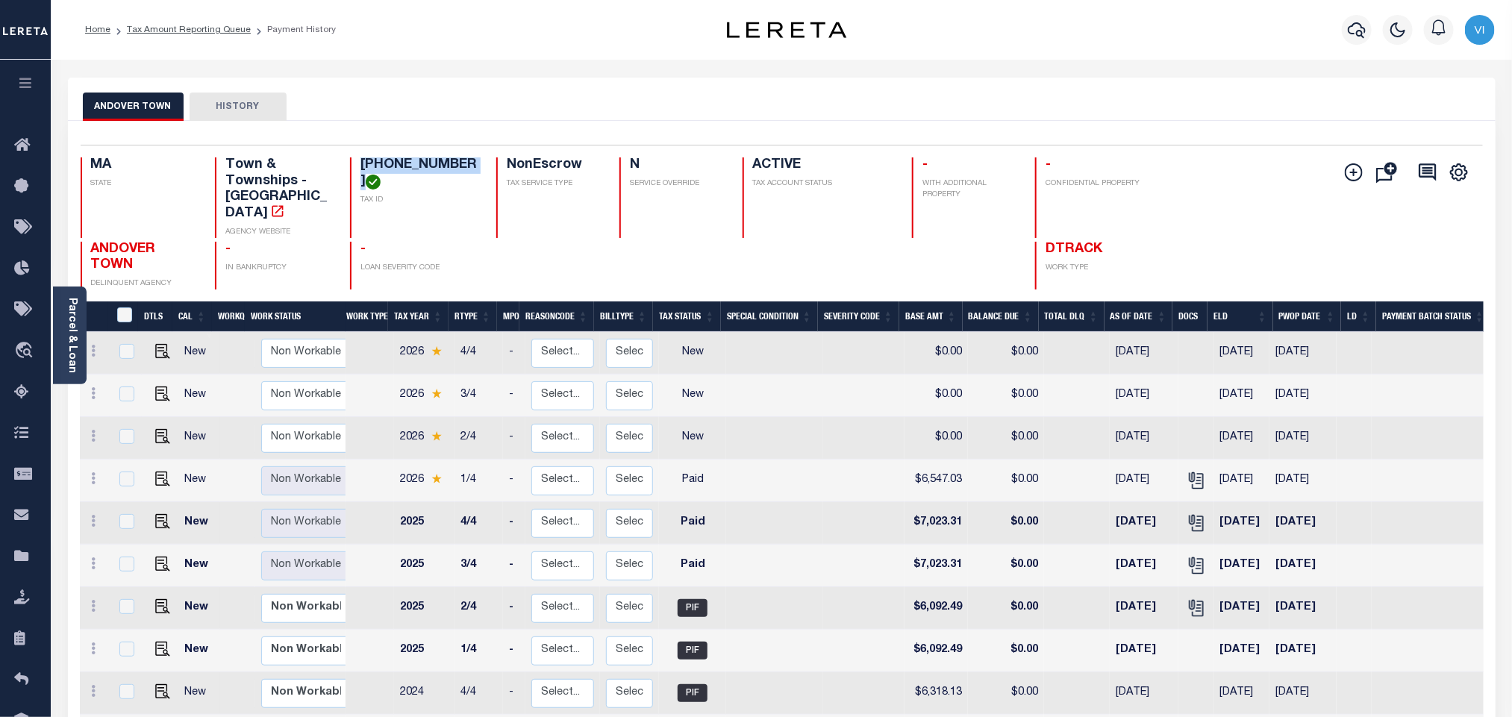
drag, startPoint x: 461, startPoint y: 166, endPoint x: 356, endPoint y: 170, distance: 105.3
click at [356, 170] on div "[PHONE_NUMBER] TAX ID" at bounding box center [414, 197] width 128 height 81
copy h4 "[PHONE_NUMBER]"
click at [58, 364] on div "Parcel & Loan" at bounding box center [70, 336] width 34 height 98
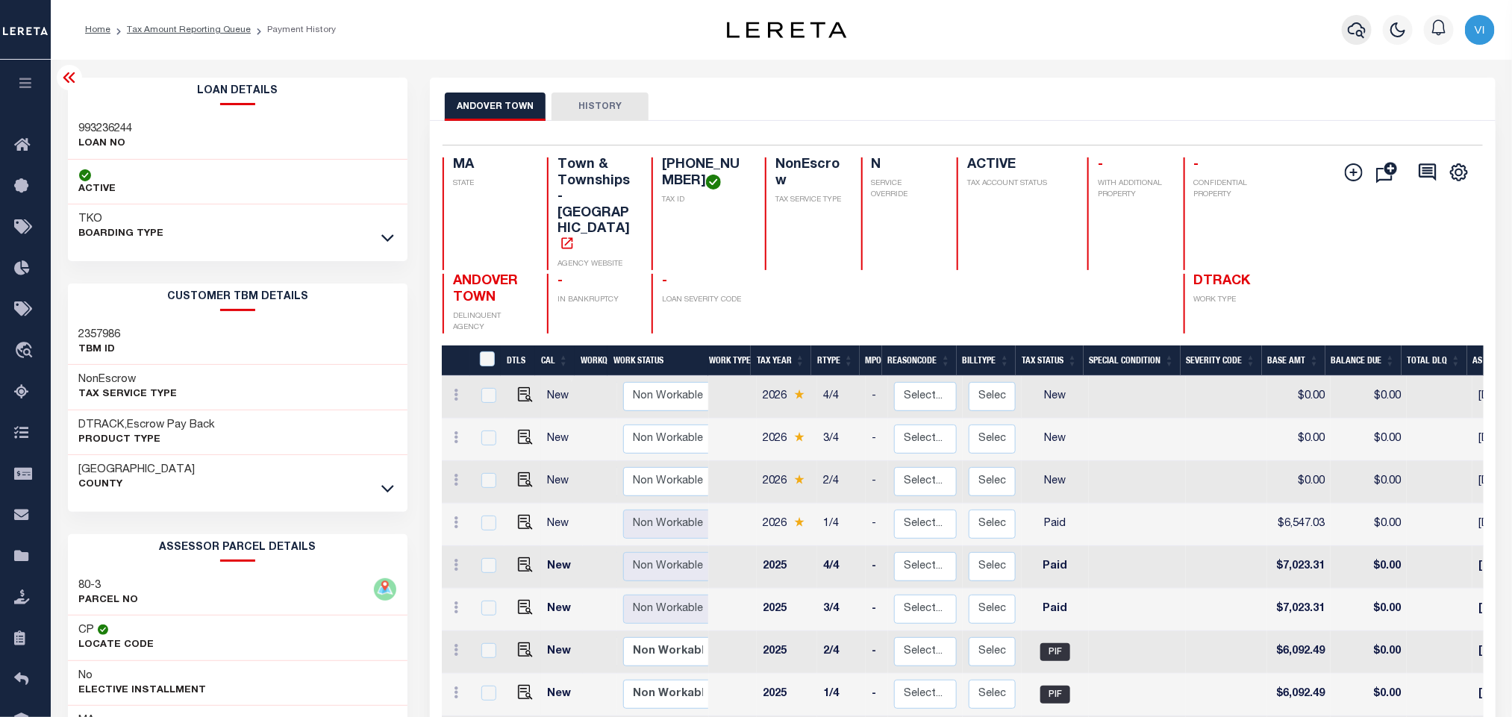
click at [1369, 30] on button "button" at bounding box center [1357, 30] width 30 height 30
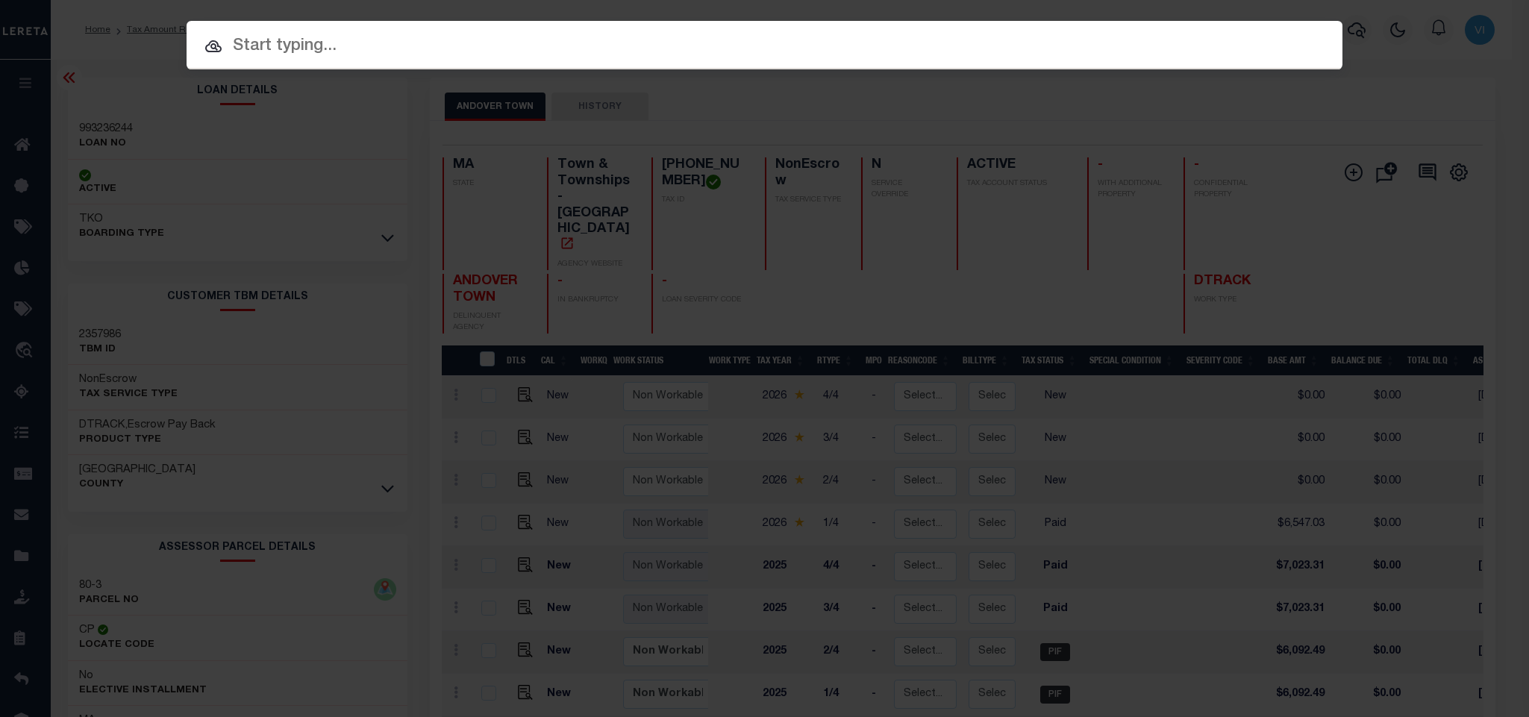
click at [1210, 39] on input "text" at bounding box center [765, 47] width 1156 height 26
paste input "993236244"
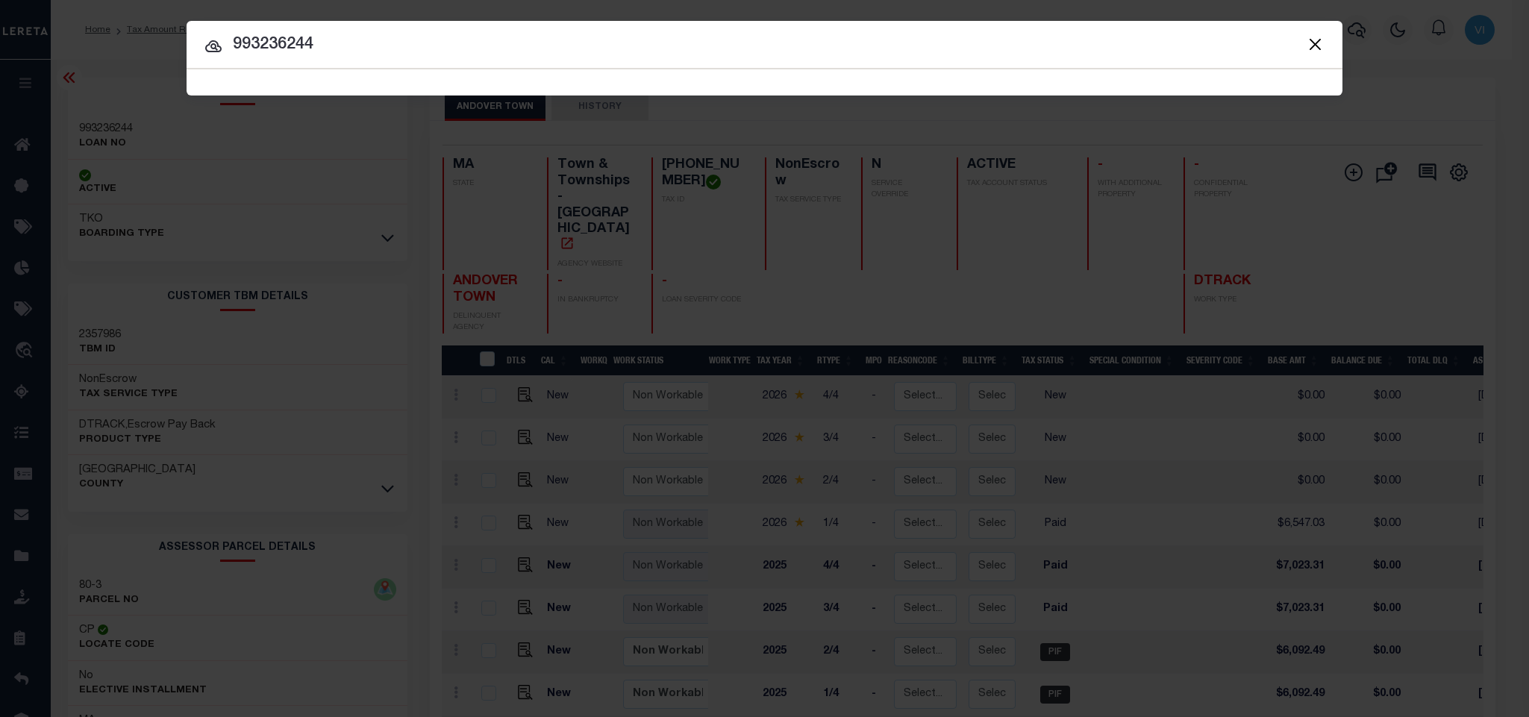
type input "993236244"
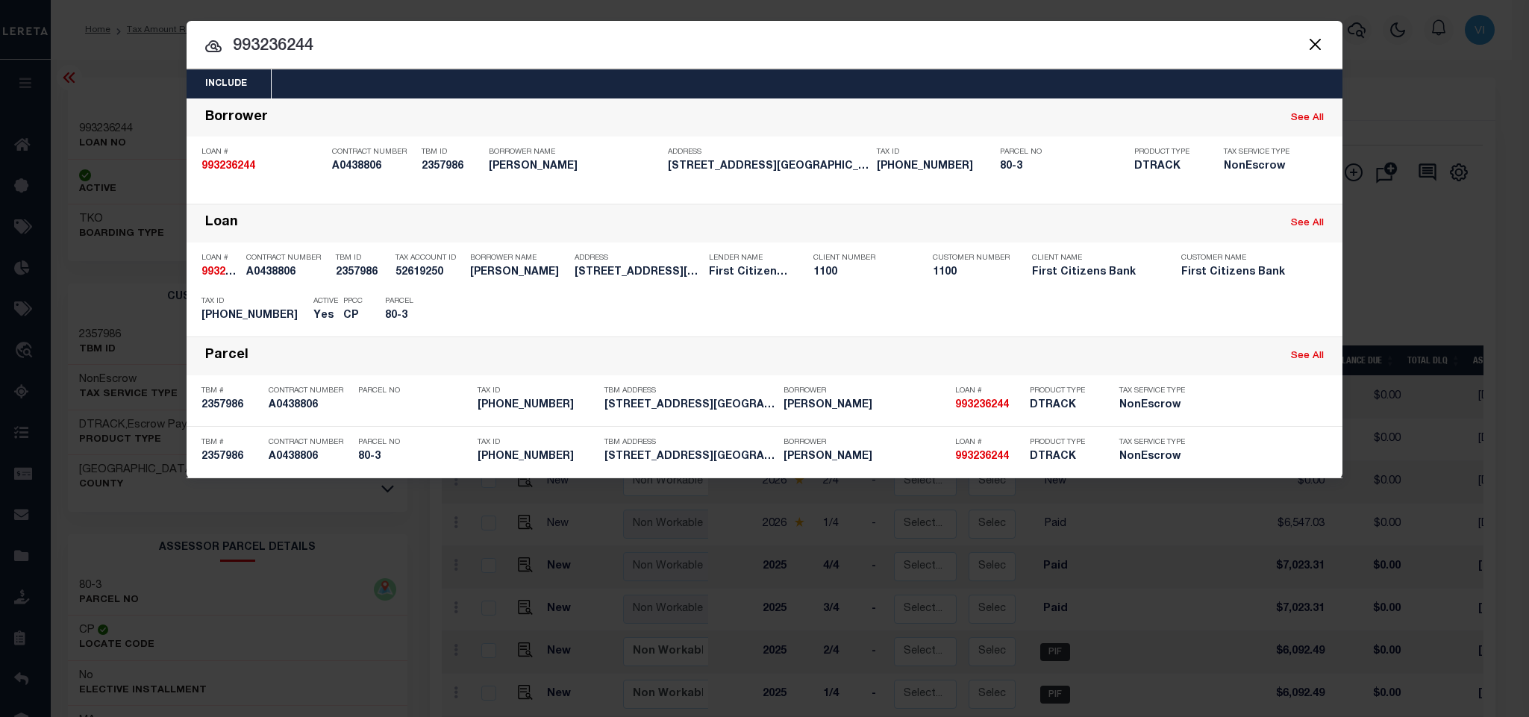
click at [623, 95] on div "Include Loans TBM Customers Borrowers Payments (Lender Non-Disb) Payments (Lend…" at bounding box center [765, 83] width 1156 height 29
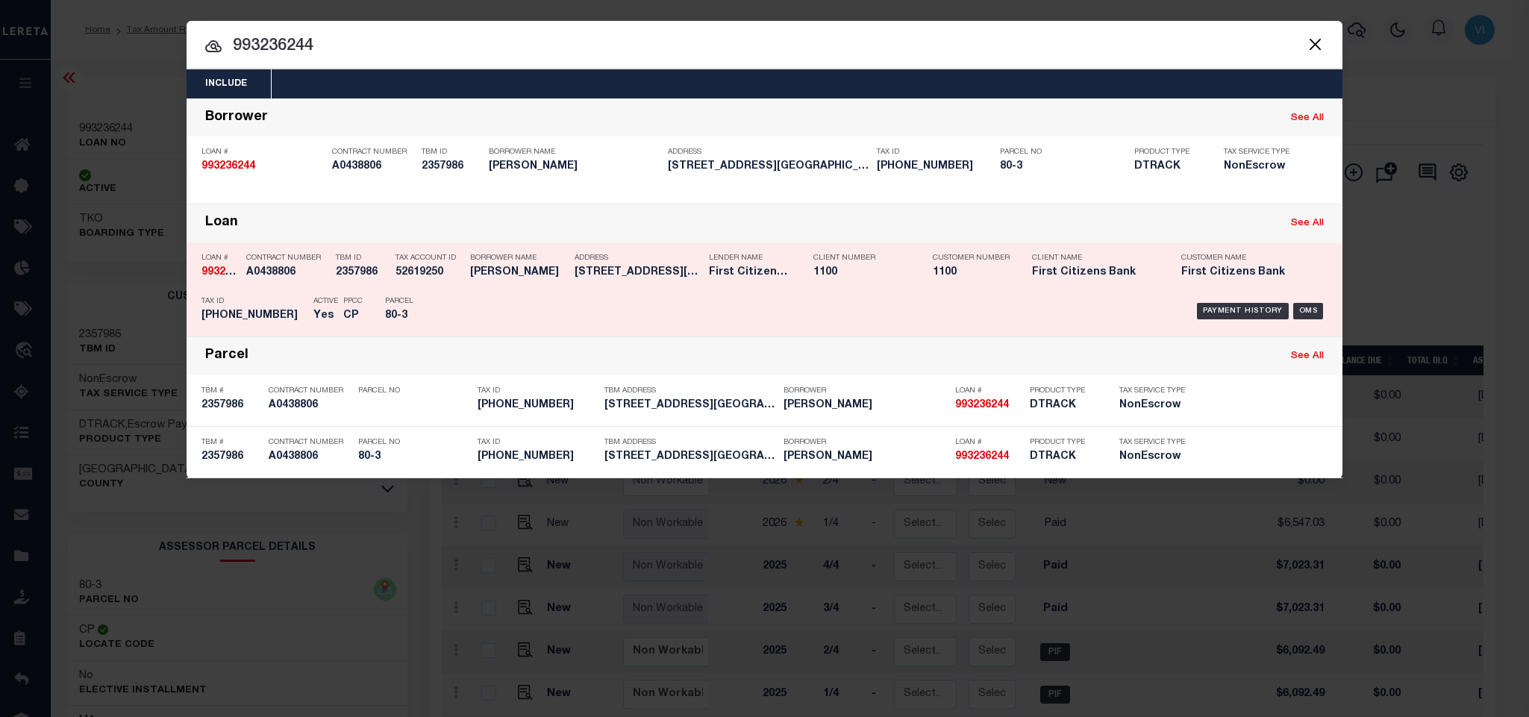
click at [461, 290] on div "Borrower Name [PERSON_NAME]" at bounding box center [511, 267] width 105 height 43
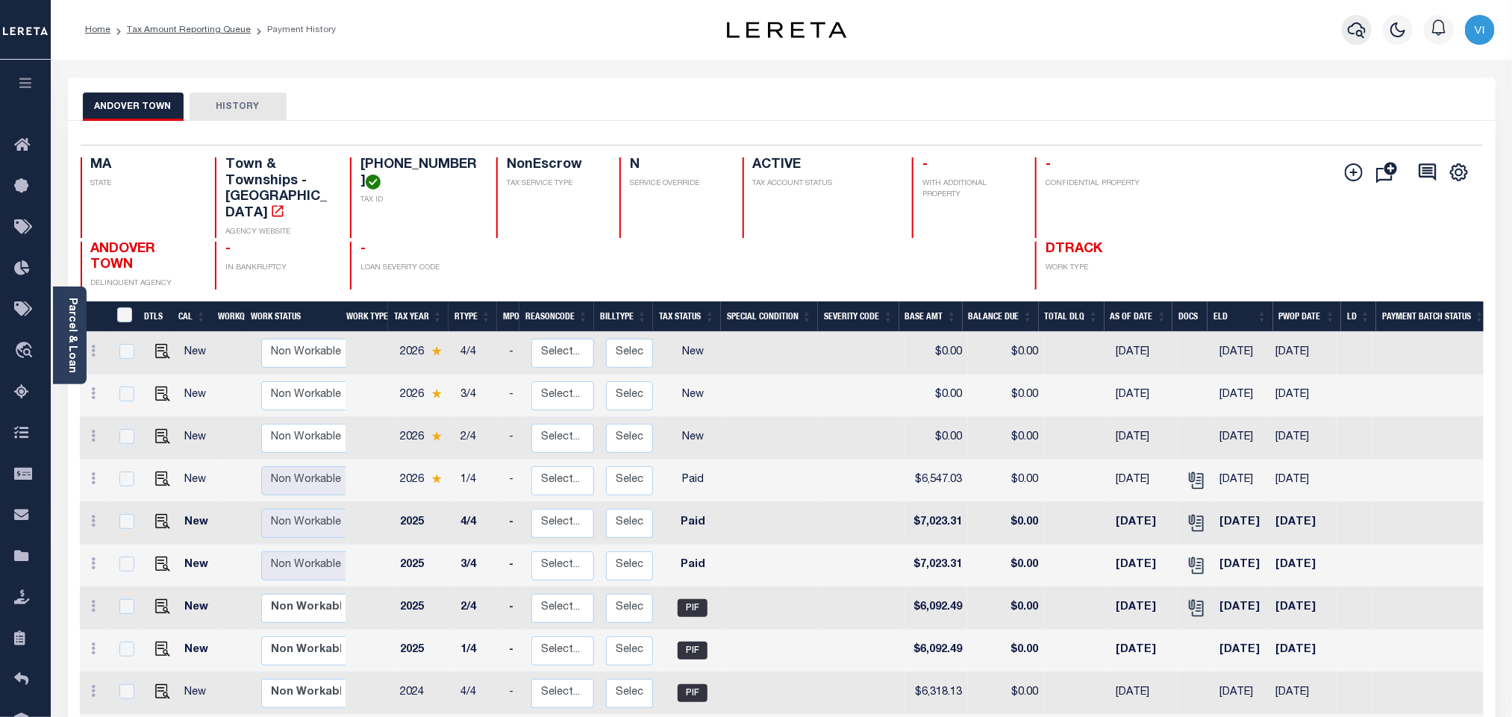
click at [1353, 27] on icon "button" at bounding box center [1357, 30] width 18 height 16
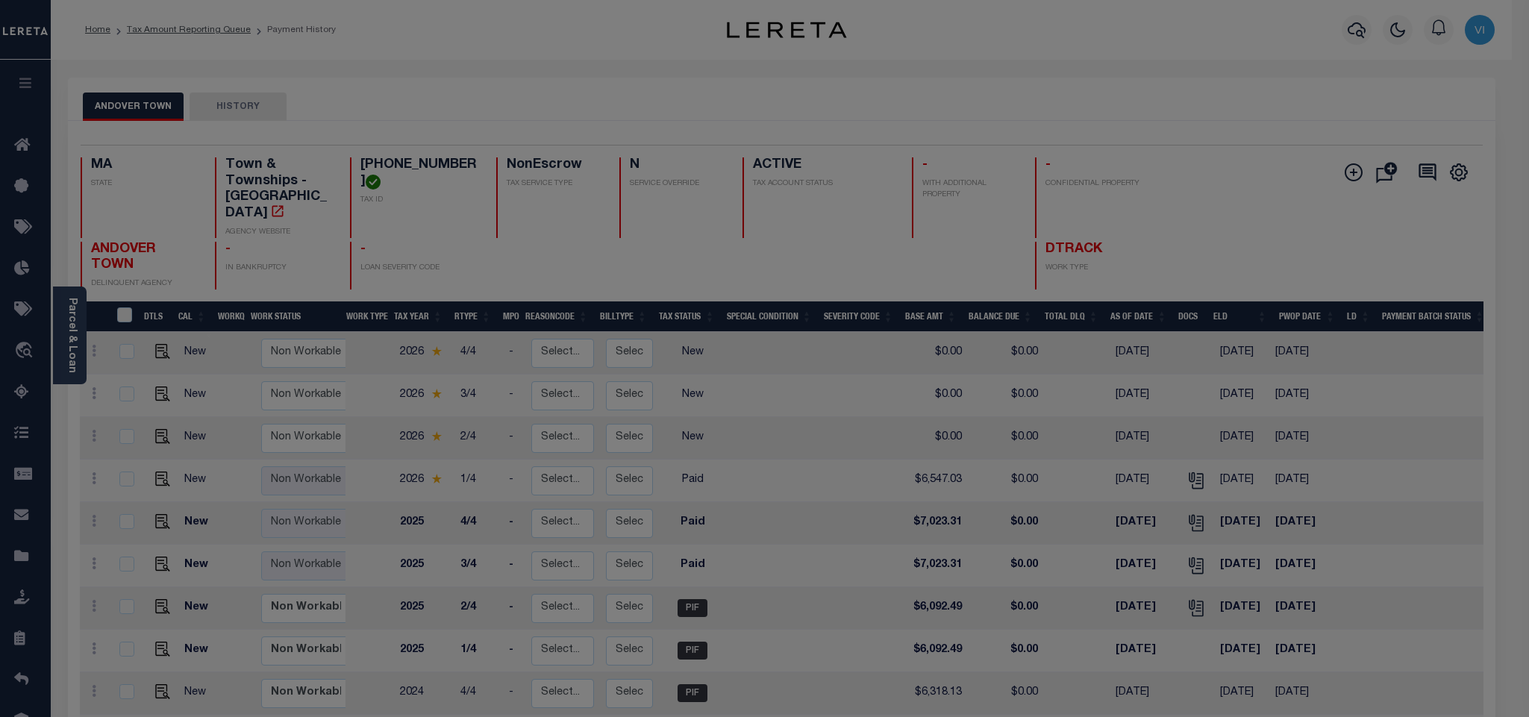
click at [0, 0] on input "text" at bounding box center [0, 0] width 0 height 0
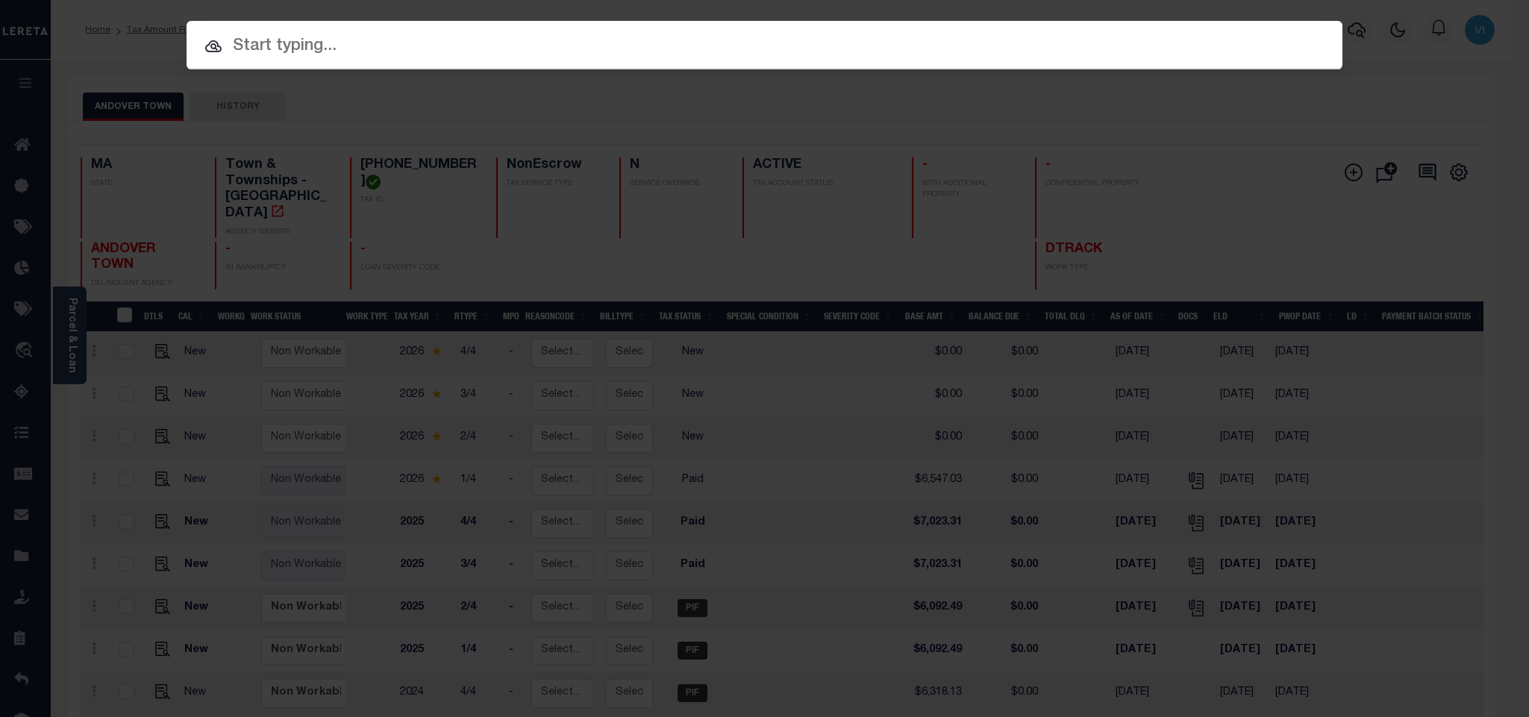
paste input "993236351"
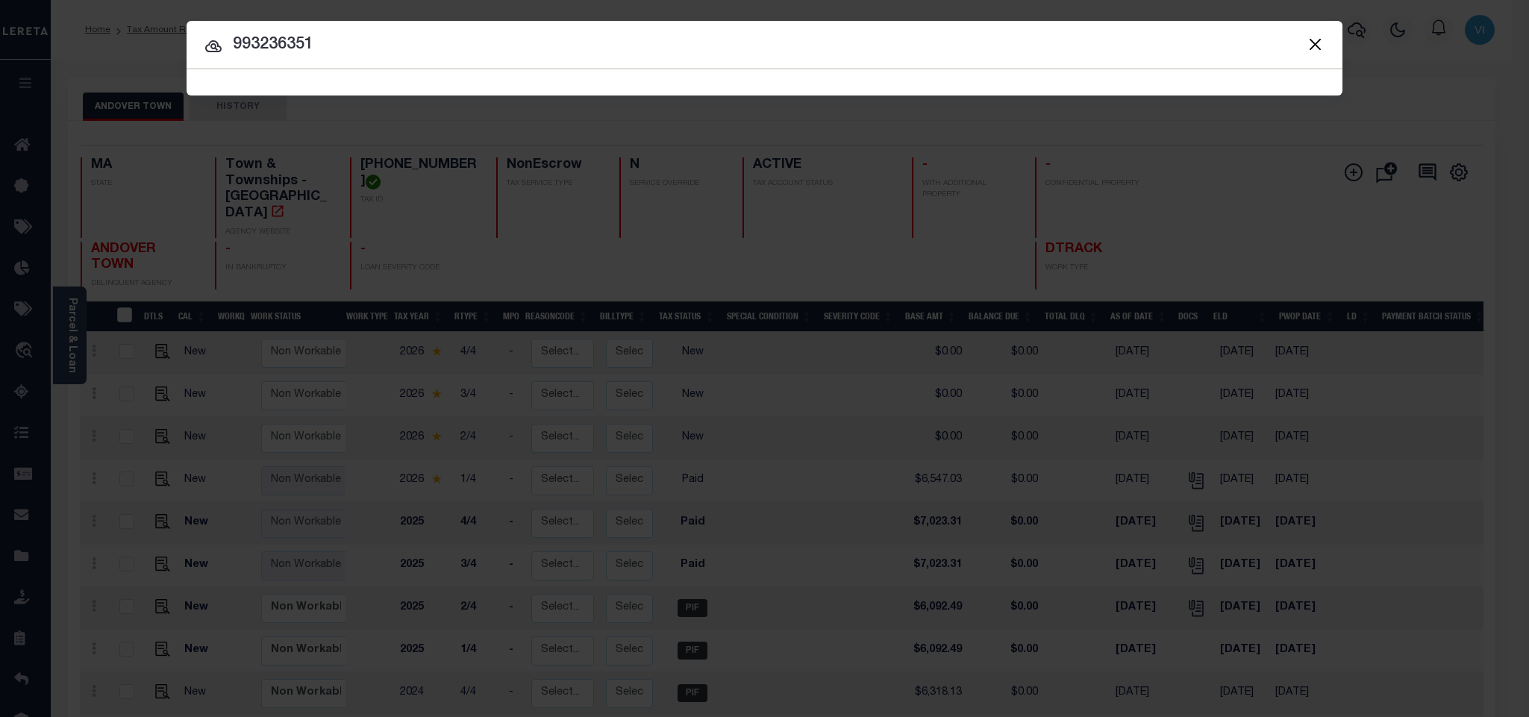
type input "993236351"
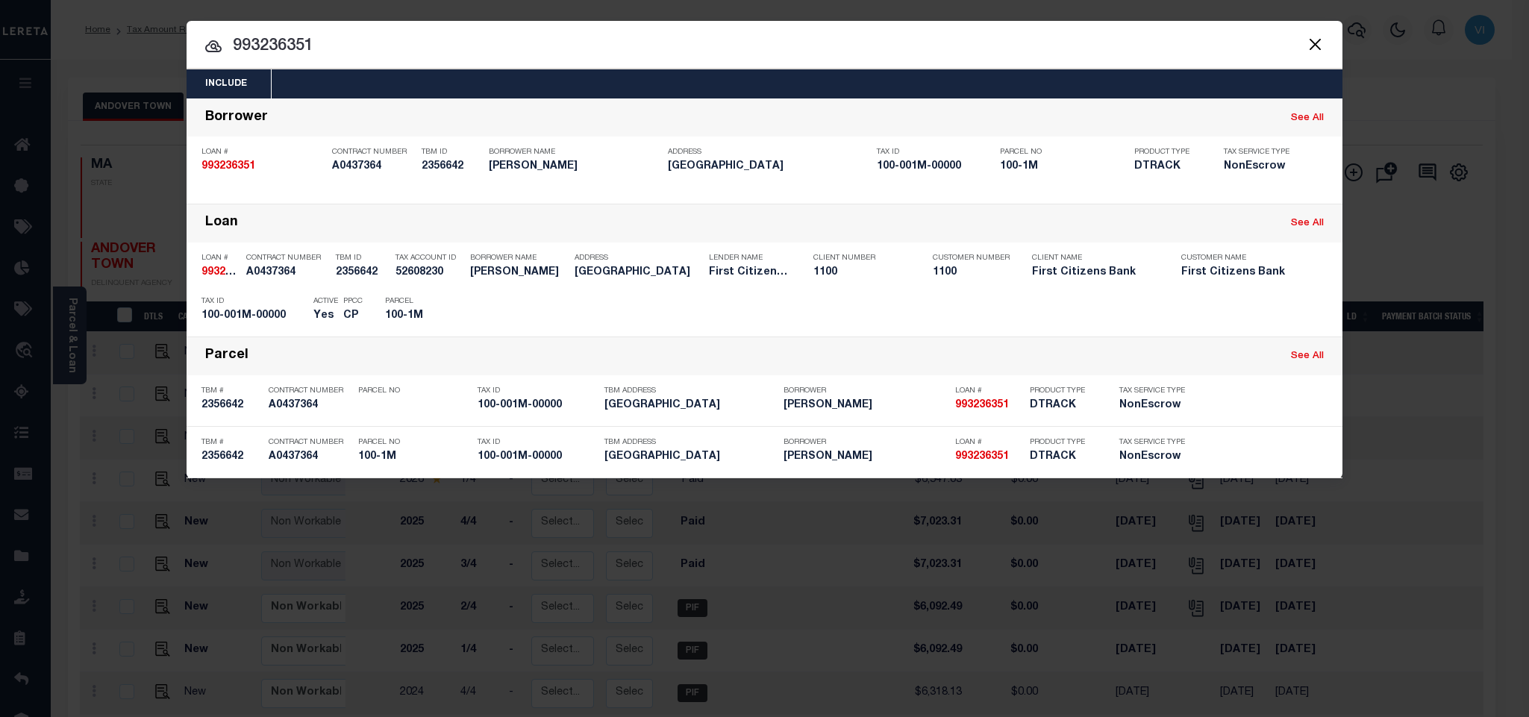
click at [309, 79] on div "Include Loans TBM Customers Borrowers Payments (Lender Non-Disb) Payments (Lend…" at bounding box center [765, 83] width 1156 height 29
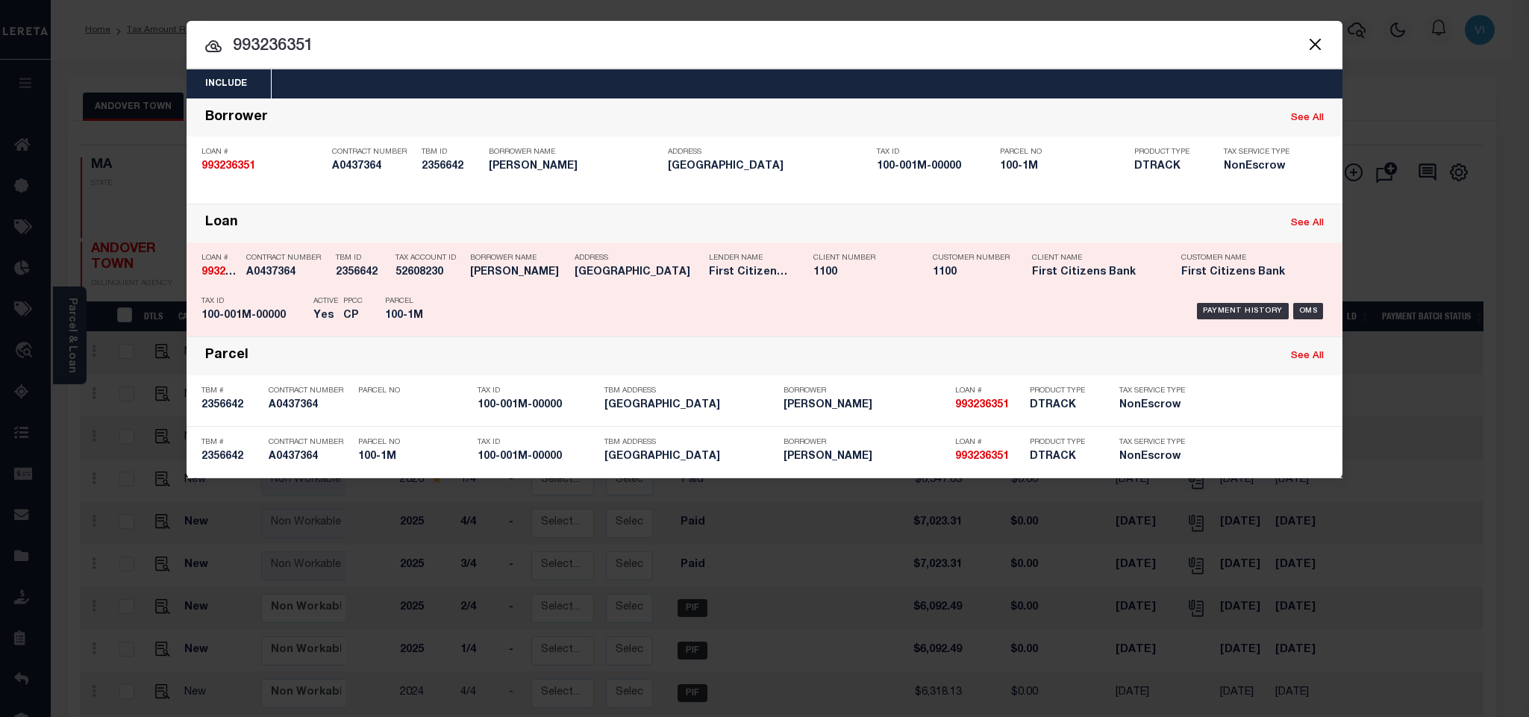
click at [258, 327] on div "Tax ID 100-001M-00000" at bounding box center [254, 311] width 105 height 43
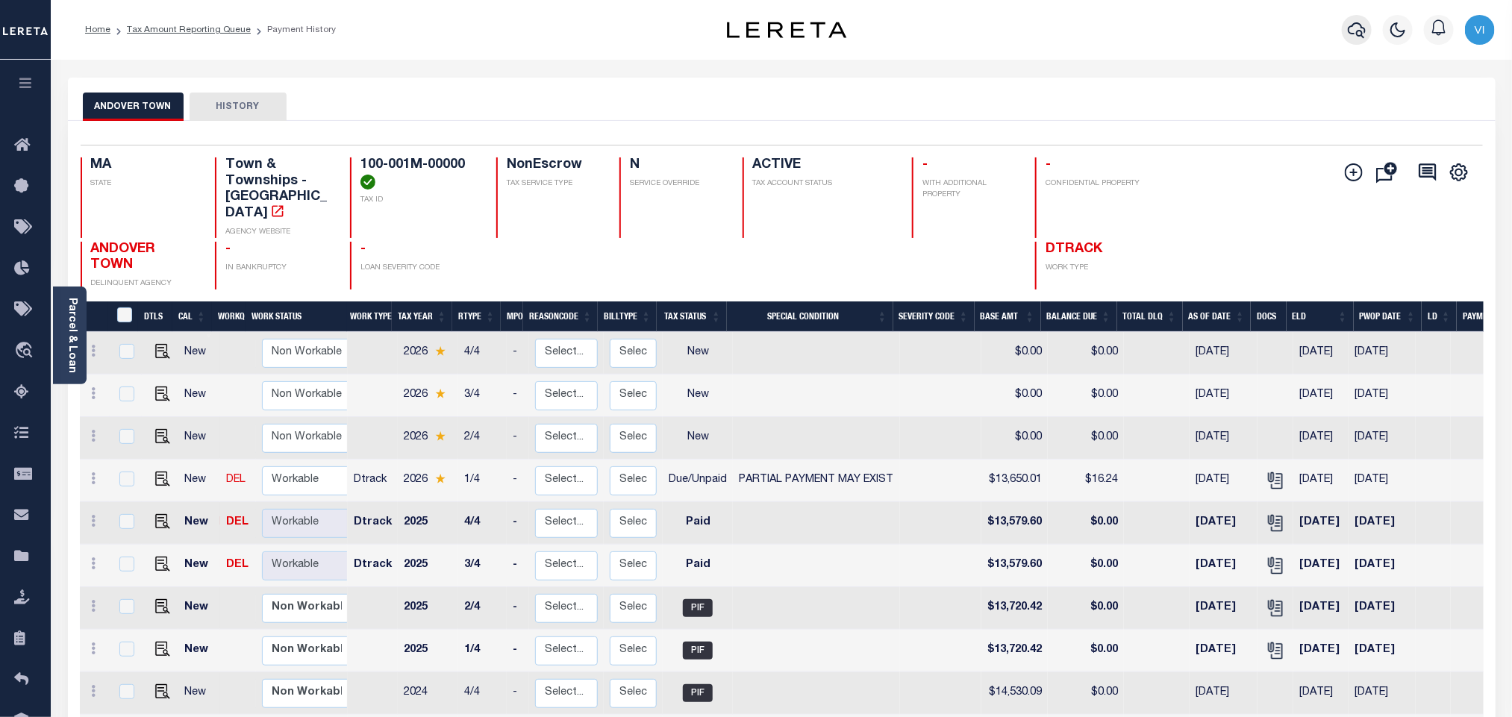
click at [1353, 41] on button "button" at bounding box center [1357, 30] width 30 height 30
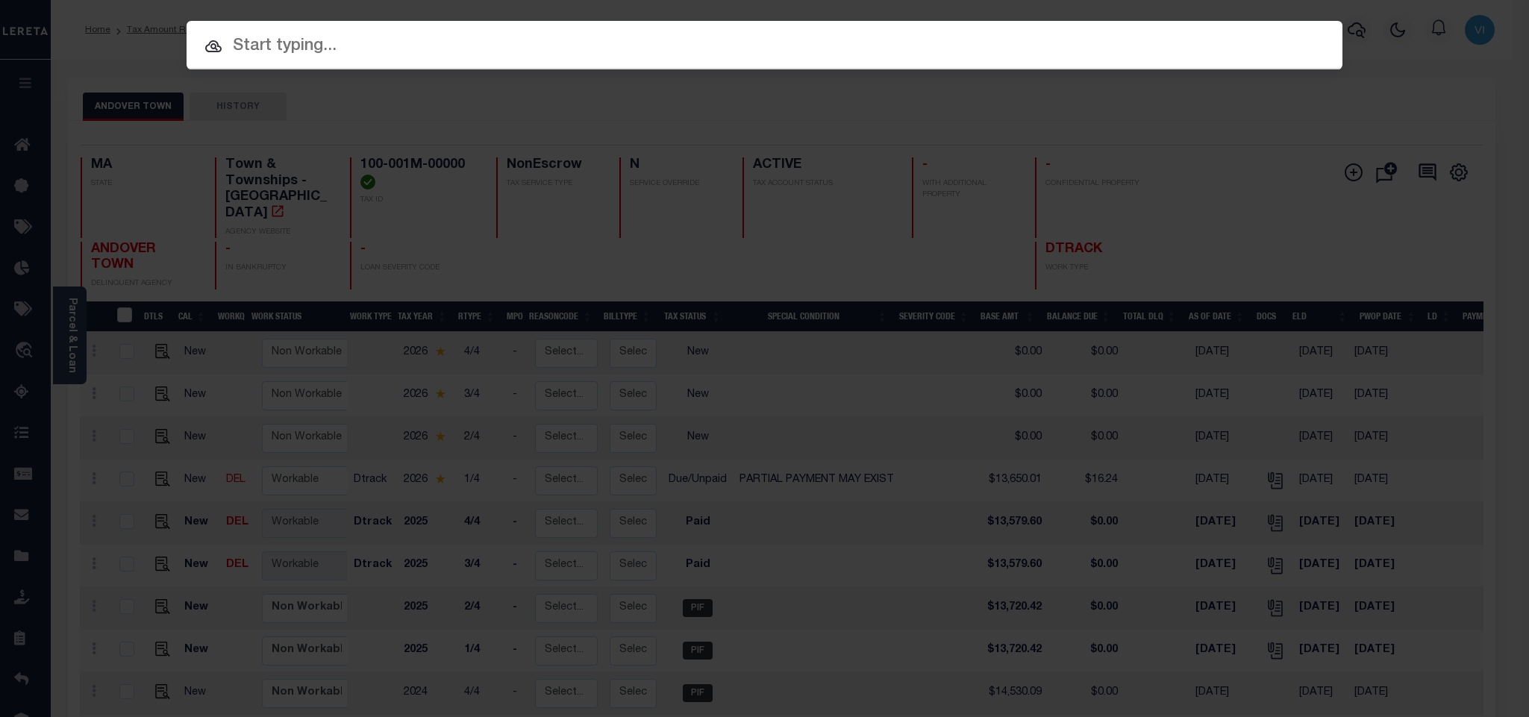
click at [1302, 37] on input "text" at bounding box center [765, 47] width 1156 height 26
paste input "993236351"
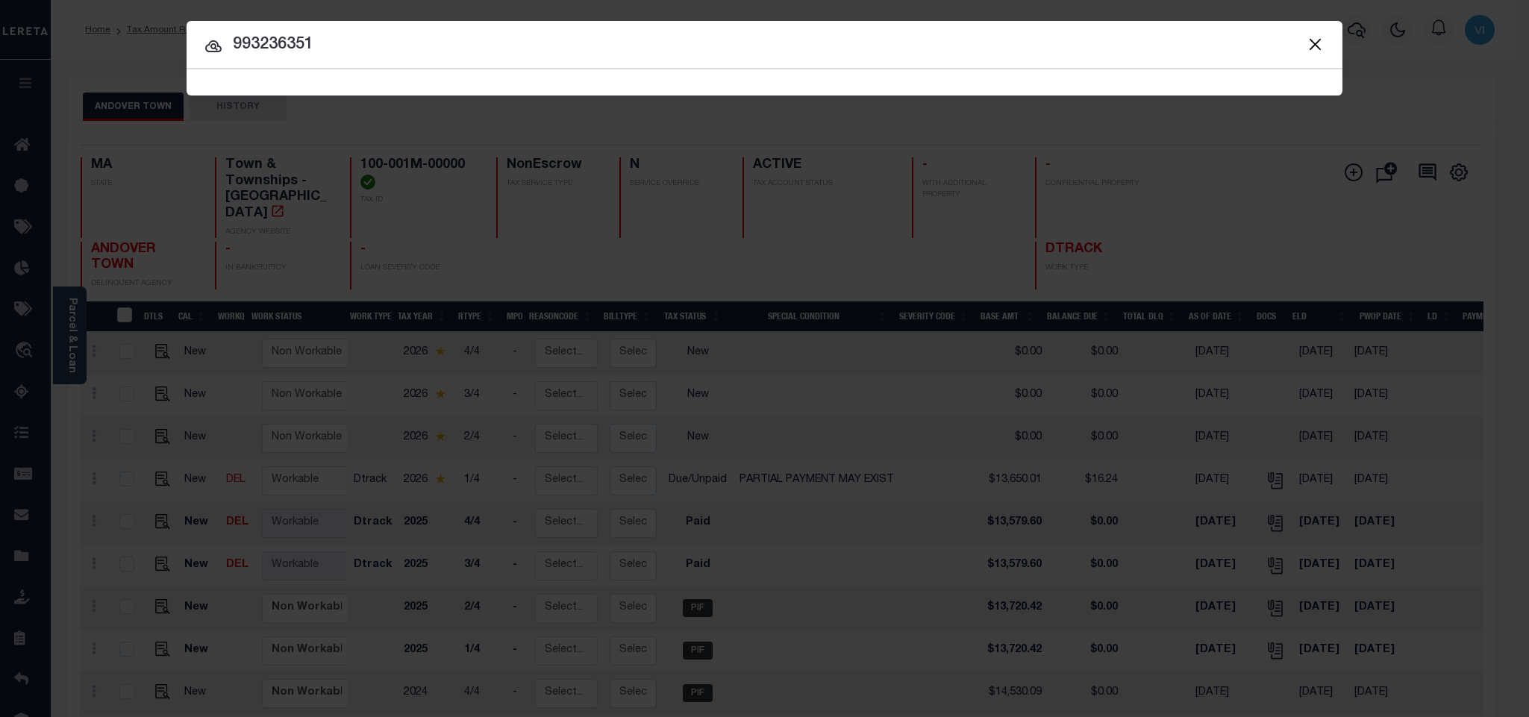
type input "993236351"
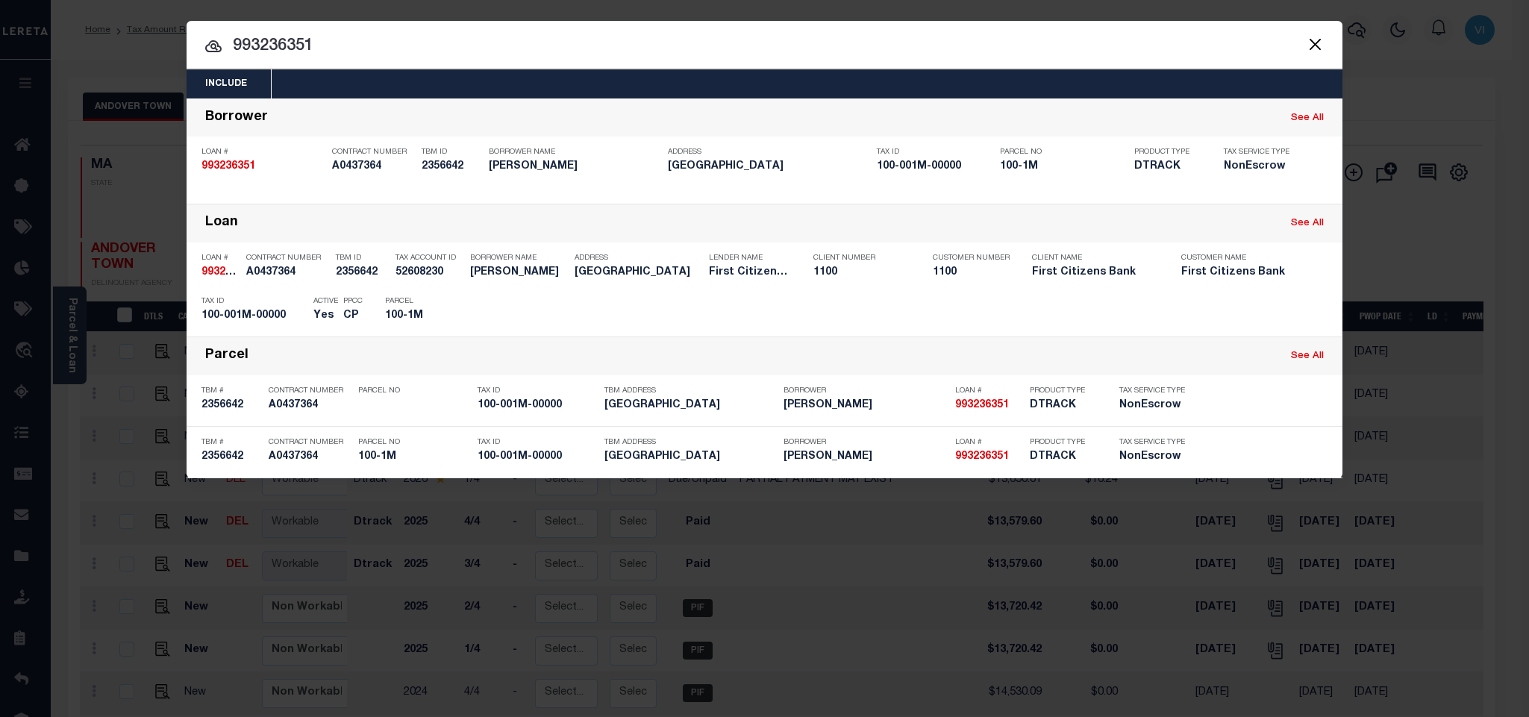
click at [705, 90] on div "Include Loans TBM Customers Borrowers Payments (Lender Non-Disb) Payments (Lend…" at bounding box center [765, 83] width 1156 height 29
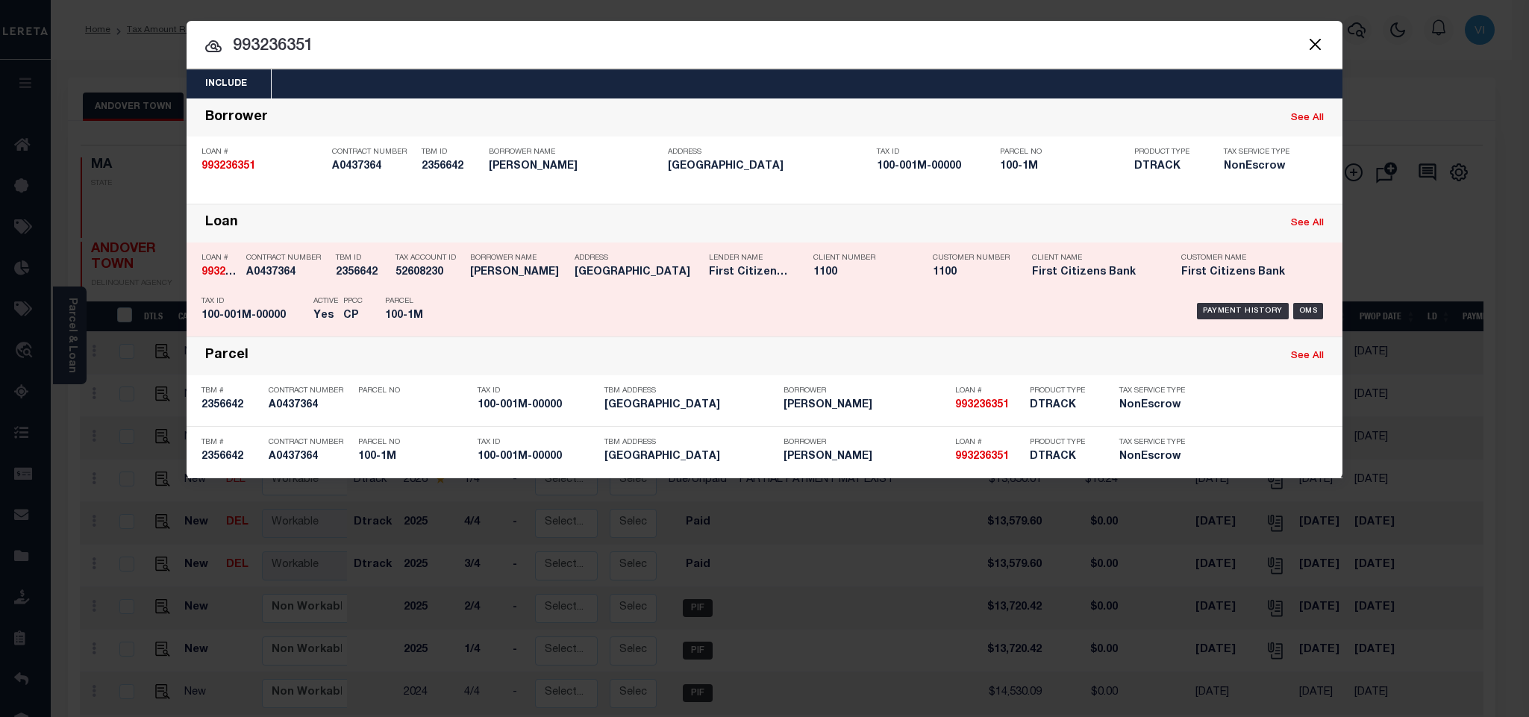
click at [381, 290] on div "TBM ID 2356642" at bounding box center [362, 267] width 52 height 43
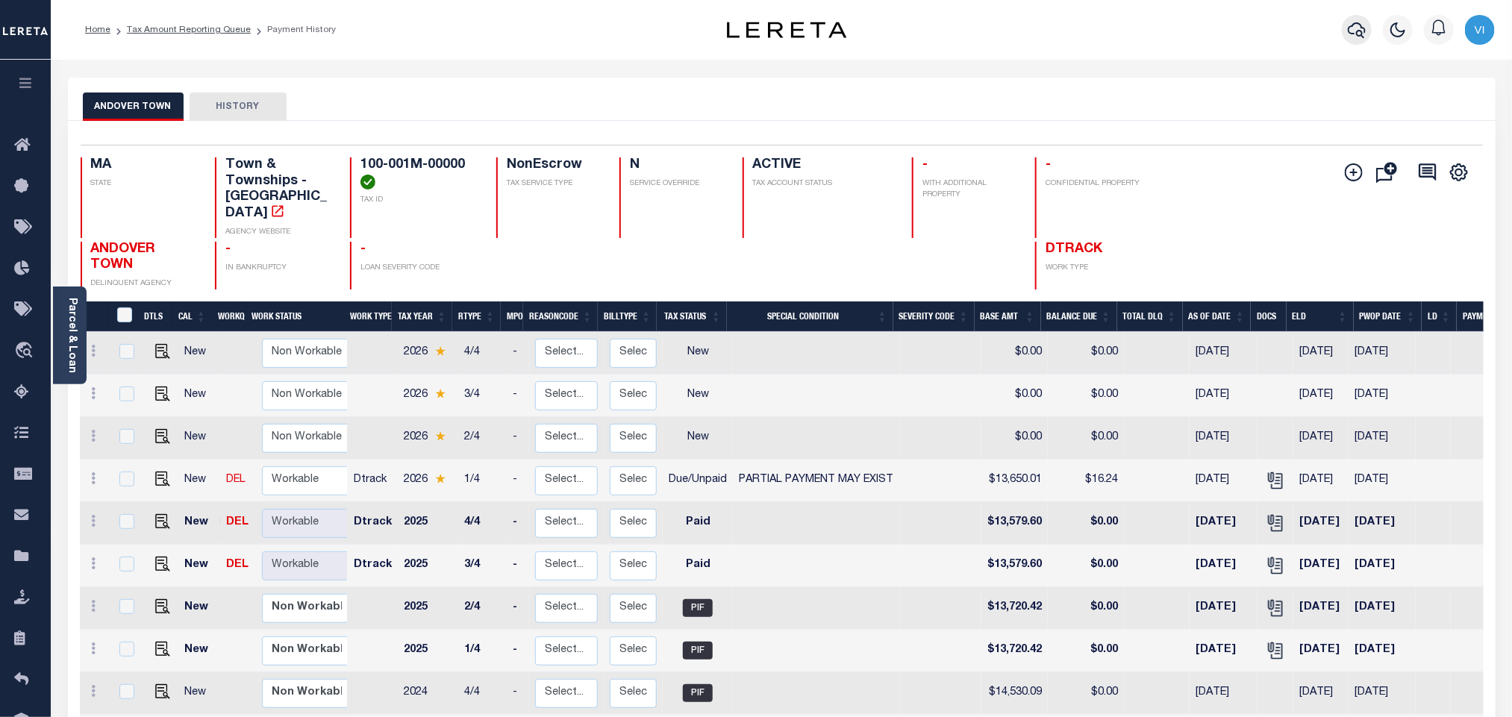
click at [1353, 25] on icon "button" at bounding box center [1357, 30] width 18 height 16
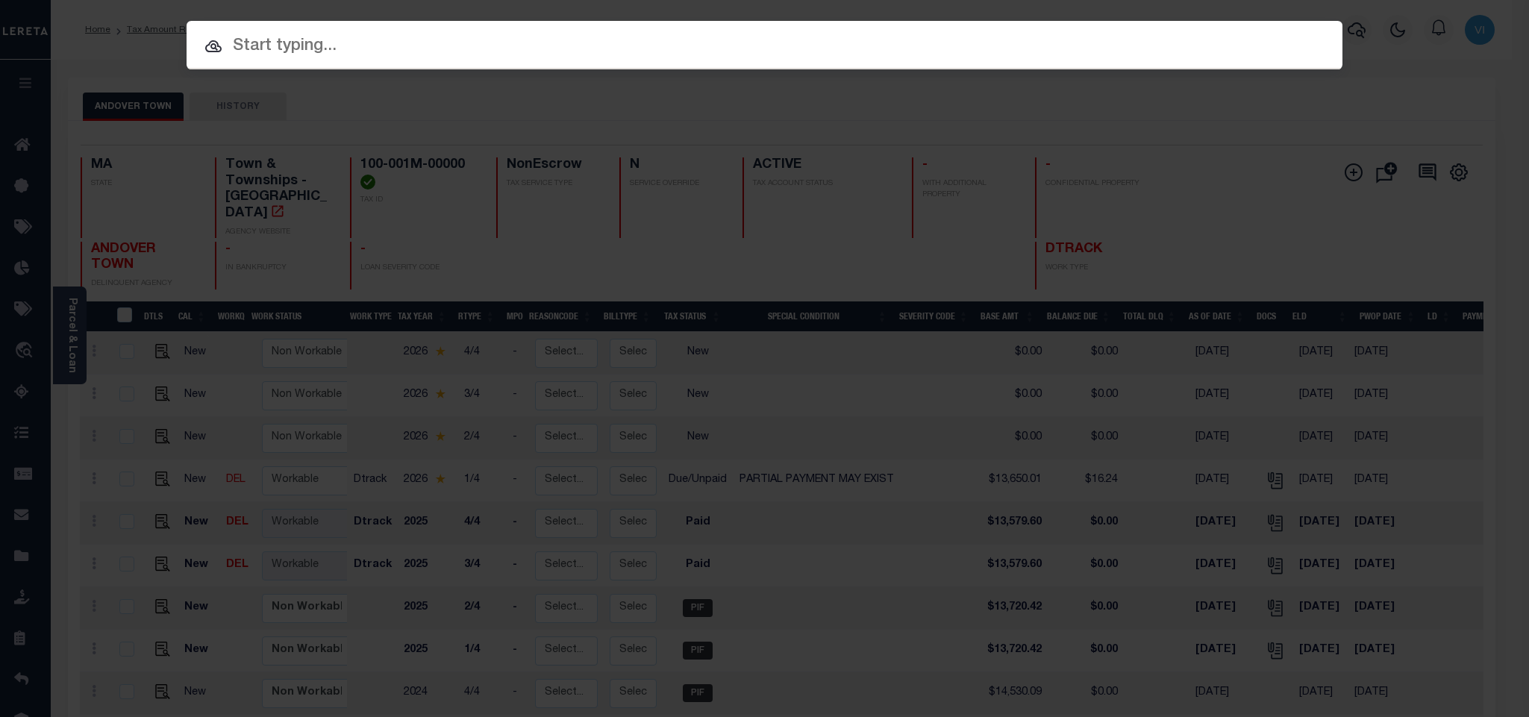
click at [1319, 41] on input "text" at bounding box center [765, 47] width 1156 height 26
paste input "993235343"
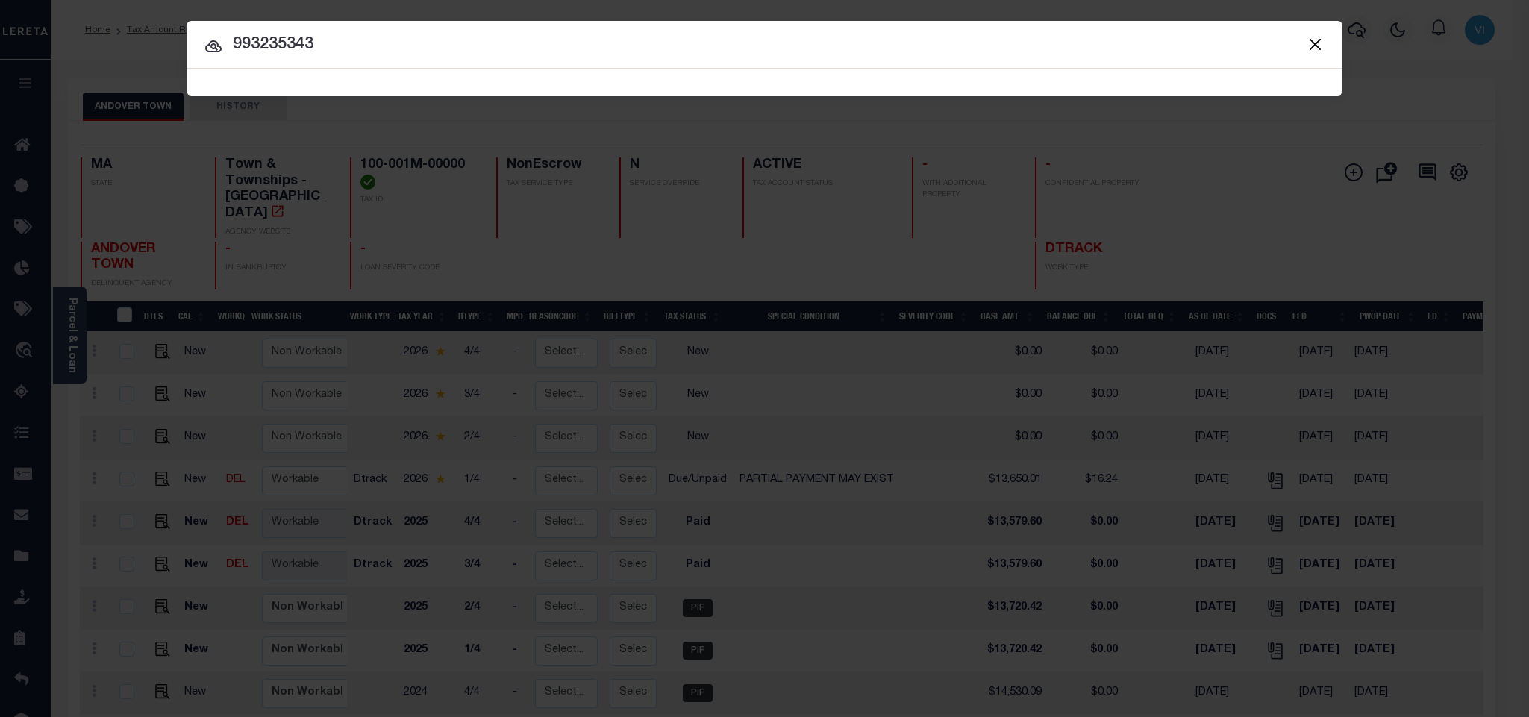
type input "993235343"
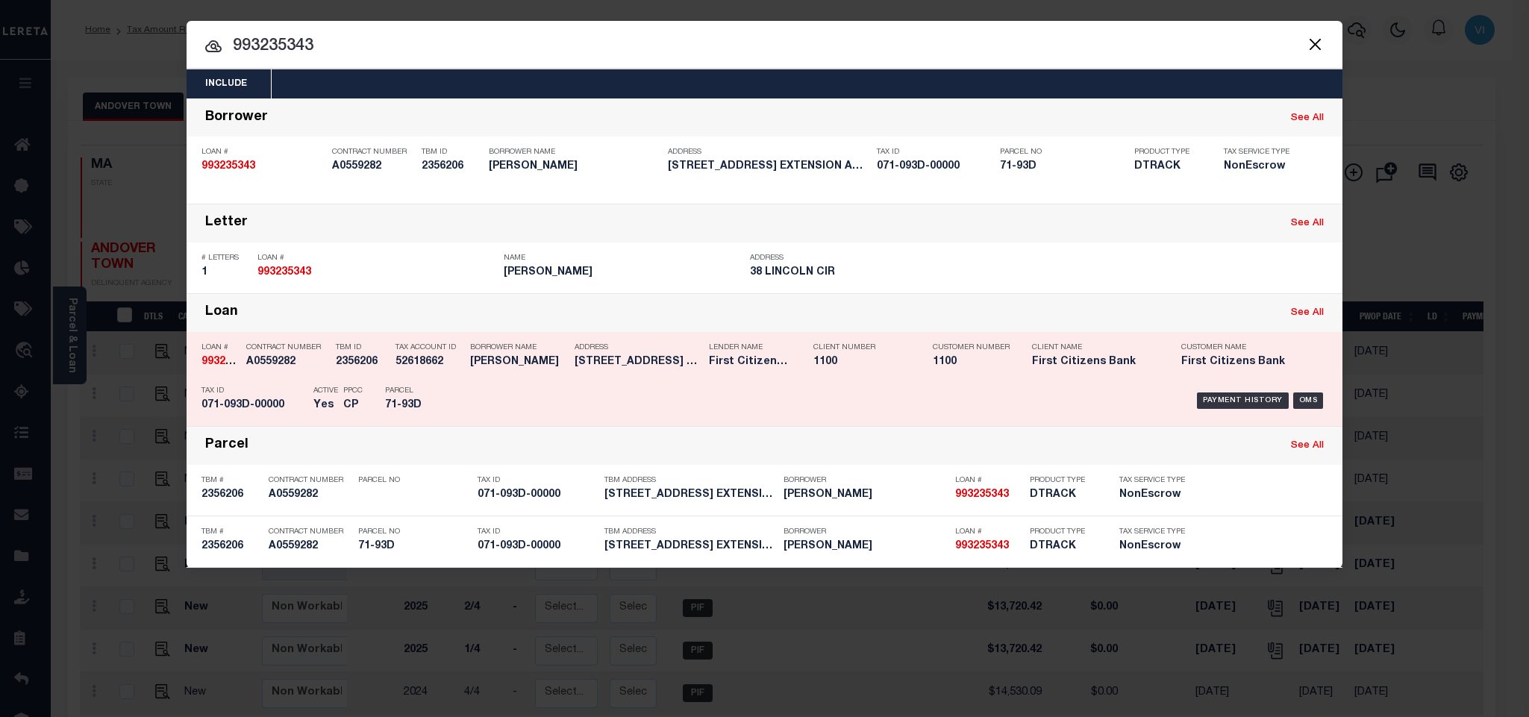
click at [643, 386] on div "Payment History OMS" at bounding box center [901, 400] width 853 height 43
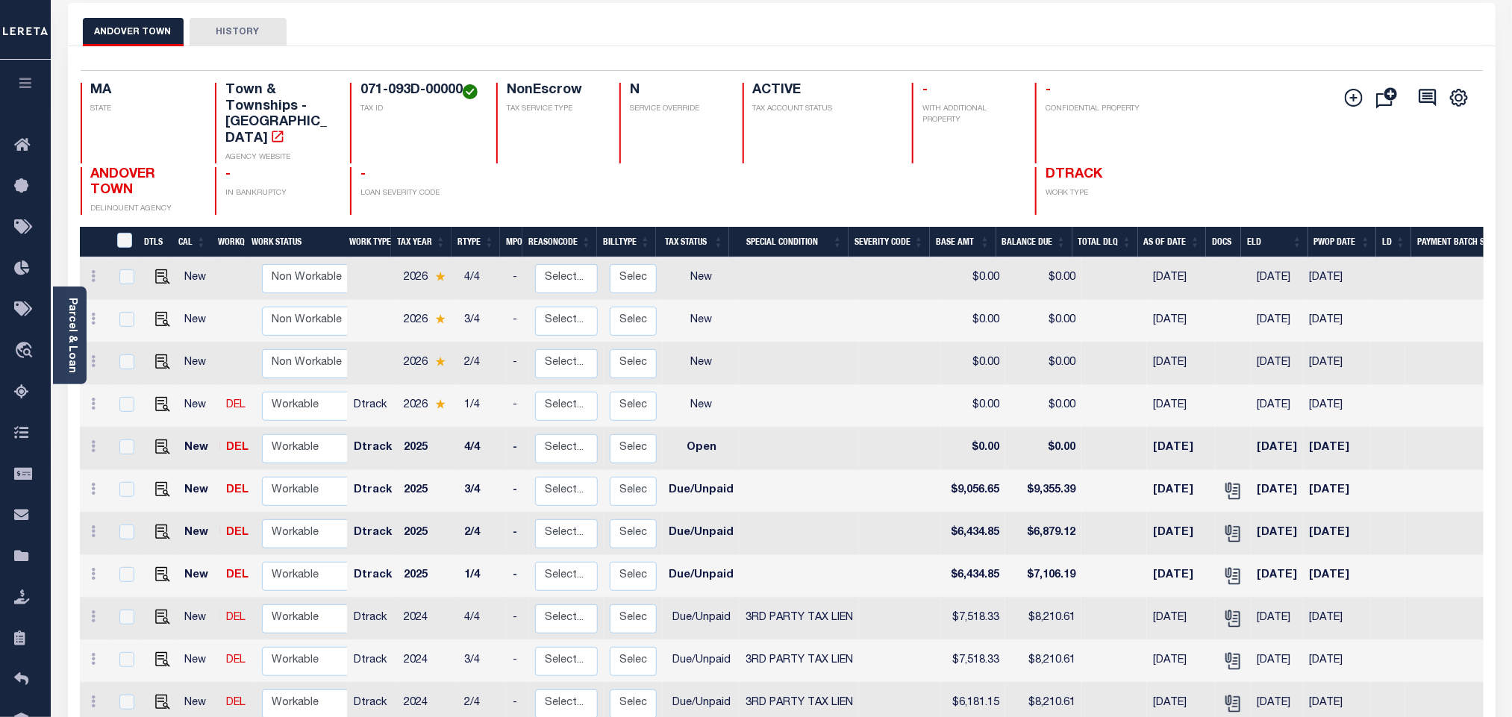
scroll to position [112, 0]
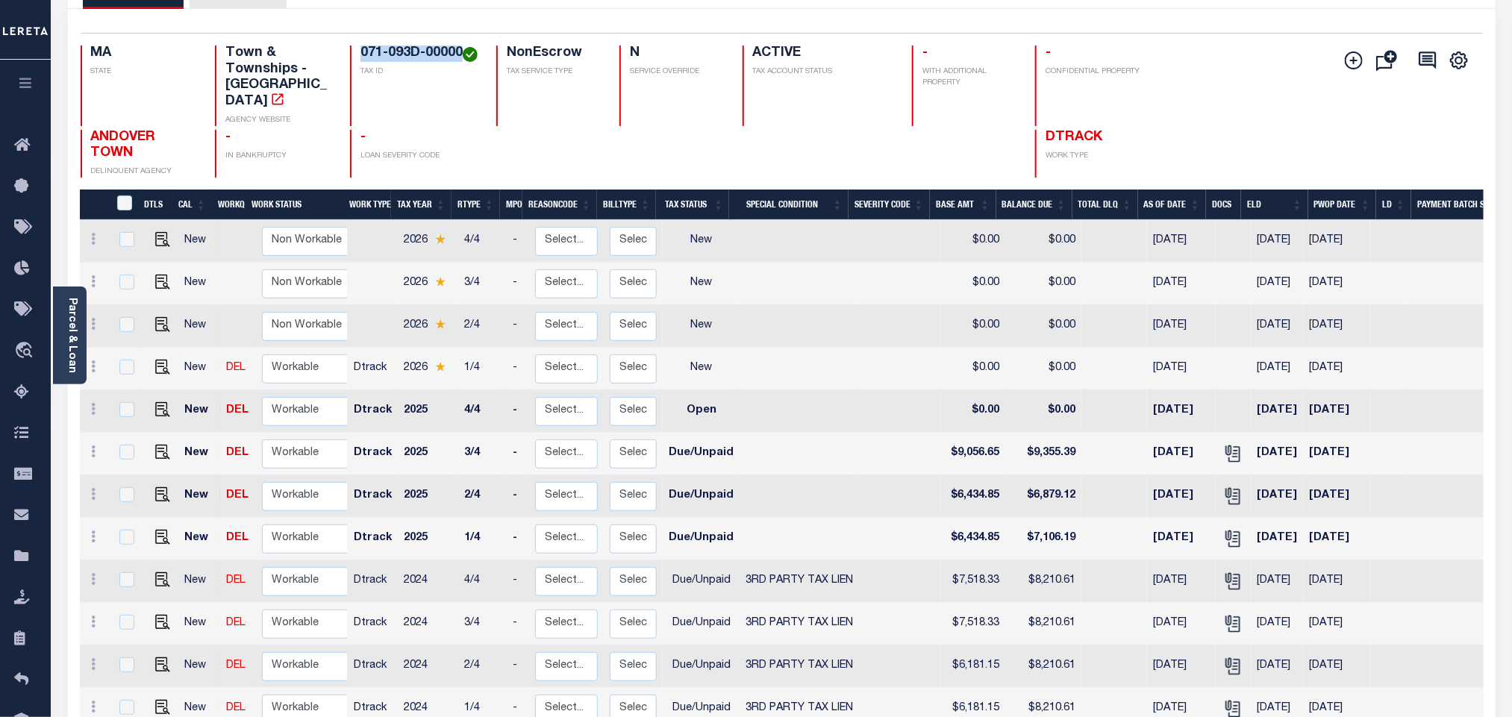
drag, startPoint x: 468, startPoint y: 52, endPoint x: 356, endPoint y: 57, distance: 112.1
click at [356, 57] on div "071-093D-00000 TAX ID" at bounding box center [414, 86] width 128 height 81
copy h4 "071-093D-00000"
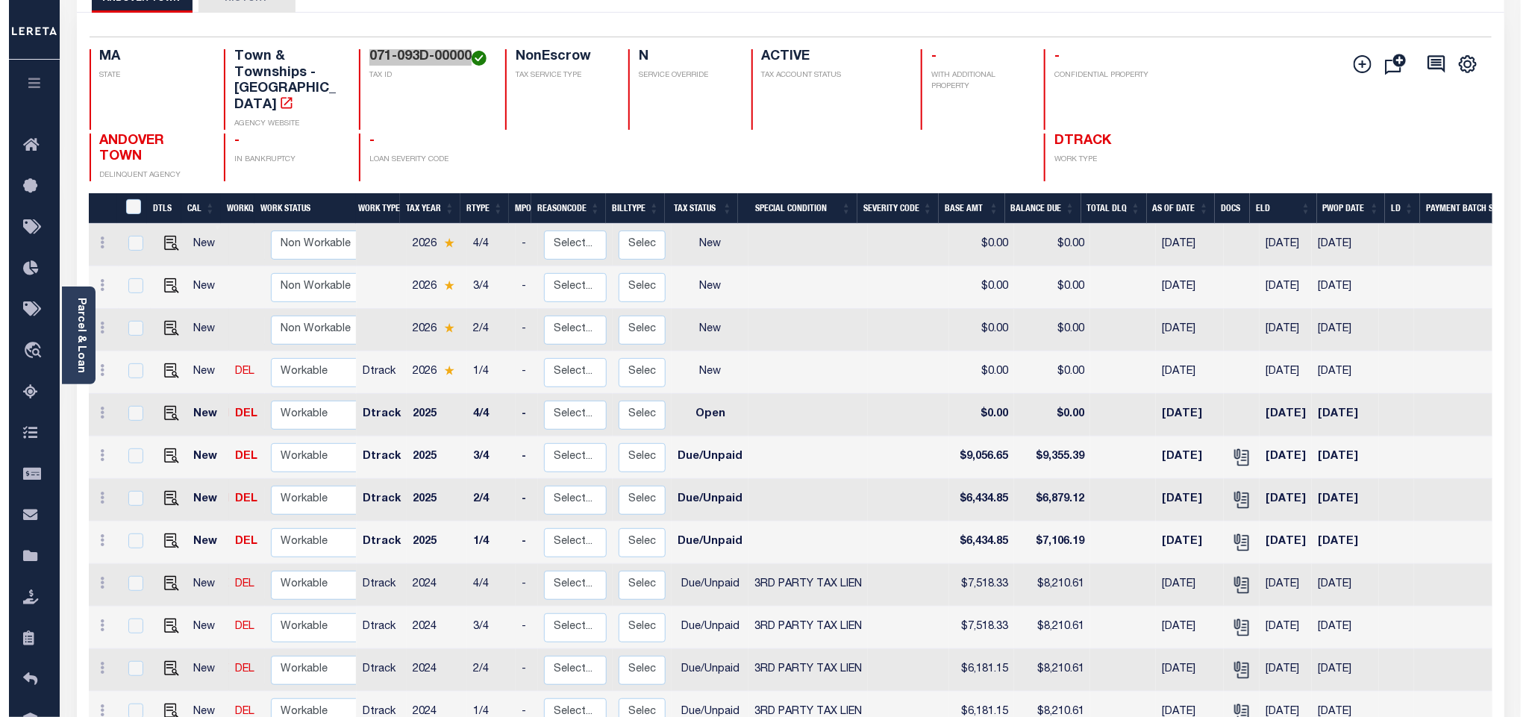
scroll to position [0, 0]
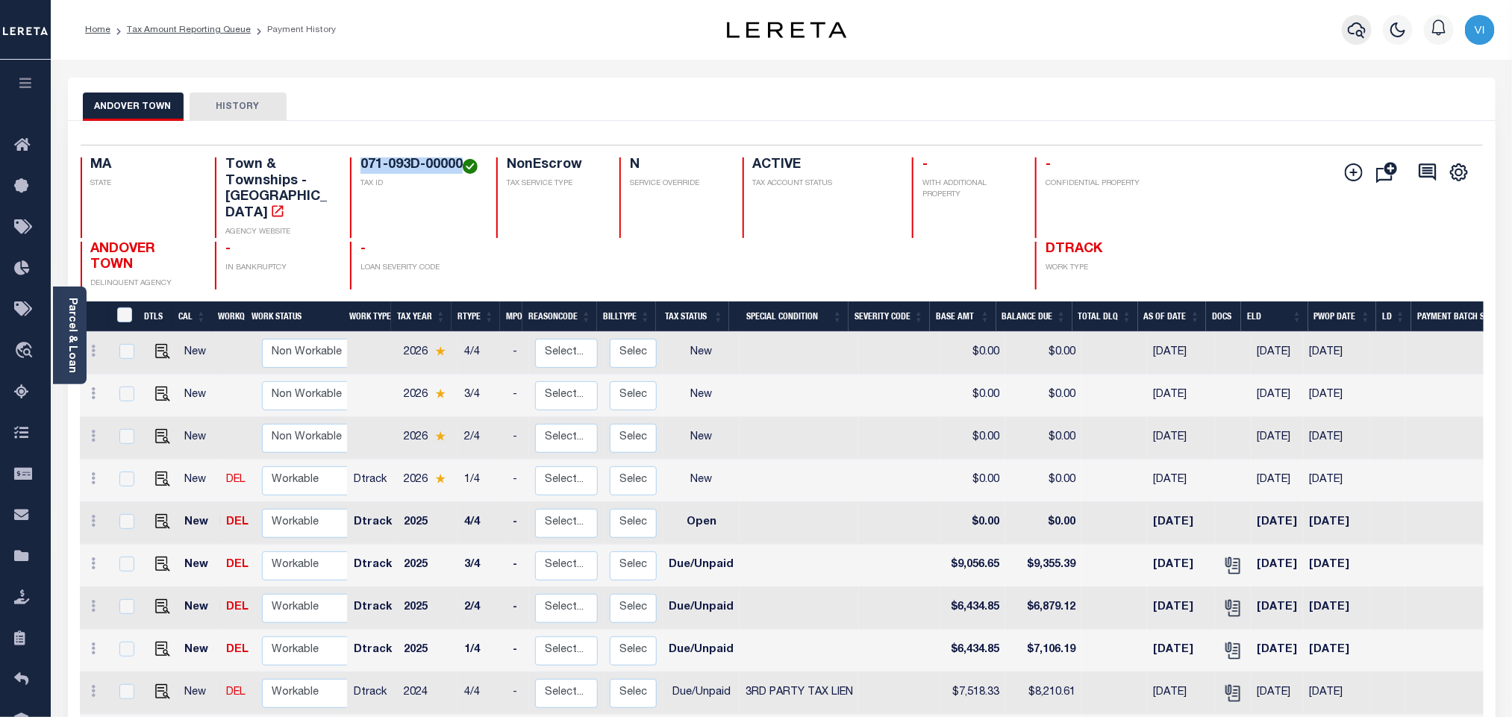
click at [1358, 28] on icon "button" at bounding box center [1357, 30] width 18 height 18
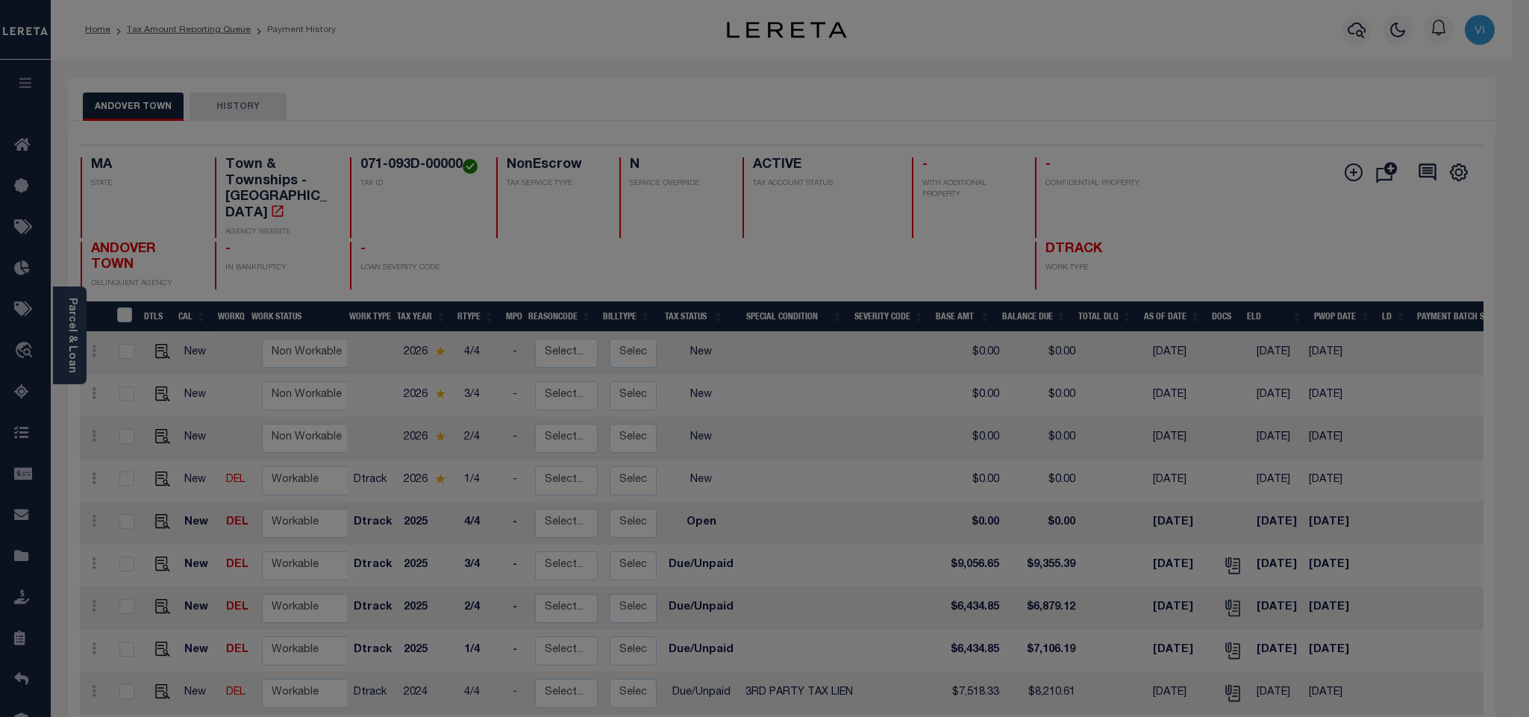
click at [0, 0] on span at bounding box center [0, 0] width 0 height 0
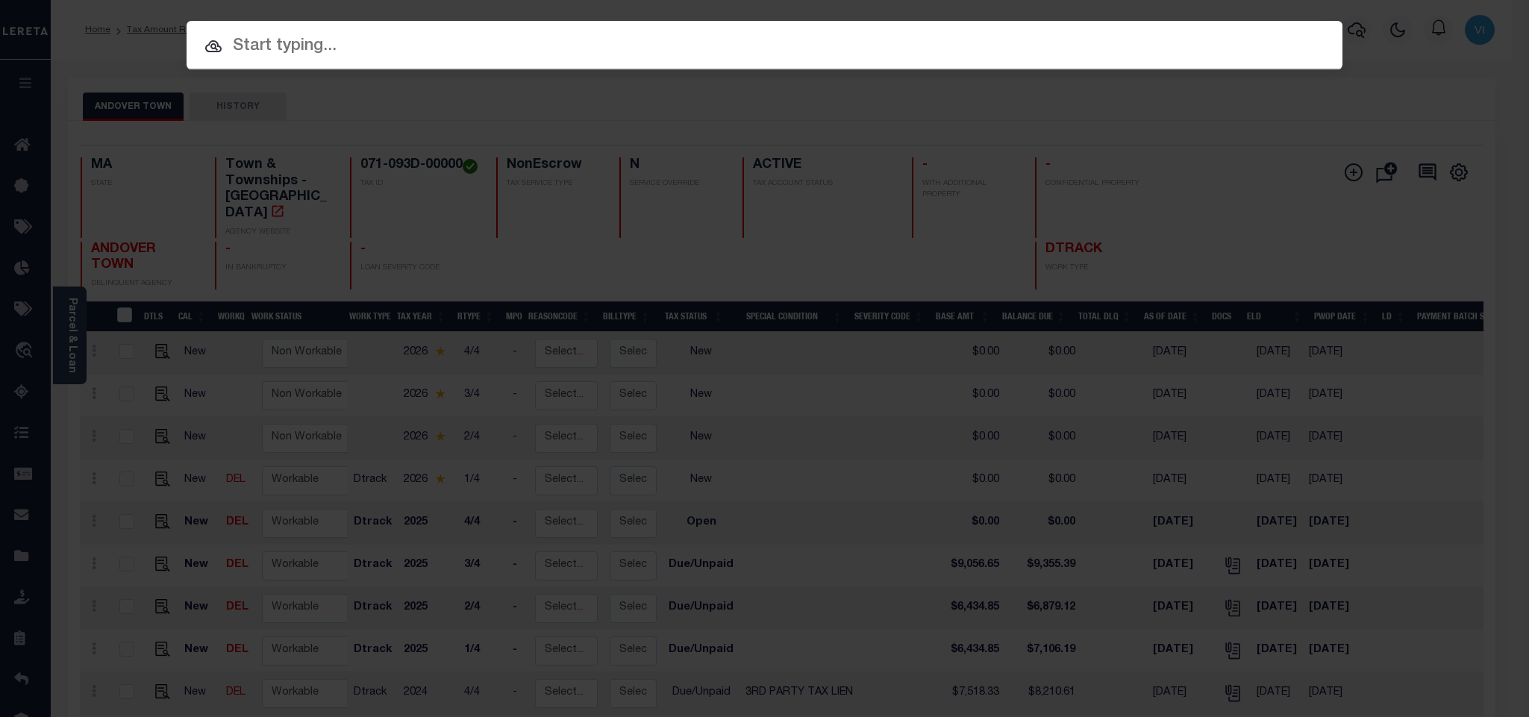
paste input "993236244"
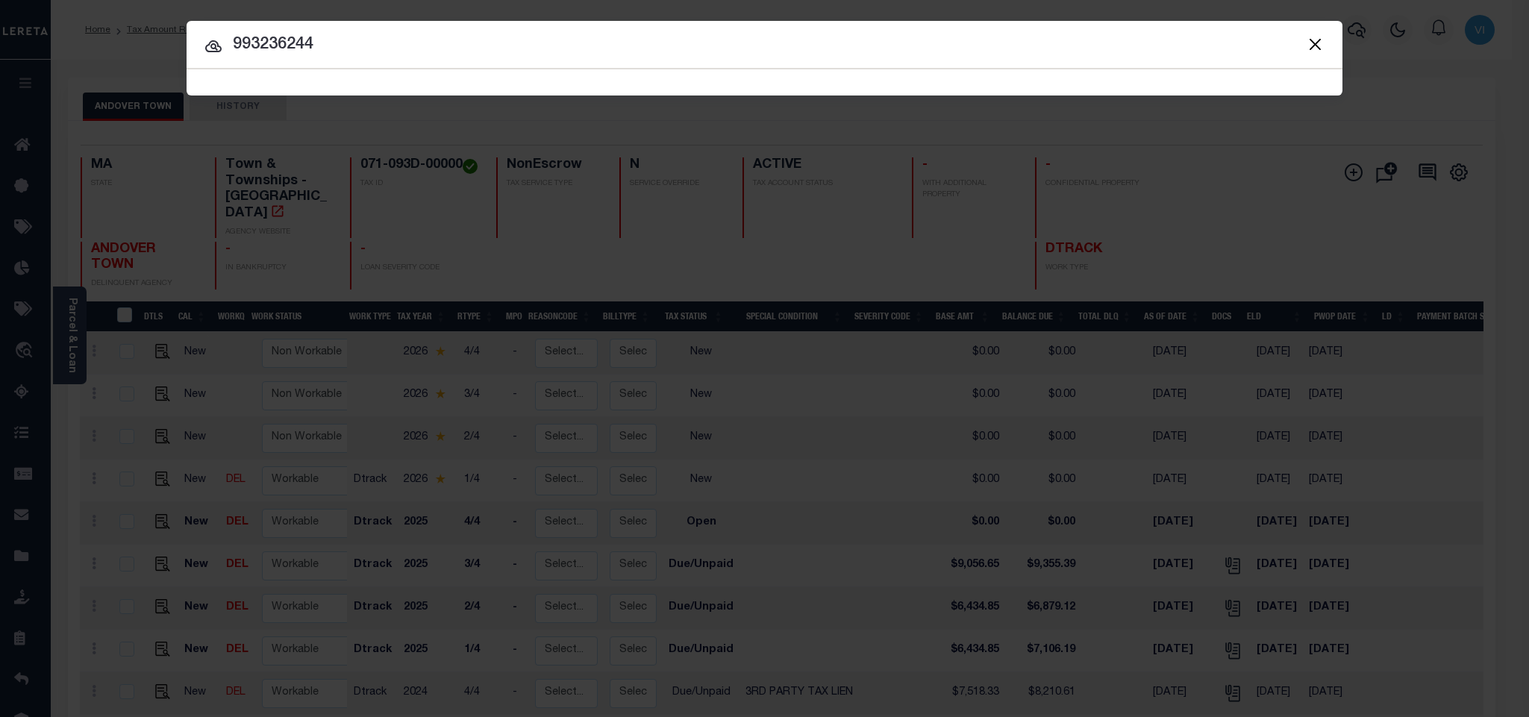
type input "993236244"
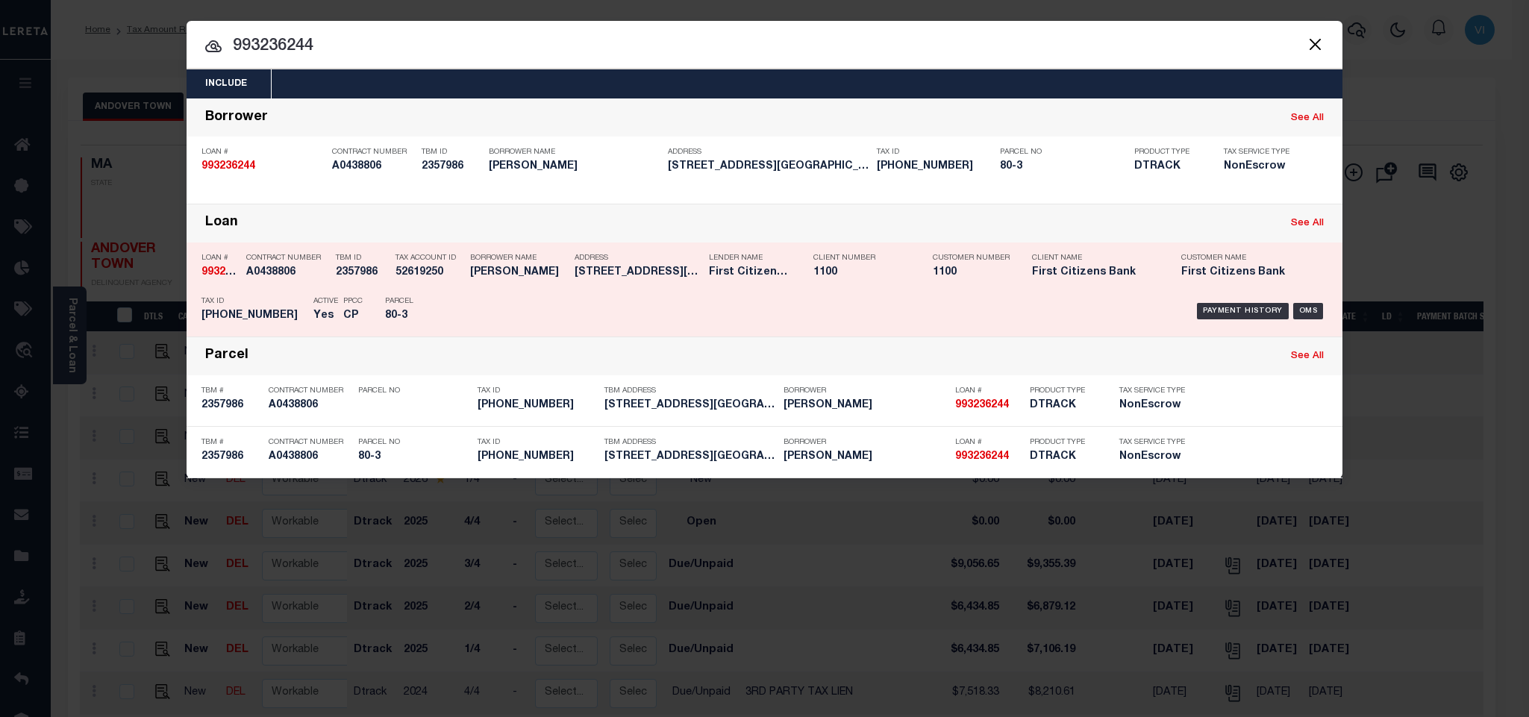
click at [415, 333] on div "Parcel 80-3" at bounding box center [418, 311] width 67 height 43
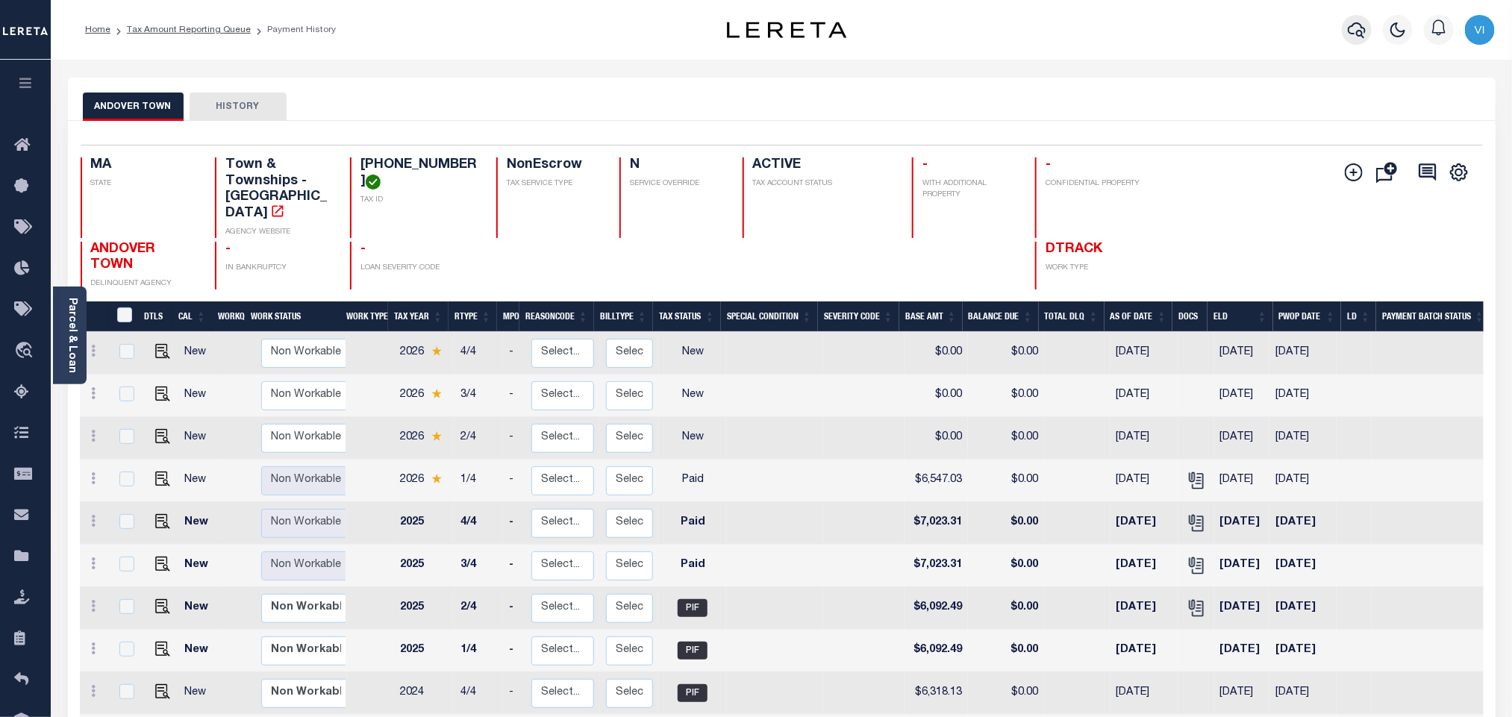
click at [1359, 34] on icon "button" at bounding box center [1357, 30] width 18 height 18
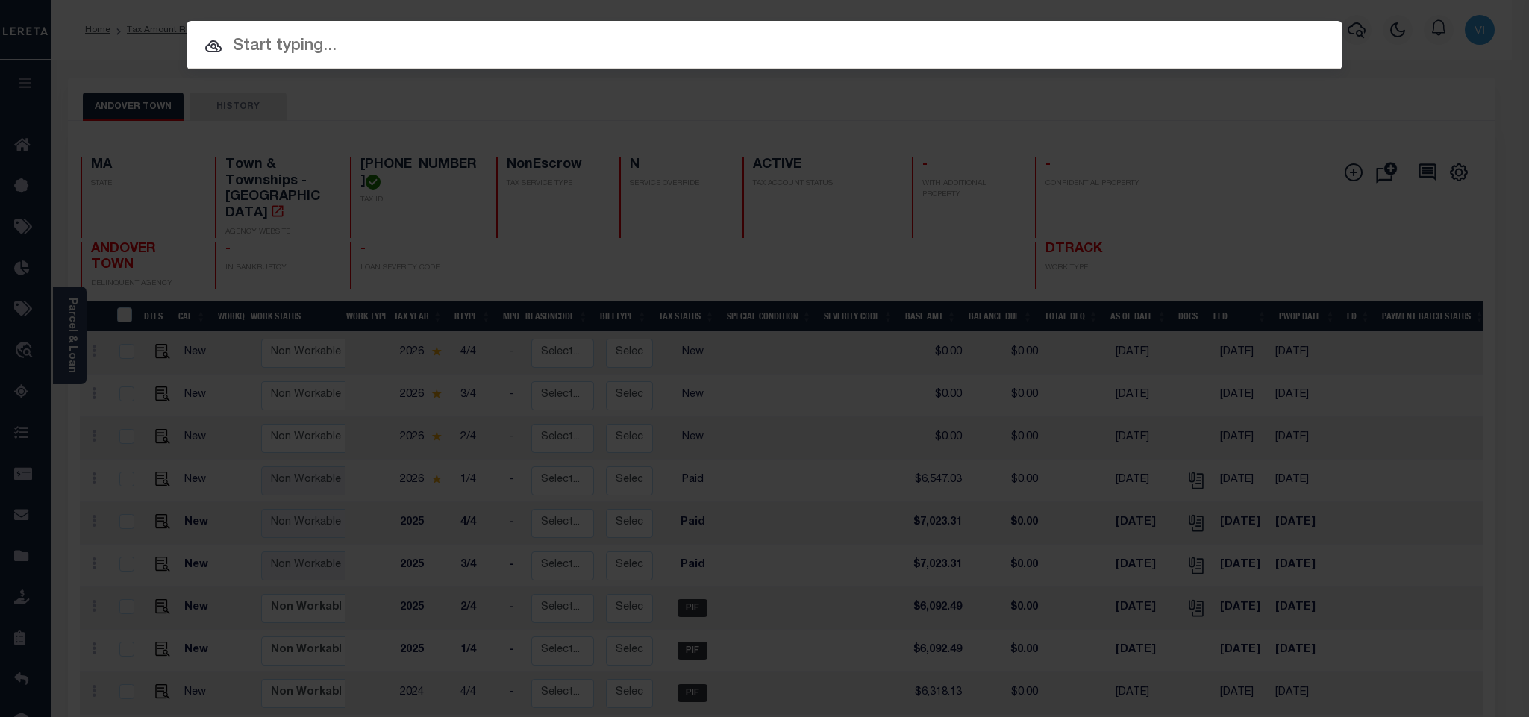
drag, startPoint x: 296, startPoint y: 58, endPoint x: 296, endPoint y: 41, distance: 17.2
click at [296, 52] on input "text" at bounding box center [765, 47] width 1156 height 26
paste input "993236351"
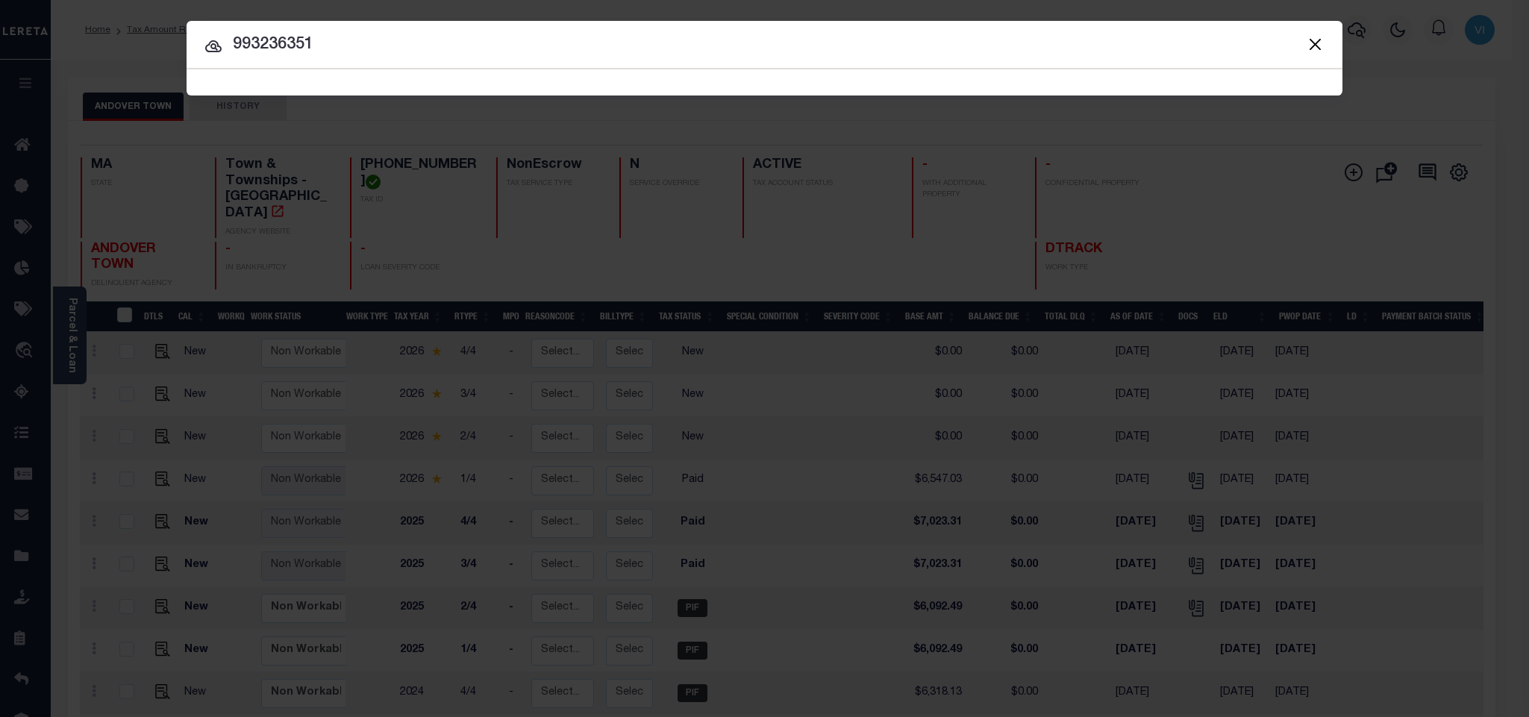
paste input "993236351"
paste input "text"
type input "993236351"
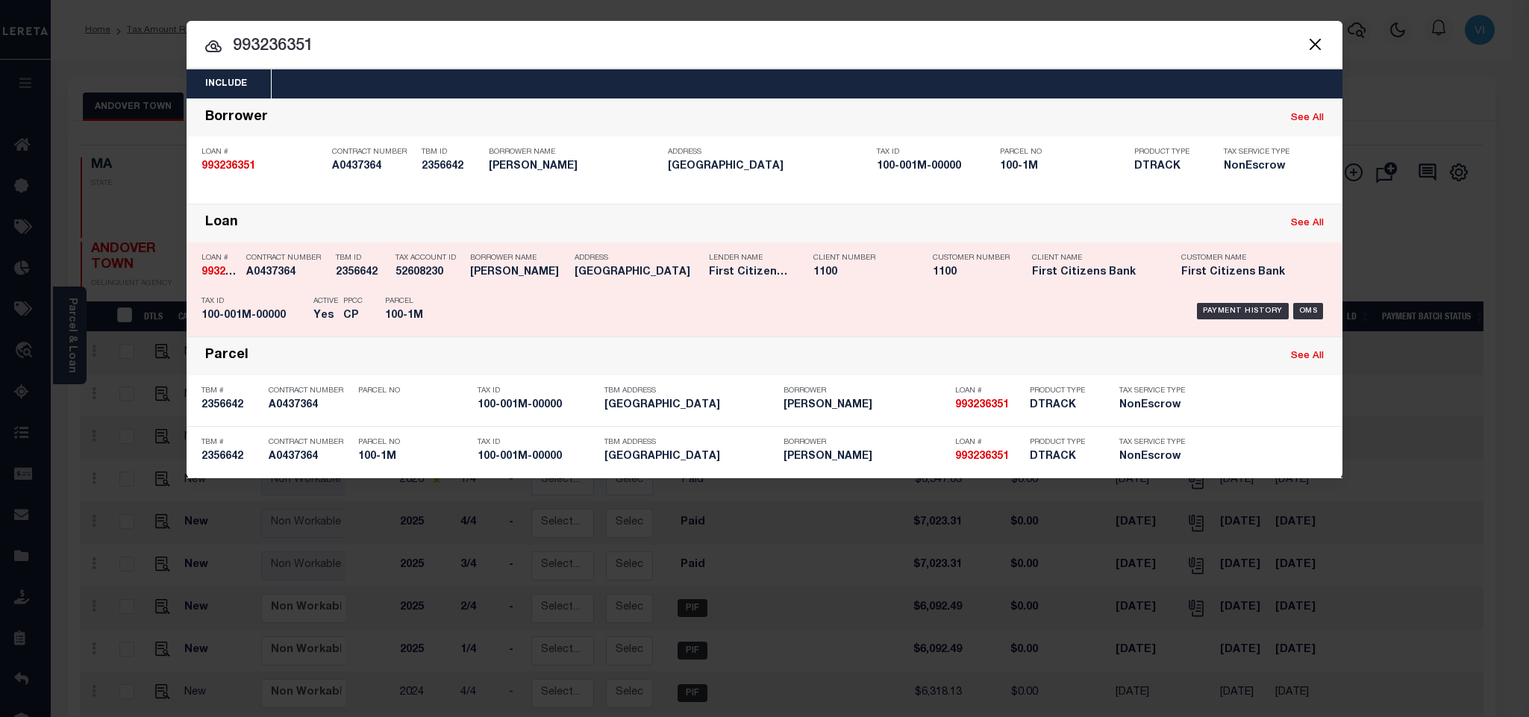
click at [350, 322] on h5 "CP" at bounding box center [352, 316] width 19 height 13
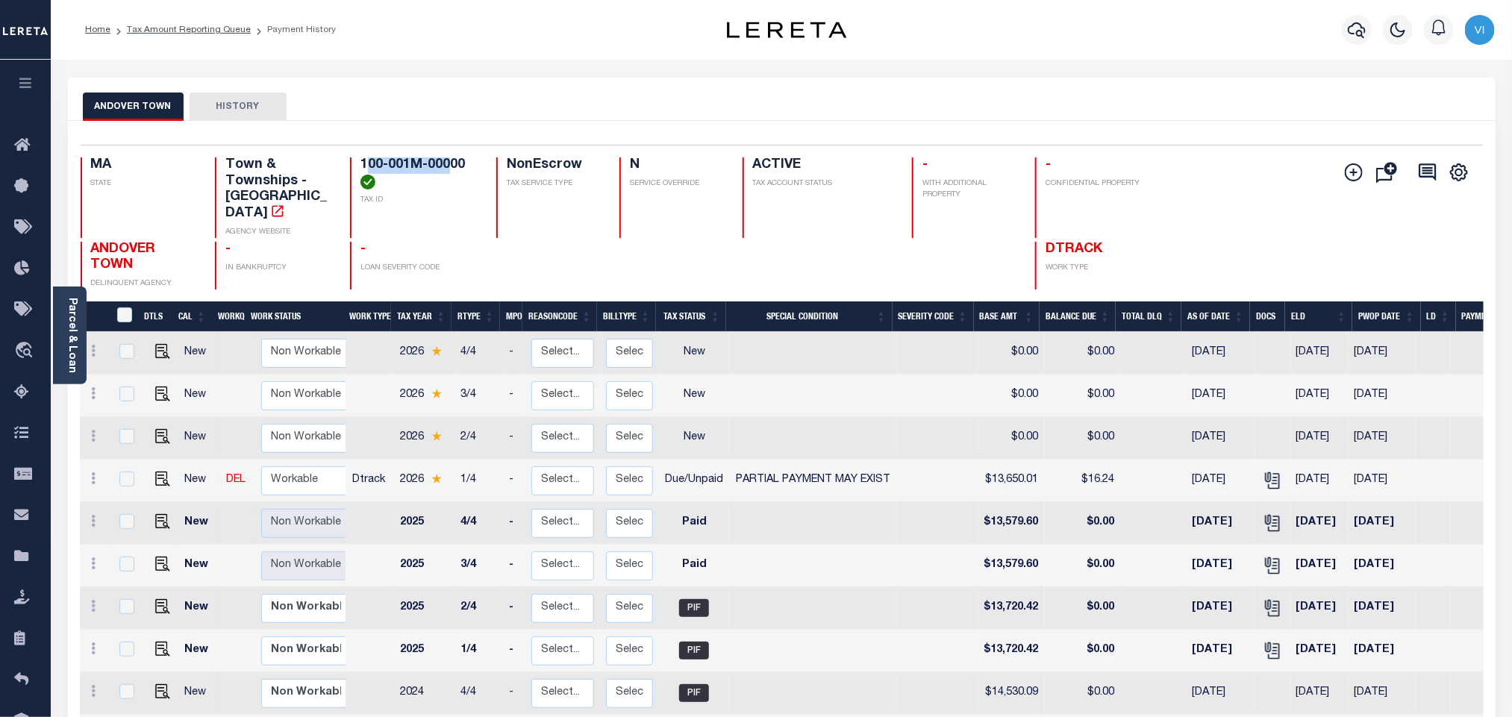
drag, startPoint x: 367, startPoint y: 157, endPoint x: 451, endPoint y: 186, distance: 88.3
click at [449, 155] on div "Selected 51 Results 1 Items per page 25 50 100 MA STATE Town & Townships - MA A…" at bounding box center [782, 217] width 1426 height 145
click at [448, 195] on div "100-001M-00000 TAX ID" at bounding box center [414, 197] width 128 height 81
drag, startPoint x: 472, startPoint y: 166, endPoint x: 365, endPoint y: 160, distance: 107.7
click at [365, 160] on h4 "100-001M-00000" at bounding box center [420, 173] width 118 height 32
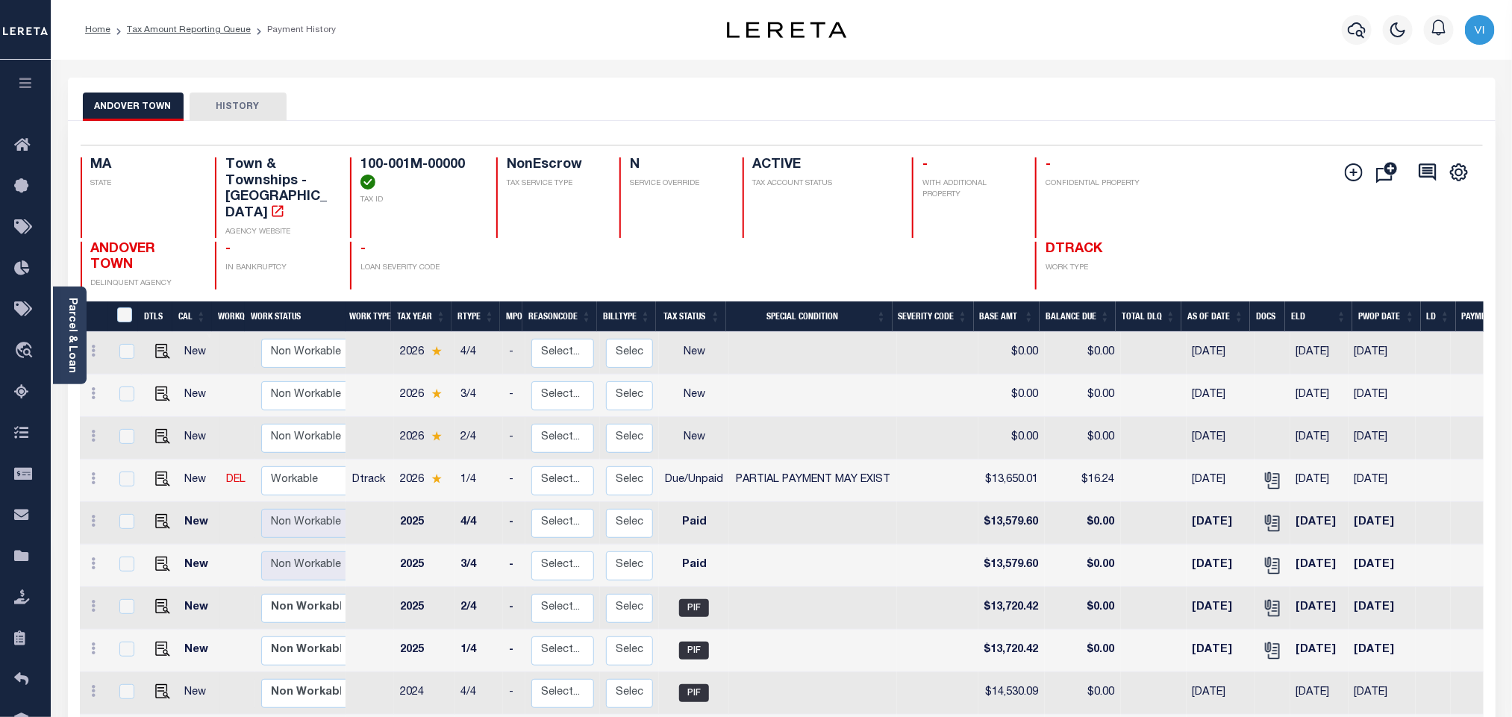
click at [356, 149] on div "Selected 51 Results 1 Items per page 25 50 100 MA STATE Town & Townships - MA A…" at bounding box center [782, 217] width 1426 height 145
drag, startPoint x: 361, startPoint y: 155, endPoint x: 475, endPoint y: 155, distance: 115.0
click at [475, 155] on div "Selected 51 Results 1 Items per page 25 50 100 MA STATE Town & Townships - MA A…" at bounding box center [782, 217] width 1426 height 145
copy h4 "100-001M-00000"
click at [394, 163] on h4 "100-001M-00000" at bounding box center [420, 173] width 118 height 32
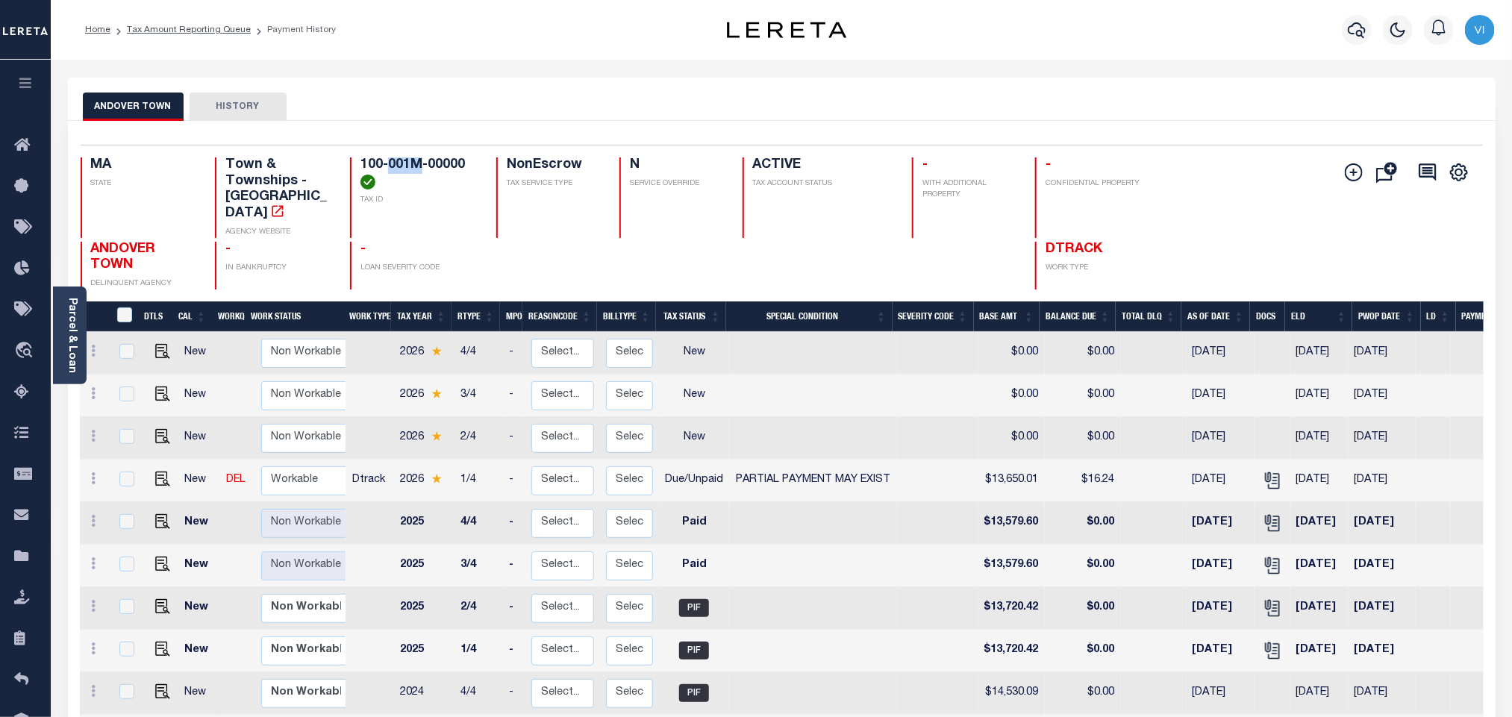
click at [394, 163] on h4 "100-001M-00000" at bounding box center [420, 173] width 118 height 32
click at [395, 163] on h4 "100-001M-00000" at bounding box center [420, 173] width 118 height 32
click at [1264, 471] on icon "" at bounding box center [1272, 480] width 19 height 19
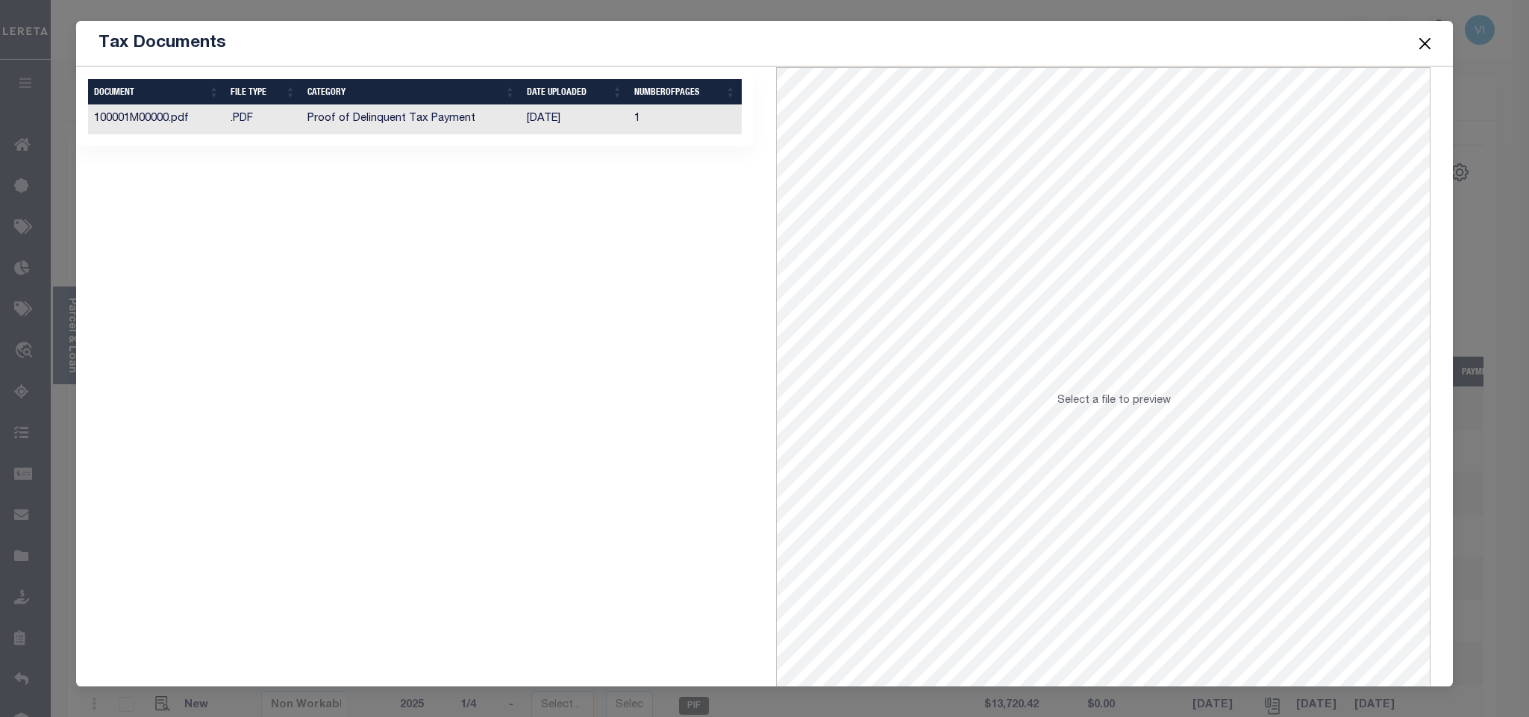
click at [546, 110] on td "[DATE]" at bounding box center [574, 119] width 107 height 29
click at [1431, 49] on button "Close" at bounding box center [1424, 43] width 19 height 19
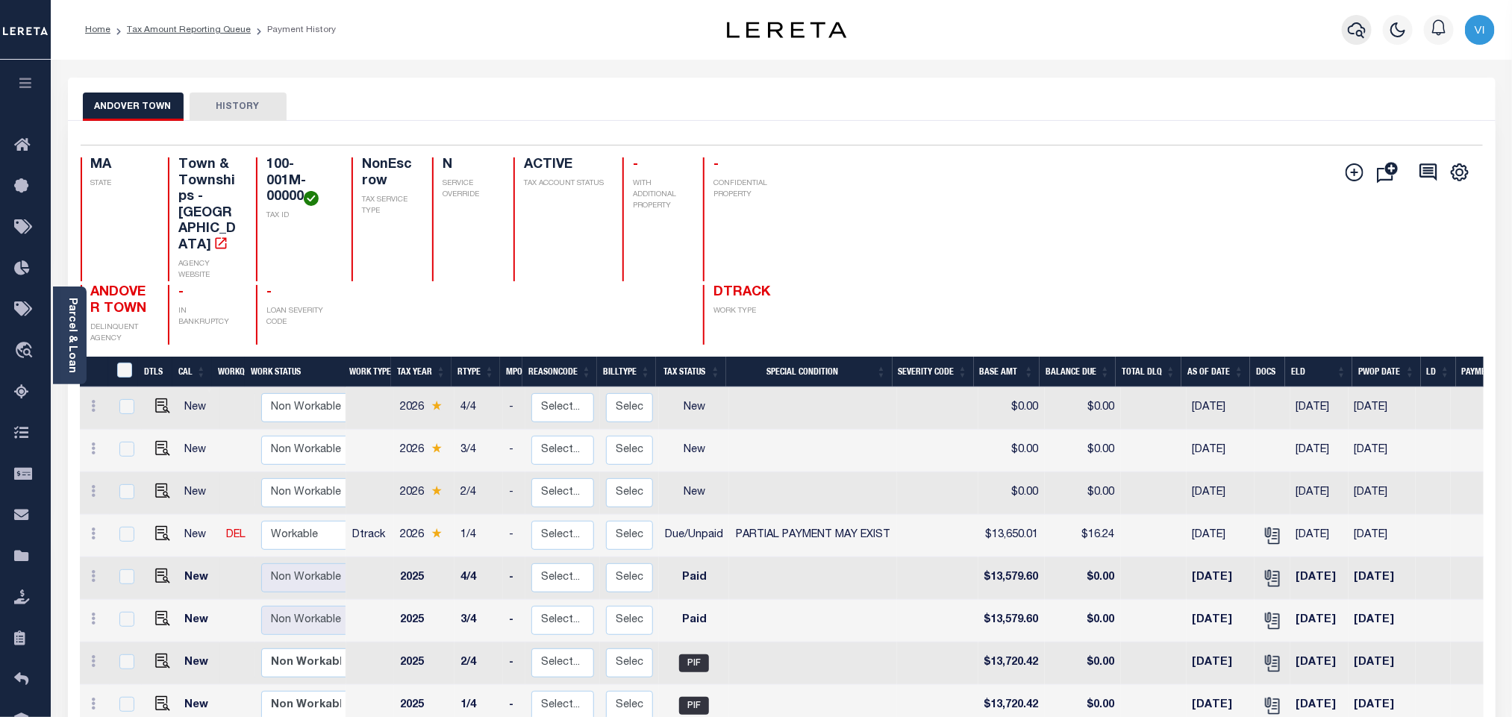
click at [1344, 28] on button "button" at bounding box center [1357, 30] width 30 height 30
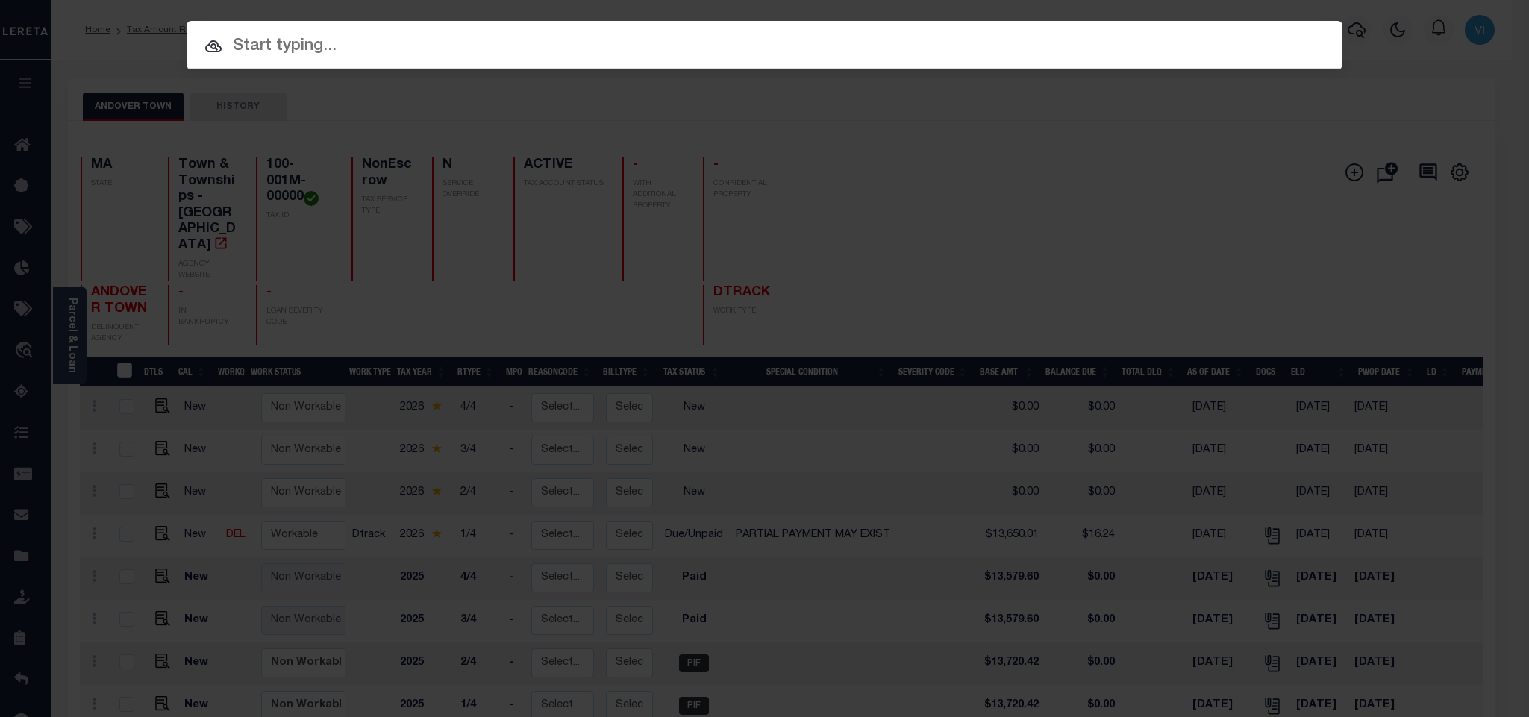
click at [1300, 54] on input "text" at bounding box center [765, 47] width 1156 height 26
paste input "993235343"
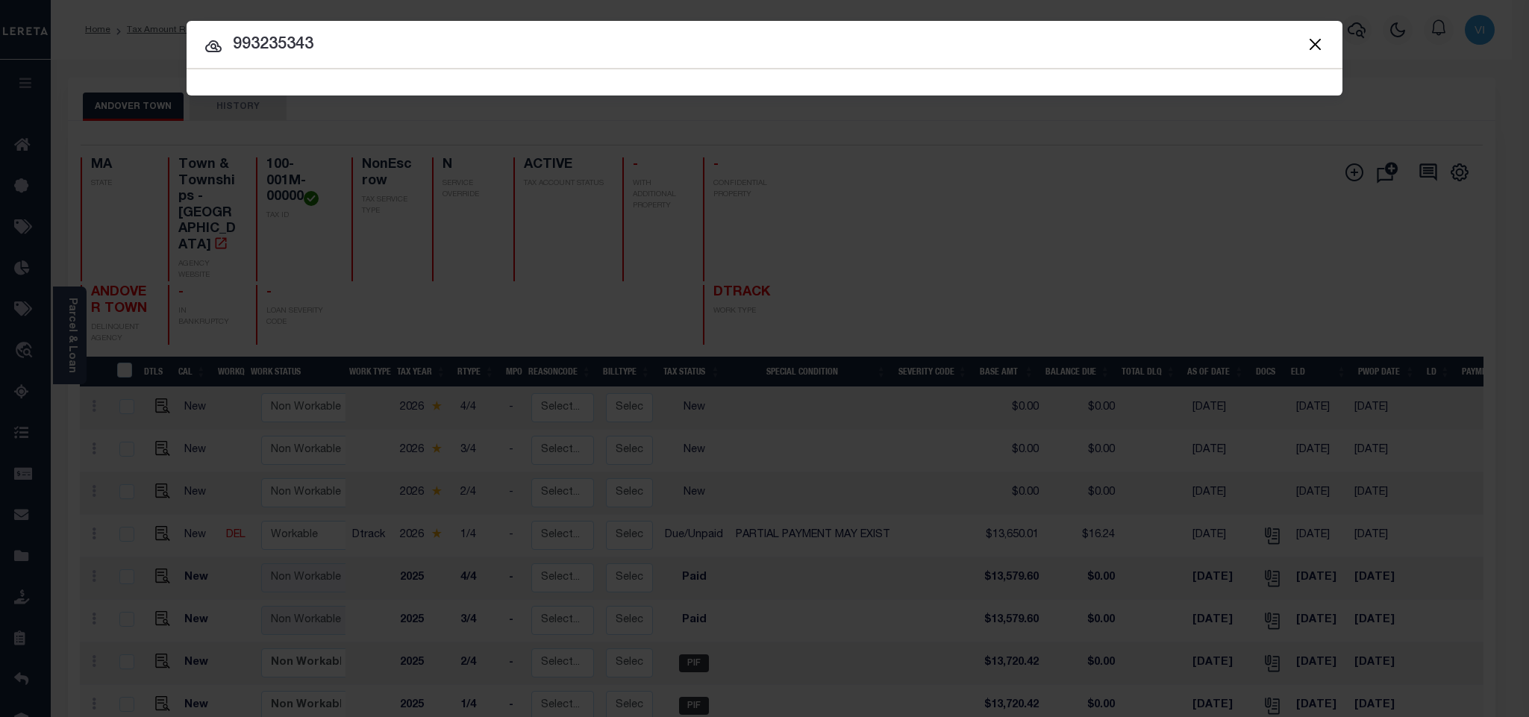
type input "993235343"
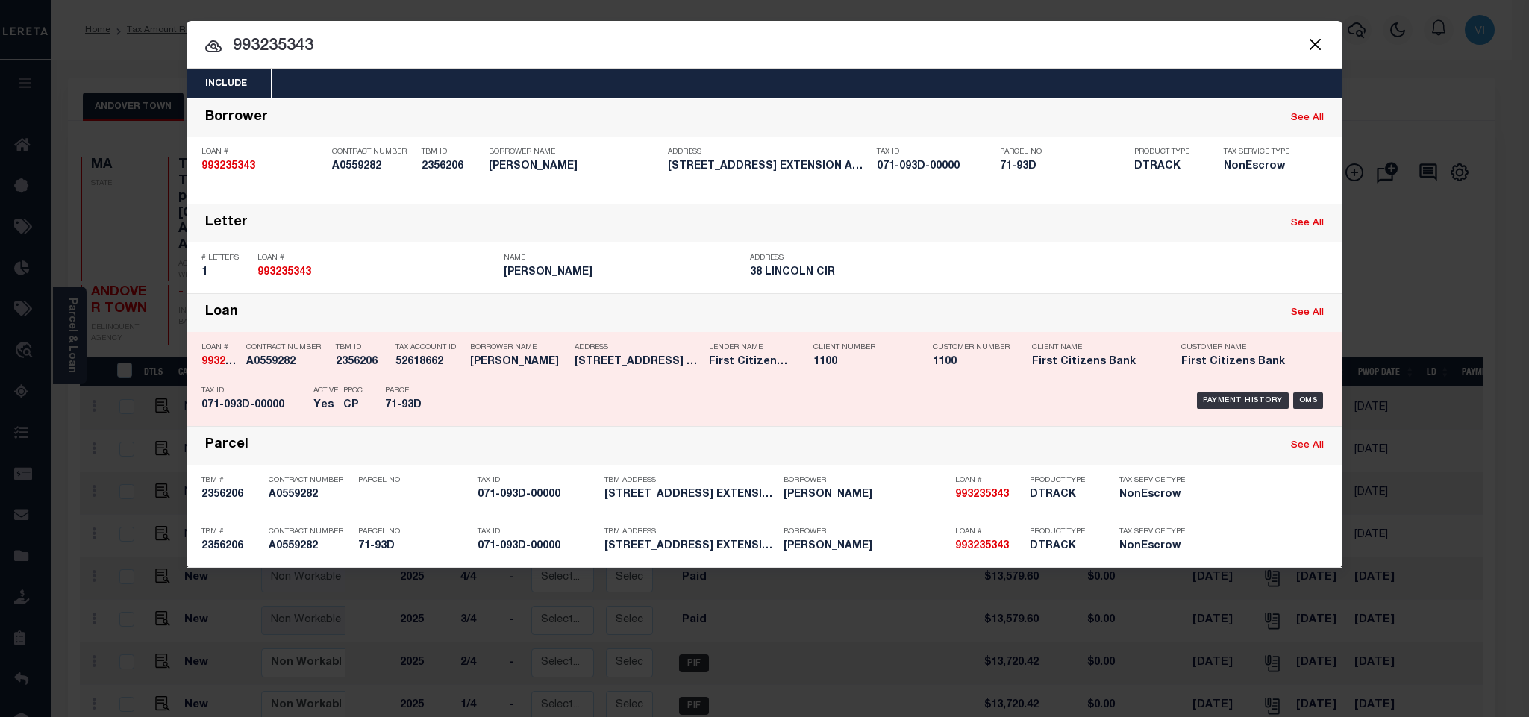
click at [309, 378] on div "Contract Number A0559282" at bounding box center [287, 357] width 82 height 43
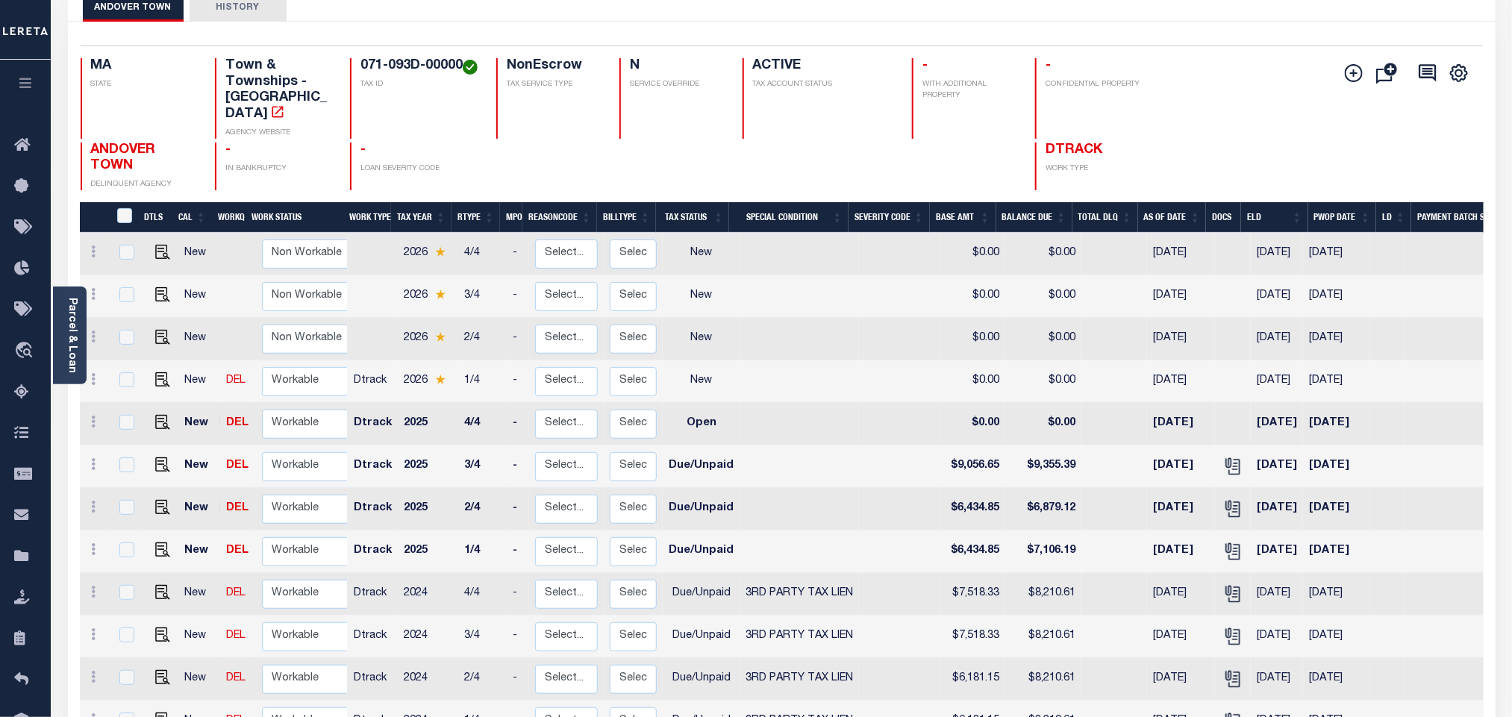
scroll to position [336, 0]
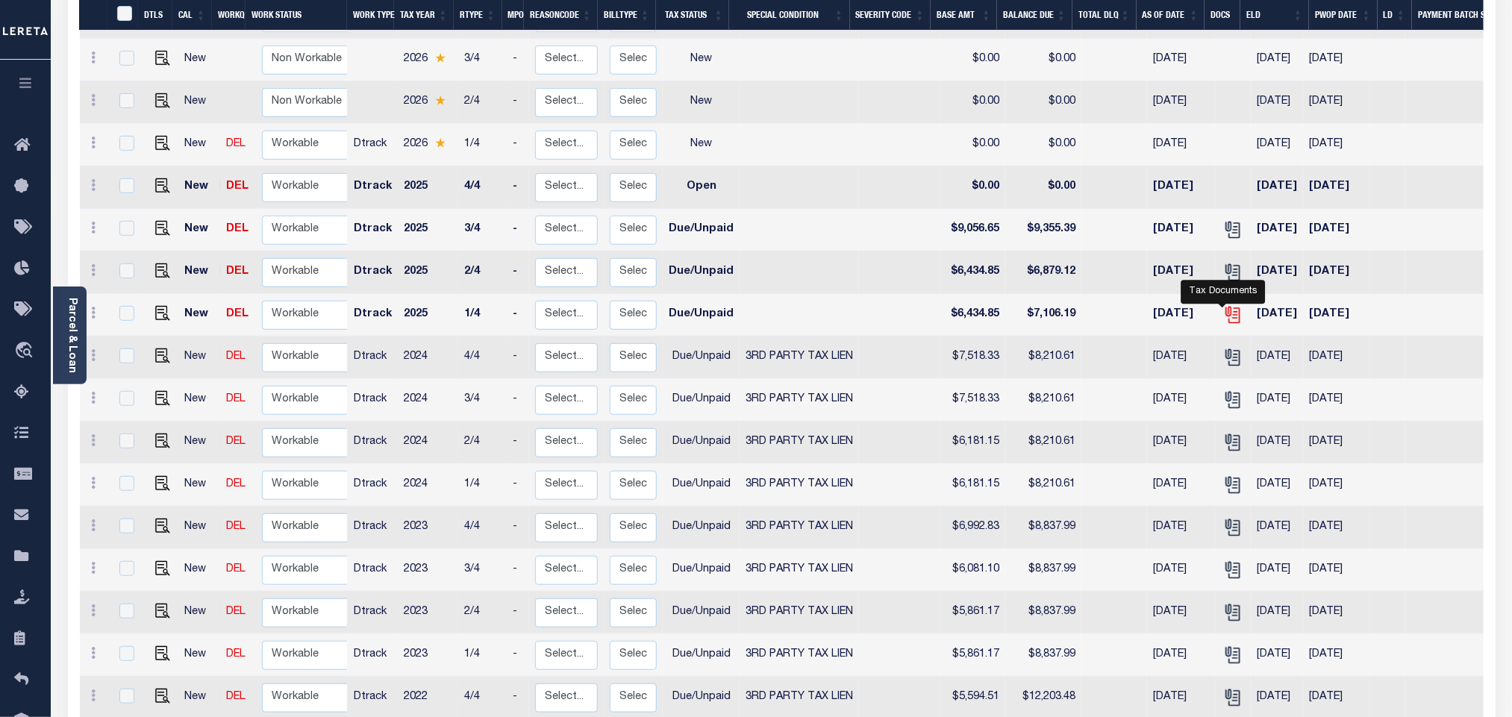
click at [1225, 308] on icon "" at bounding box center [1232, 314] width 19 height 19
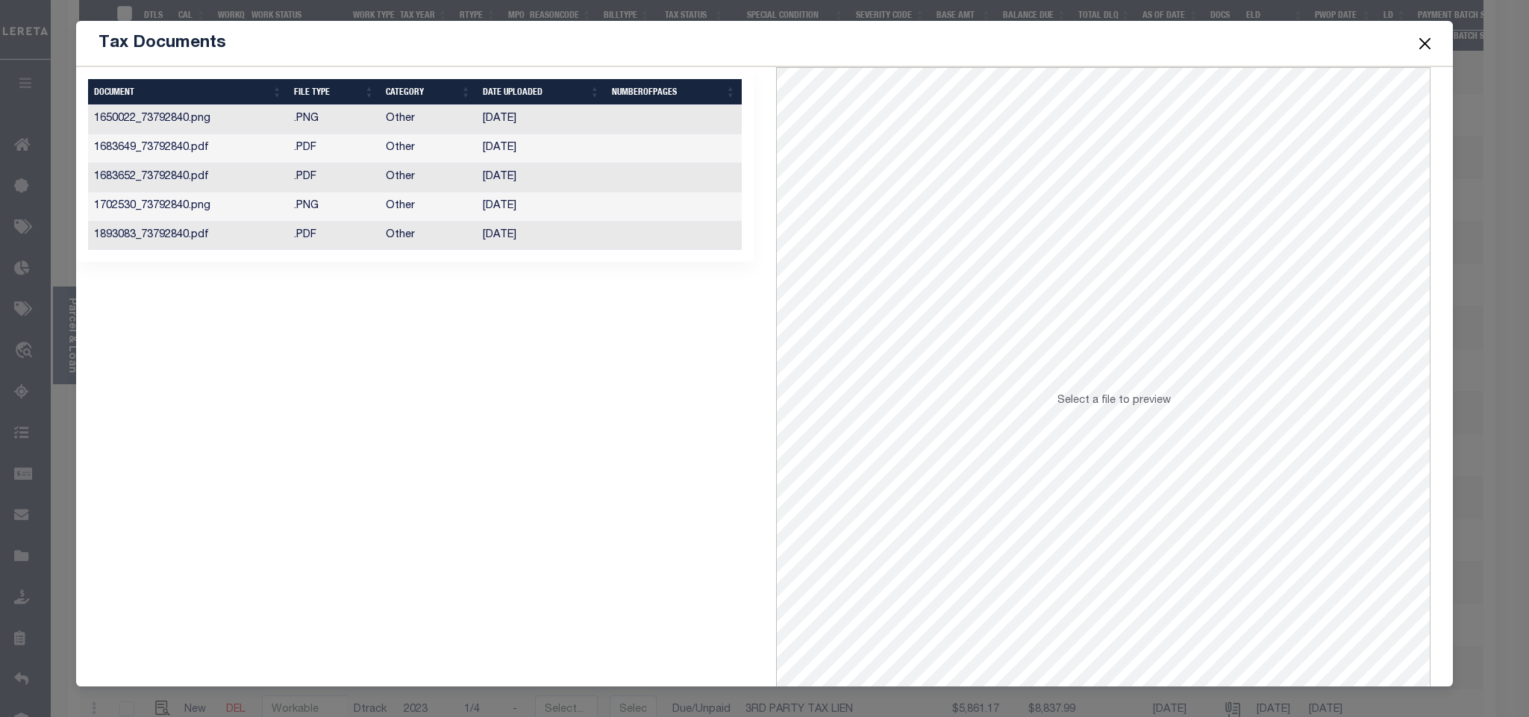
click at [576, 240] on td "04/08/2025" at bounding box center [541, 236] width 129 height 29
click at [493, 208] on td "10/14/2024" at bounding box center [541, 207] width 129 height 29
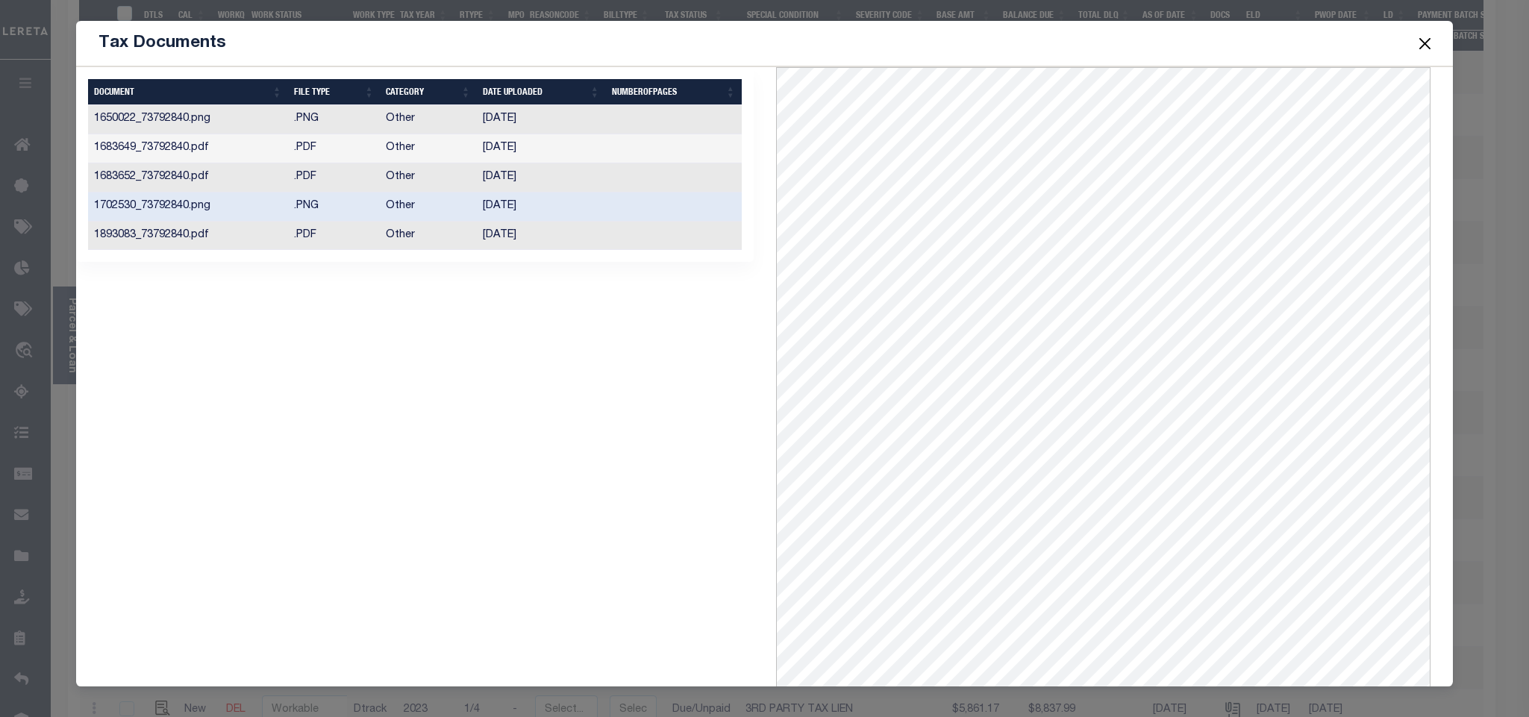
click at [1436, 46] on span at bounding box center [1425, 43] width 57 height 42
click at [1420, 50] on button "Close" at bounding box center [1424, 43] width 19 height 19
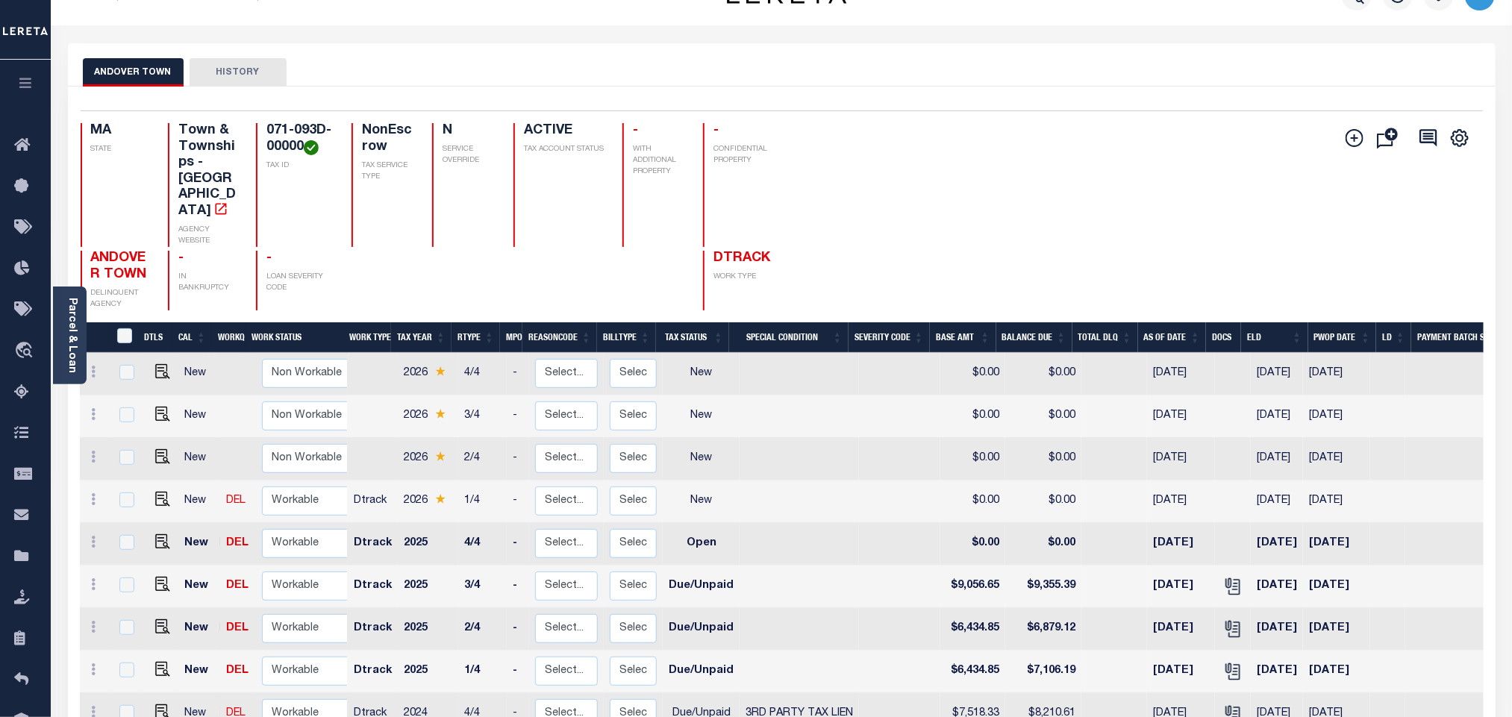
scroll to position [0, 0]
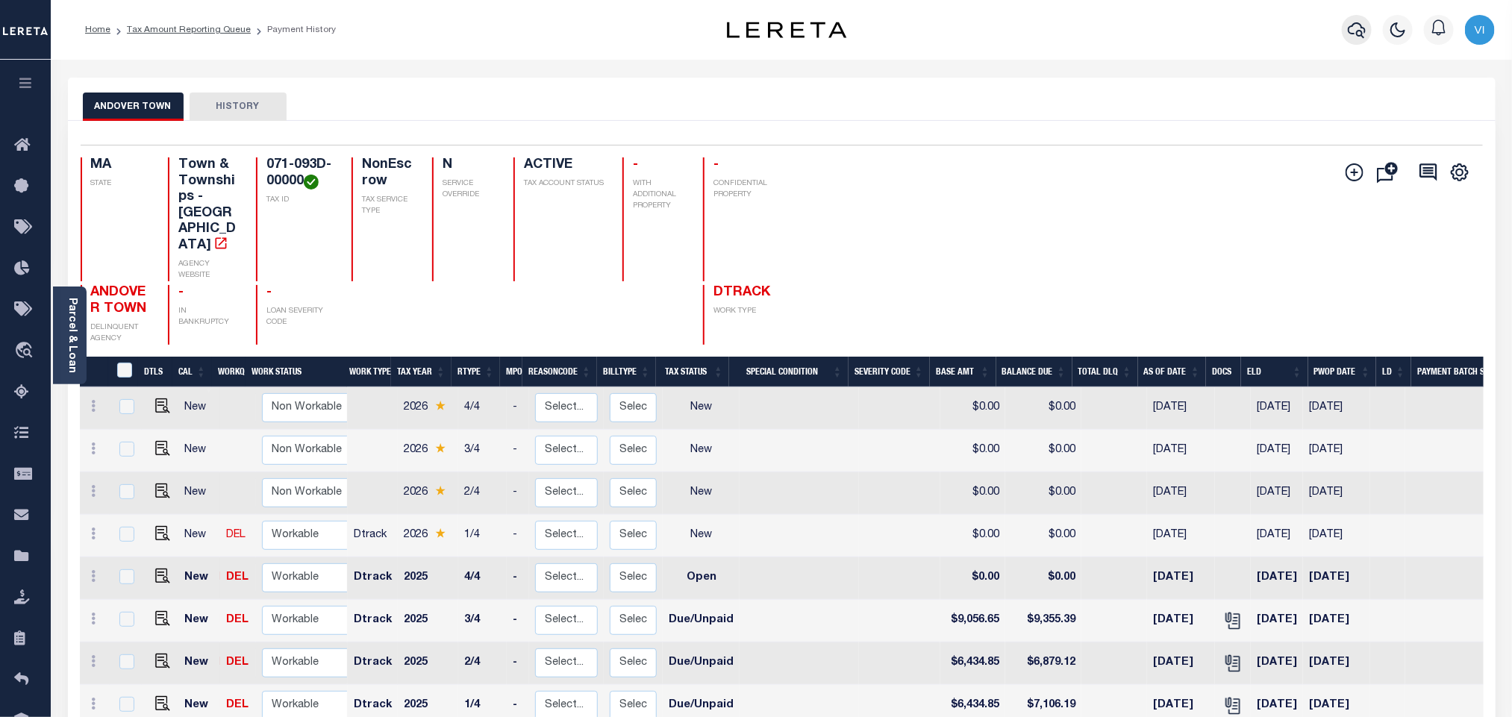
click at [1351, 39] on icon "button" at bounding box center [1357, 30] width 18 height 18
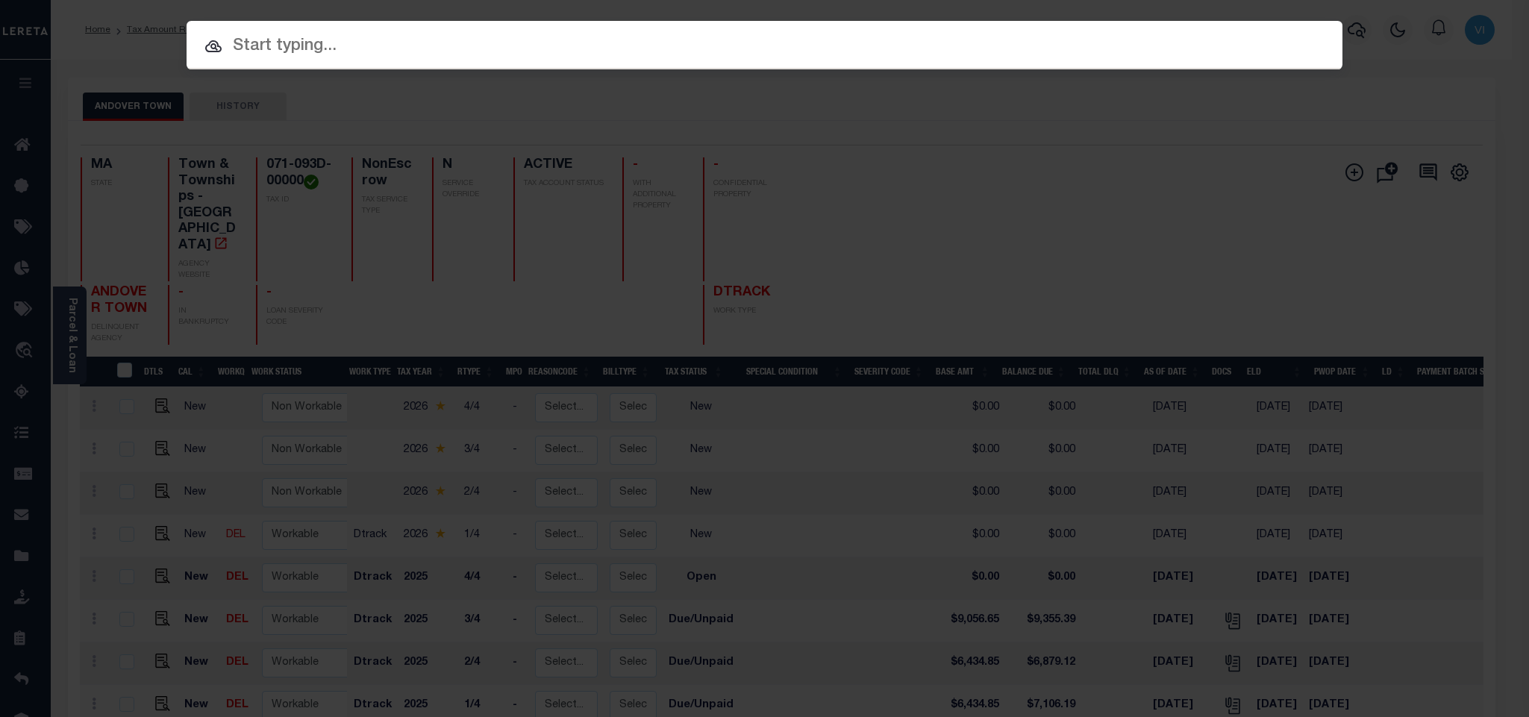
click at [1237, 63] on div at bounding box center [765, 45] width 1156 height 48
click at [1197, 54] on input "text" at bounding box center [765, 47] width 1156 height 26
paste input "0056311-19"
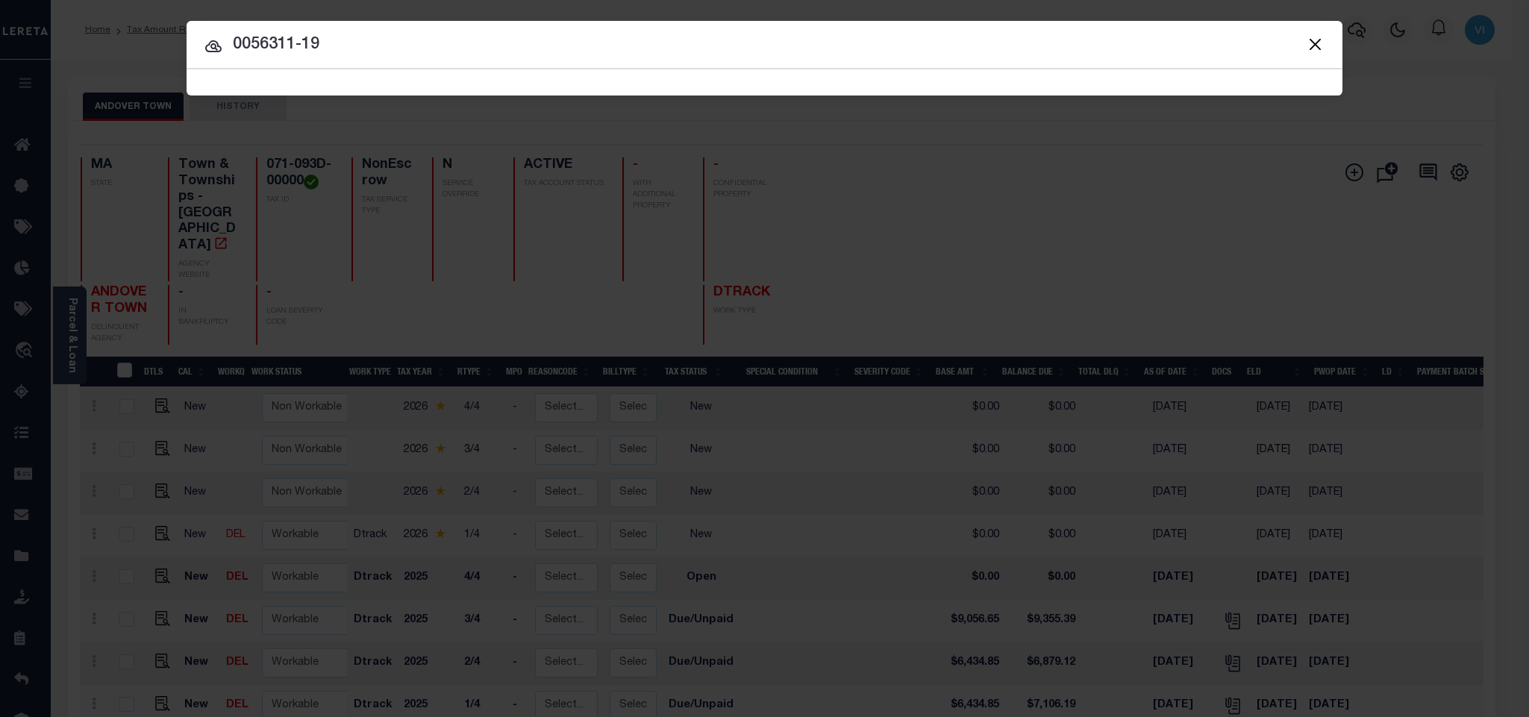
type input "0056311-19"
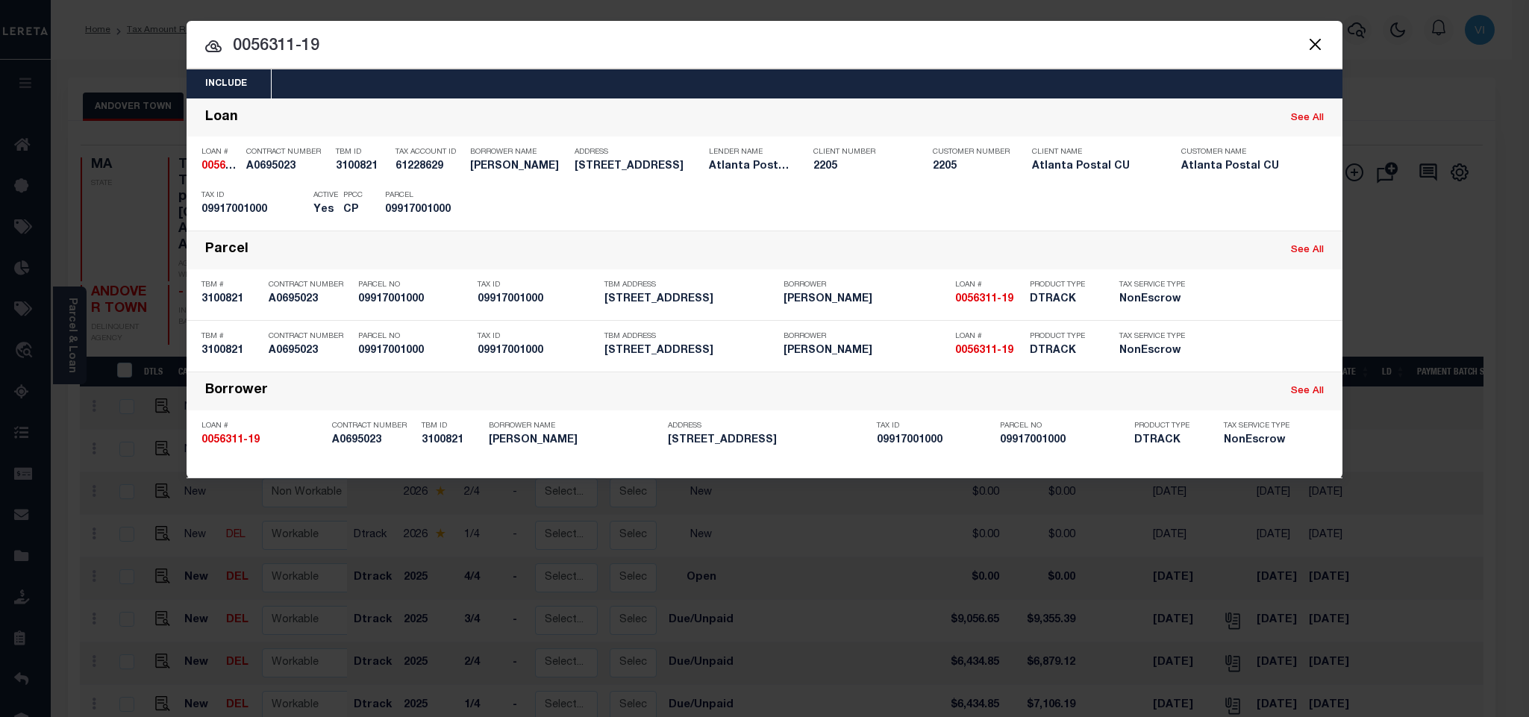
click at [367, 74] on div "Include Loans TBM Customers Borrowers Payments (Lender Non-Disb) Payments (Lend…" at bounding box center [765, 83] width 1156 height 29
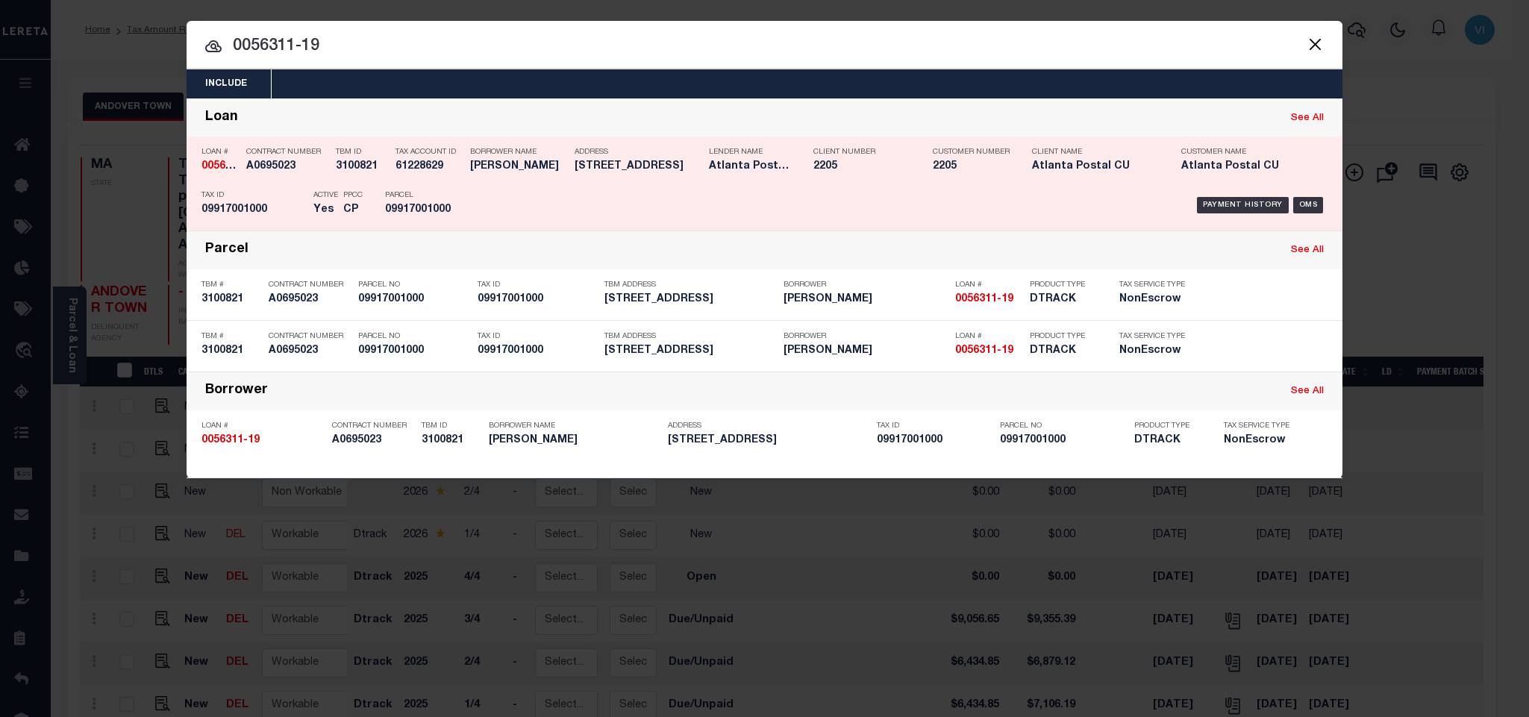
click at [359, 188] on div "PPCC CP" at bounding box center [352, 205] width 19 height 43
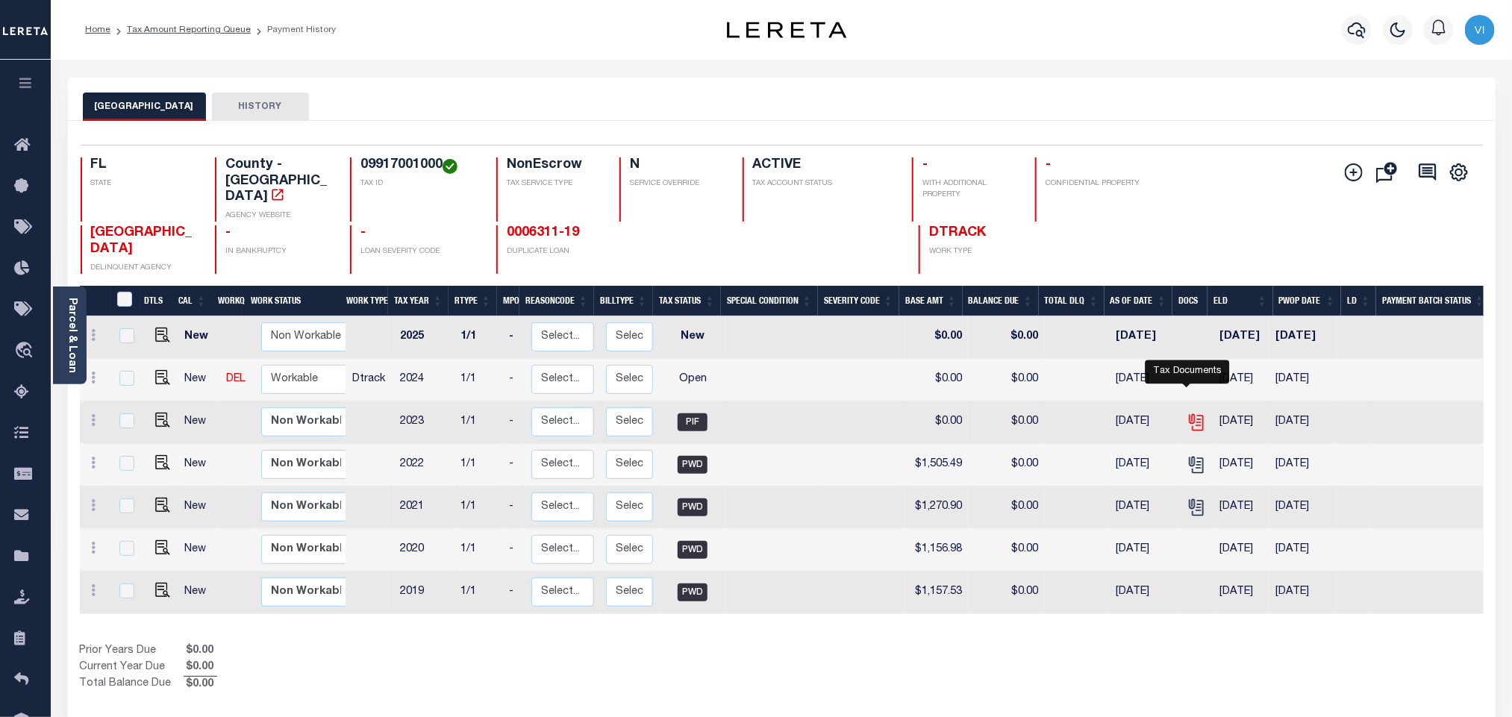
click at [1187, 413] on icon "" at bounding box center [1196, 422] width 19 height 19
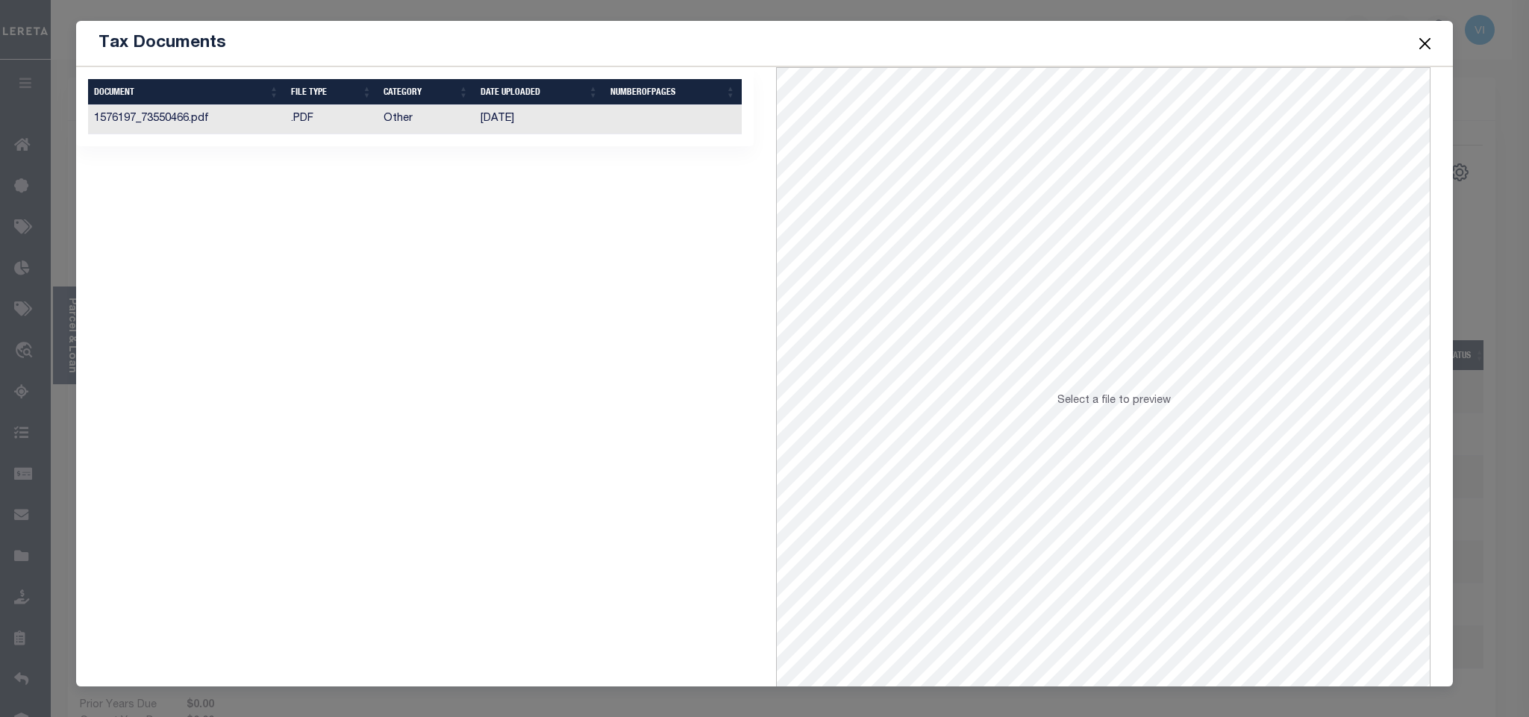
click at [493, 126] on td "[DATE]" at bounding box center [540, 119] width 130 height 29
click at [1416, 38] on button "Close" at bounding box center [1424, 43] width 19 height 19
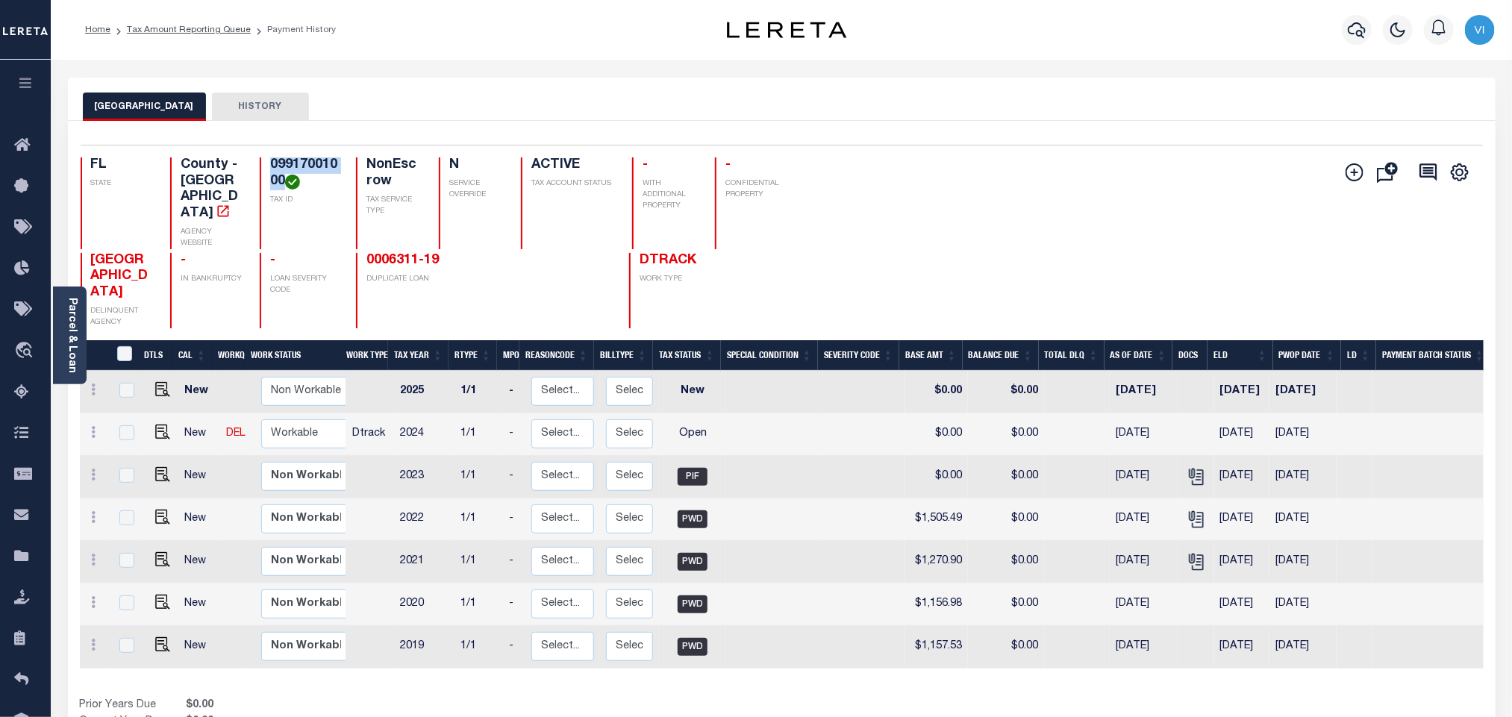
drag, startPoint x: 287, startPoint y: 178, endPoint x: 258, endPoint y: 164, distance: 32.1
click at [260, 164] on div "09917001000 TAX ID" at bounding box center [299, 203] width 79 height 92
copy h4 "09917001000"
click at [287, 169] on h4 "09917001000" at bounding box center [304, 173] width 69 height 32
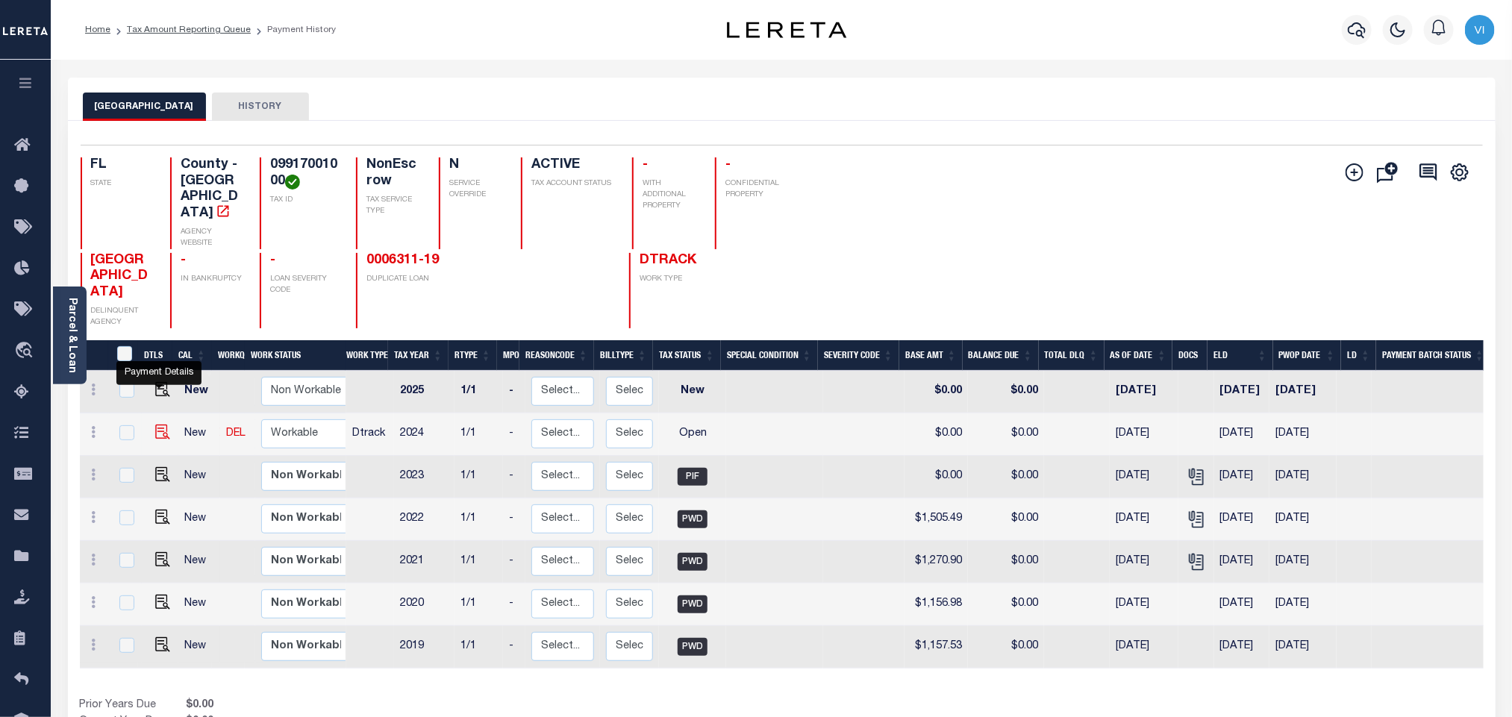
click at [164, 425] on img "" at bounding box center [162, 432] width 15 height 15
checkbox input "true"
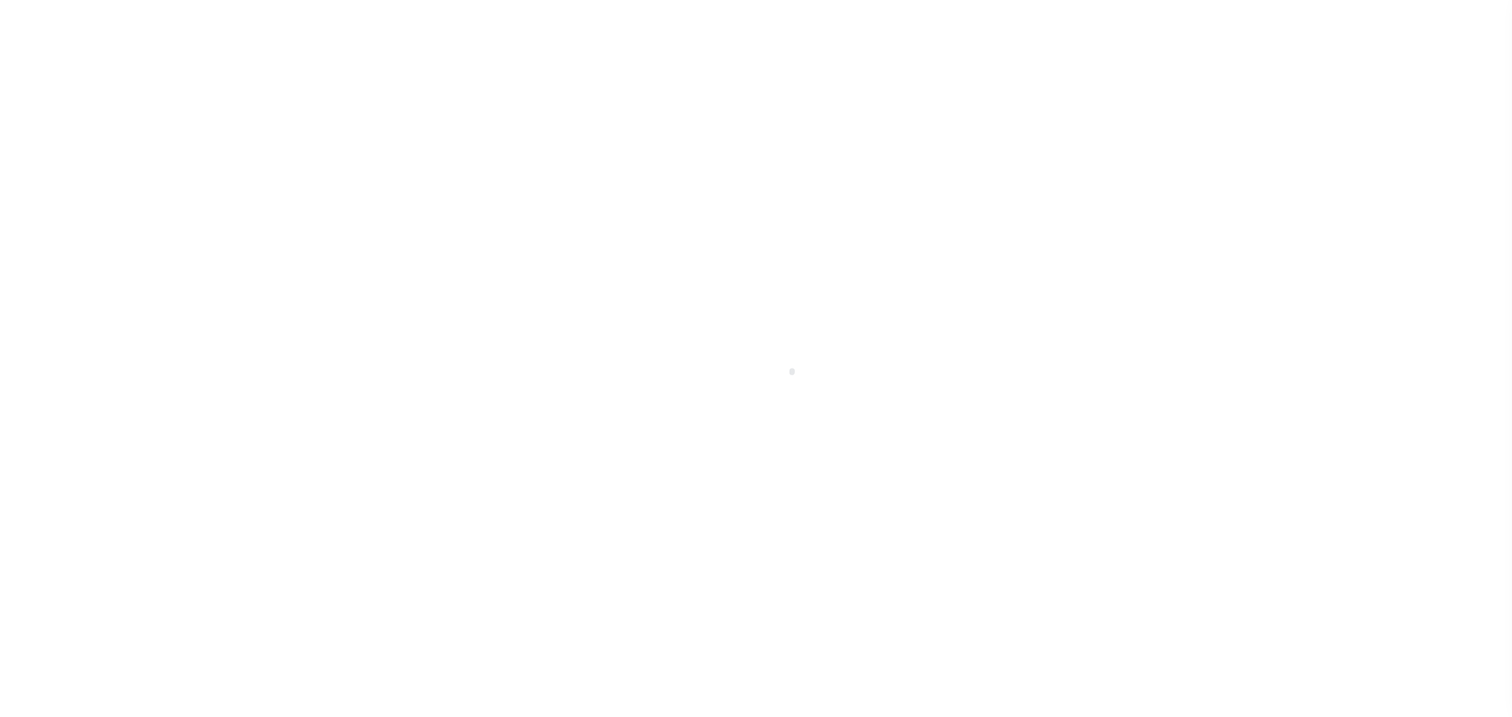
select select "OP2"
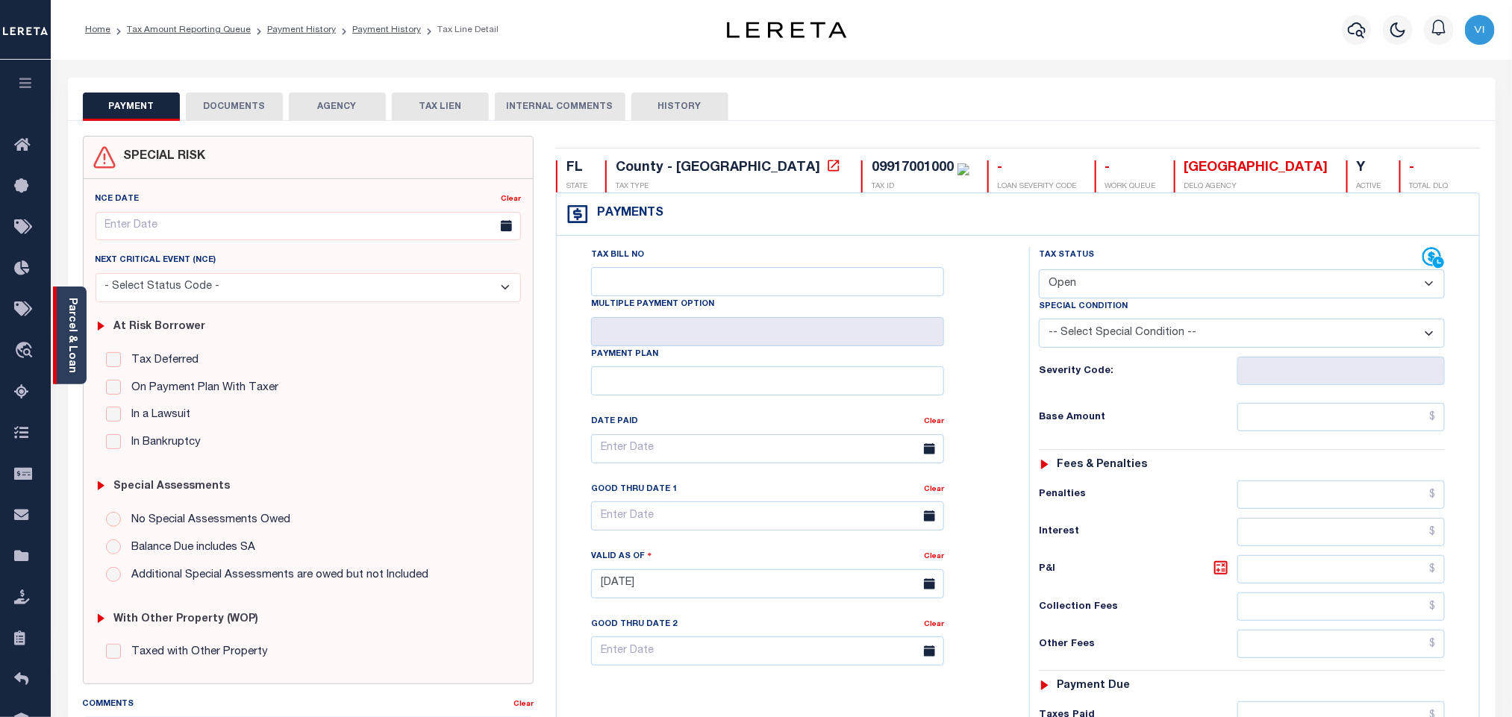
click at [74, 340] on link "Parcel & Loan" at bounding box center [71, 335] width 10 height 75
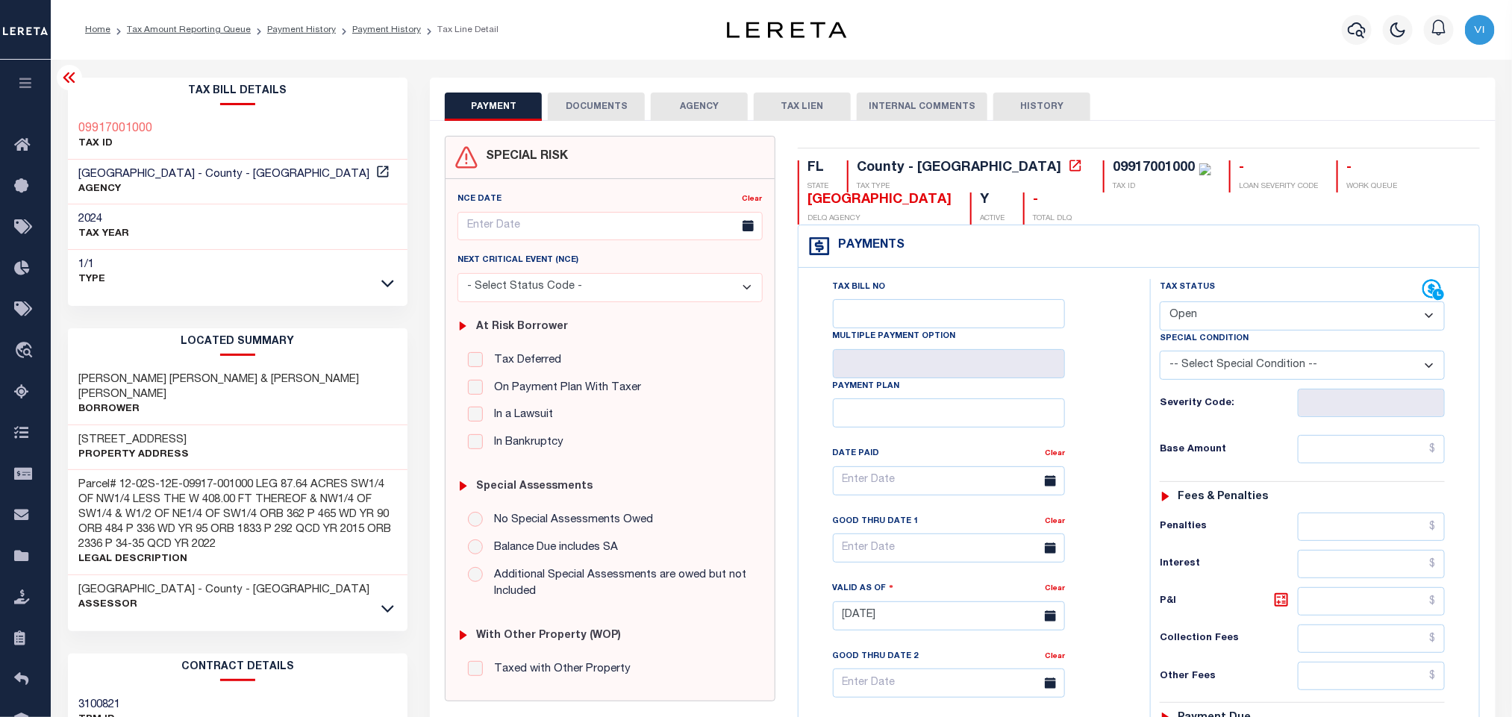
click at [620, 119] on button "DOCUMENTS" at bounding box center [596, 107] width 97 height 28
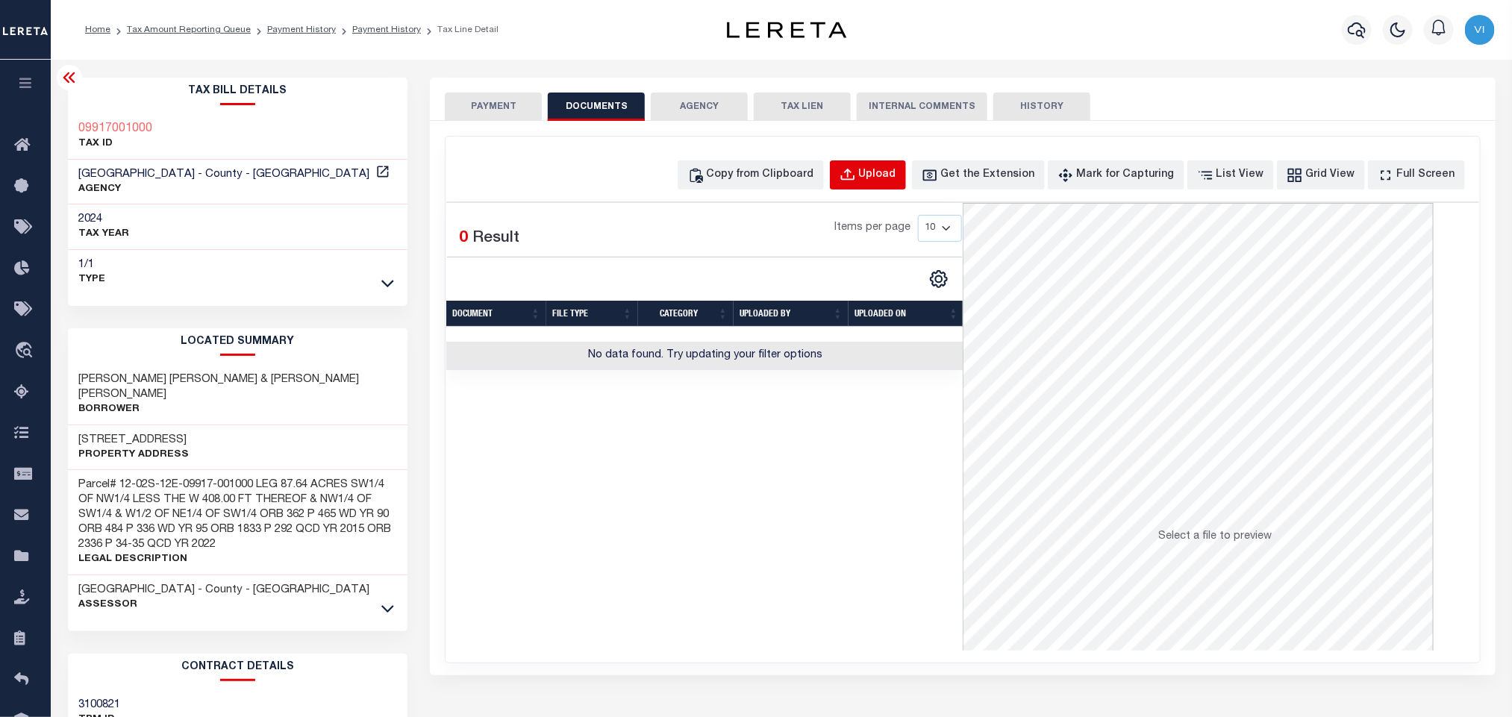
click at [879, 187] on button "Upload" at bounding box center [868, 174] width 76 height 29
select select "POP"
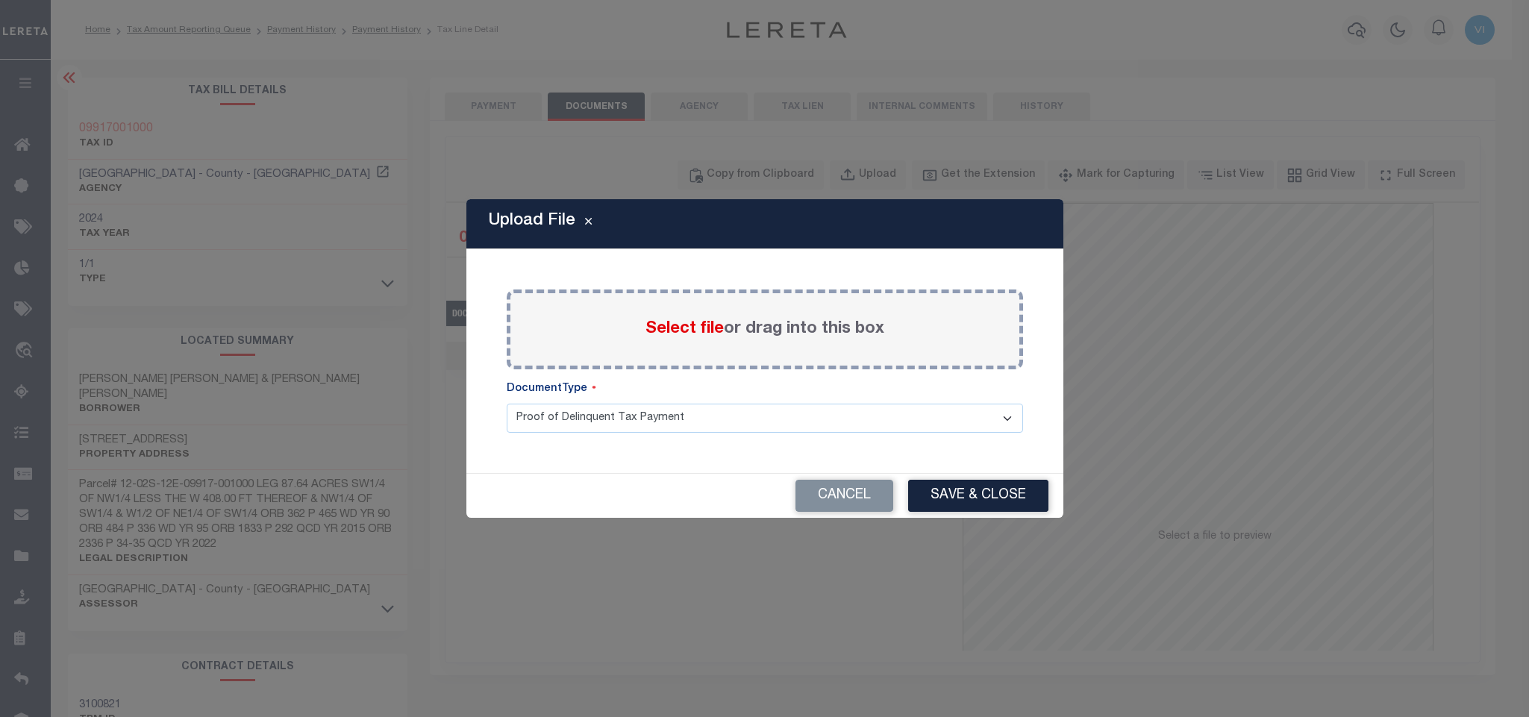
click at [719, 340] on label "Select file or drag into this box" at bounding box center [765, 329] width 239 height 25
click at [0, 0] on input "Select file or drag into this box" at bounding box center [0, 0] width 0 height 0
click at [569, 431] on select "Proof of Delinquent Tax Payment" at bounding box center [765, 418] width 517 height 29
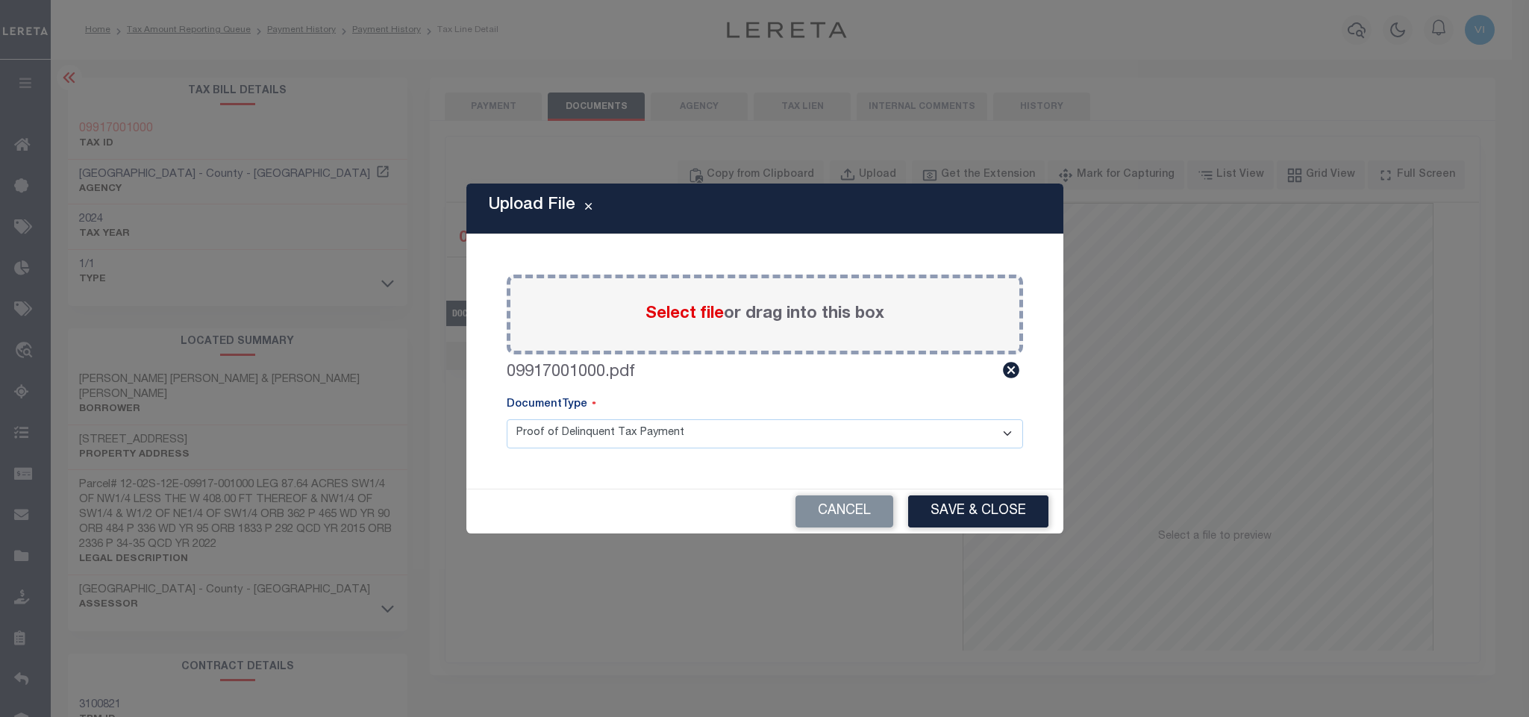
click at [507, 419] on select "Proof of Delinquent Tax Payment" at bounding box center [765, 433] width 517 height 29
click at [973, 529] on div "Cancel Save & Close" at bounding box center [765, 512] width 597 height 44
click at [979, 523] on button "Save & Close" at bounding box center [978, 512] width 140 height 32
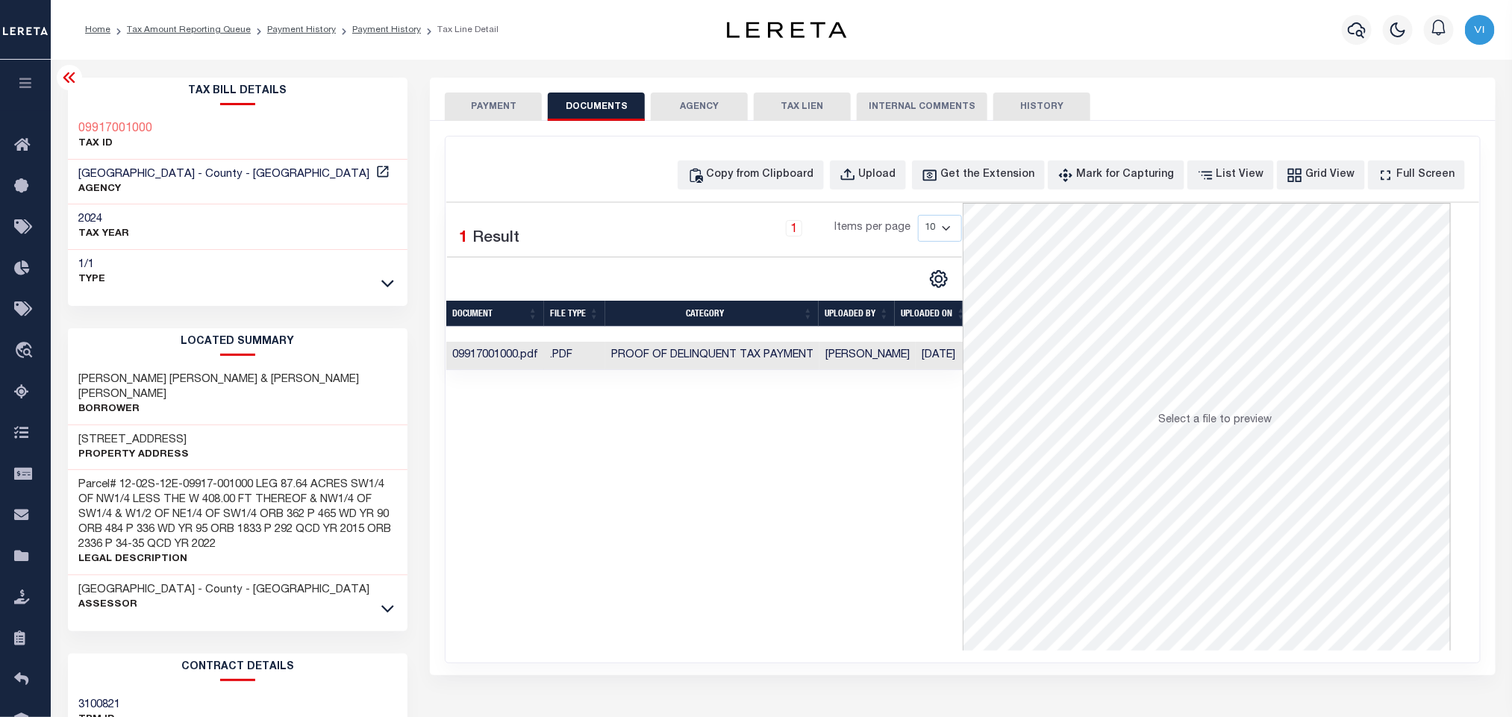
click at [430, 116] on div "PAYMENT DOCUMENTS AGENCY DELINQUENT PAYEE TAX LIEN" at bounding box center [962, 99] width 1065 height 43
click at [455, 116] on button "PAYMENT" at bounding box center [493, 107] width 97 height 28
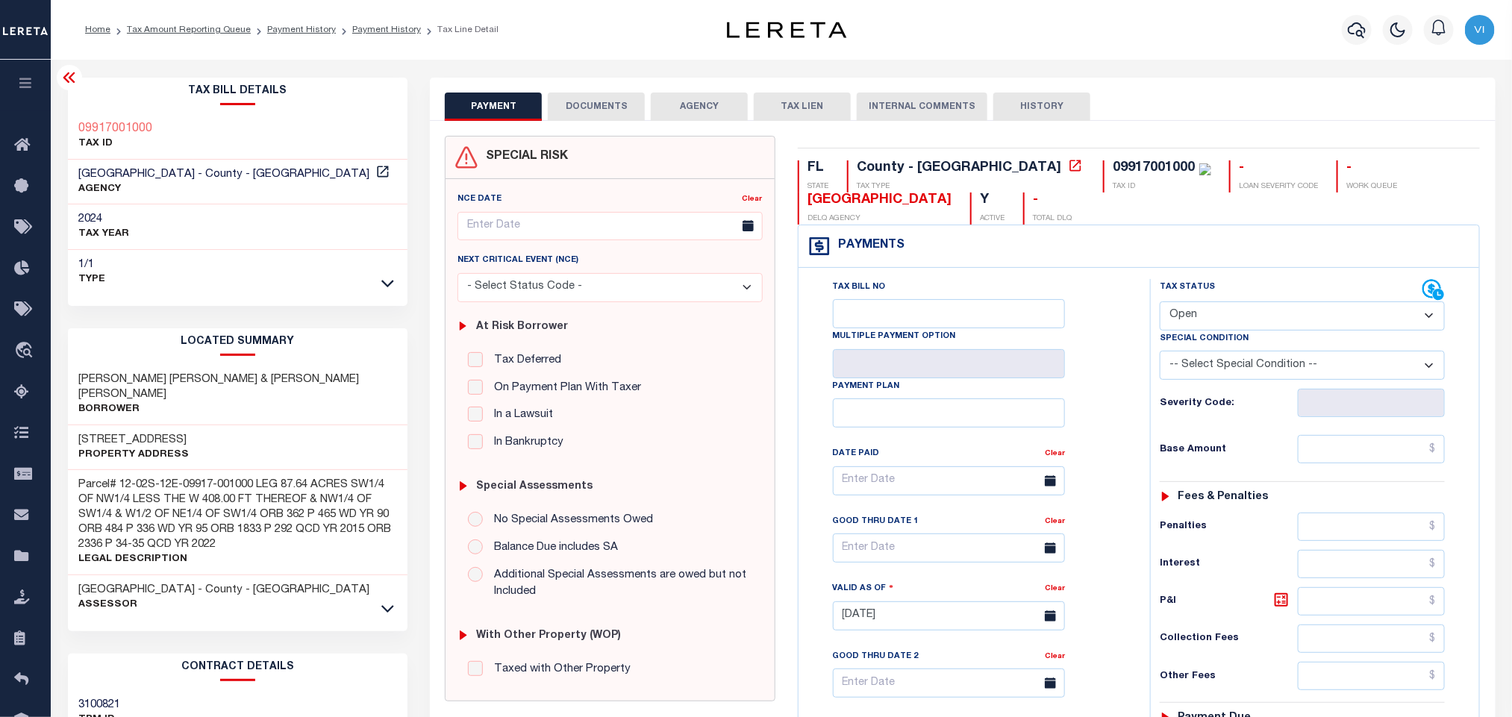
click at [1192, 325] on select "- Select Status Code - Open Due/Unpaid Paid Incomplete No Tax Due Internal Refu…" at bounding box center [1302, 316] width 285 height 29
select select "PYD"
click at [1160, 303] on select "- Select Status Code - Open Due/Unpaid Paid Incomplete No Tax Due Internal Refu…" at bounding box center [1302, 316] width 285 height 29
type input "[DATE]"
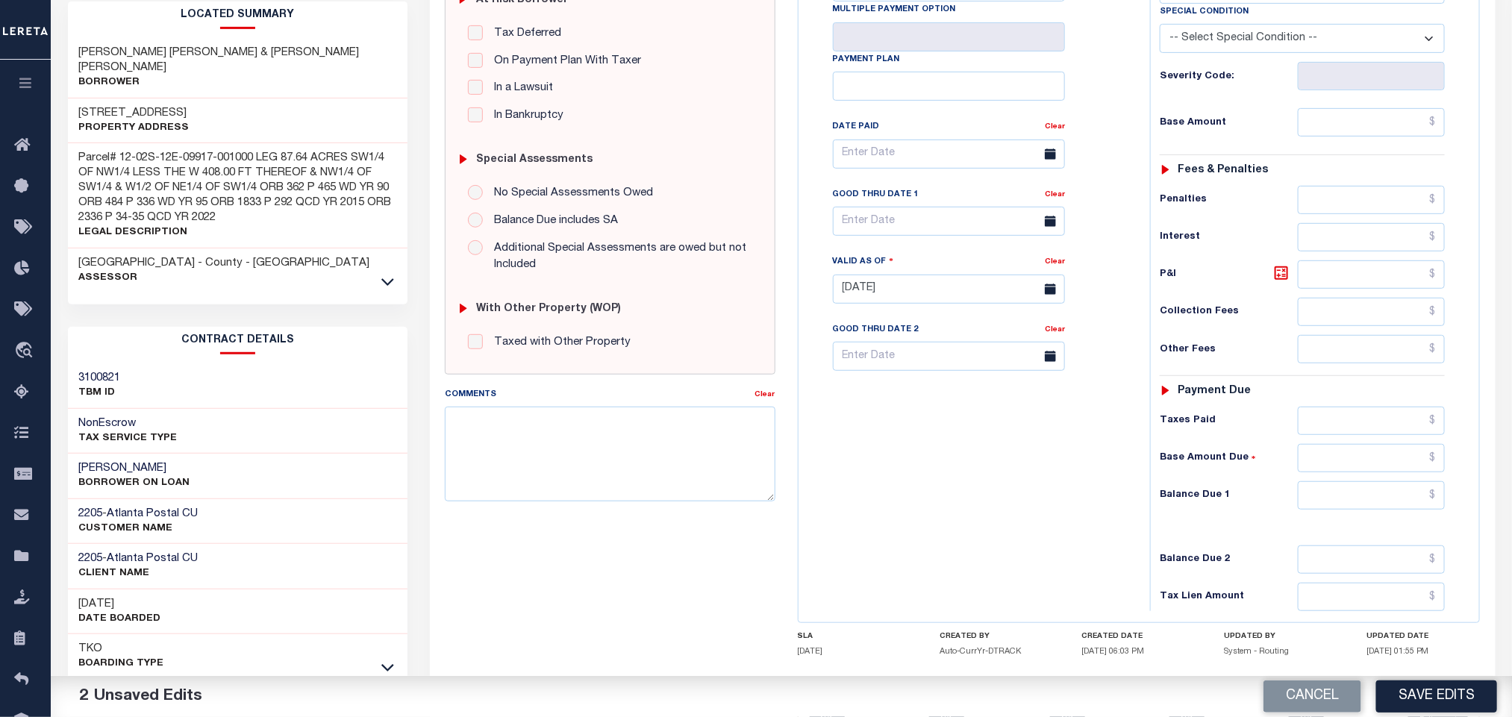
scroll to position [421, 0]
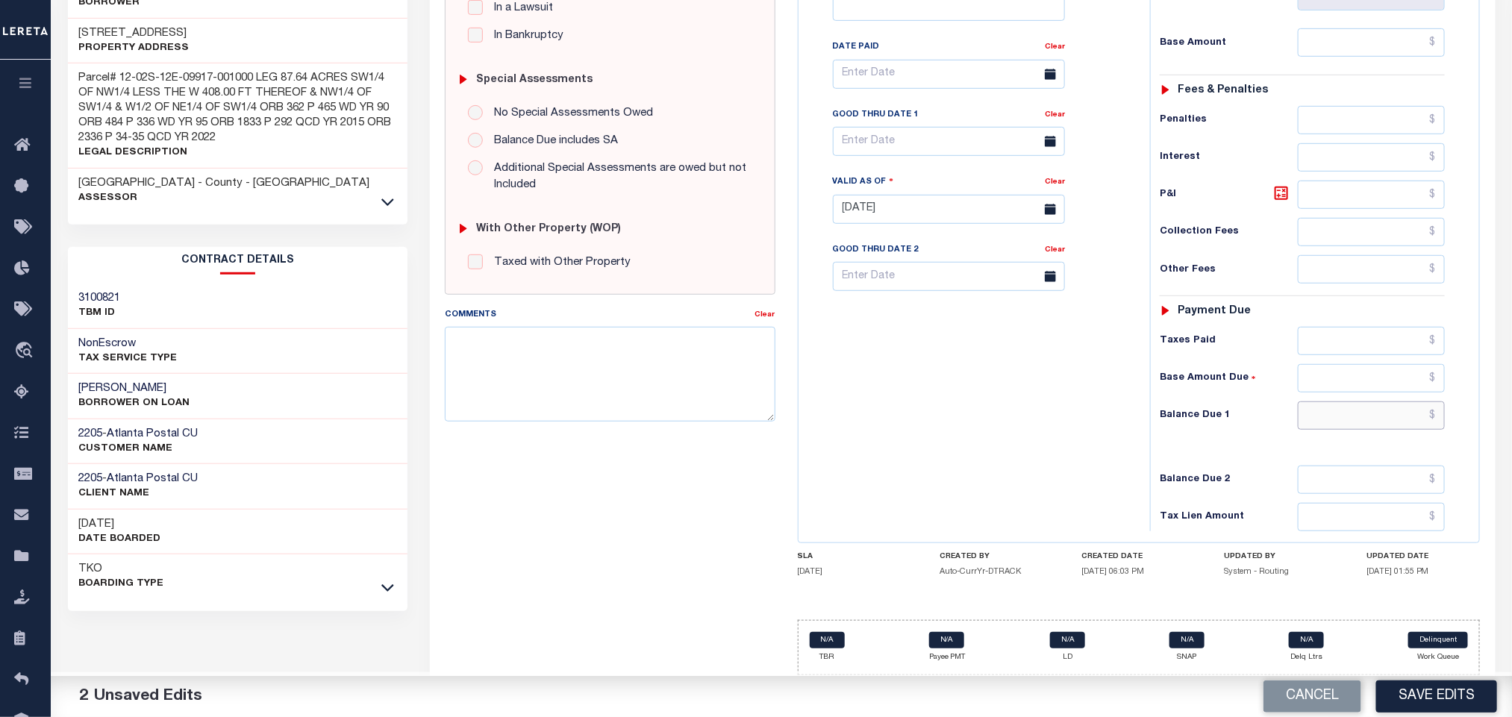
click at [1338, 428] on input "text" at bounding box center [1372, 416] width 148 height 28
type input "$0.00"
click at [1447, 705] on button "Save Edits" at bounding box center [1436, 697] width 121 height 32
checkbox input "false"
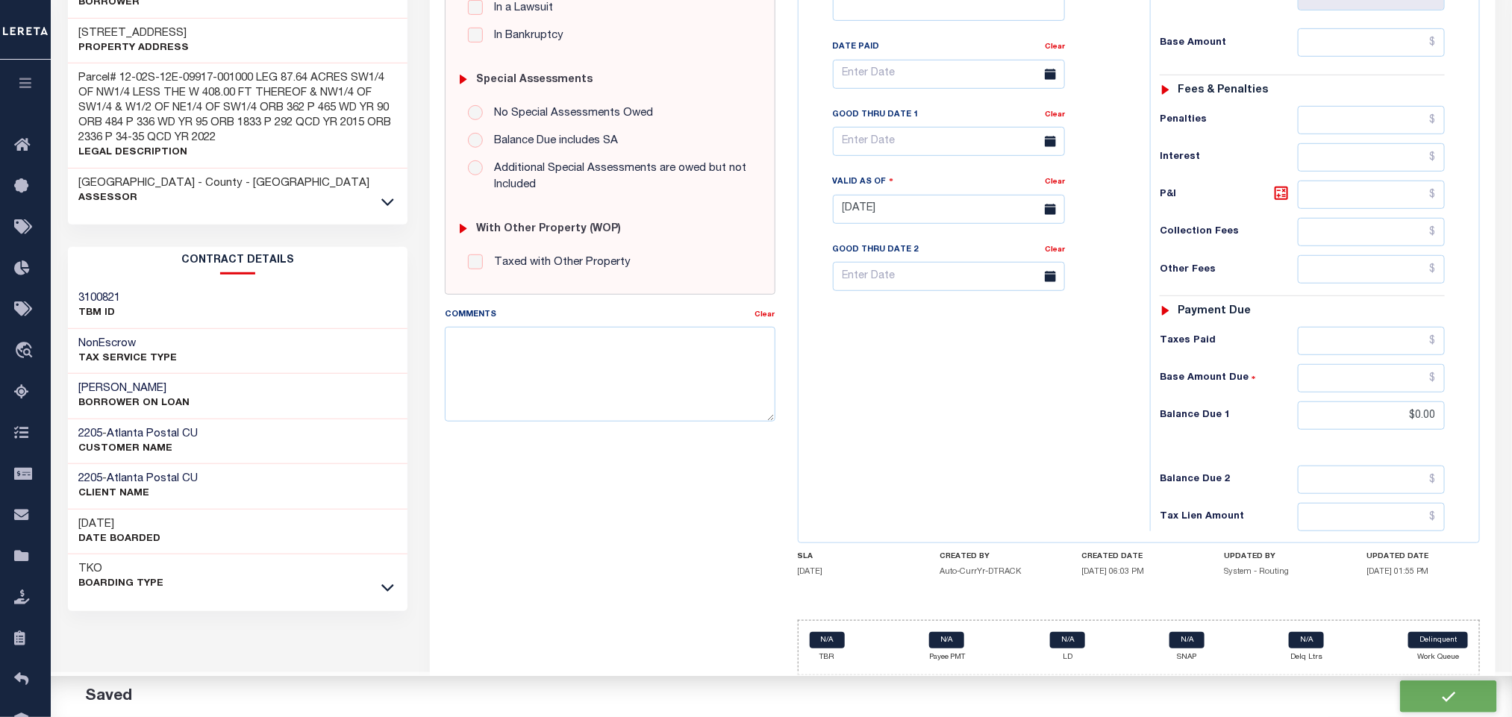
checkbox input "false"
type input "$0"
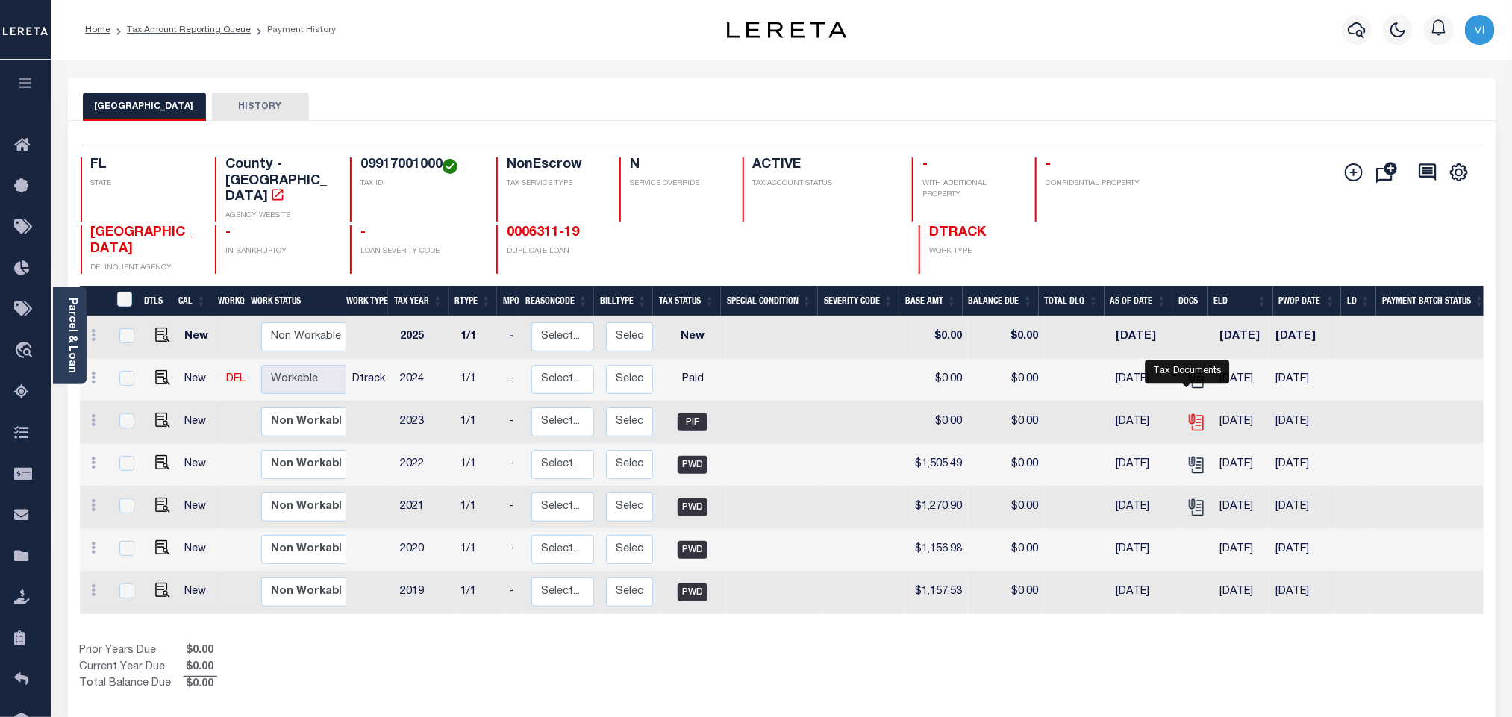
click at [1191, 413] on icon "" at bounding box center [1196, 422] width 19 height 19
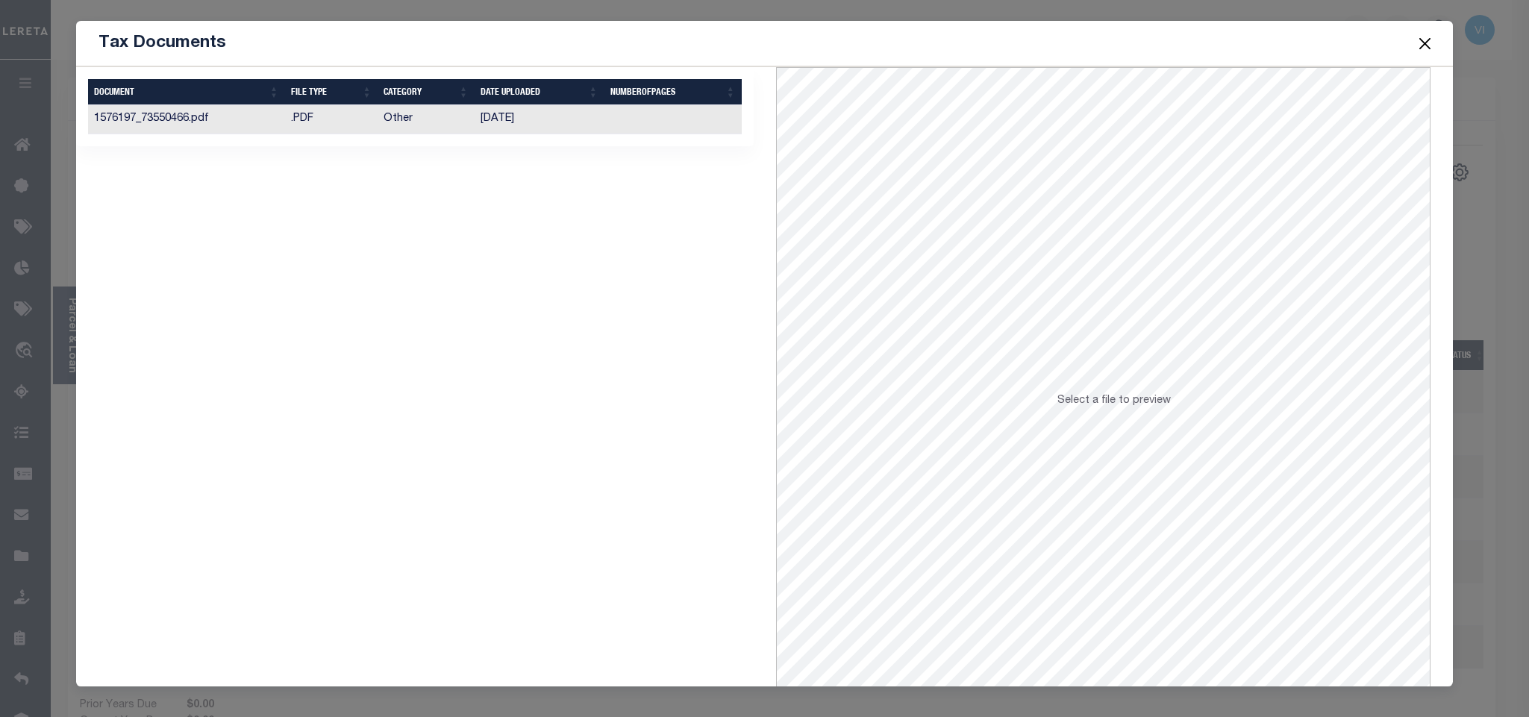
click at [578, 115] on td "[DATE]" at bounding box center [540, 119] width 130 height 29
click at [1416, 45] on button "Close" at bounding box center [1424, 43] width 19 height 19
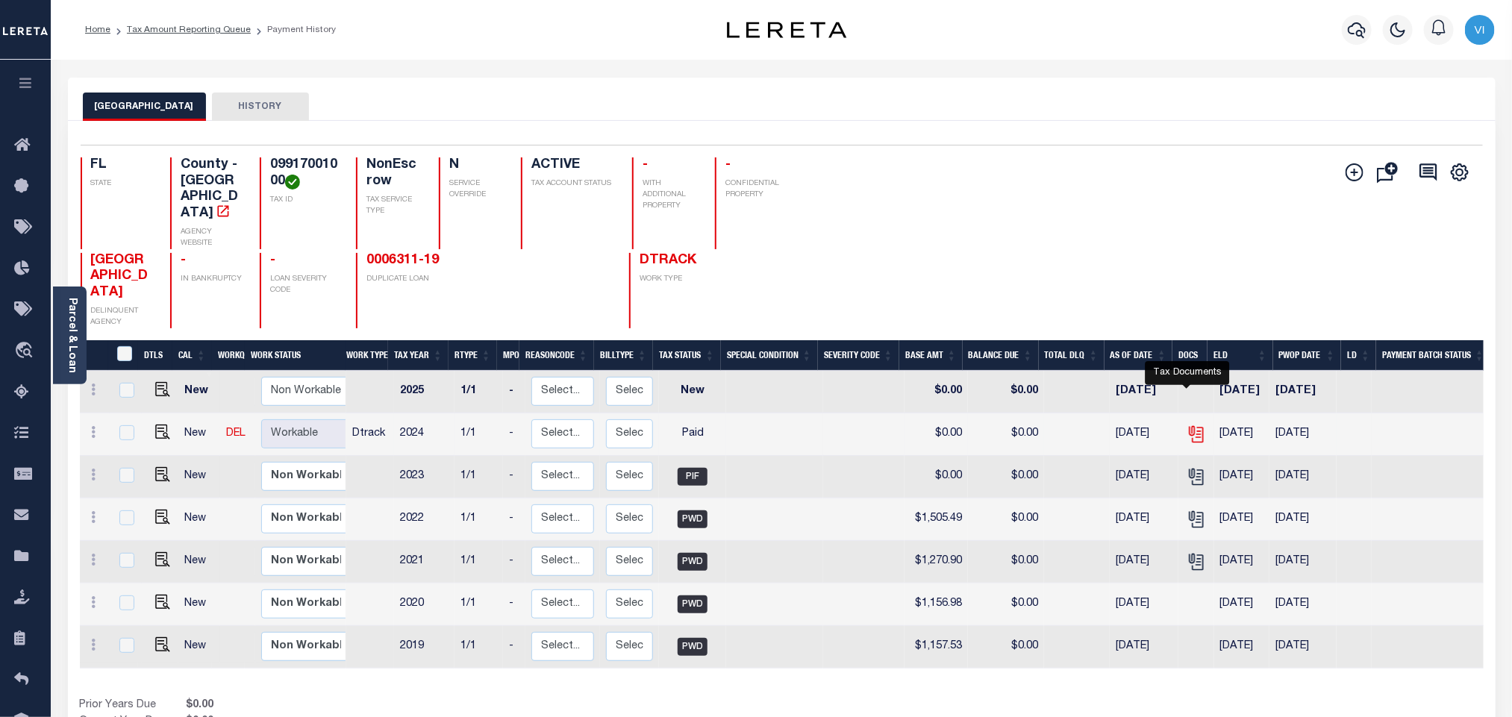
click at [1187, 425] on icon "" at bounding box center [1196, 434] width 19 height 19
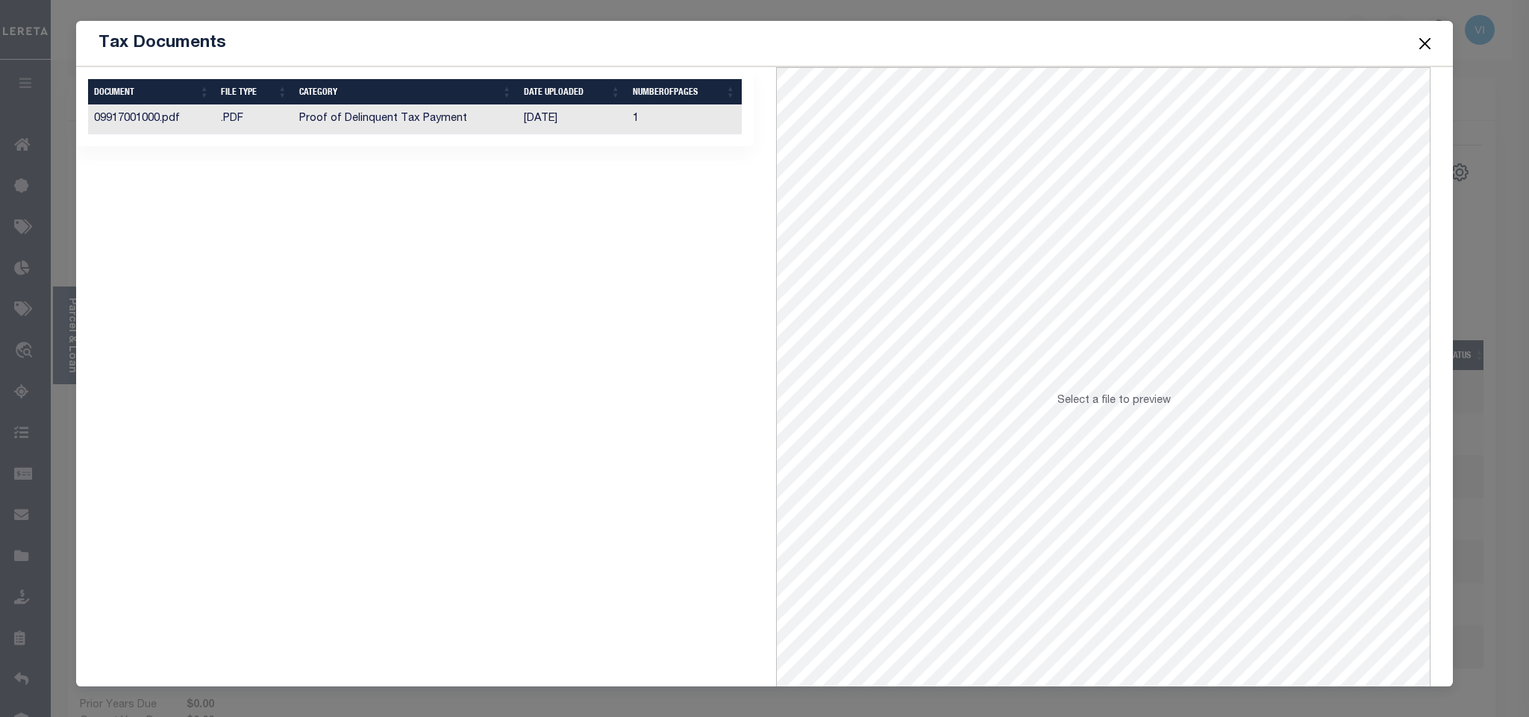
click at [670, 128] on td "1" at bounding box center [684, 119] width 115 height 29
drag, startPoint x: 1433, startPoint y: 49, endPoint x: 1443, endPoint y: 54, distance: 11.0
click at [1435, 50] on div "Tax Documents" at bounding box center [764, 44] width 1376 height 46
click at [1429, 47] on button "Close" at bounding box center [1424, 43] width 19 height 19
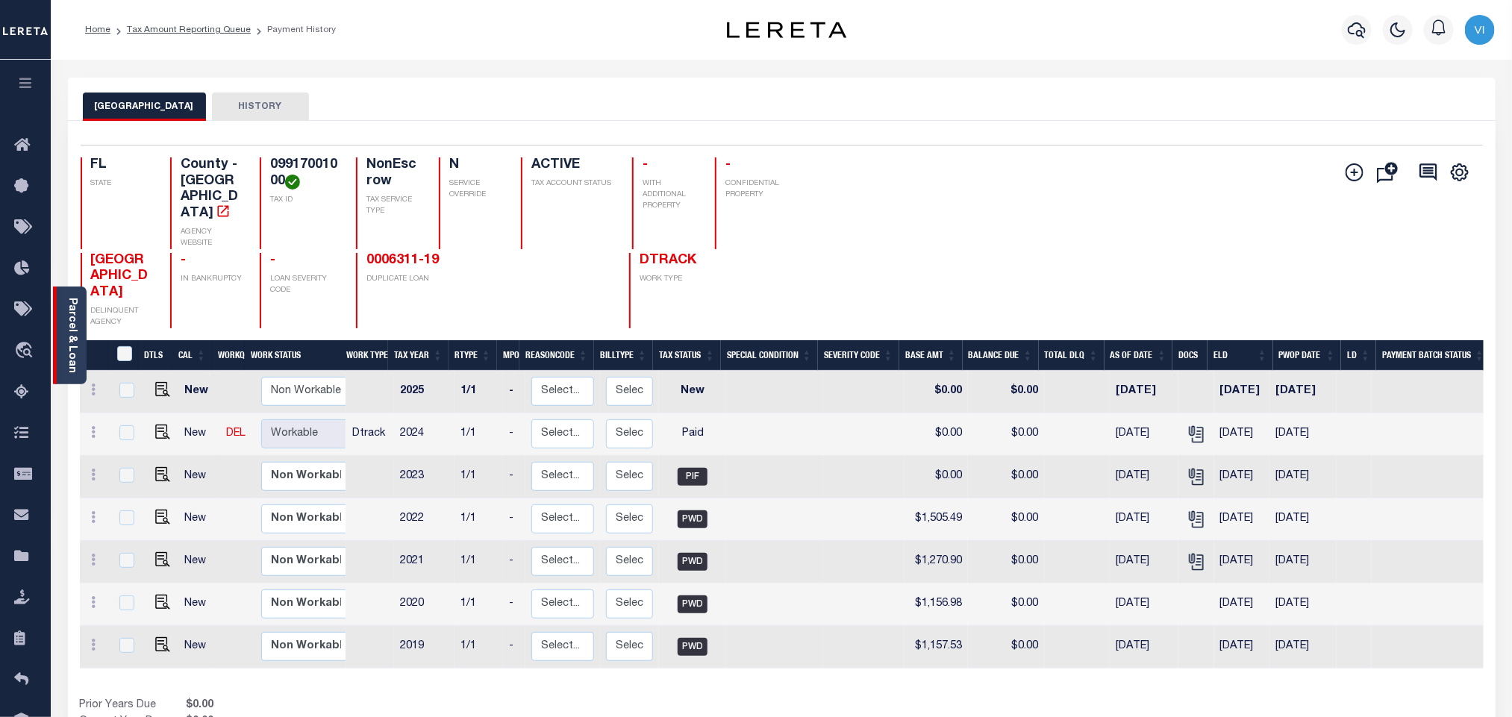
click at [70, 334] on link "Parcel & Loan" at bounding box center [71, 335] width 10 height 75
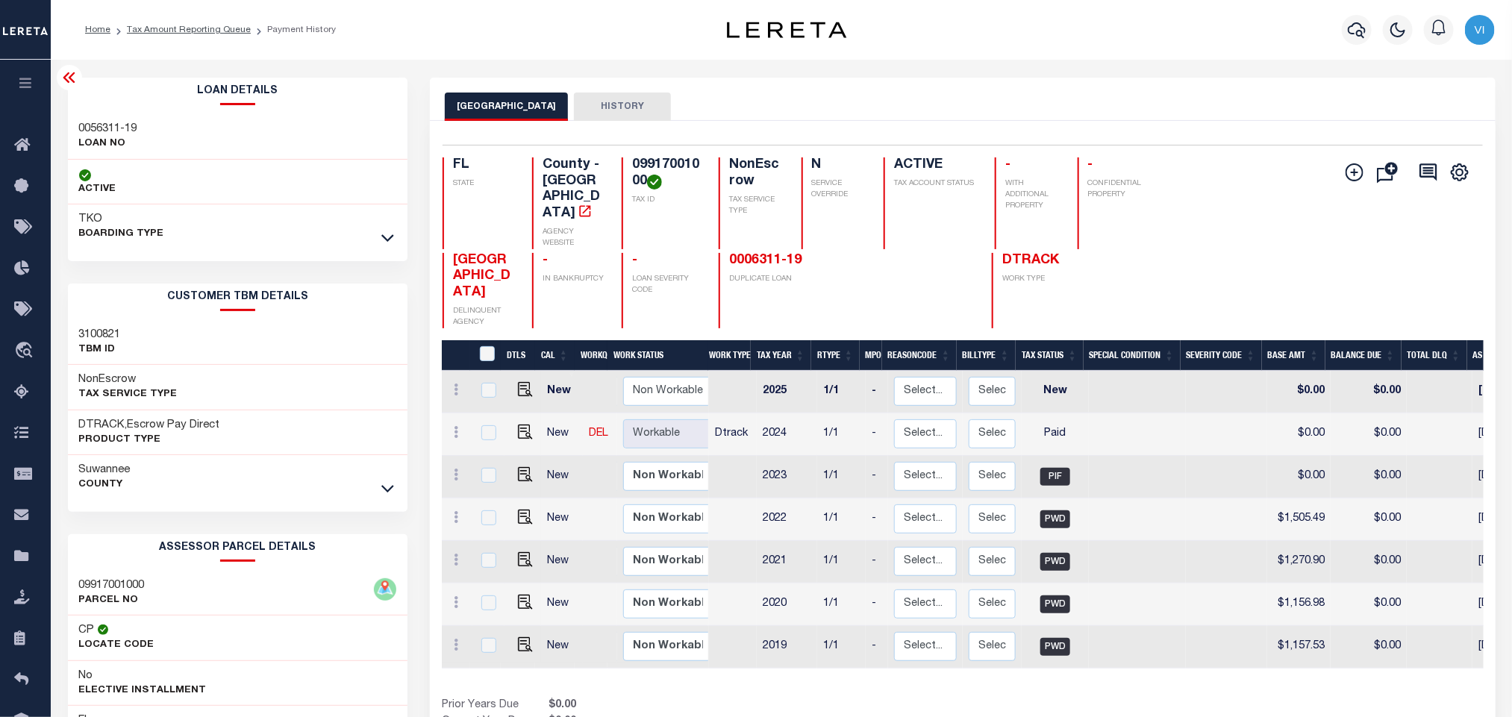
click at [74, 119] on div "0056311-19 LOAN NO" at bounding box center [238, 137] width 340 height 46
click at [72, 119] on div "0056311-19 LOAN NO" at bounding box center [238, 137] width 340 height 46
copy div "0056311-19"
click at [634, 175] on h4 "09917001000" at bounding box center [666, 173] width 69 height 32
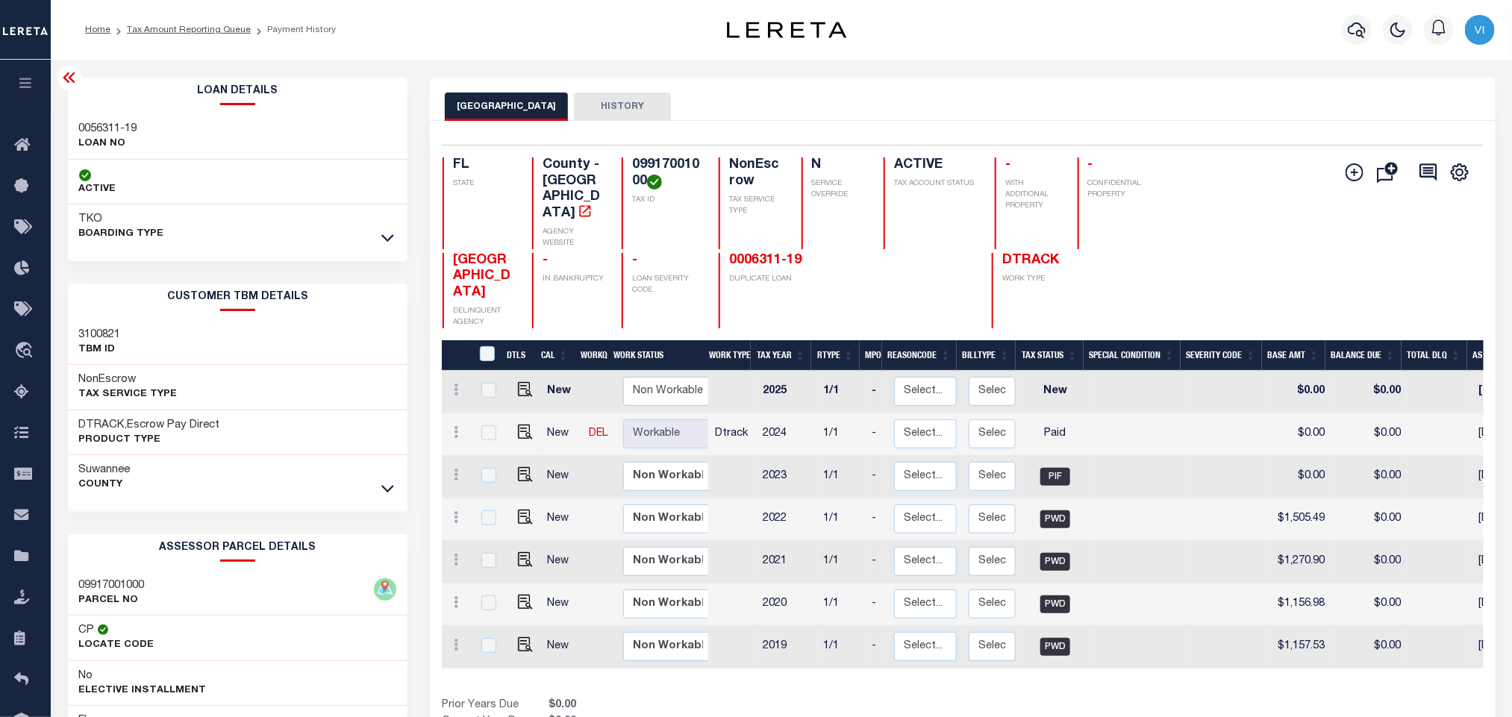
click at [634, 175] on h4 "09917001000" at bounding box center [666, 173] width 69 height 32
copy div "09917001000"
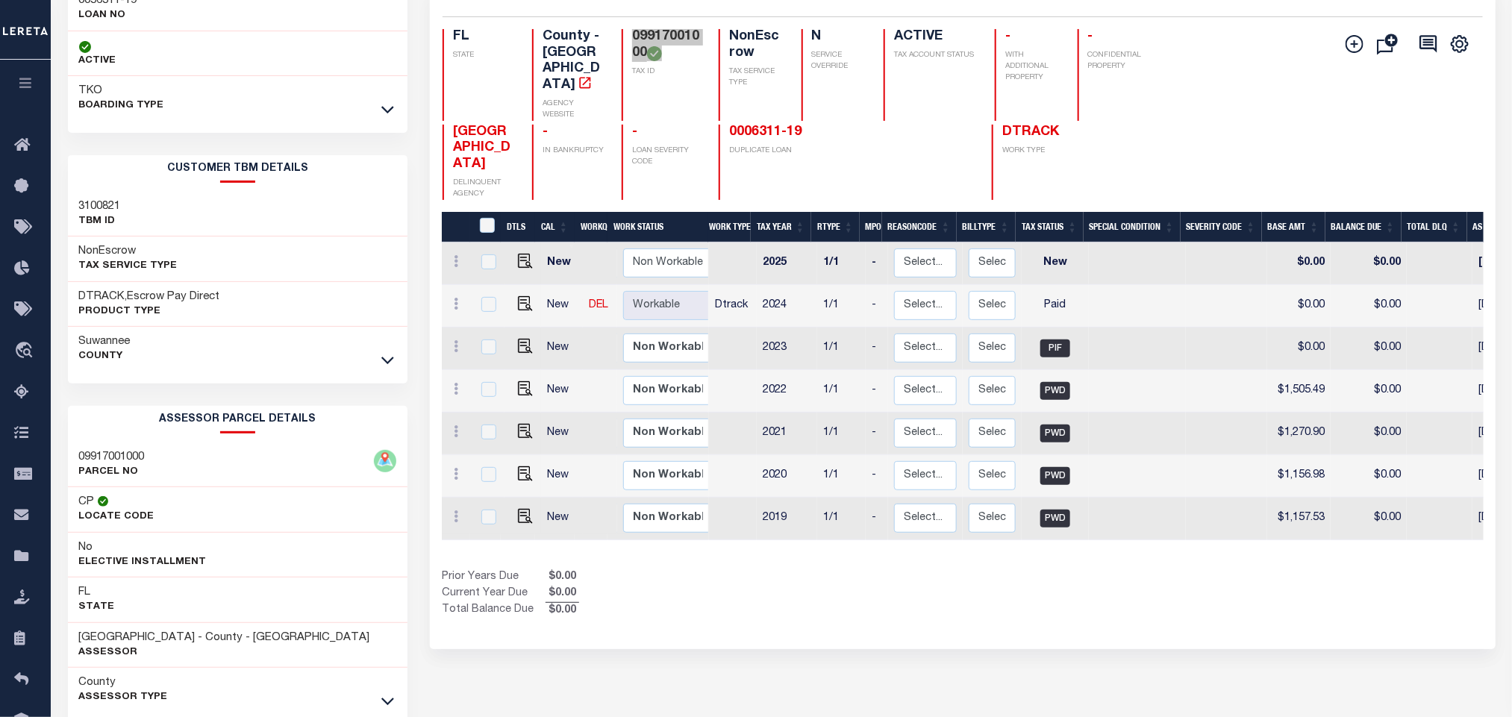
scroll to position [208, 0]
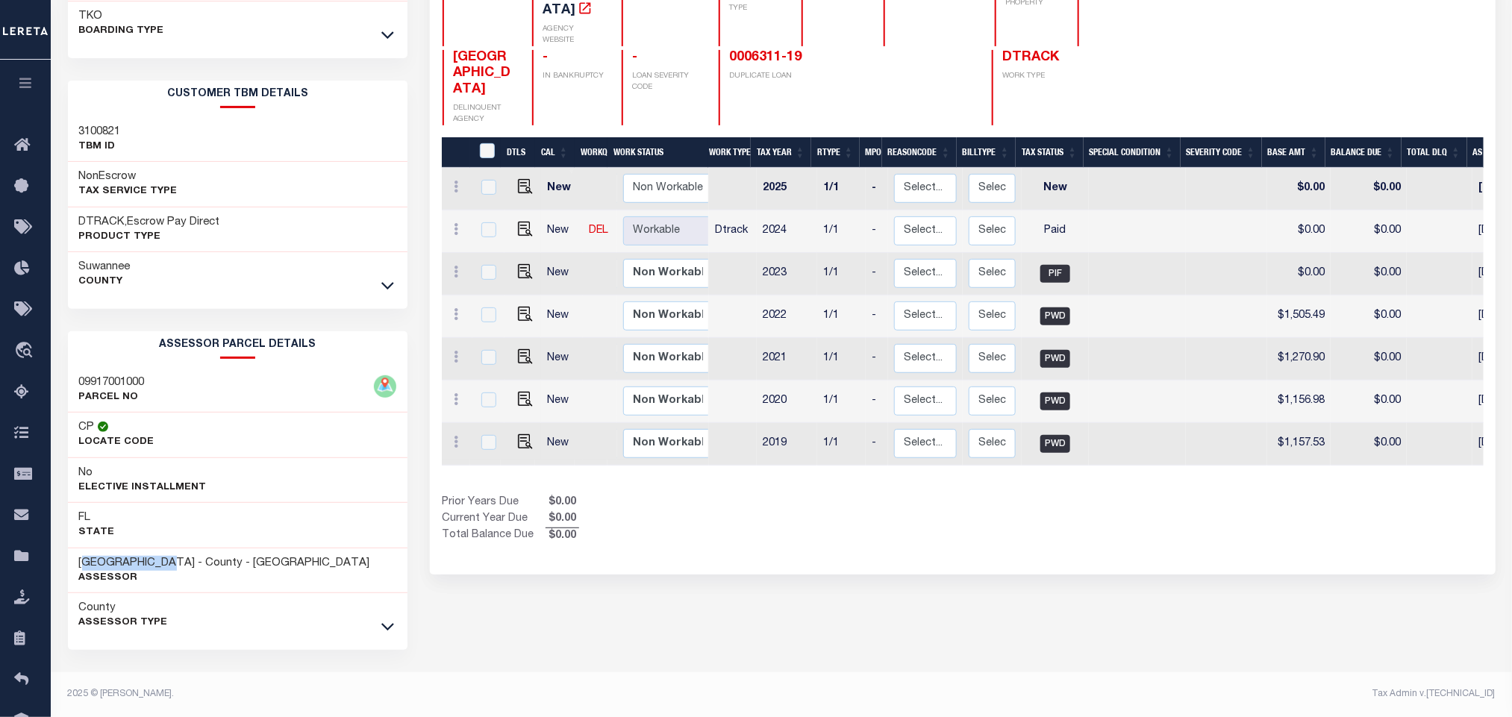
drag, startPoint x: 187, startPoint y: 565, endPoint x: 84, endPoint y: 547, distance: 104.6
click at [84, 549] on div "SUWANNEE COUNTY - County - FL Assessor" at bounding box center [238, 572] width 340 height 46
click at [272, 610] on div "County Assessor Type" at bounding box center [238, 615] width 340 height 45
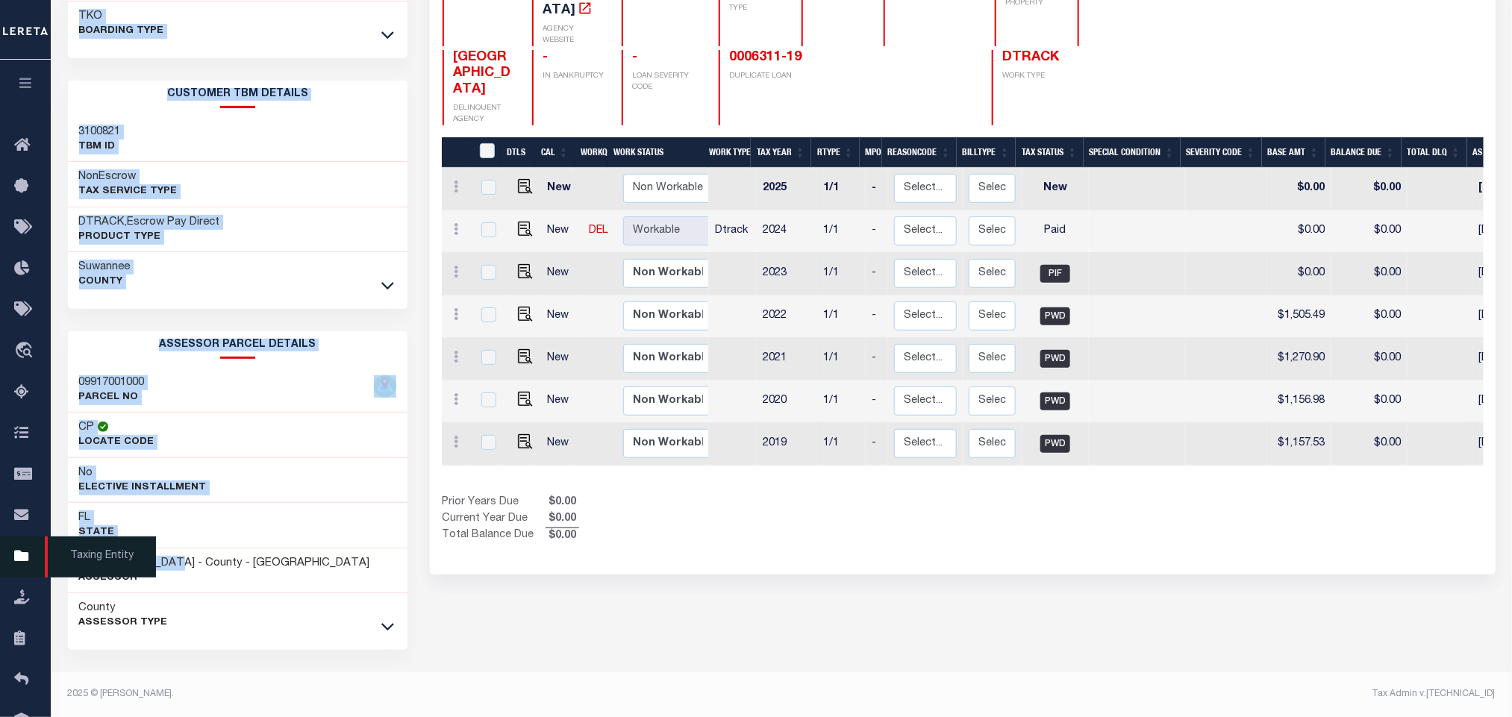
drag, startPoint x: 190, startPoint y: 556, endPoint x: 9, endPoint y: 540, distance: 182.1
click at [7, 542] on div "Home Tax Amount Reporting Queue Payment History Profile" at bounding box center [756, 257] width 1512 height 920
click at [193, 558] on h3 "[GEOGRAPHIC_DATA] - County - [GEOGRAPHIC_DATA]" at bounding box center [224, 563] width 291 height 15
click at [265, 446] on div "CP Locate Code" at bounding box center [238, 436] width 340 height 46
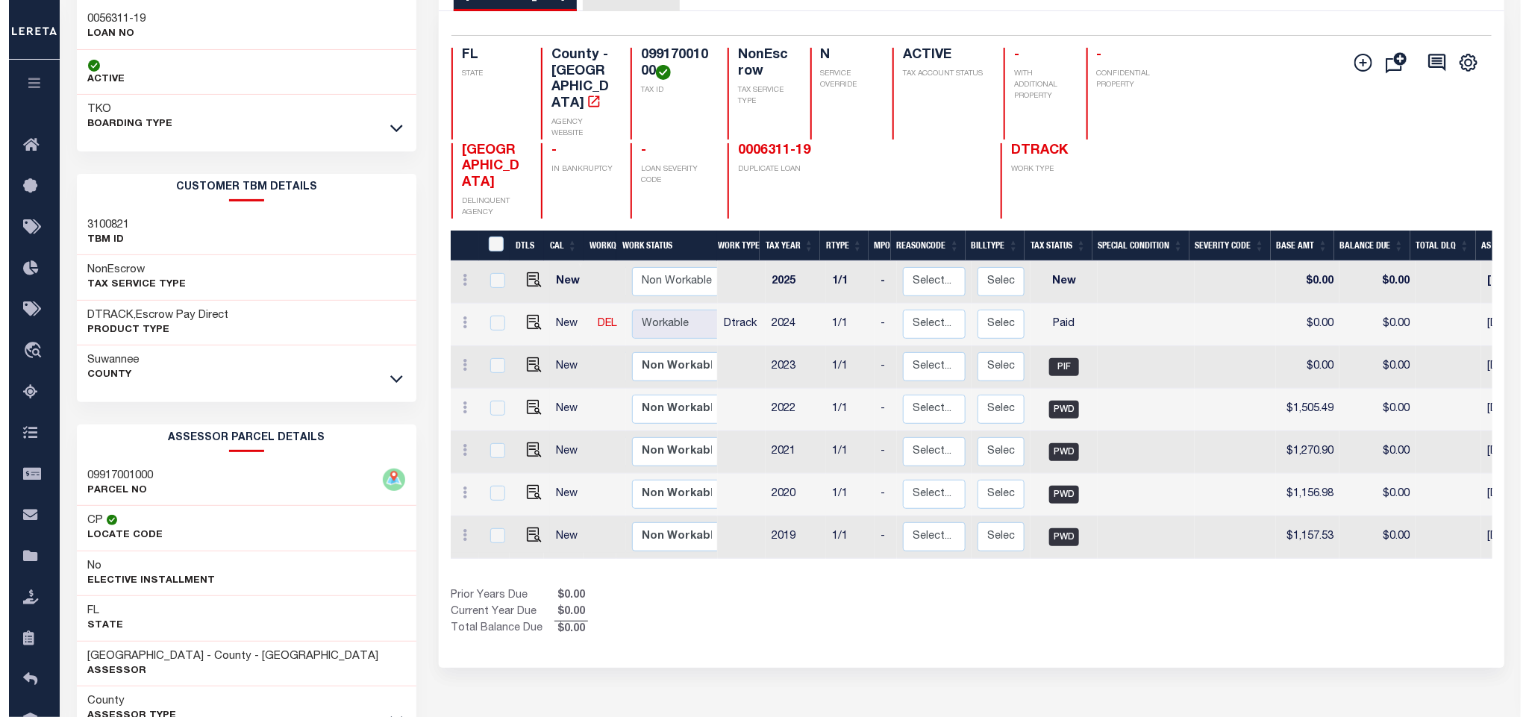
scroll to position [0, 0]
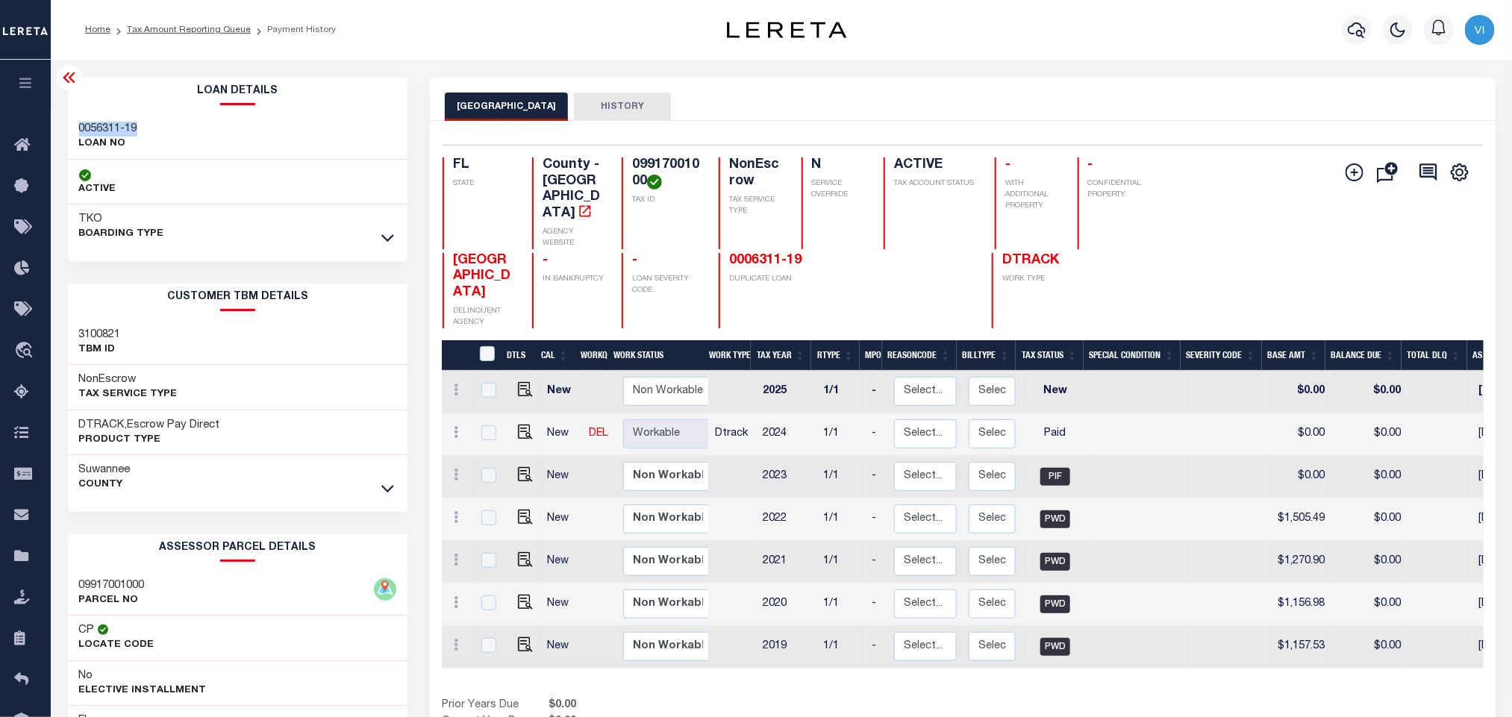
drag, startPoint x: 131, startPoint y: 126, endPoint x: 59, endPoint y: 128, distance: 71.7
click at [59, 128] on div "Loan Details 0056311-19 LOAN NO TKO" at bounding box center [238, 499] width 363 height 843
copy h3 "0056311-19"
drag, startPoint x: 634, startPoint y: 187, endPoint x: 596, endPoint y: 166, distance: 42.4
click at [622, 166] on div "09917001000 TAX ID" at bounding box center [661, 203] width 79 height 92
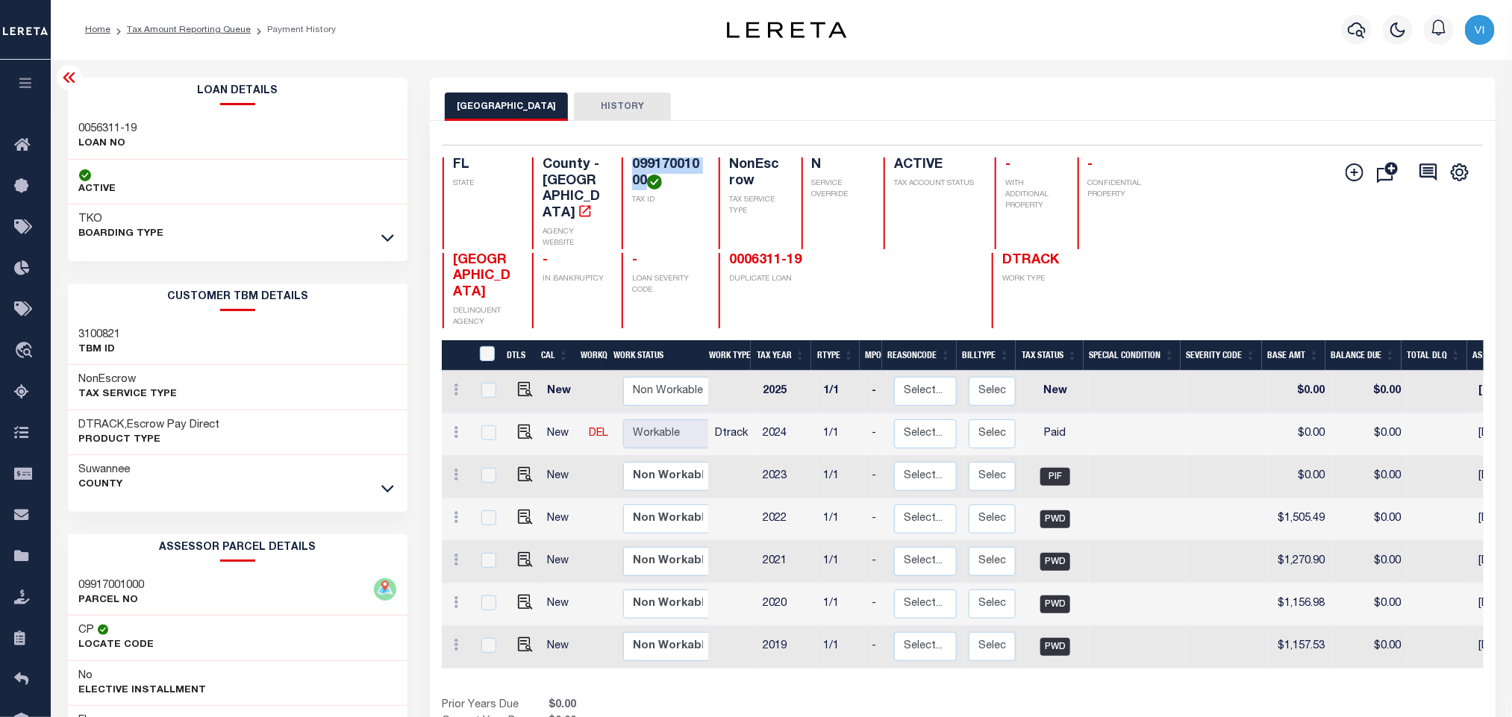
copy h4 "09917001000"
click at [305, 140] on div "0056311-19 LOAN NO" at bounding box center [238, 137] width 340 height 46
click at [1346, 168] on icon "" at bounding box center [1355, 172] width 18 height 18
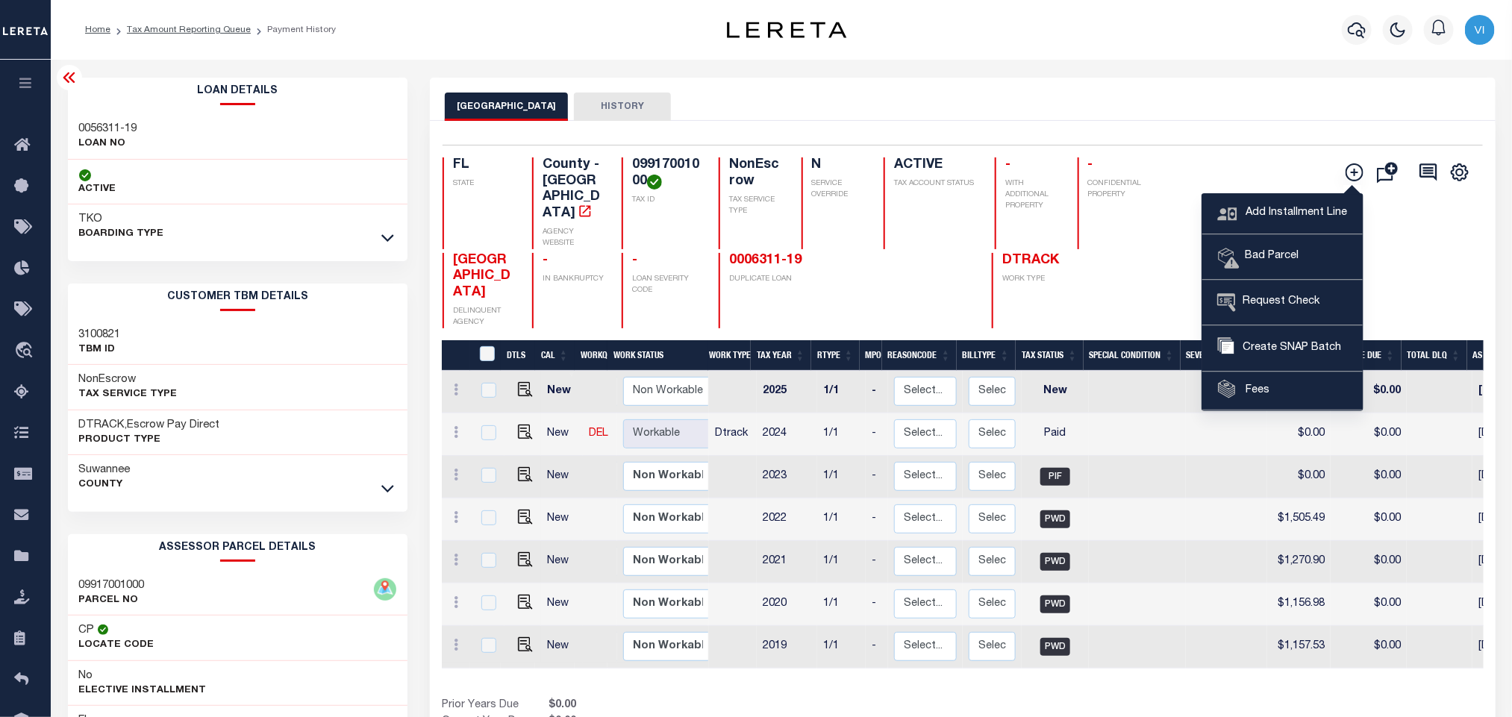
click at [1145, 280] on div "Add Installment Line Bad Parcel Fees" at bounding box center [1223, 242] width 520 height 171
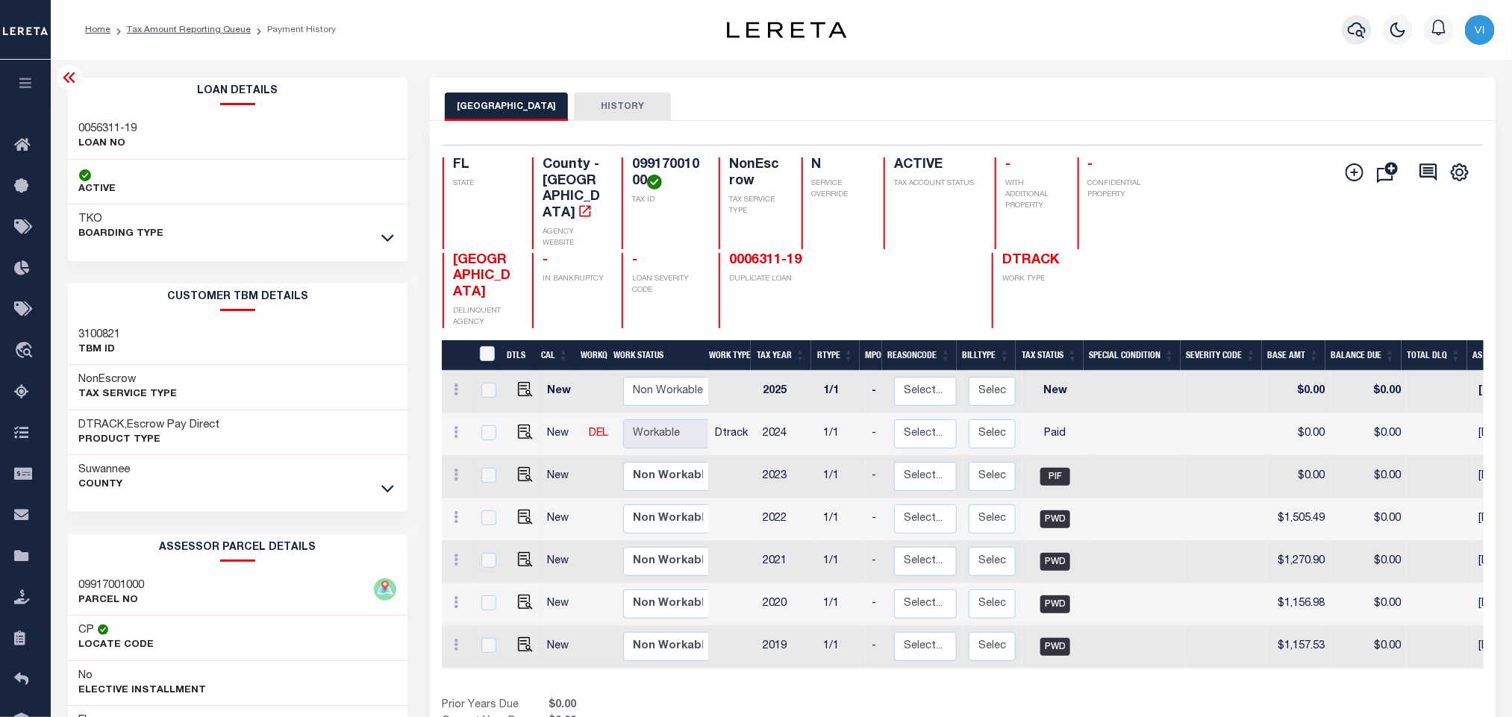
click at [1351, 19] on button "button" at bounding box center [1357, 30] width 30 height 30
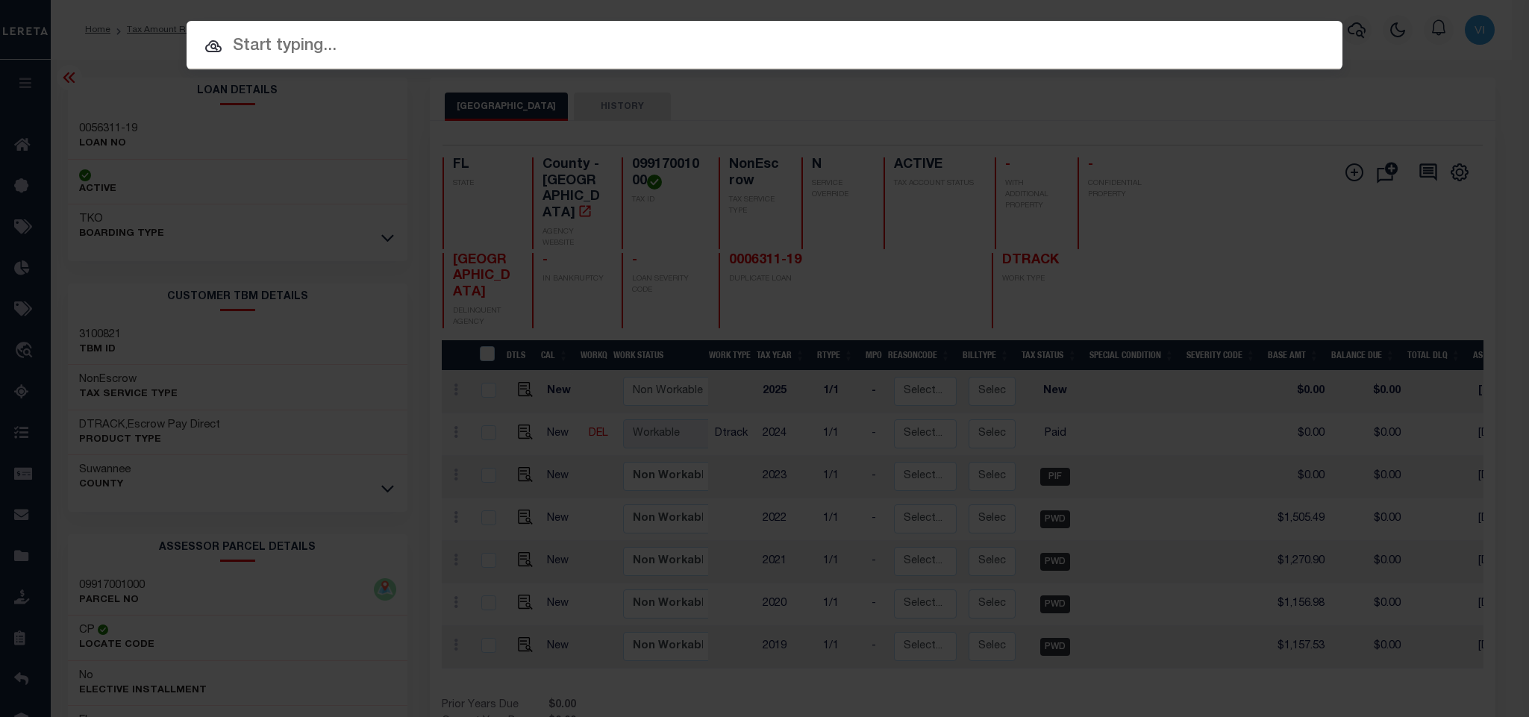
click at [426, 45] on input "text" at bounding box center [765, 47] width 1156 height 26
paste input "0006311-19"
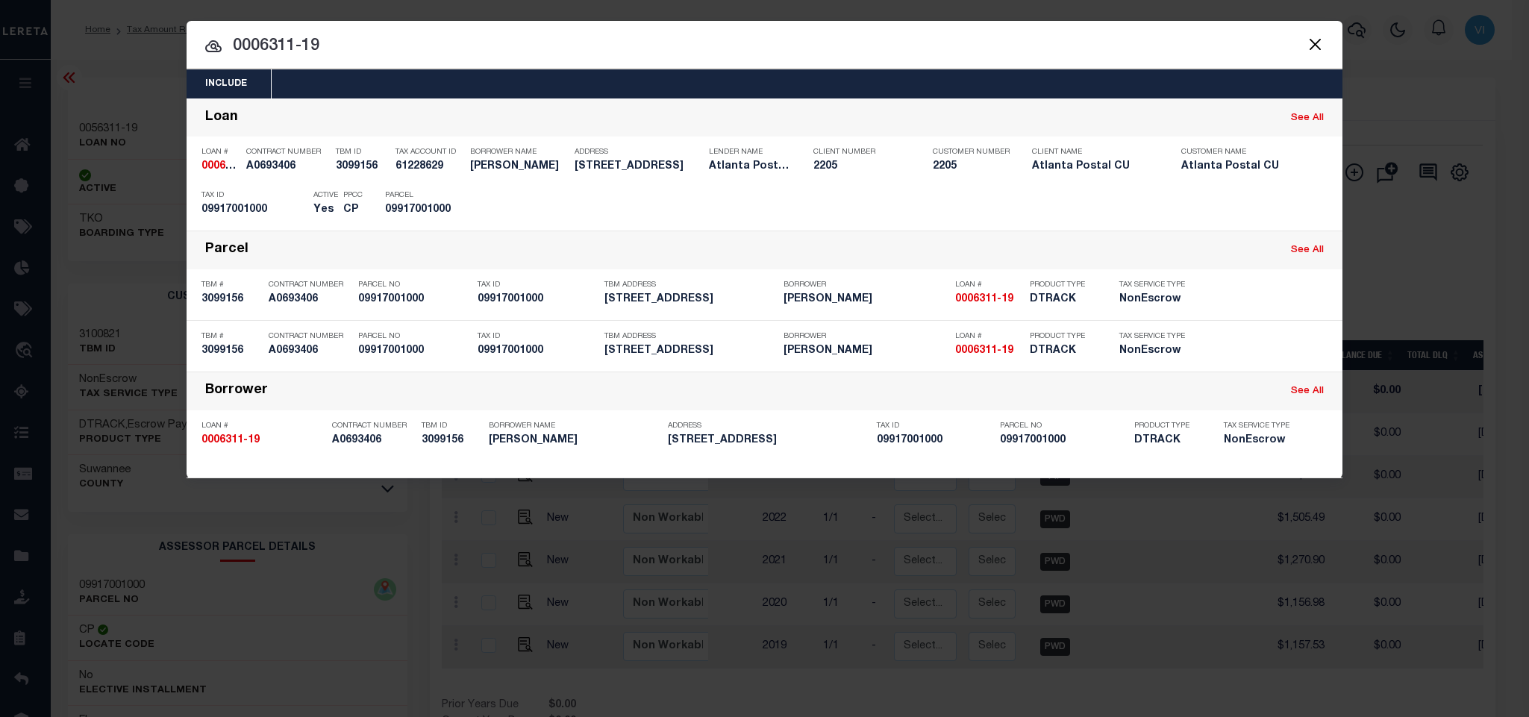
type input "0006311-19"
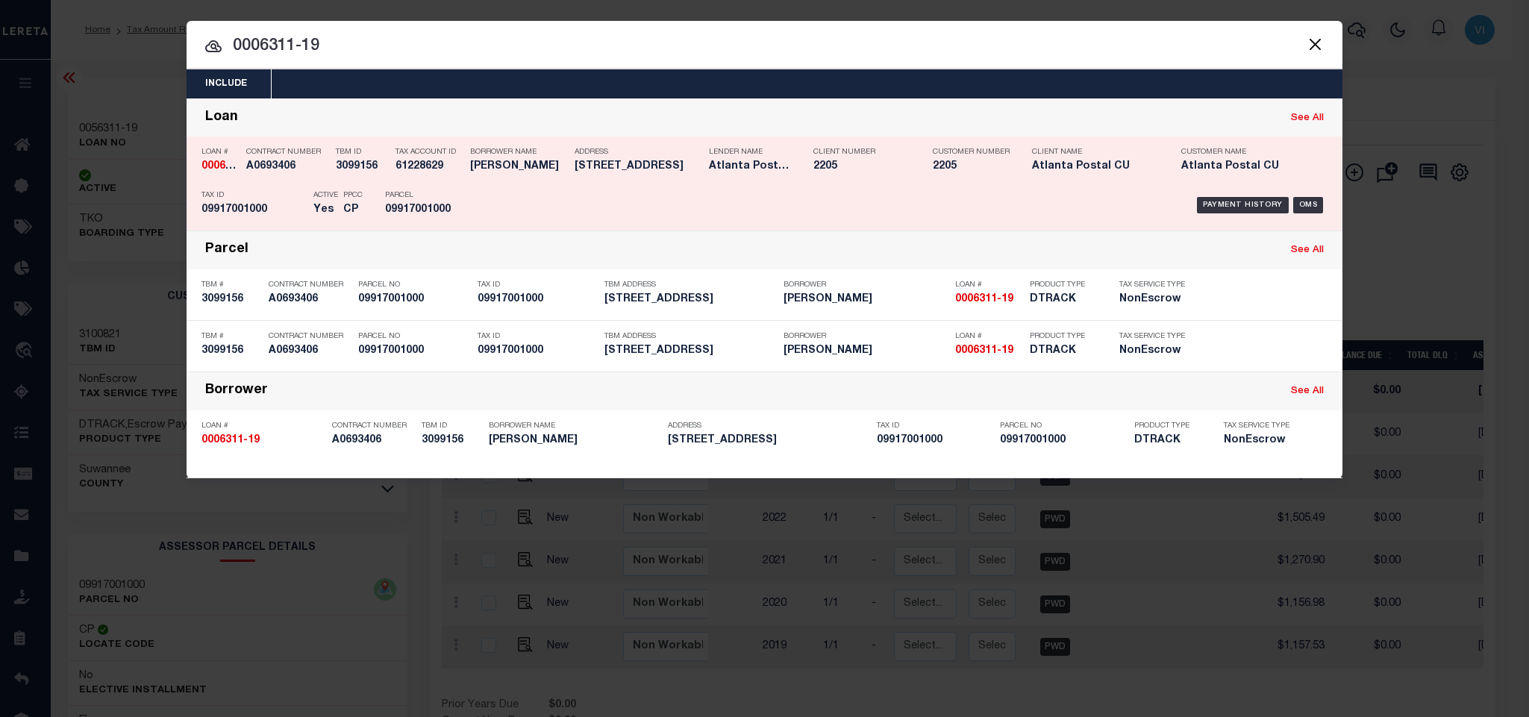
click at [467, 99] on div "Loan See All" at bounding box center [765, 118] width 1156 height 38
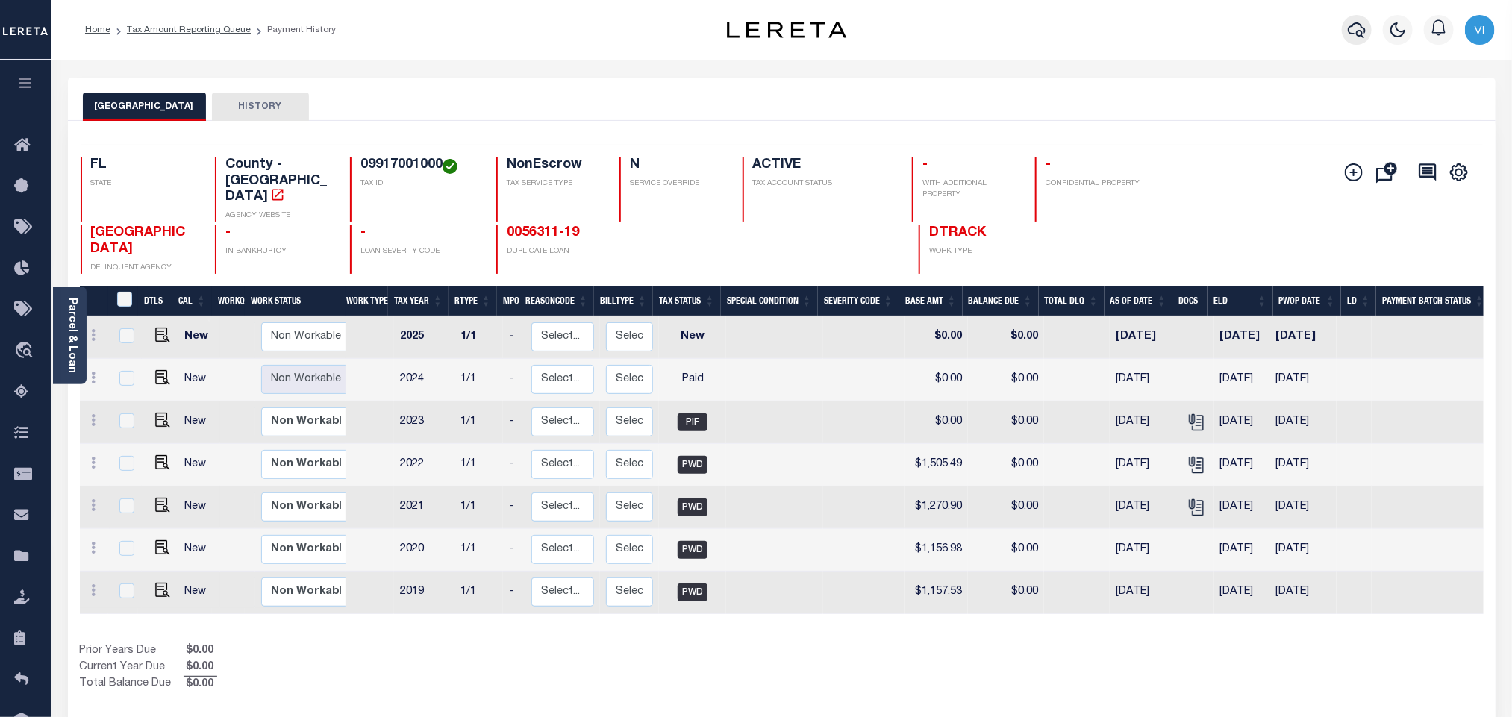
click at [1362, 31] on icon "button" at bounding box center [1357, 30] width 18 height 18
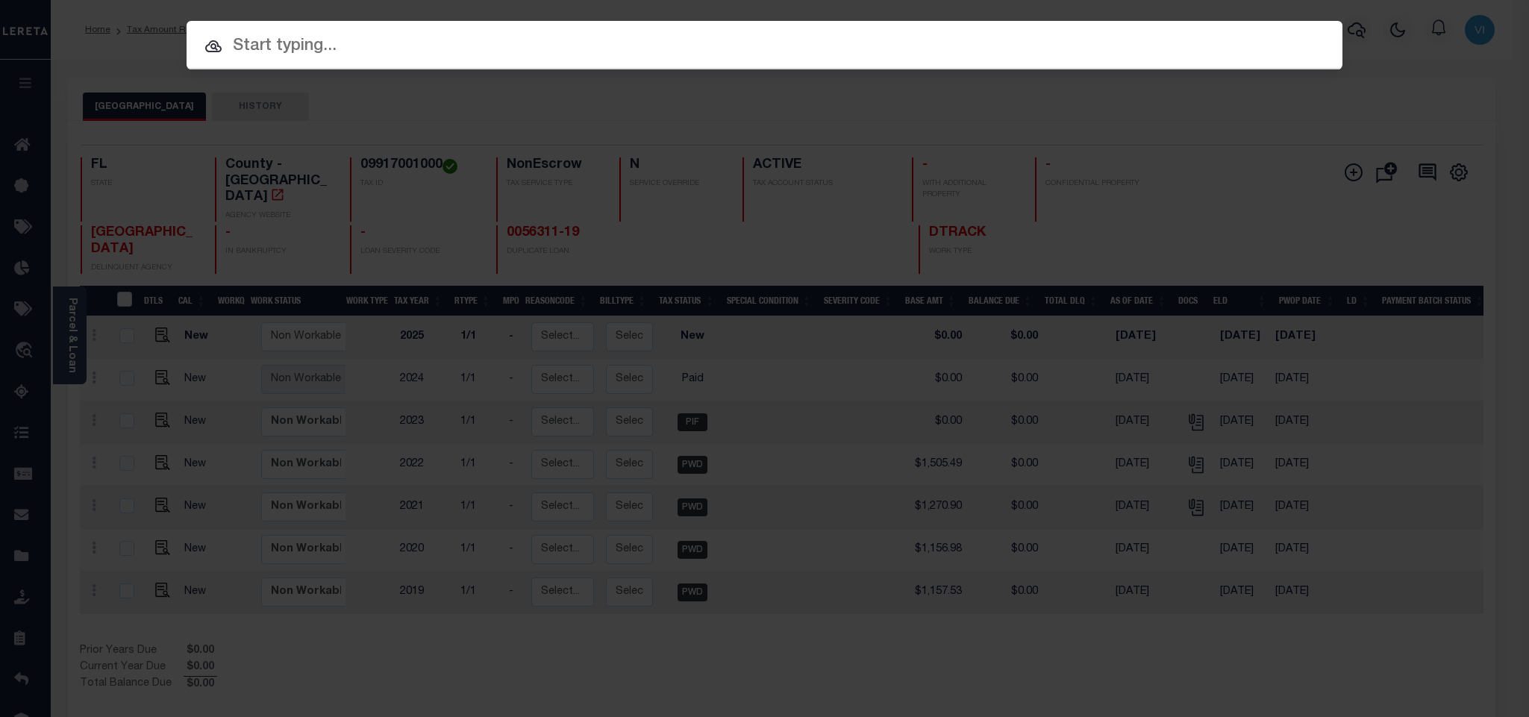
click at [1340, 69] on span at bounding box center [765, 82] width 1156 height 26
paste input "0006311-19"
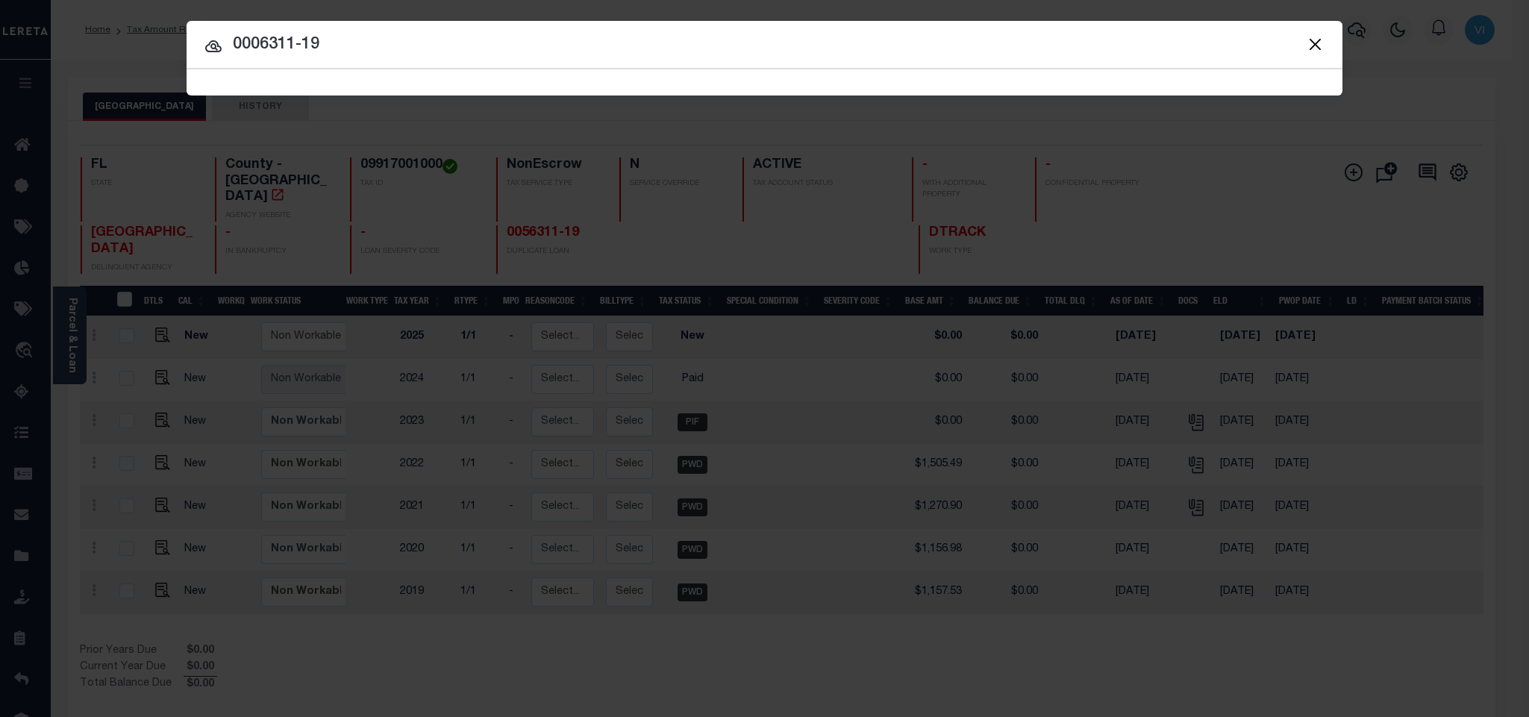
type input "0006311-19"
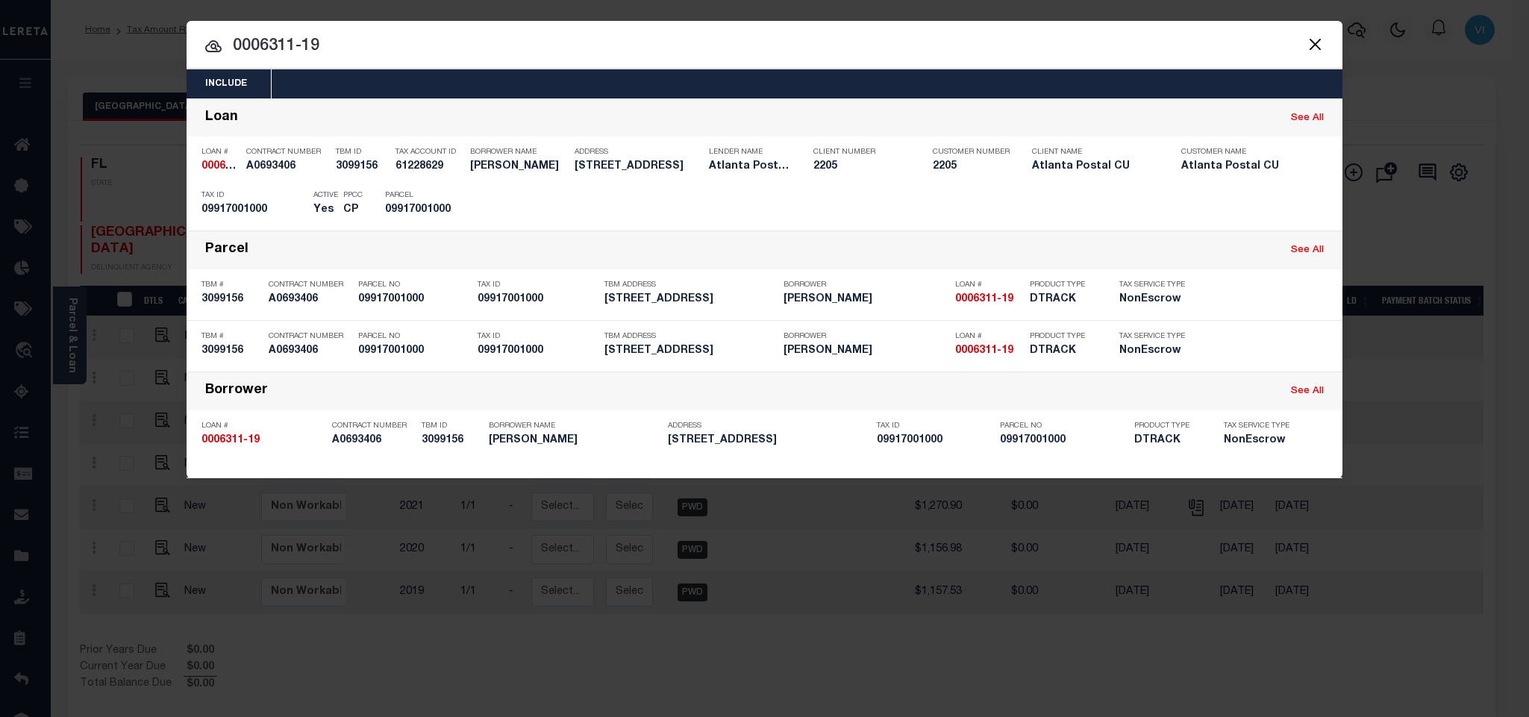
click at [516, 85] on div "Include Loans TBM Customers Borrowers Payments (Lender Non-Disb) Payments (Lend…" at bounding box center [765, 83] width 1156 height 29
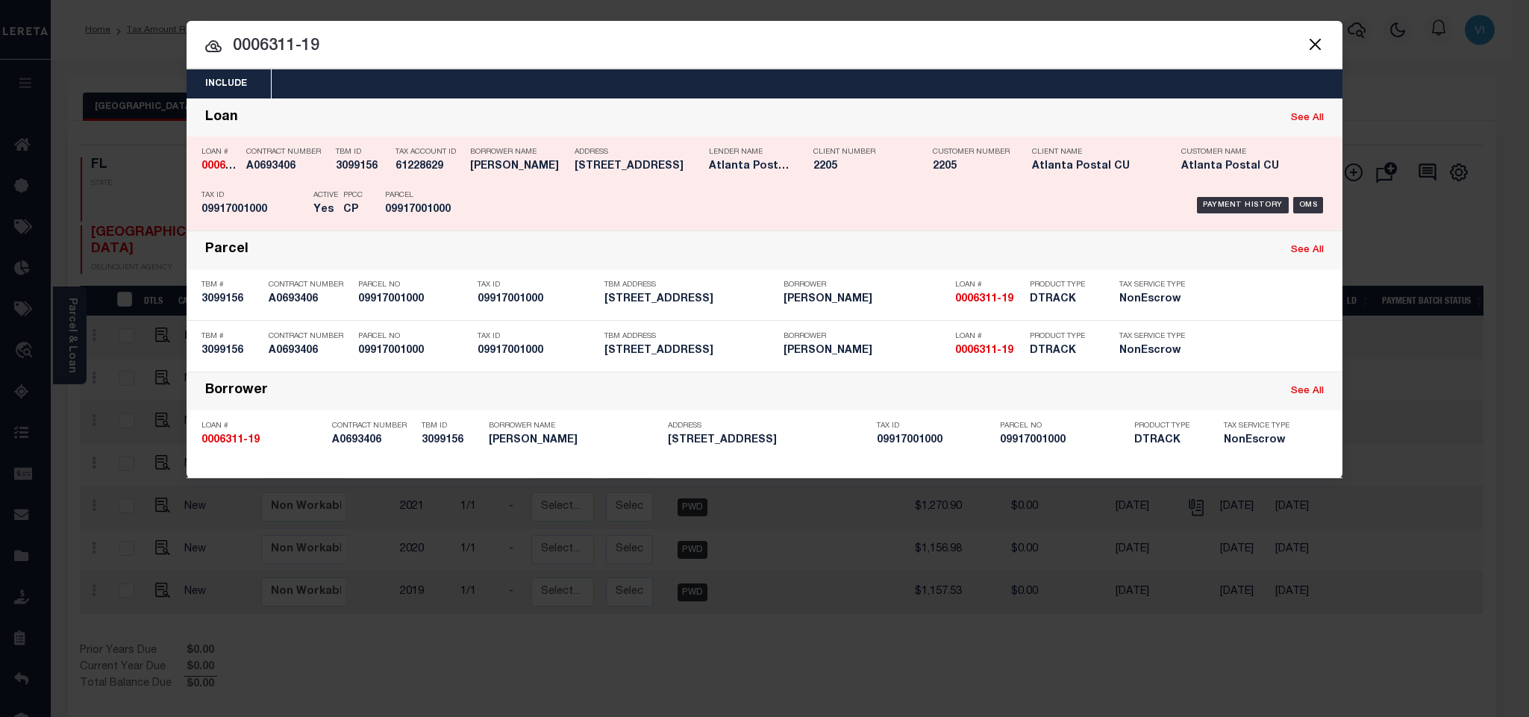
click at [452, 213] on h5 "09917001000" at bounding box center [418, 210] width 67 height 13
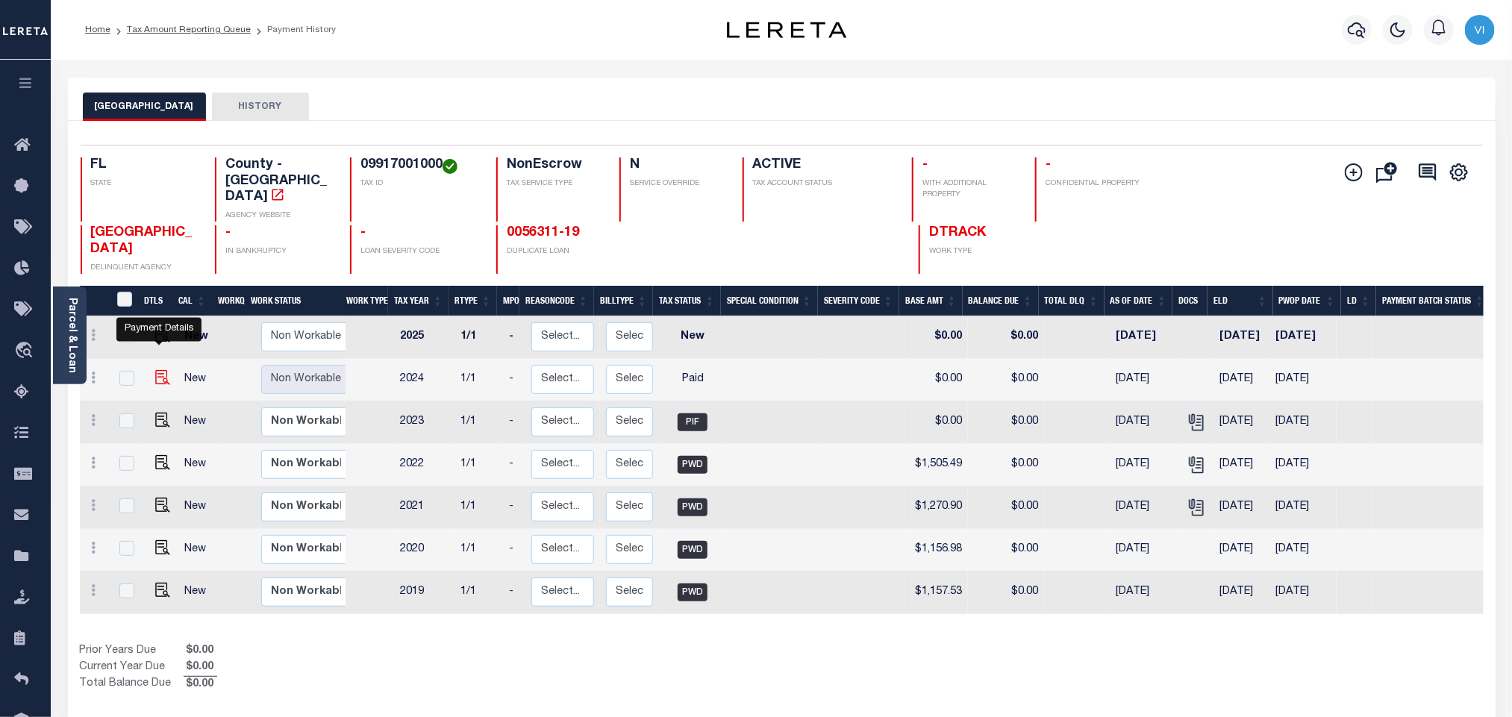
click at [155, 370] on img "" at bounding box center [162, 377] width 15 height 15
checkbox input "true"
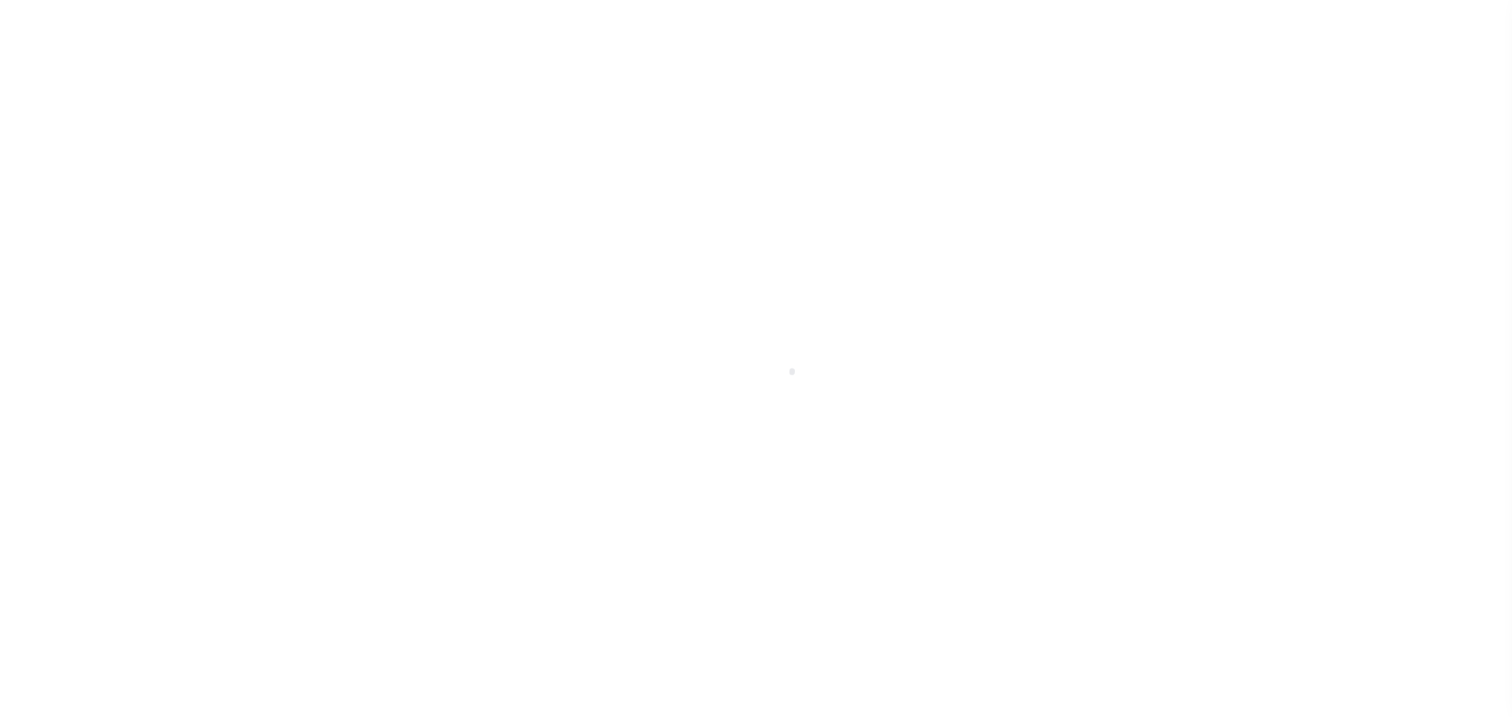
select select "PYD"
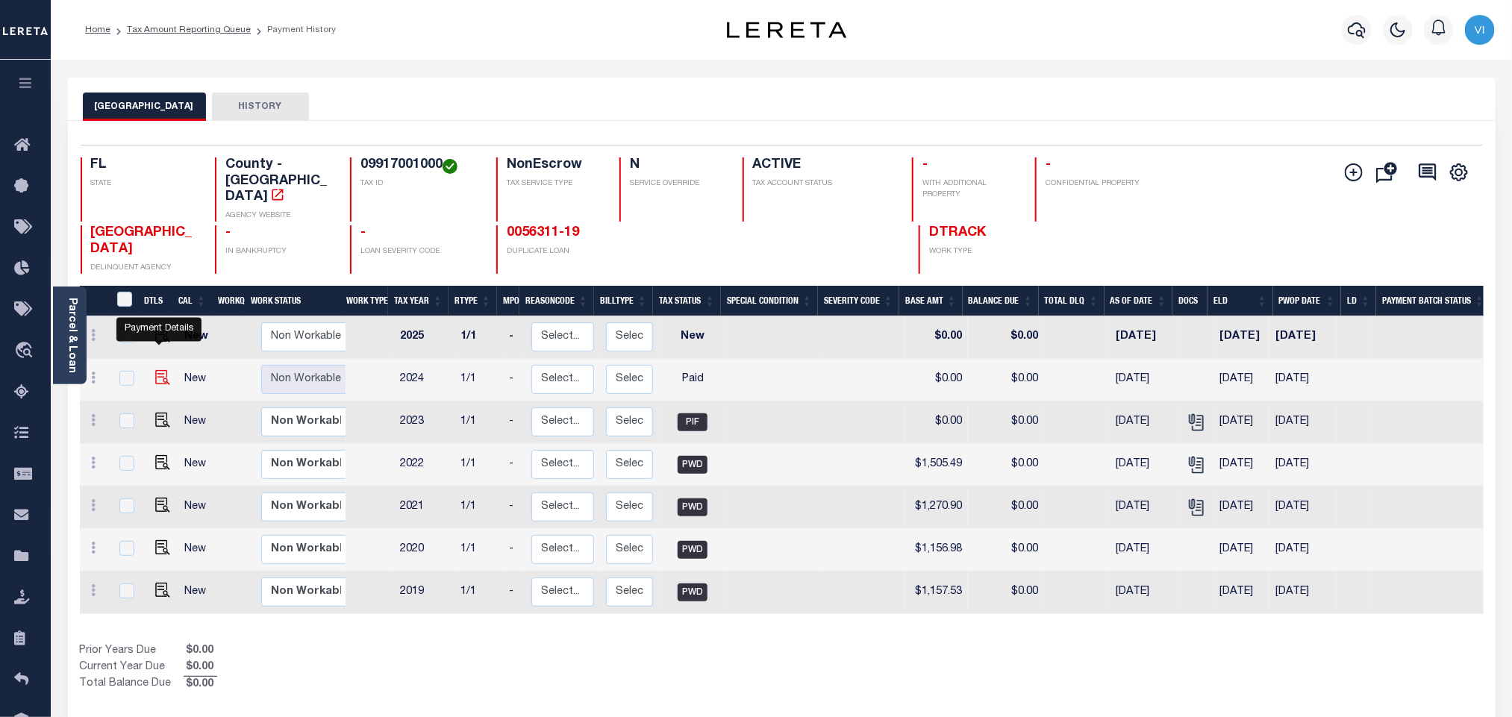
click at [157, 370] on img "" at bounding box center [162, 377] width 15 height 15
checkbox input "true"
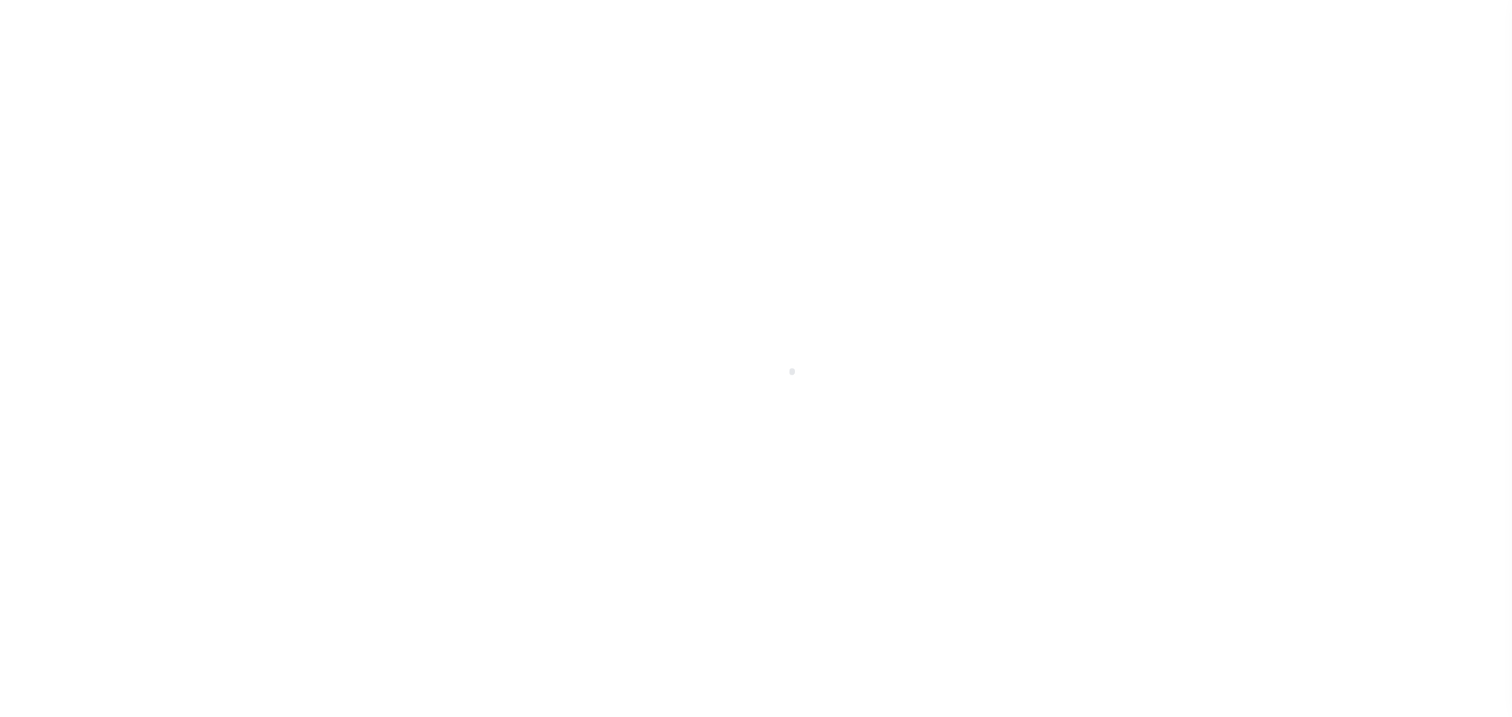
select select "PYD"
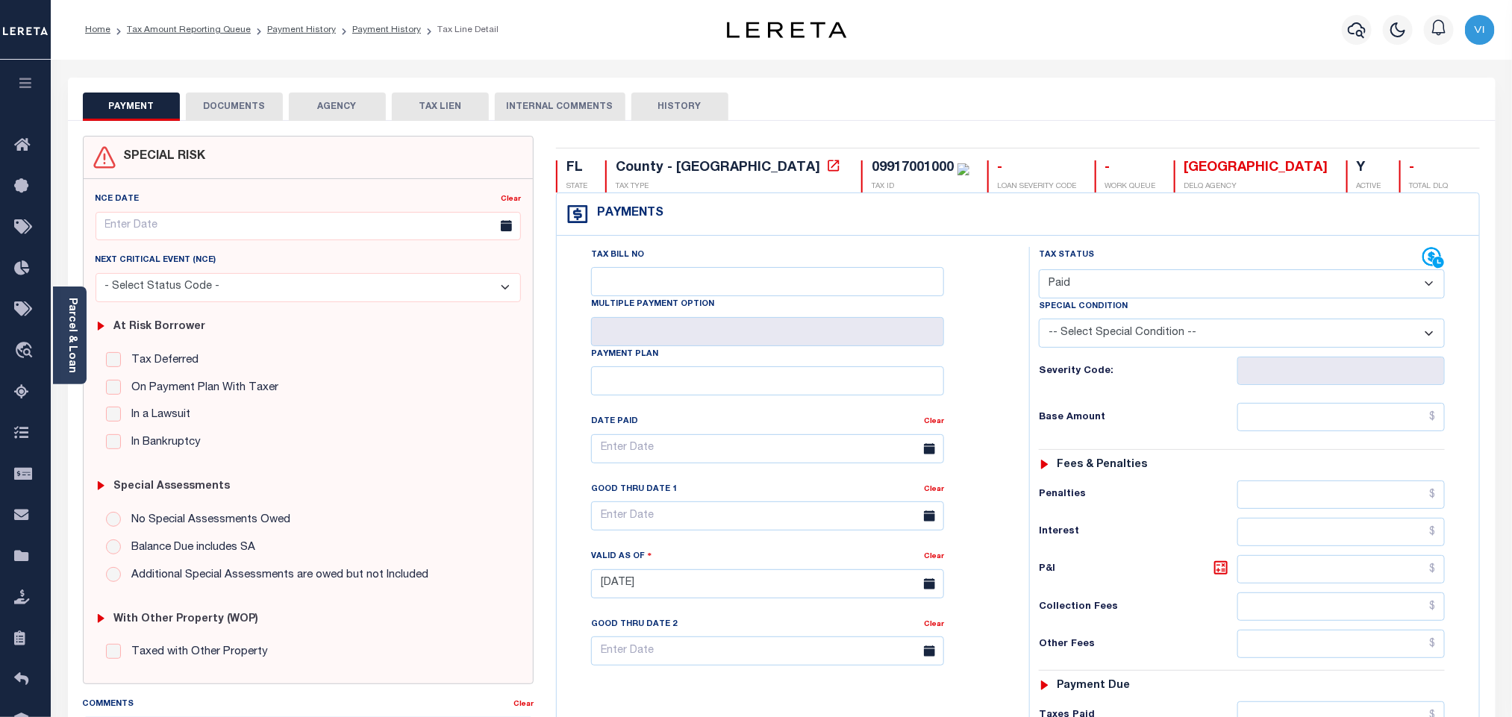
click at [202, 105] on button "DOCUMENTS" at bounding box center [234, 107] width 97 height 28
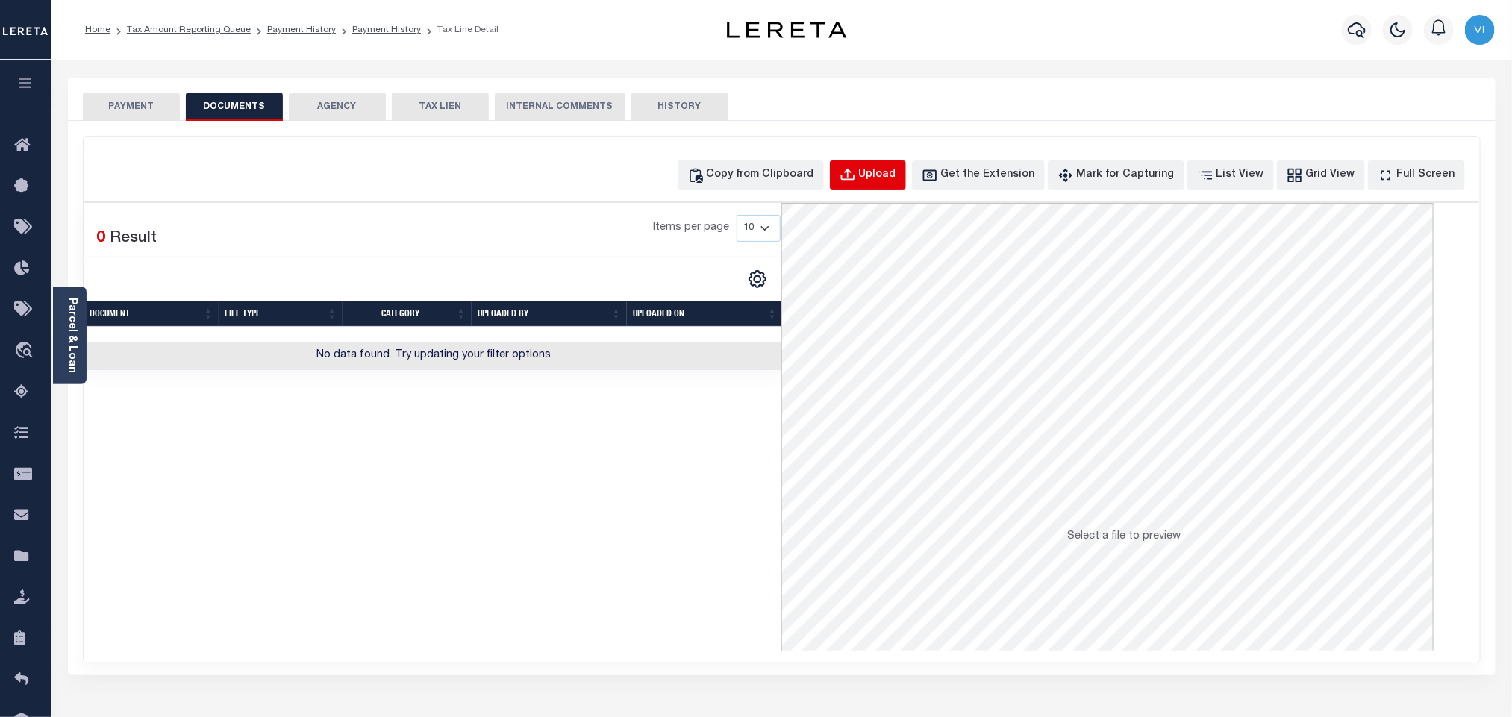
click at [890, 190] on button "Upload" at bounding box center [868, 174] width 76 height 29
select select "POP"
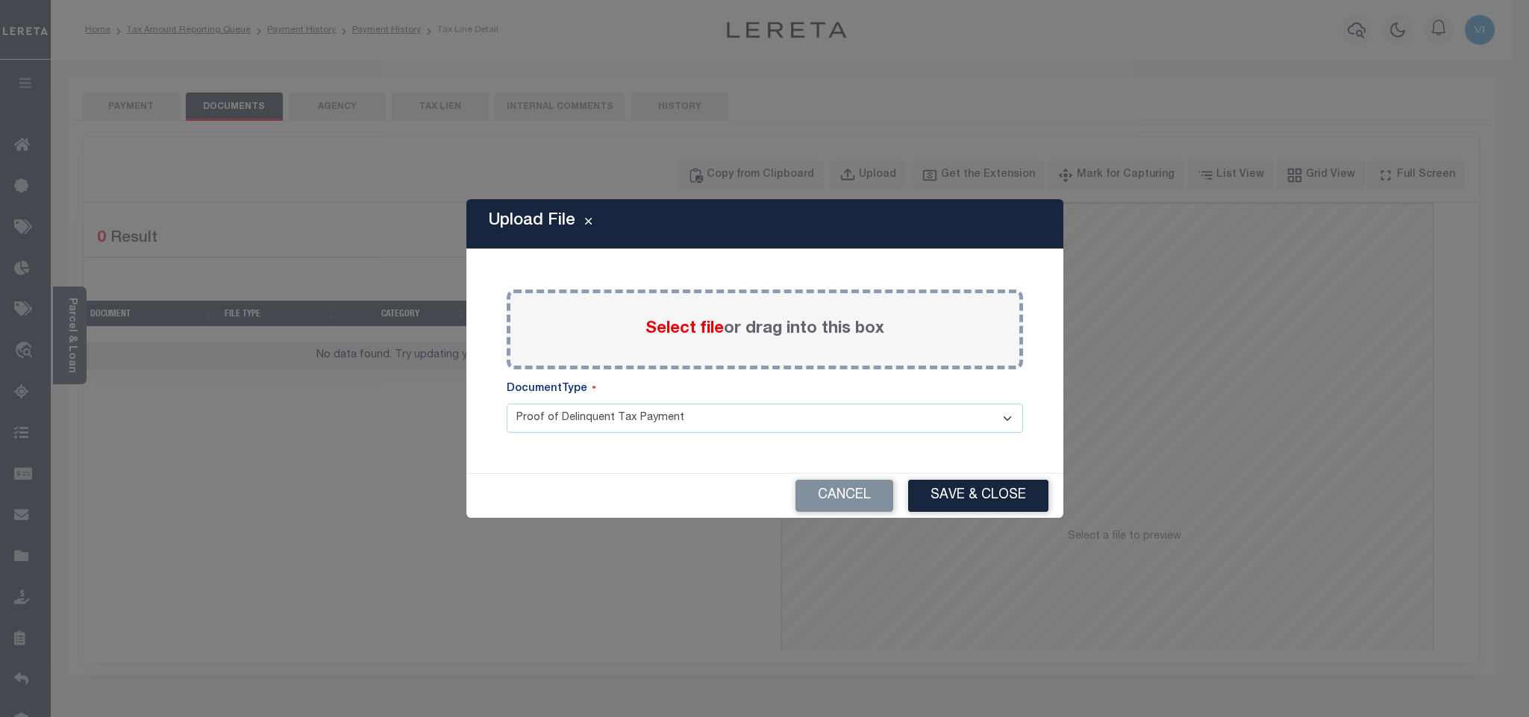
click at [675, 327] on span "Select file" at bounding box center [685, 329] width 78 height 16
click at [0, 0] on input "Select file or drag into this box" at bounding box center [0, 0] width 0 height 0
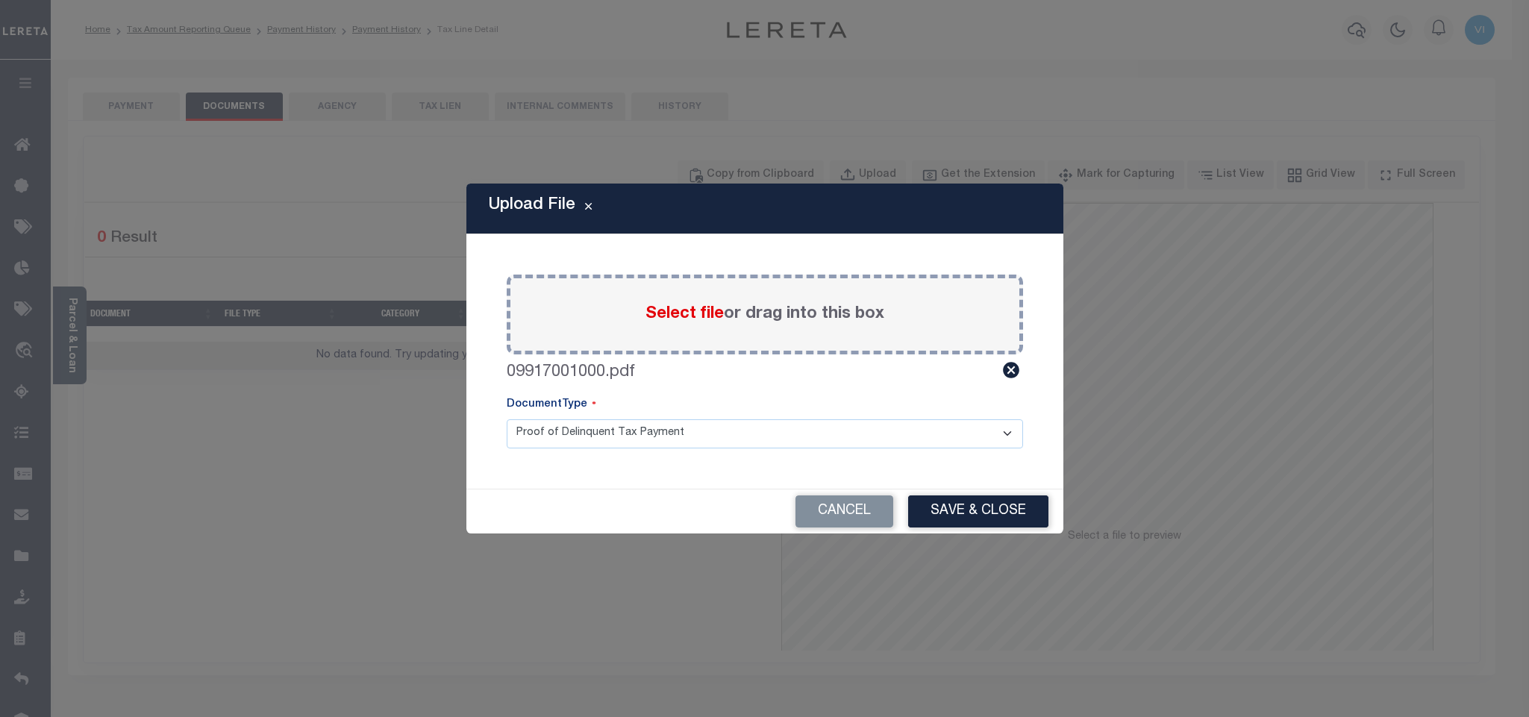
drag, startPoint x: 535, startPoint y: 425, endPoint x: 543, endPoint y: 443, distance: 19.4
click at [535, 425] on select "Proof of Delinquent Tax Payment" at bounding box center [765, 433] width 517 height 29
click at [507, 419] on select "Proof of Delinquent Tax Payment" at bounding box center [765, 433] width 517 height 29
click at [1017, 507] on button "Save & Close" at bounding box center [978, 512] width 140 height 32
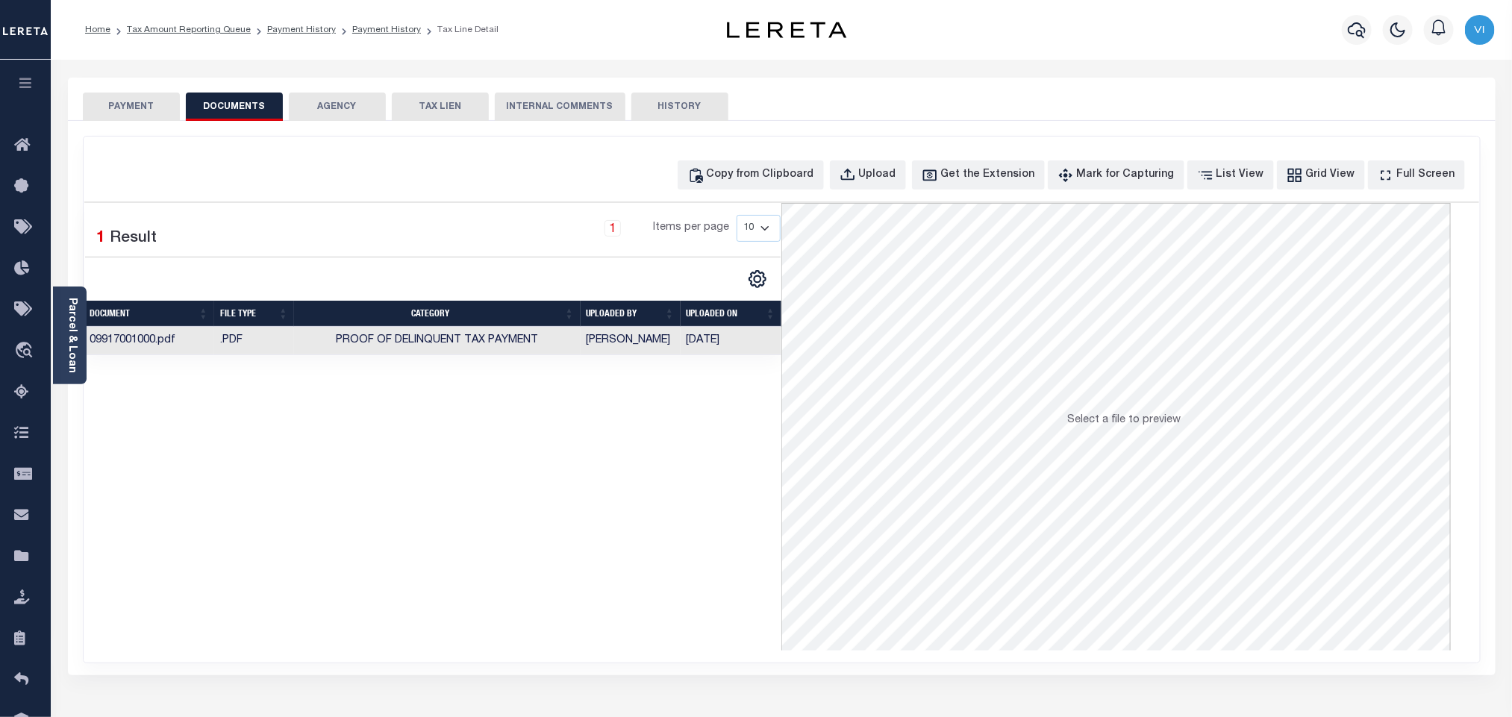
click at [84, 112] on button "PAYMENT" at bounding box center [131, 107] width 97 height 28
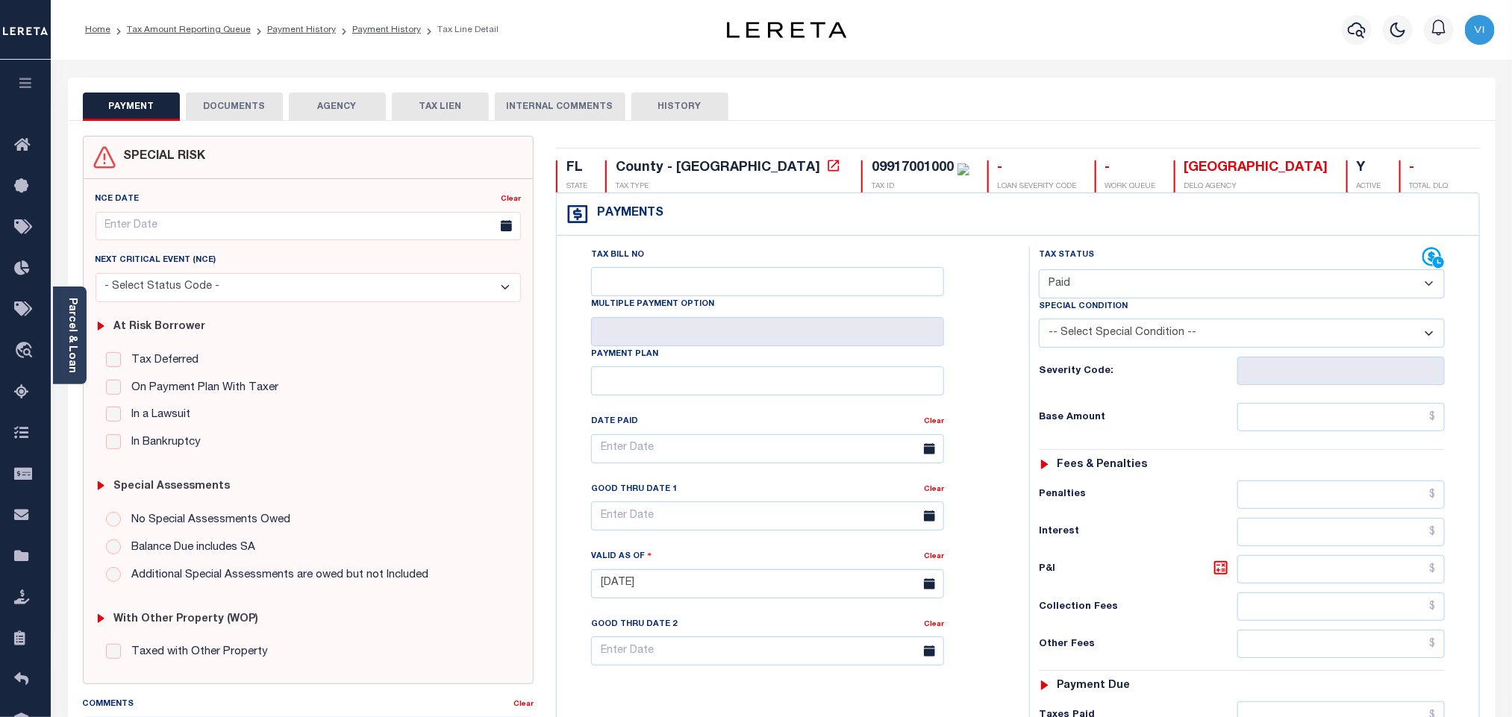
click at [872, 171] on div "09917001000" at bounding box center [913, 167] width 82 height 13
copy div "09917001000"
click at [251, 123] on div "SPECIAL RISK NCE Date Clear" at bounding box center [782, 597] width 1428 height 953
click at [255, 108] on button "DOCUMENTS" at bounding box center [234, 107] width 97 height 28
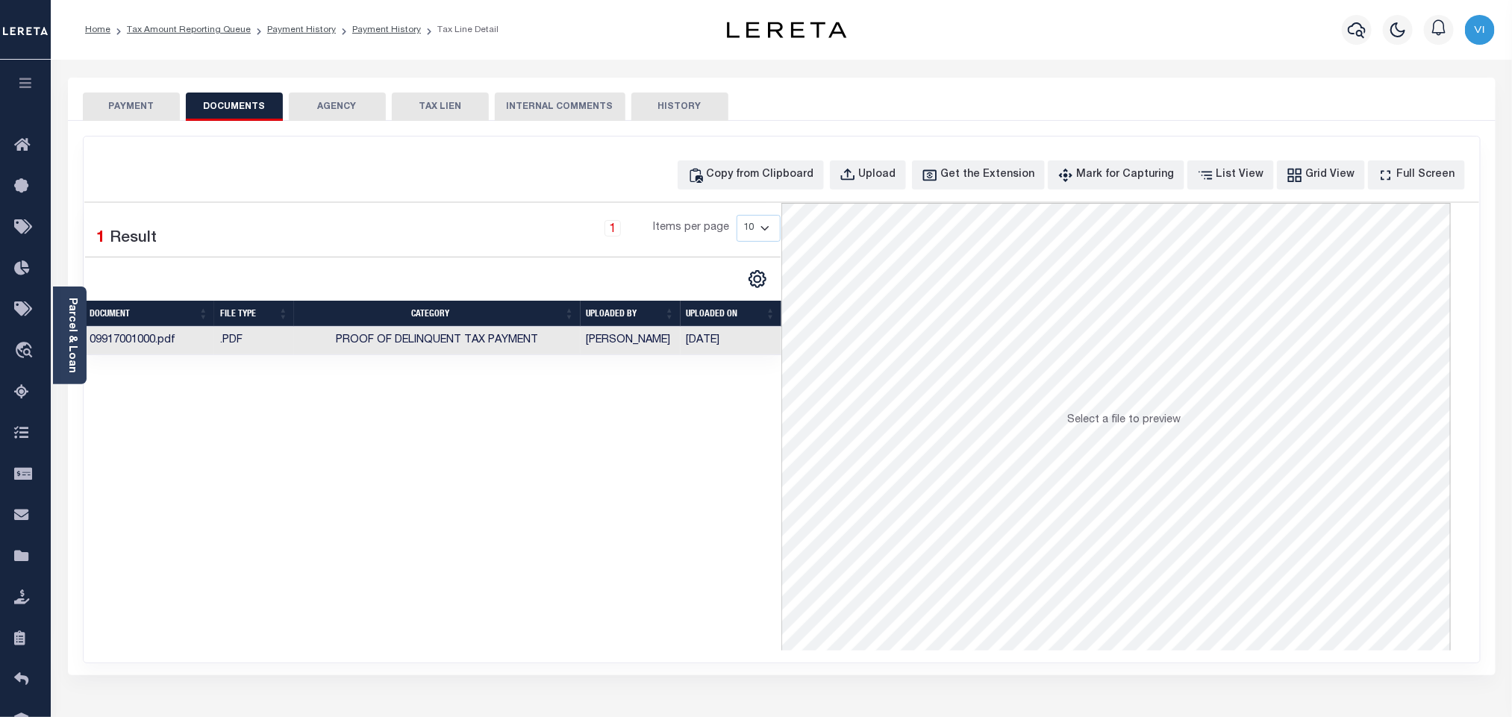
click at [578, 327] on th "CATEGORY" at bounding box center [437, 314] width 286 height 26
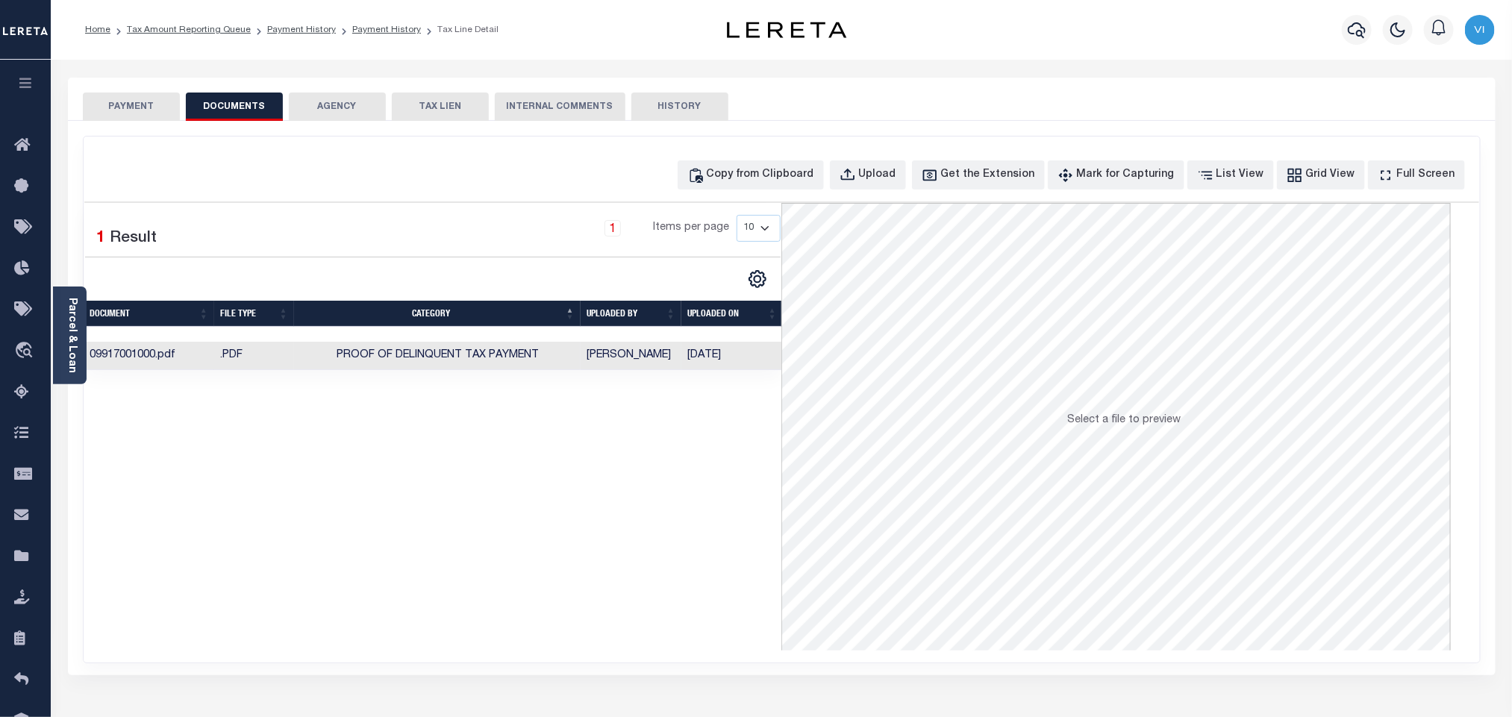
click at [675, 367] on td "Vinod Kumar" at bounding box center [631, 356] width 101 height 29
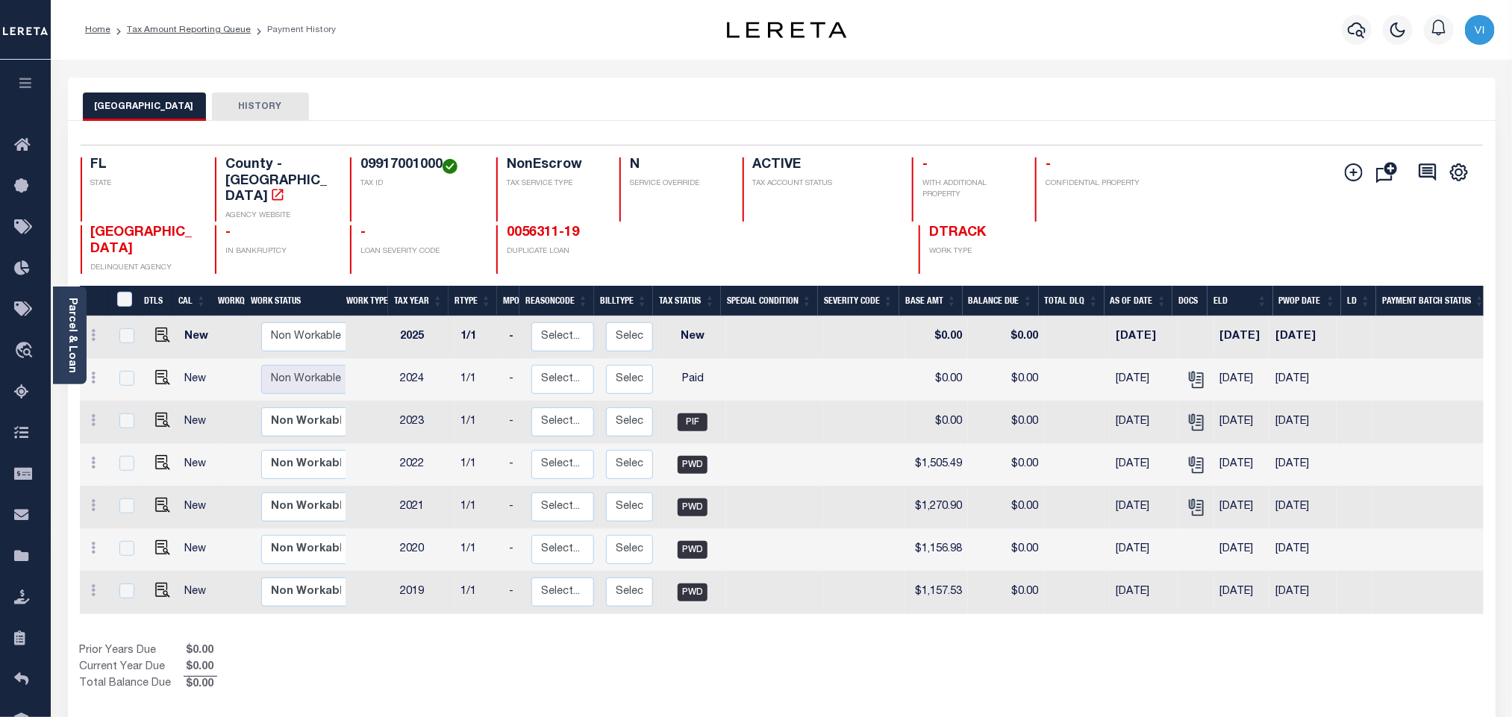
click at [378, 164] on h4 "09917001000" at bounding box center [420, 165] width 118 height 16
copy h4 "09917001000"
click at [79, 328] on div "Parcel & Loan" at bounding box center [70, 336] width 34 height 98
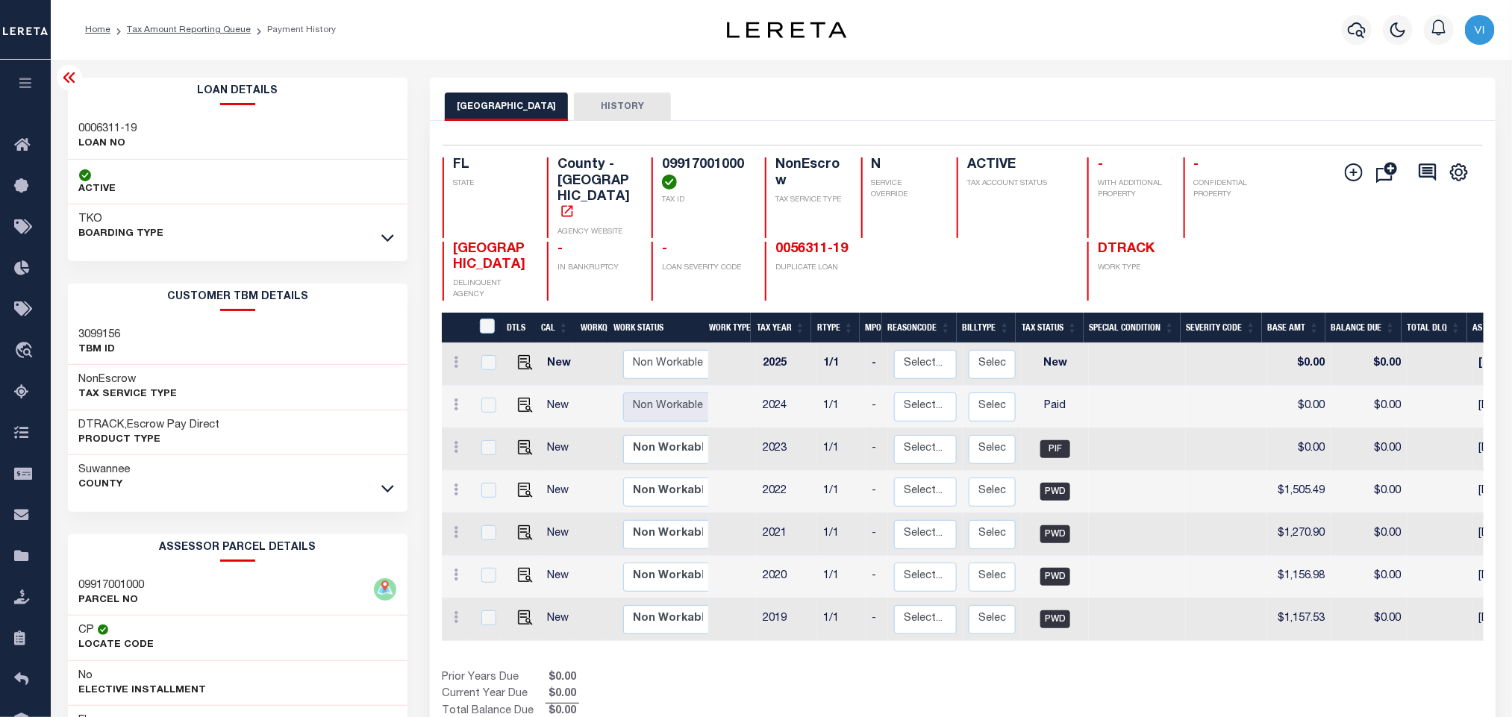
click at [695, 177] on h4 "09917001000" at bounding box center [704, 173] width 85 height 32
click at [694, 177] on h4 "09917001000" at bounding box center [704, 173] width 85 height 32
click at [701, 159] on h4 "09917001000" at bounding box center [704, 173] width 85 height 32
copy h4 "09917001000"
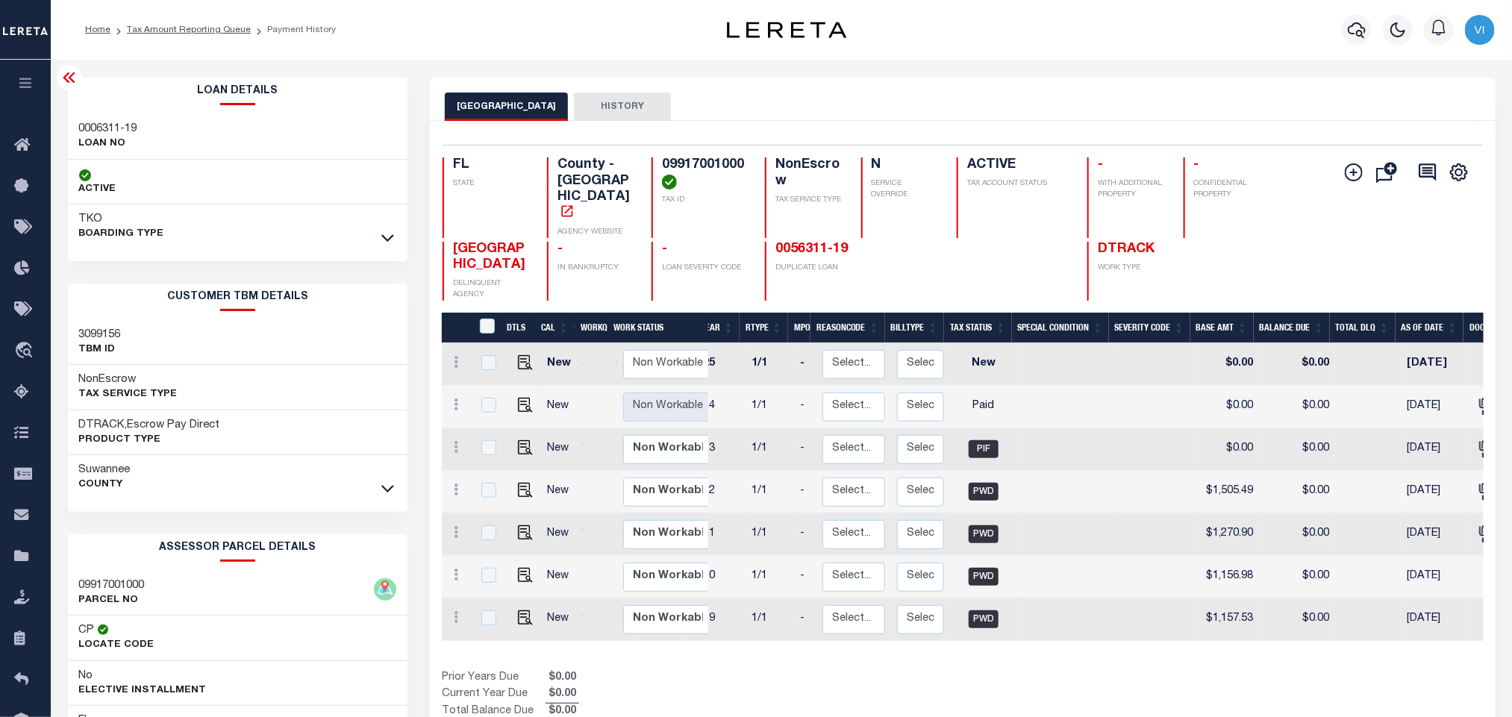
scroll to position [0, 143]
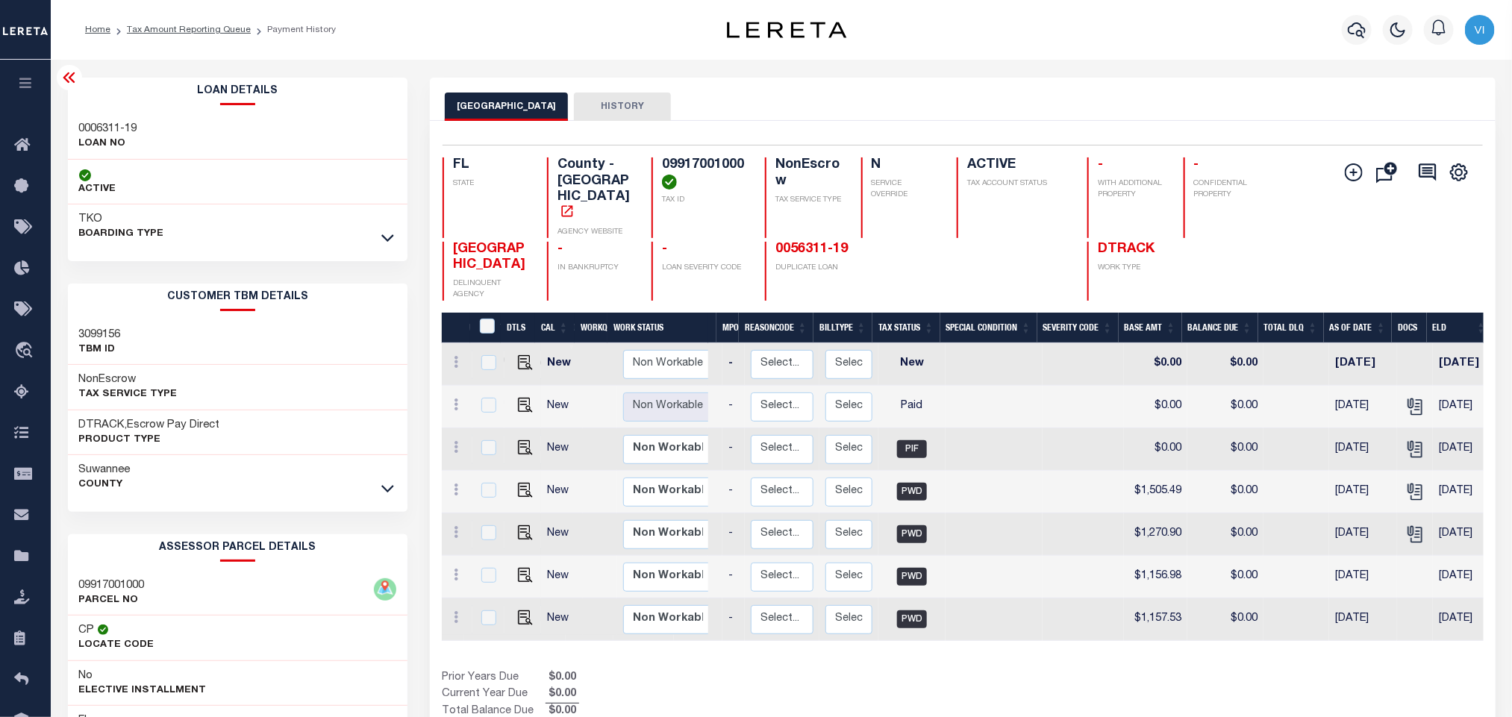
click at [652, 175] on div "09917001000 TAX ID" at bounding box center [700, 197] width 96 height 81
click at [661, 163] on div "09917001000 TAX ID" at bounding box center [700, 197] width 96 height 81
click at [662, 163] on h4 "09917001000" at bounding box center [704, 173] width 85 height 32
copy h4 "09917001000"
click at [676, 161] on h4 "09917001000" at bounding box center [704, 173] width 85 height 32
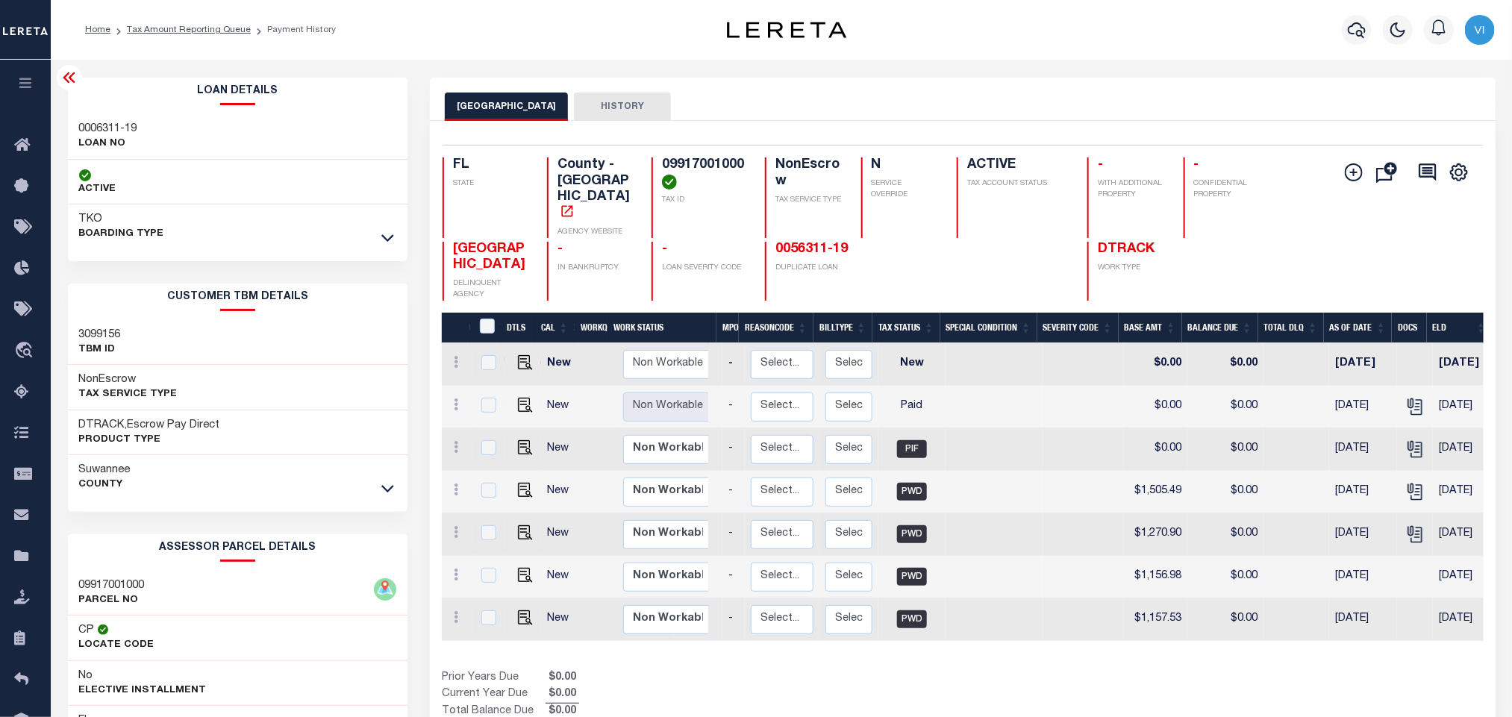
click at [675, 161] on h4 "09917001000" at bounding box center [704, 173] width 85 height 32
click at [1423, 395] on td at bounding box center [1415, 407] width 36 height 43
checkbox input "true"
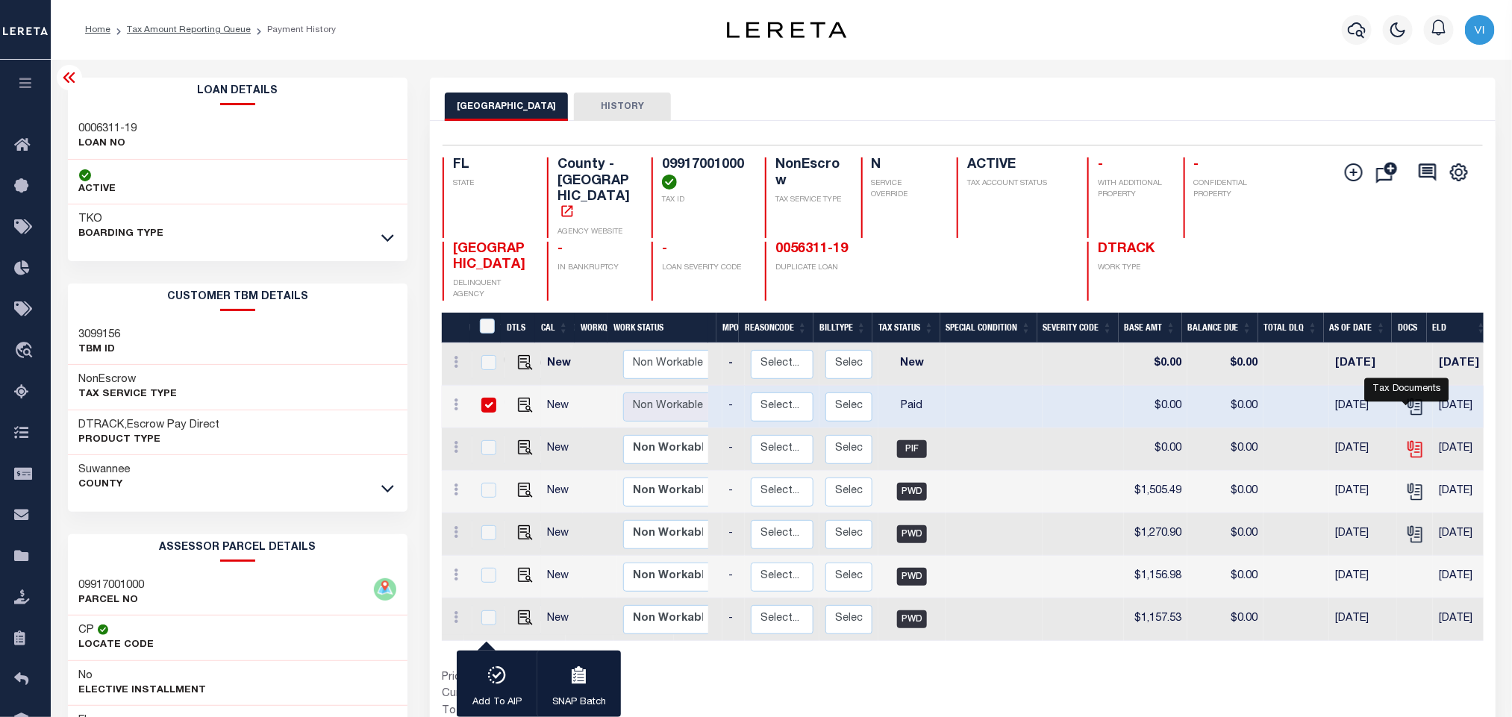
click at [1406, 440] on icon "" at bounding box center [1415, 449] width 19 height 19
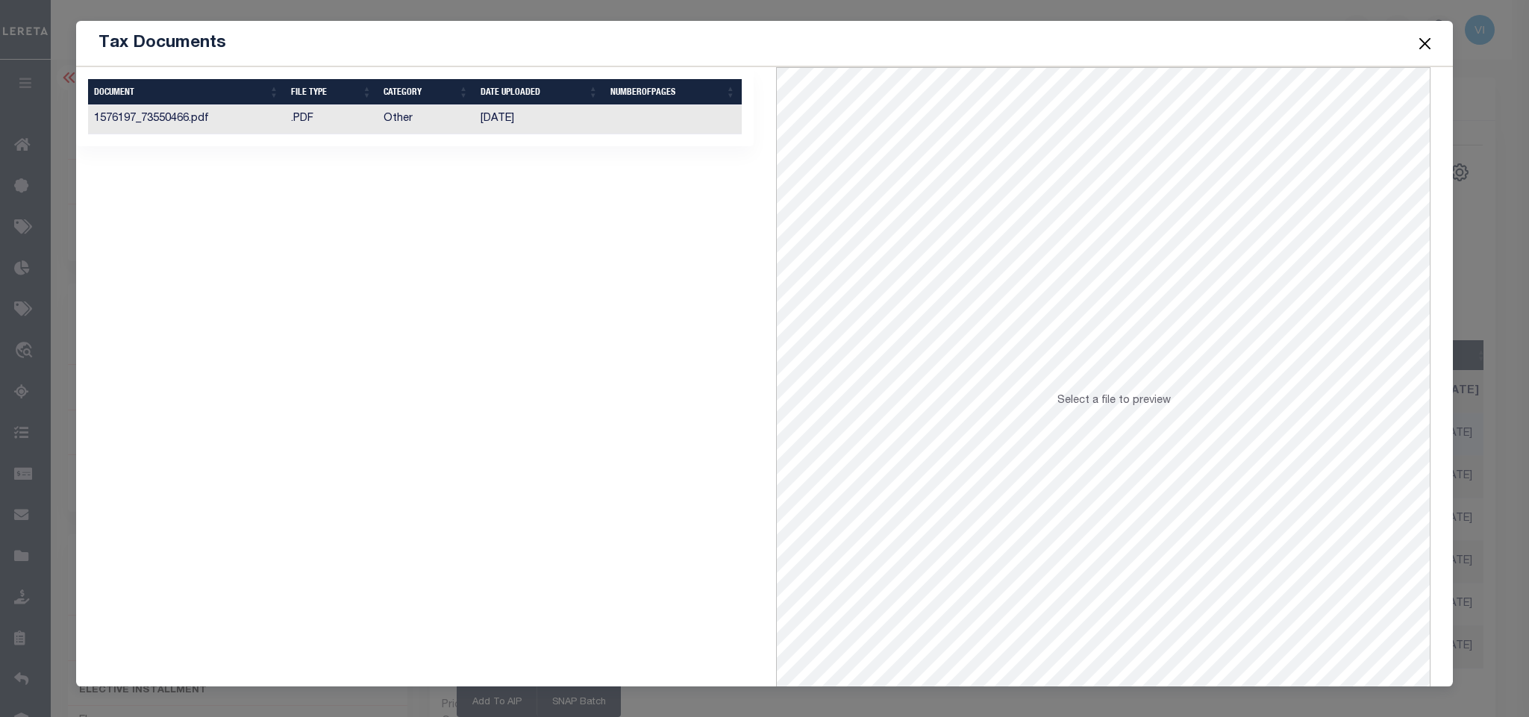
click at [1433, 49] on button "Close" at bounding box center [1424, 43] width 19 height 19
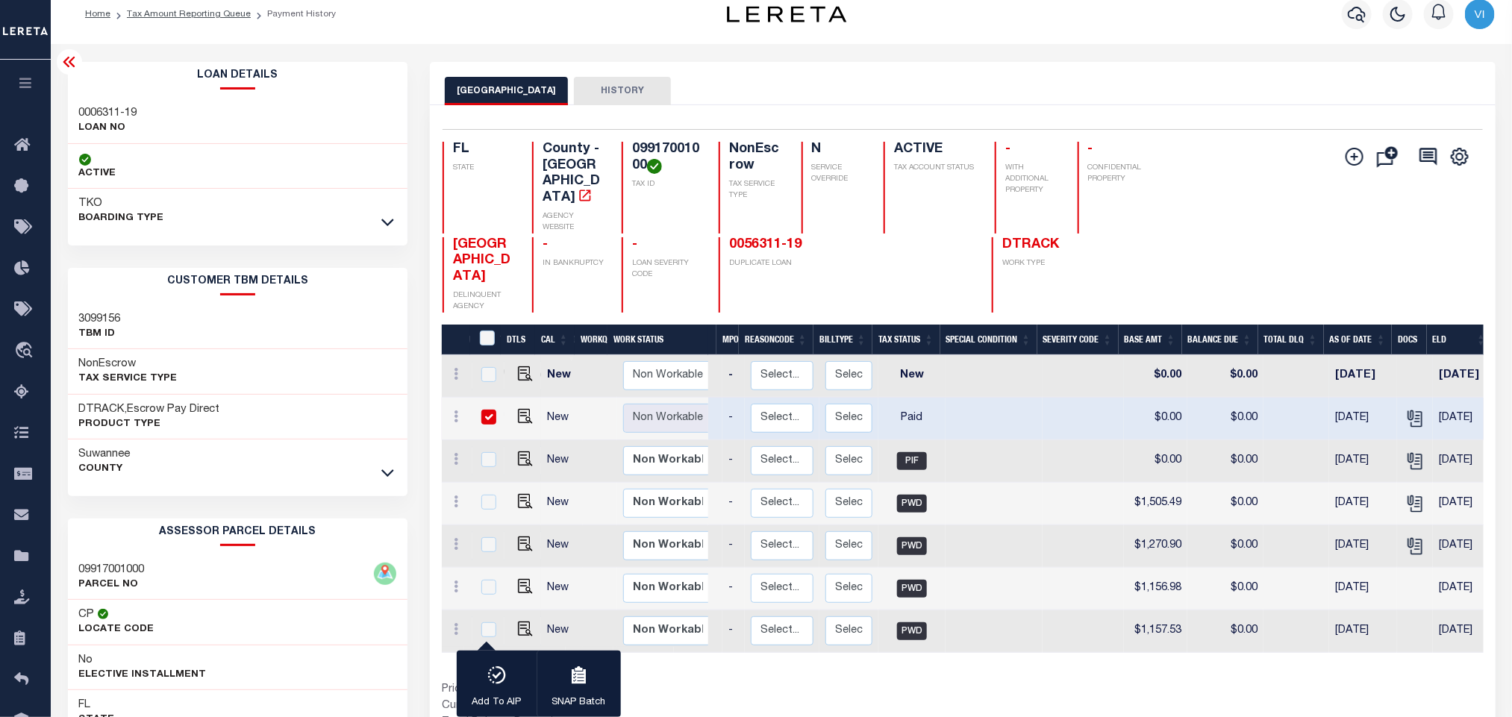
scroll to position [0, 0]
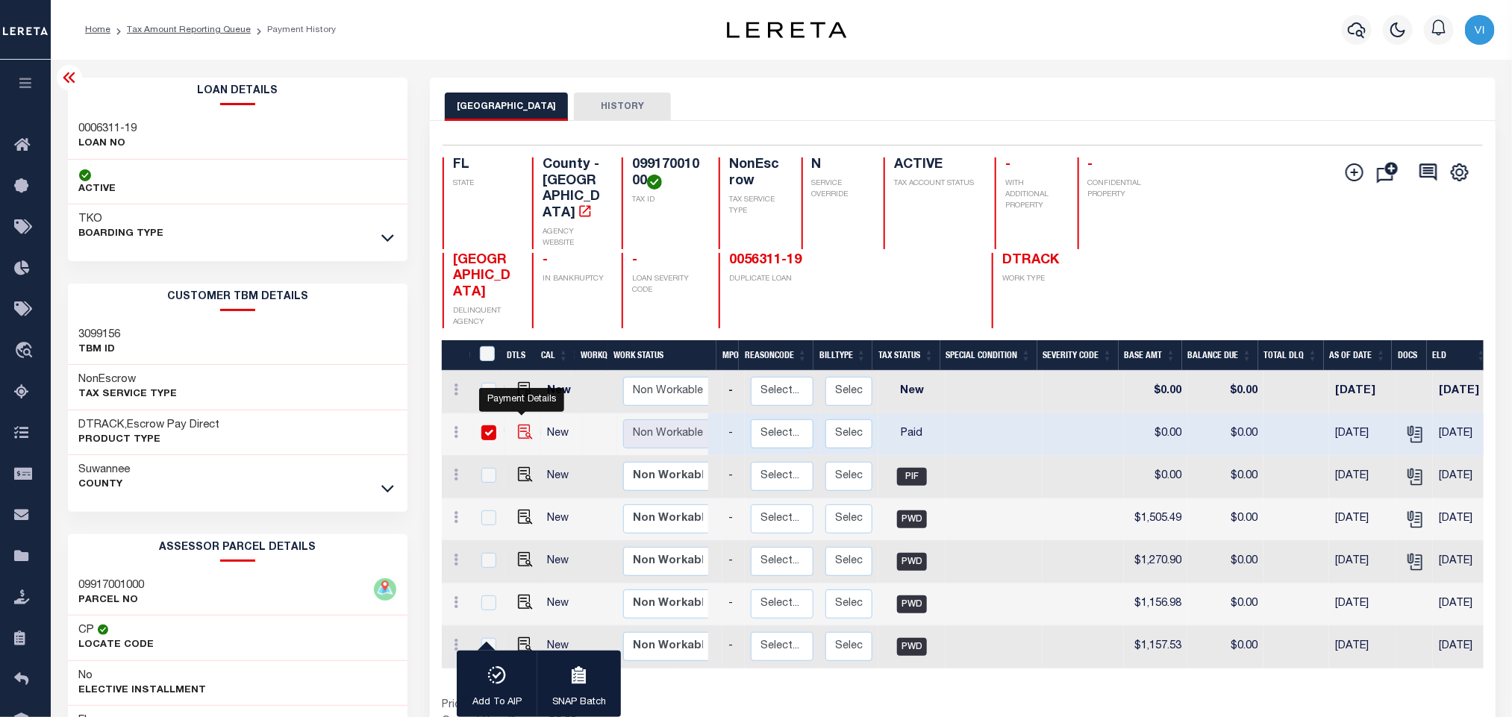
click at [518, 433] on img "" at bounding box center [525, 432] width 15 height 15
checkbox input "false"
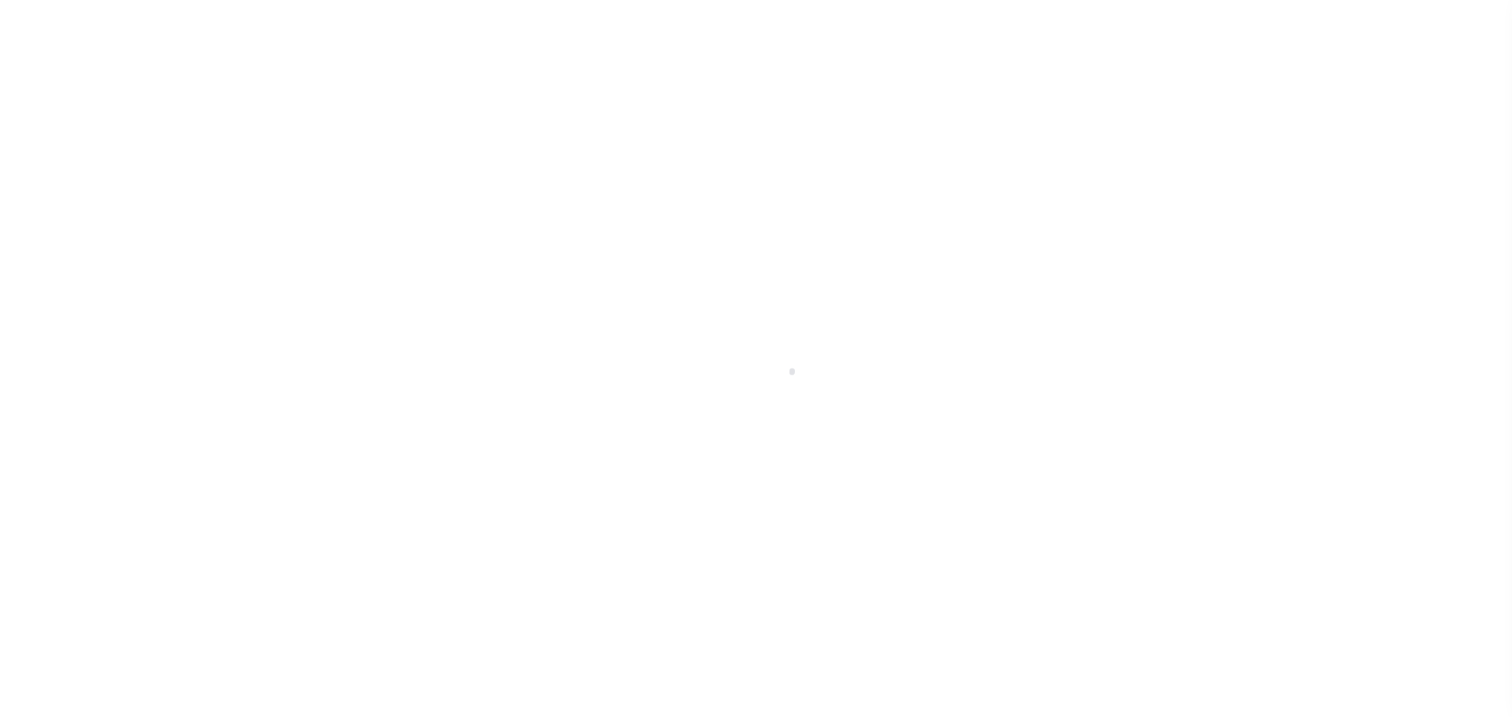
select select "PYD"
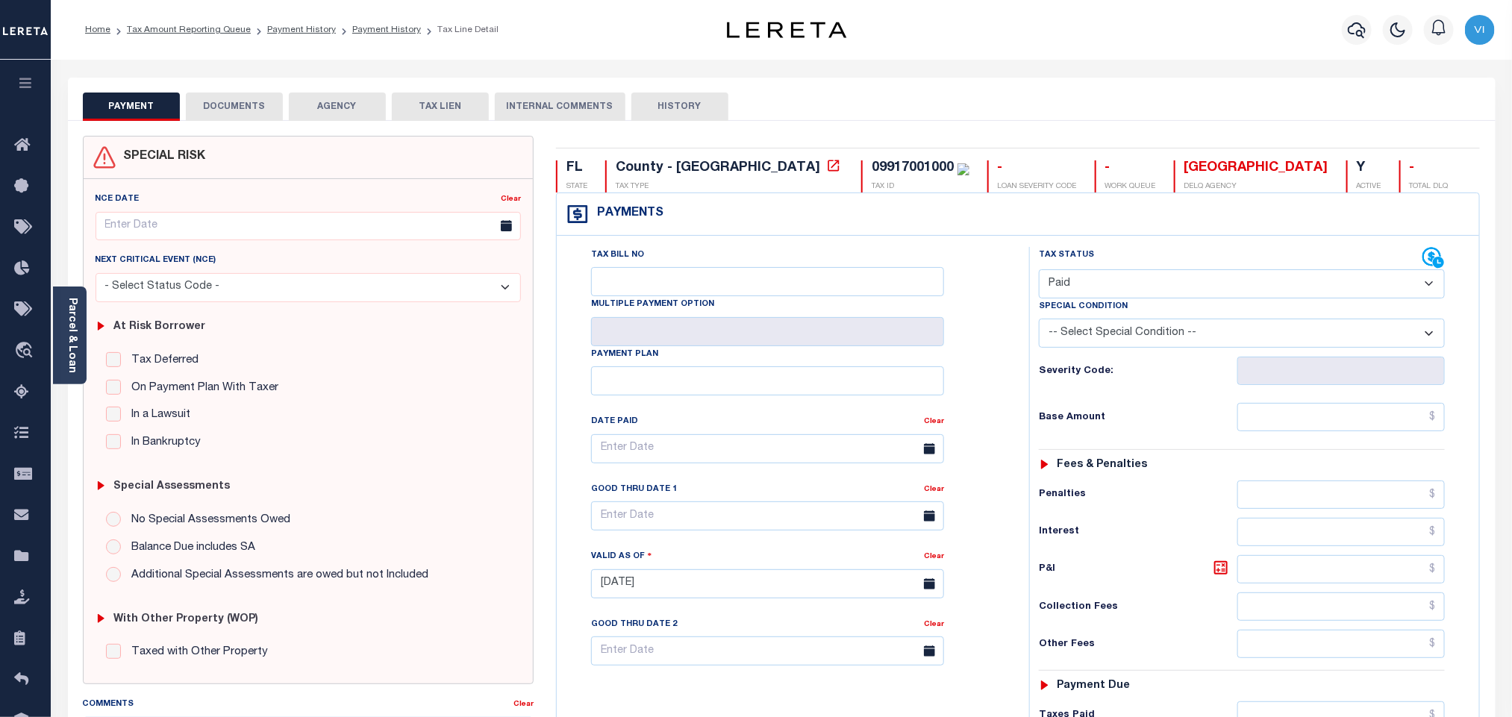
click at [1443, 273] on select "- Select Status Code - Open Due/Unpaid Paid Incomplete No Tax Due Internal Refu…" at bounding box center [1242, 283] width 406 height 29
click at [849, 132] on div "SPECIAL RISK NCE Date Clear" at bounding box center [782, 597] width 1428 height 953
click at [77, 332] on link "Parcel & Loan" at bounding box center [71, 335] width 10 height 75
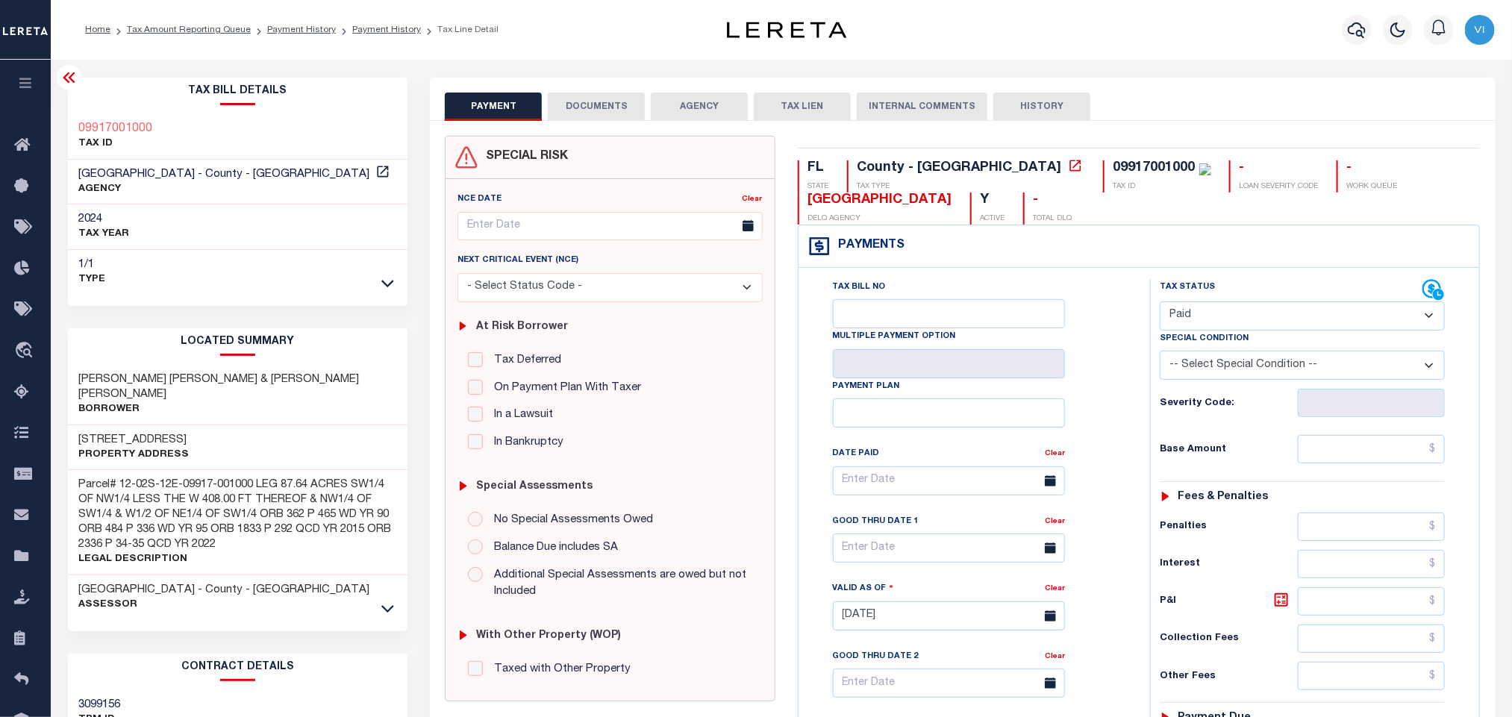
click at [90, 137] on p "TAX ID" at bounding box center [116, 144] width 74 height 15
click at [77, 126] on div "09917001000 TAX ID" at bounding box center [238, 137] width 340 height 46
copy h3 "09917001000"
click at [1103, 166] on div "09917001000 TAX ID" at bounding box center [1157, 176] width 108 height 32
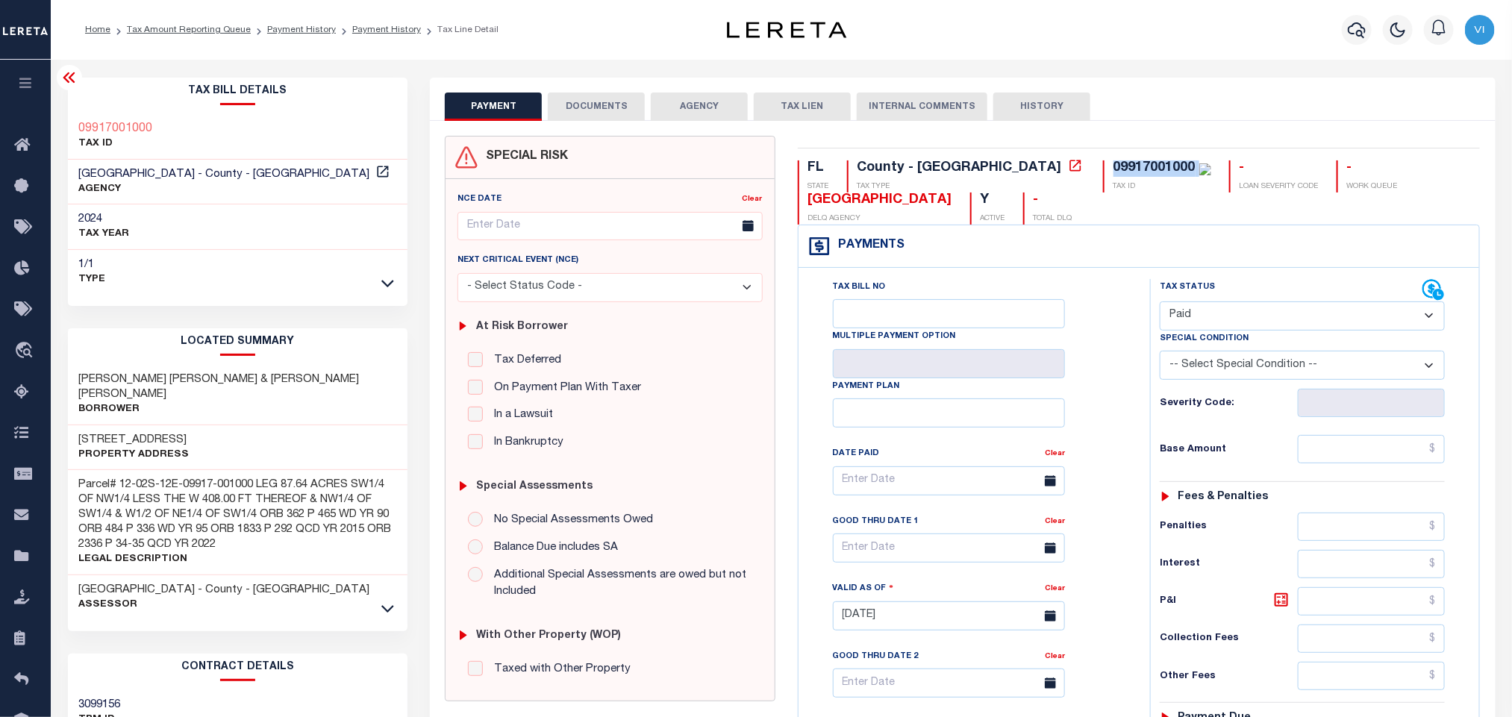
click at [1103, 166] on div "09917001000 TAX ID" at bounding box center [1157, 176] width 108 height 32
copy div "09917001000"
click at [1406, 455] on input "text" at bounding box center [1372, 449] width 148 height 28
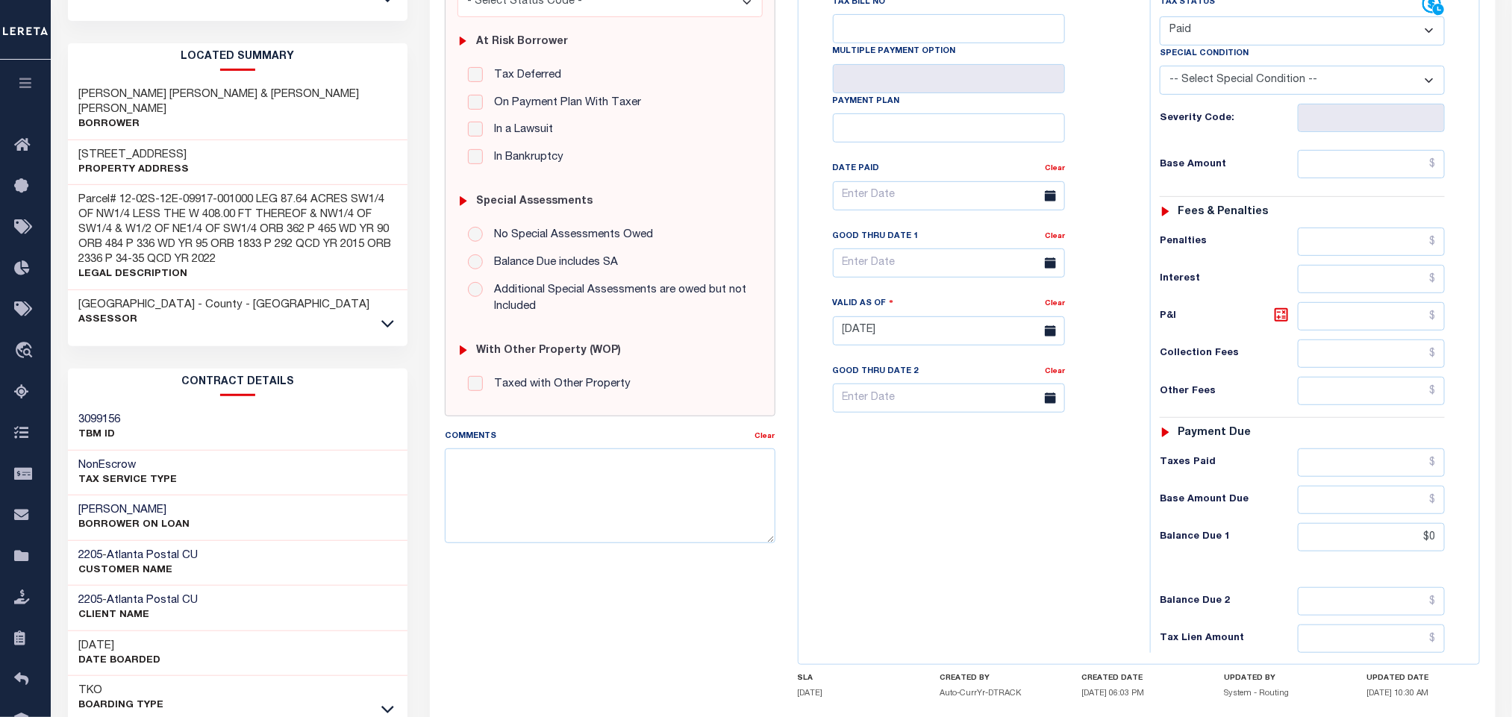
scroll to position [90, 0]
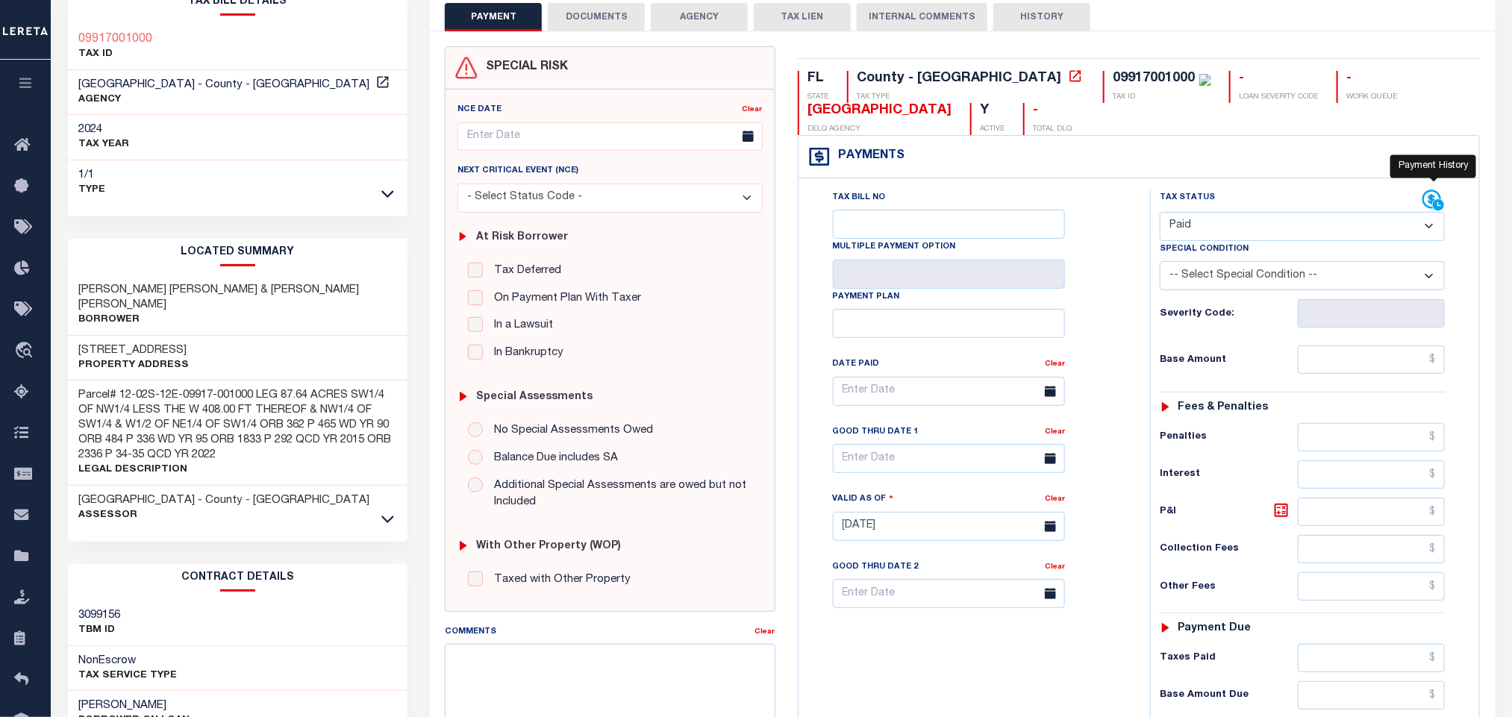
click at [1425, 206] on icon at bounding box center [1432, 199] width 19 height 19
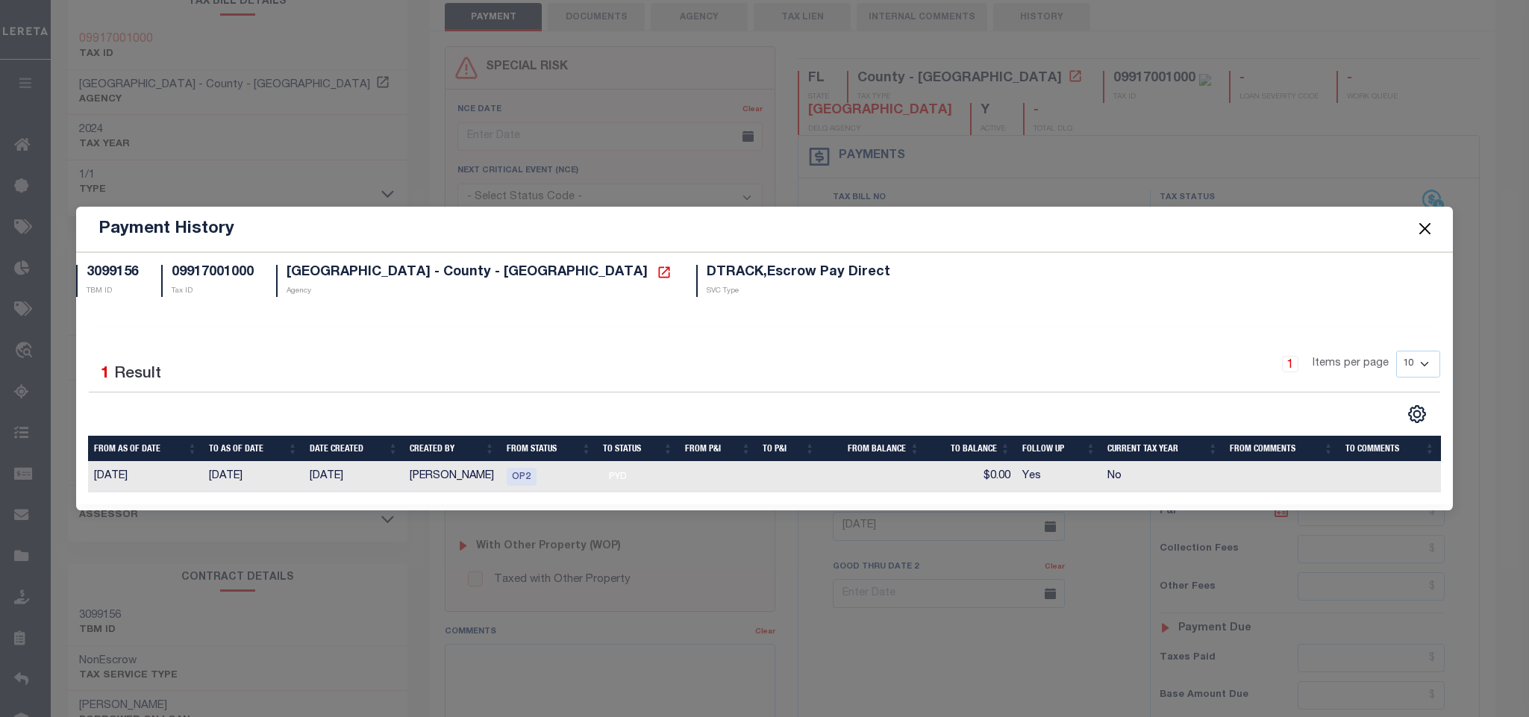
click at [1427, 231] on button "Close" at bounding box center [1424, 228] width 19 height 19
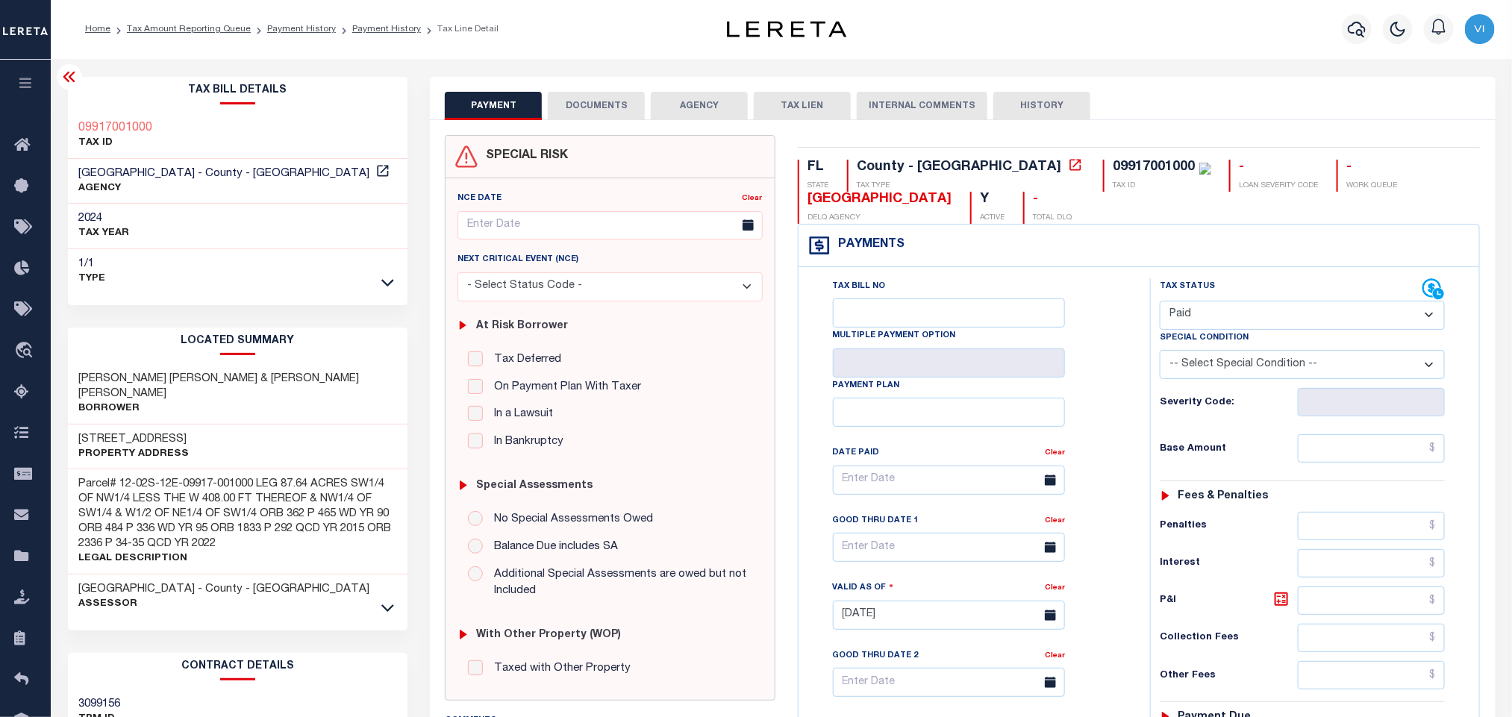
scroll to position [0, 0]
click at [1103, 173] on div "09917001000 TAX ID" at bounding box center [1157, 176] width 108 height 32
copy div "09917001000"
click at [1351, 38] on icon "button" at bounding box center [1357, 30] width 18 height 18
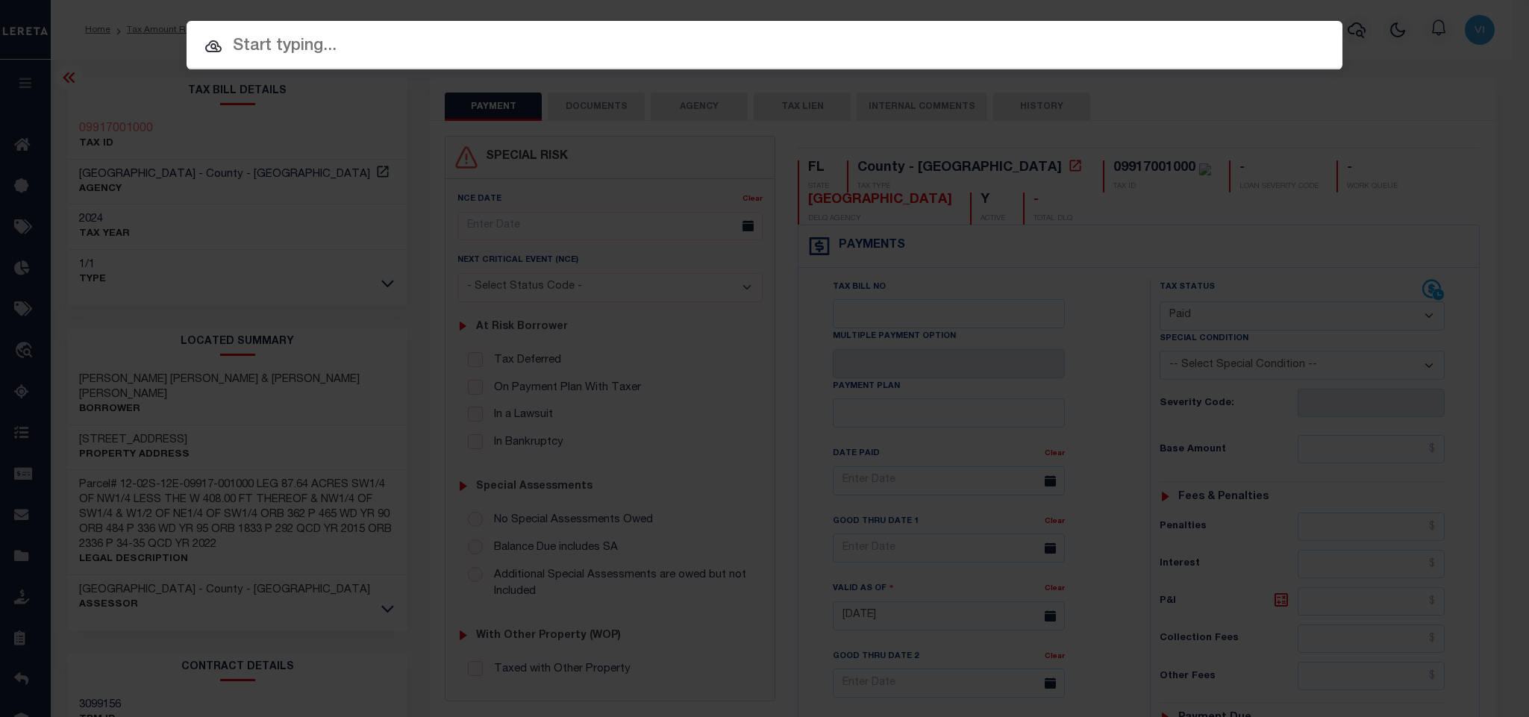
click at [377, 66] on div at bounding box center [765, 45] width 1156 height 48
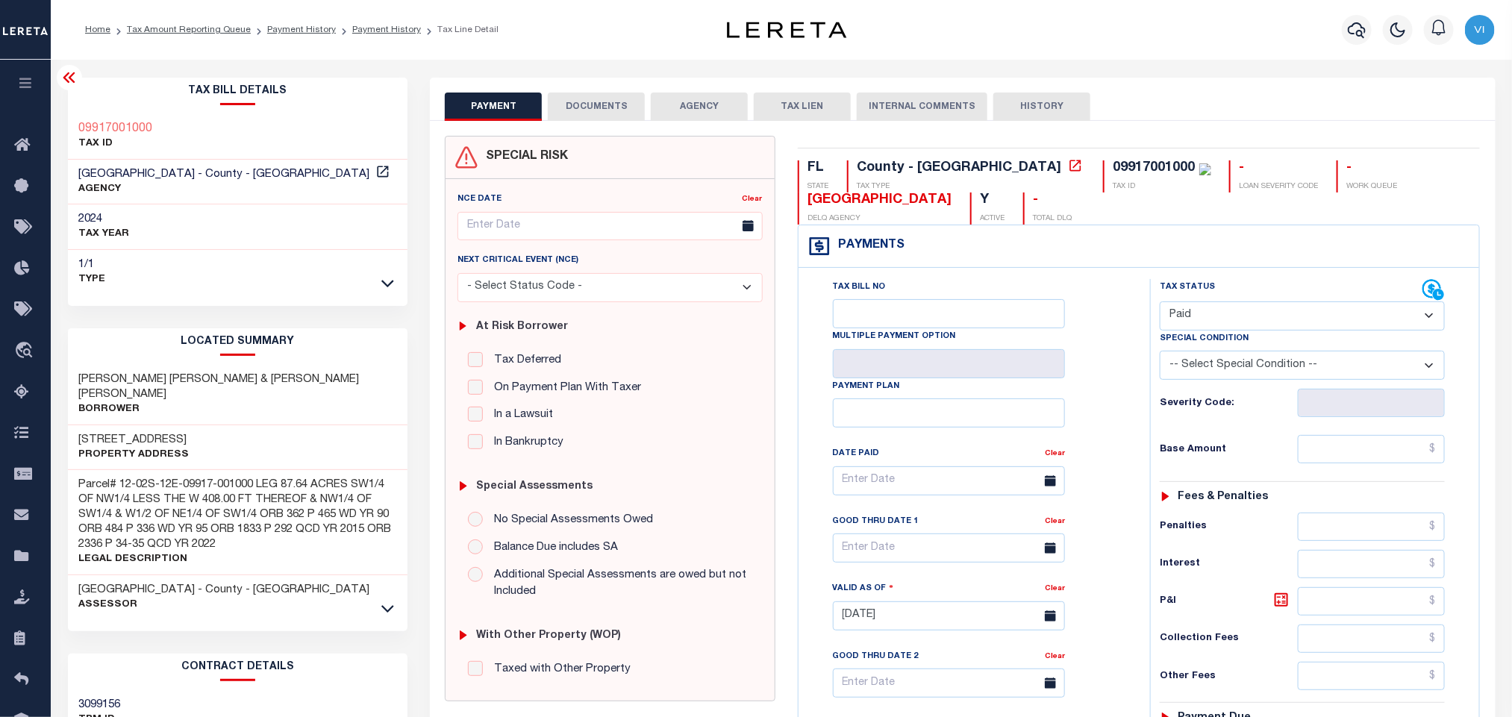
click at [1371, 40] on div at bounding box center [1357, 30] width 41 height 52
click at [1350, 37] on icon "button" at bounding box center [1357, 30] width 18 height 18
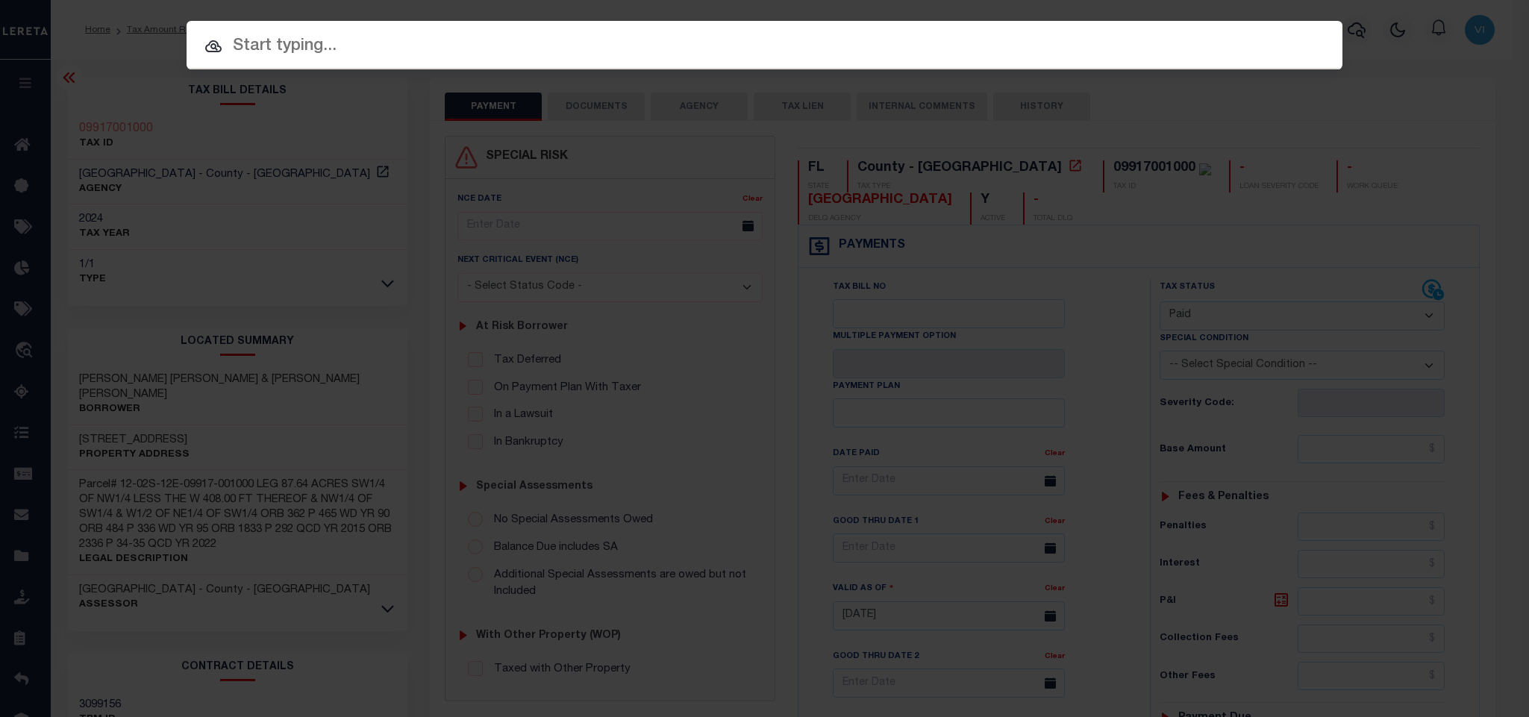
click at [296, 48] on input "text" at bounding box center [765, 47] width 1156 height 26
paste input "32-05-04-220-007.000-008"
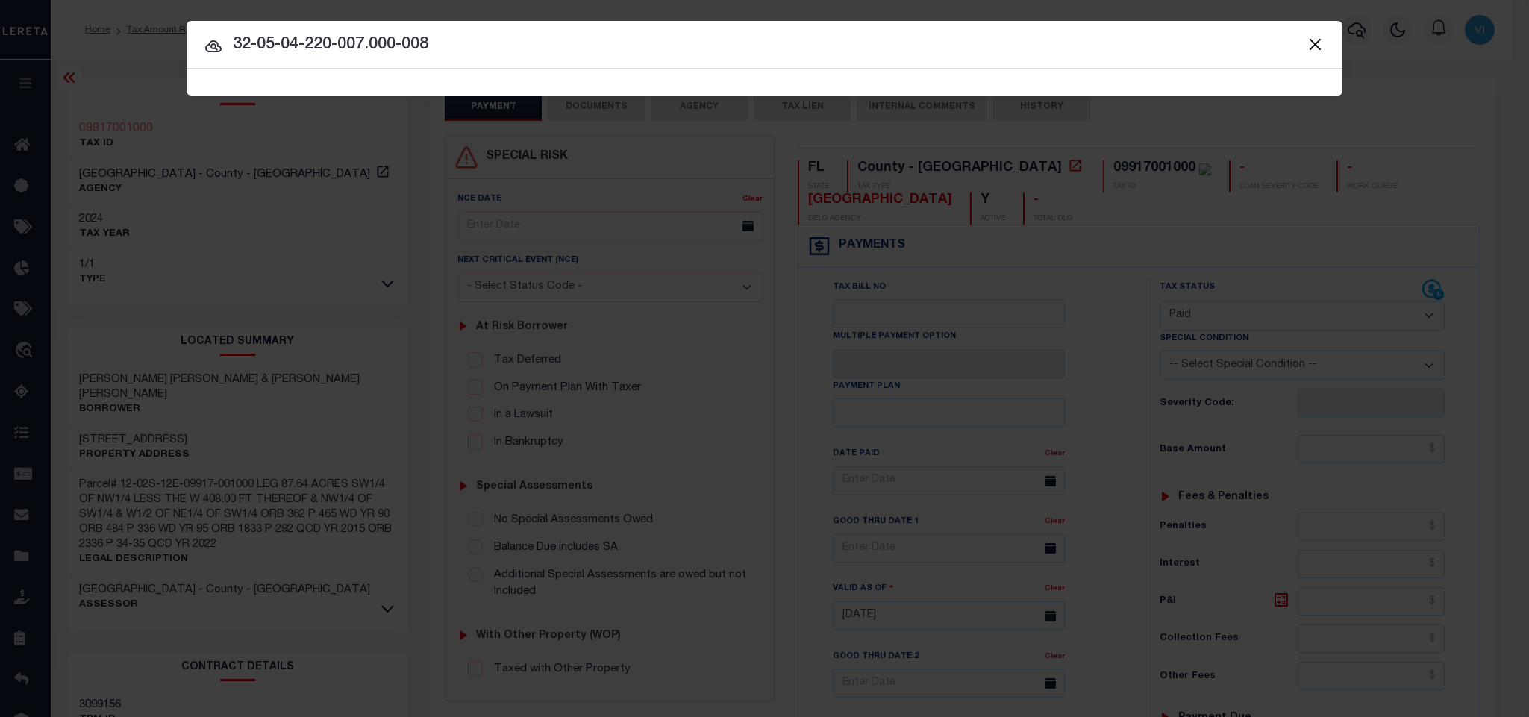
type input "32-05-04-220-007.000-008"
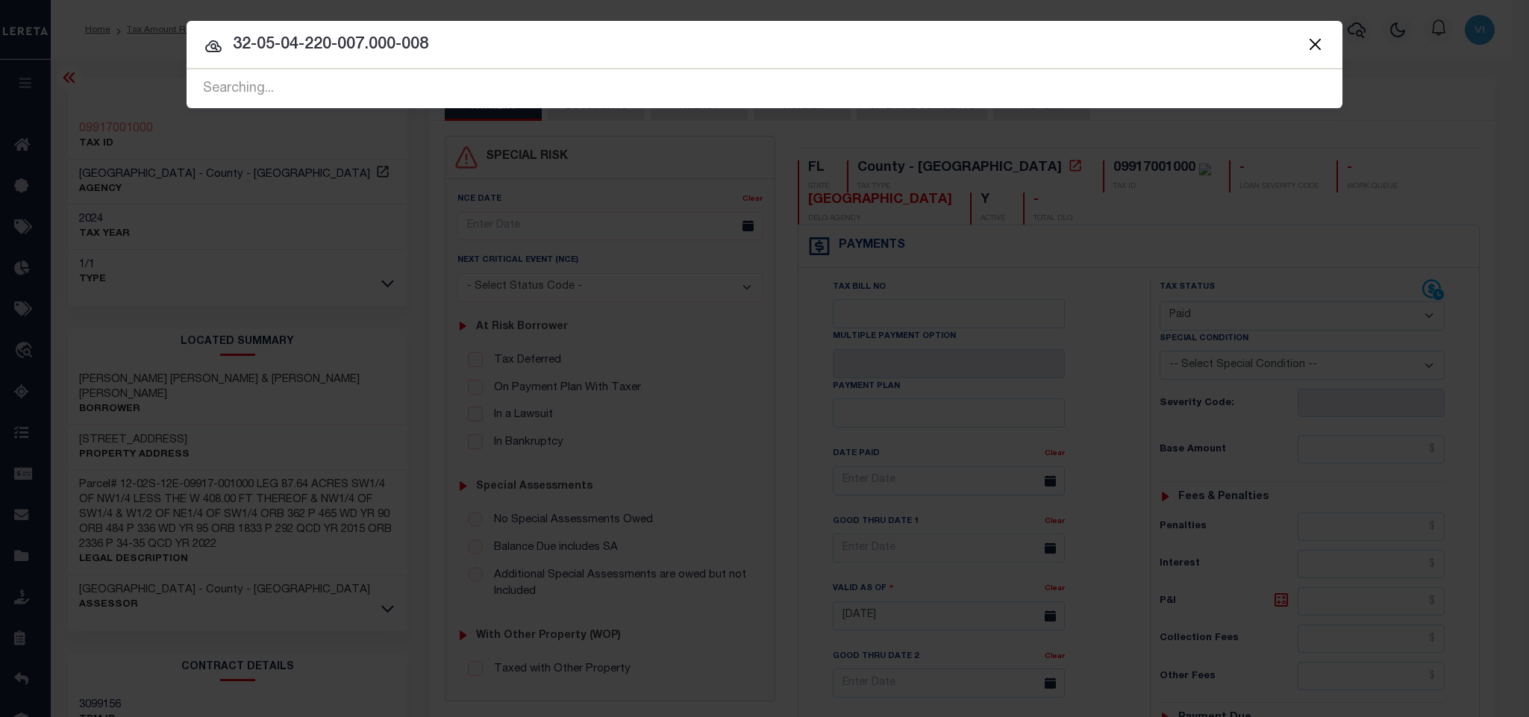
click at [1320, 48] on button "Close" at bounding box center [1315, 43] width 19 height 19
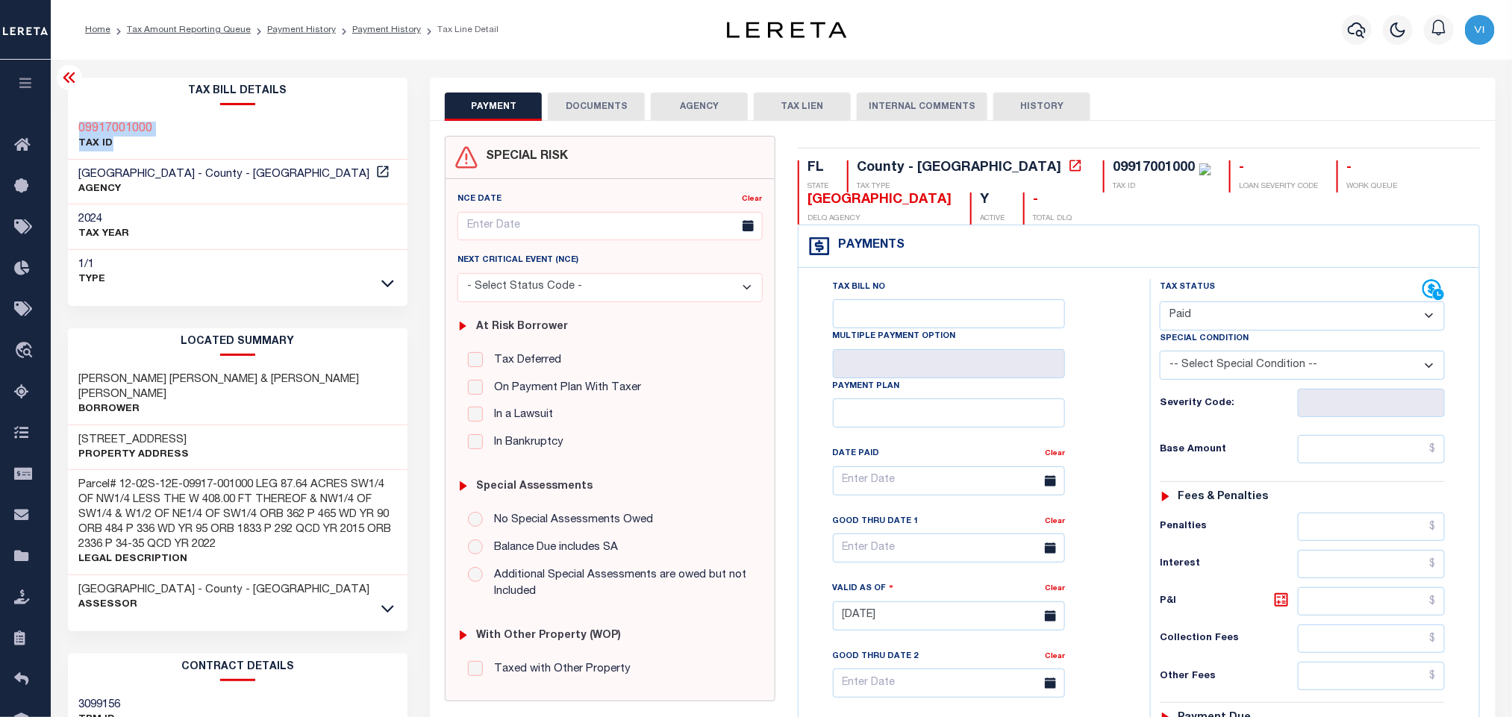
drag, startPoint x: 137, startPoint y: 137, endPoint x: 48, endPoint y: 117, distance: 91.6
click at [61, 124] on div "Tax Bill Details 09917001000 TAX ID 1/1" at bounding box center [238, 603] width 363 height 1051
copy div "09917001000 TAX ID"
click at [255, 123] on div "09917001000 TAX ID" at bounding box center [238, 137] width 340 height 46
click at [94, 119] on div "09917001000 TAX ID" at bounding box center [238, 137] width 340 height 46
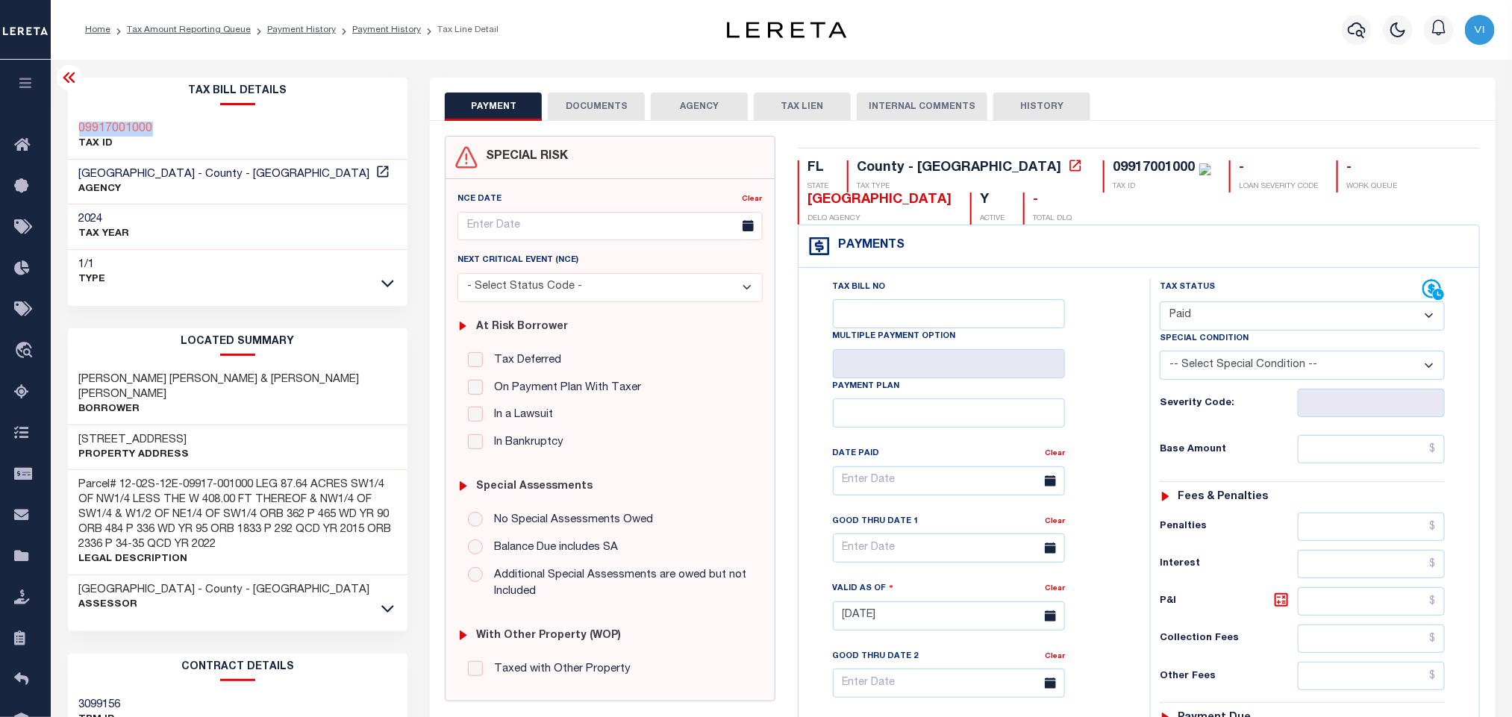
click at [94, 119] on div "09917001000 TAX ID" at bounding box center [238, 137] width 340 height 46
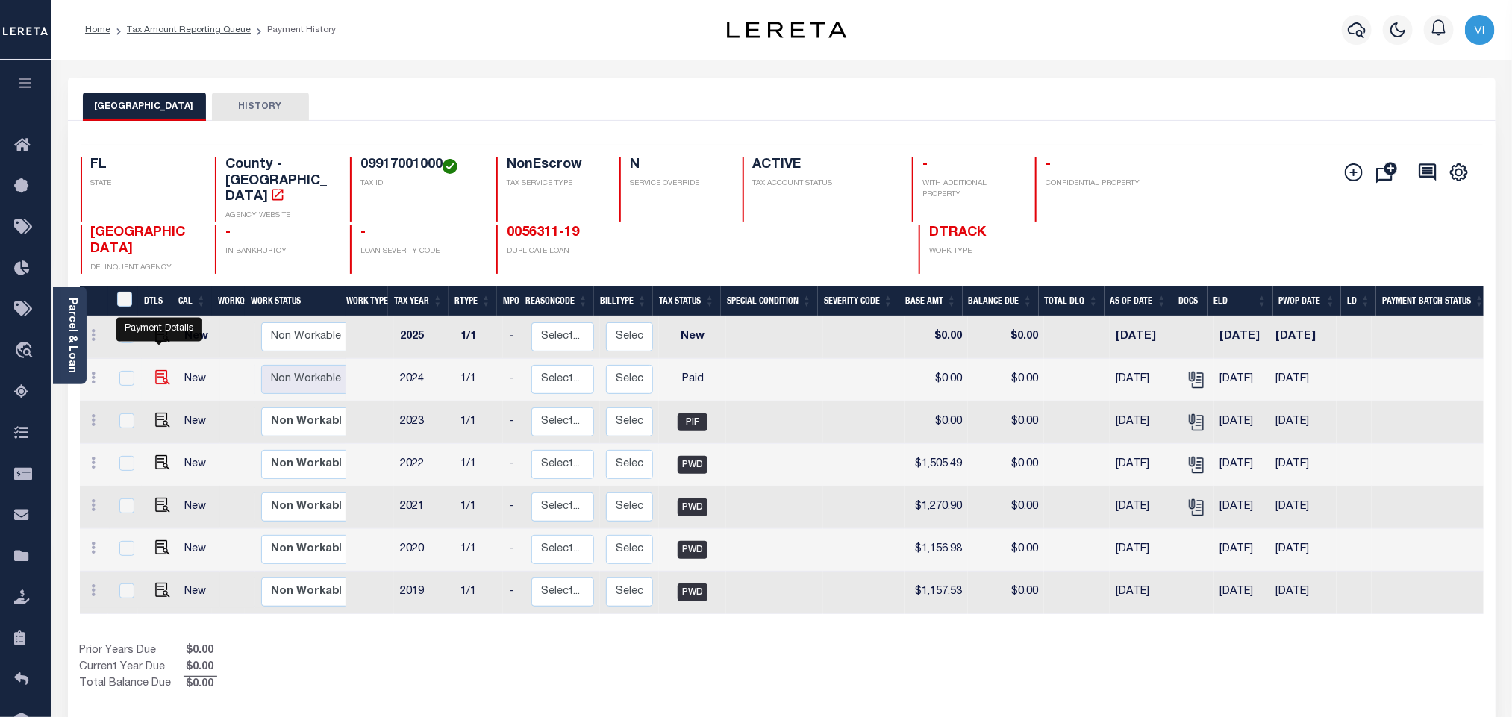
click at [155, 370] on img "" at bounding box center [162, 377] width 15 height 15
checkbox input "true"
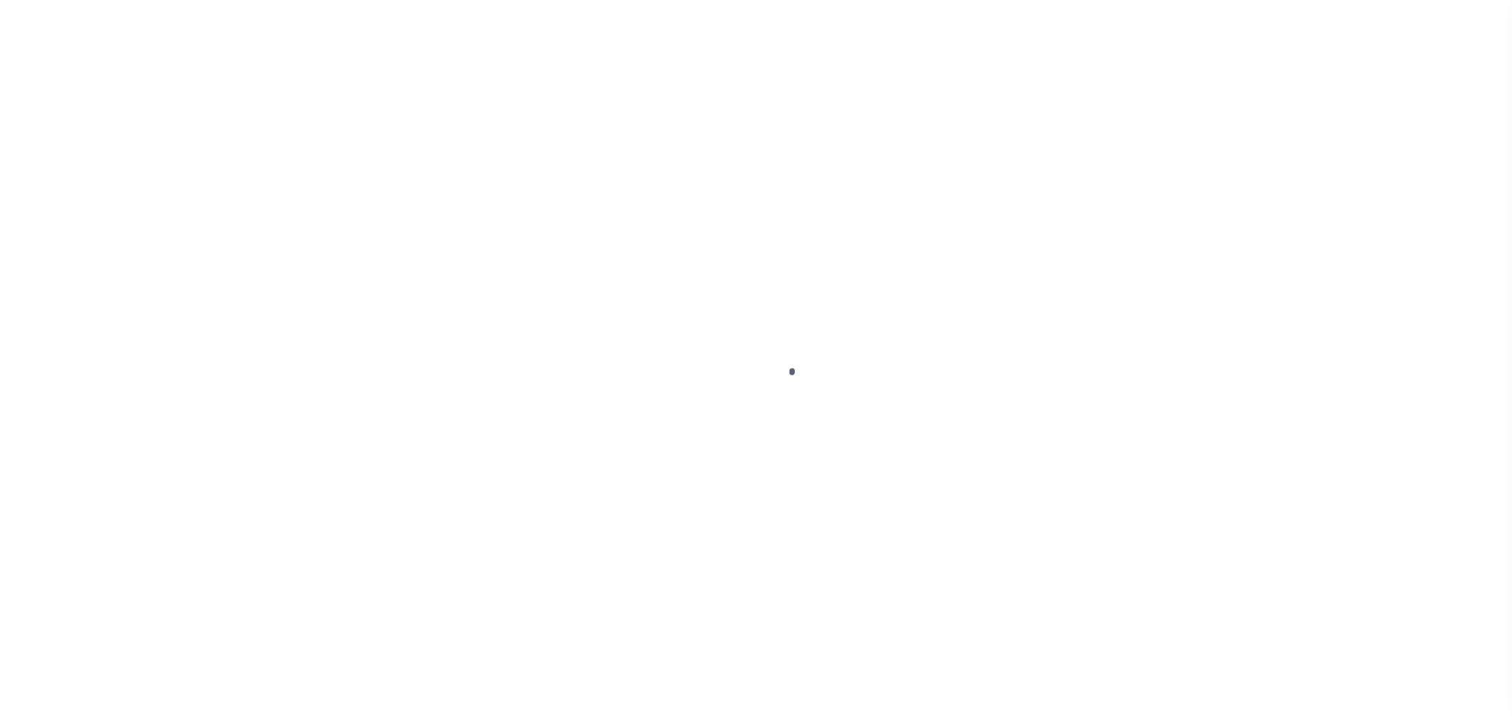
checkbox input "false"
type input "[DATE]"
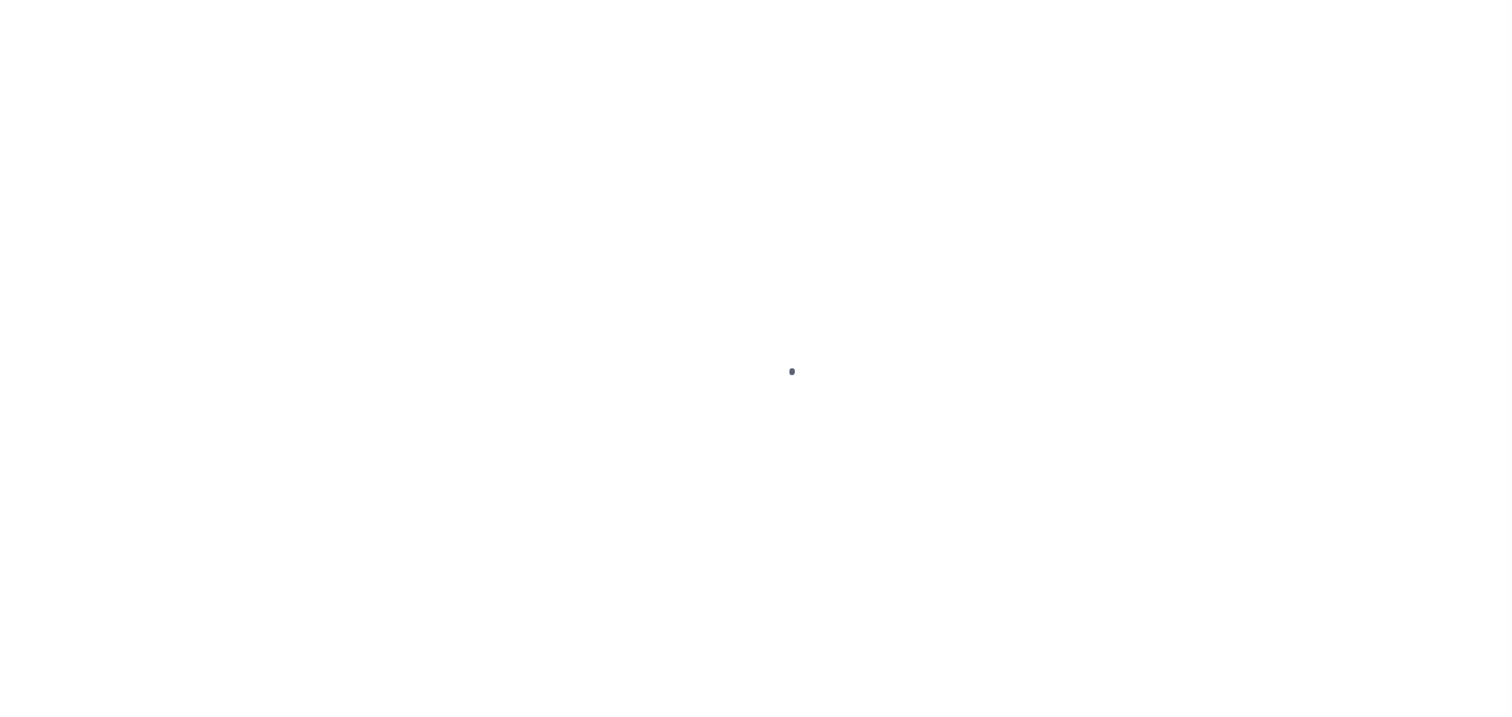
select select "PYD"
type input "$0"
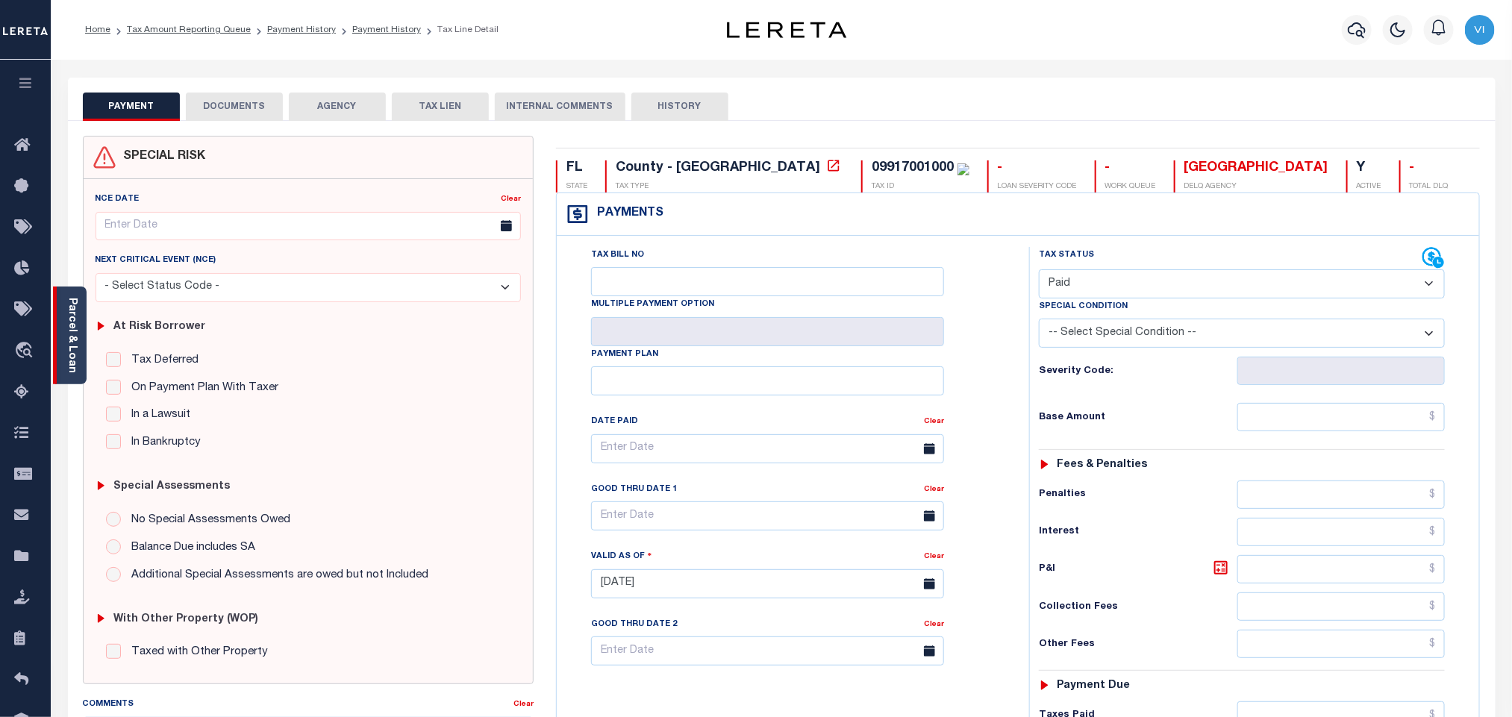
click at [81, 352] on div "Parcel & Loan" at bounding box center [70, 336] width 34 height 98
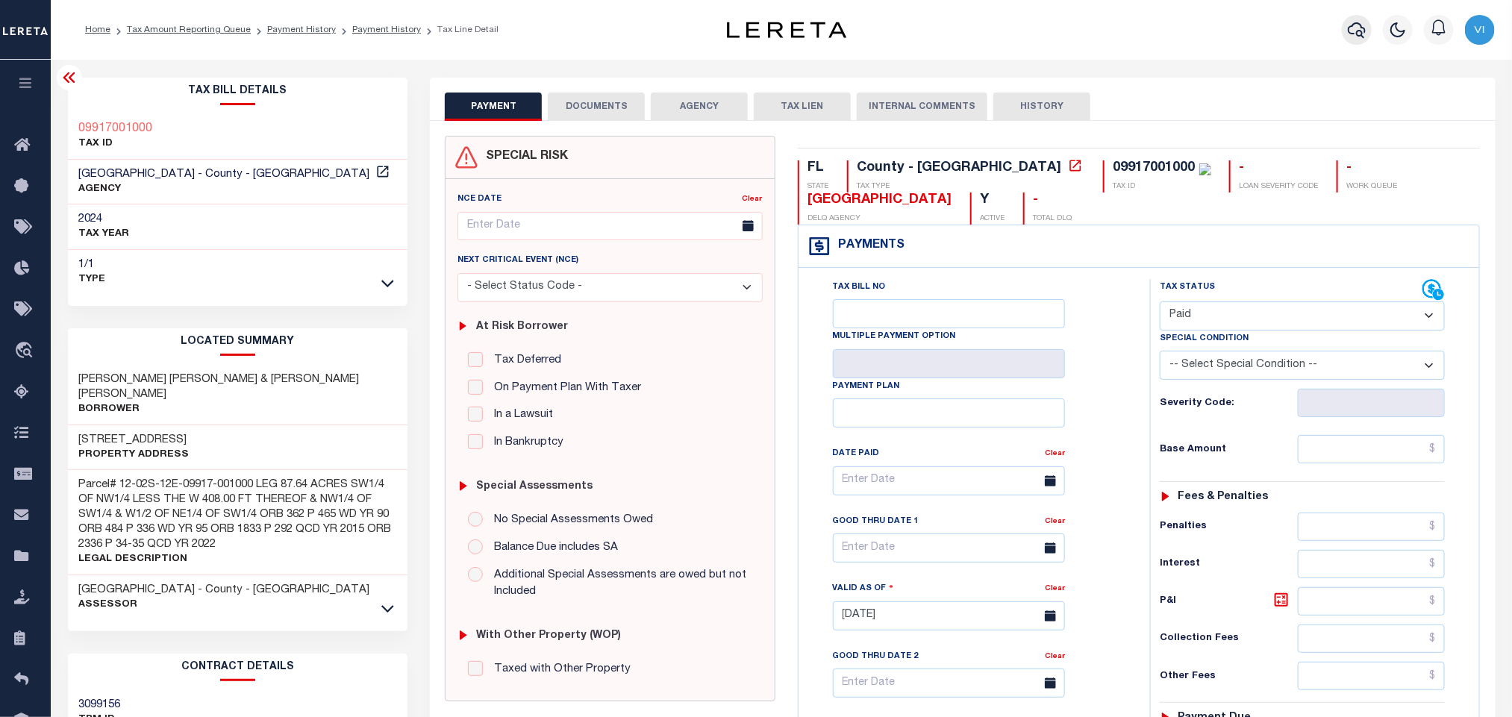
click at [1362, 39] on icon "button" at bounding box center [1357, 30] width 18 height 18
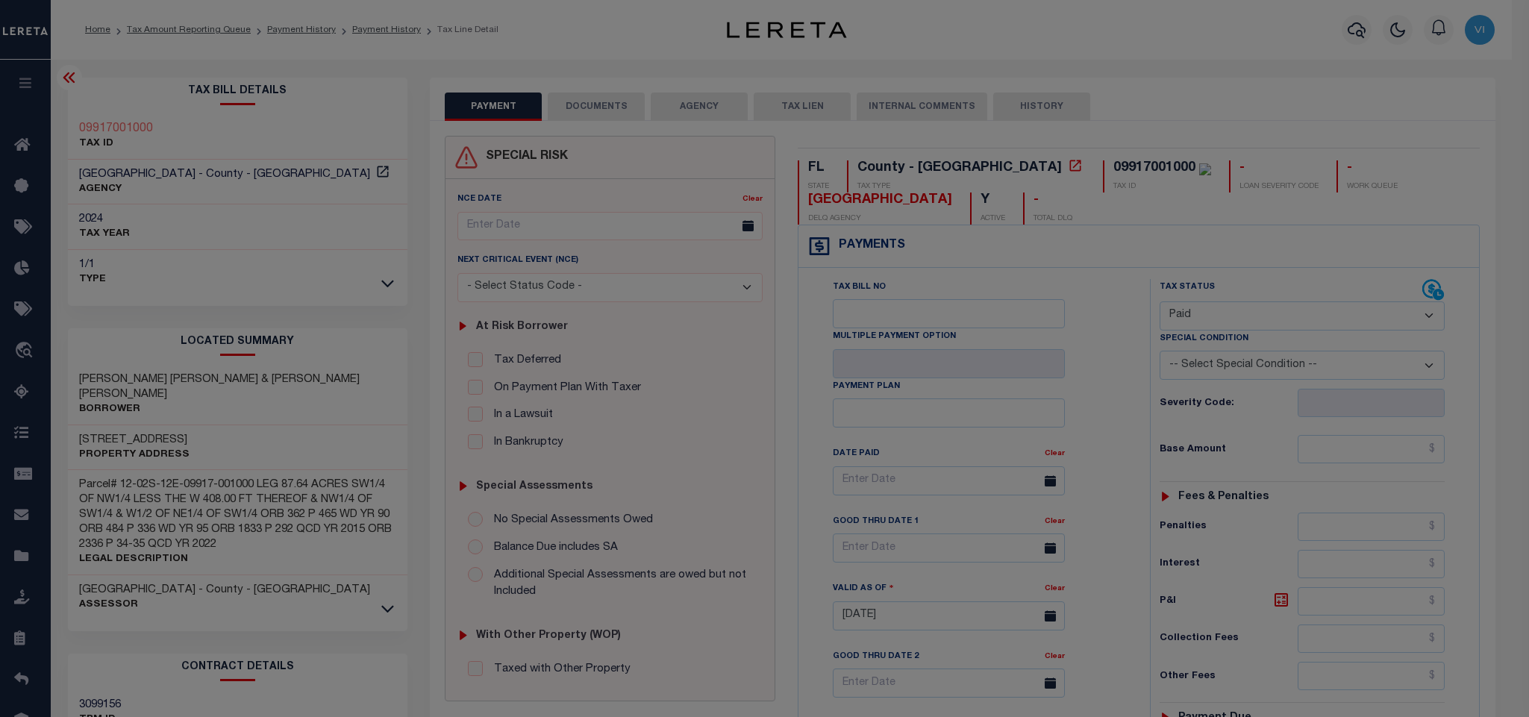
click at [0, 0] on div "Include Loans TBM Customers Borrowers Payments (Lender Non-Disb) Payments (Lend…" at bounding box center [0, 0] width 0 height 0
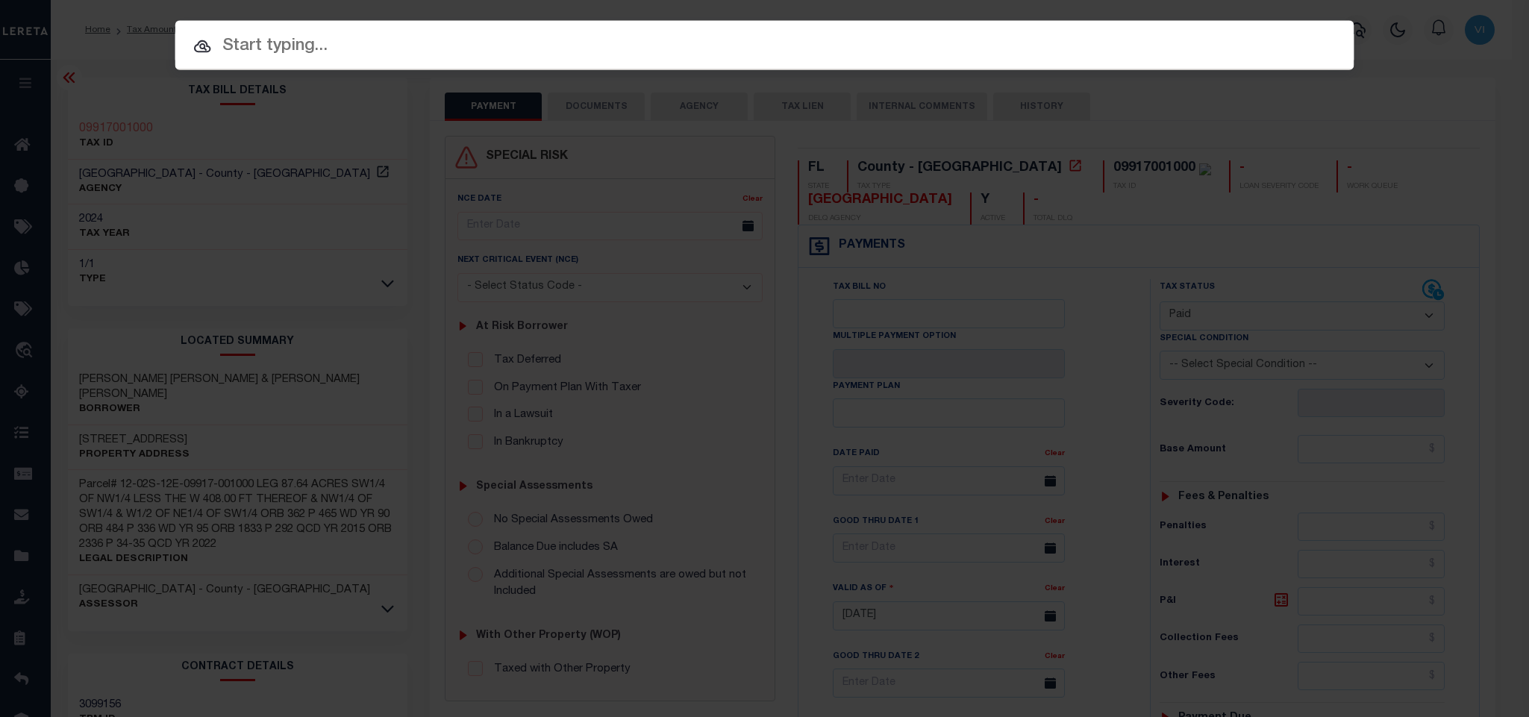
paste input "714503351"
type input "714503351"
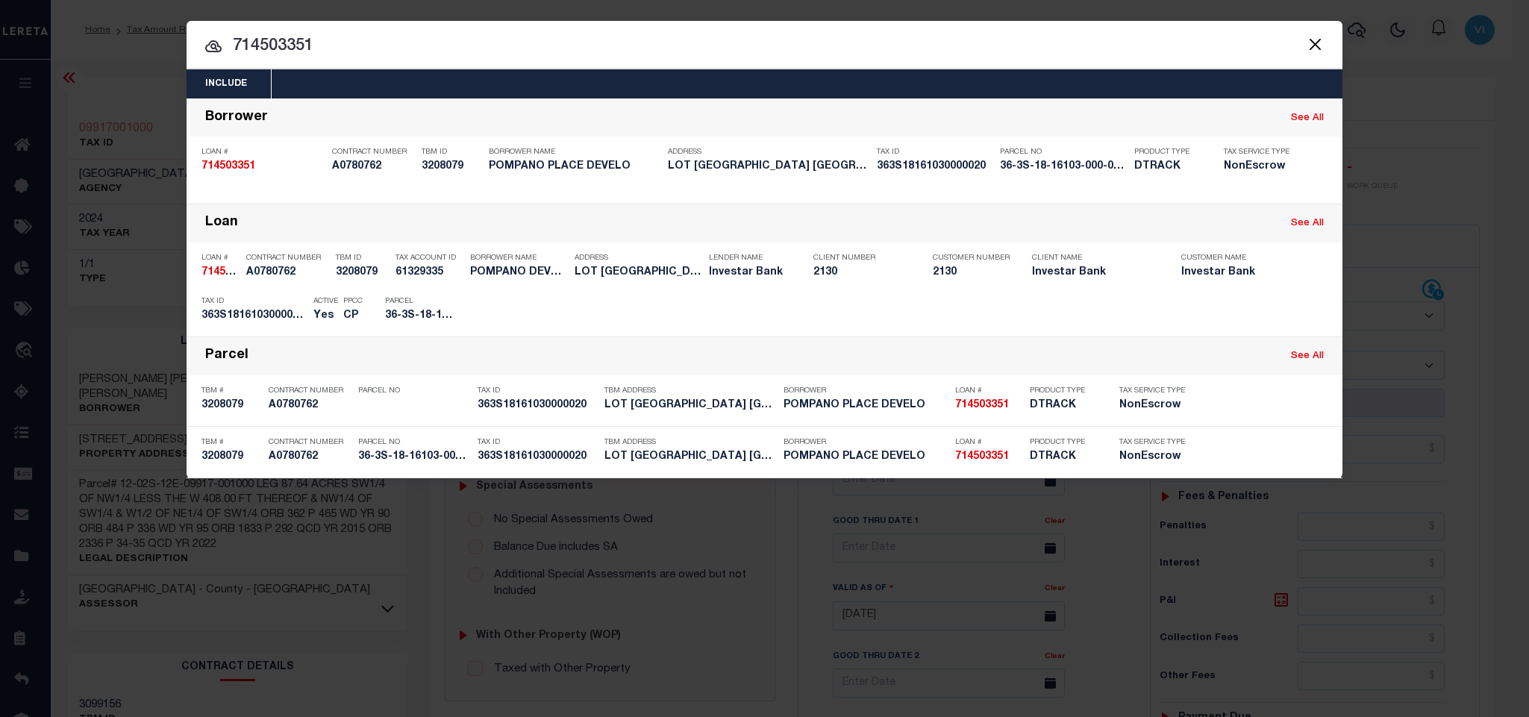
click at [442, 79] on div "Include Loans TBM Customers Borrowers Payments (Lender Non-Disb) Payments (Lend…" at bounding box center [765, 83] width 1156 height 29
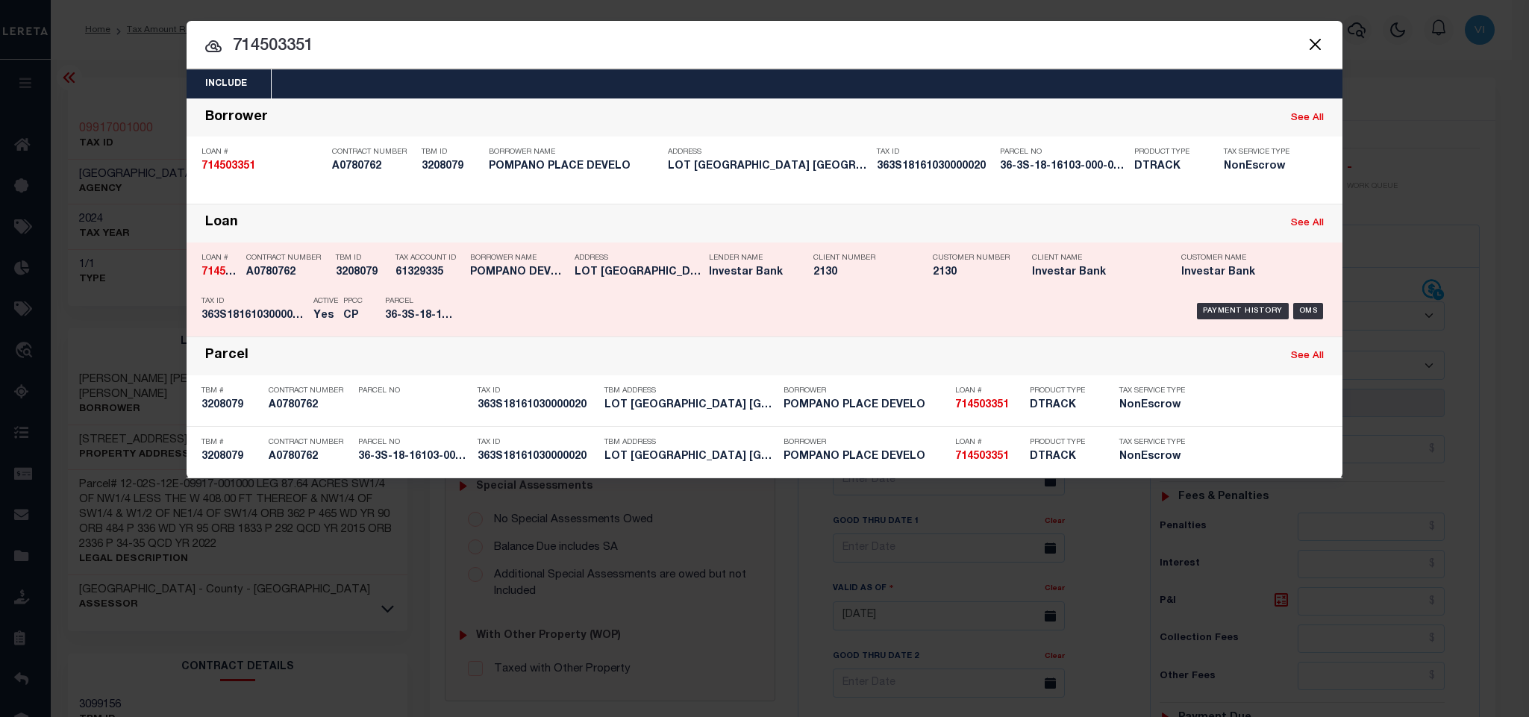
click at [339, 310] on div "PPCC CP" at bounding box center [353, 311] width 42 height 43
